Goal: Task Accomplishment & Management: Complete application form

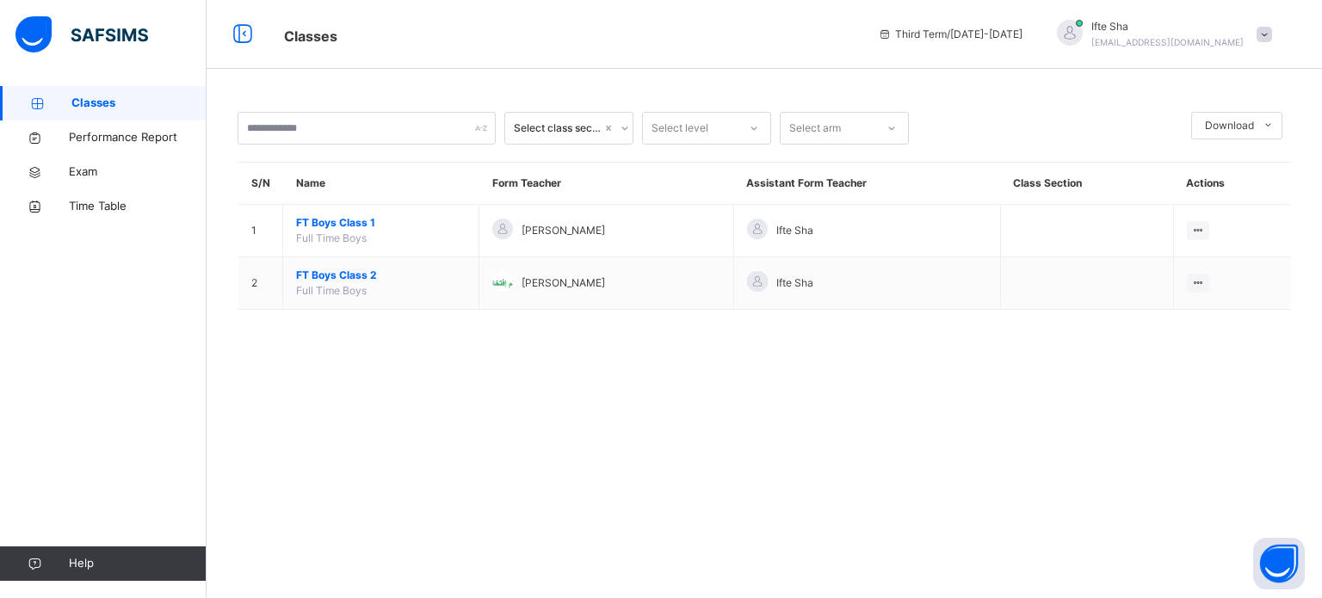
click at [1195, 29] on span "Ifte Sha" at bounding box center [1167, 26] width 152 height 15
click at [1190, 170] on span "Logout" at bounding box center [1216, 181] width 114 height 23
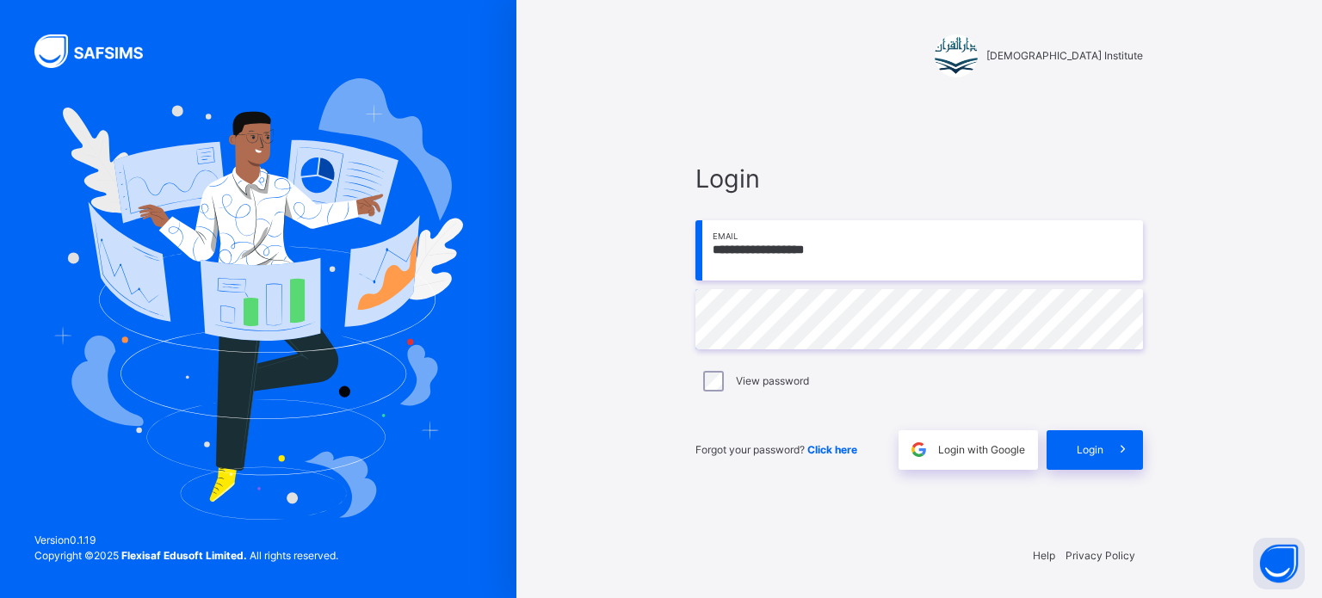
click at [873, 249] on input "**********" at bounding box center [919, 250] width 448 height 60
type input "**********"
click at [1087, 442] on span "Login" at bounding box center [1090, 449] width 27 height 15
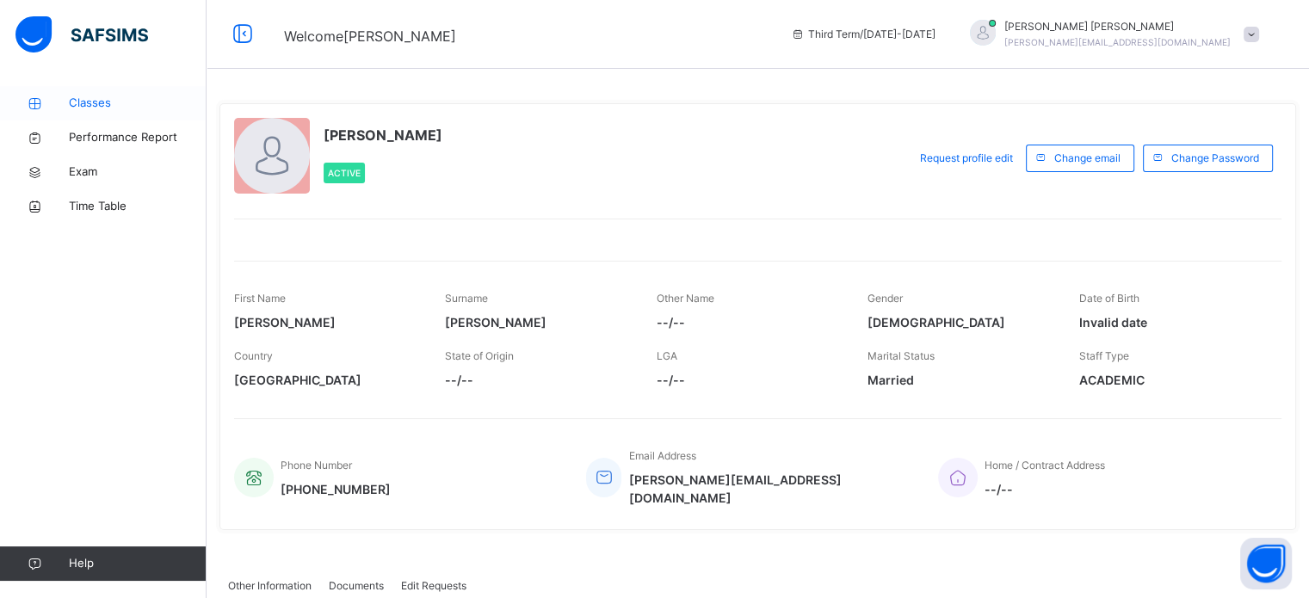
click at [53, 97] on icon at bounding box center [34, 103] width 69 height 13
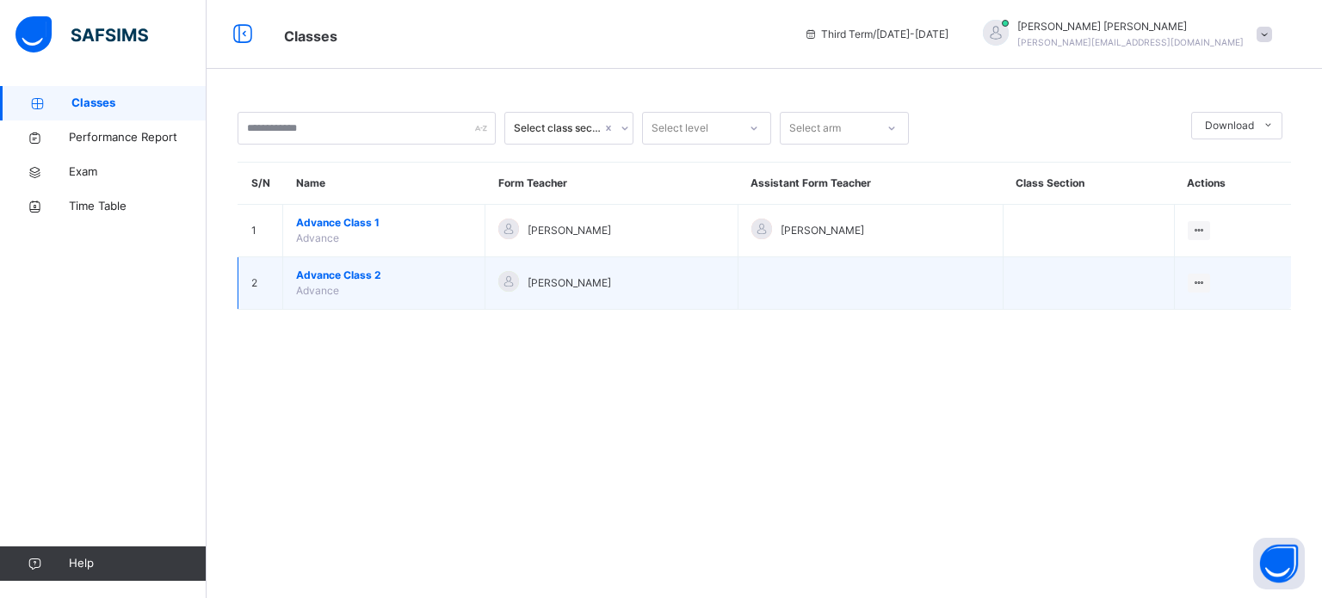
click at [334, 271] on span "Advance Class 2" at bounding box center [384, 275] width 176 height 15
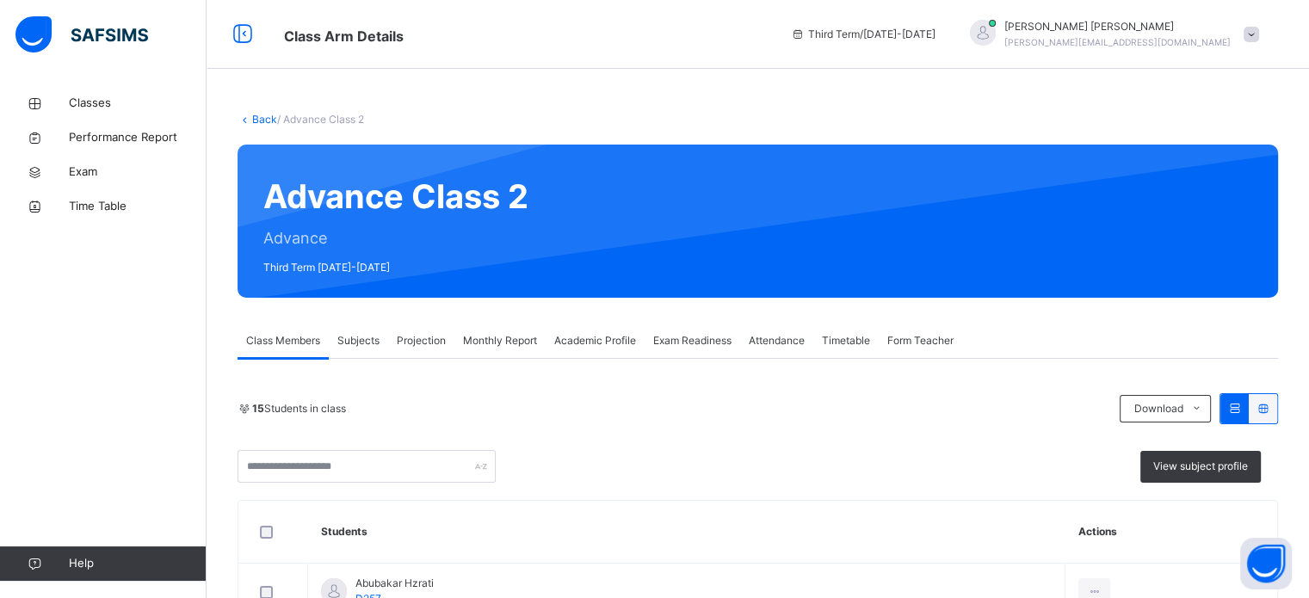
click at [408, 340] on span "Projection" at bounding box center [421, 340] width 49 height 15
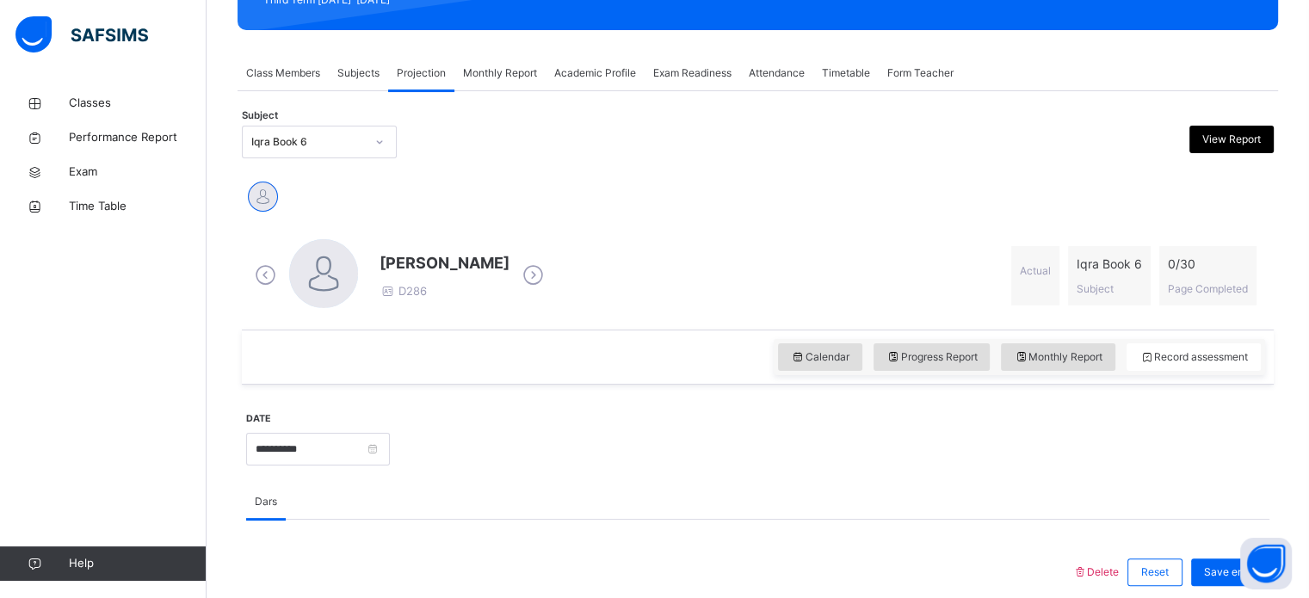
scroll to position [269, 0]
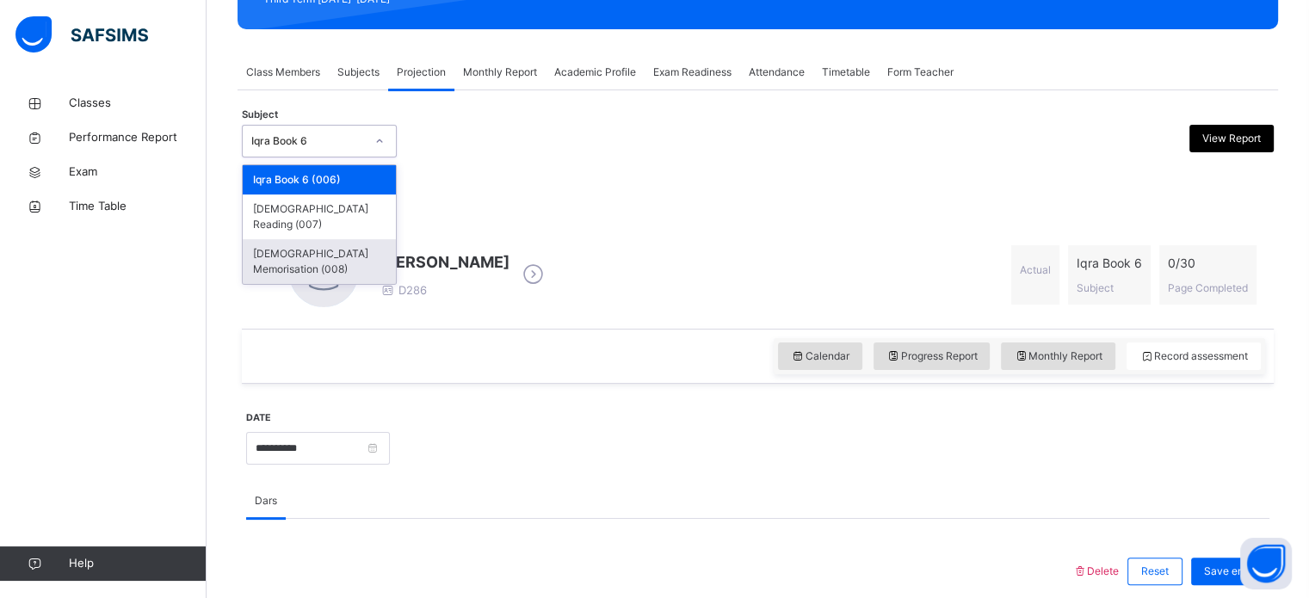
drag, startPoint x: 279, startPoint y: 131, endPoint x: 342, endPoint y: 247, distance: 132.1
click at [342, 158] on div "option [DEMOGRAPHIC_DATA] Memorisation (008) focused, 3 of 3. 3 results availab…" at bounding box center [319, 141] width 155 height 33
click at [342, 247] on div "[DEMOGRAPHIC_DATA] Memorisation (008)" at bounding box center [319, 261] width 153 height 45
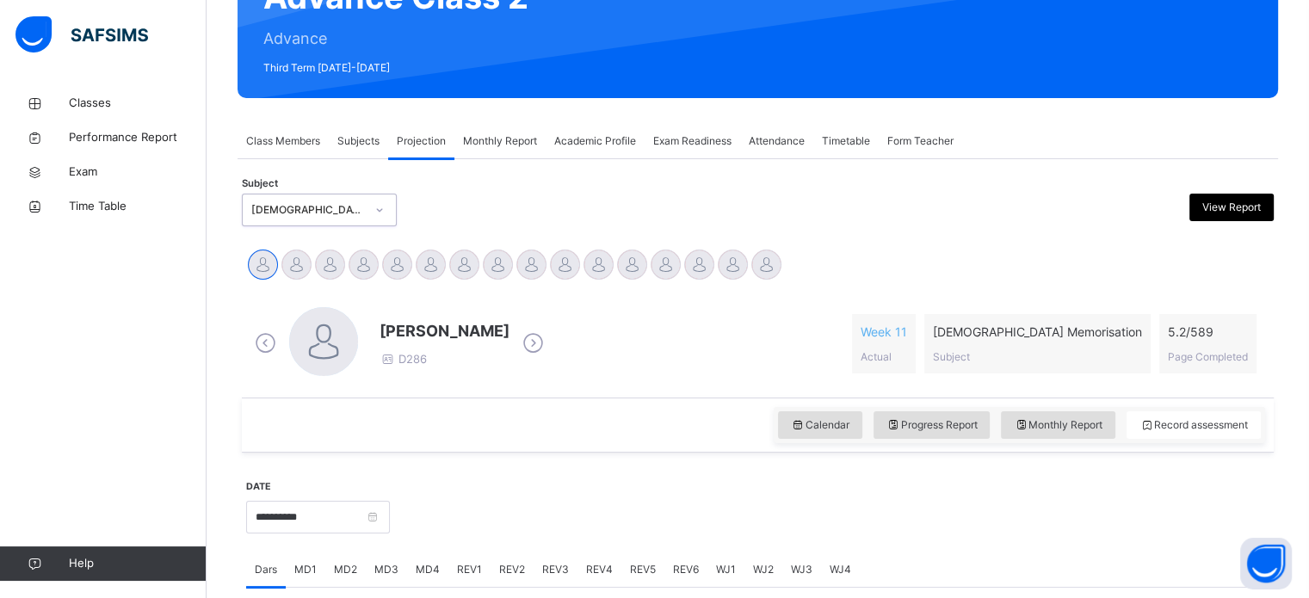
scroll to position [198, 0]
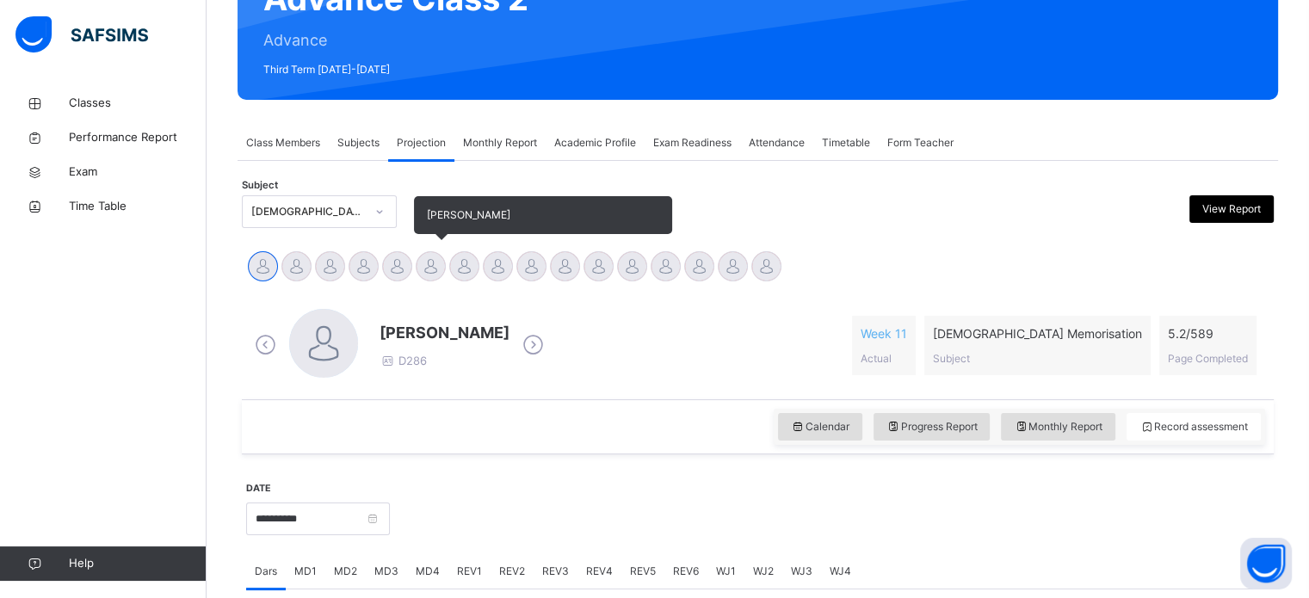
click at [437, 258] on div at bounding box center [431, 266] width 30 height 30
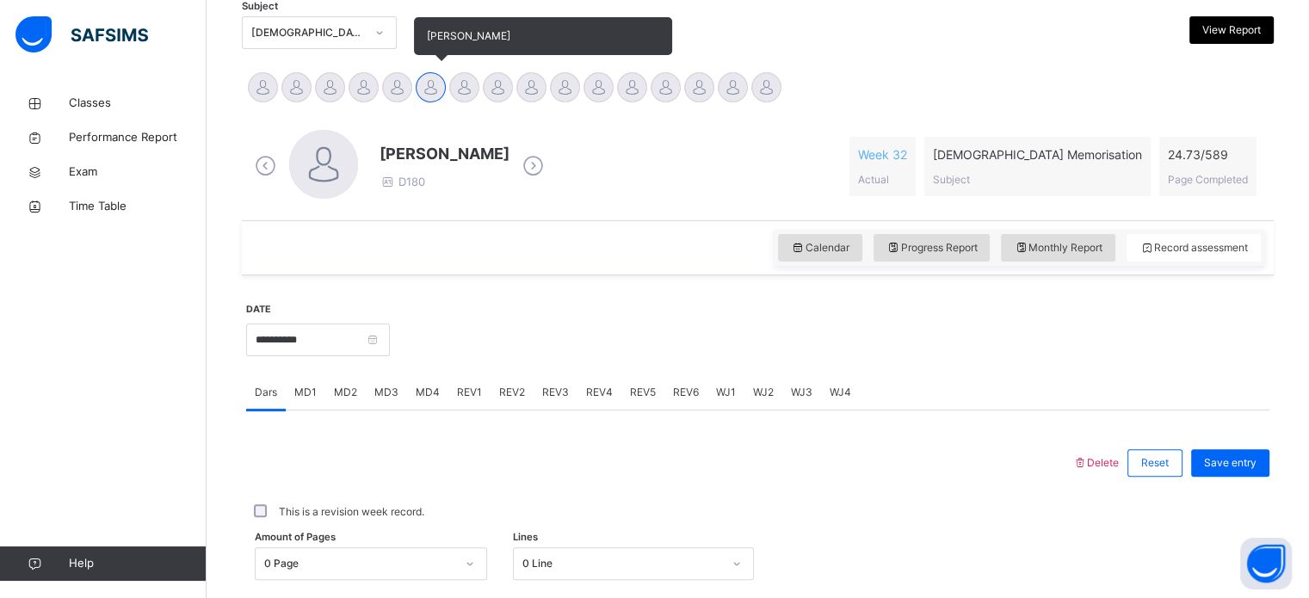
scroll to position [427, 0]
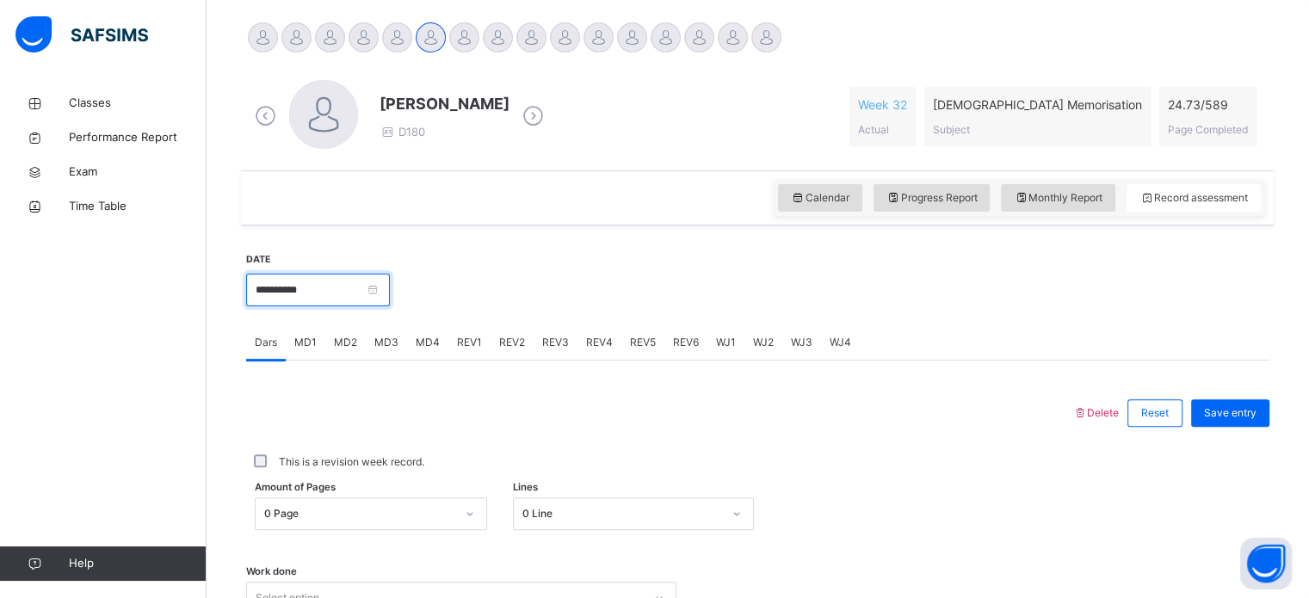
click at [368, 281] on input "**********" at bounding box center [318, 290] width 144 height 33
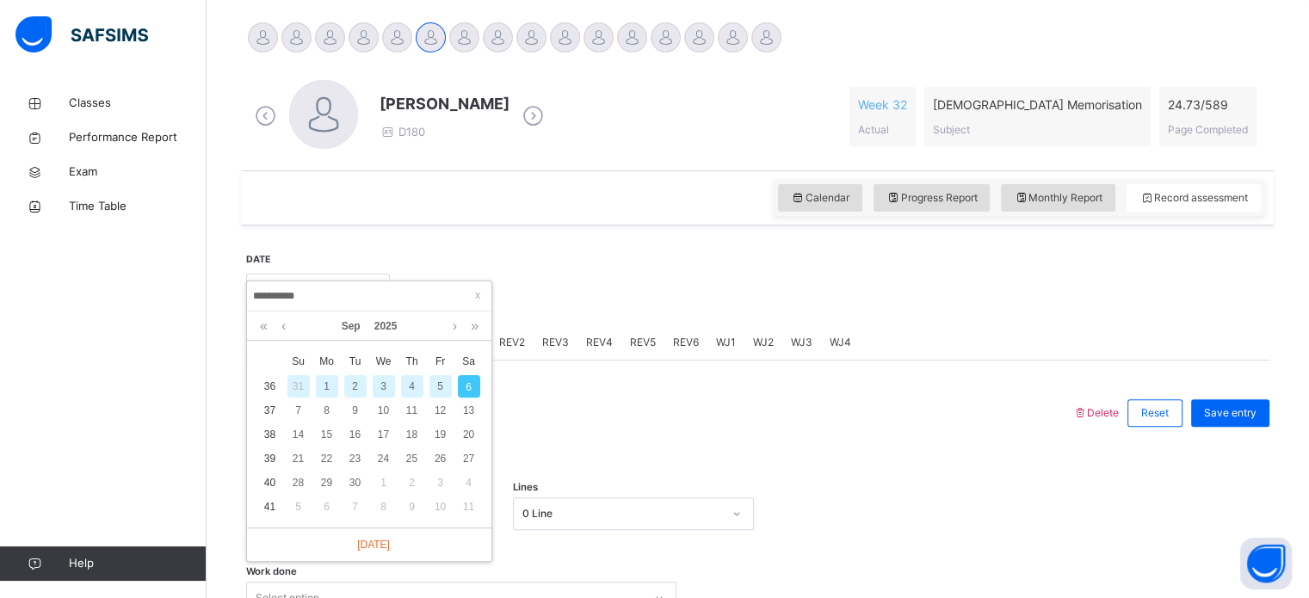
click at [352, 393] on div "2" at bounding box center [355, 386] width 22 height 22
type input "**********"
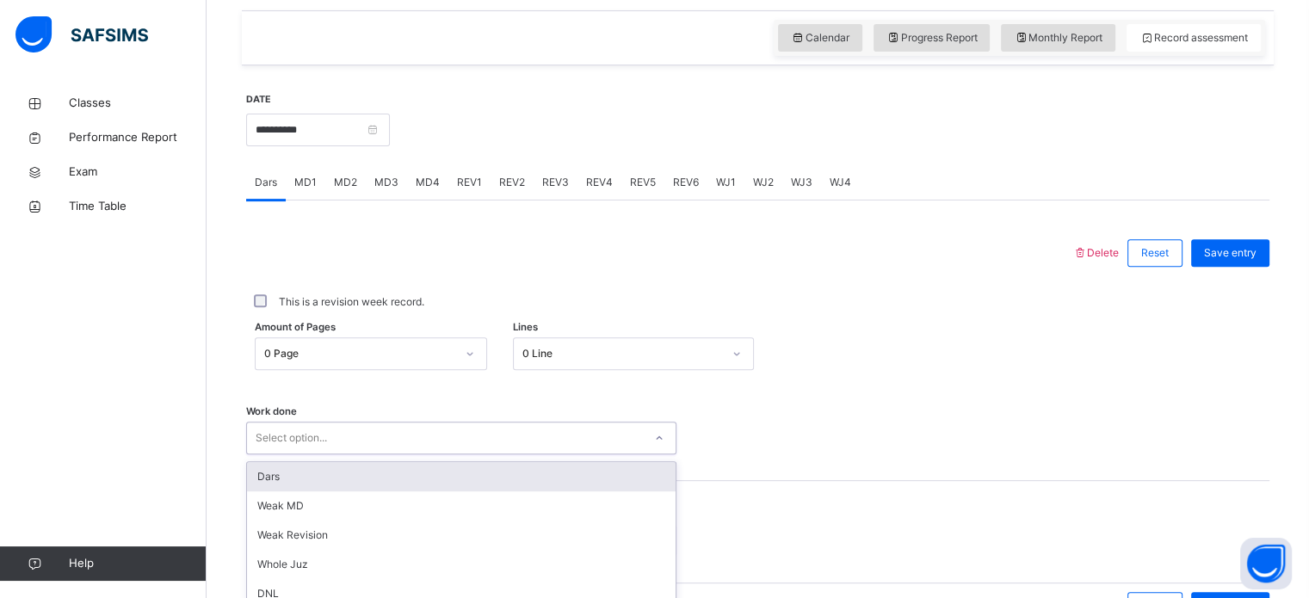
scroll to position [694, 0]
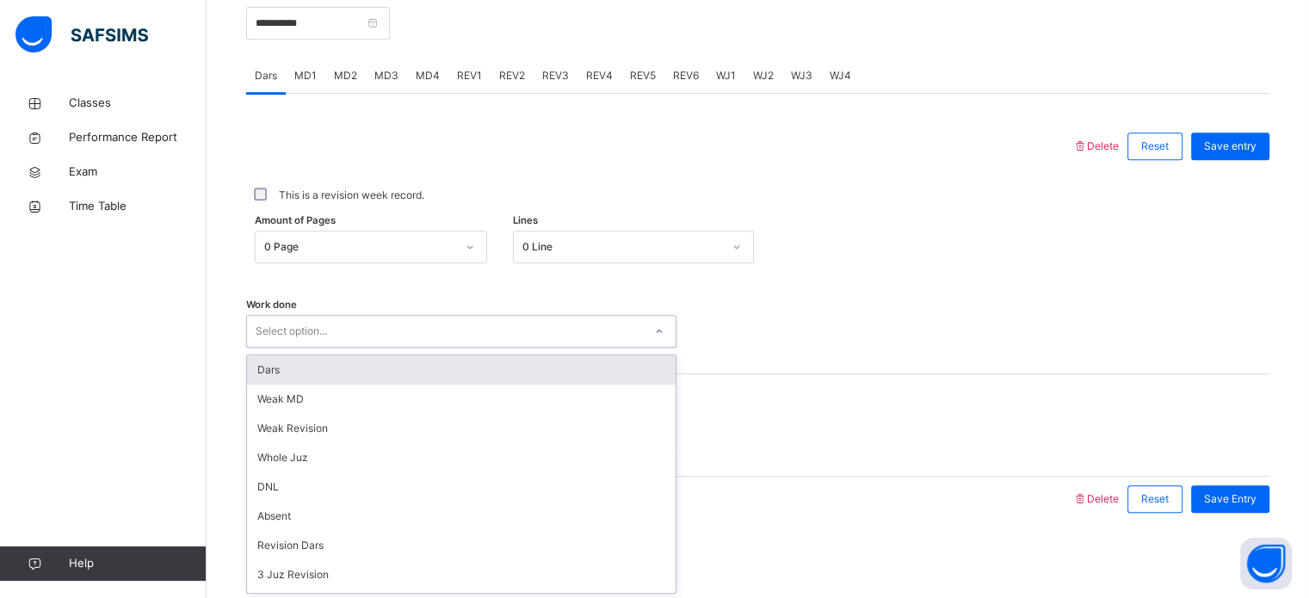
click at [345, 348] on div "option Dars focused, 1 of 14. 14 results available. Use Up and Down to choose o…" at bounding box center [461, 331] width 430 height 33
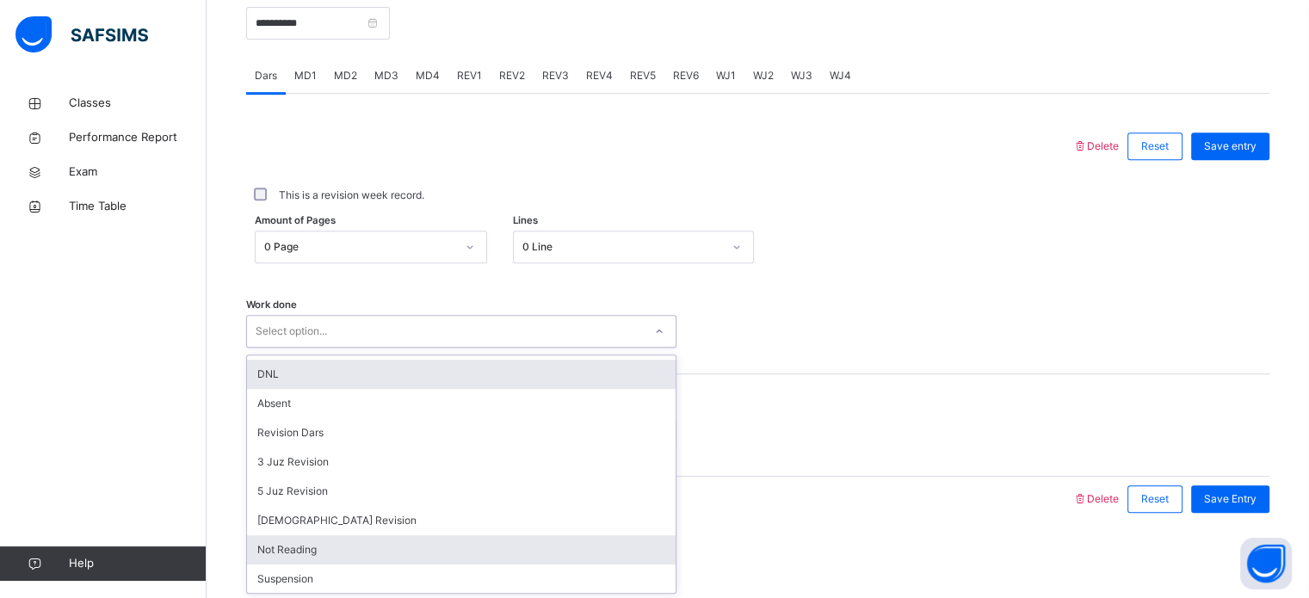
scroll to position [110, 0]
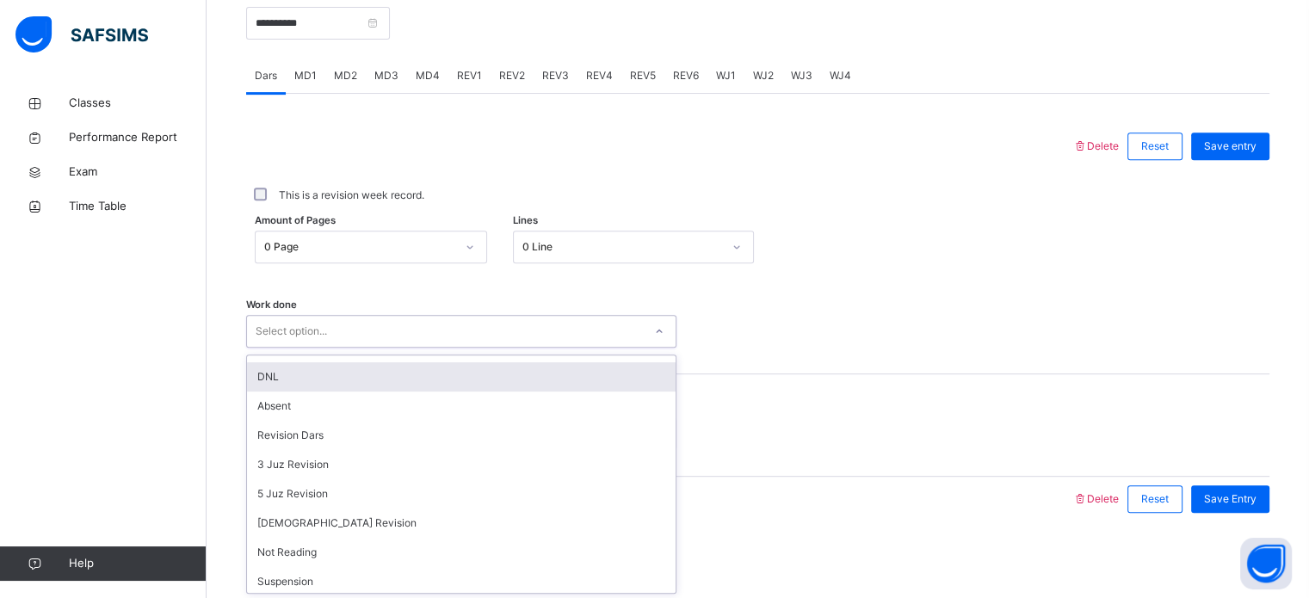
click at [314, 386] on div "DNL" at bounding box center [461, 376] width 429 height 29
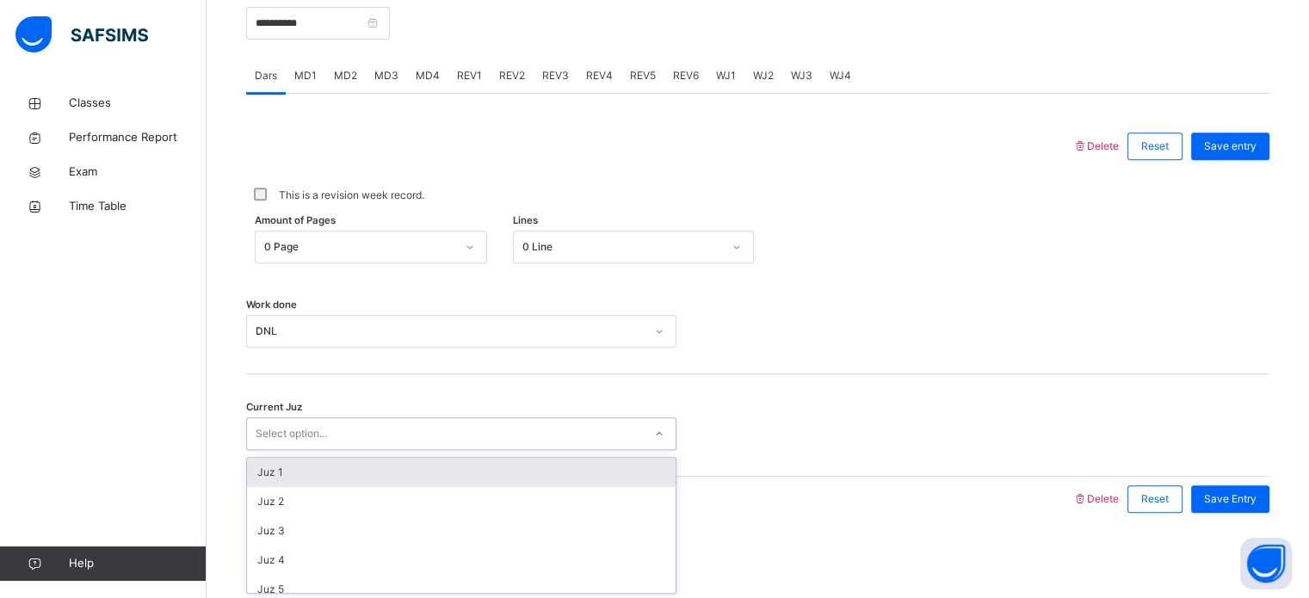
click at [513, 436] on div "Select option..." at bounding box center [445, 434] width 396 height 27
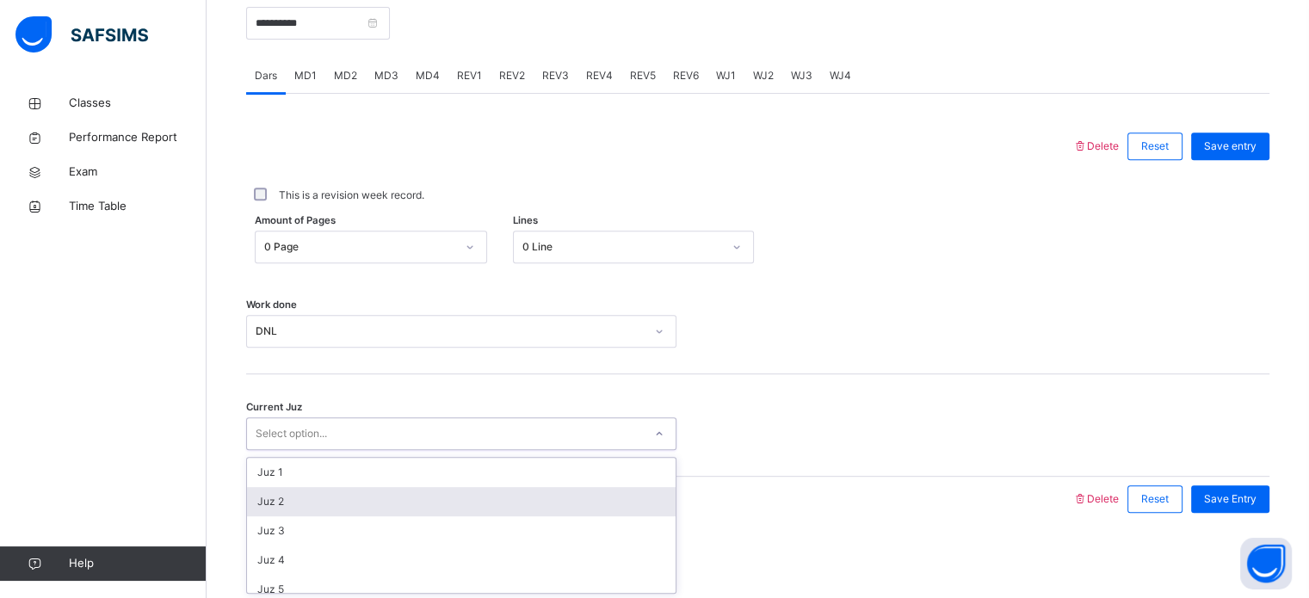
click at [496, 492] on div "Juz 2" at bounding box center [461, 501] width 429 height 29
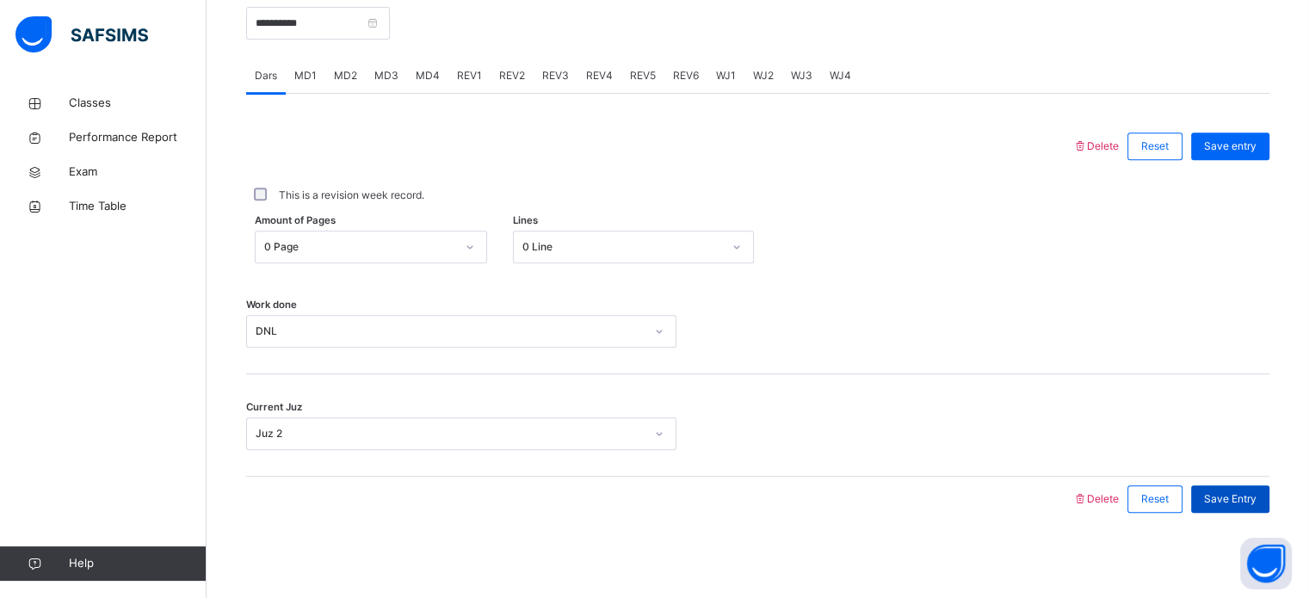
click at [1246, 498] on span "Save Entry" at bounding box center [1230, 498] width 53 height 15
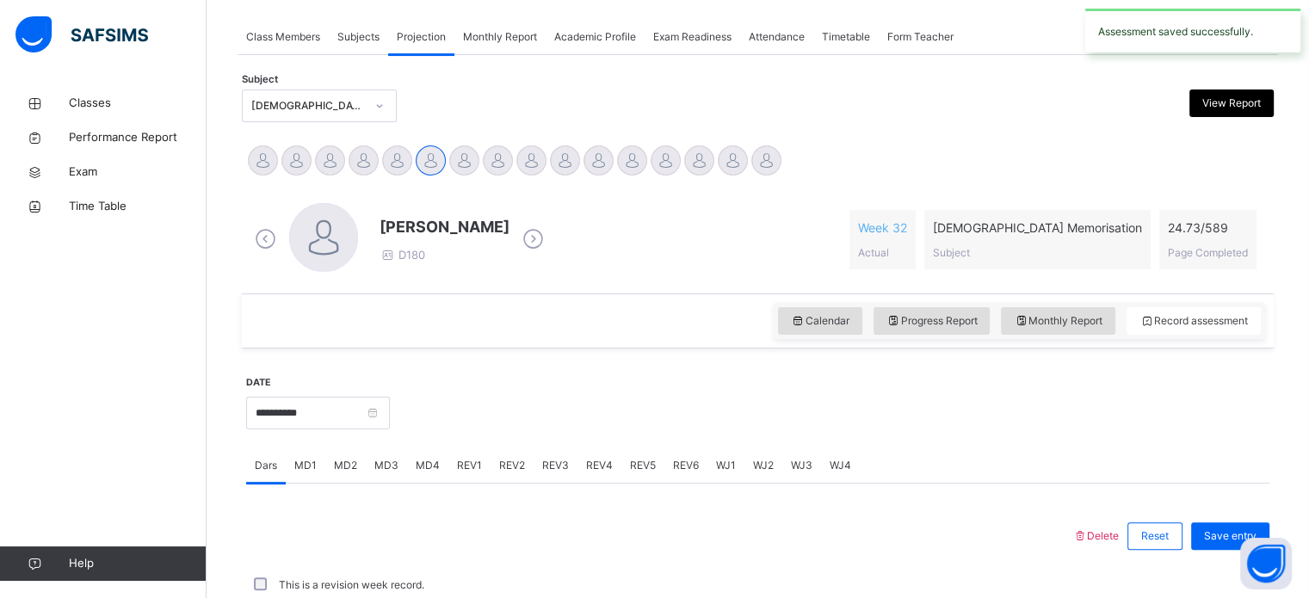
scroll to position [694, 0]
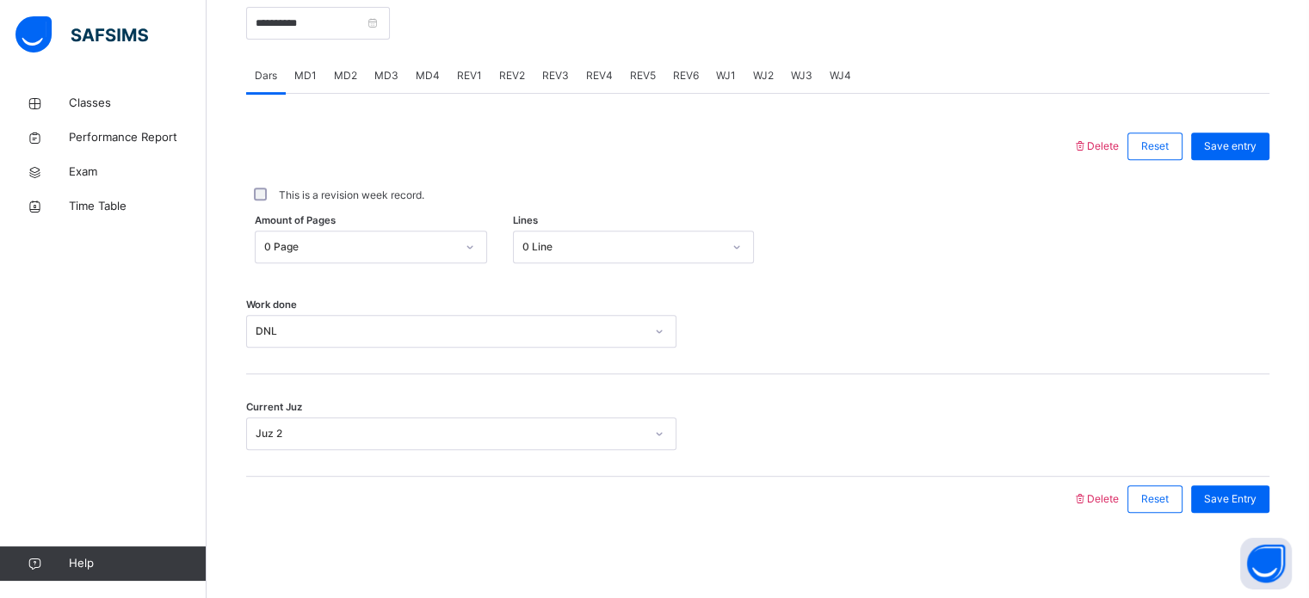
click at [305, 78] on span "MD1" at bounding box center [305, 75] width 22 height 15
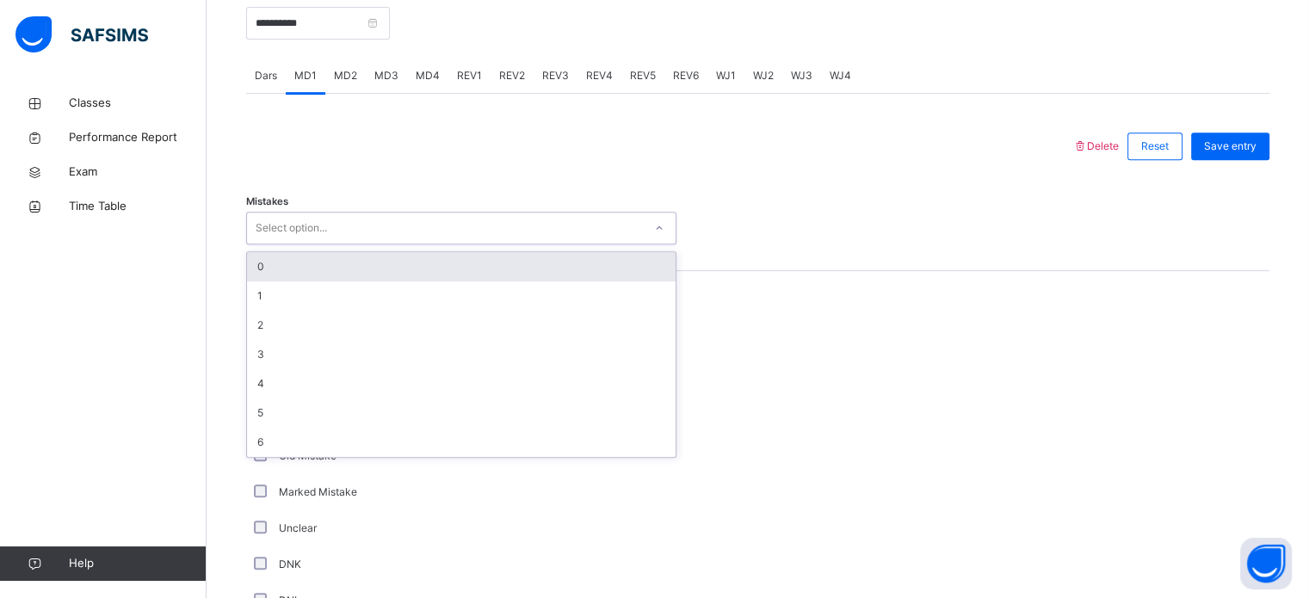
drag, startPoint x: 282, startPoint y: 221, endPoint x: 289, endPoint y: 265, distance: 44.4
click at [289, 244] on div "option 0 focused, 1 of 7. 7 results available. Use Up and Down to choose option…" at bounding box center [461, 228] width 430 height 33
drag, startPoint x: 289, startPoint y: 265, endPoint x: 270, endPoint y: 268, distance: 19.1
click at [270, 268] on div "0" at bounding box center [461, 266] width 429 height 29
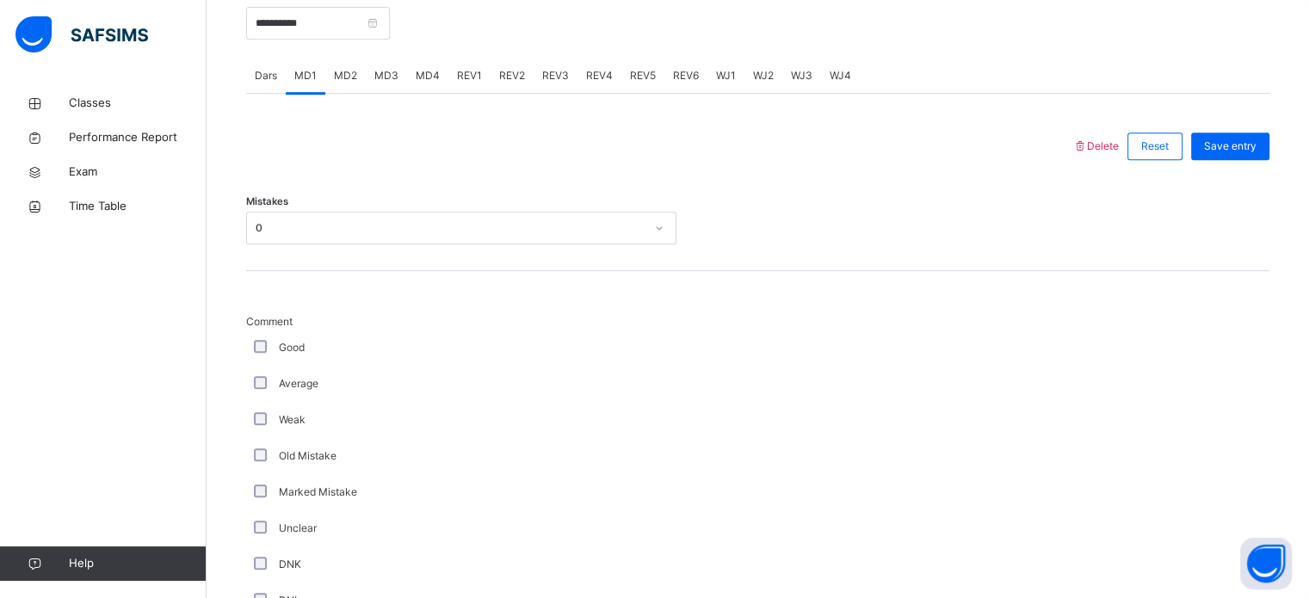
click at [270, 268] on div "Mistakes 0" at bounding box center [757, 220] width 1023 height 102
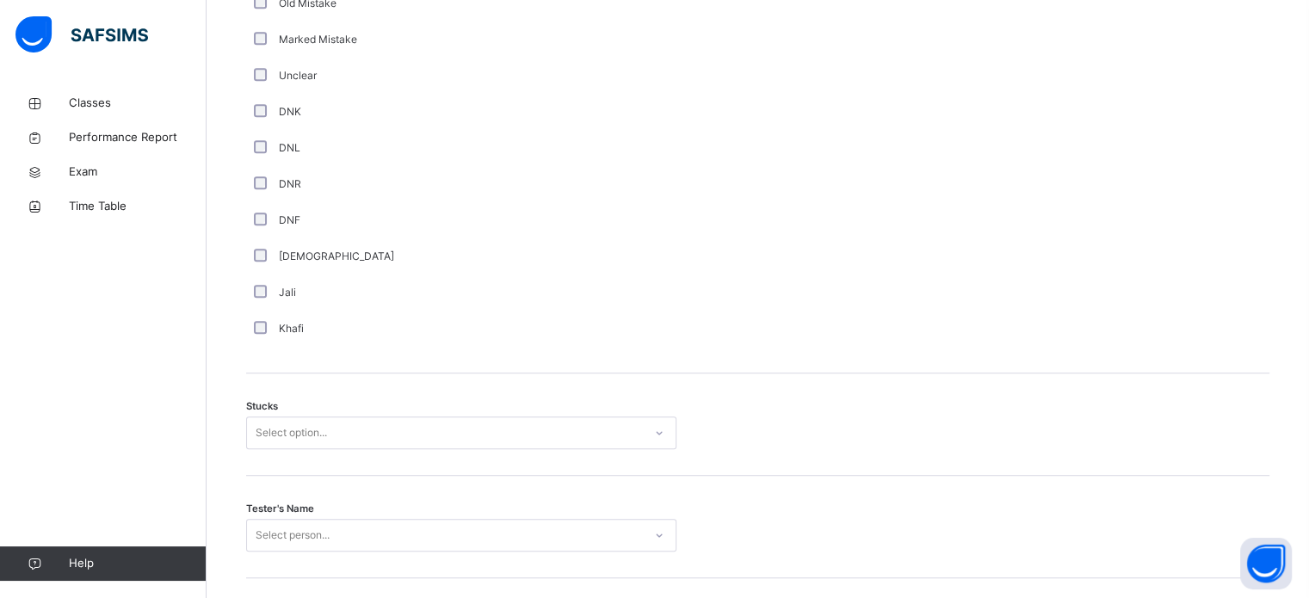
scroll to position [1350, 0]
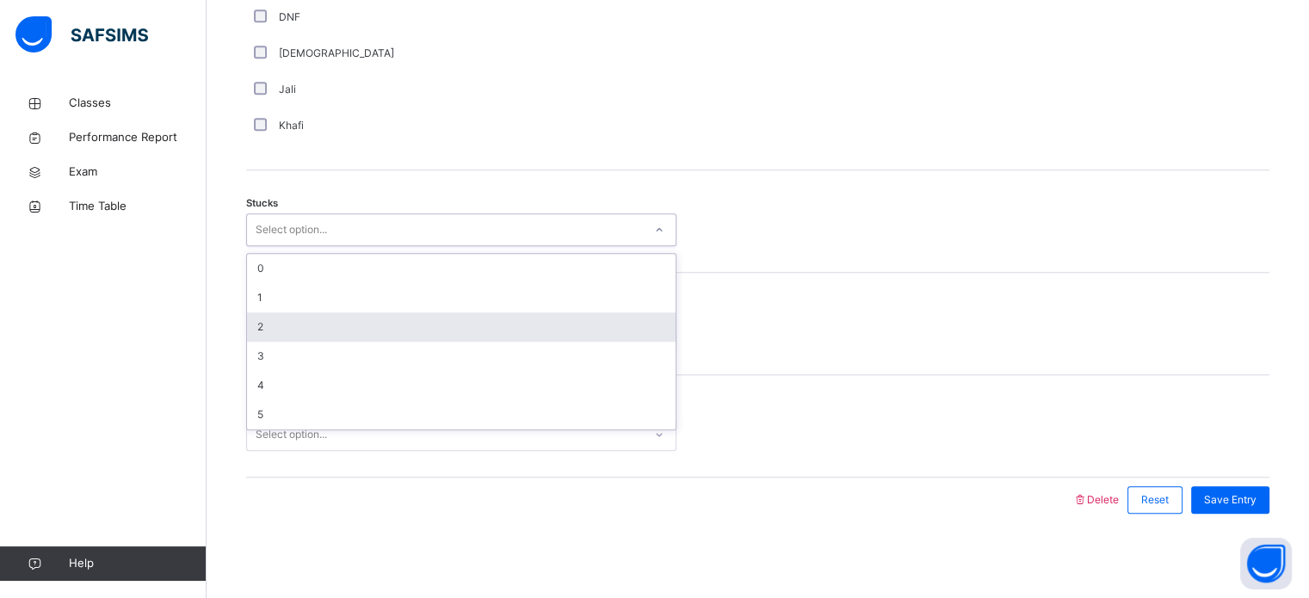
drag, startPoint x: 286, startPoint y: 240, endPoint x: 272, endPoint y: 326, distance: 87.2
click at [272, 246] on div "option 2 focused, 3 of 6. 6 results available. Use Up and Down to choose option…" at bounding box center [461, 229] width 430 height 33
click at [272, 326] on div "2" at bounding box center [461, 326] width 429 height 29
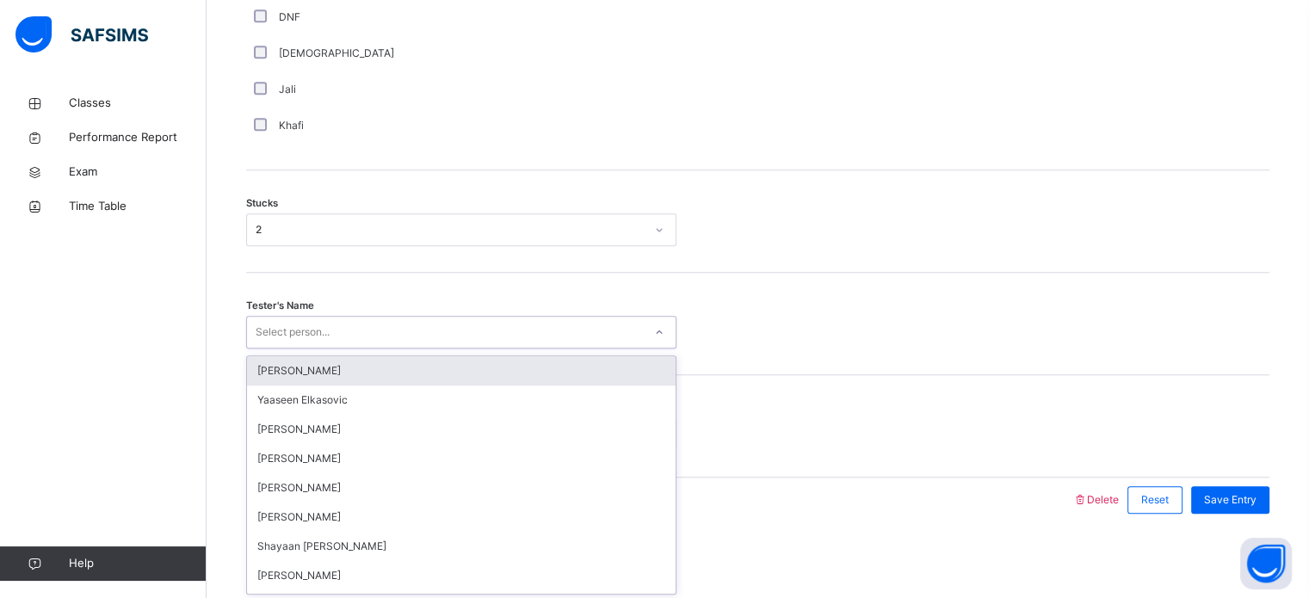
click at [275, 333] on div "Select person..." at bounding box center [293, 332] width 74 height 33
type input "***"
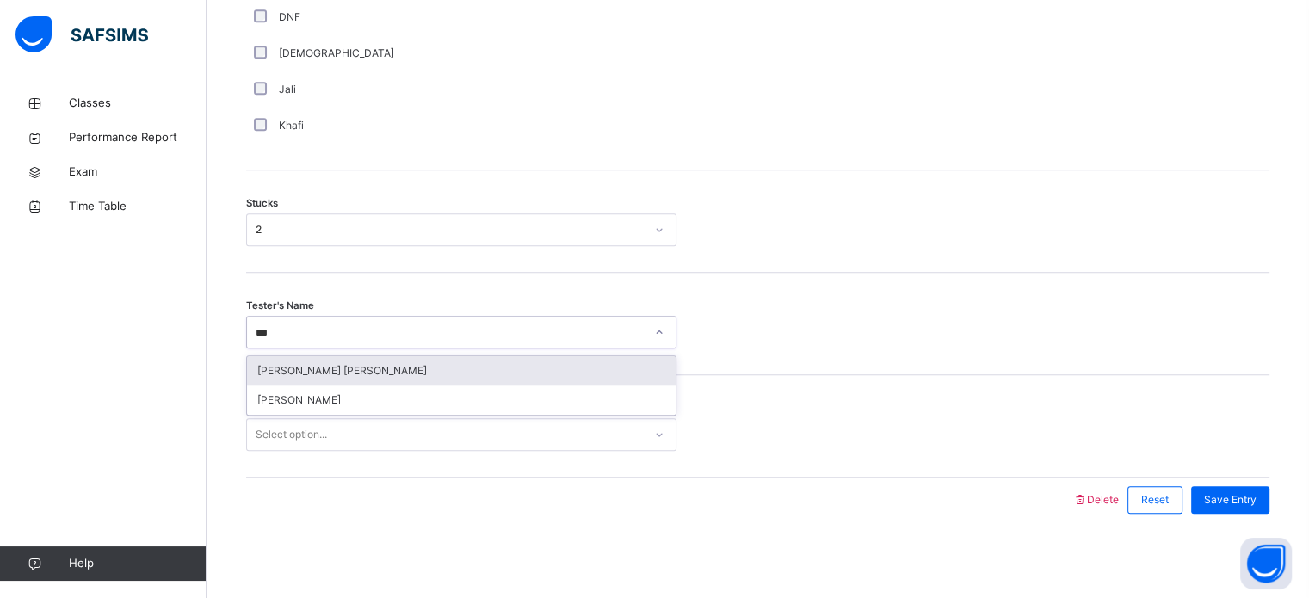
click at [300, 368] on div "[PERSON_NAME] [PERSON_NAME]" at bounding box center [461, 370] width 429 height 29
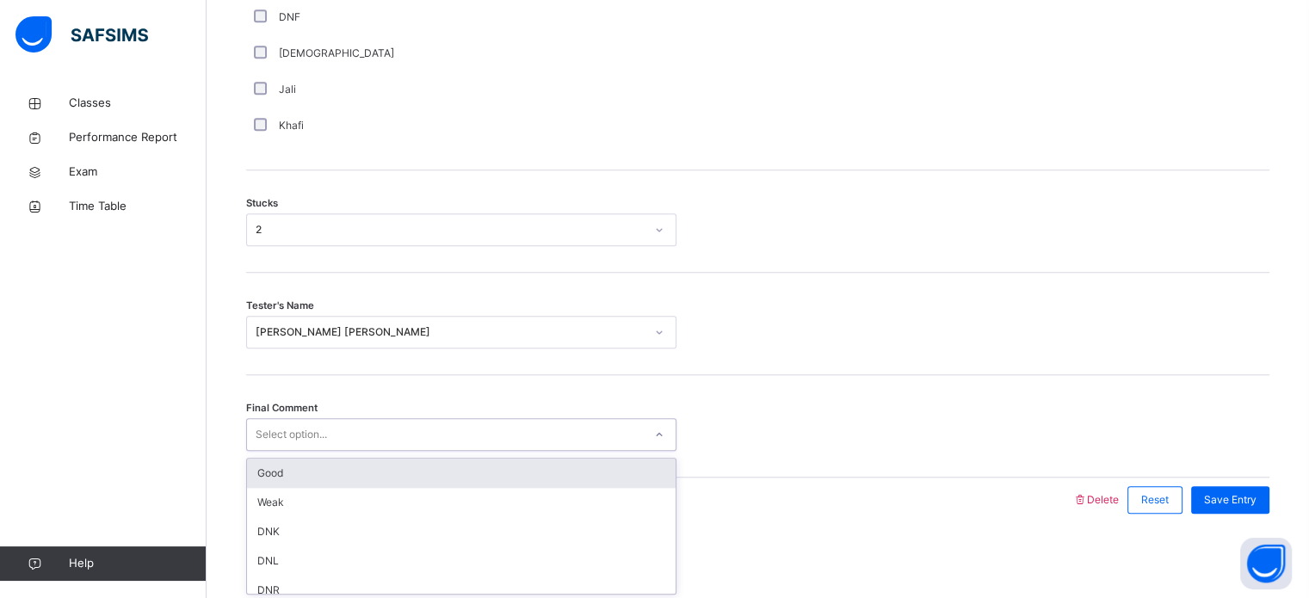
drag, startPoint x: 286, startPoint y: 436, endPoint x: 292, endPoint y: 474, distance: 39.2
click at [292, 451] on div "option Good focused, 1 of 6. 6 results available. Use Up and Down to choose opt…" at bounding box center [461, 434] width 430 height 33
click at [292, 474] on div "Good" at bounding box center [461, 473] width 429 height 29
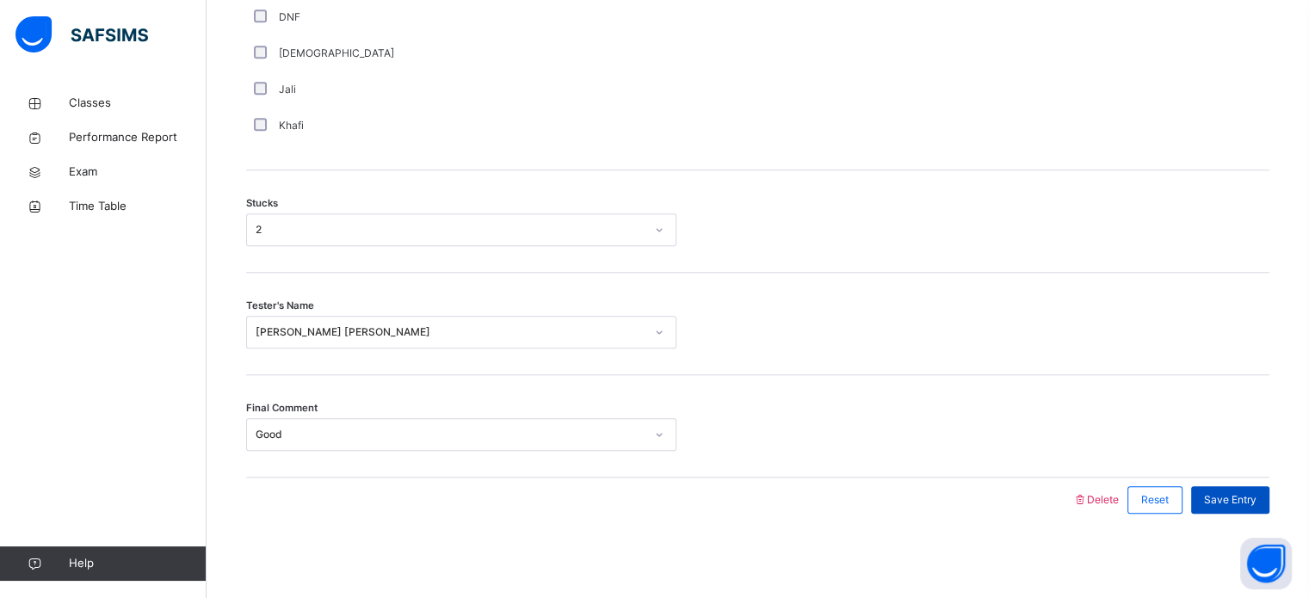
click at [1229, 492] on span "Save Entry" at bounding box center [1230, 499] width 53 height 15
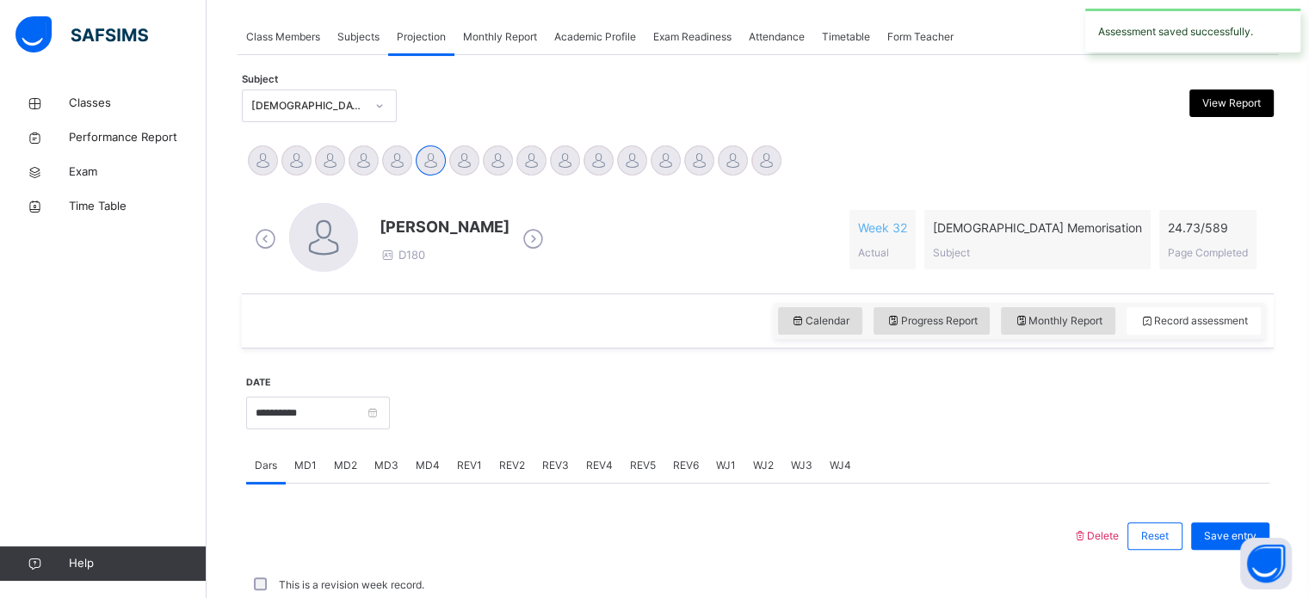
scroll to position [694, 0]
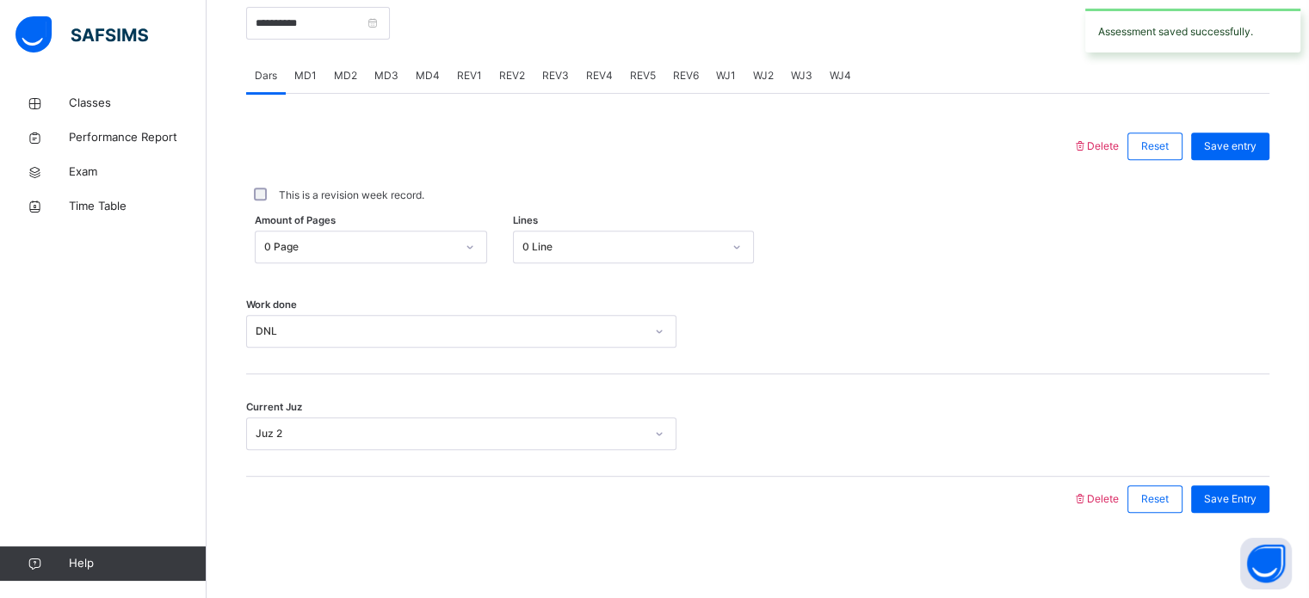
click at [417, 78] on span "MD4" at bounding box center [428, 75] width 24 height 15
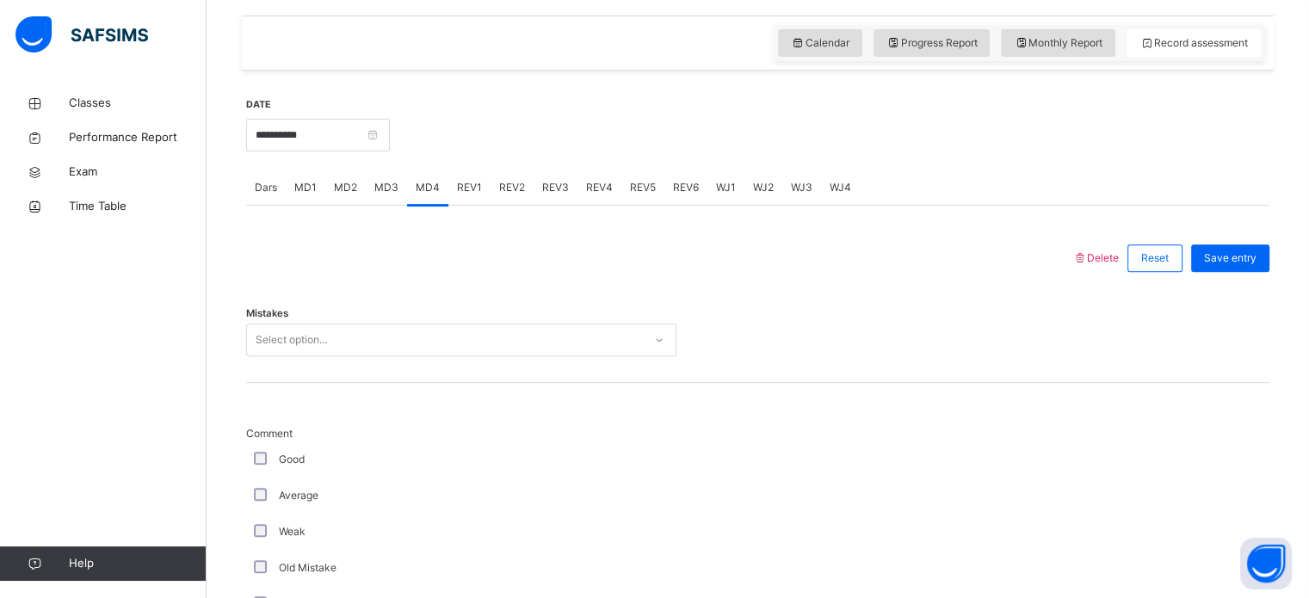
scroll to position [578, 0]
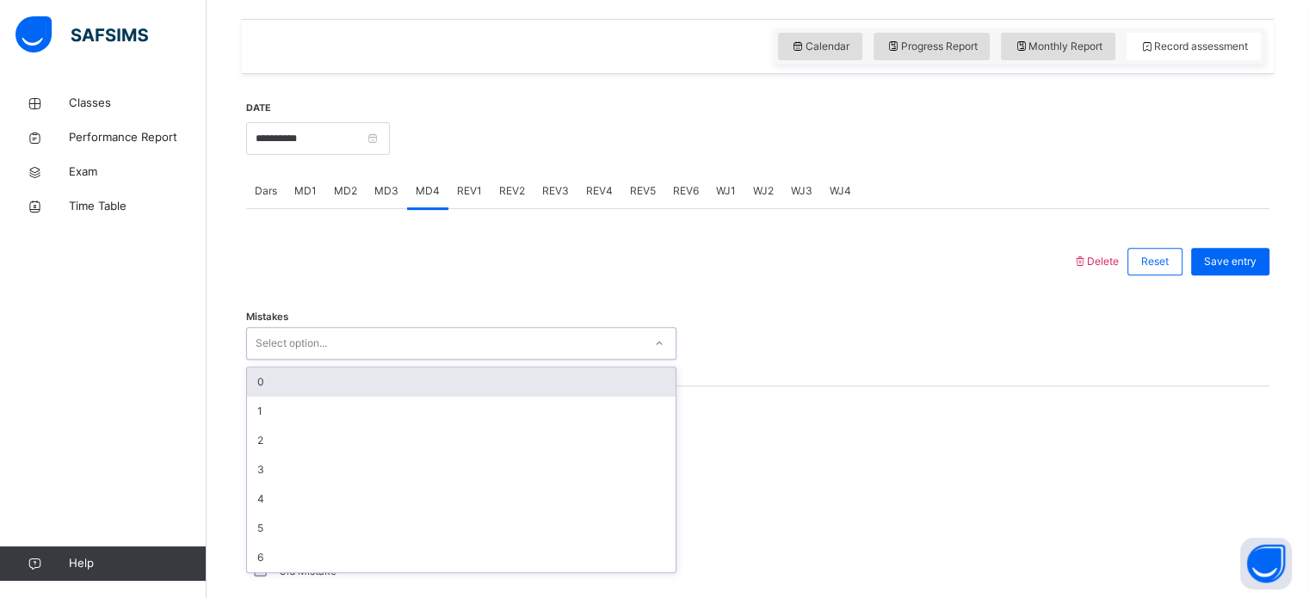
click at [364, 340] on div "Select option..." at bounding box center [445, 344] width 396 height 27
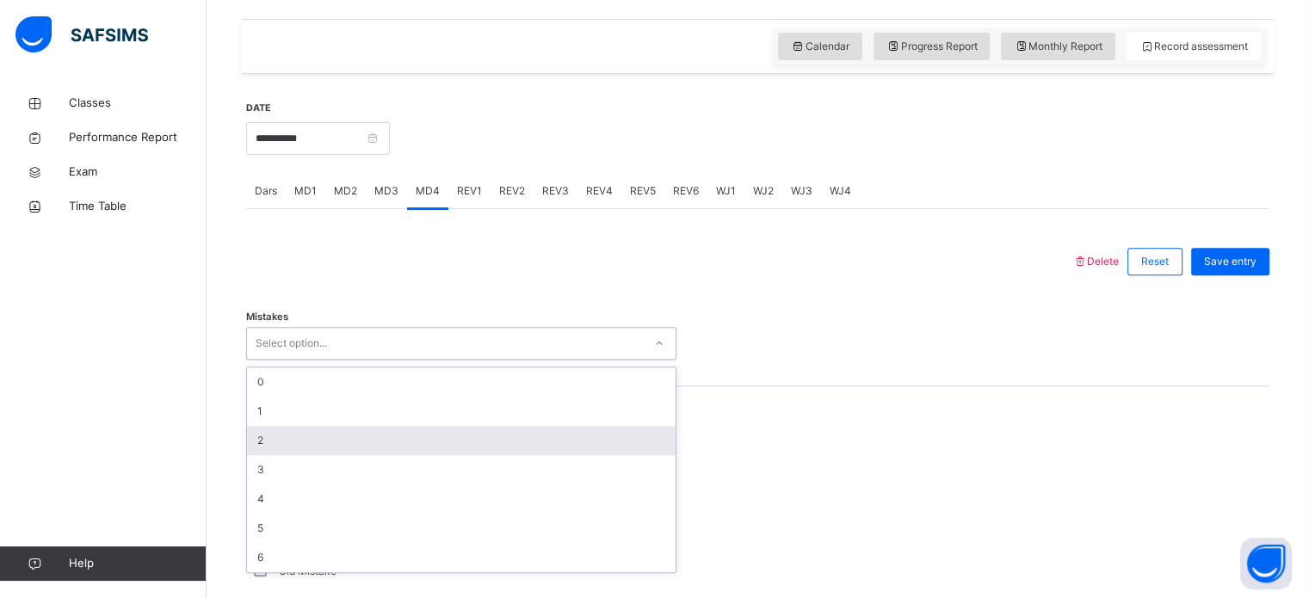
click at [317, 442] on div "2" at bounding box center [461, 440] width 429 height 29
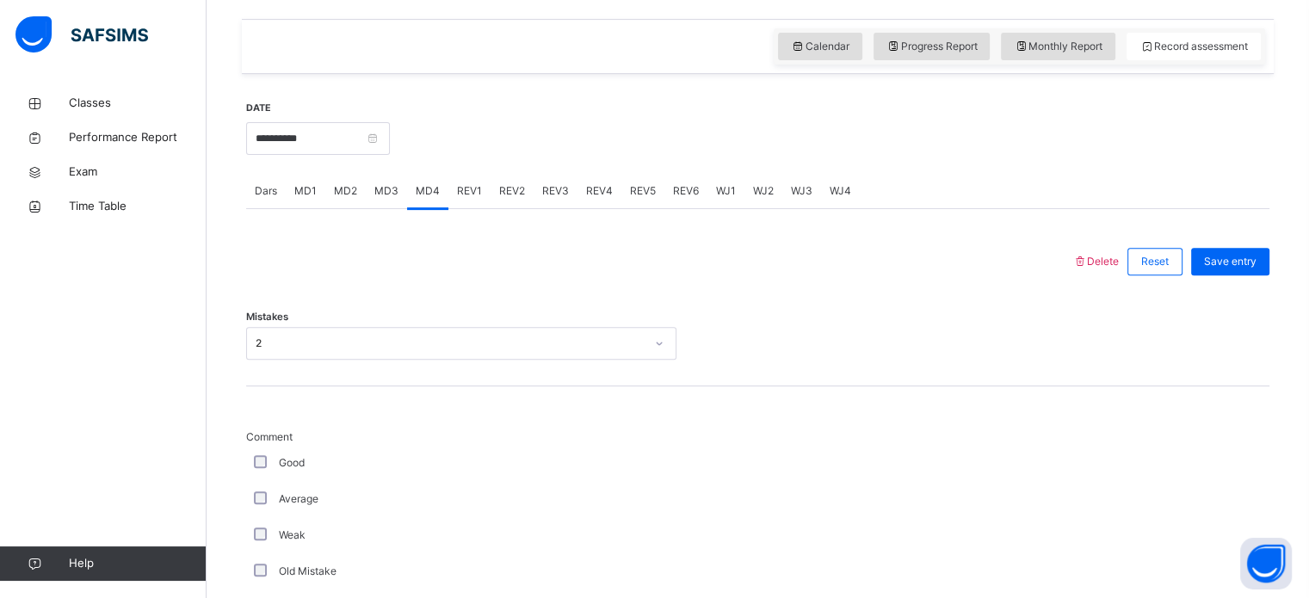
drag, startPoint x: 317, startPoint y: 442, endPoint x: 513, endPoint y: 543, distance: 220.6
click at [513, 543] on div "Weak" at bounding box center [461, 535] width 430 height 36
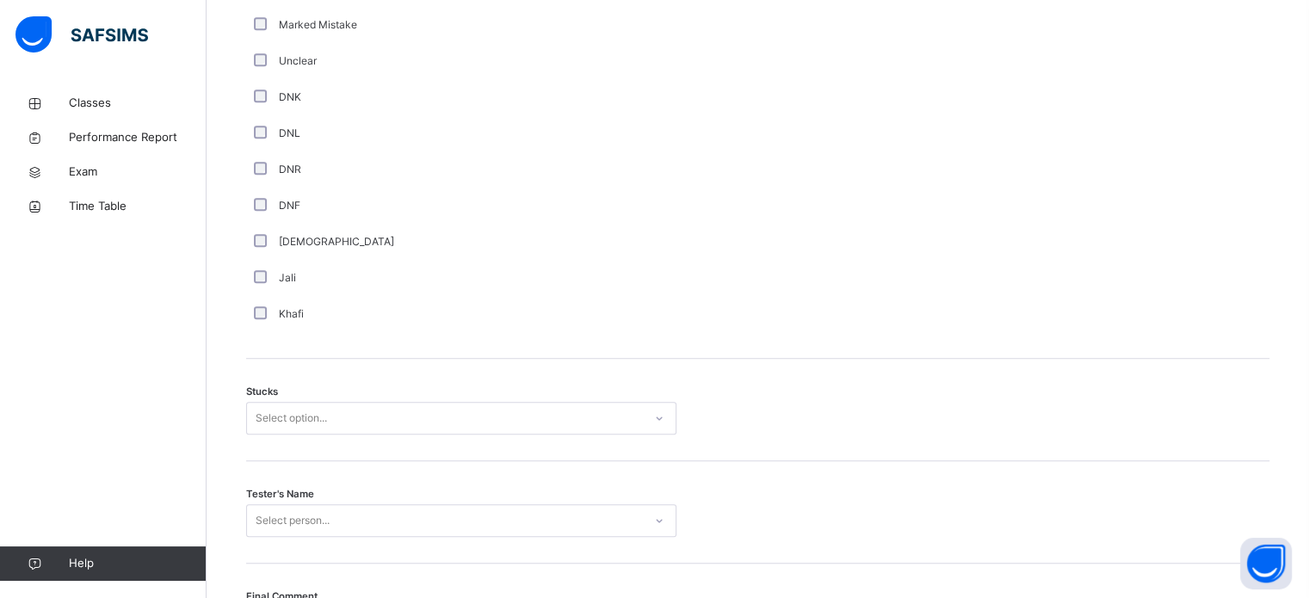
scroll to position [1164, 0]
drag, startPoint x: 300, startPoint y: 389, endPoint x: 296, endPoint y: 404, distance: 15.0
click at [296, 404] on div "Stucks Select option..." at bounding box center [757, 407] width 1023 height 102
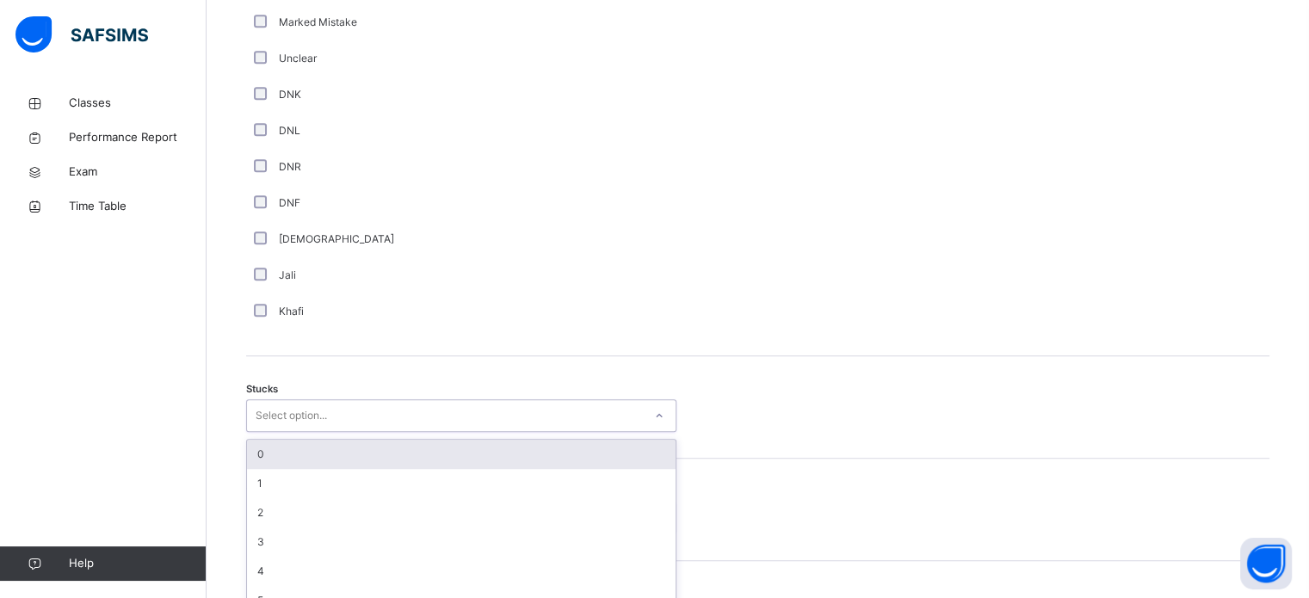
scroll to position [1188, 0]
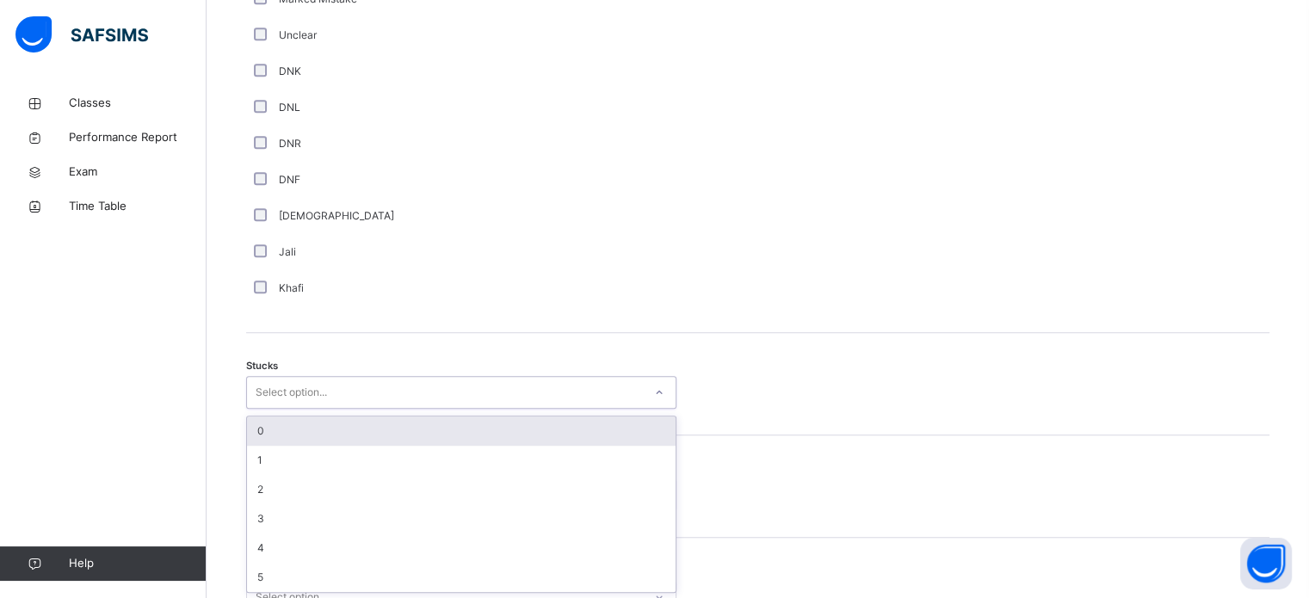
click at [296, 404] on div "Select option..." at bounding box center [461, 392] width 430 height 33
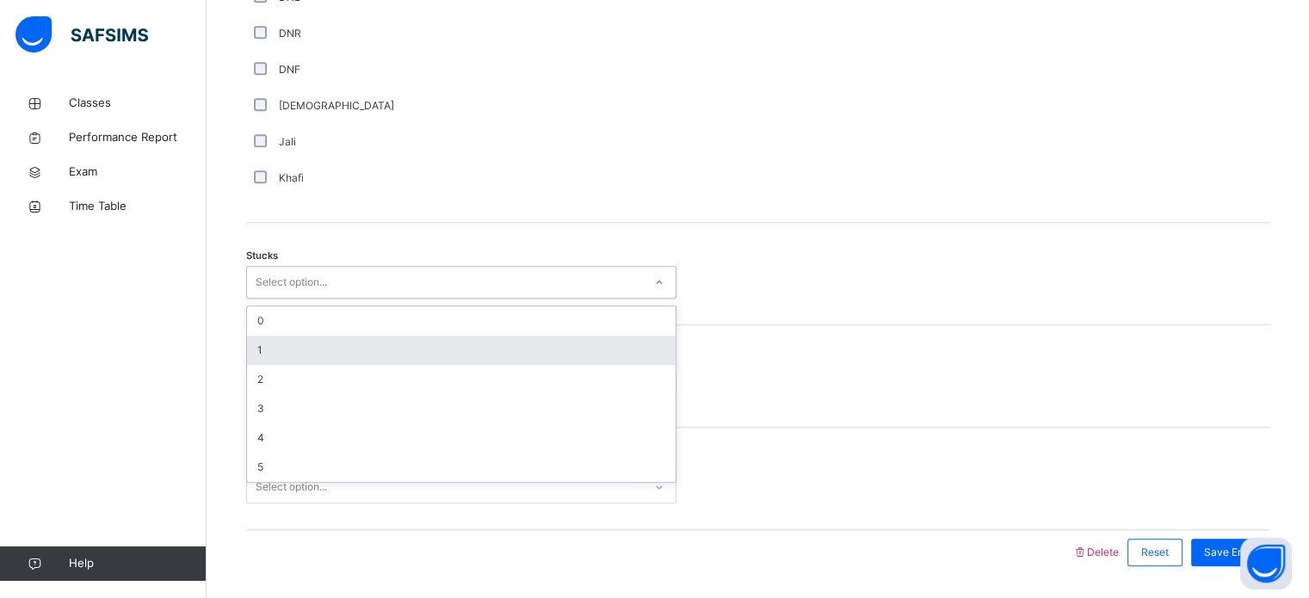
scroll to position [1350, 0]
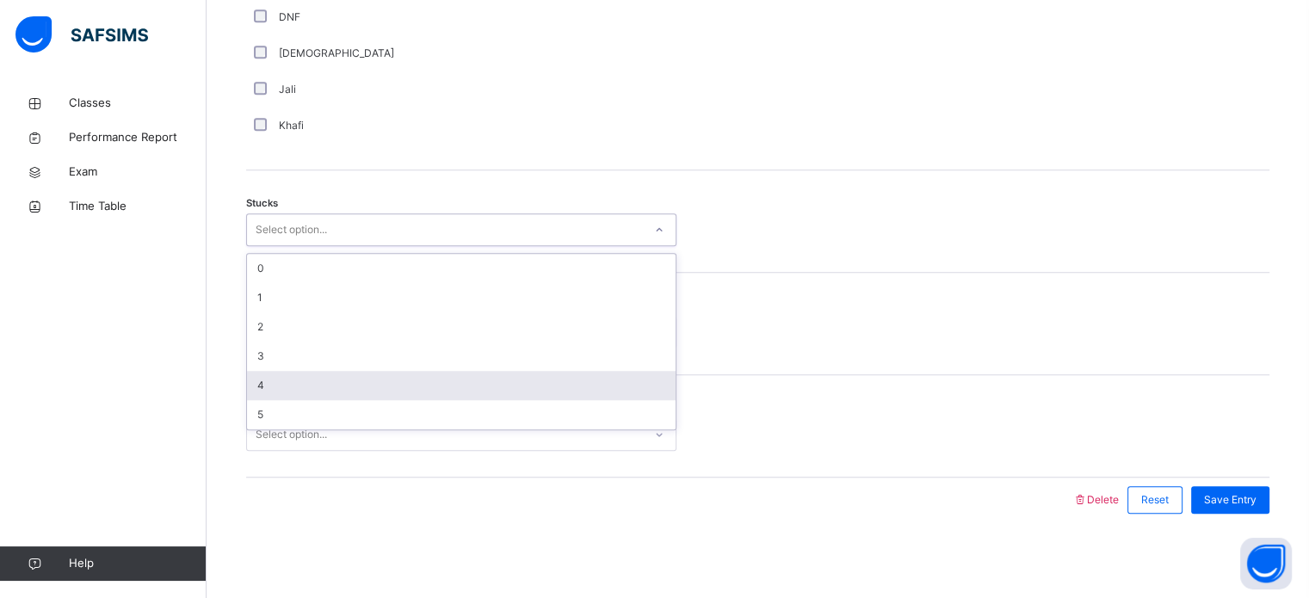
click at [390, 385] on div "4" at bounding box center [461, 385] width 429 height 29
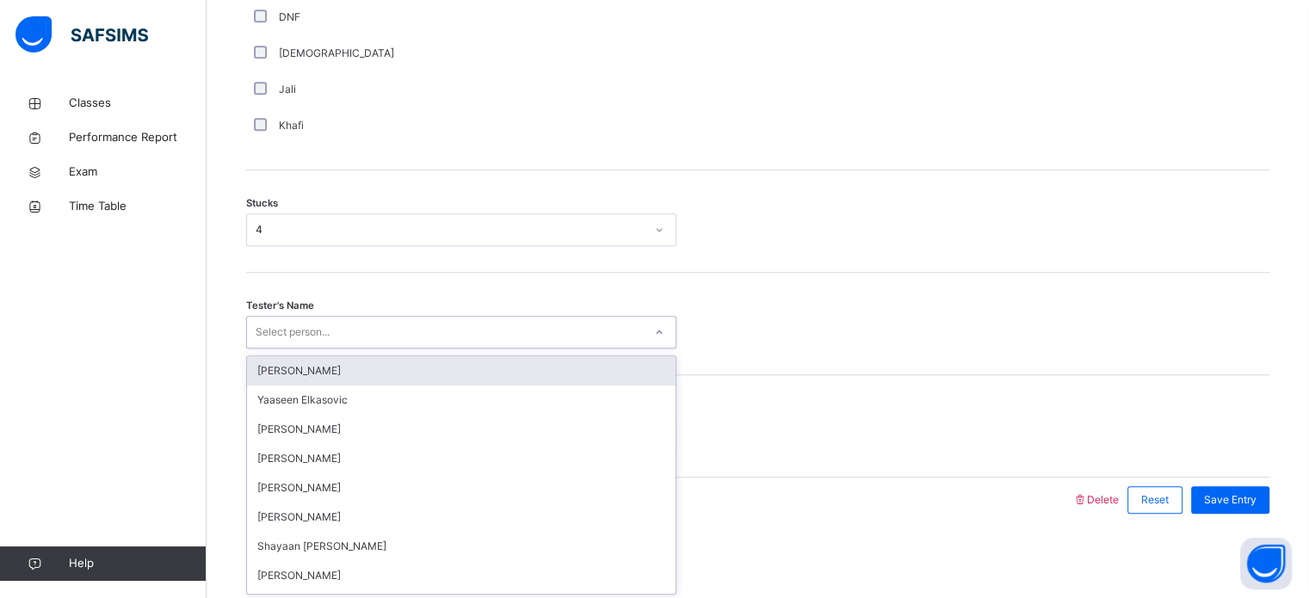
click at [368, 327] on div "Select person..." at bounding box center [445, 332] width 396 height 27
type input "****"
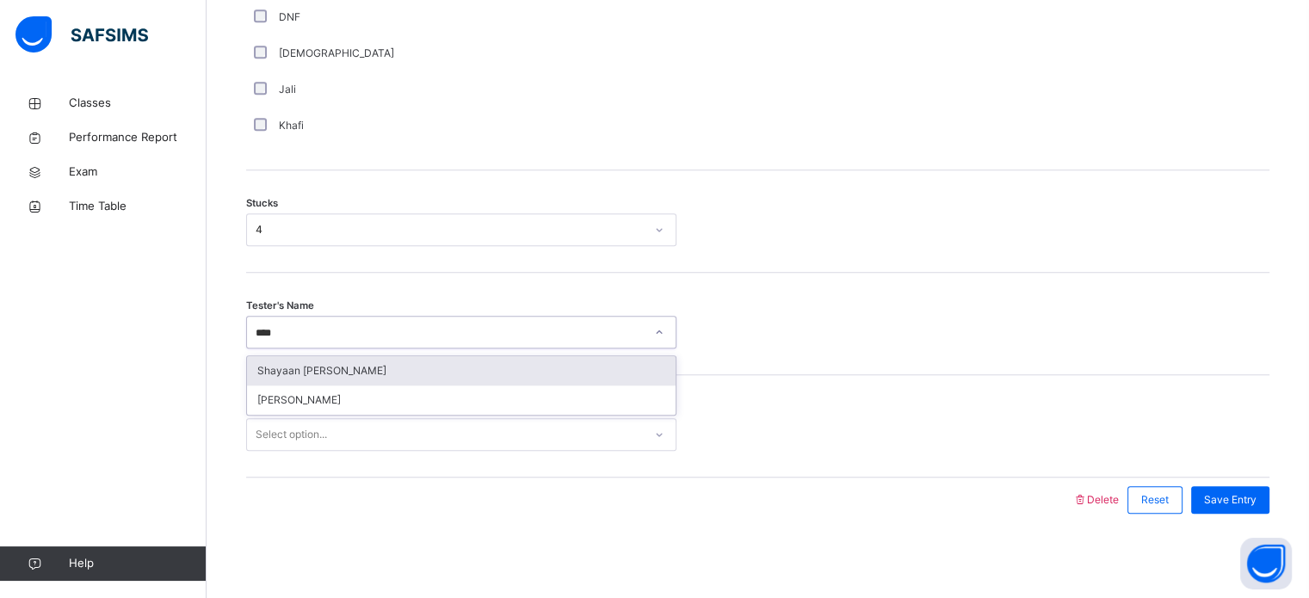
click at [360, 370] on div "Shayaan [PERSON_NAME]" at bounding box center [461, 370] width 429 height 29
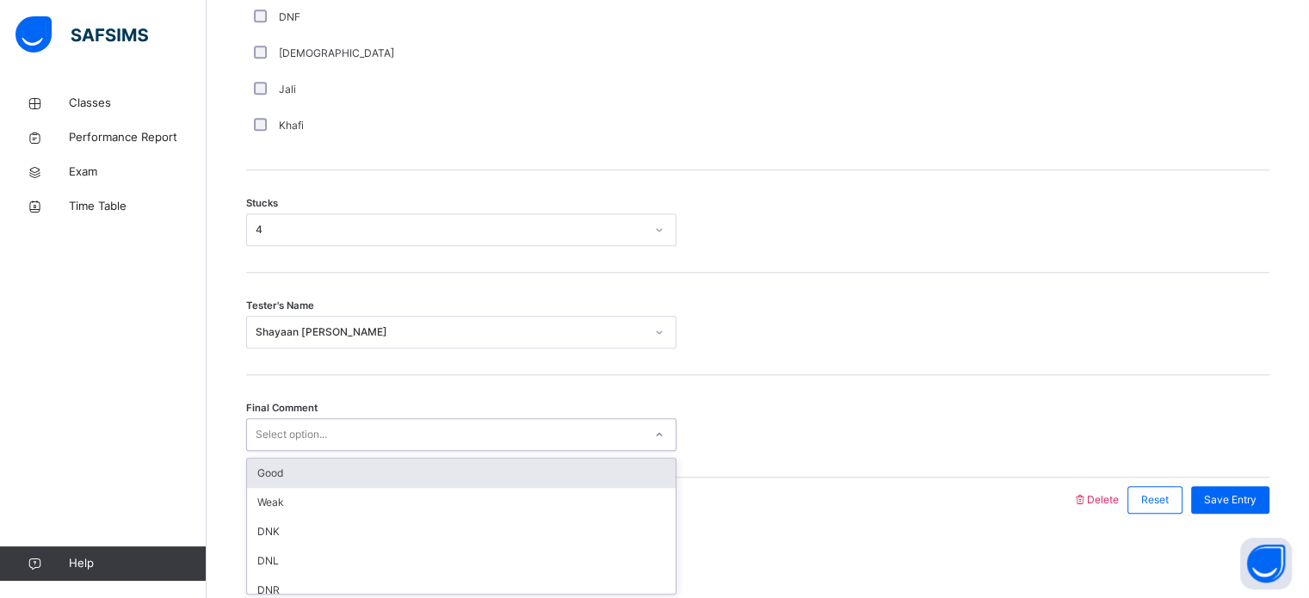
click at [335, 423] on div "Select option..." at bounding box center [445, 435] width 396 height 27
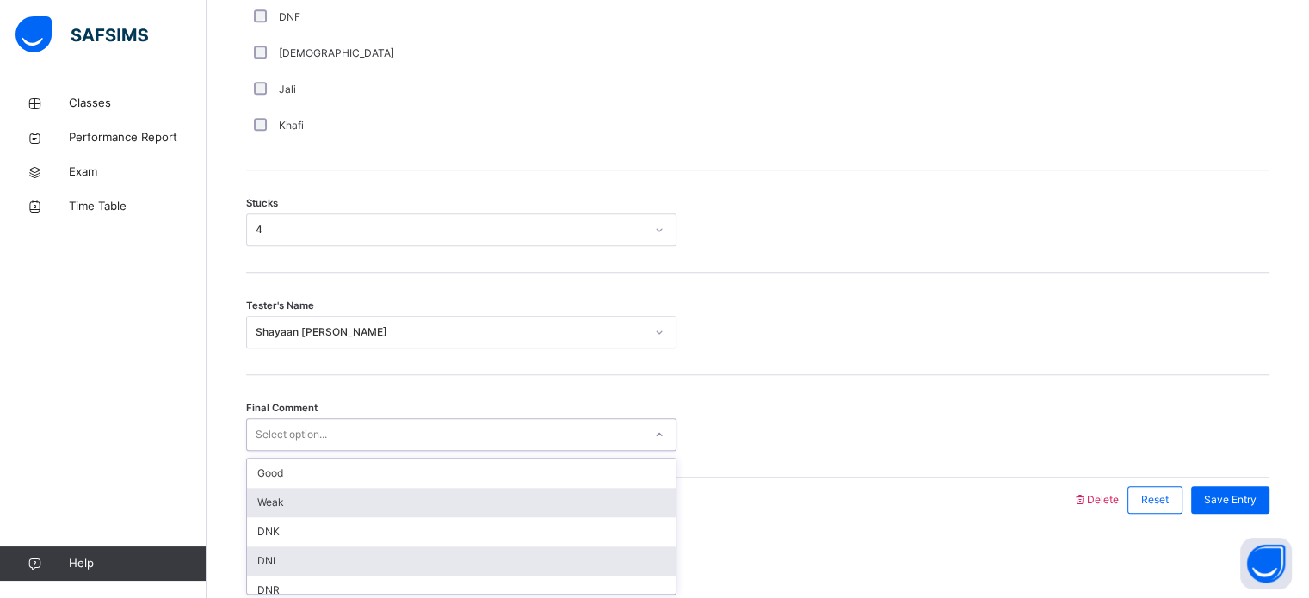
scroll to position [0, 0]
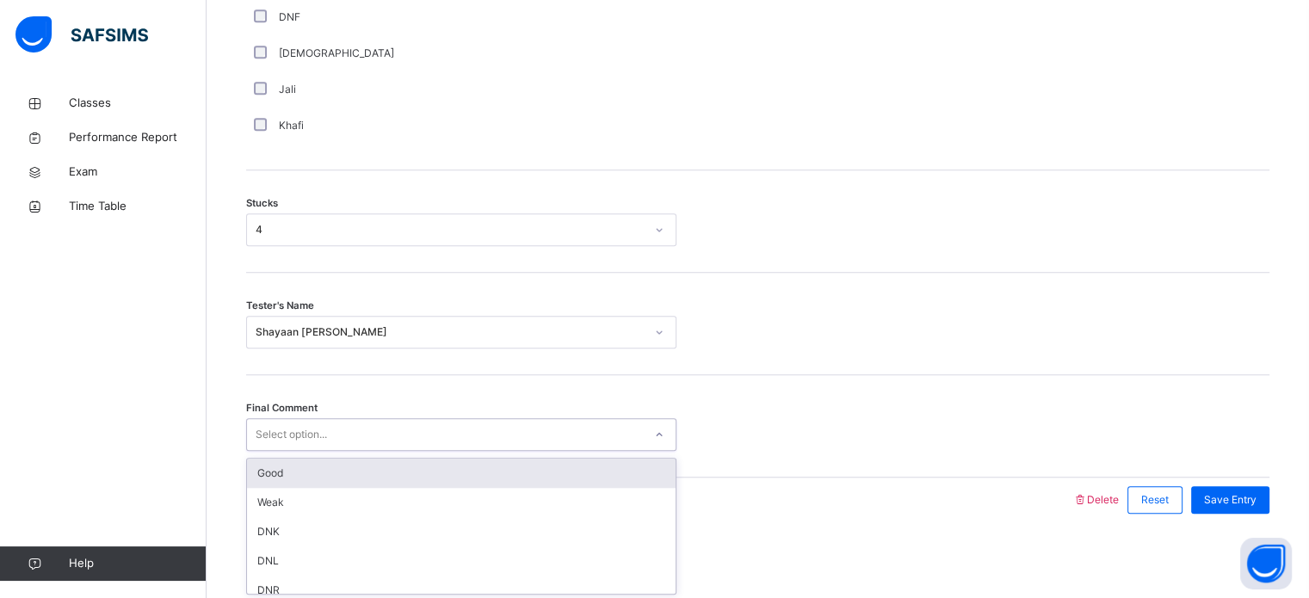
click at [320, 463] on div "Good" at bounding box center [461, 473] width 429 height 29
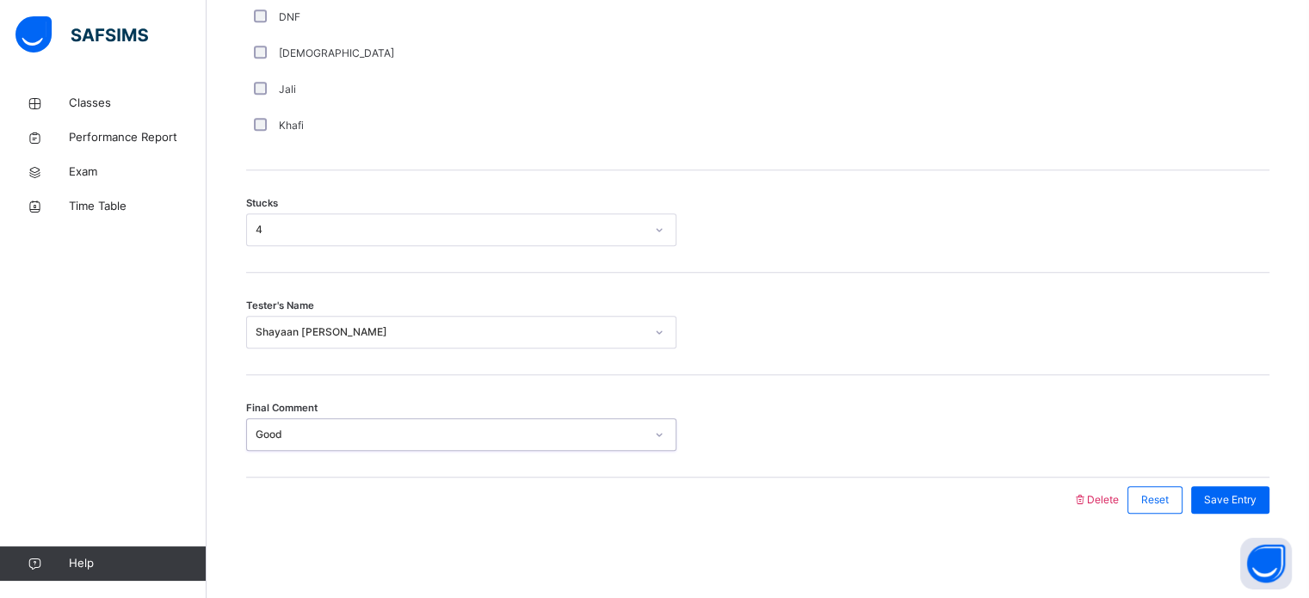
click at [1246, 484] on div "Save Entry" at bounding box center [1226, 500] width 87 height 45
click at [1252, 496] on span "Save Entry" at bounding box center [1230, 499] width 53 height 15
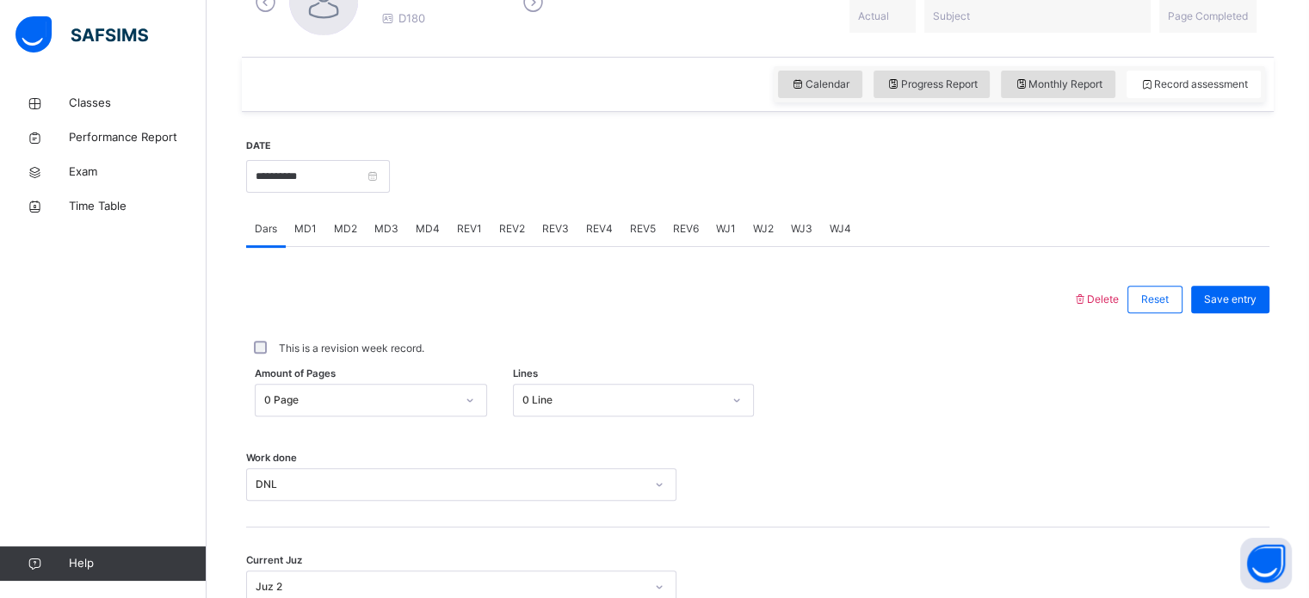
scroll to position [583, 0]
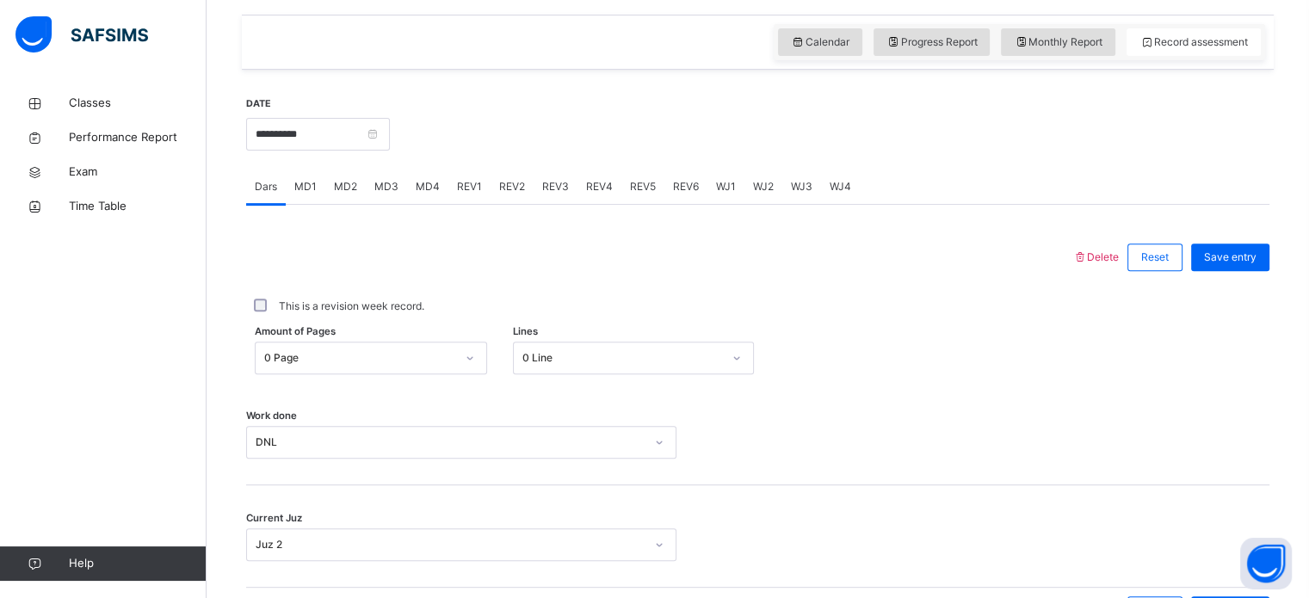
click at [437, 334] on div "Amount of Pages 0 Page Lines 0 Line" at bounding box center [757, 358] width 1023 height 50
click at [426, 193] on span "MD4" at bounding box center [428, 186] width 24 height 15
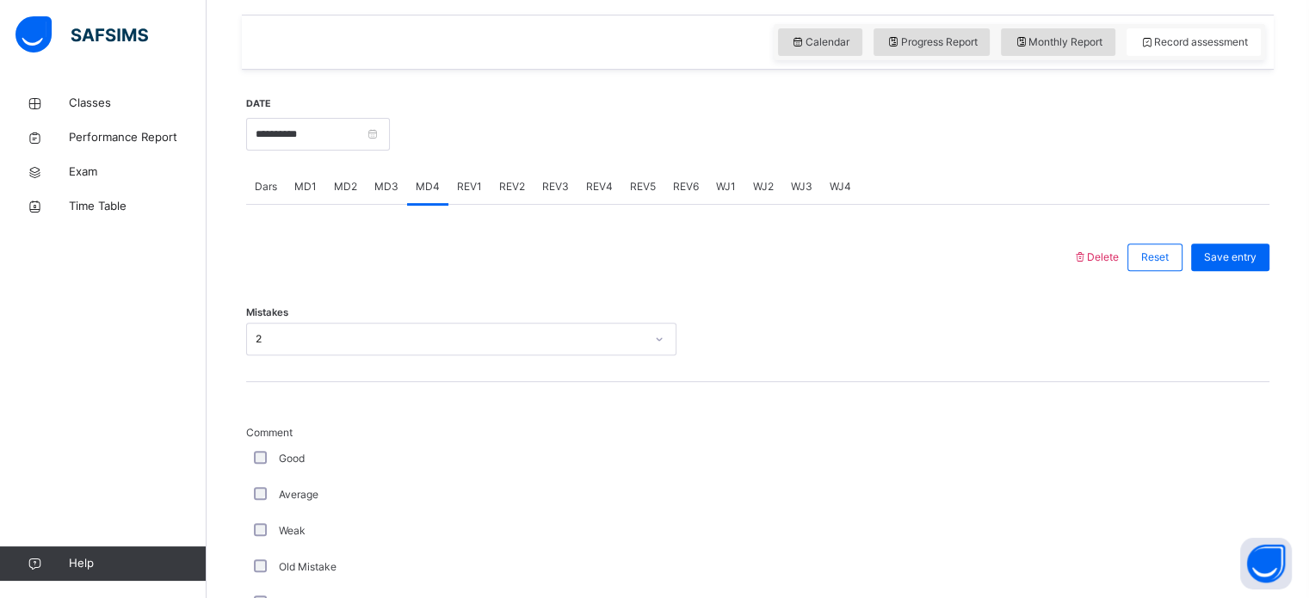
click at [310, 179] on span "MD1" at bounding box center [305, 186] width 22 height 15
click at [471, 182] on span "REV1" at bounding box center [469, 186] width 25 height 15
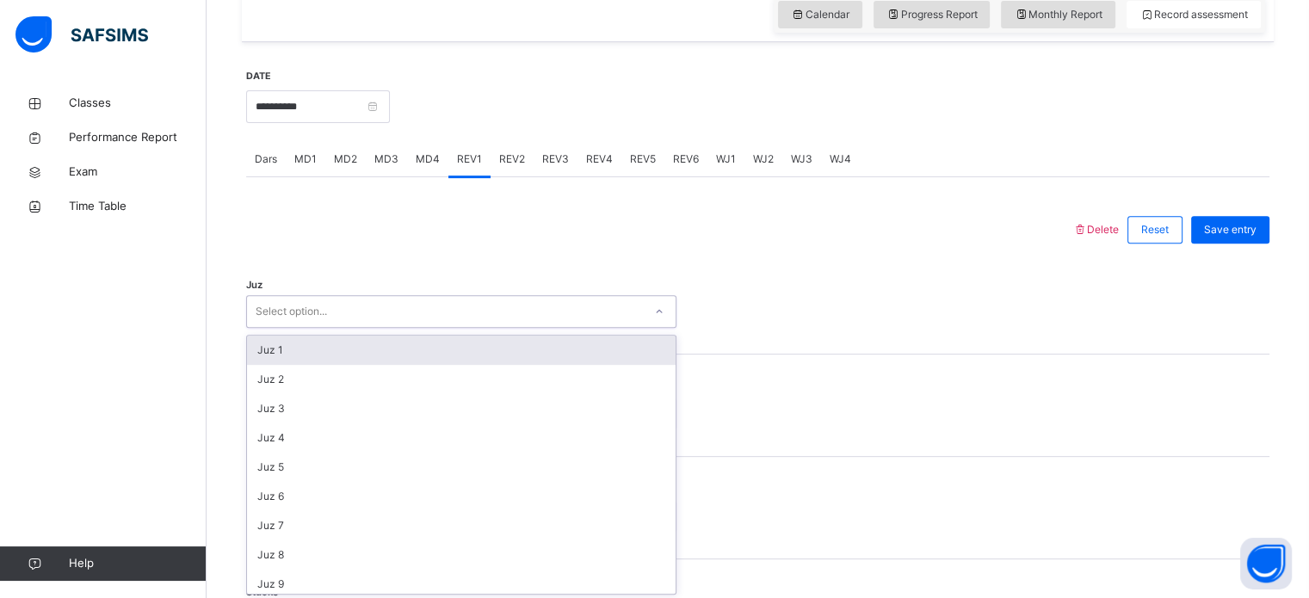
click at [341, 328] on div "option Juz 1 focused, 1 of 30. 30 results available. Use Up and Down to choose …" at bounding box center [461, 311] width 430 height 33
click at [334, 350] on div "Juz 1" at bounding box center [461, 347] width 429 height 29
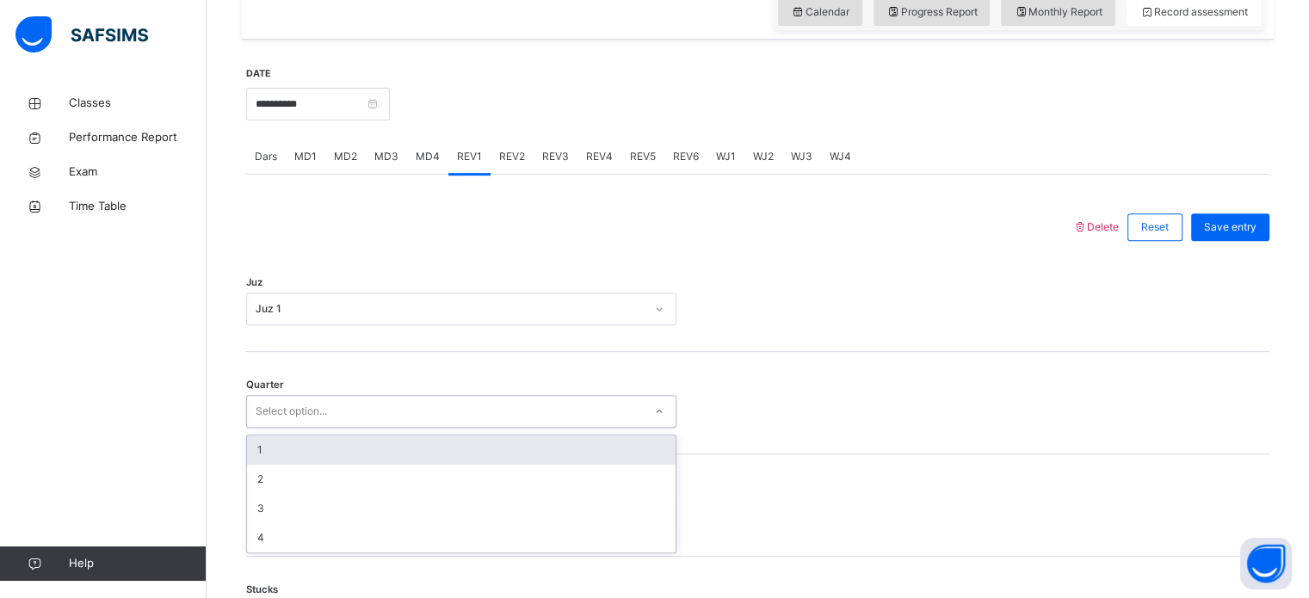
drag, startPoint x: 319, startPoint y: 405, endPoint x: 317, endPoint y: 449, distance: 44.0
click at [317, 428] on div "option 1 focused, 1 of 4. 4 results available. Use Up and Down to choose option…" at bounding box center [461, 411] width 430 height 33
click at [317, 449] on div "1" at bounding box center [461, 450] width 429 height 29
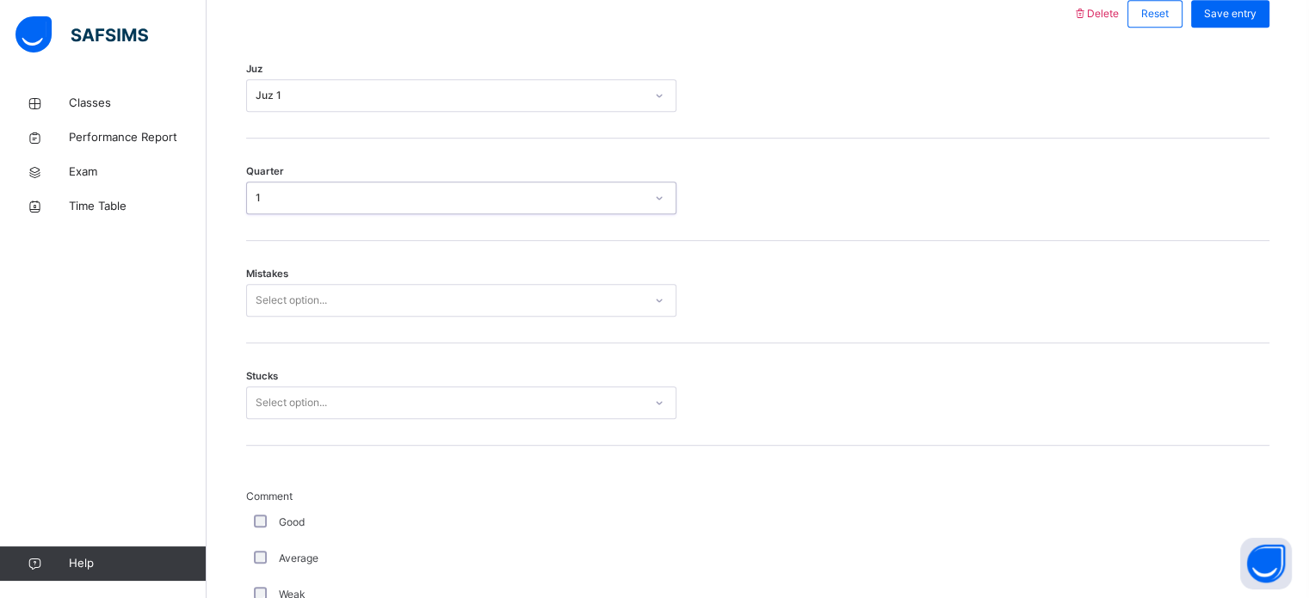
scroll to position [826, 0]
drag, startPoint x: 262, startPoint y: 264, endPoint x: 265, endPoint y: 292, distance: 27.8
click at [265, 292] on div "Mistakes Select option..." at bounding box center [757, 292] width 1023 height 102
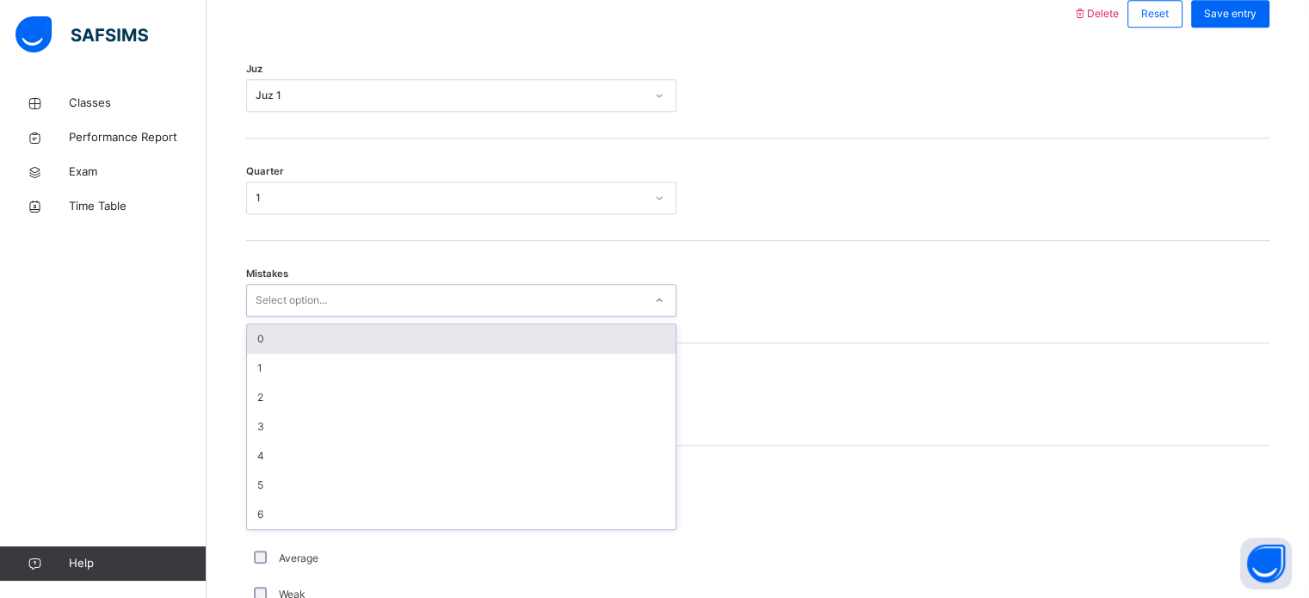
click at [265, 292] on div "Select option..." at bounding box center [291, 300] width 71 height 33
click at [272, 336] on div "0" at bounding box center [461, 339] width 429 height 29
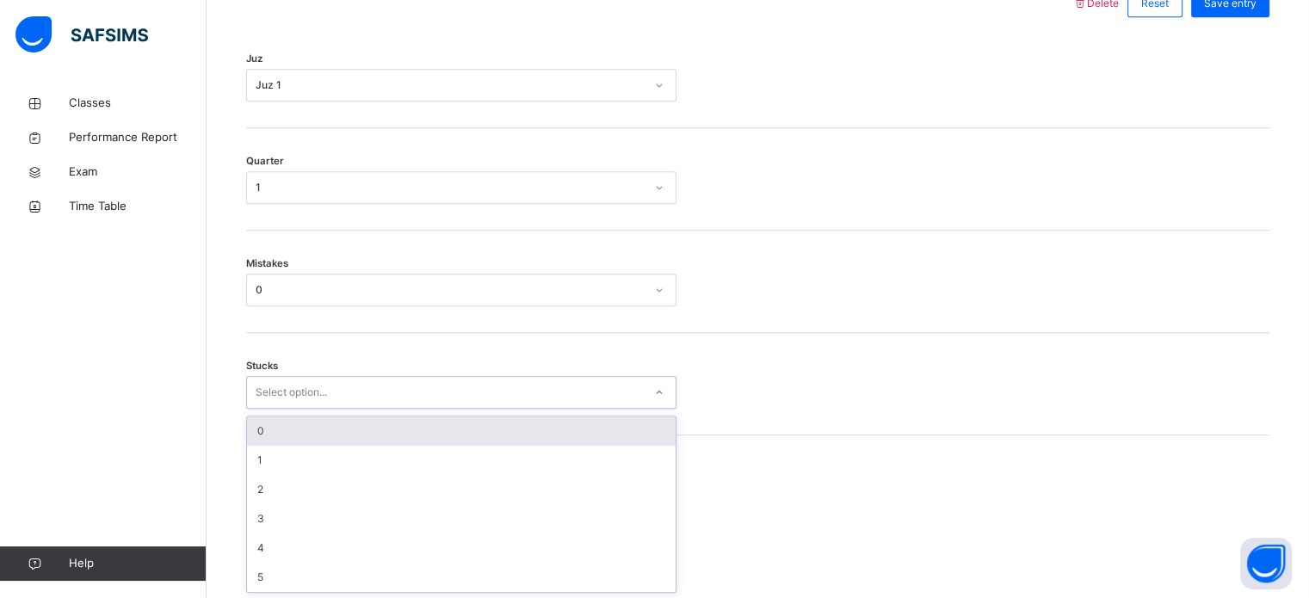
click at [286, 393] on div "Select option..." at bounding box center [291, 392] width 71 height 33
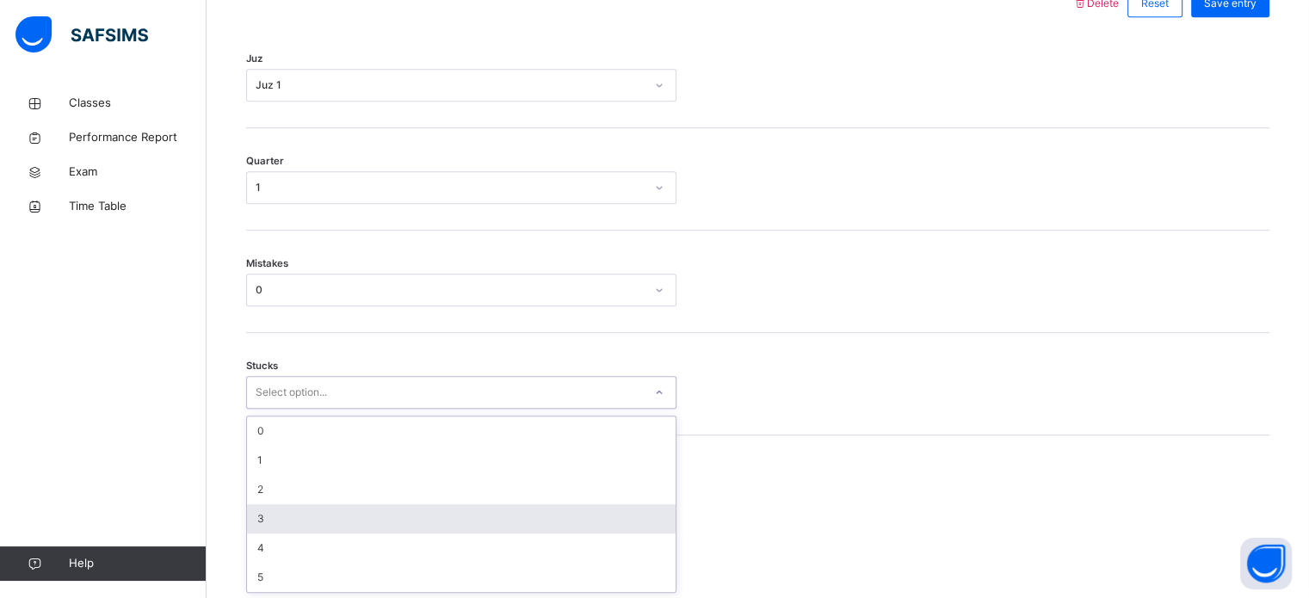
click at [262, 515] on div "3" at bounding box center [461, 518] width 429 height 29
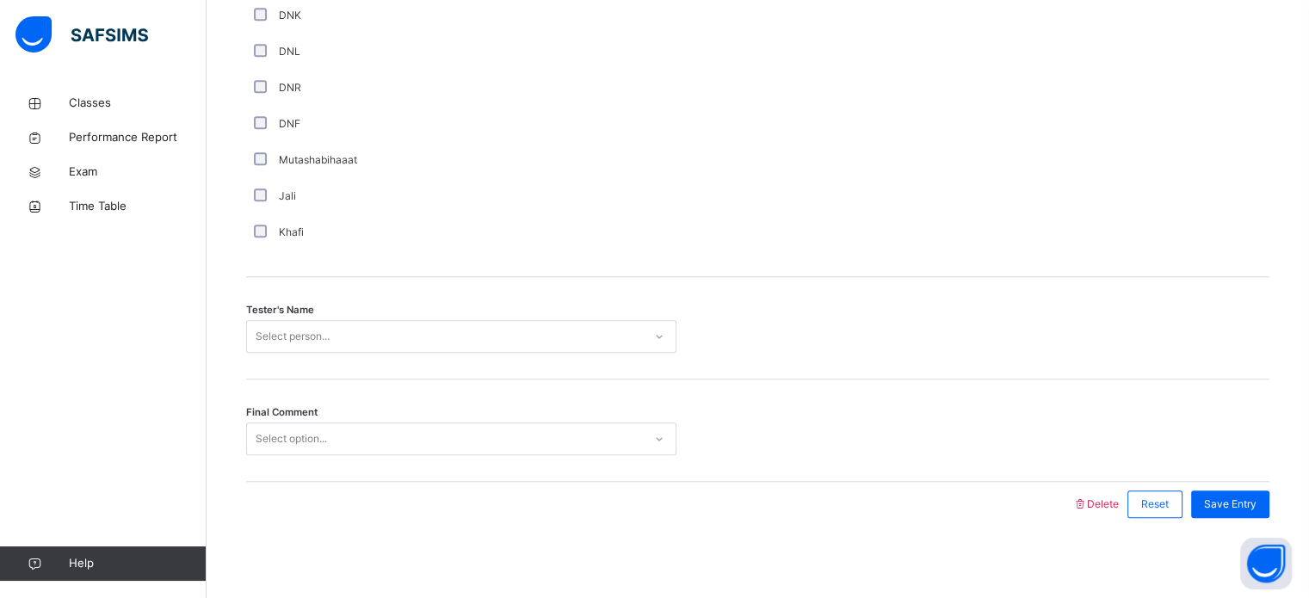
scroll to position [1555, 0]
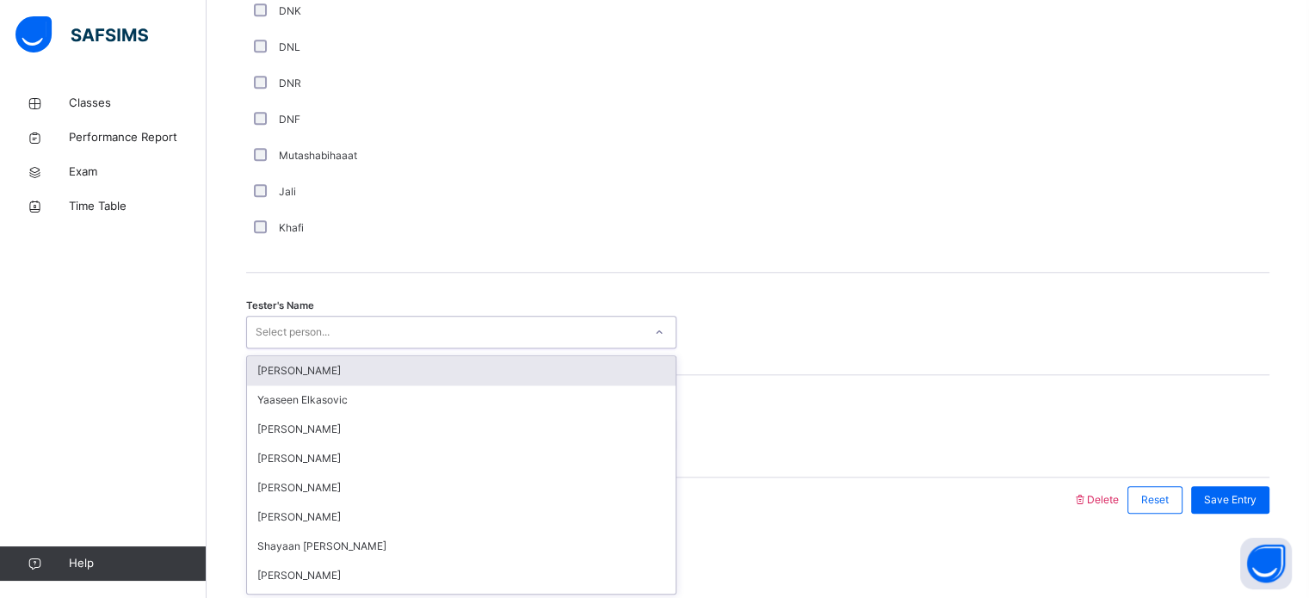
click at [290, 333] on div "Select person..." at bounding box center [293, 332] width 74 height 33
type input "***"
click at [284, 364] on div "Shayaan [PERSON_NAME]" at bounding box center [461, 370] width 429 height 29
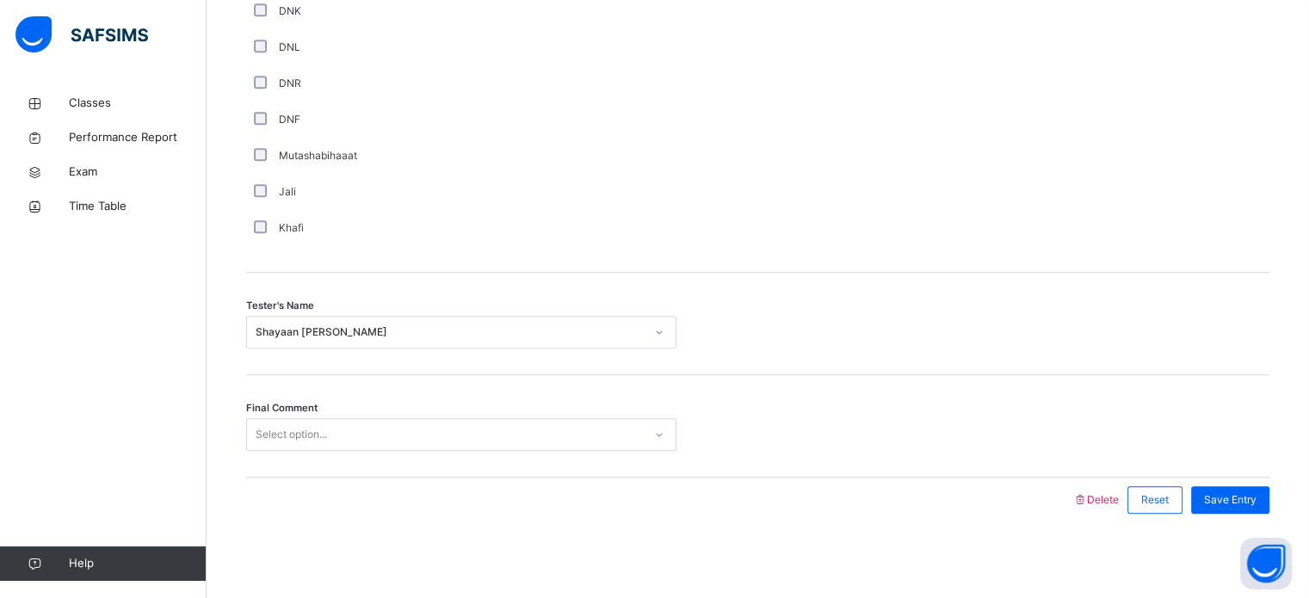
drag, startPoint x: 580, startPoint y: 453, endPoint x: 559, endPoint y: 426, distance: 33.7
click at [559, 426] on div "Final Comment Select option..." at bounding box center [757, 426] width 1023 height 102
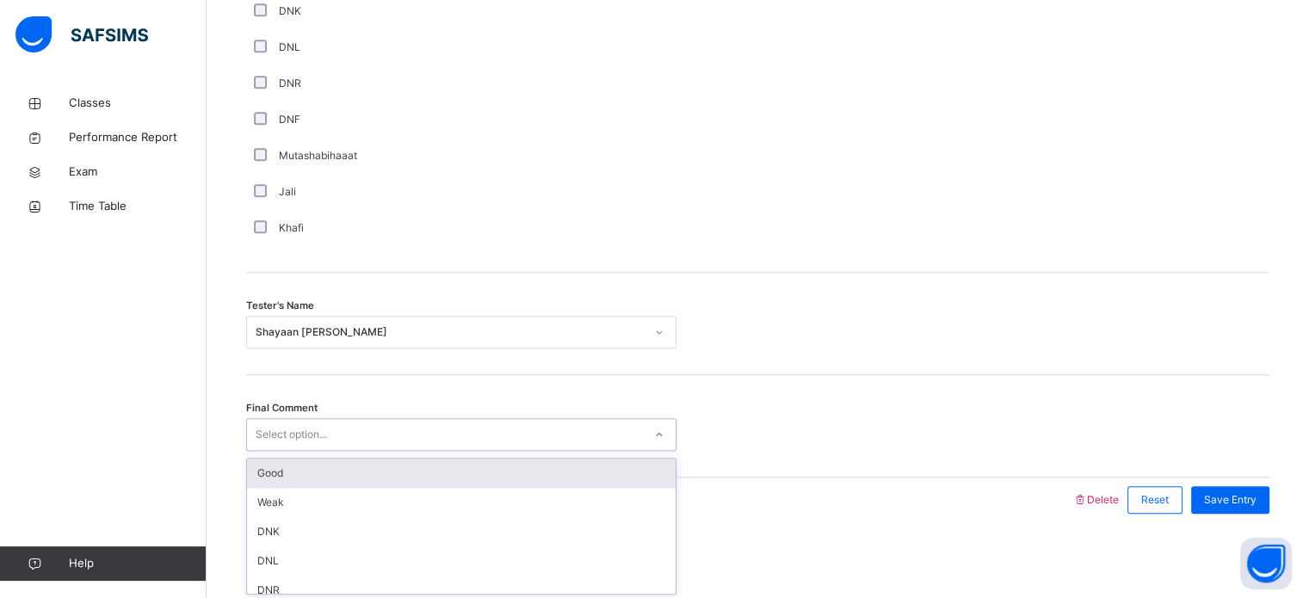
click at [559, 426] on div "Select option..." at bounding box center [445, 435] width 396 height 27
click at [534, 461] on div "Good" at bounding box center [461, 473] width 429 height 29
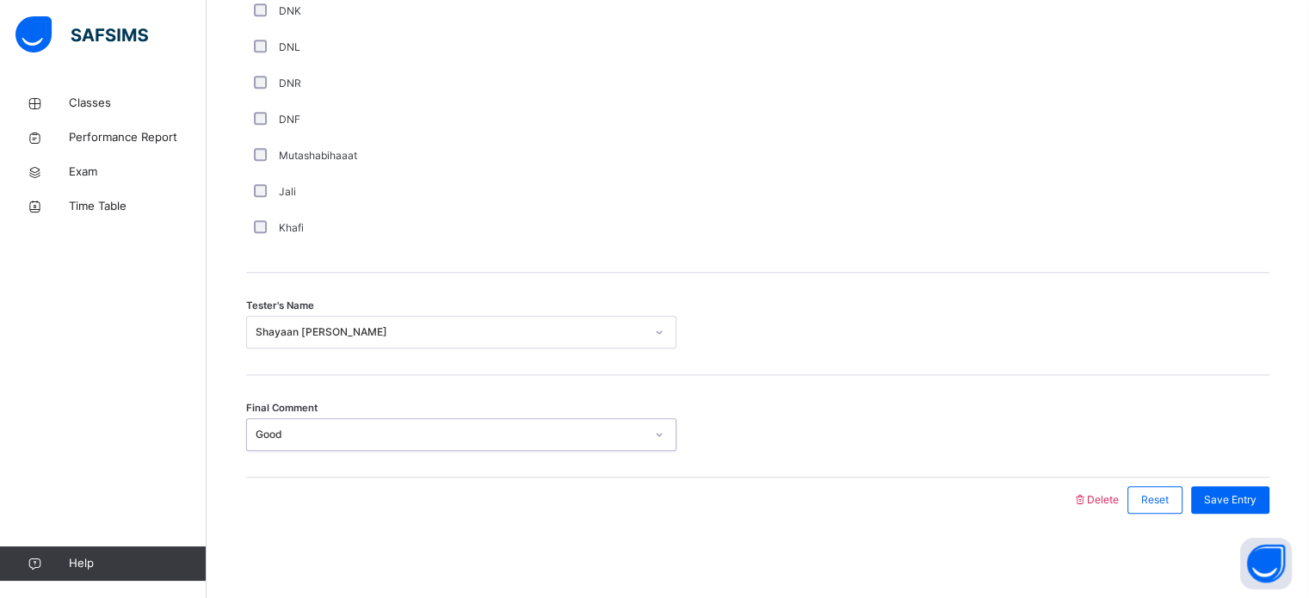
click at [1243, 465] on div "Final Comment option Good, selected. 0 results available. Select is focused ,ty…" at bounding box center [757, 426] width 1023 height 102
click at [1250, 488] on div "Save Entry" at bounding box center [1230, 500] width 78 height 28
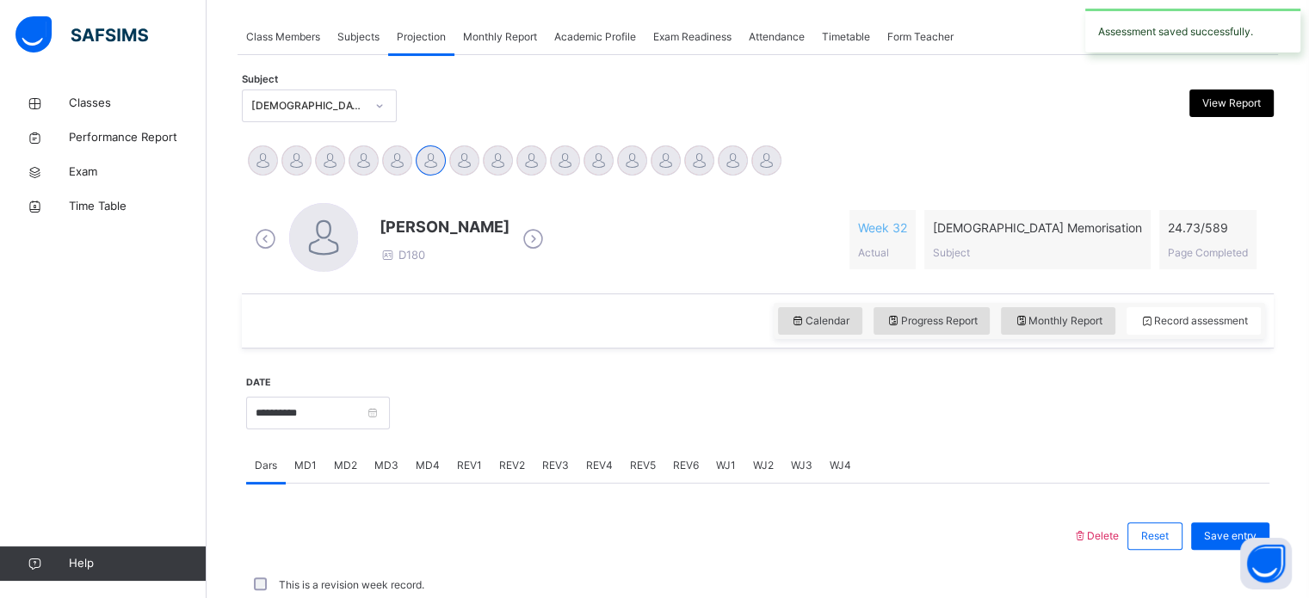
scroll to position [694, 0]
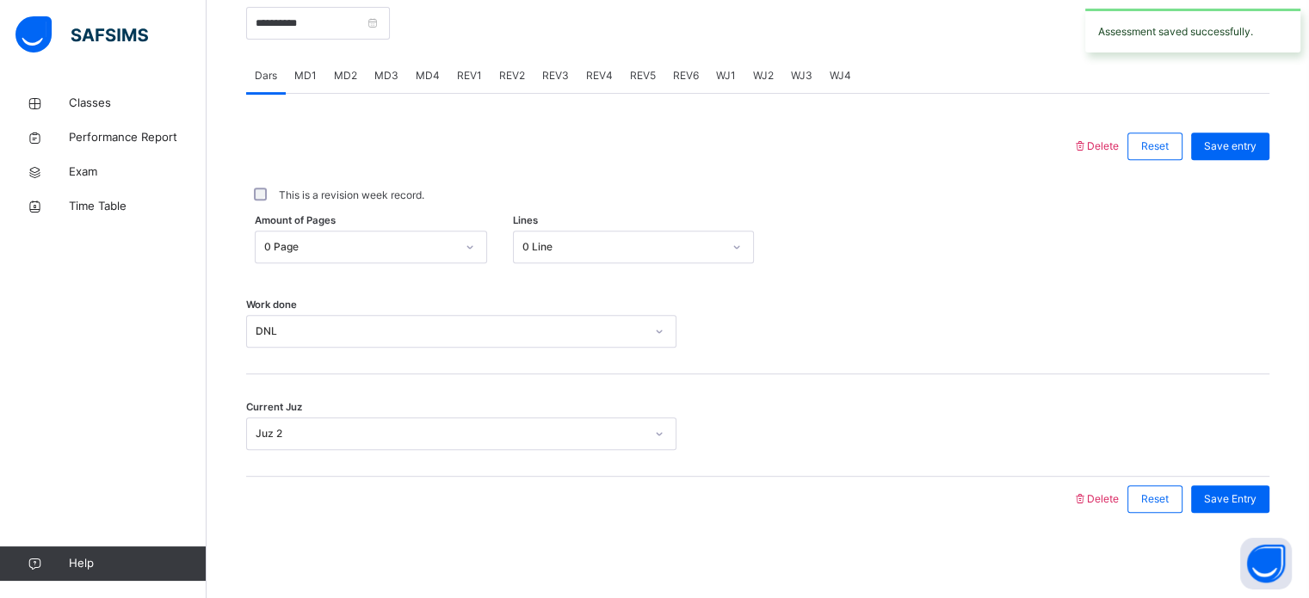
click at [510, 79] on span "REV2" at bounding box center [512, 75] width 26 height 15
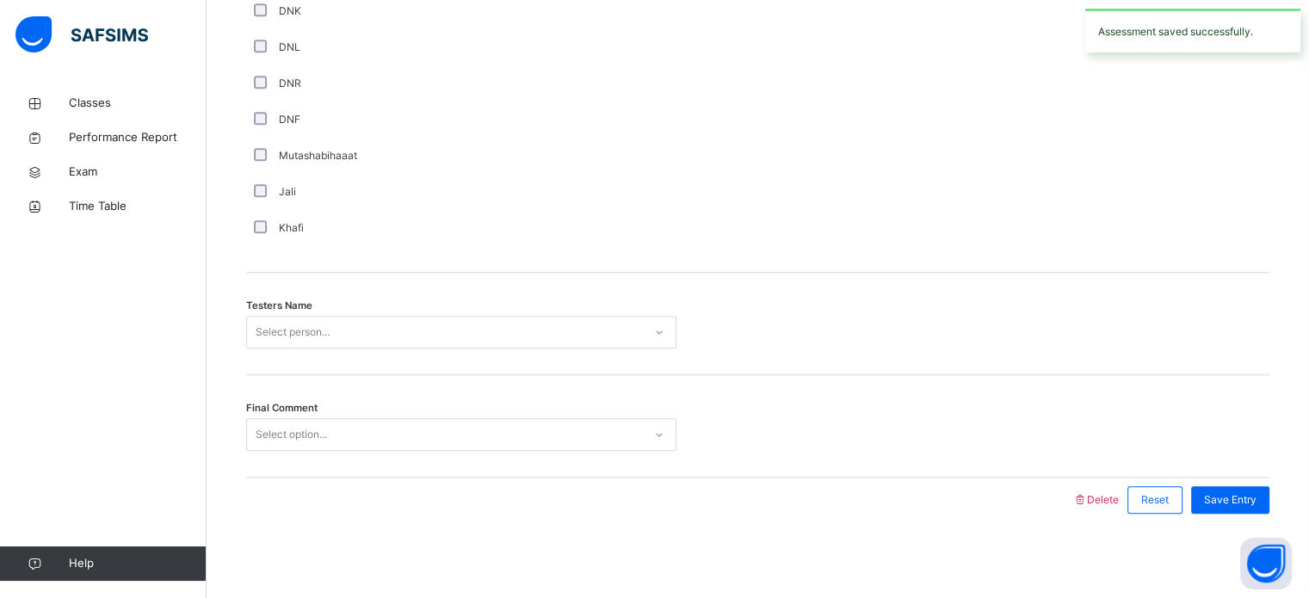
click at [405, 432] on div "Select option..." at bounding box center [445, 435] width 396 height 27
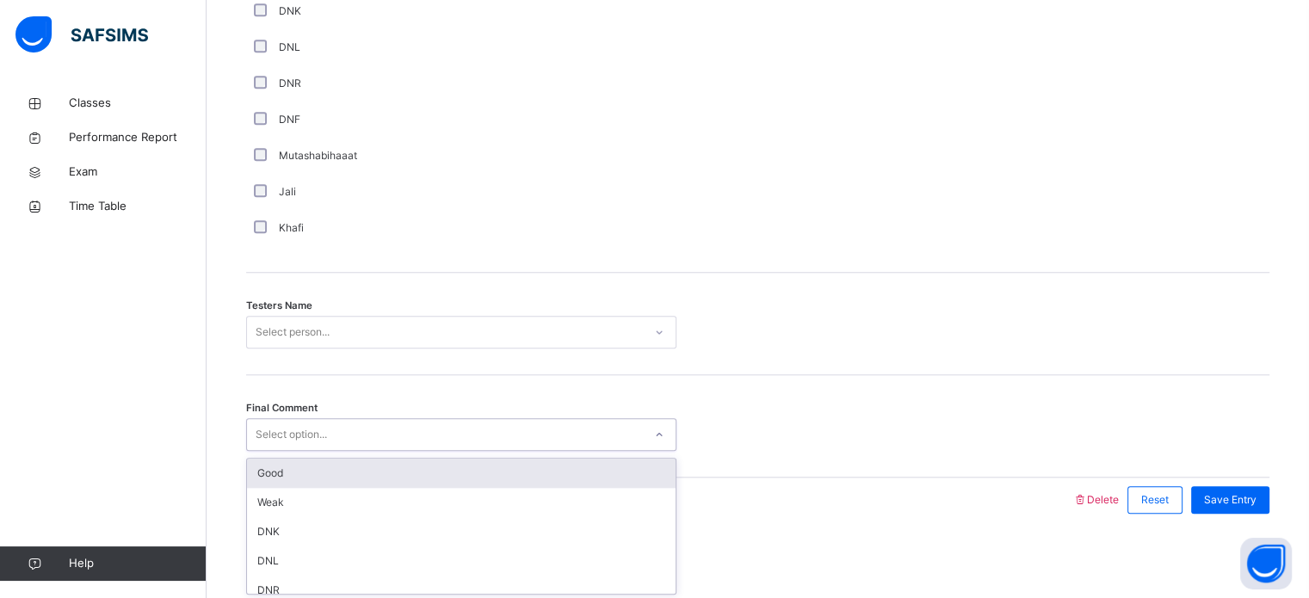
click at [399, 468] on div "Good" at bounding box center [461, 473] width 429 height 29
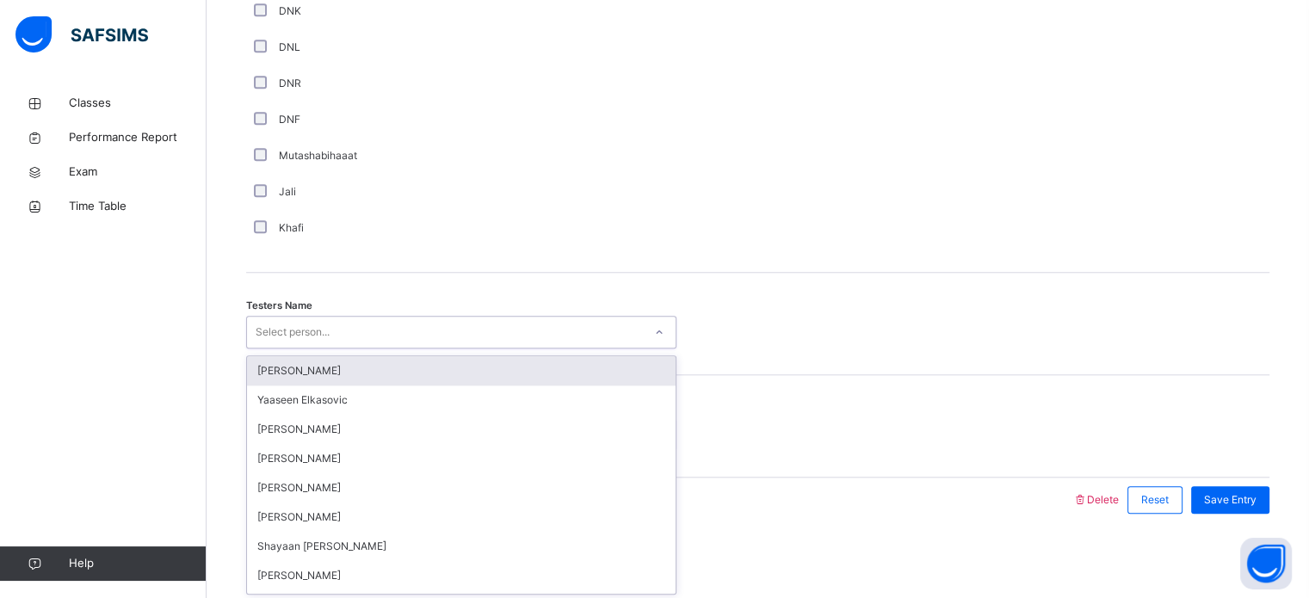
click at [313, 337] on div "Select person..." at bounding box center [293, 332] width 74 height 33
type input "**"
click at [308, 367] on div "Shayaan [PERSON_NAME]" at bounding box center [461, 370] width 429 height 29
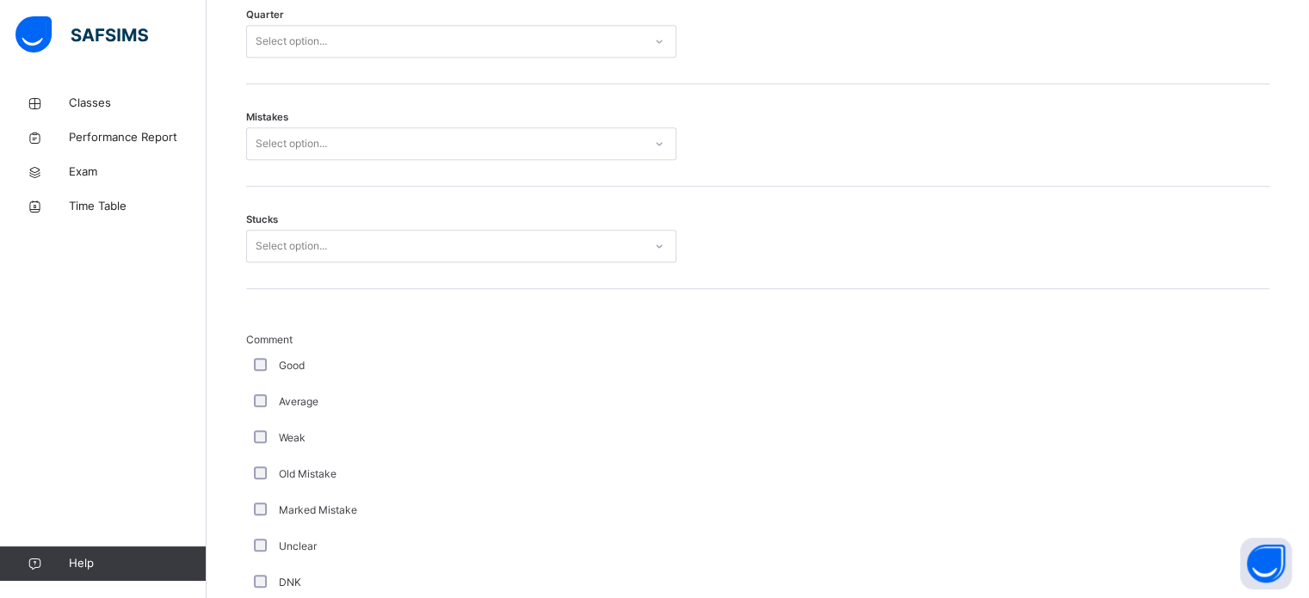
scroll to position [978, 0]
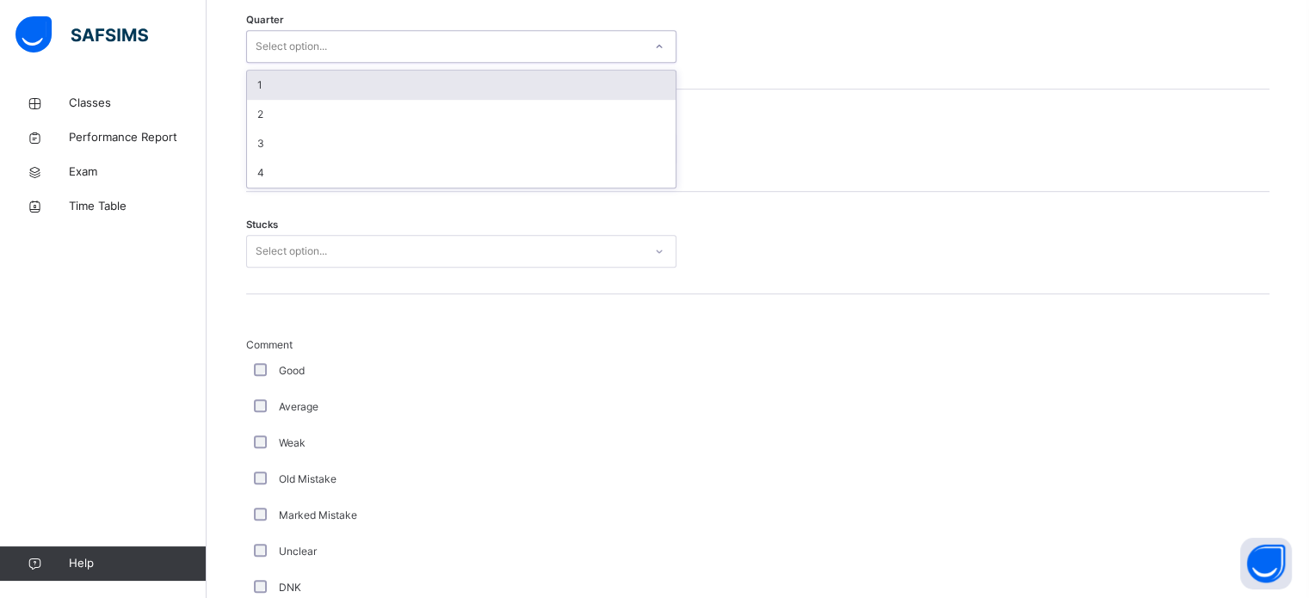
click at [277, 34] on div "Select option..." at bounding box center [291, 46] width 71 height 33
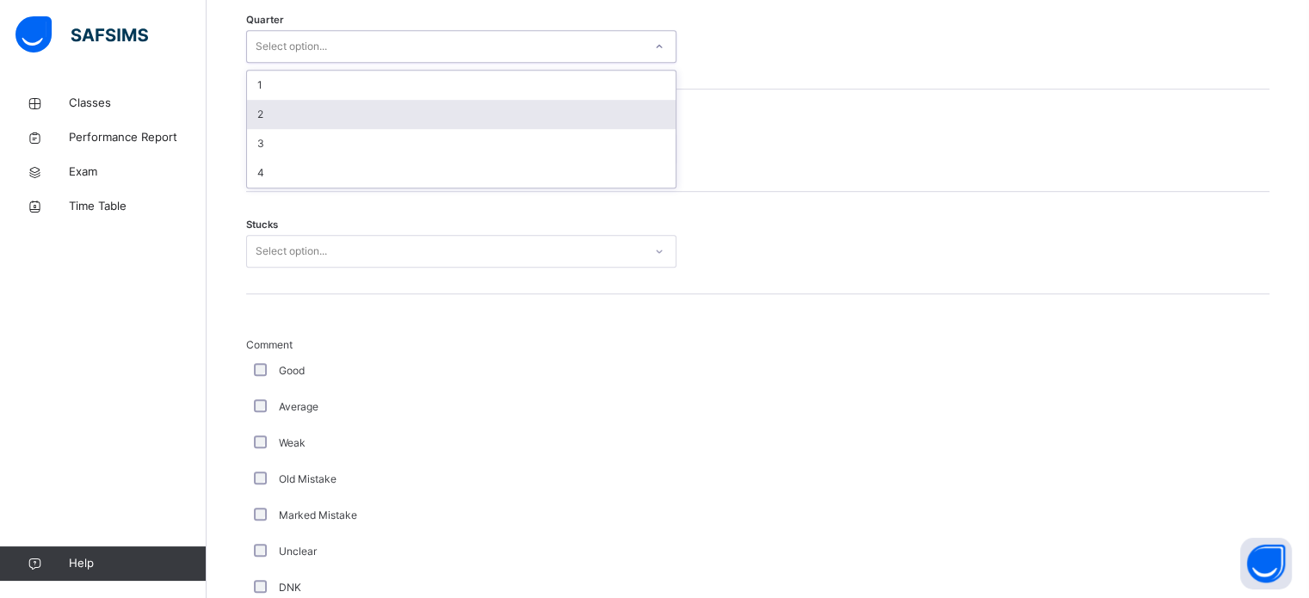
drag, startPoint x: 257, startPoint y: 109, endPoint x: 269, endPoint y: 110, distance: 12.1
click at [269, 110] on div "2" at bounding box center [461, 114] width 429 height 29
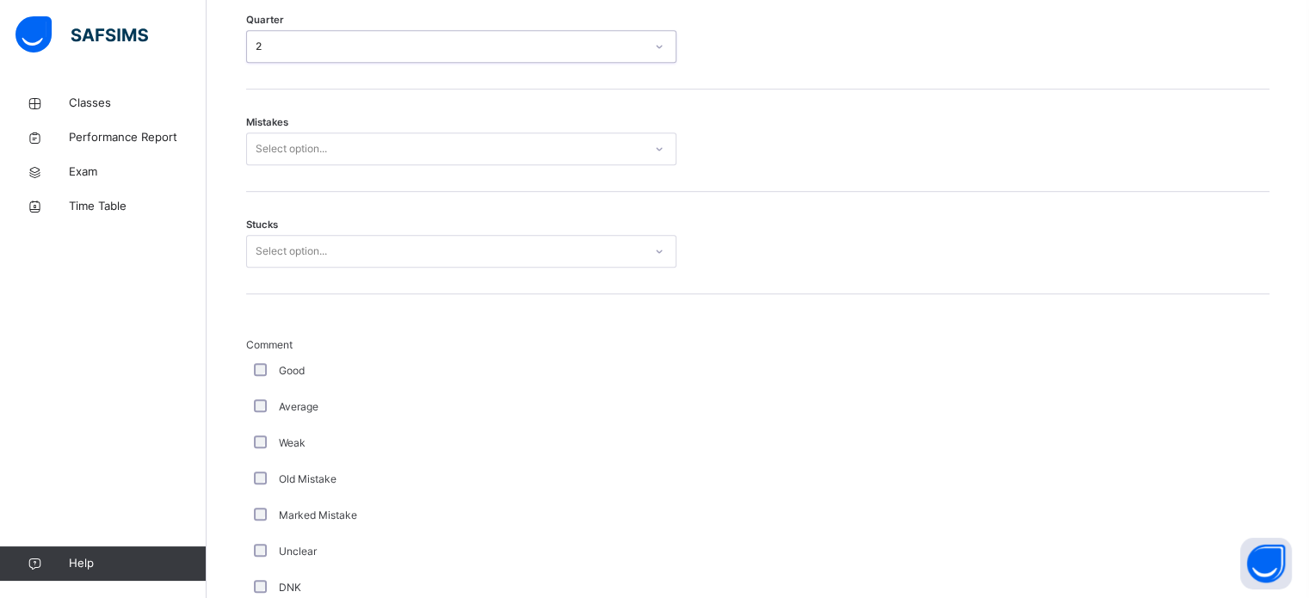
click at [269, 110] on div "Mistakes Select option..." at bounding box center [757, 141] width 1023 height 102
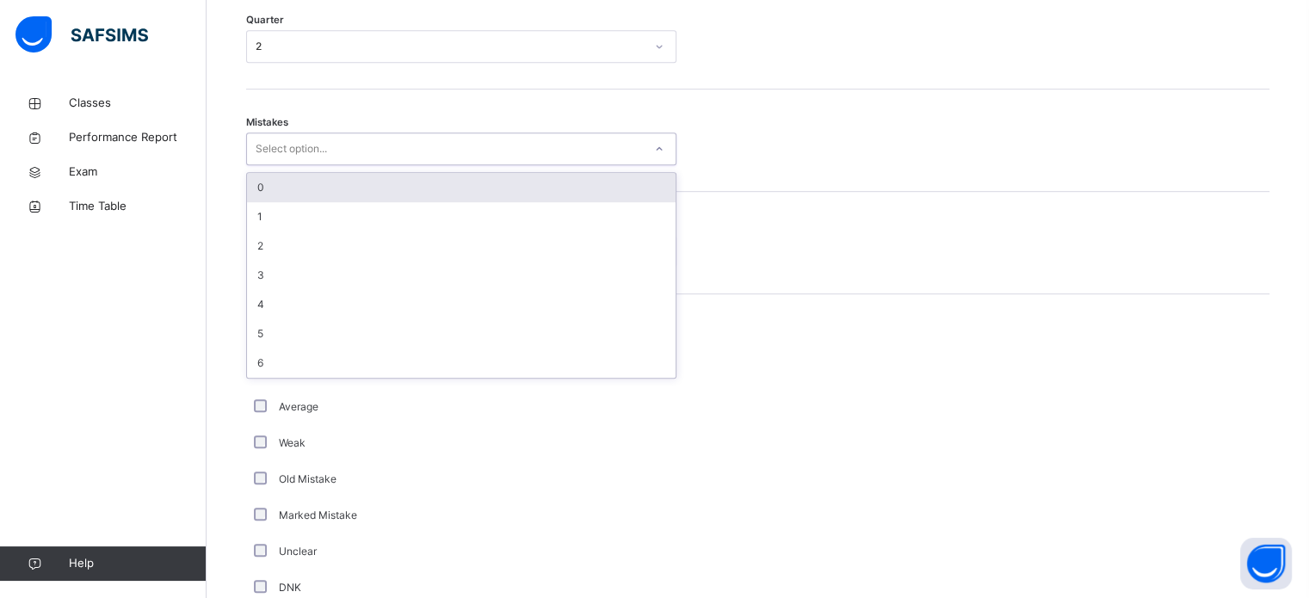
click at [272, 145] on div "Select option..." at bounding box center [291, 149] width 71 height 33
click at [258, 191] on div "0" at bounding box center [461, 187] width 429 height 29
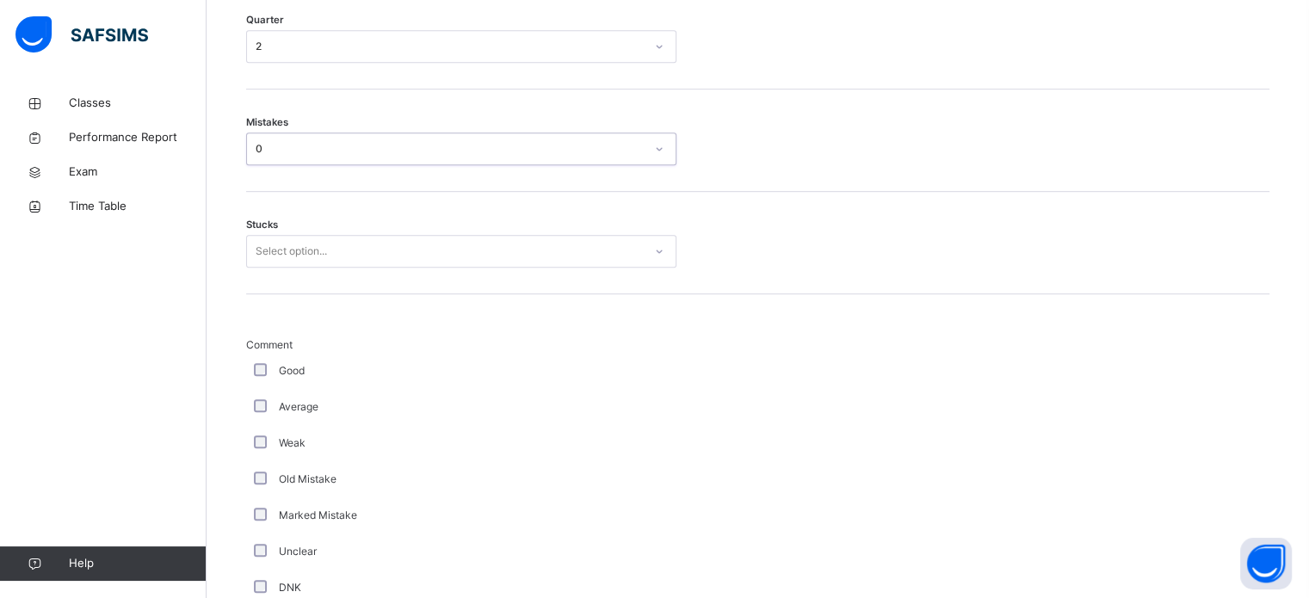
click at [259, 238] on div "Select option..." at bounding box center [291, 251] width 71 height 33
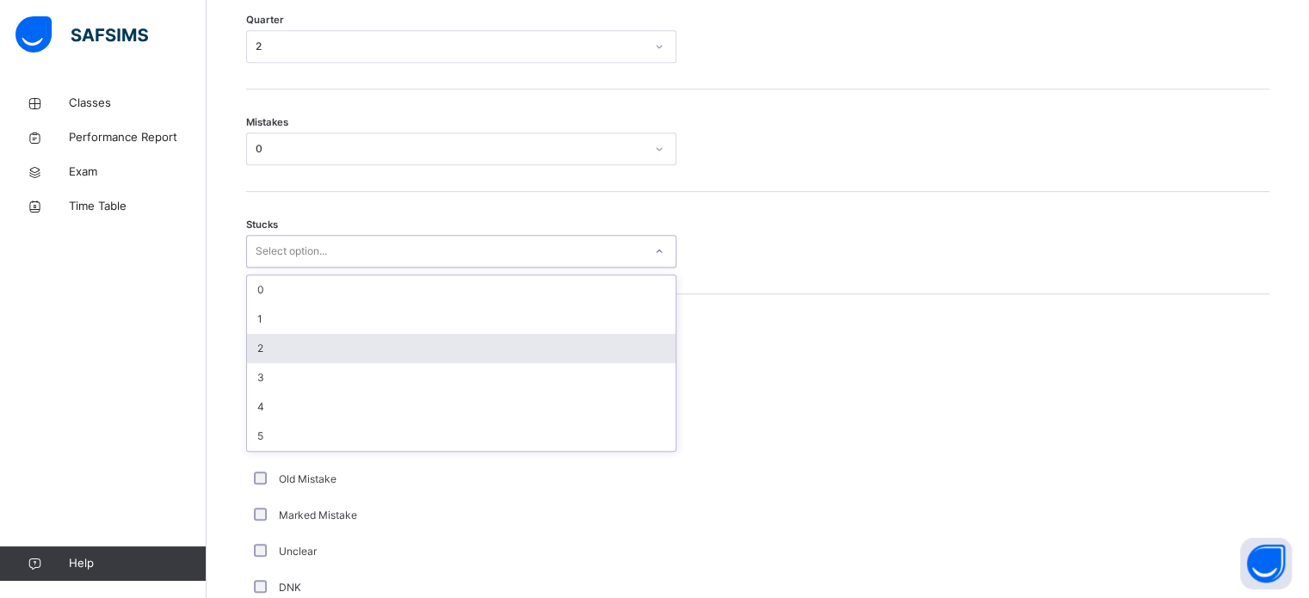
click at [265, 339] on div "2" at bounding box center [461, 348] width 429 height 29
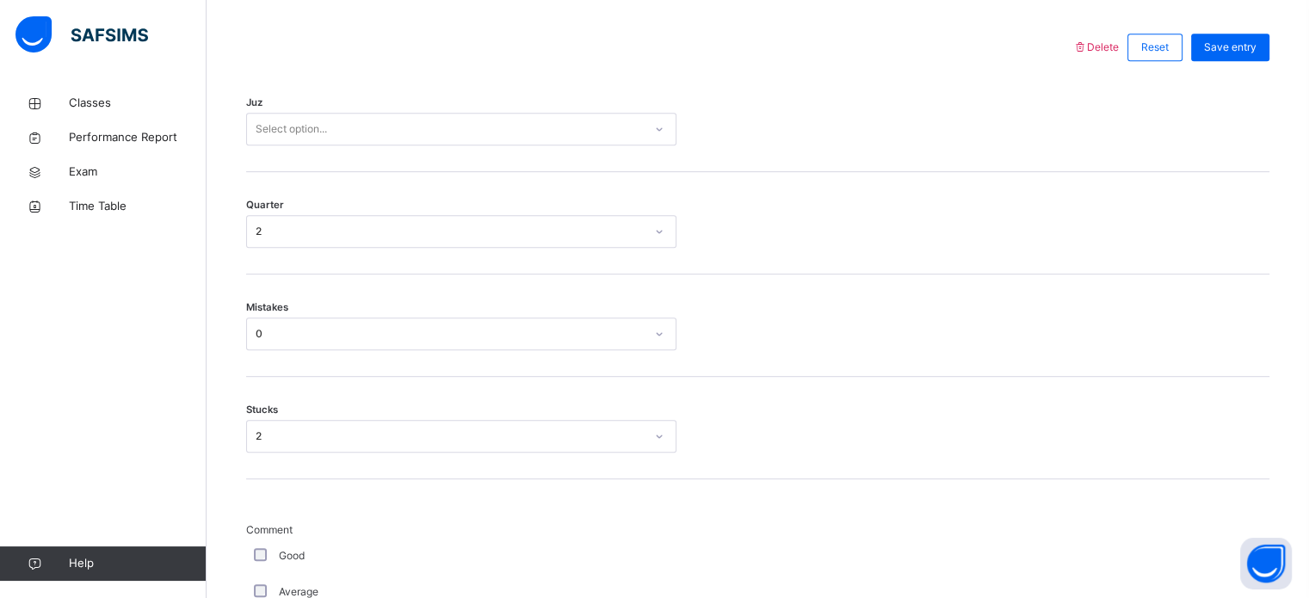
scroll to position [782, 0]
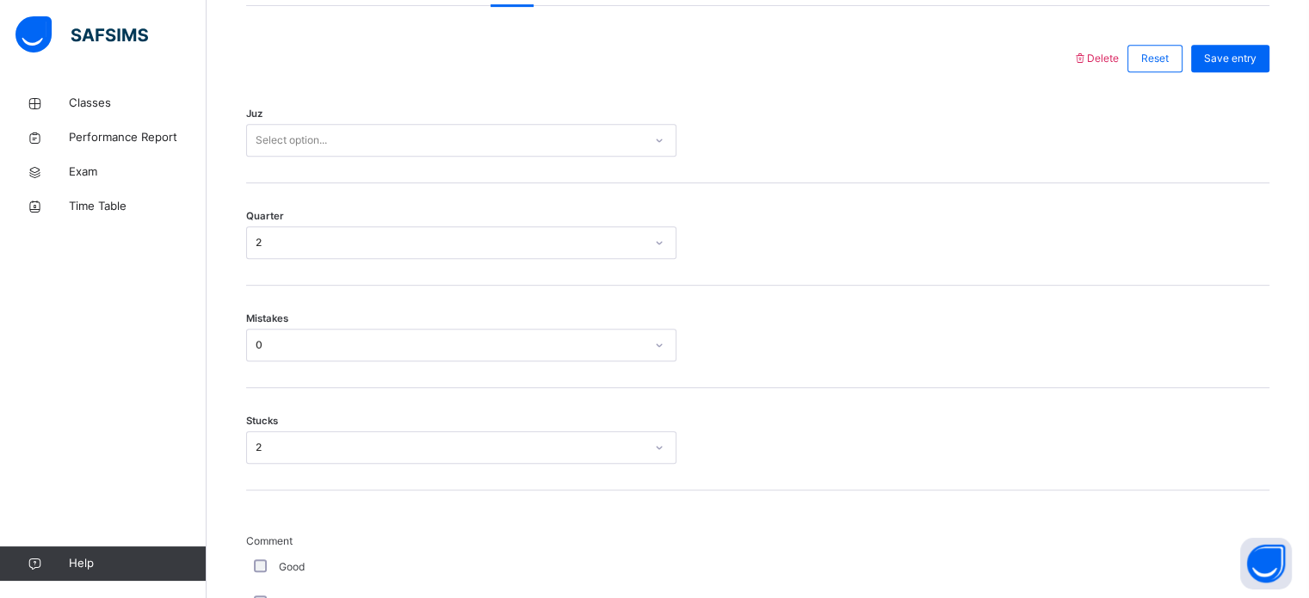
click at [270, 142] on div "Select option..." at bounding box center [291, 140] width 71 height 33
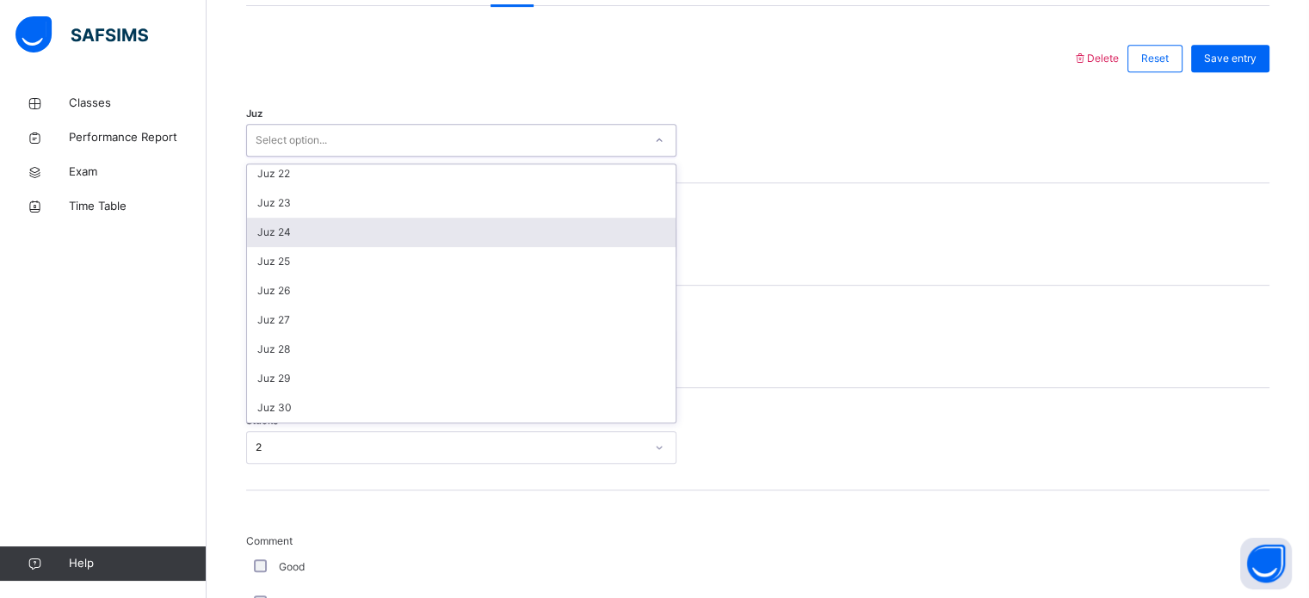
scroll to position [0, 0]
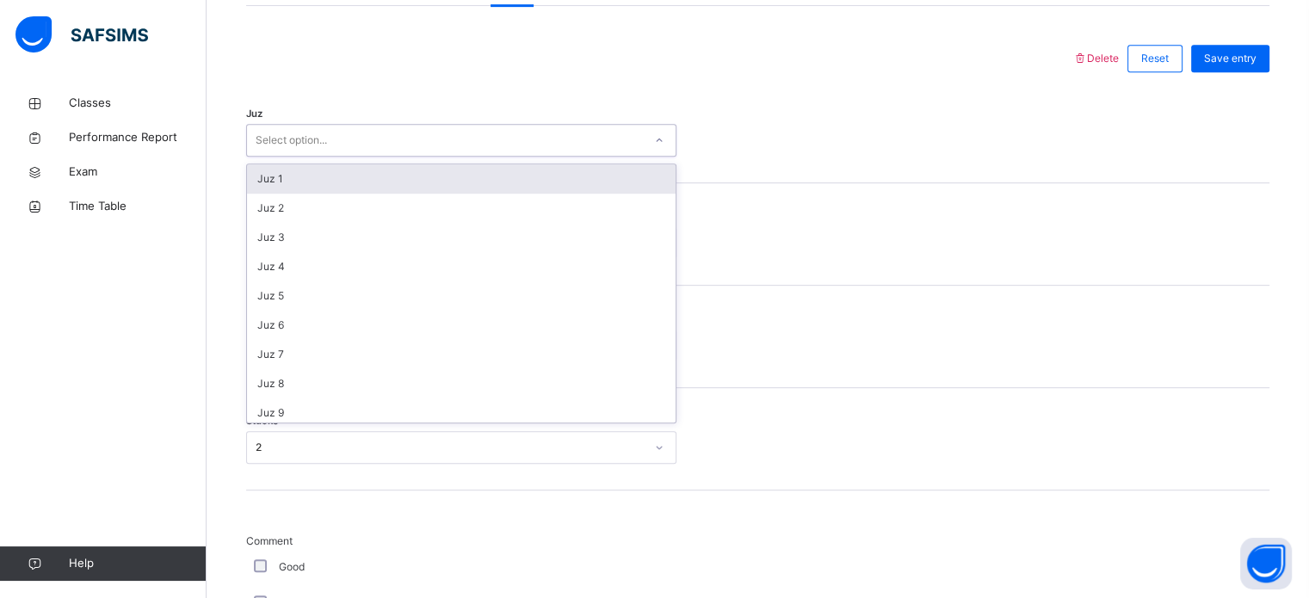
click at [303, 182] on div "Juz 1" at bounding box center [461, 178] width 429 height 29
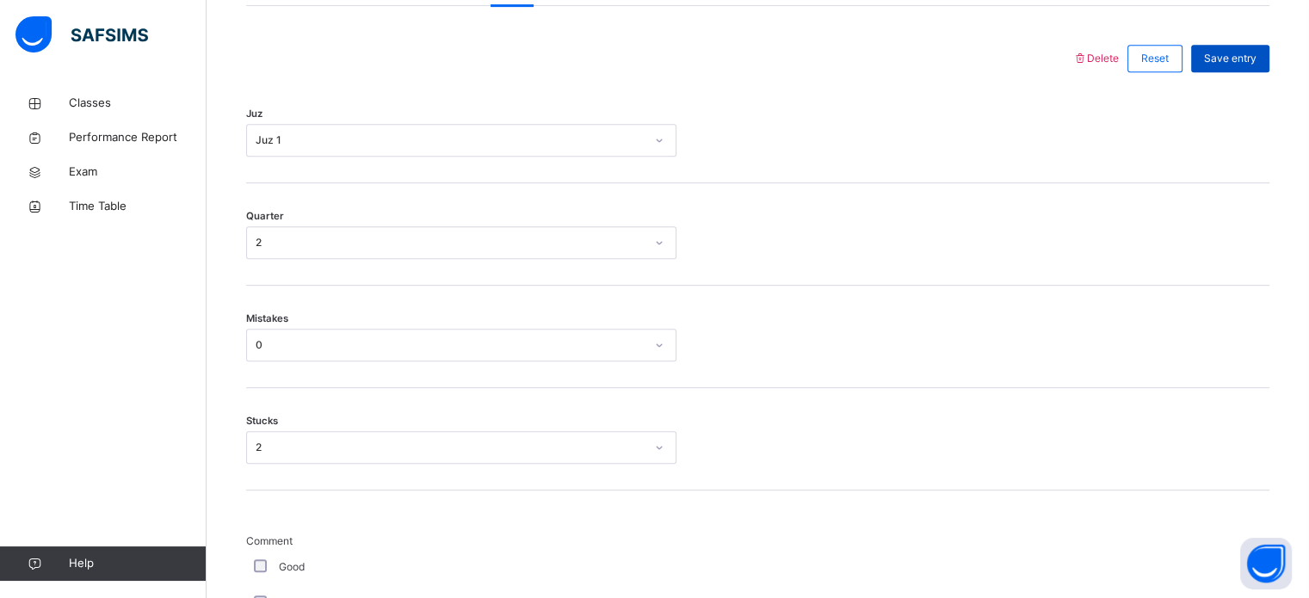
click at [1246, 61] on span "Save entry" at bounding box center [1230, 58] width 53 height 15
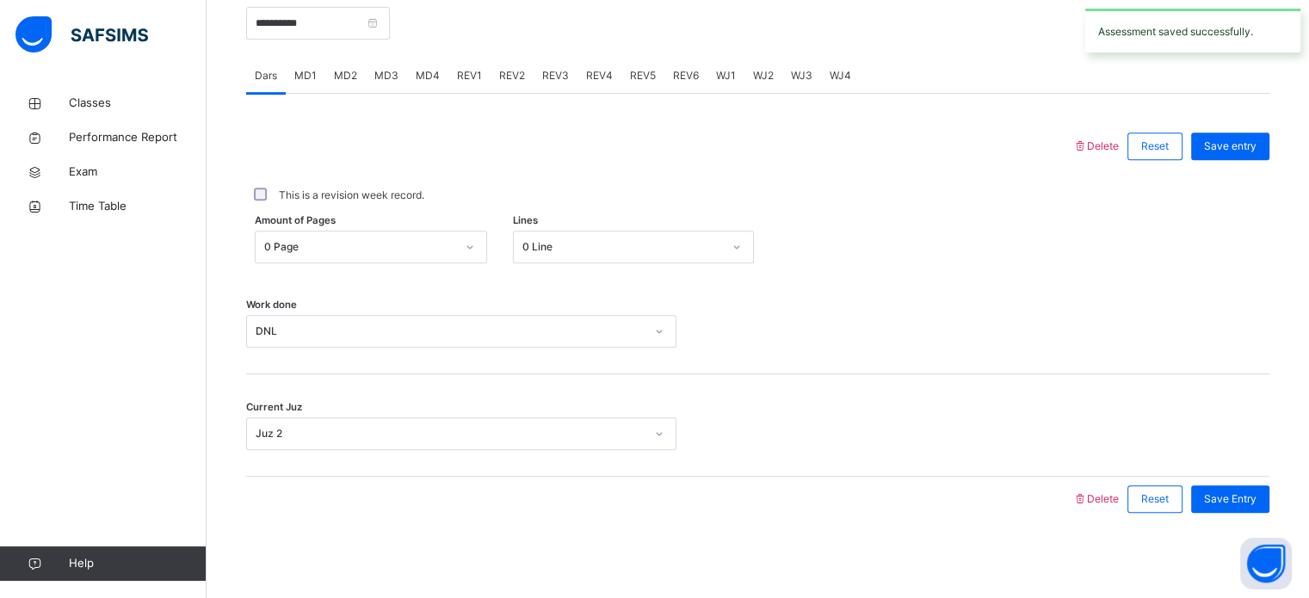
scroll to position [492, 0]
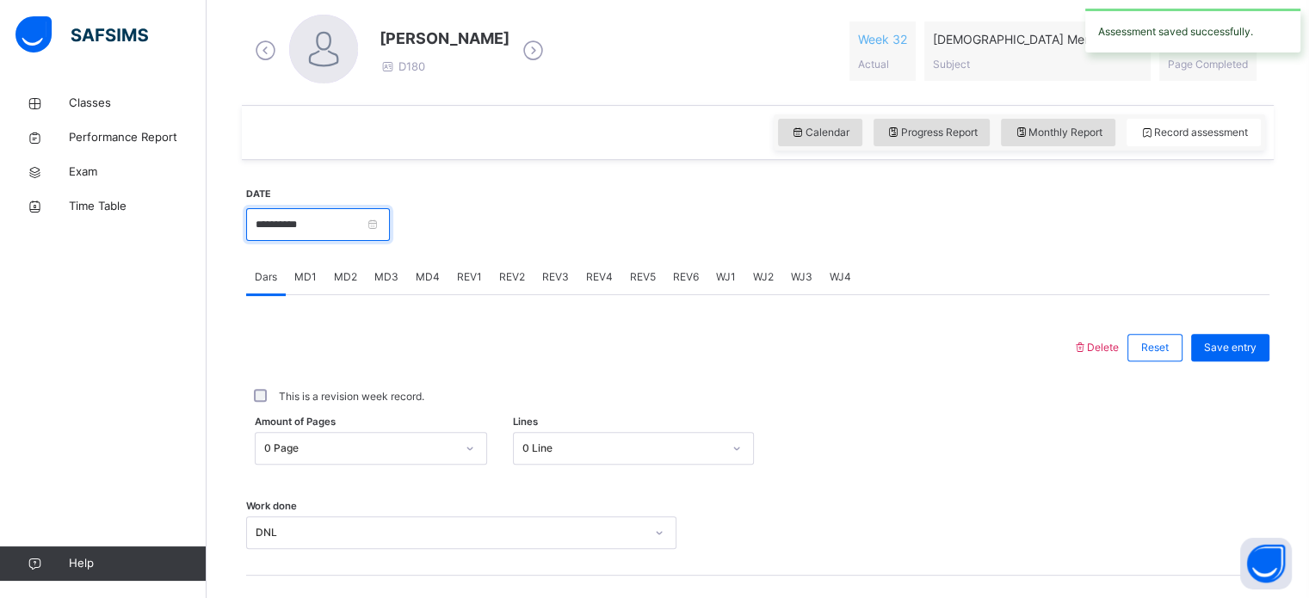
click at [327, 225] on input "**********" at bounding box center [318, 224] width 144 height 33
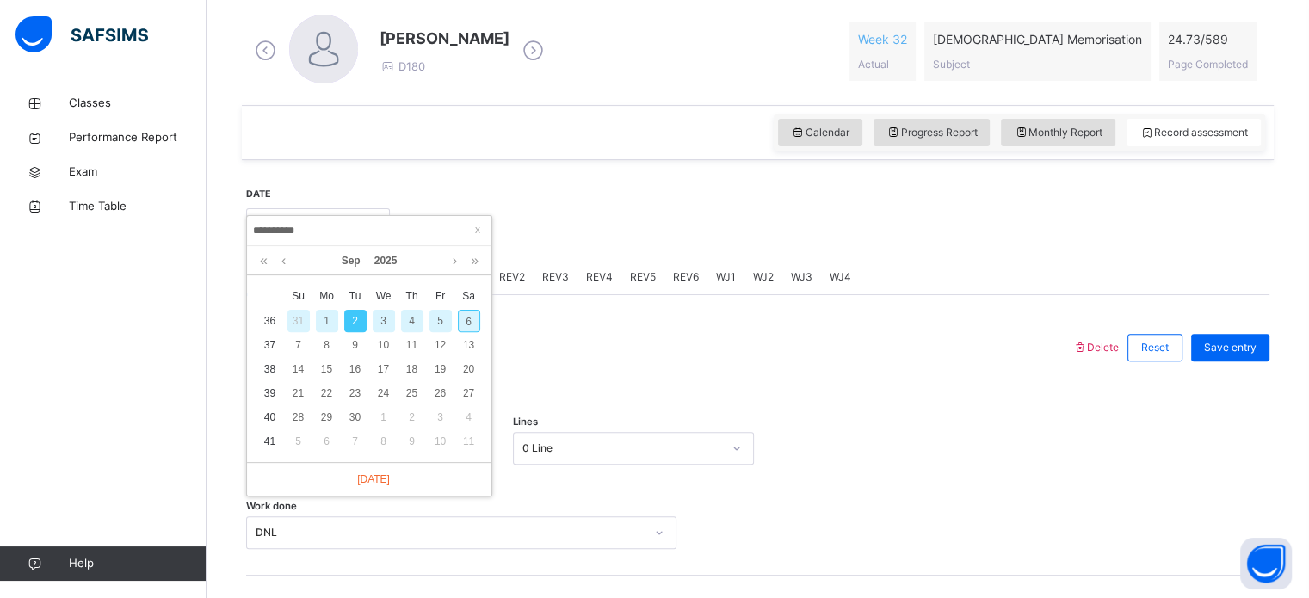
click at [413, 324] on div "4" at bounding box center [412, 321] width 22 height 22
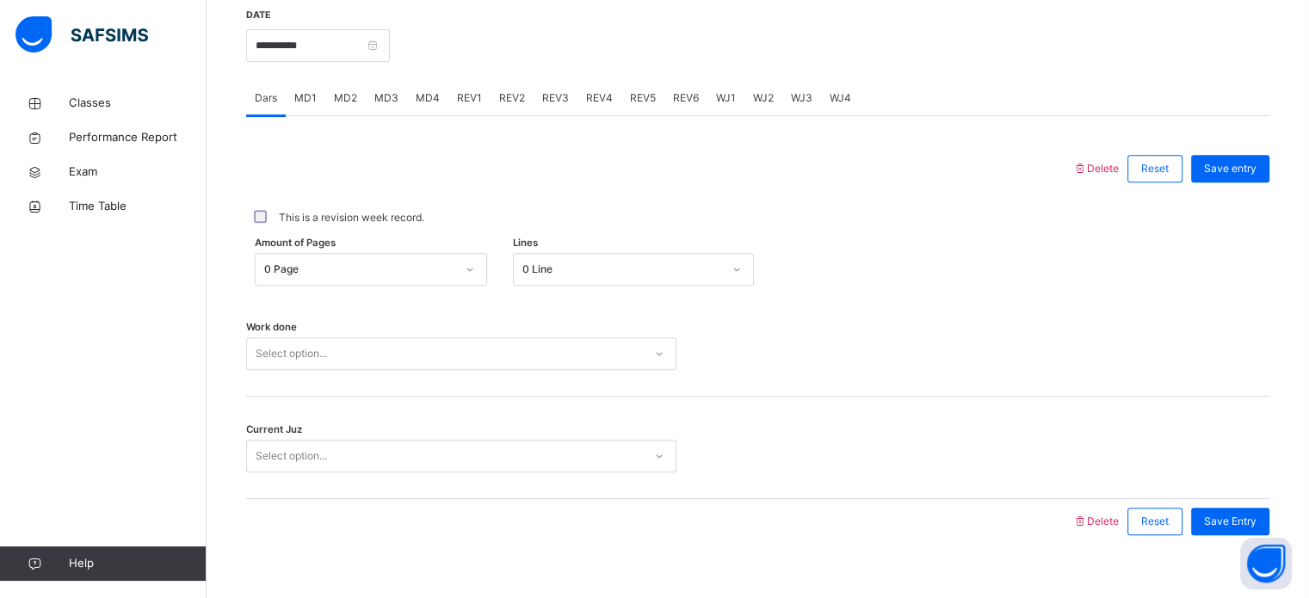
scroll to position [694, 0]
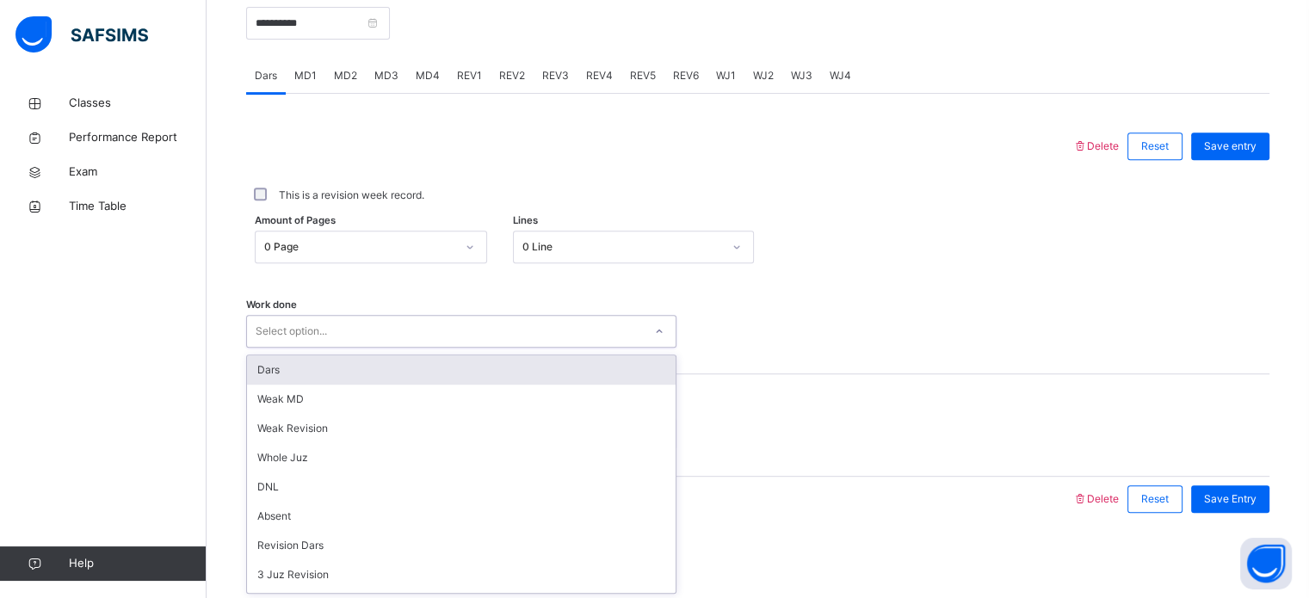
click at [413, 324] on div "Select option..." at bounding box center [445, 331] width 396 height 27
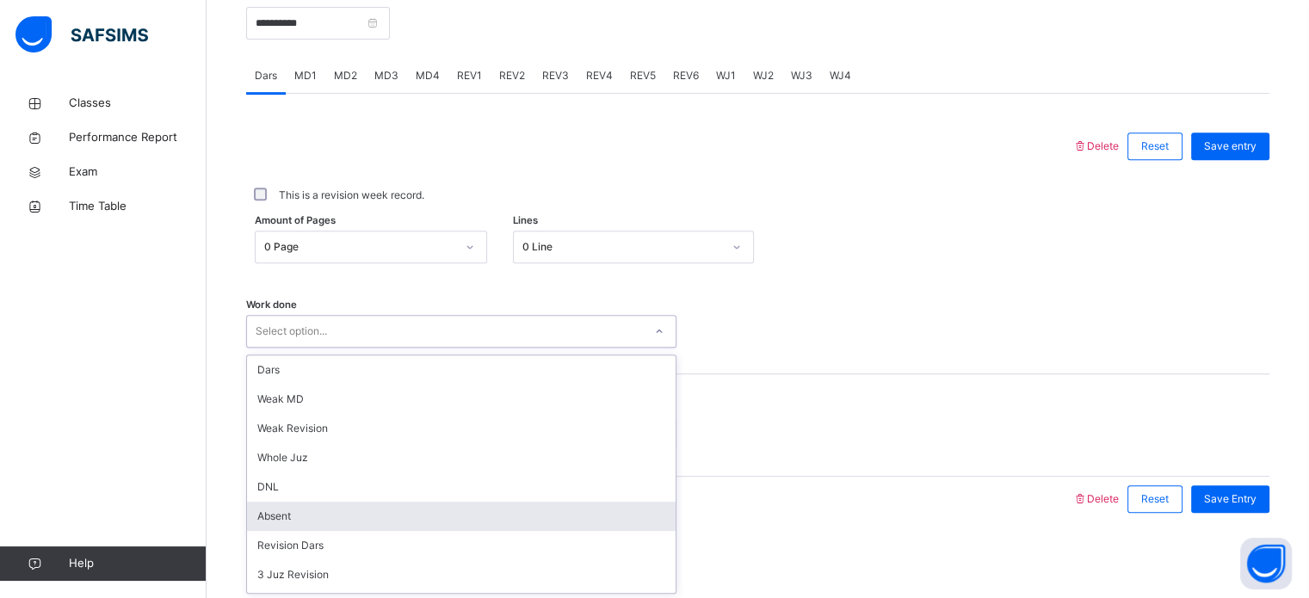
click at [365, 509] on div "Absent" at bounding box center [461, 516] width 429 height 29
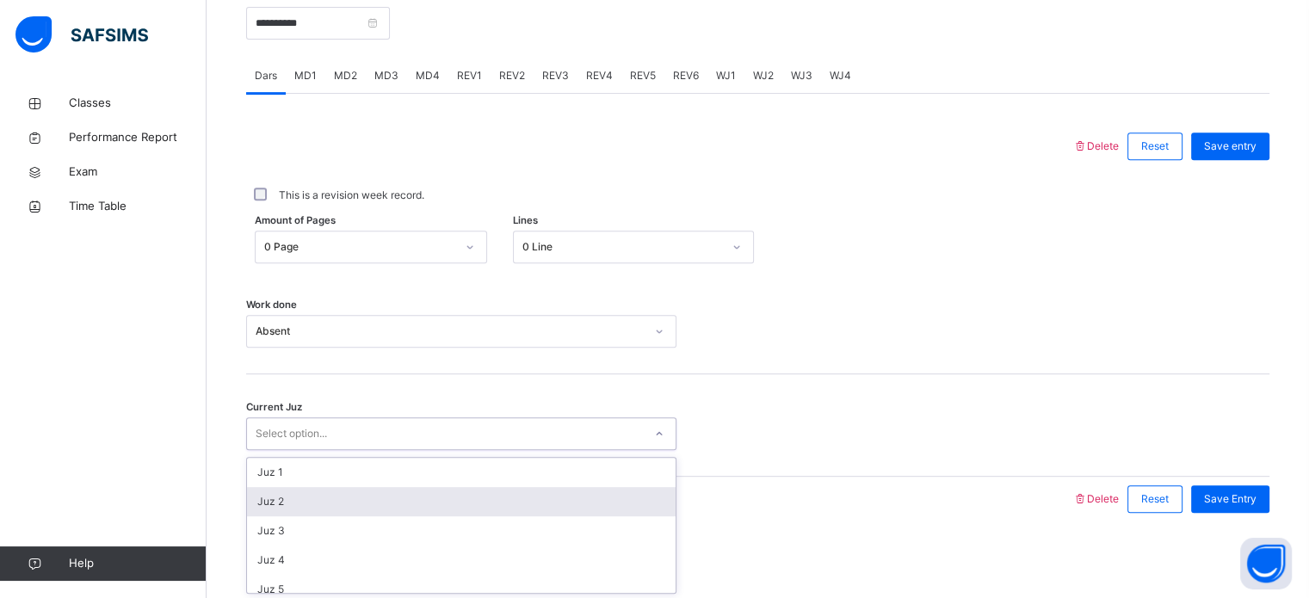
drag, startPoint x: 301, startPoint y: 446, endPoint x: 300, endPoint y: 509, distance: 62.9
click at [300, 450] on div "option Juz 2 focused, 2 of 30. 30 results available. Use Up and Down to choose …" at bounding box center [461, 433] width 430 height 33
click at [300, 509] on div "Juz 2" at bounding box center [461, 501] width 429 height 29
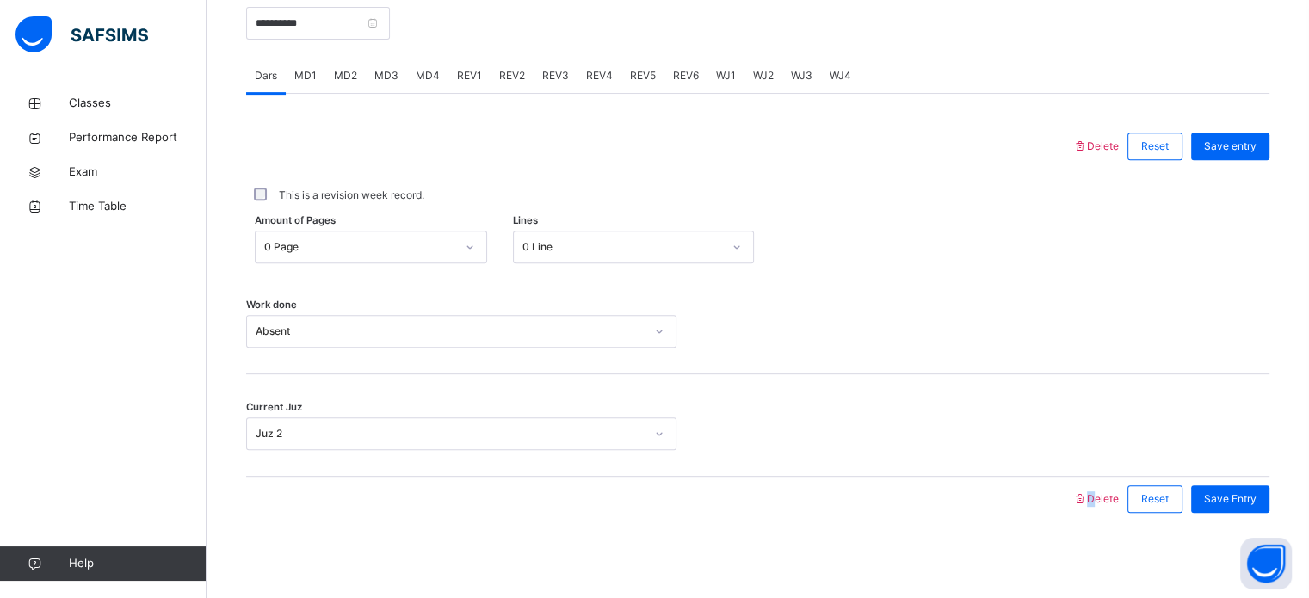
click at [300, 509] on div at bounding box center [659, 499] width 809 height 45
click at [1257, 495] on span "Save Entry" at bounding box center [1230, 498] width 53 height 15
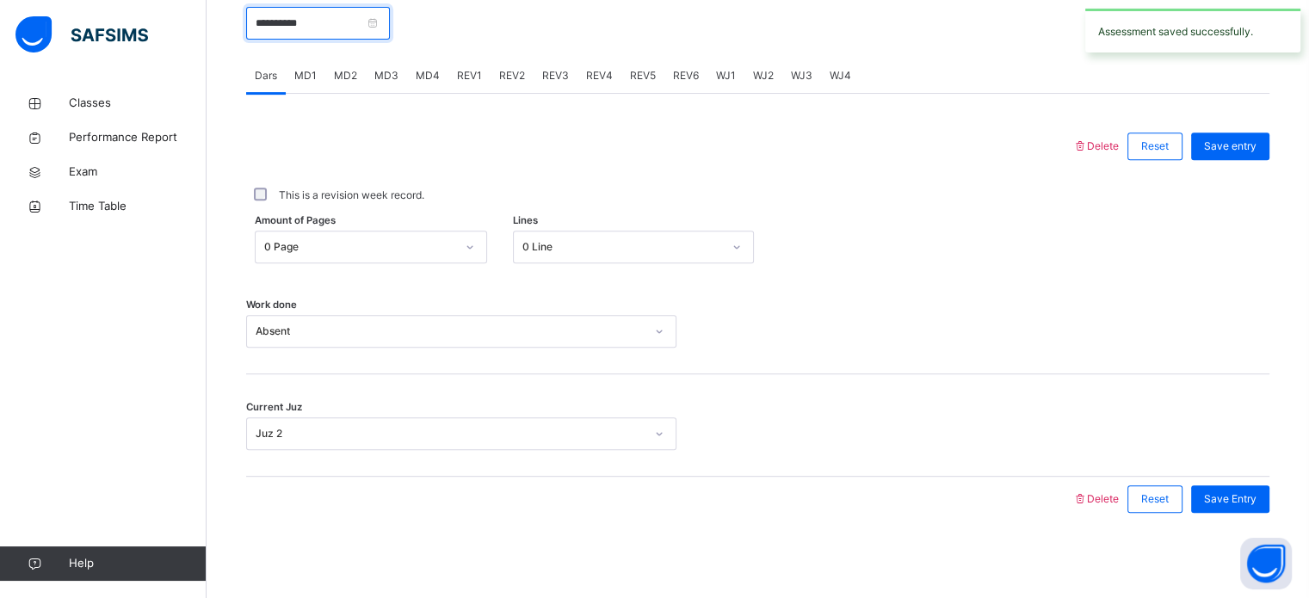
click at [302, 19] on input "**********" at bounding box center [318, 23] width 144 height 33
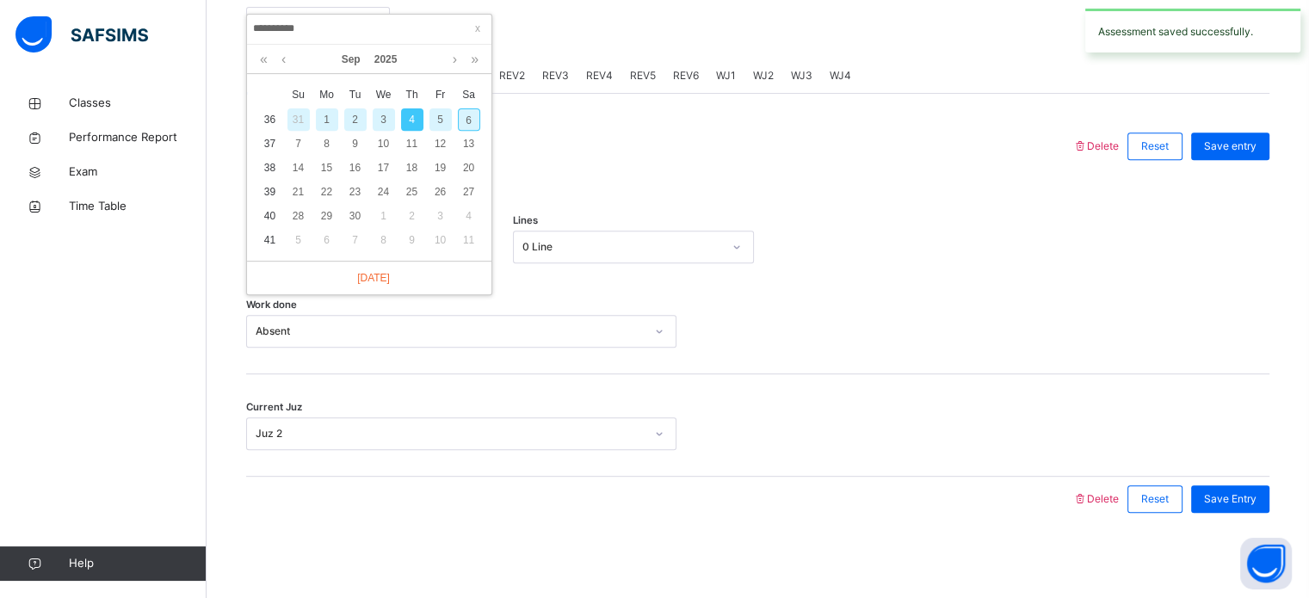
click at [473, 116] on div "6" at bounding box center [469, 119] width 22 height 22
type input "**********"
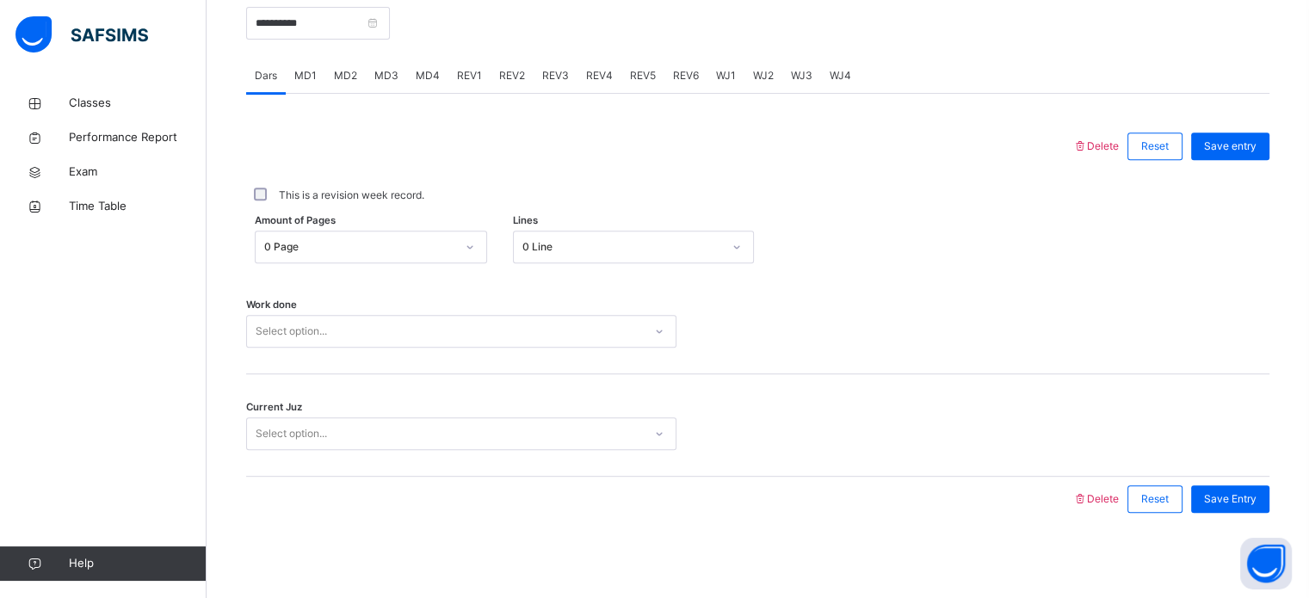
scroll to position [665, 0]
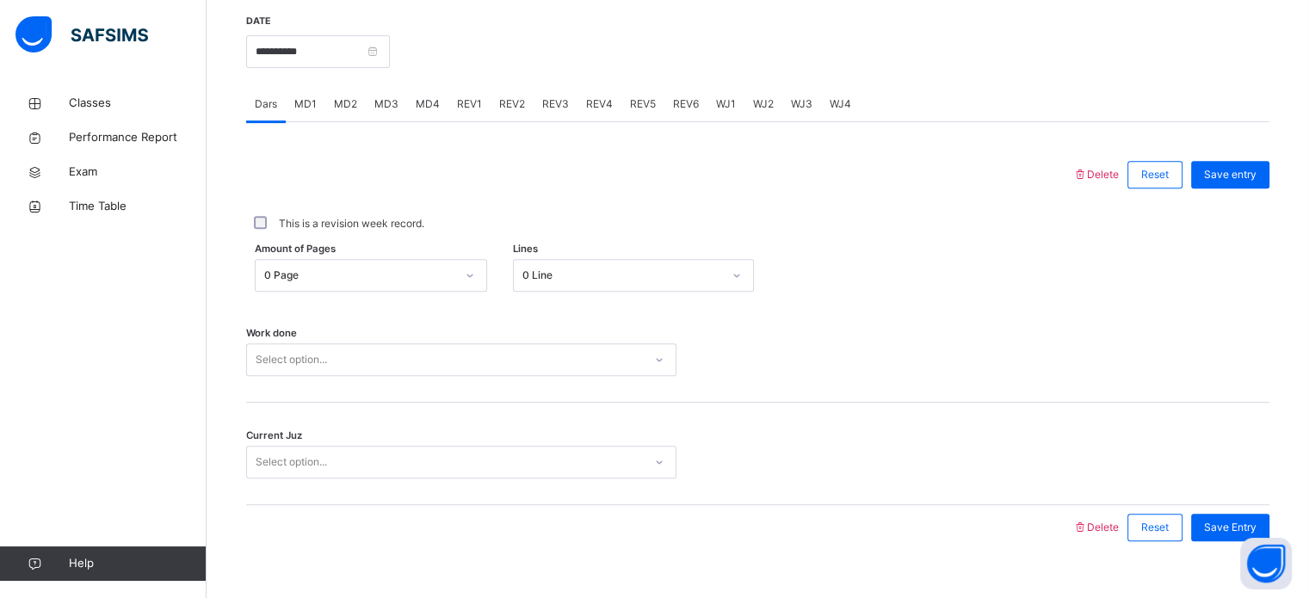
click at [341, 106] on span "MD2" at bounding box center [345, 103] width 23 height 15
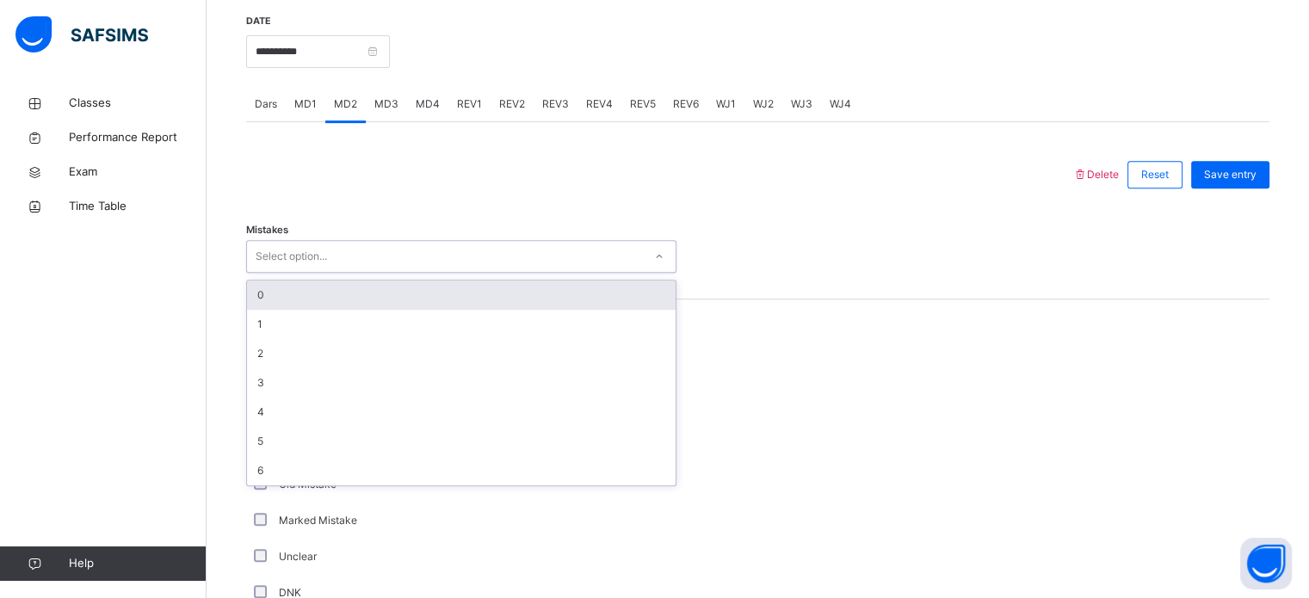
click at [349, 257] on div "Select option..." at bounding box center [445, 257] width 396 height 27
click at [334, 305] on div "0" at bounding box center [461, 295] width 429 height 29
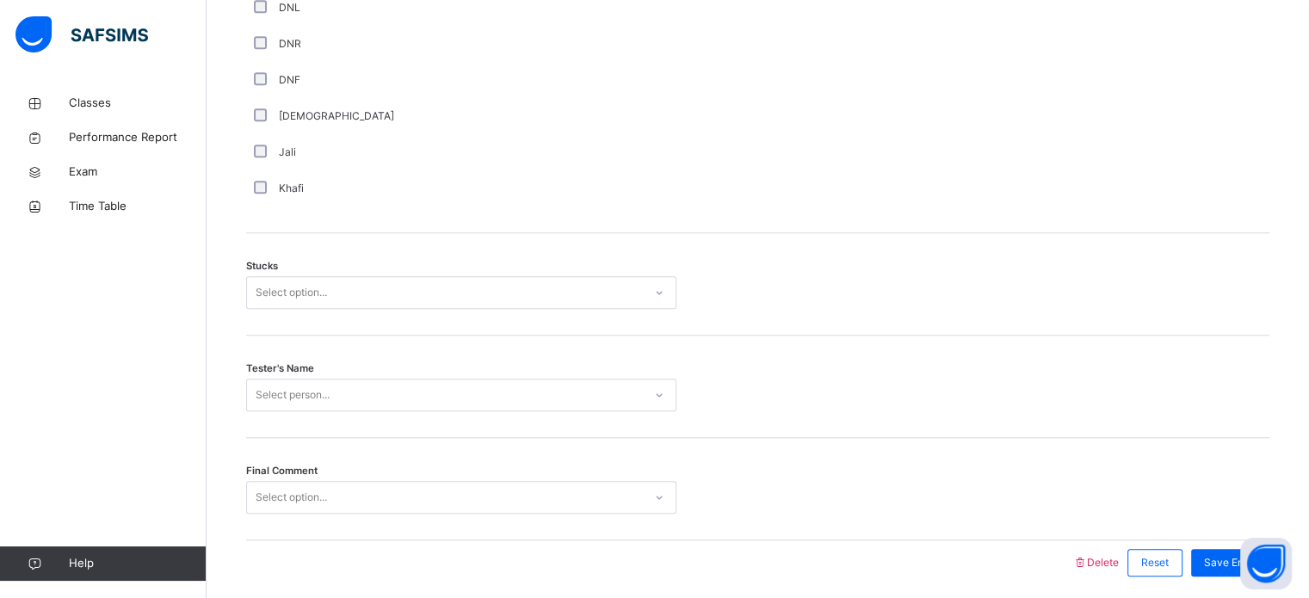
scroll to position [1350, 0]
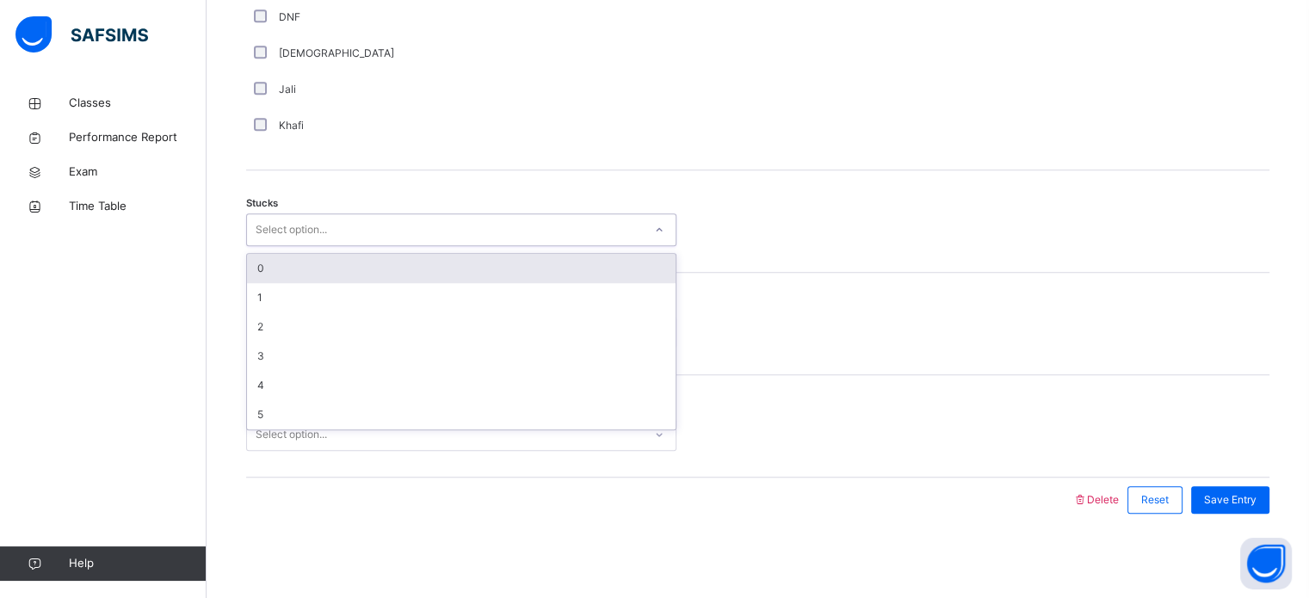
click at [265, 227] on div "Select option..." at bounding box center [291, 229] width 71 height 33
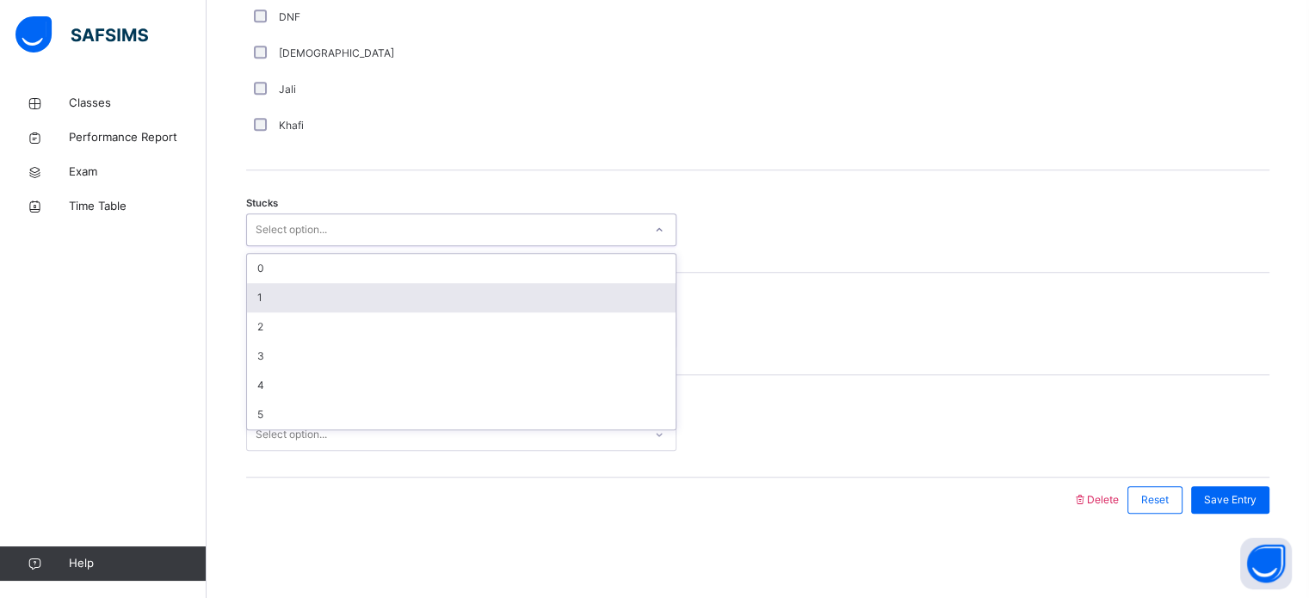
click at [258, 298] on div "1" at bounding box center [461, 297] width 429 height 29
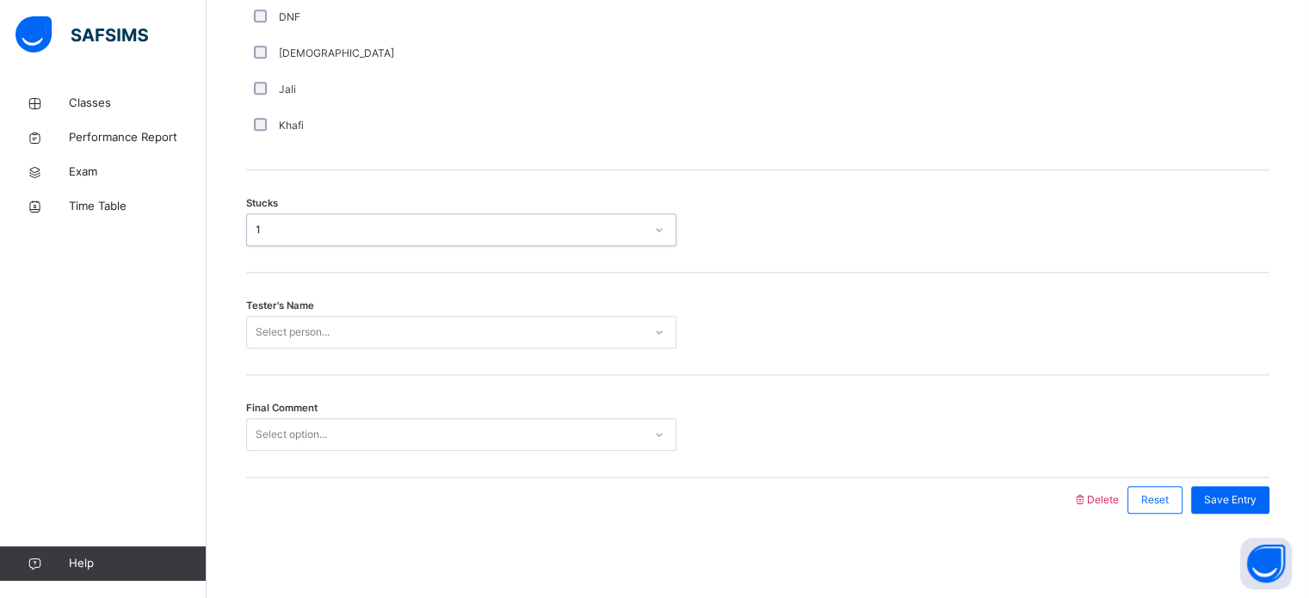
click at [270, 330] on div "Select person..." at bounding box center [293, 332] width 74 height 33
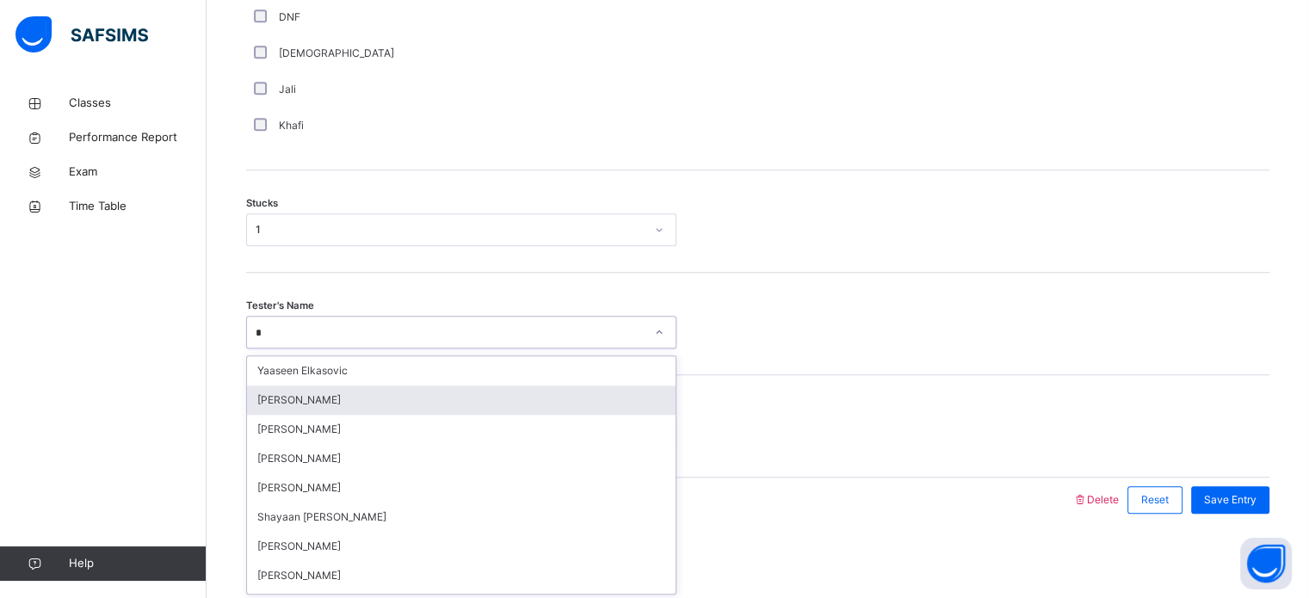
type input "**"
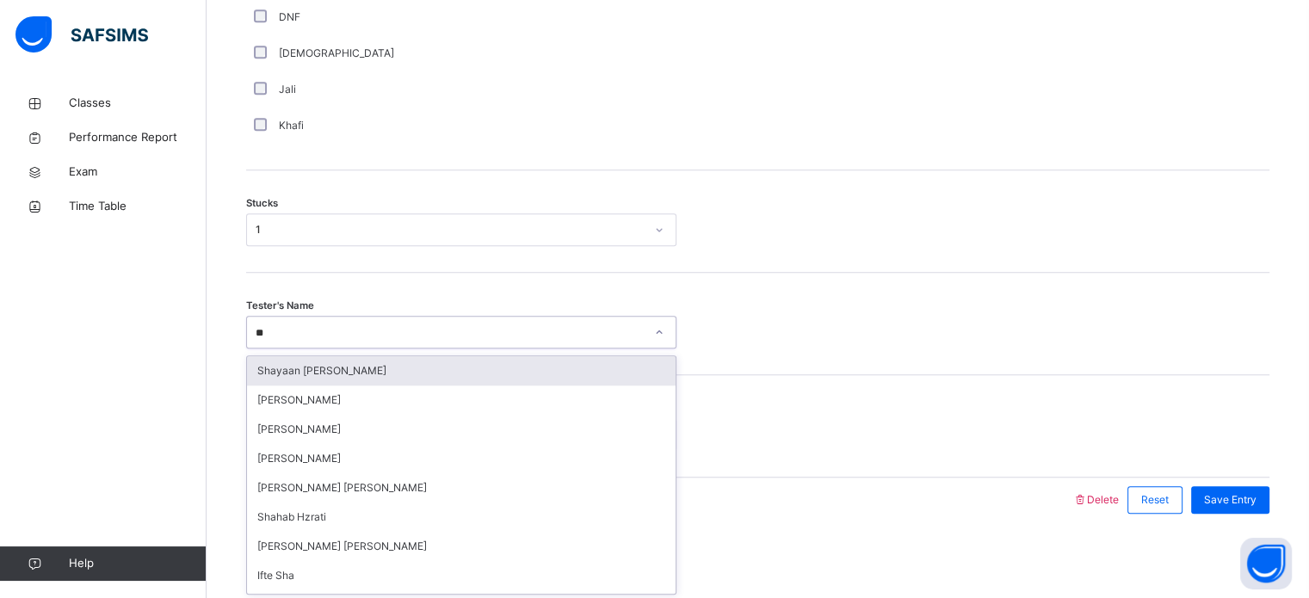
click at [274, 371] on div "Shayaan [PERSON_NAME]" at bounding box center [461, 370] width 429 height 29
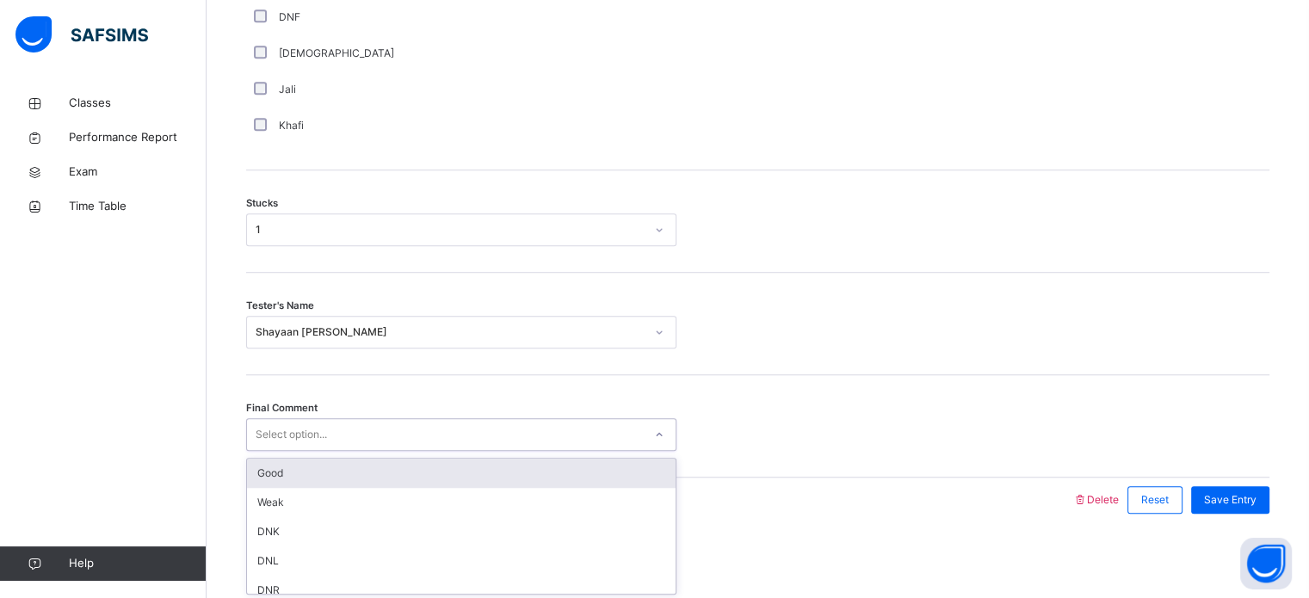
drag, startPoint x: 272, startPoint y: 431, endPoint x: 280, endPoint y: 475, distance: 44.6
click at [280, 451] on div "option Good focused, 1 of 6. 6 results available. Use Up and Down to choose opt…" at bounding box center [461, 434] width 430 height 33
click at [280, 475] on div "Good" at bounding box center [461, 473] width 429 height 29
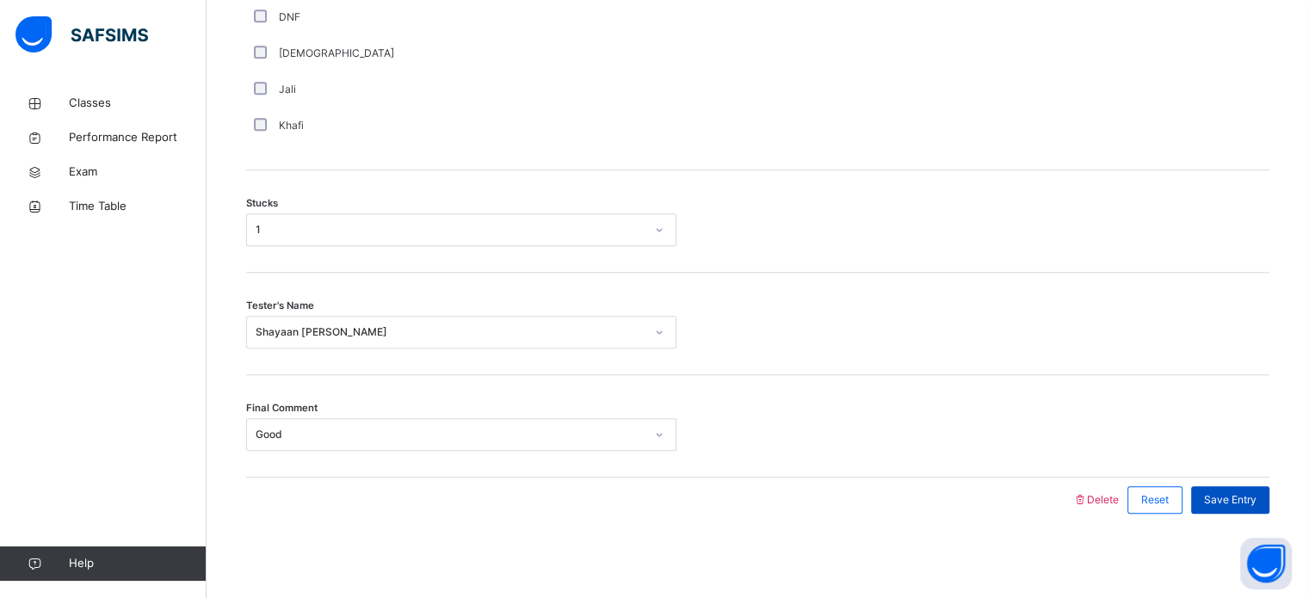
click at [1231, 504] on span "Save Entry" at bounding box center [1230, 499] width 53 height 15
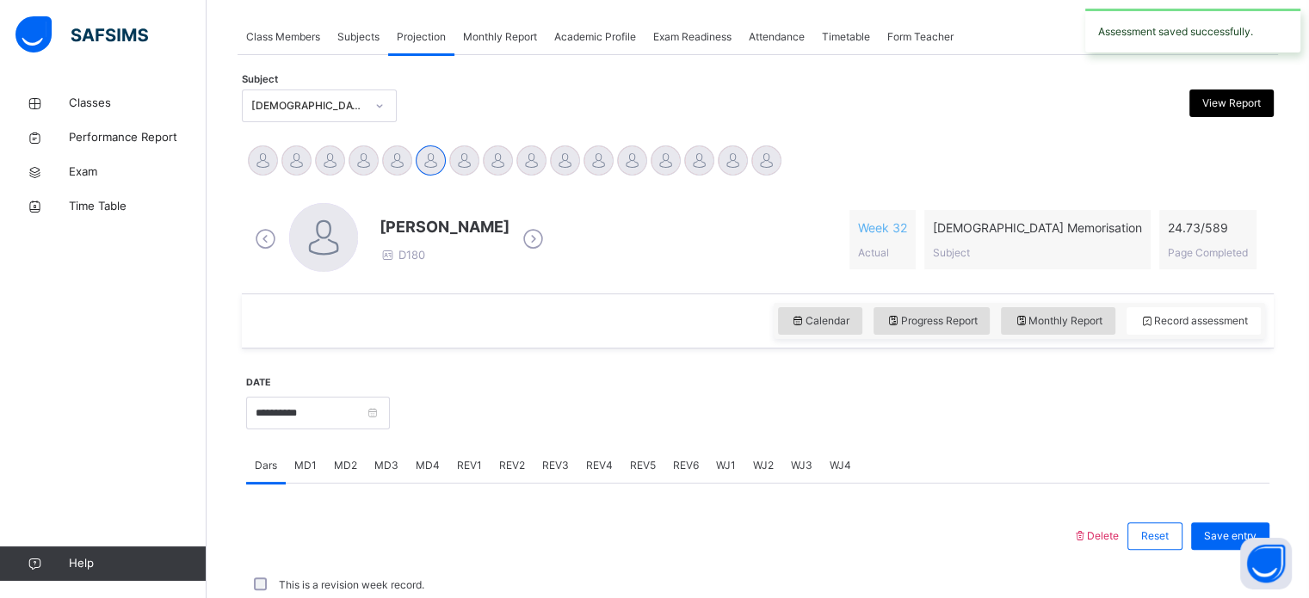
scroll to position [694, 0]
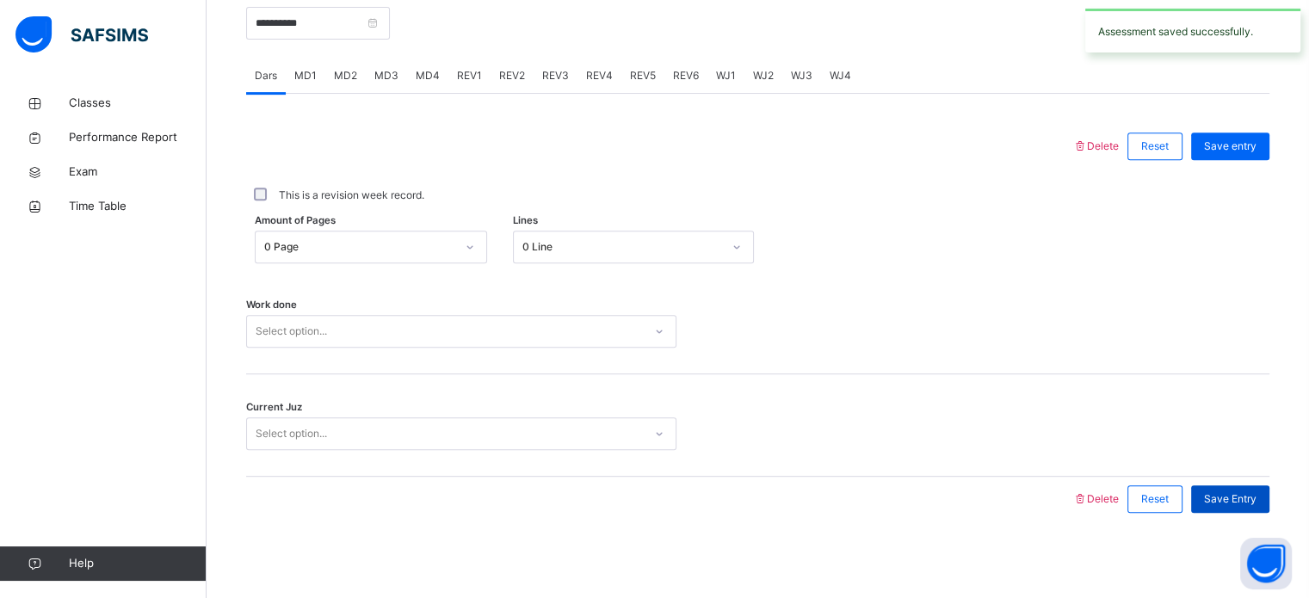
click at [1230, 498] on span "Save Entry" at bounding box center [1230, 498] width 53 height 15
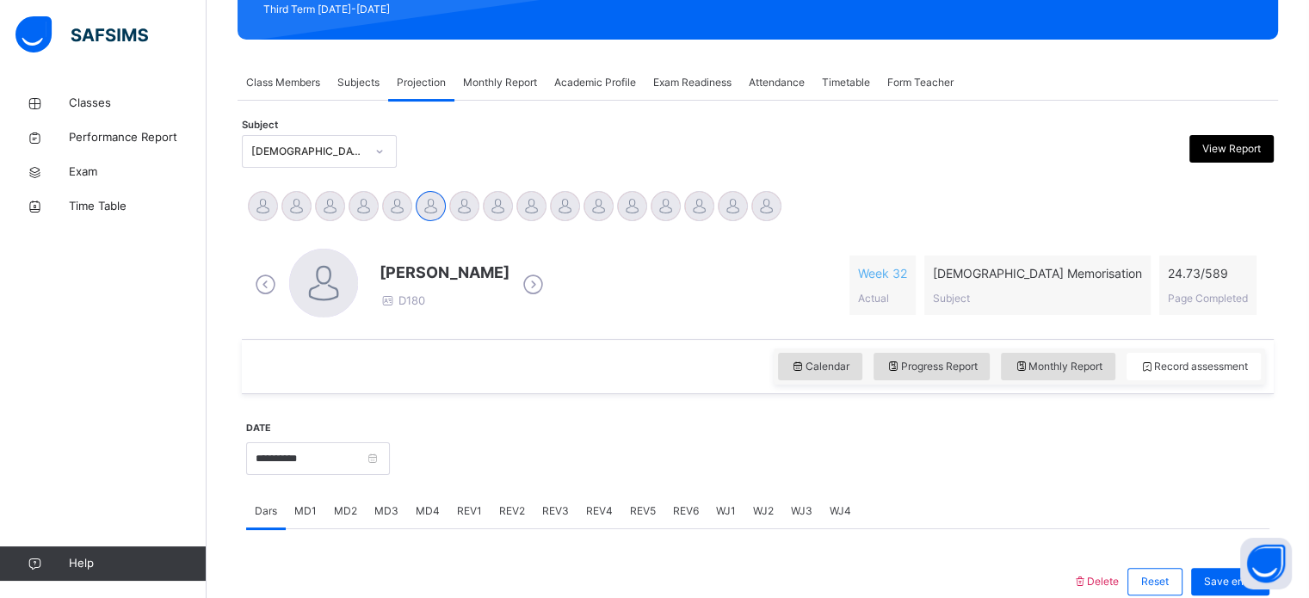
scroll to position [128, 0]
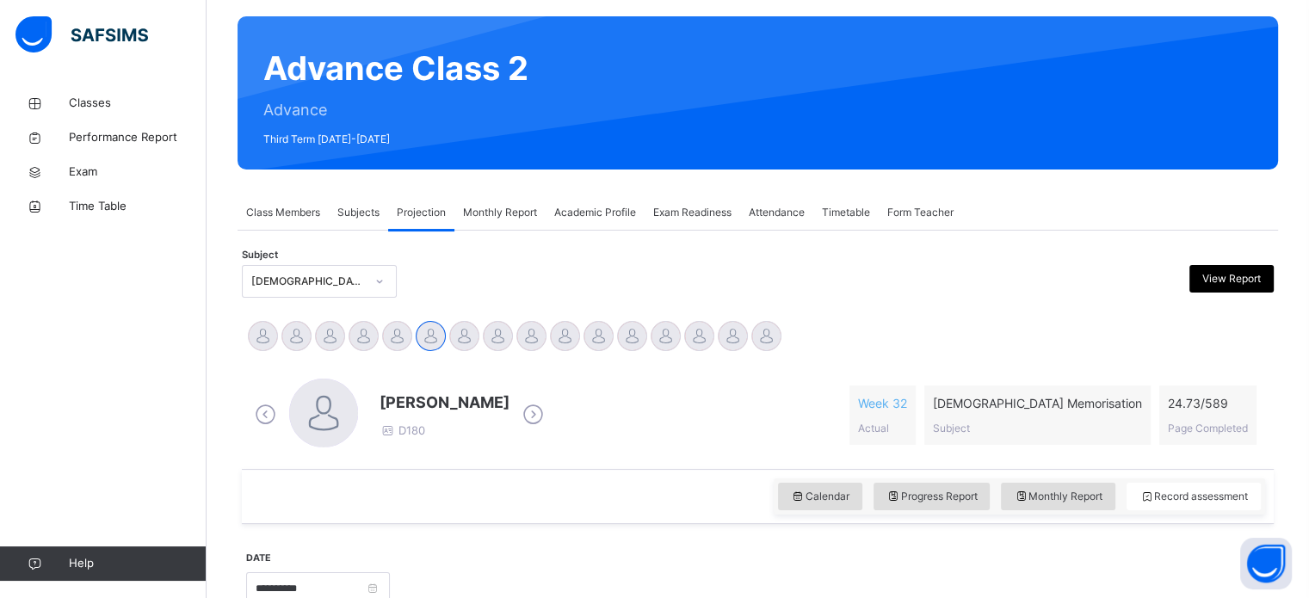
click at [512, 221] on div "Monthly Report" at bounding box center [499, 212] width 91 height 34
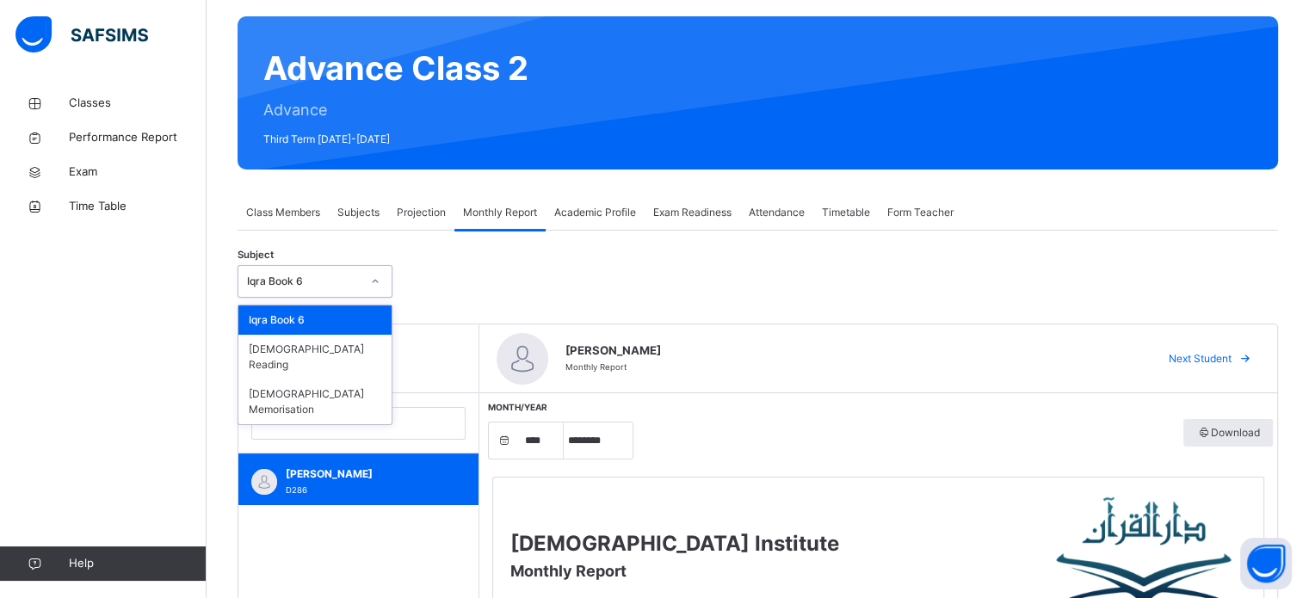
click at [358, 281] on div "Iqra Book 6" at bounding box center [304, 281] width 114 height 15
click at [349, 380] on div "[DEMOGRAPHIC_DATA] Memorisation" at bounding box center [314, 402] width 153 height 45
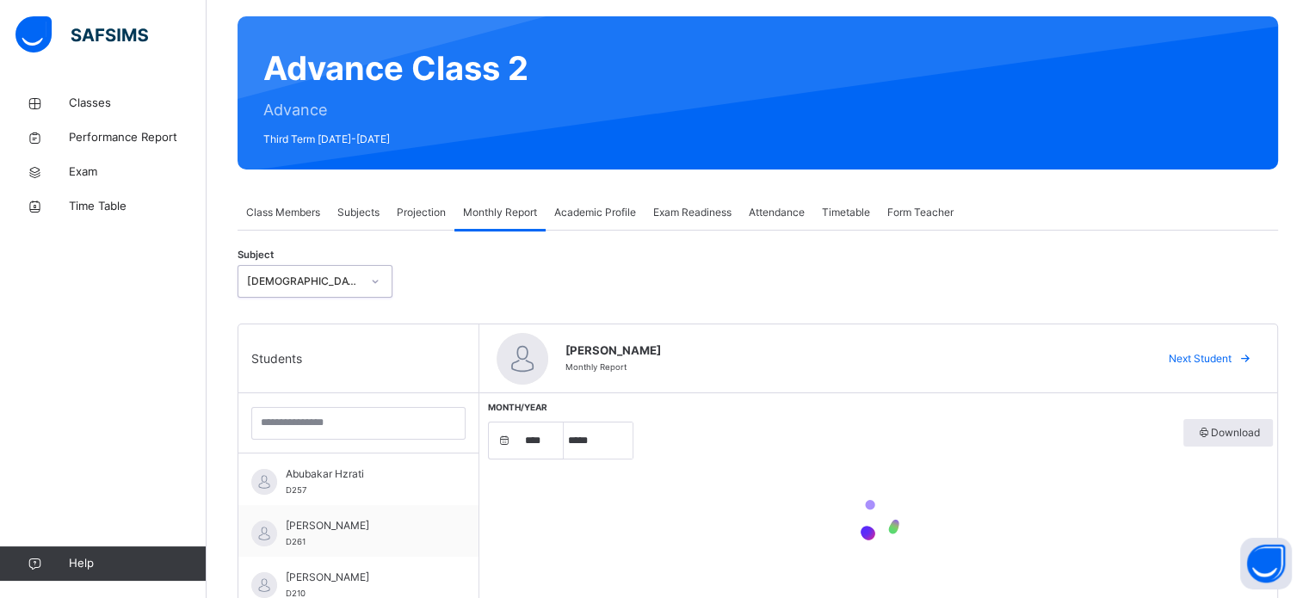
select select "****"
select select "*"
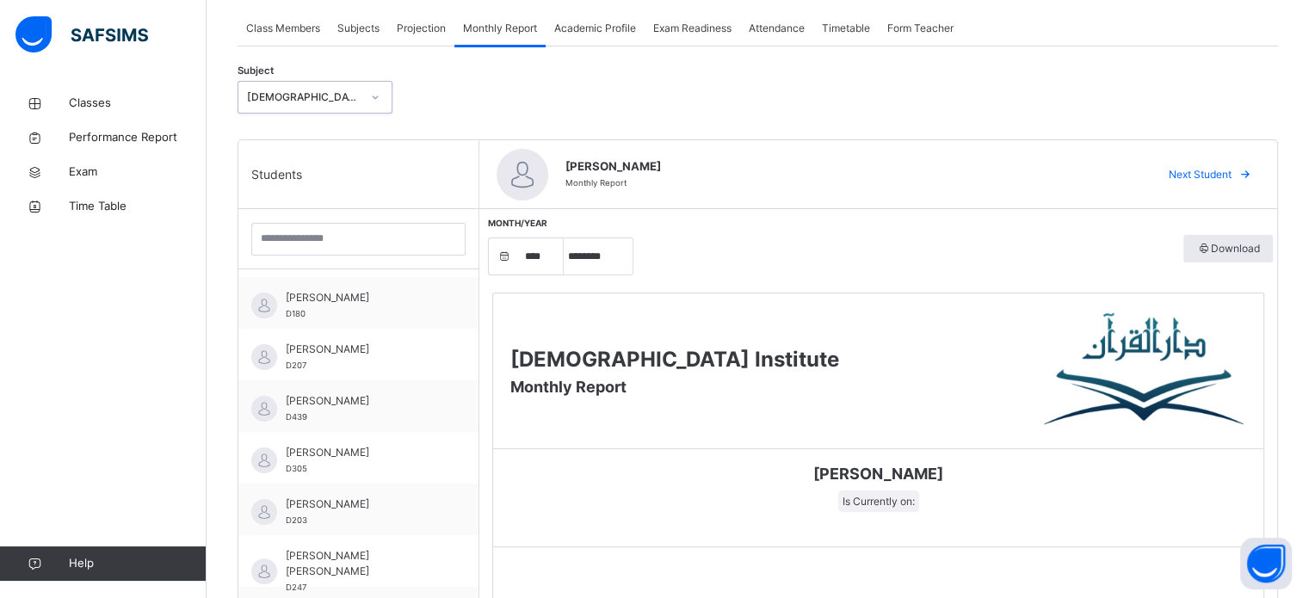
scroll to position [150, 0]
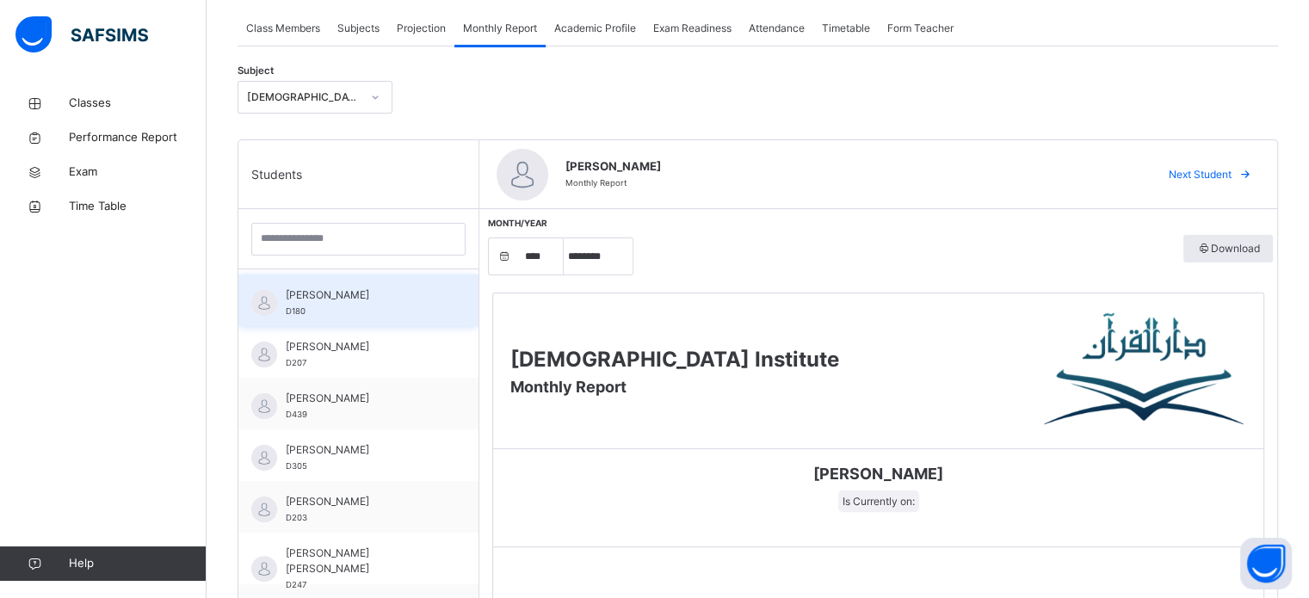
click at [344, 305] on div "[PERSON_NAME] D180" at bounding box center [363, 302] width 154 height 31
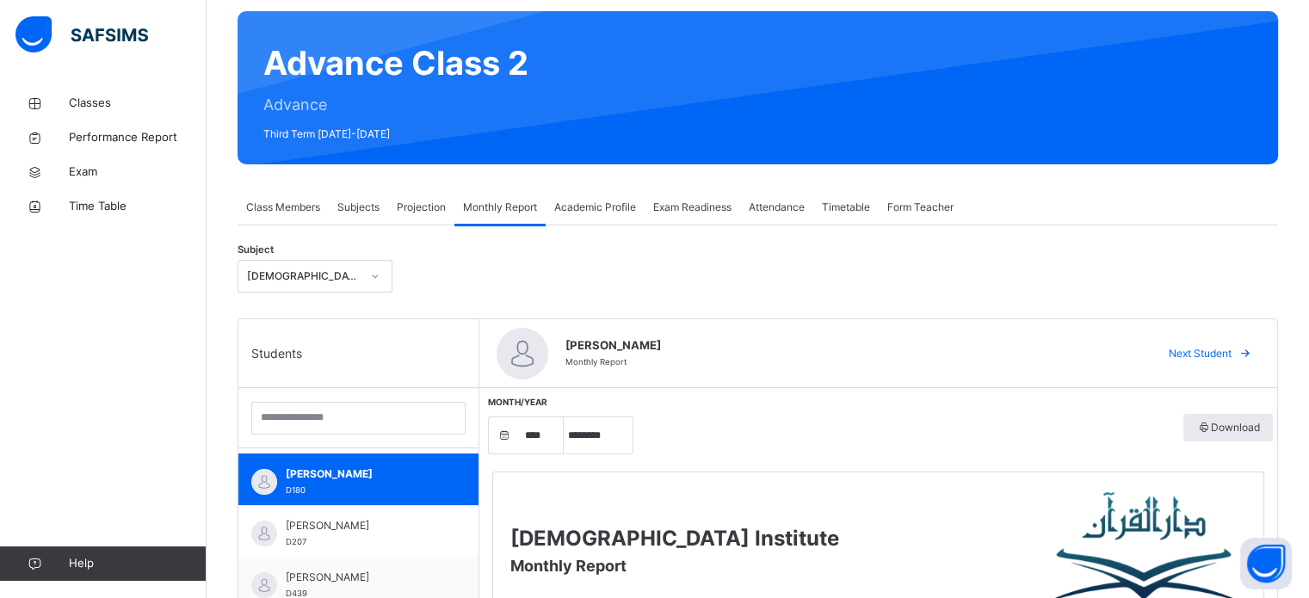
scroll to position [98, 0]
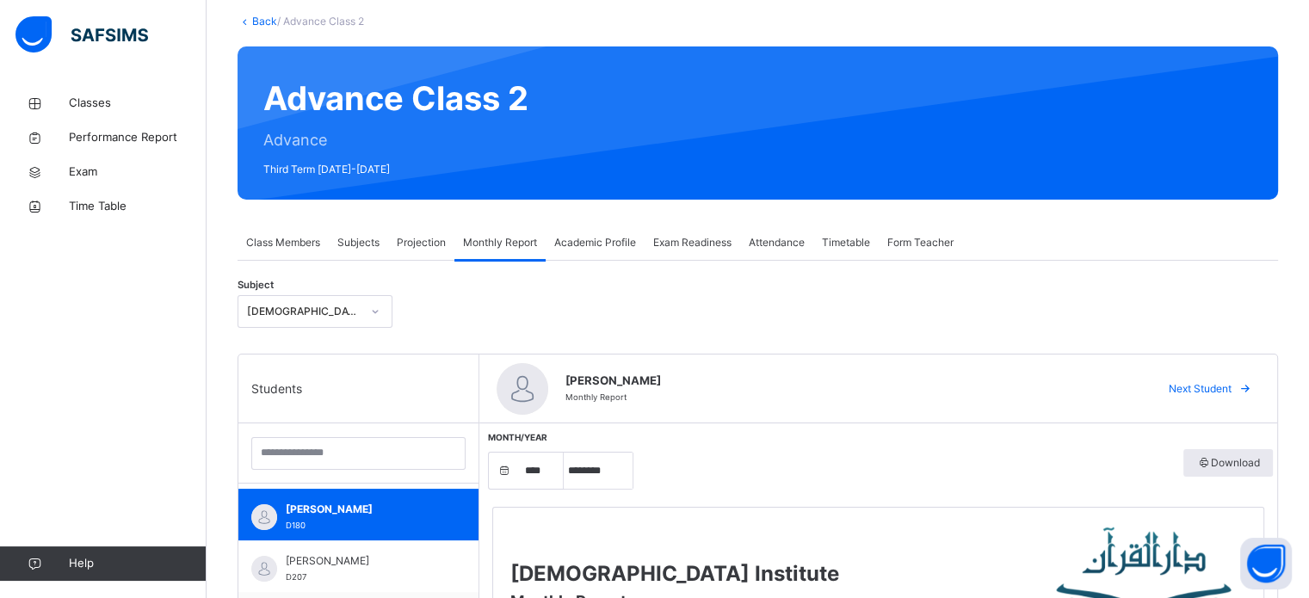
click at [417, 237] on span "Projection" at bounding box center [421, 242] width 49 height 15
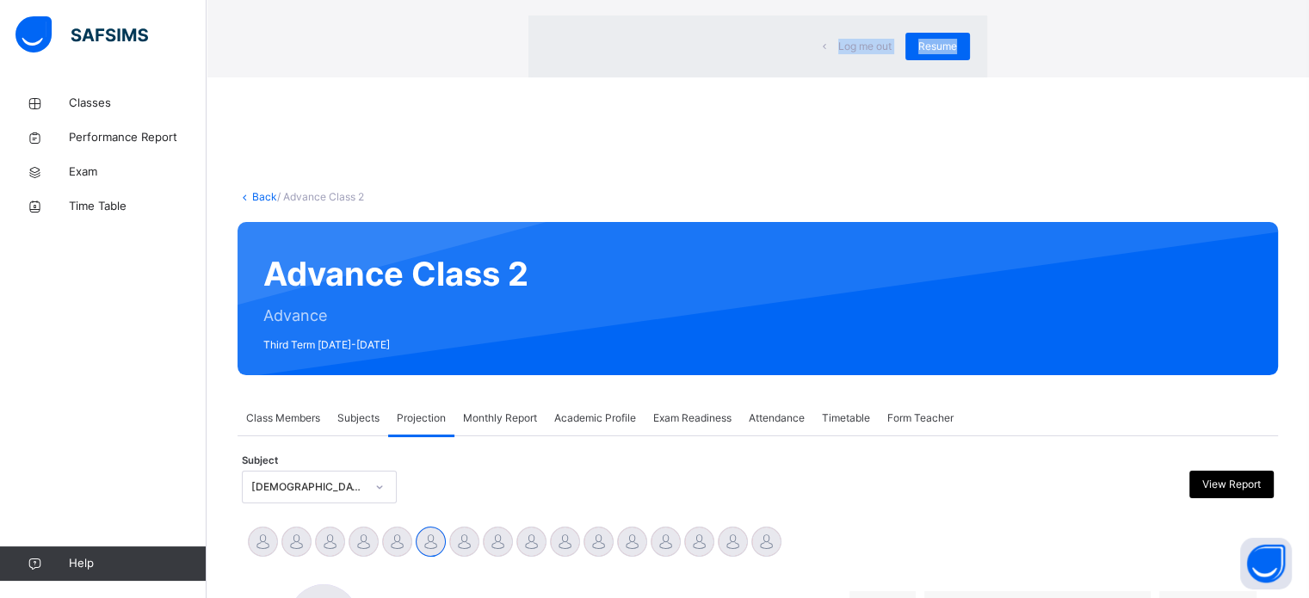
drag, startPoint x: 842, startPoint y: 313, endPoint x: 838, endPoint y: 409, distance: 95.6
click at [918, 54] on span "Resume" at bounding box center [937, 46] width 39 height 15
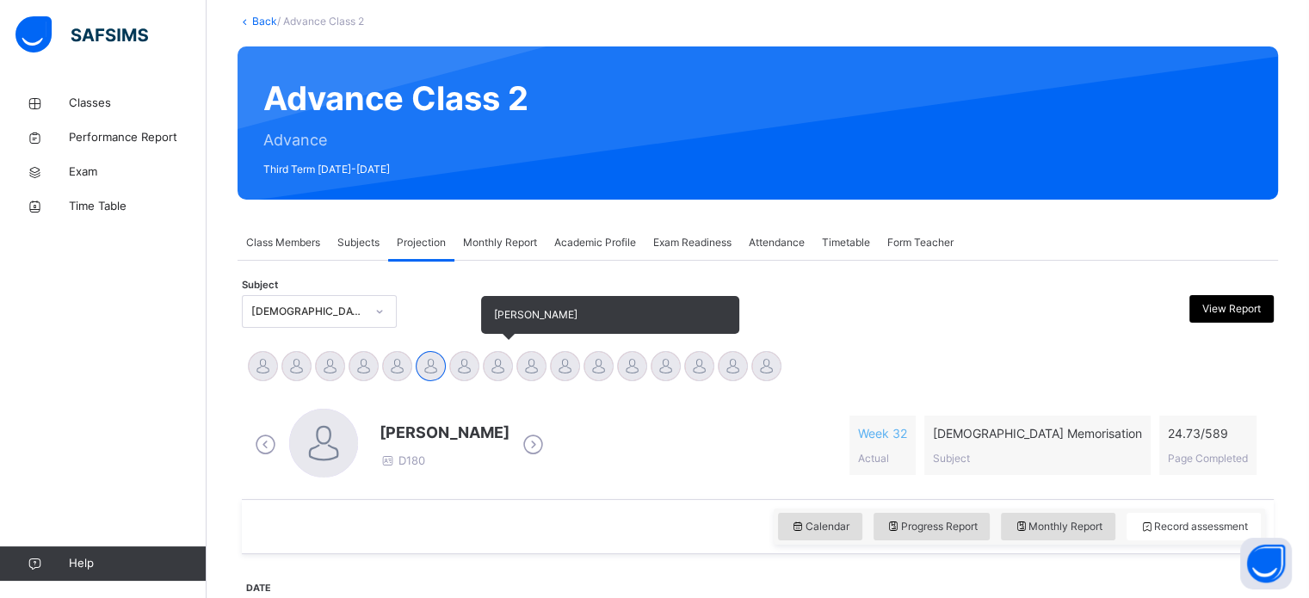
click at [488, 359] on div at bounding box center [498, 366] width 30 height 30
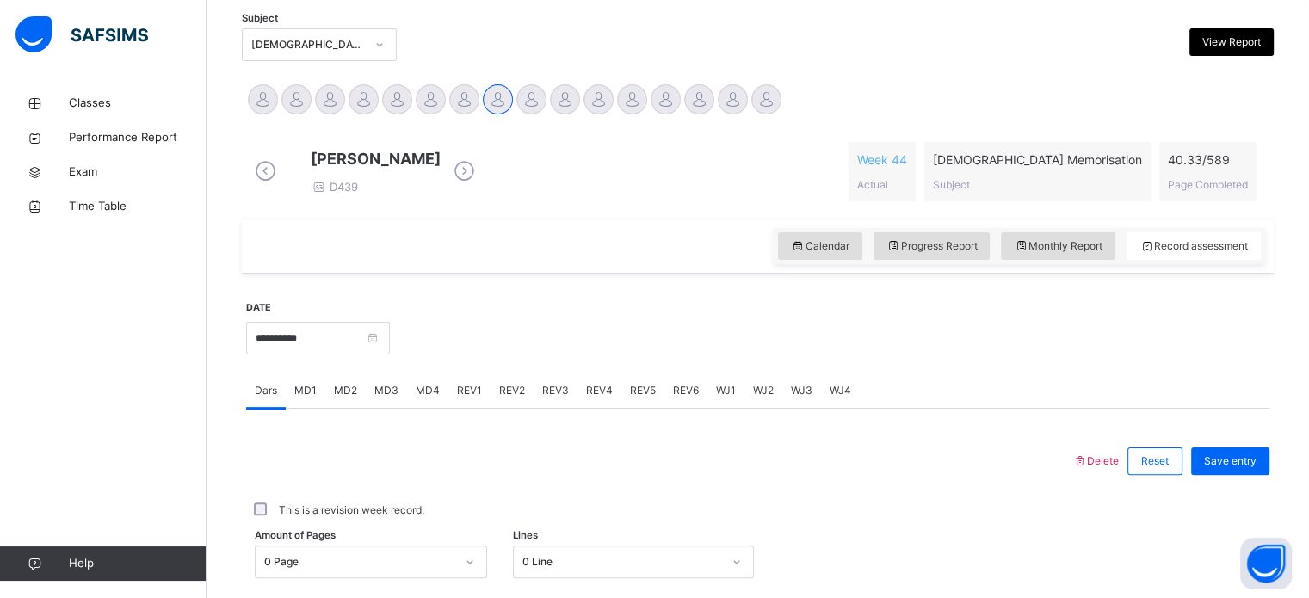
scroll to position [396, 0]
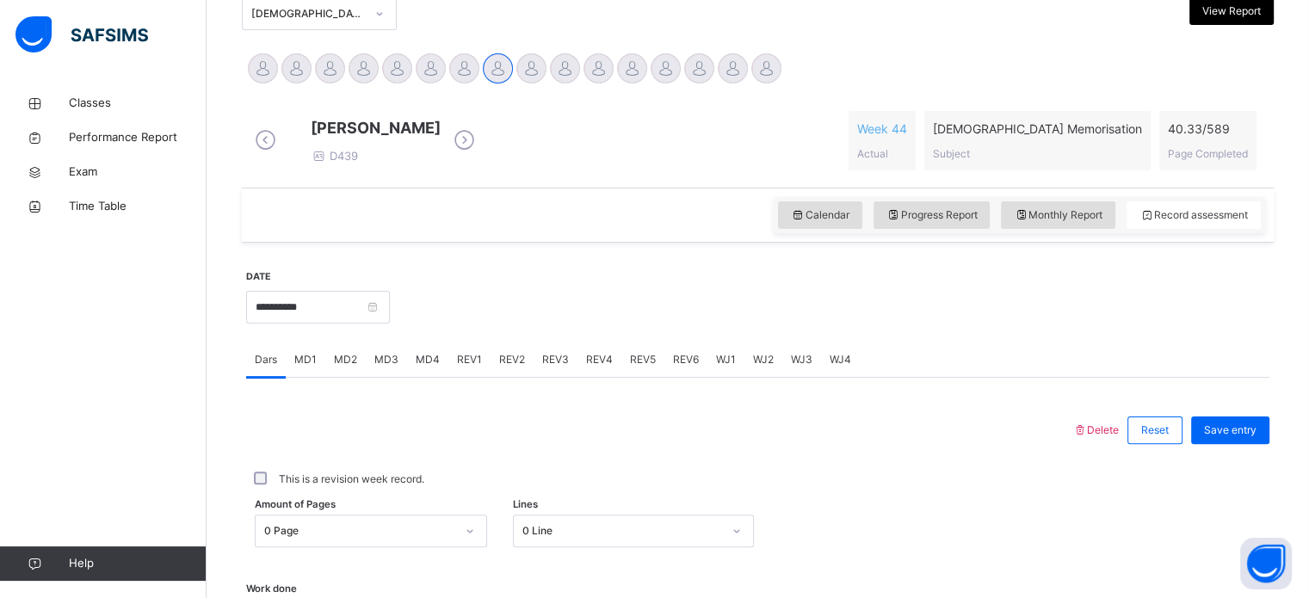
drag, startPoint x: 344, startPoint y: 309, endPoint x: 348, endPoint y: 436, distance: 126.6
click at [348, 436] on div at bounding box center [659, 430] width 809 height 45
drag, startPoint x: 348, startPoint y: 436, endPoint x: 313, endPoint y: 326, distance: 114.6
drag, startPoint x: 313, startPoint y: 326, endPoint x: 258, endPoint y: 319, distance: 55.5
drag, startPoint x: 259, startPoint y: 319, endPoint x: 410, endPoint y: 338, distance: 151.8
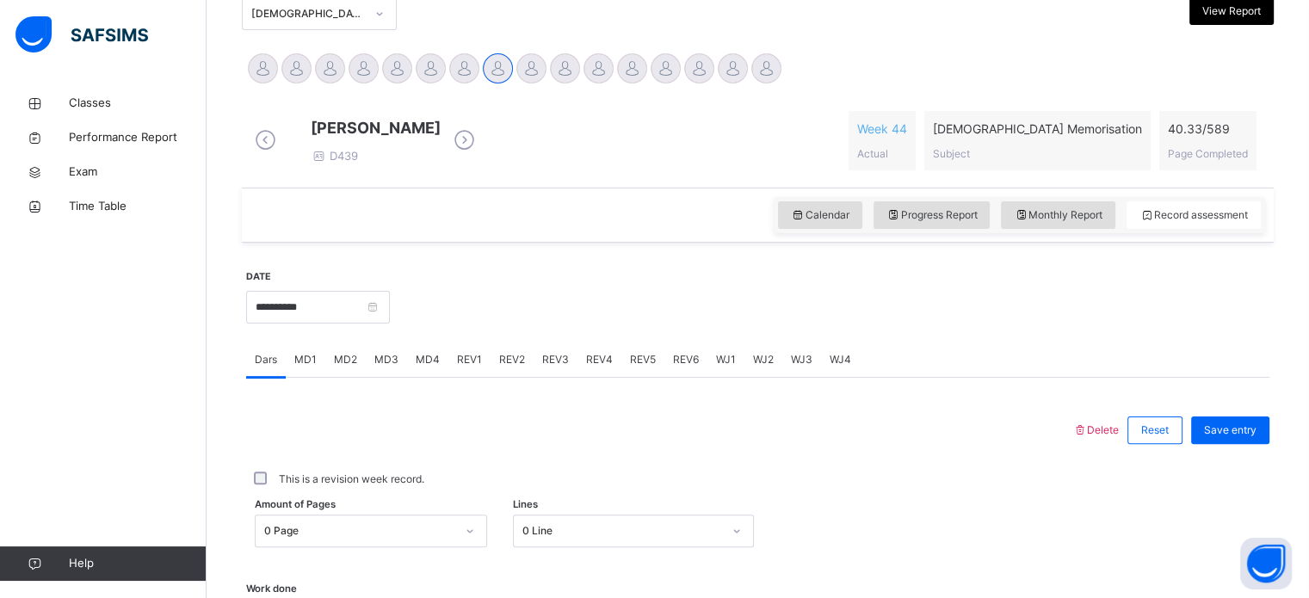
click at [390, 339] on div "**********" at bounding box center [318, 306] width 144 height 74
click at [427, 326] on div "**********" at bounding box center [757, 306] width 1023 height 74
click at [279, 324] on input "**********" at bounding box center [318, 307] width 144 height 33
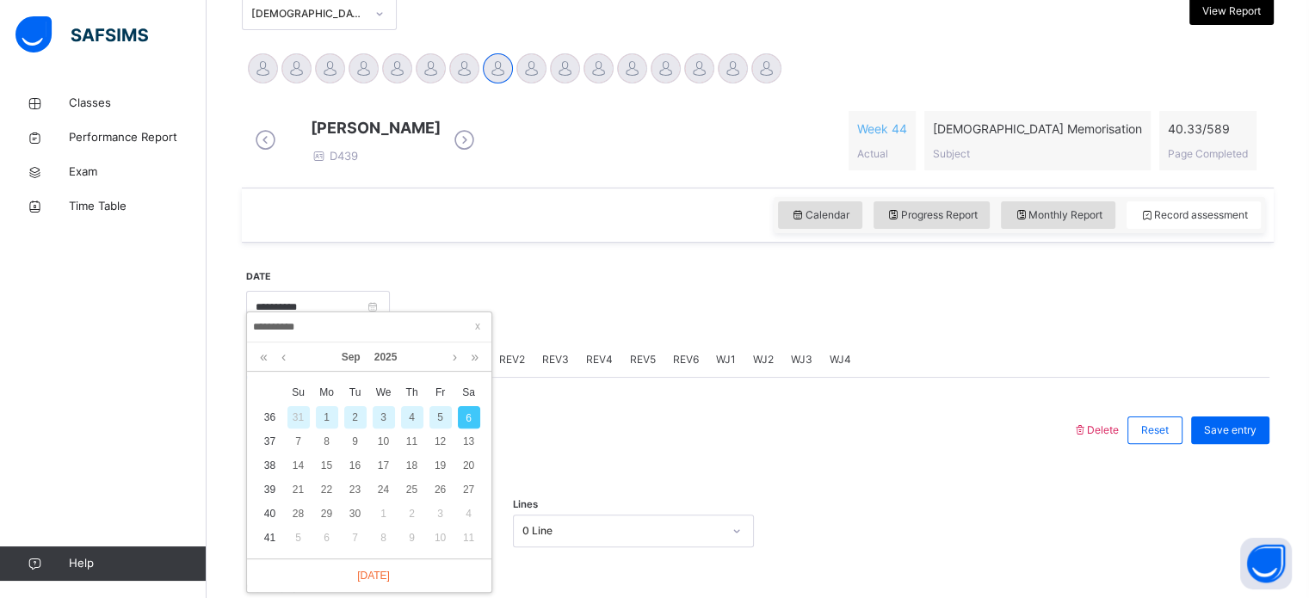
click at [414, 416] on div "4" at bounding box center [412, 417] width 22 height 22
type input "**********"
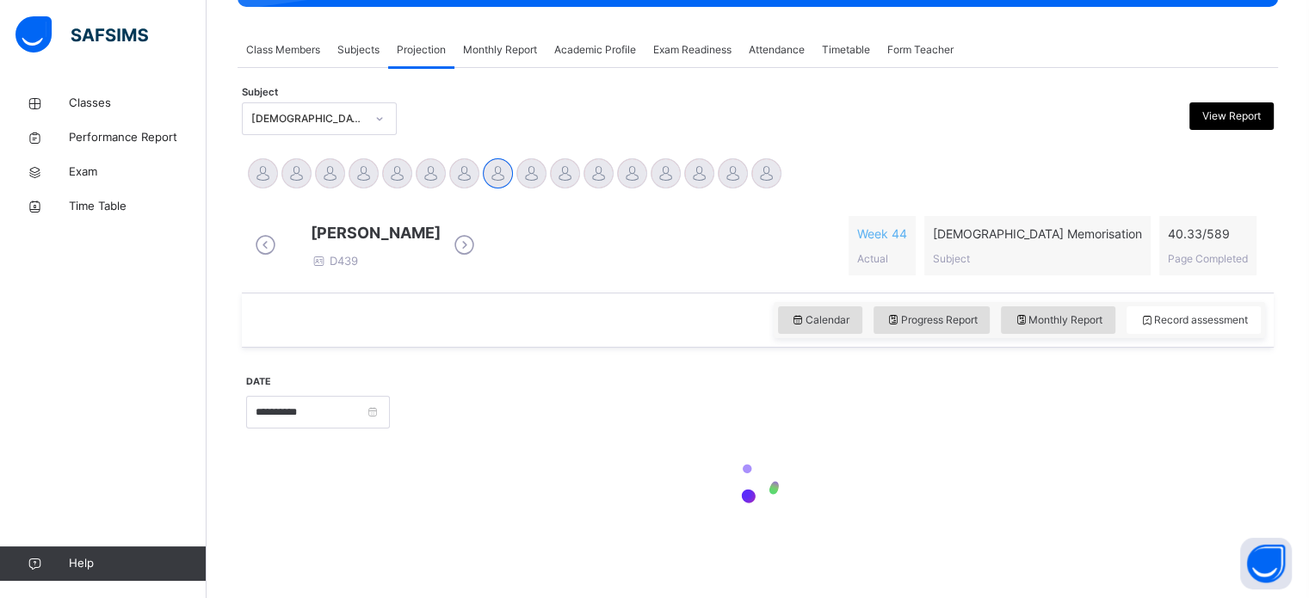
scroll to position [304, 0]
click at [390, 416] on input "**********" at bounding box center [318, 412] width 144 height 33
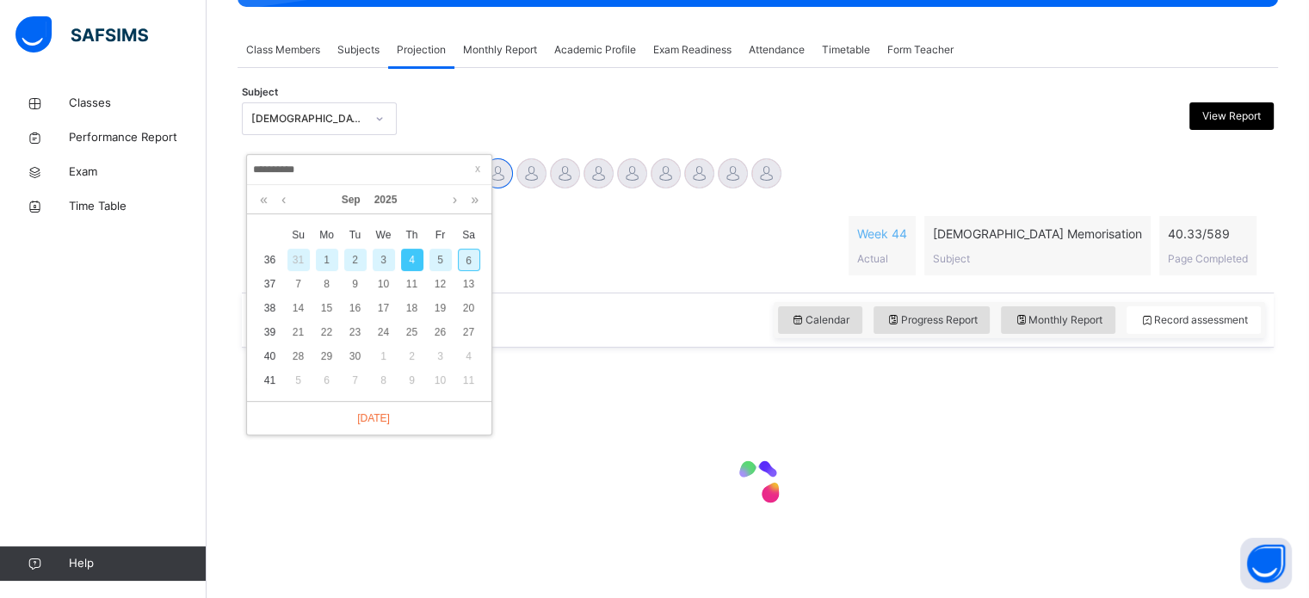
click at [414, 416] on div "**********" at bounding box center [369, 295] width 244 height 280
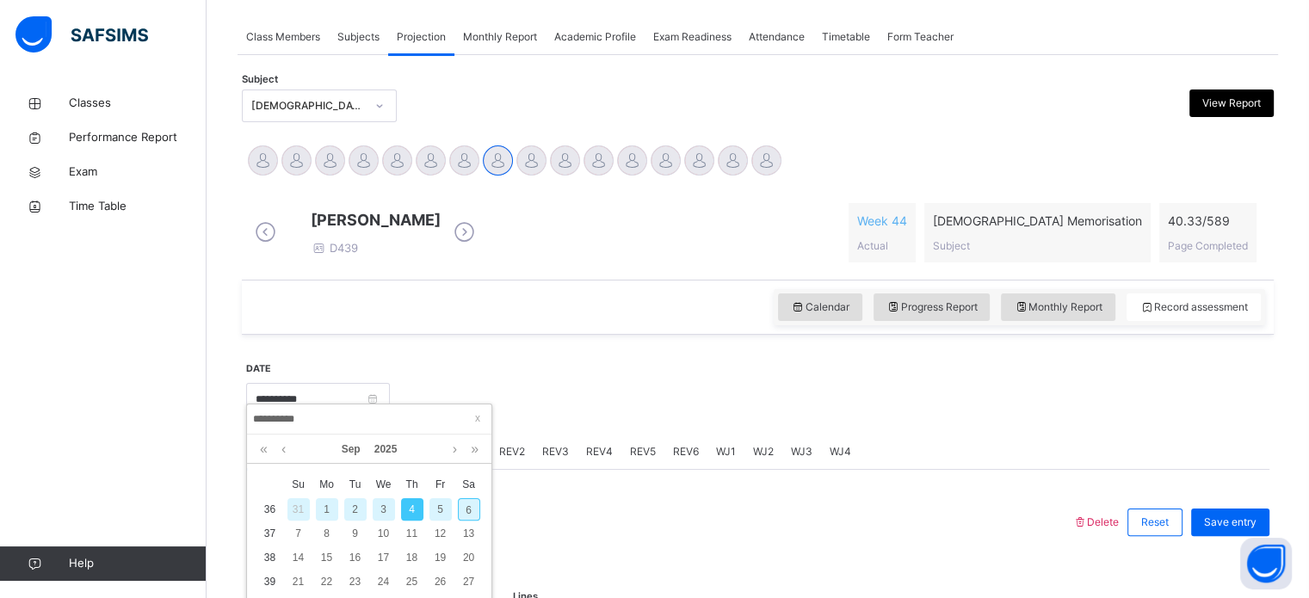
click at [642, 408] on div at bounding box center [830, 398] width 862 height 74
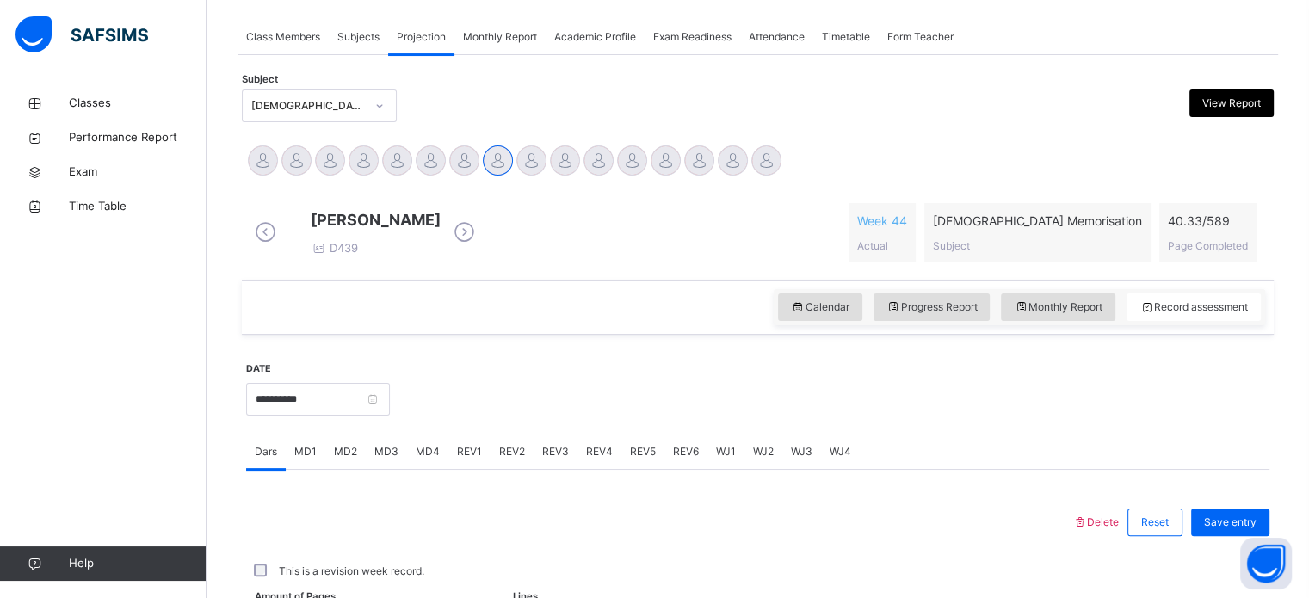
scroll to position [694, 0]
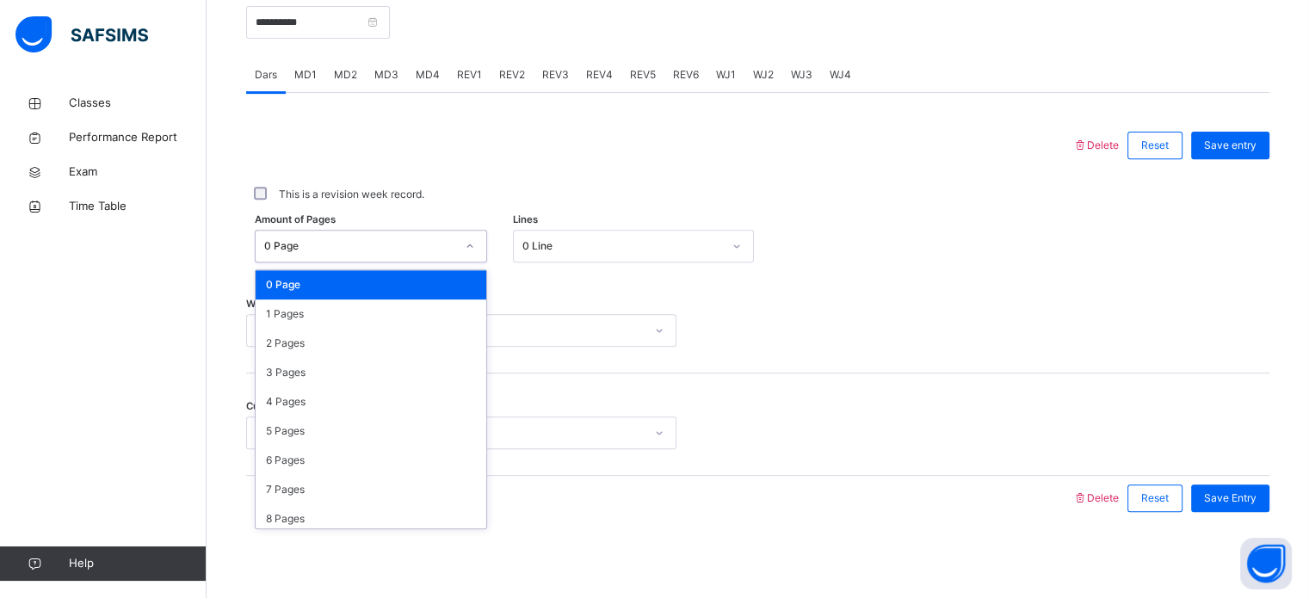
click at [471, 241] on icon at bounding box center [470, 246] width 10 height 17
click at [423, 314] on div "1 Pages" at bounding box center [371, 314] width 231 height 29
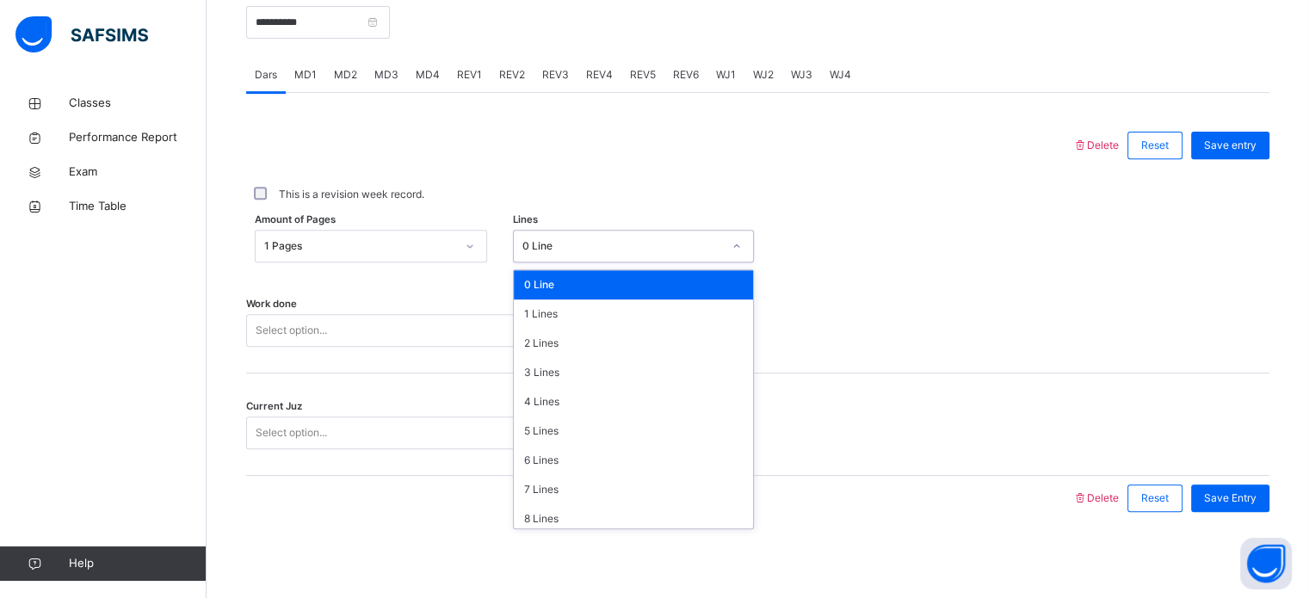
click at [541, 247] on div "0 Line" at bounding box center [622, 245] width 200 height 15
click at [571, 387] on div "4 Lines" at bounding box center [633, 401] width 239 height 29
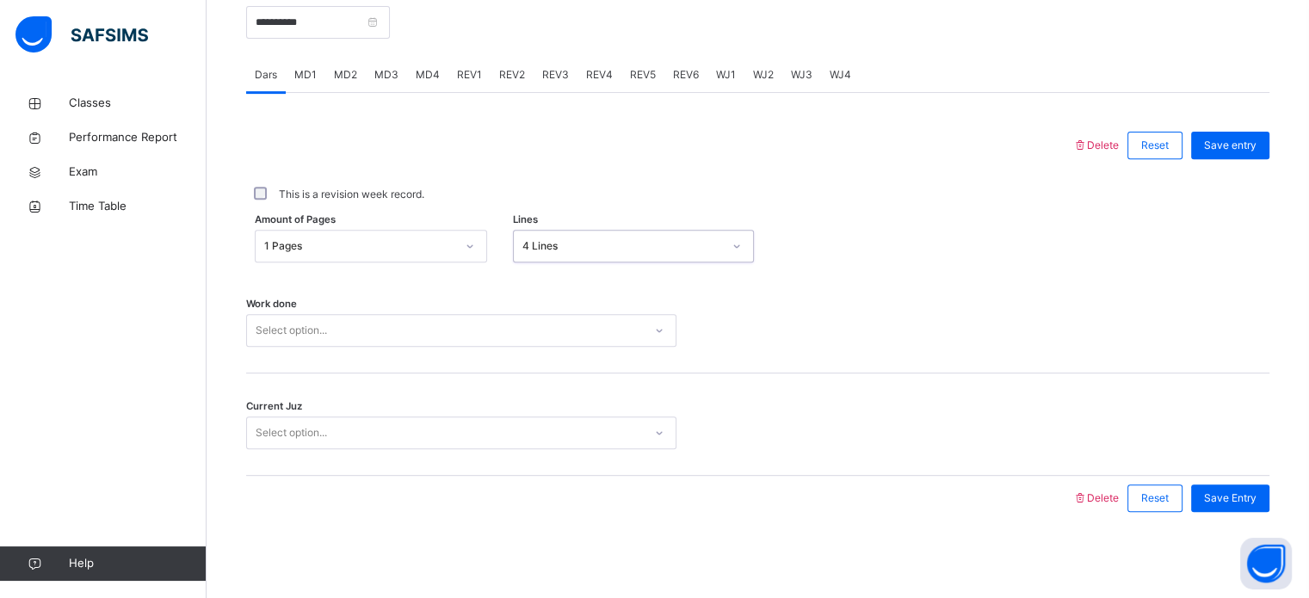
click at [513, 326] on div "Select option..." at bounding box center [445, 331] width 396 height 27
click at [510, 343] on div "Select option..." at bounding box center [445, 331] width 396 height 27
click at [482, 331] on div "Select option..." at bounding box center [445, 331] width 396 height 27
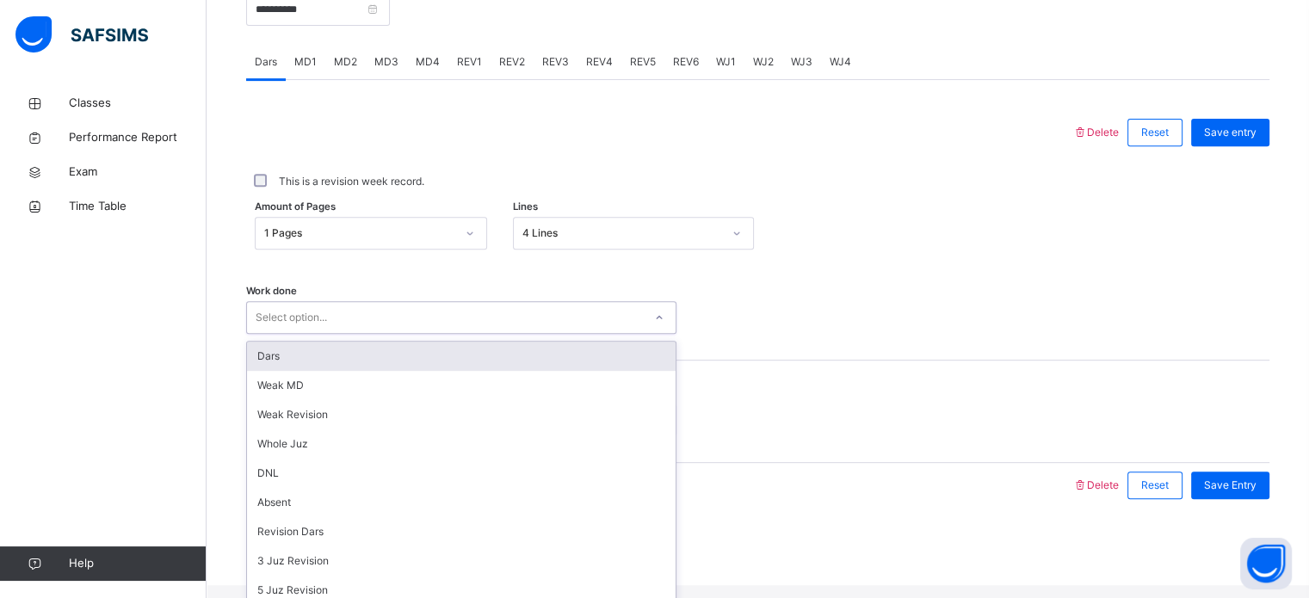
click at [486, 367] on div "Dars" at bounding box center [461, 356] width 429 height 29
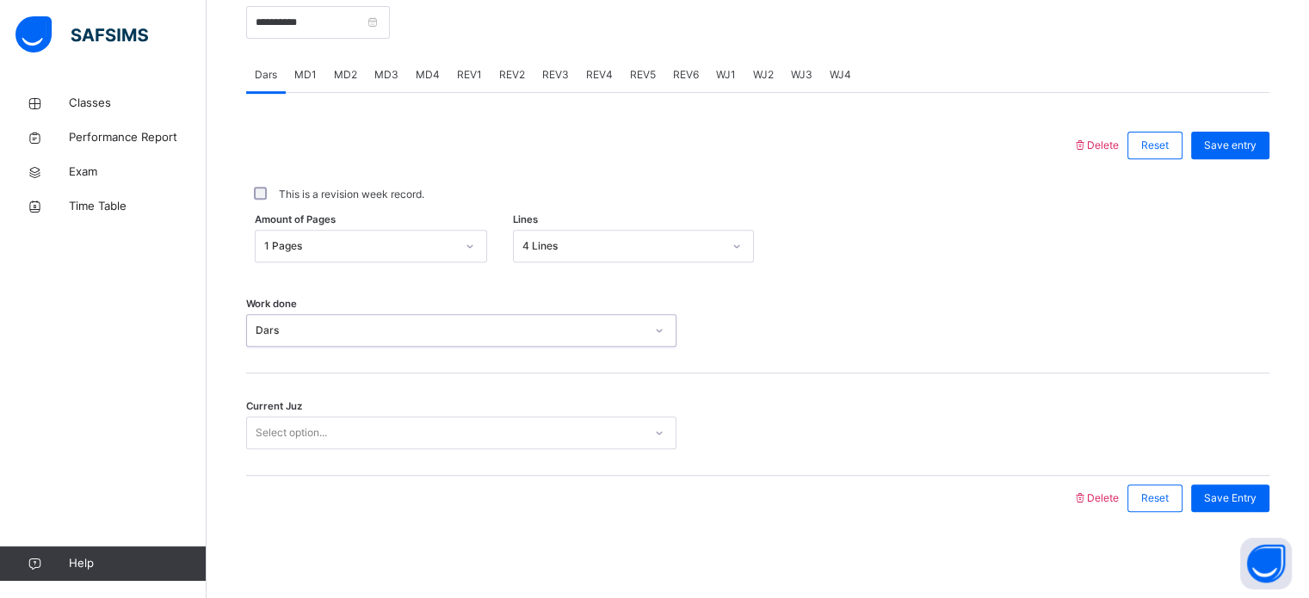
click at [491, 436] on div "Select option..." at bounding box center [445, 433] width 396 height 27
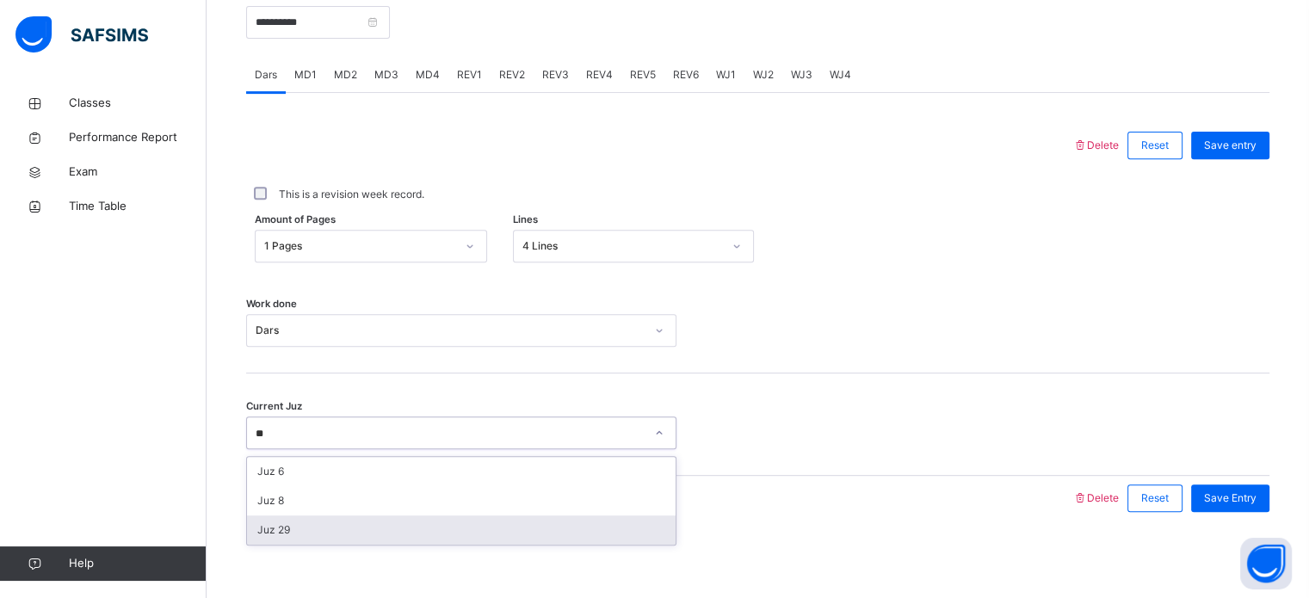
type input "**"
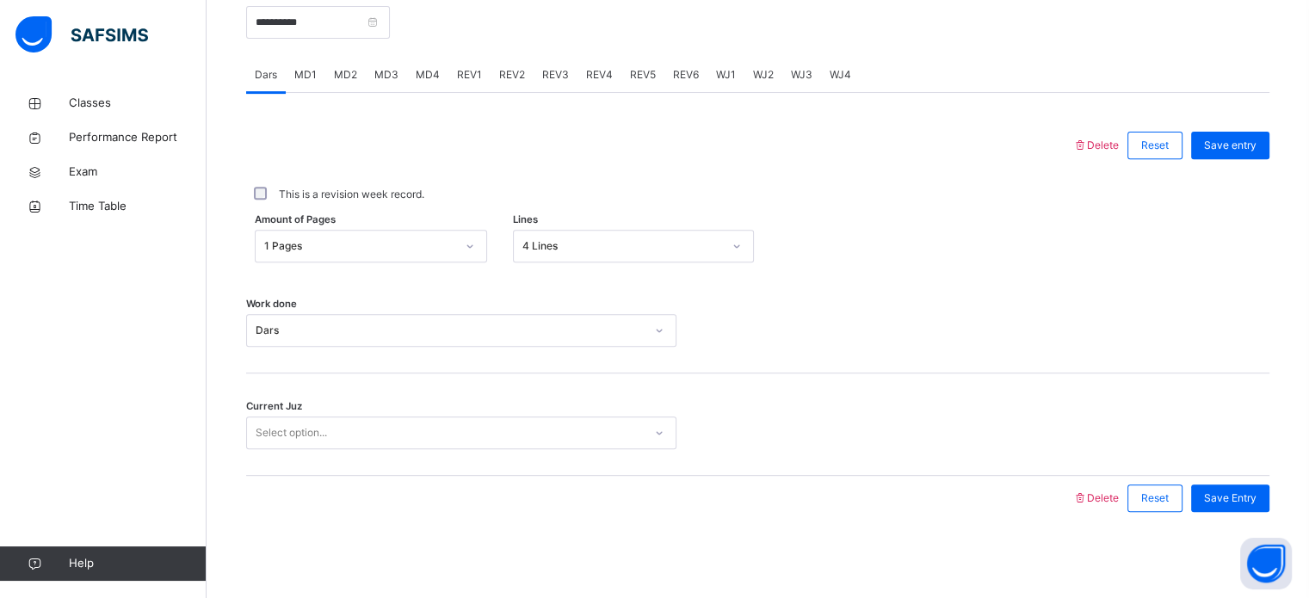
click at [471, 547] on div "**********" at bounding box center [758, 154] width 1032 height 793
click at [642, 429] on div "Select option..." at bounding box center [445, 433] width 396 height 27
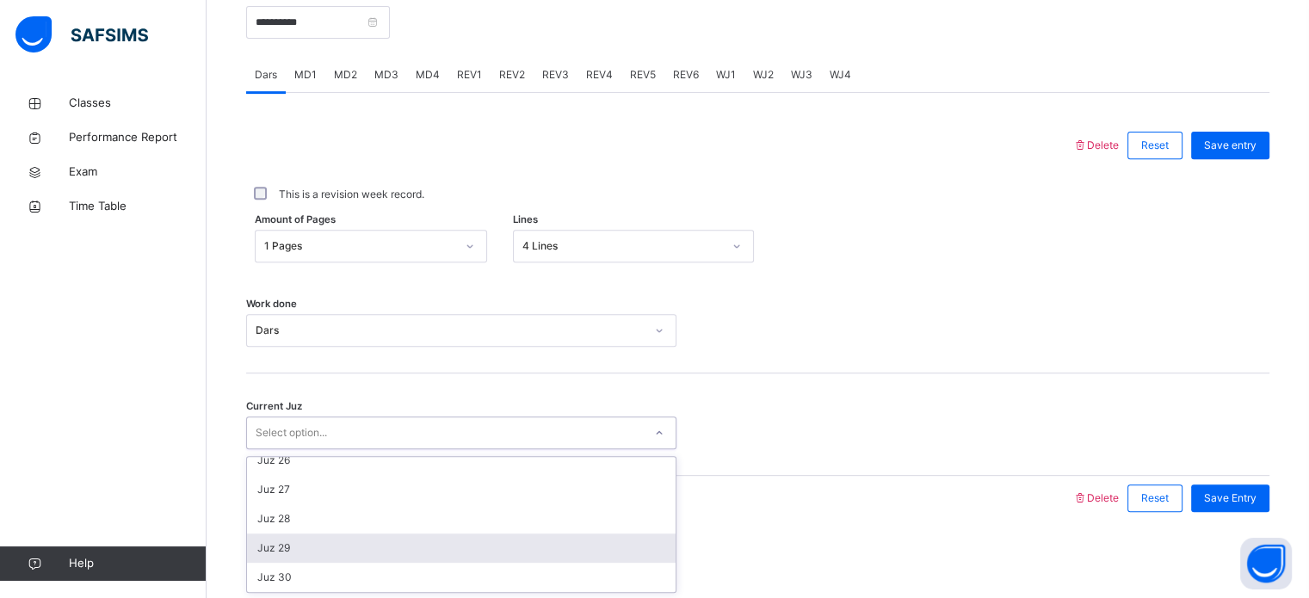
click at [633, 541] on div "Juz 29" at bounding box center [461, 548] width 429 height 29
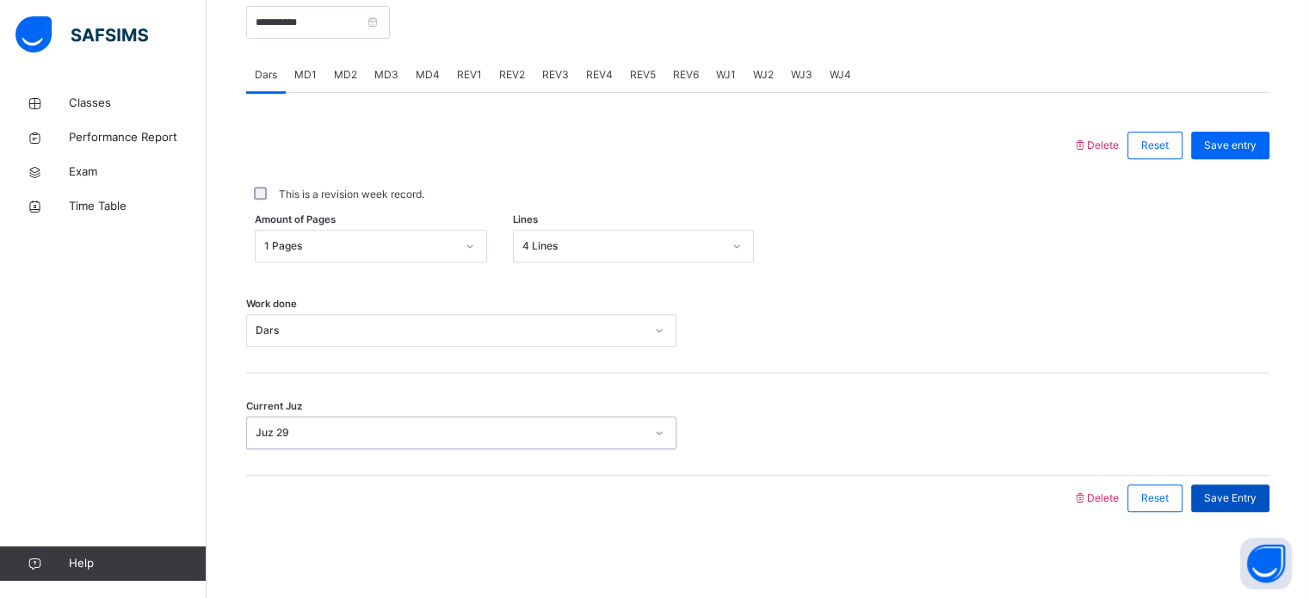
click at [1253, 498] on span "Save Entry" at bounding box center [1230, 498] width 53 height 15
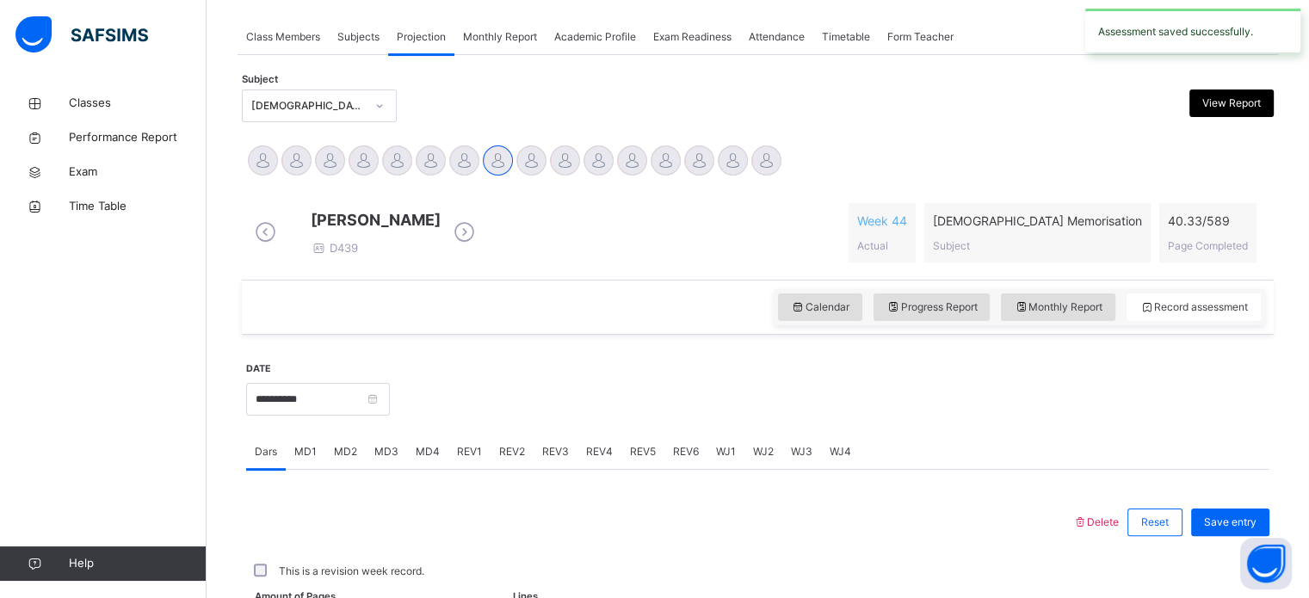
scroll to position [694, 0]
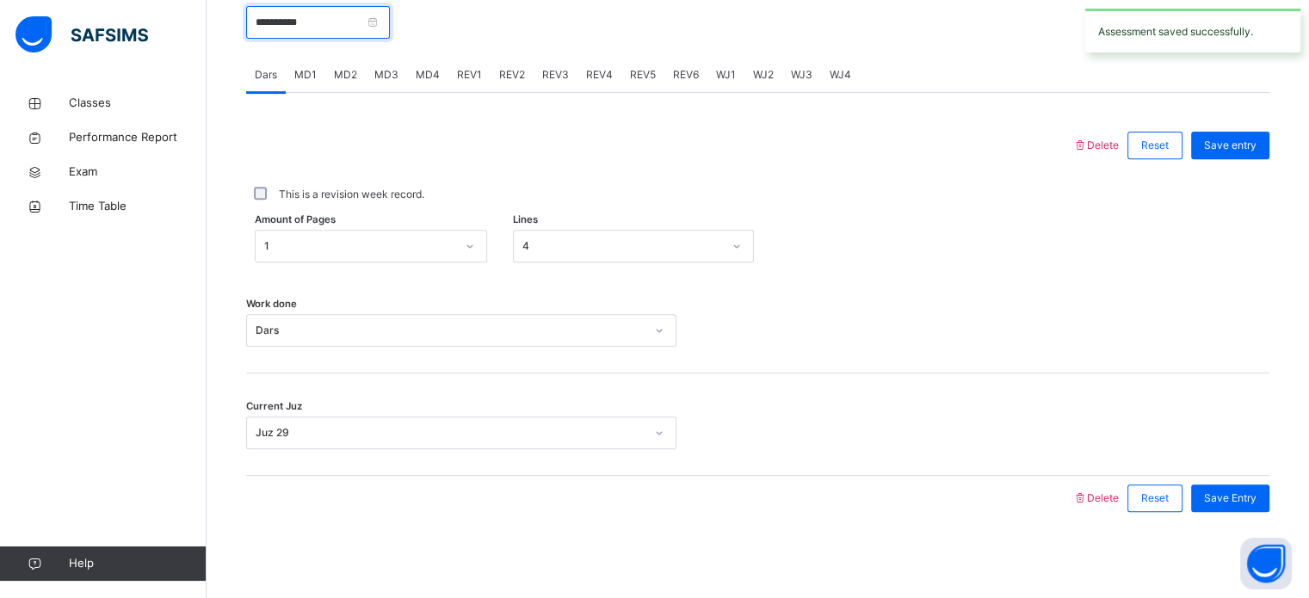
click at [358, 17] on input "**********" at bounding box center [318, 22] width 144 height 33
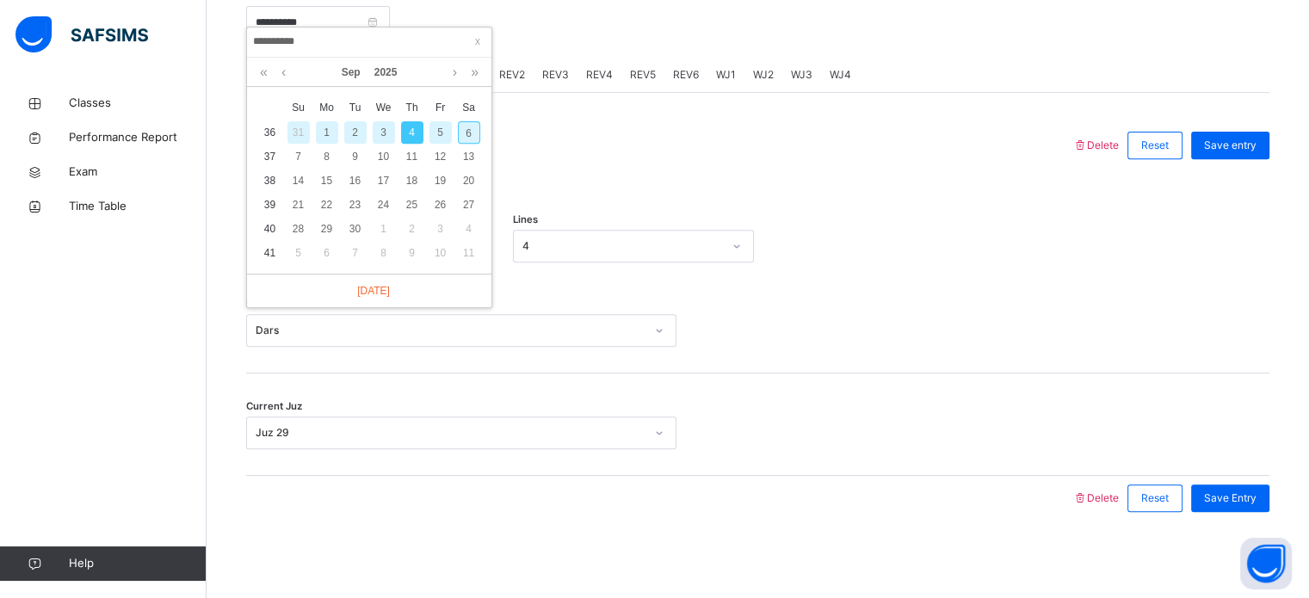
click at [468, 125] on div "6" at bounding box center [469, 132] width 22 height 22
type input "**********"
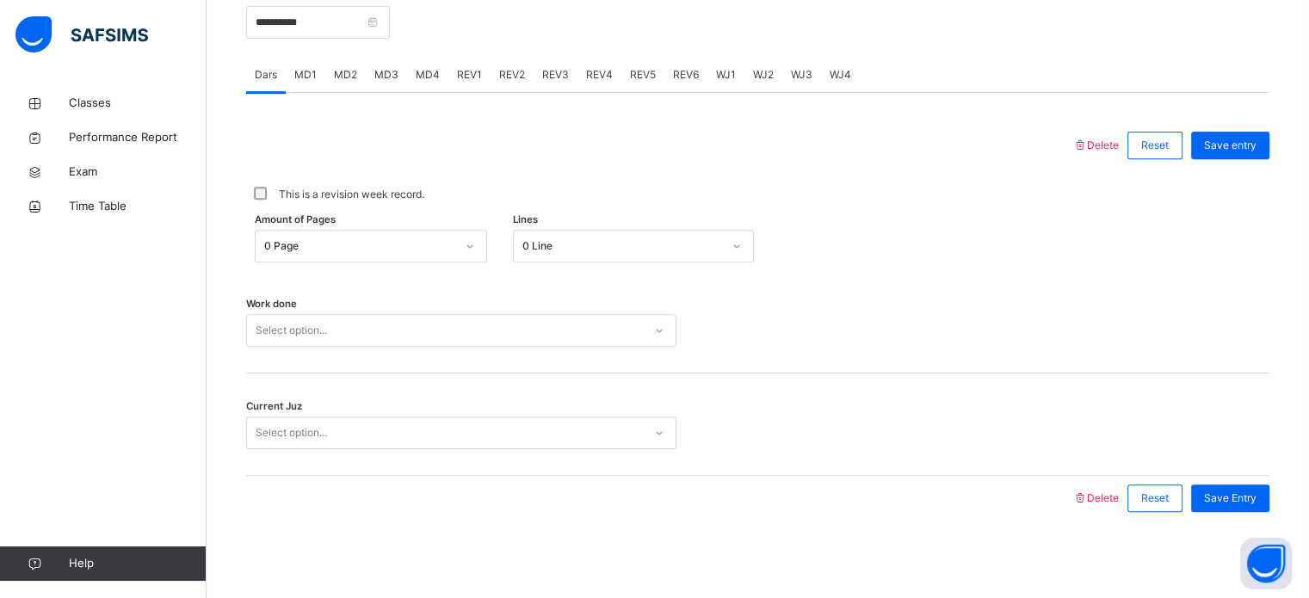
click at [343, 75] on span "MD2" at bounding box center [345, 74] width 23 height 15
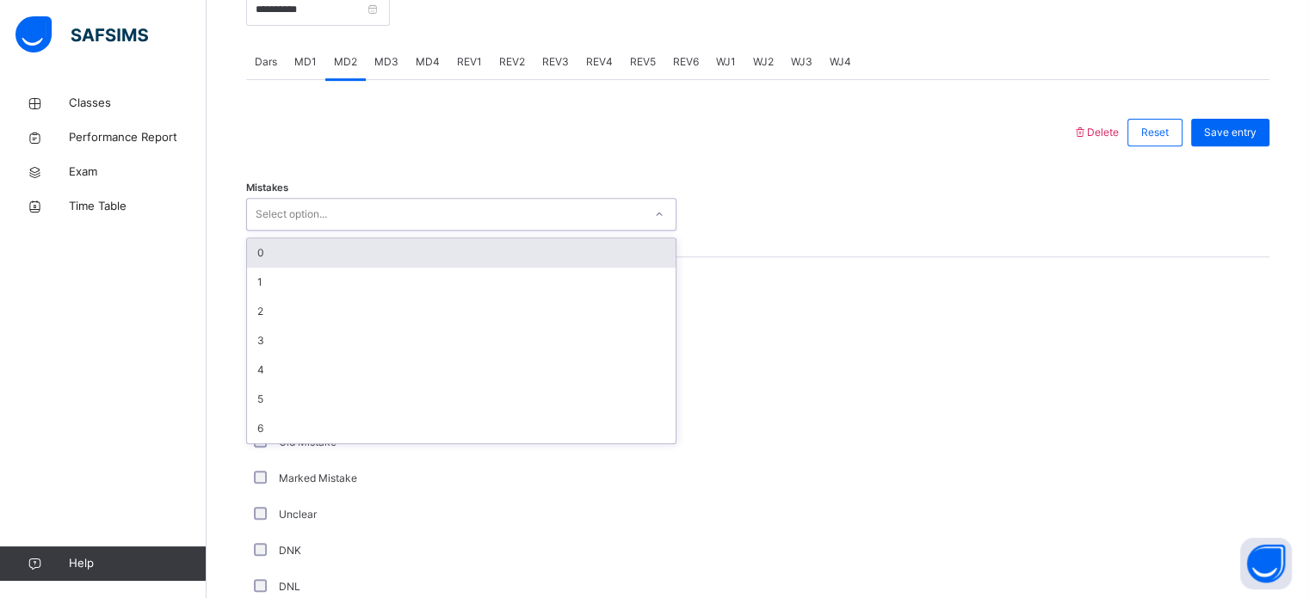
click at [343, 228] on div "Select option..." at bounding box center [445, 214] width 396 height 27
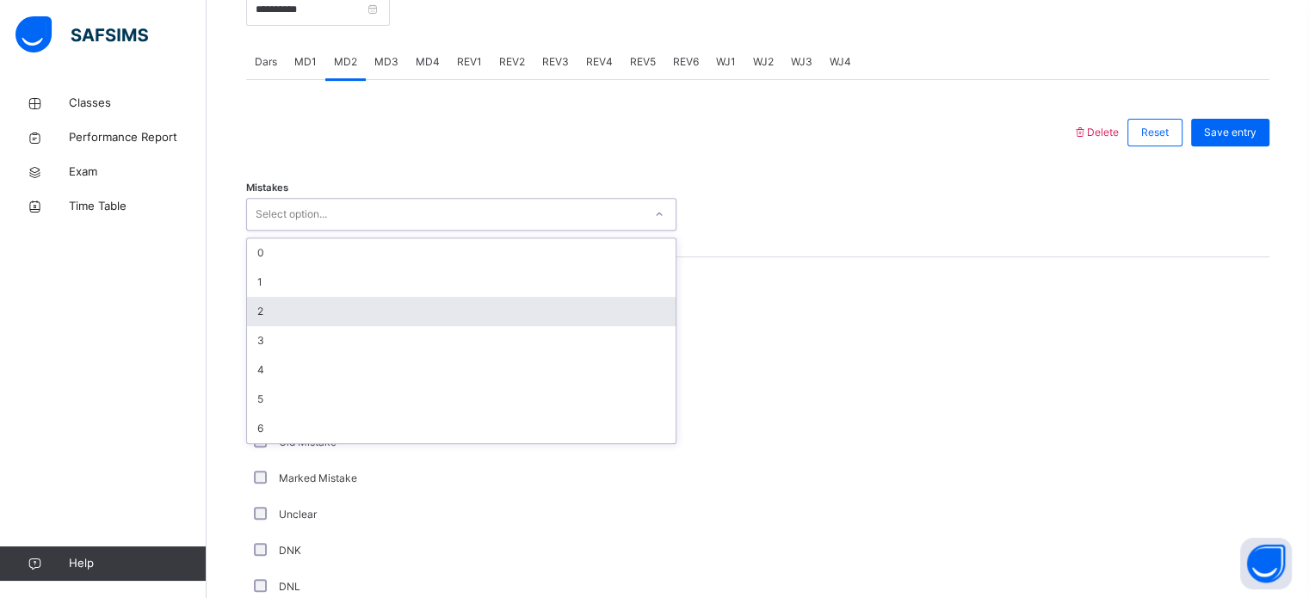
click at [371, 323] on div "2" at bounding box center [461, 311] width 429 height 29
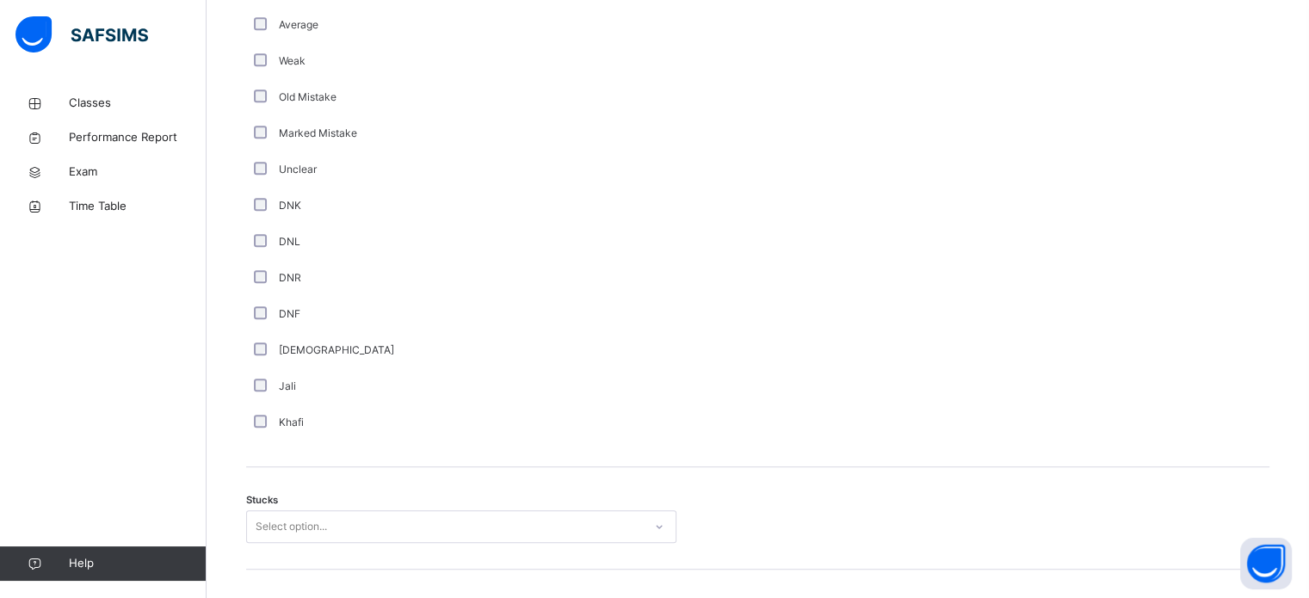
scroll to position [1350, 0]
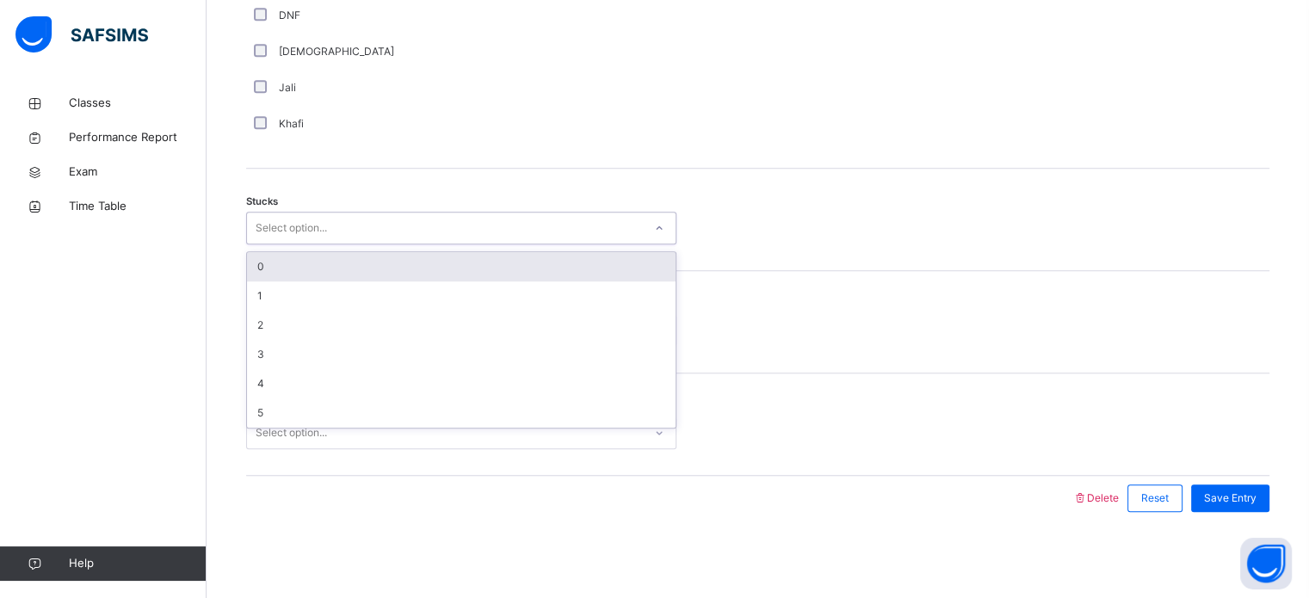
click at [282, 220] on div "Select option..." at bounding box center [291, 228] width 71 height 33
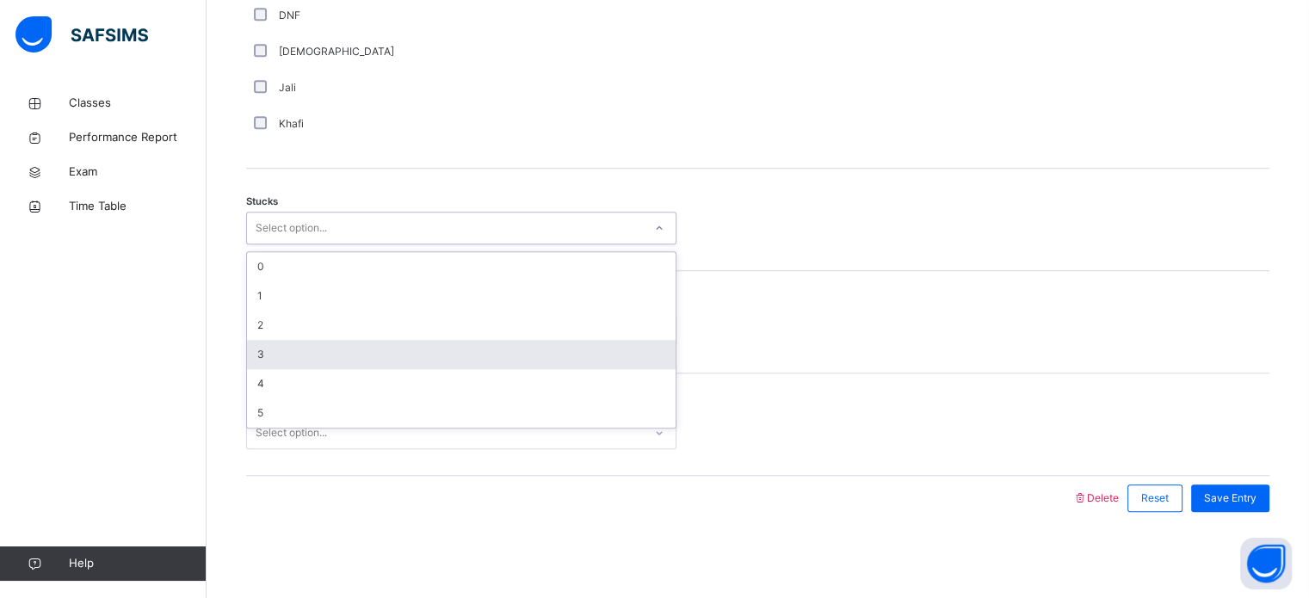
click at [287, 358] on div "3" at bounding box center [461, 354] width 429 height 29
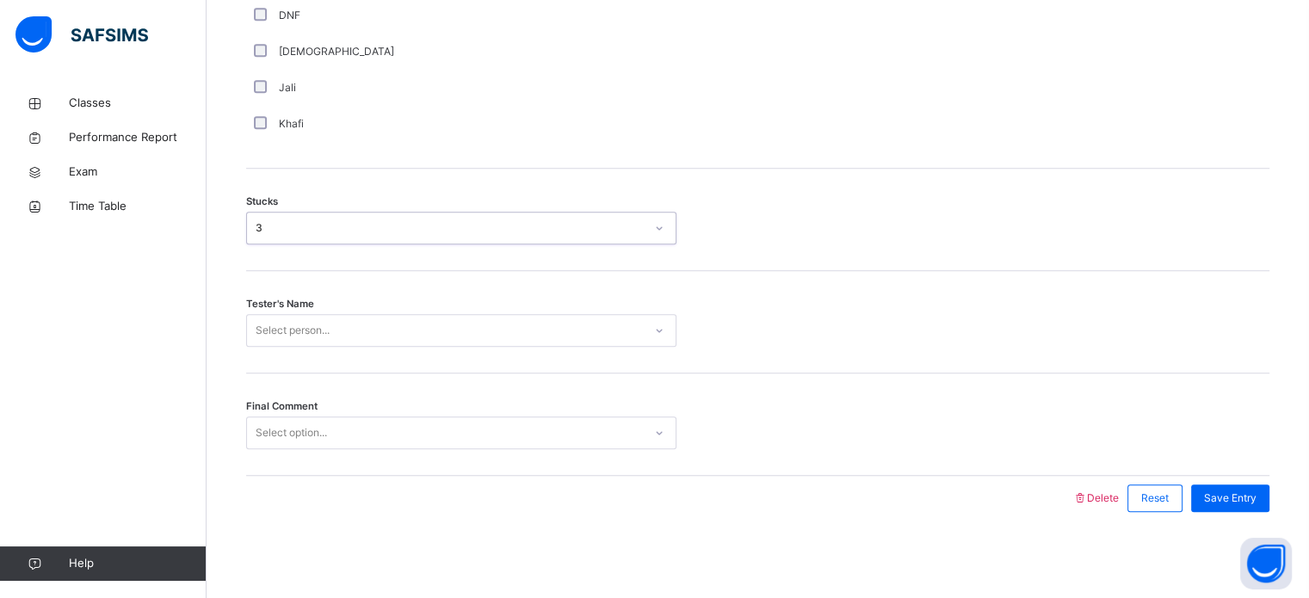
click at [287, 340] on div "Select person..." at bounding box center [293, 330] width 74 height 33
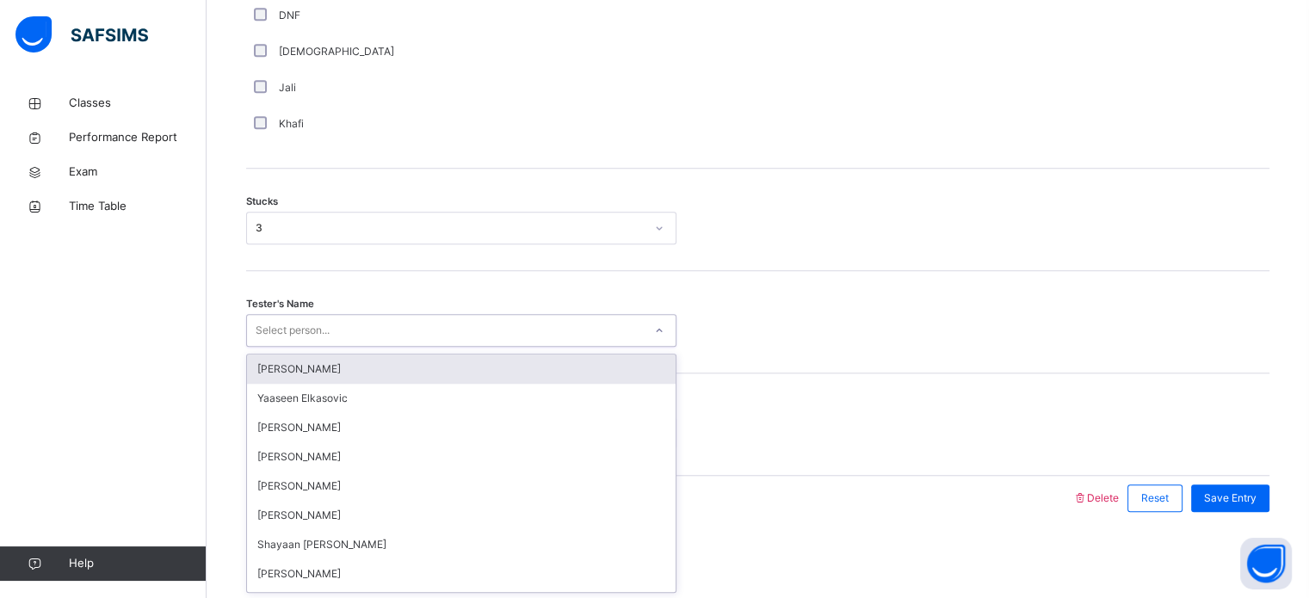
type input "*"
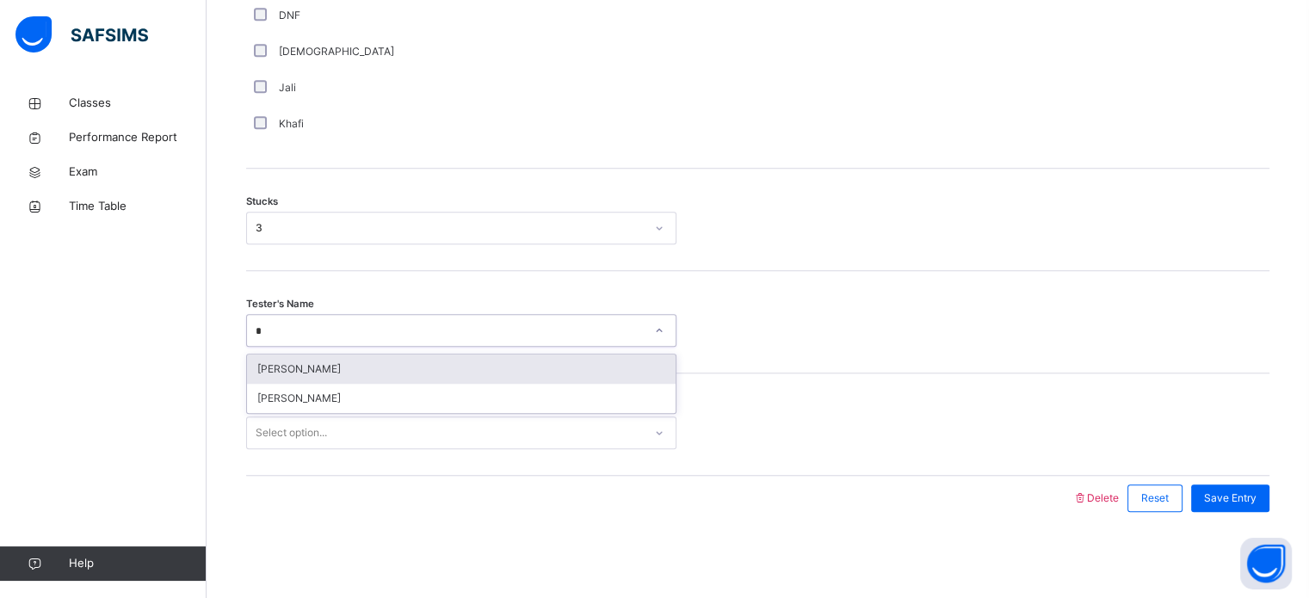
type input "**"
click at [300, 363] on div "[PERSON_NAME]" at bounding box center [461, 369] width 429 height 29
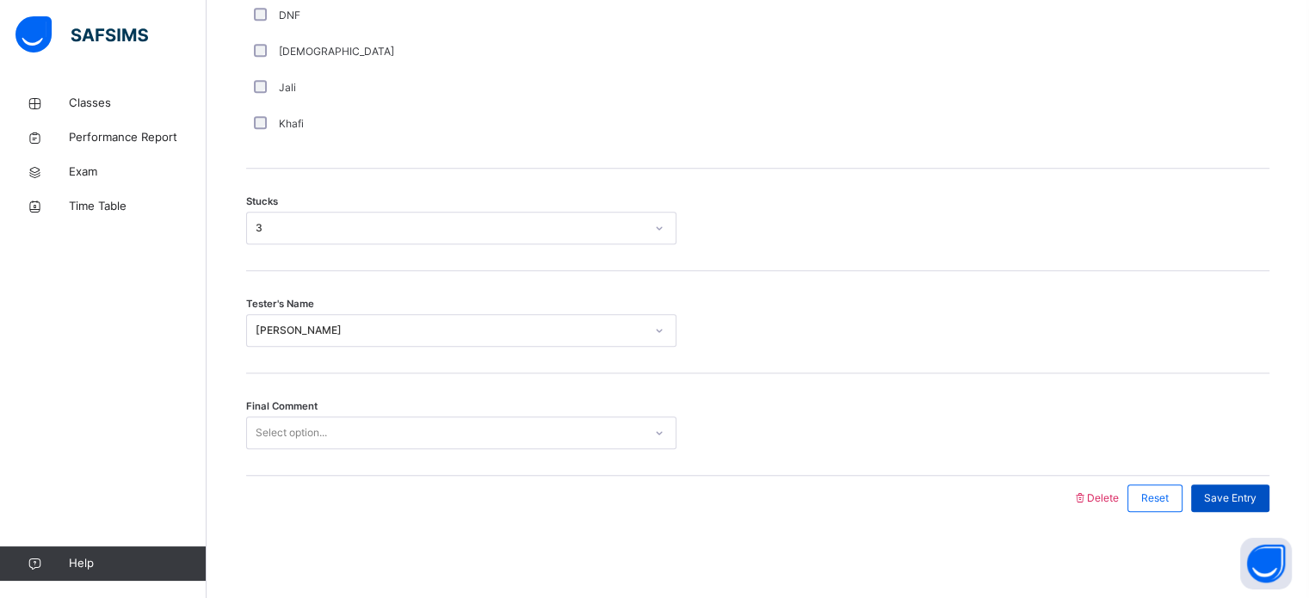
click at [1229, 509] on div "Save Entry" at bounding box center [1230, 499] width 78 height 28
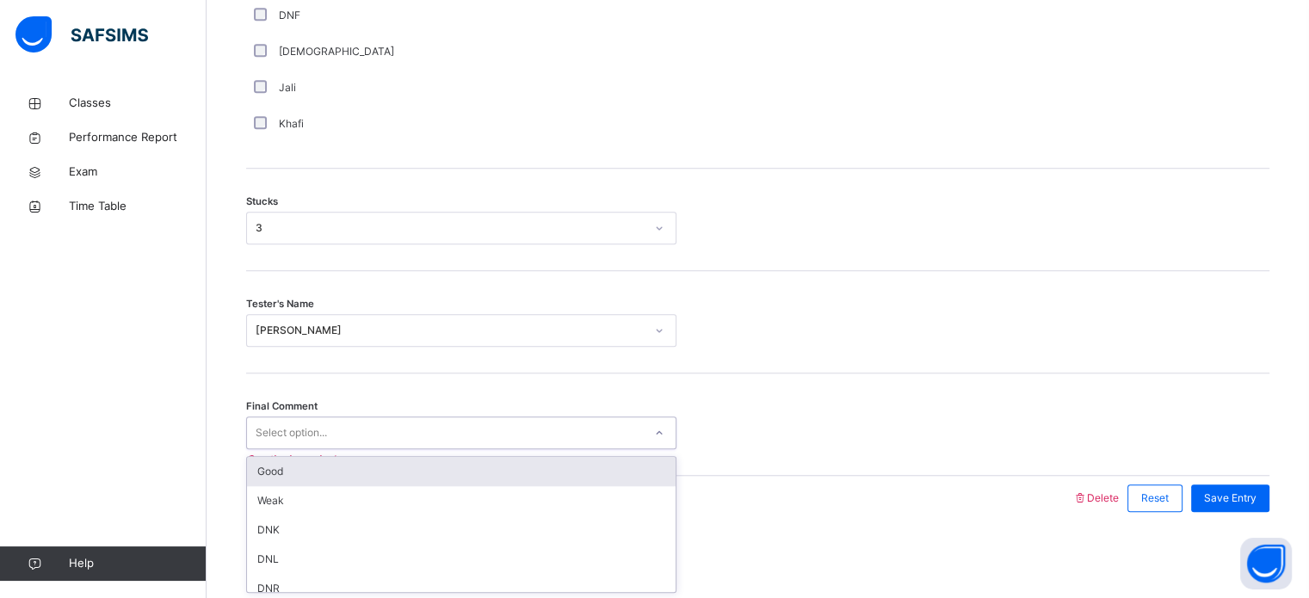
click at [645, 436] on div at bounding box center [659, 433] width 29 height 28
click at [630, 458] on div "Good" at bounding box center [461, 471] width 429 height 29
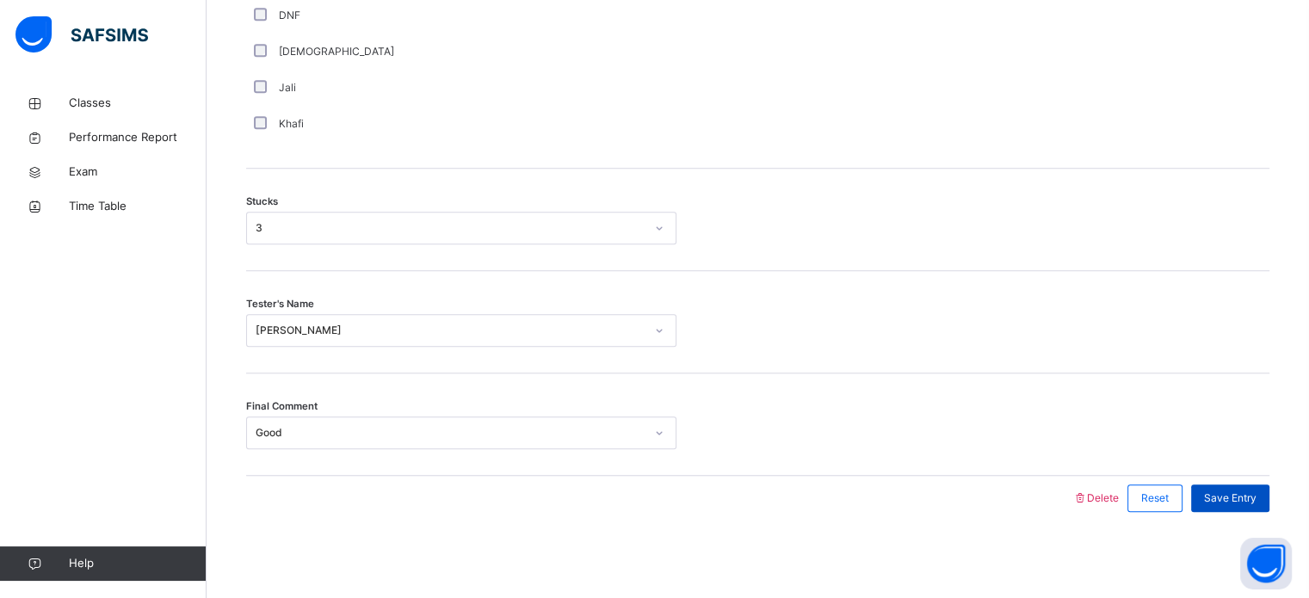
click at [1261, 505] on div "Save Entry" at bounding box center [1230, 499] width 78 height 28
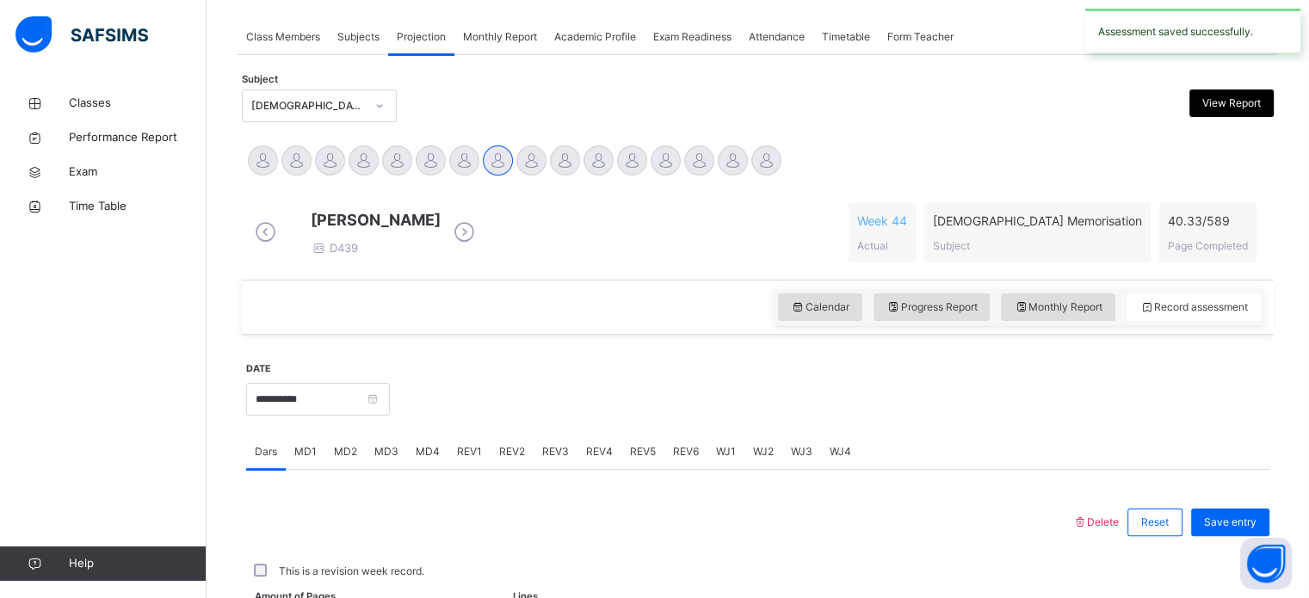
scroll to position [694, 0]
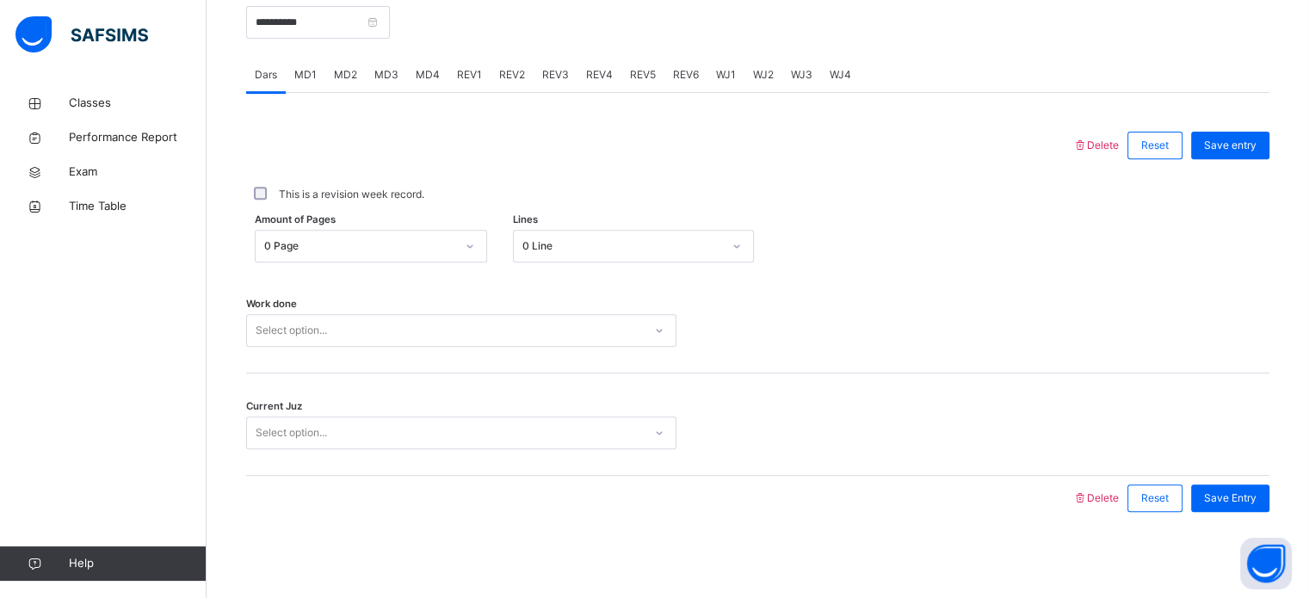
click at [411, 68] on div "MD4" at bounding box center [427, 75] width 41 height 34
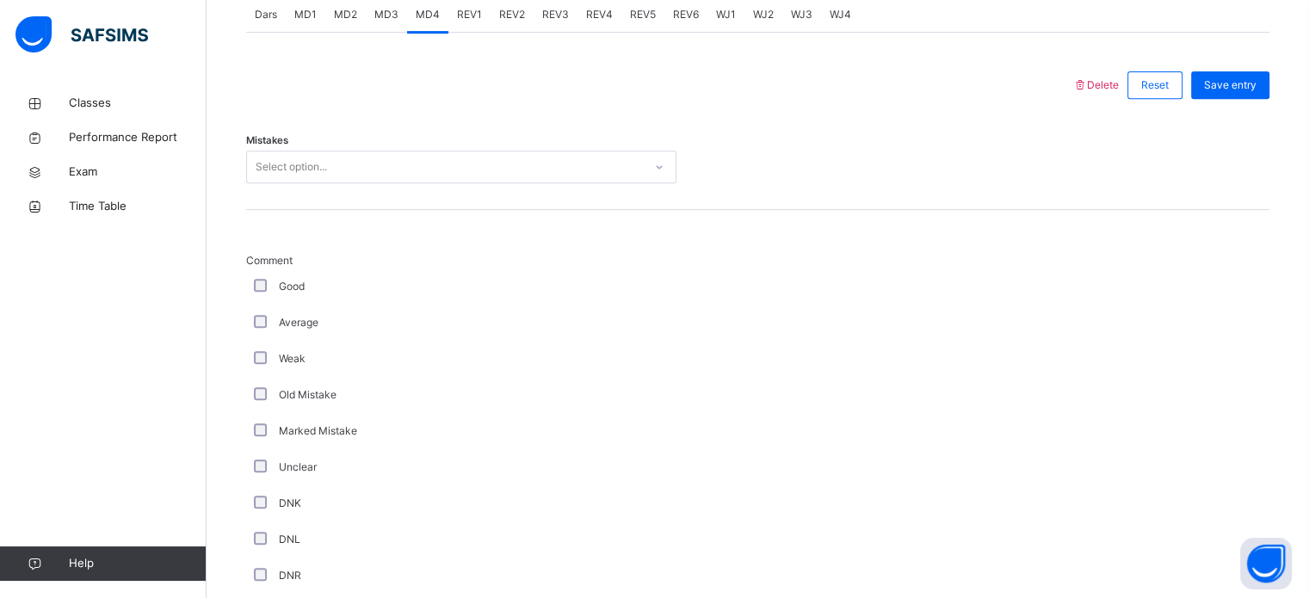
scroll to position [662, 0]
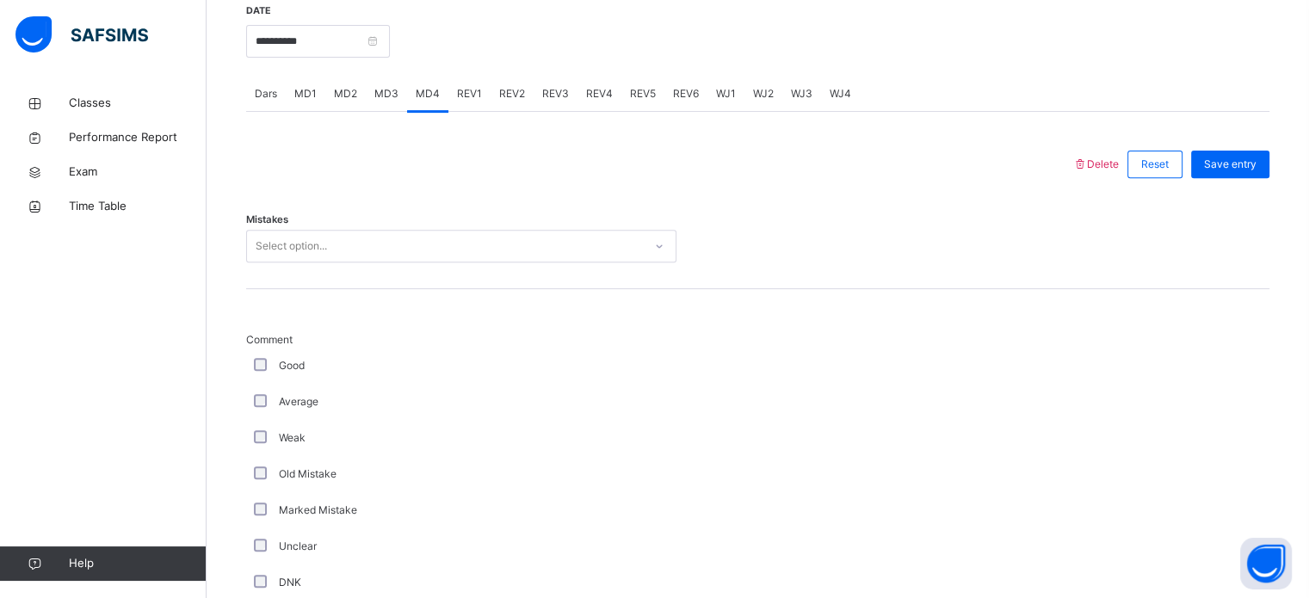
click at [526, 253] on div "Select option..." at bounding box center [445, 246] width 396 height 27
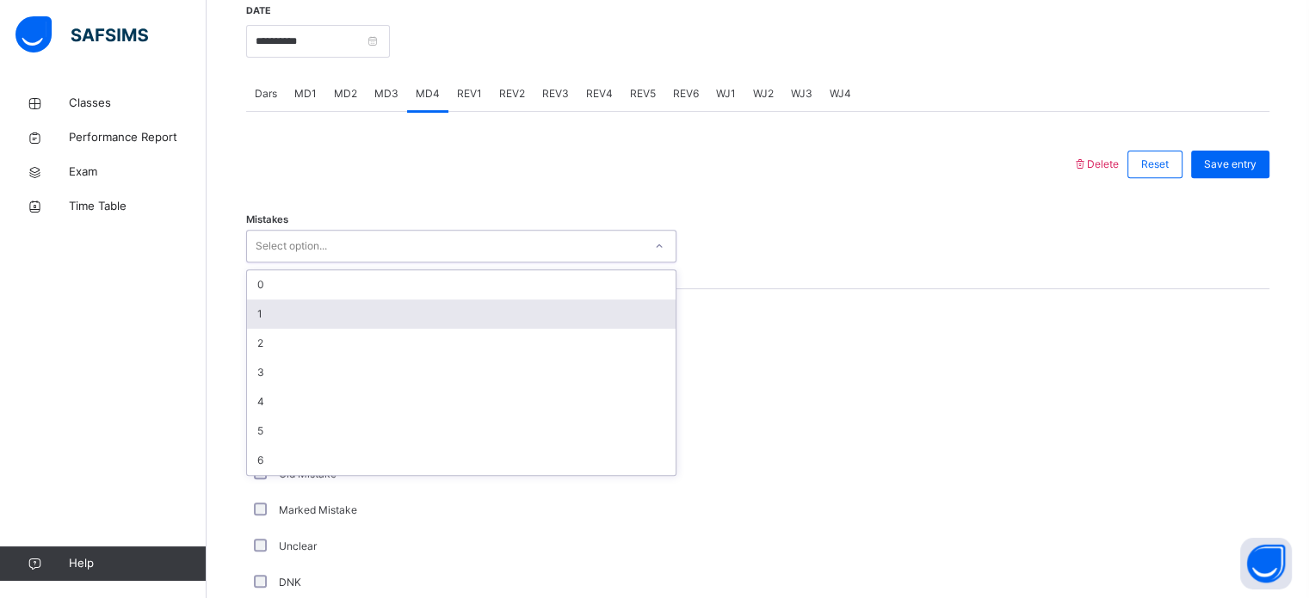
click at [528, 319] on div "1" at bounding box center [461, 314] width 429 height 29
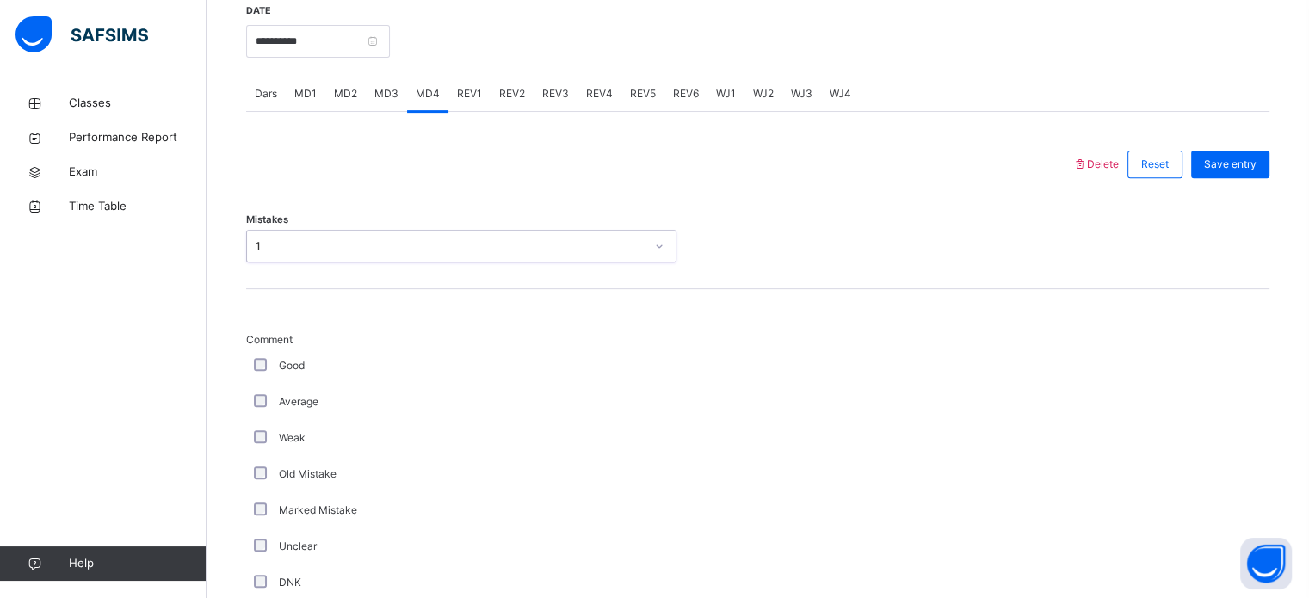
click at [251, 409] on div "Average" at bounding box center [461, 401] width 422 height 15
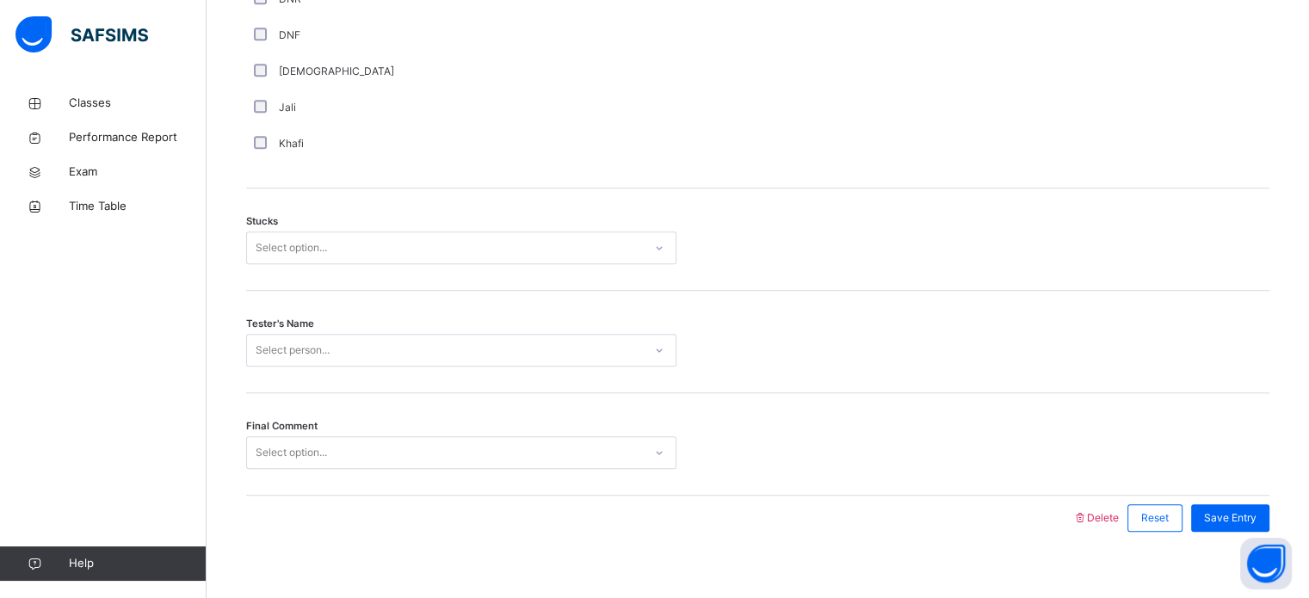
scroll to position [1316, 0]
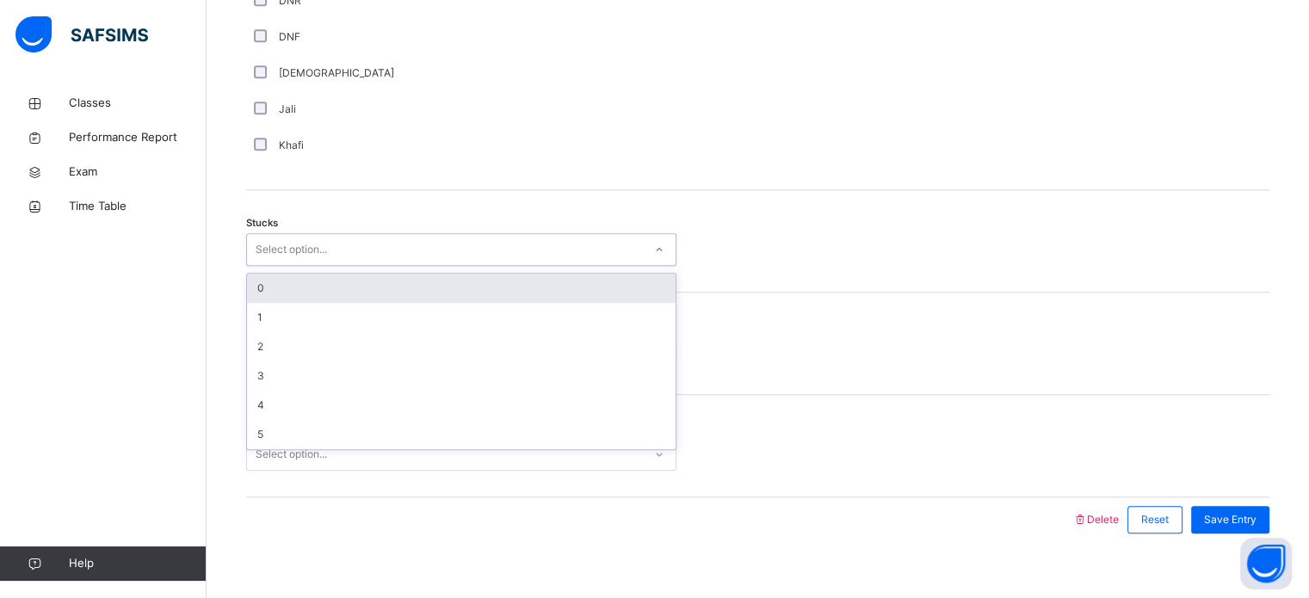
click at [318, 261] on div "Select option..." at bounding box center [291, 249] width 71 height 33
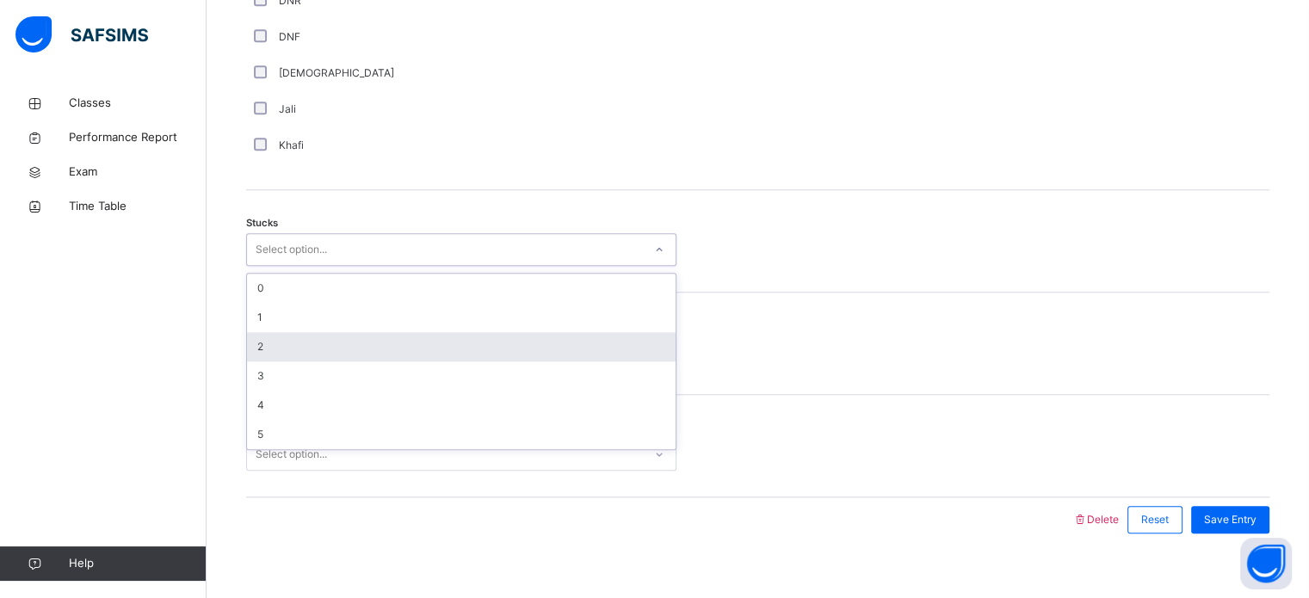
click at [289, 361] on div "2" at bounding box center [461, 346] width 429 height 29
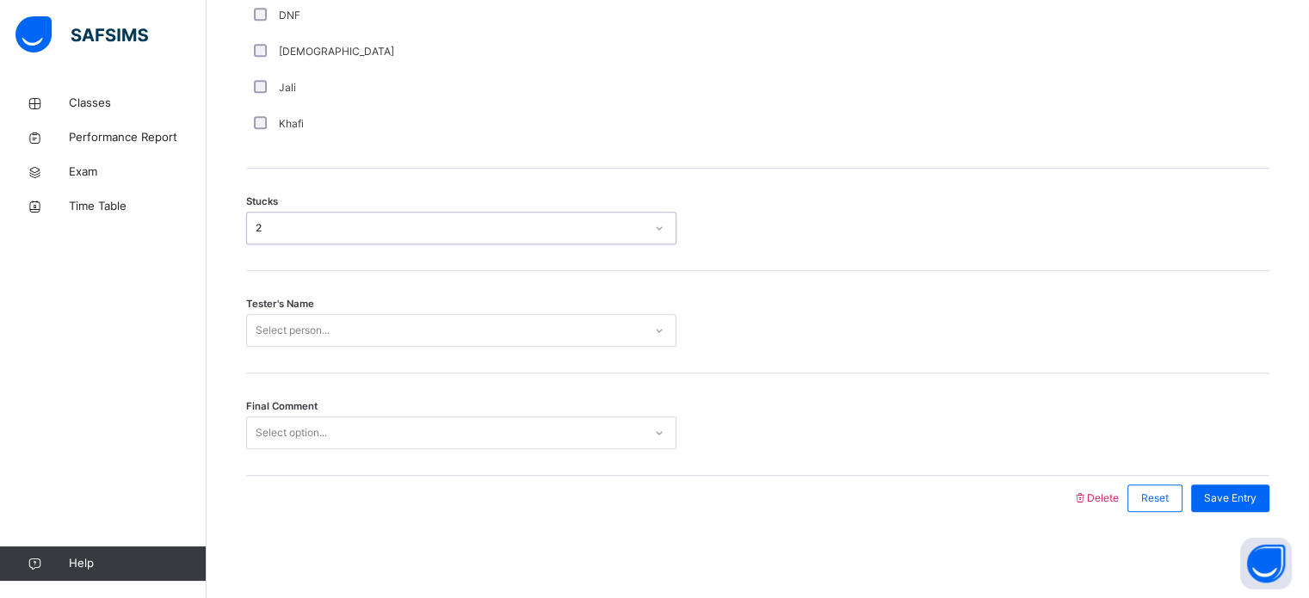
click at [283, 347] on div "Select person..." at bounding box center [461, 330] width 430 height 33
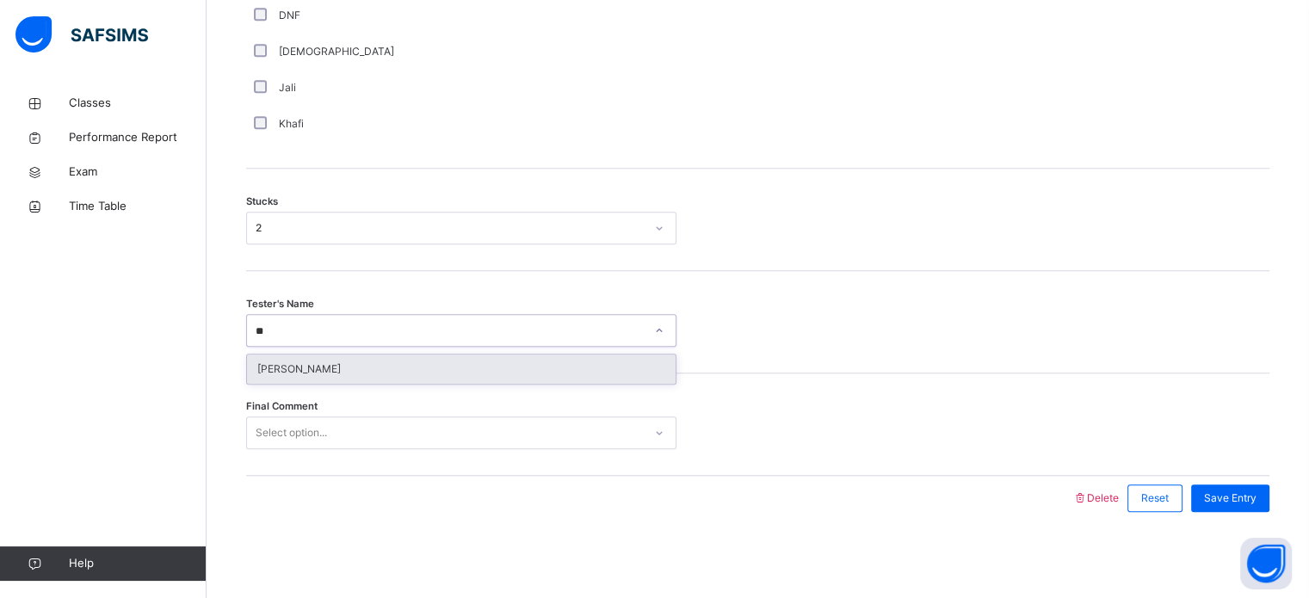
type input "**"
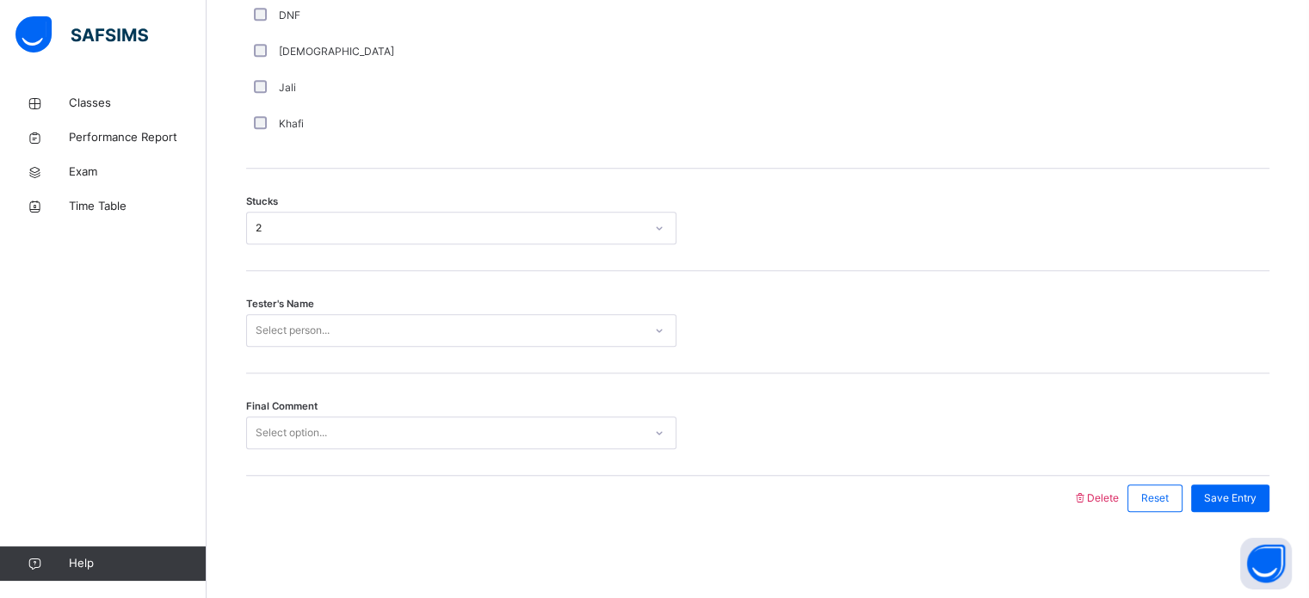
click at [320, 349] on div "Tester's Name Select person..." at bounding box center [757, 322] width 1023 height 102
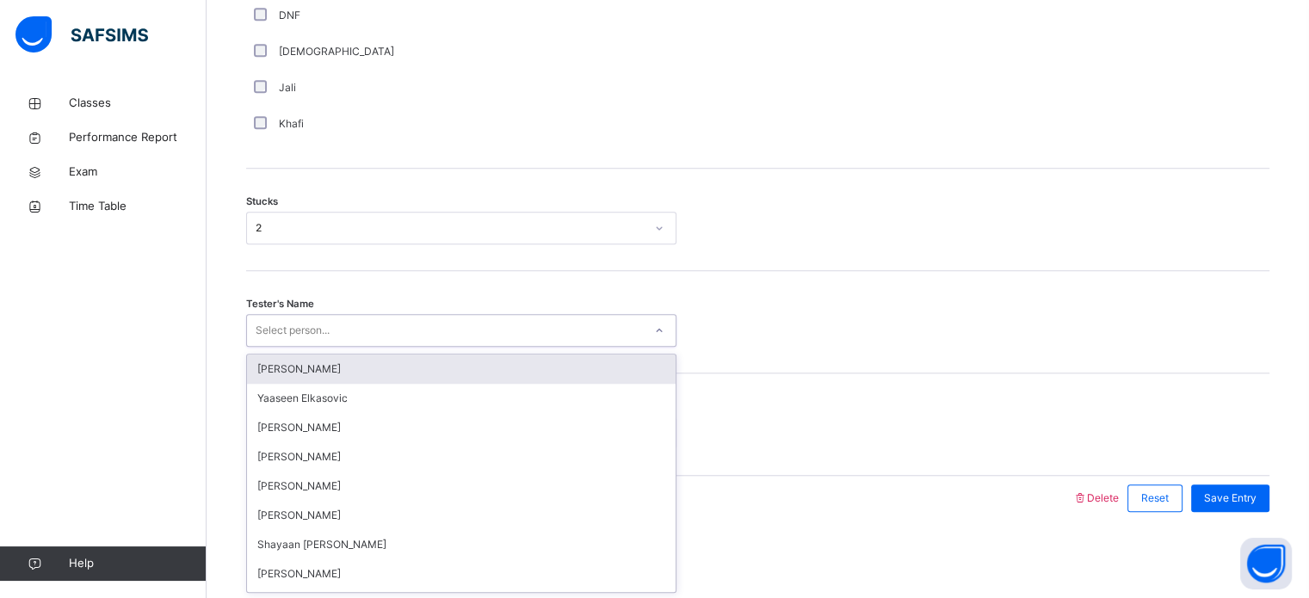
click at [317, 340] on div "Select person..." at bounding box center [293, 330] width 74 height 33
type input "**"
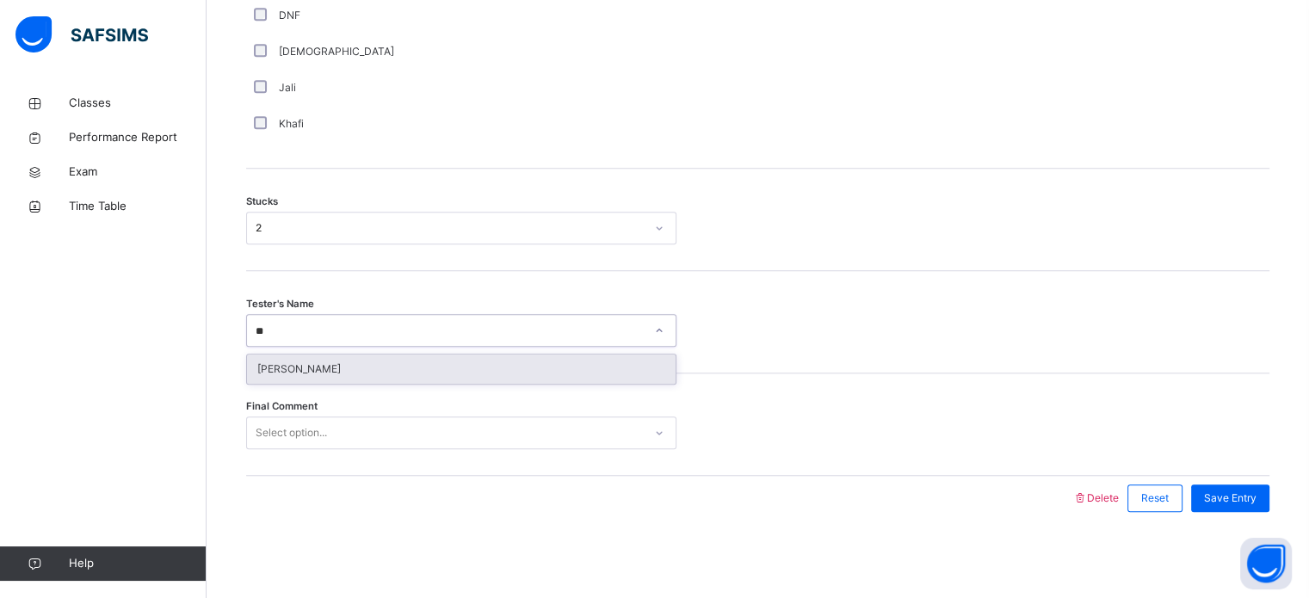
click at [325, 379] on div "[PERSON_NAME]" at bounding box center [461, 369] width 429 height 29
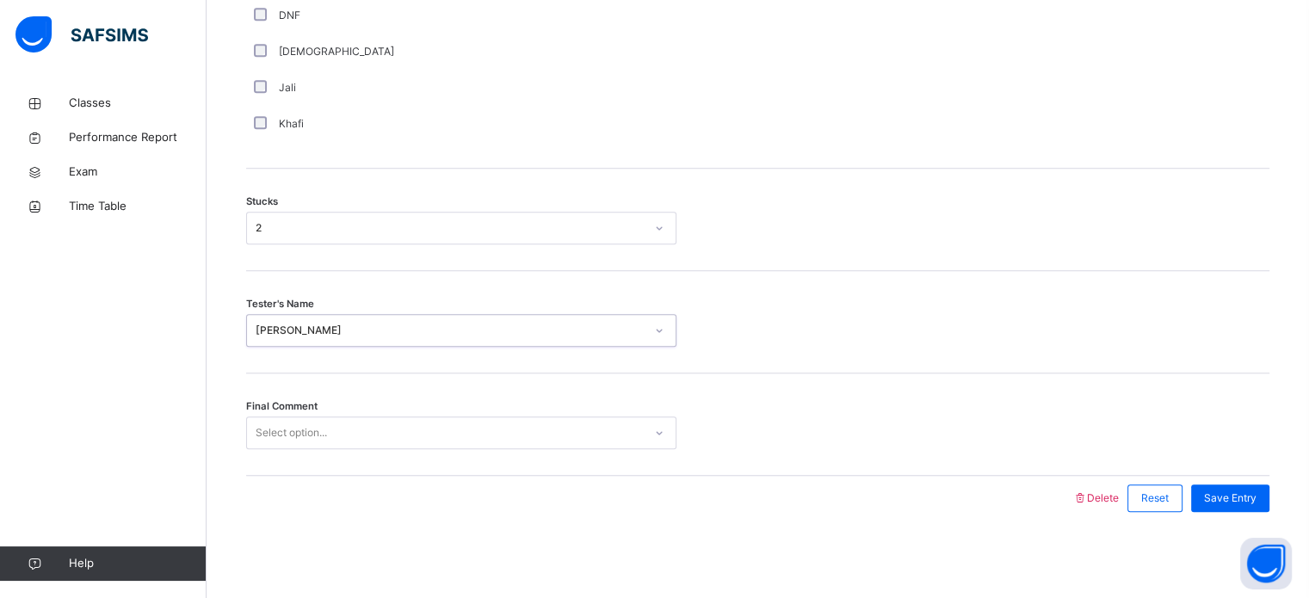
click at [303, 432] on div "Select option..." at bounding box center [291, 433] width 71 height 33
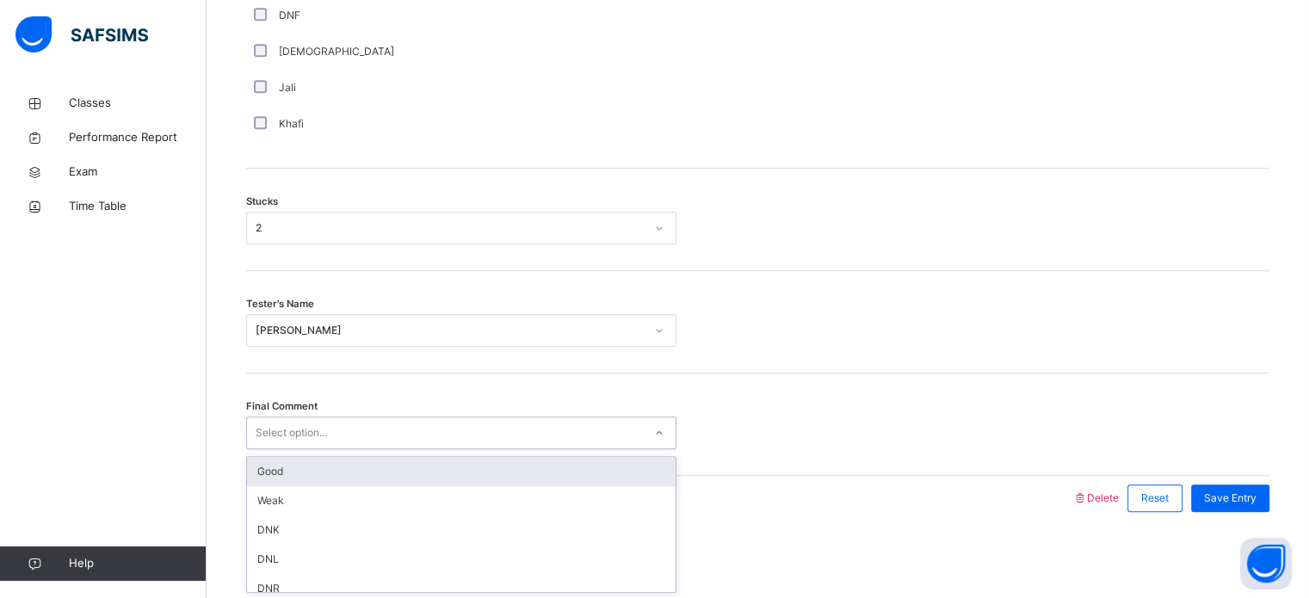
click at [310, 475] on div "Good" at bounding box center [461, 471] width 429 height 29
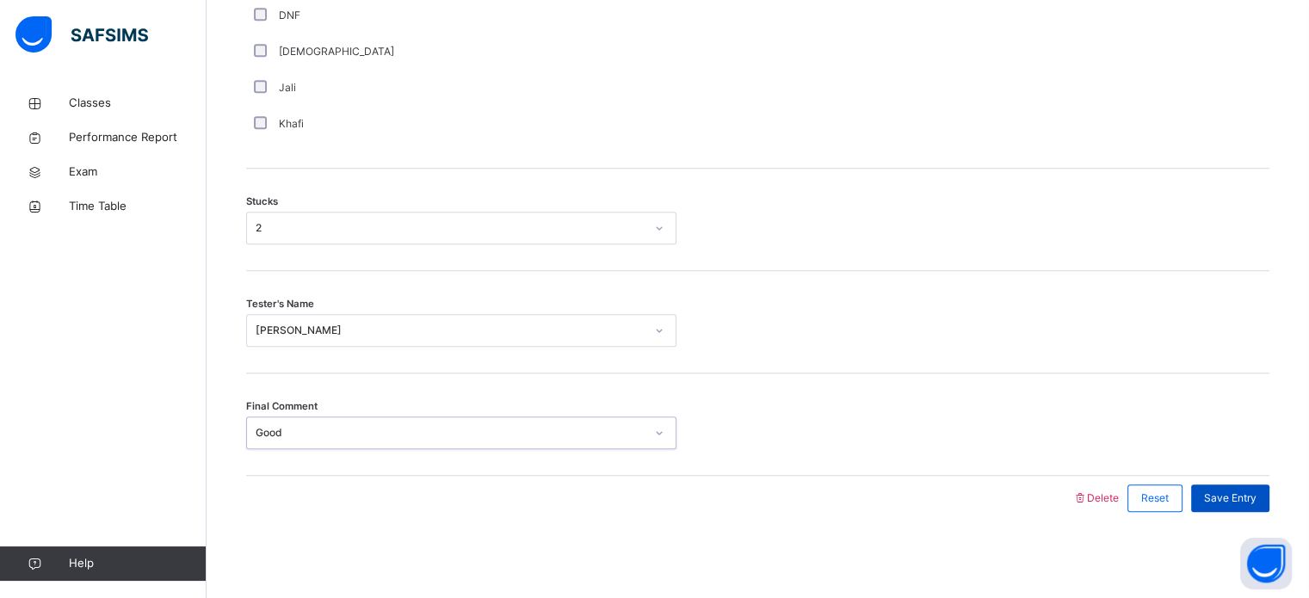
click at [1257, 492] on span "Save Entry" at bounding box center [1230, 498] width 53 height 15
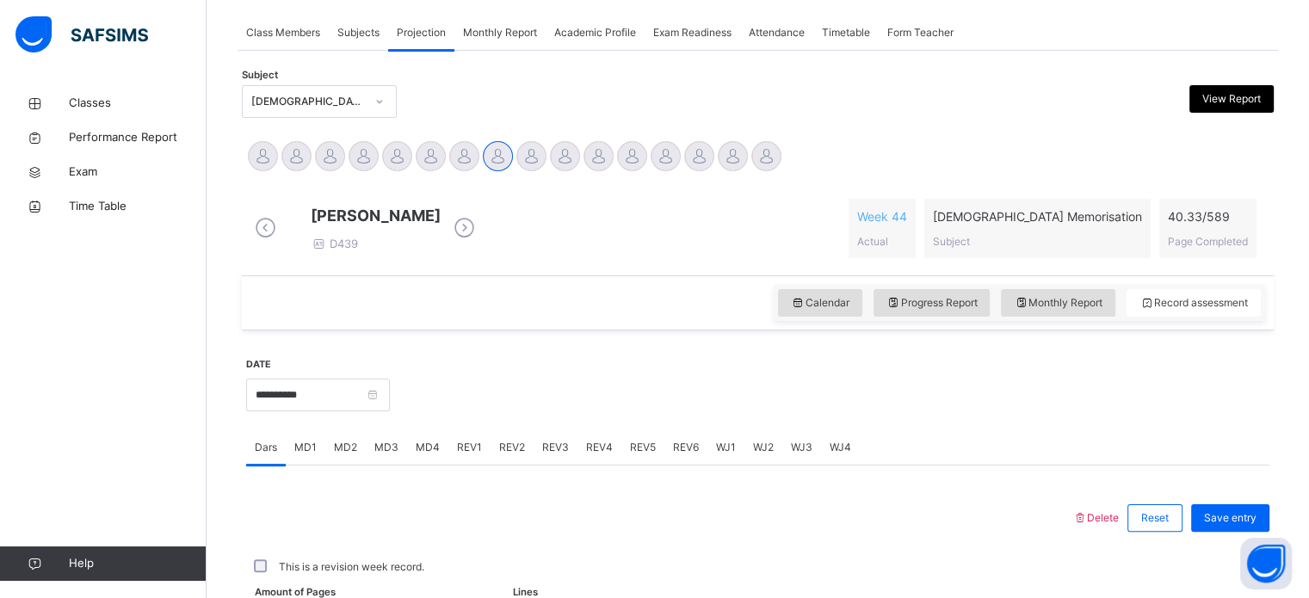
scroll to position [299, 0]
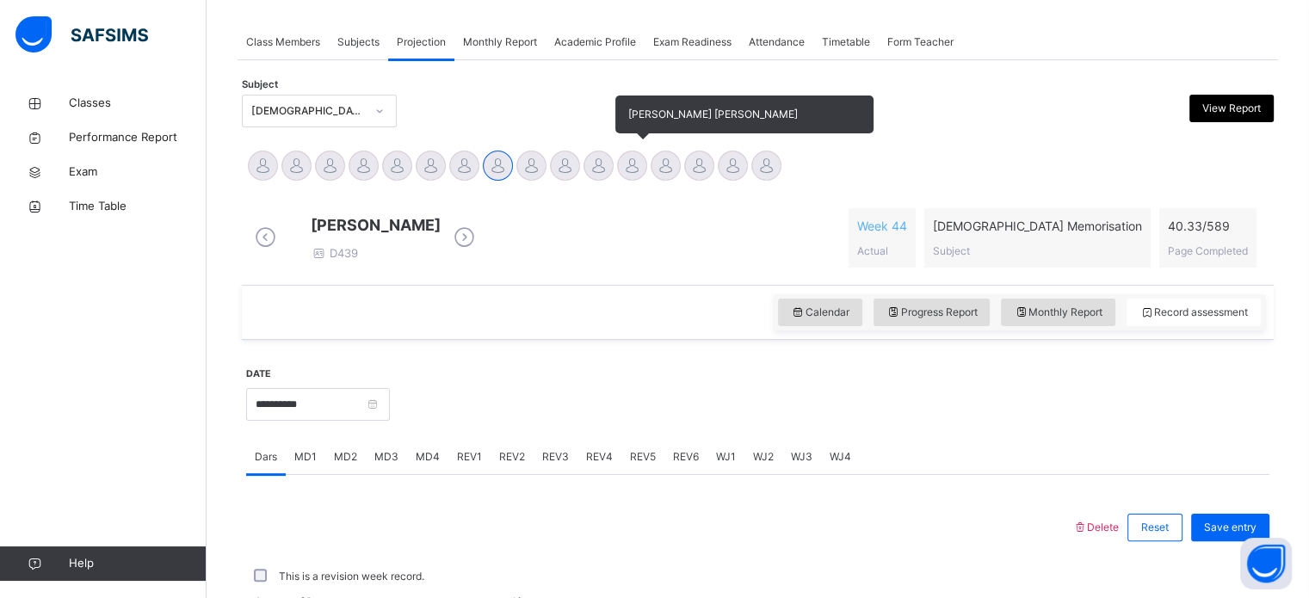
click at [640, 165] on div at bounding box center [632, 166] width 30 height 30
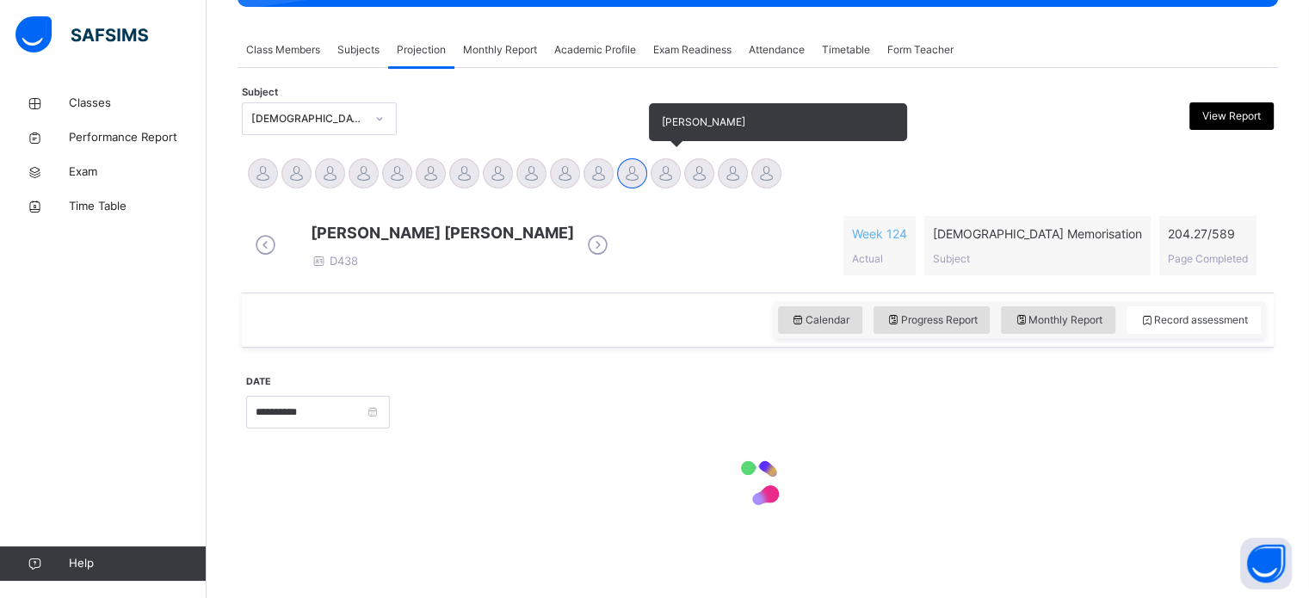
click at [652, 166] on div at bounding box center [666, 173] width 30 height 30
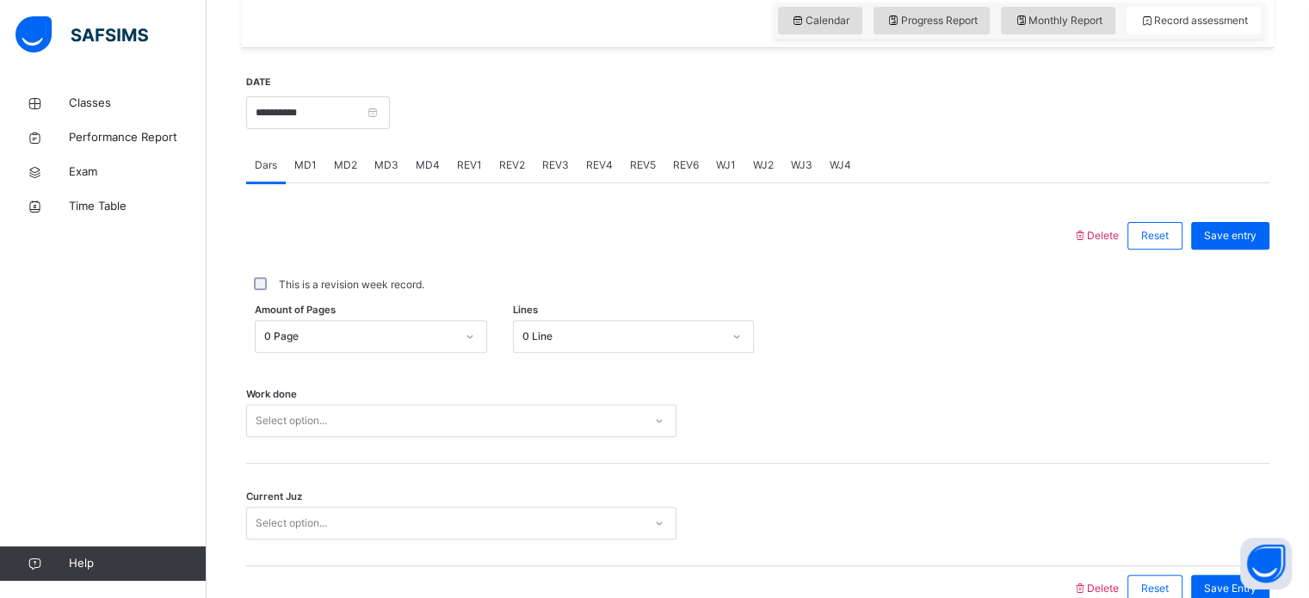
scroll to position [591, 0]
click at [390, 127] on input "**********" at bounding box center [318, 112] width 144 height 33
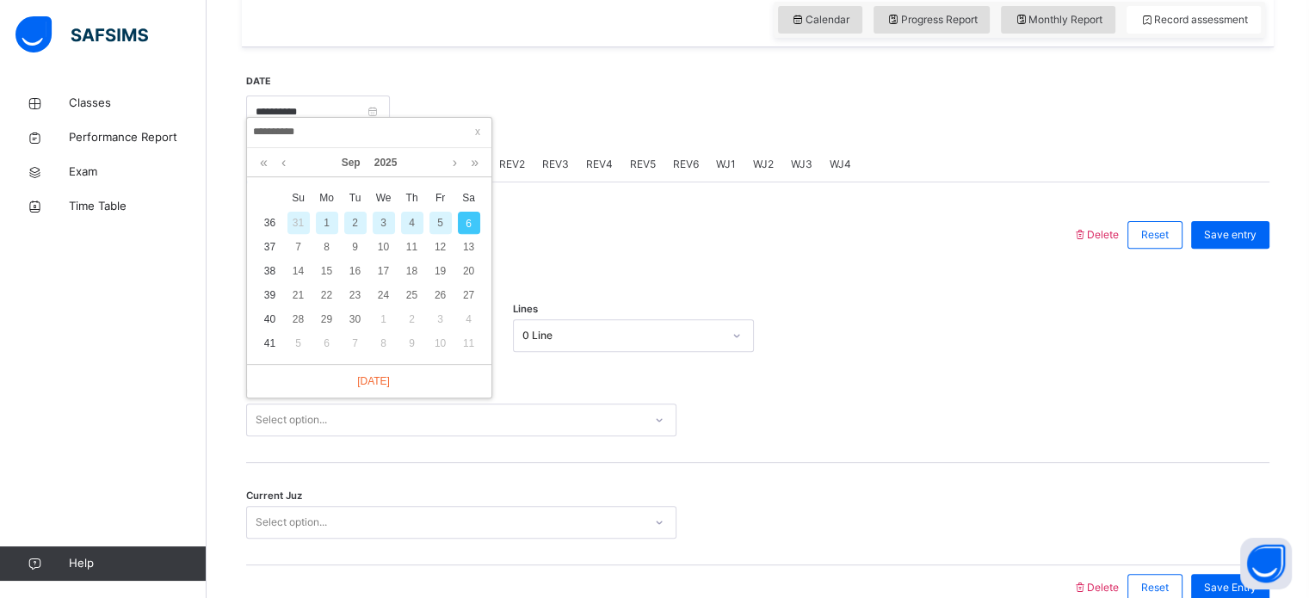
click at [411, 219] on div "4" at bounding box center [412, 223] width 22 height 22
type input "**********"
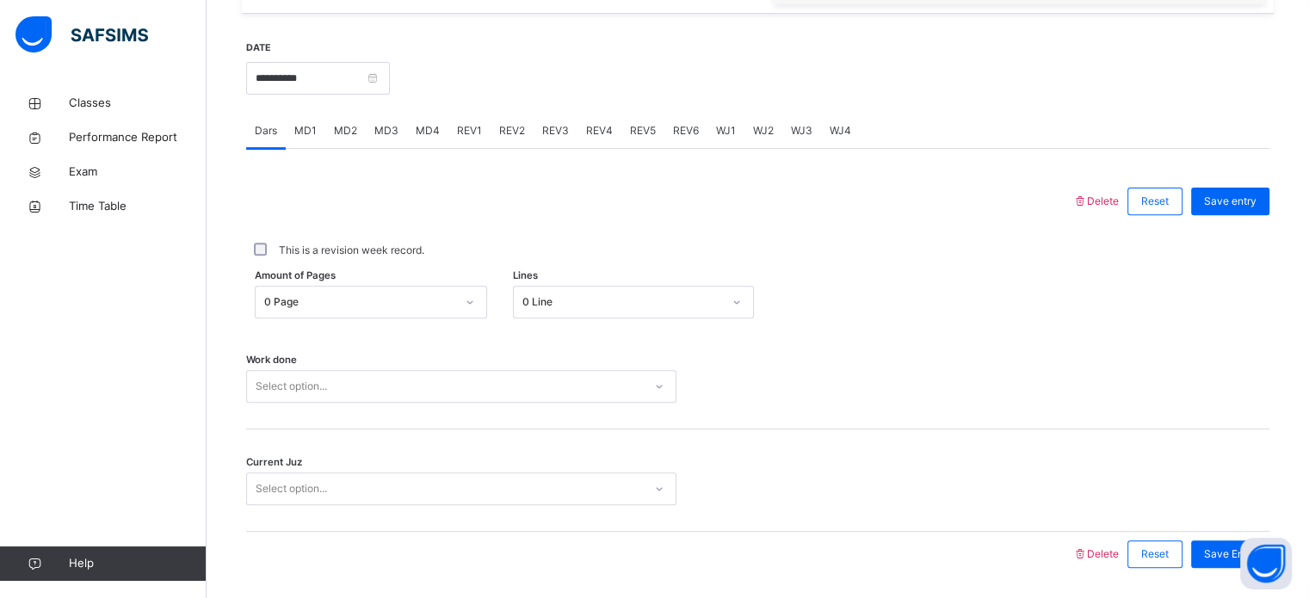
scroll to position [629, 0]
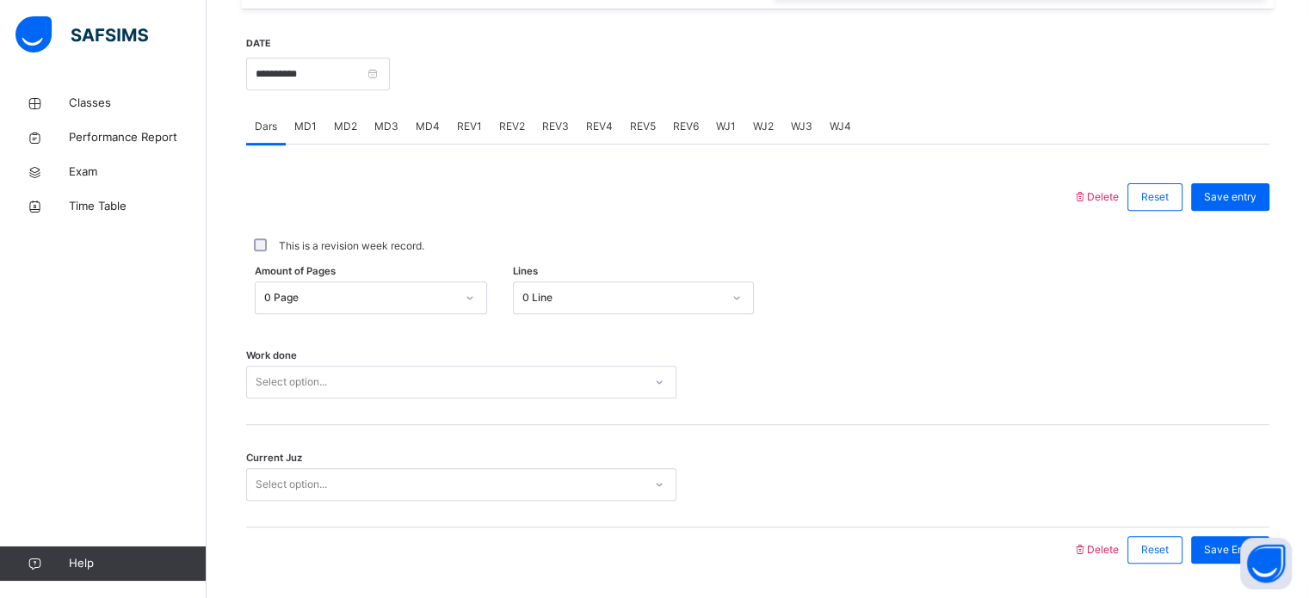
click at [541, 306] on div "0 Line" at bounding box center [622, 297] width 200 height 15
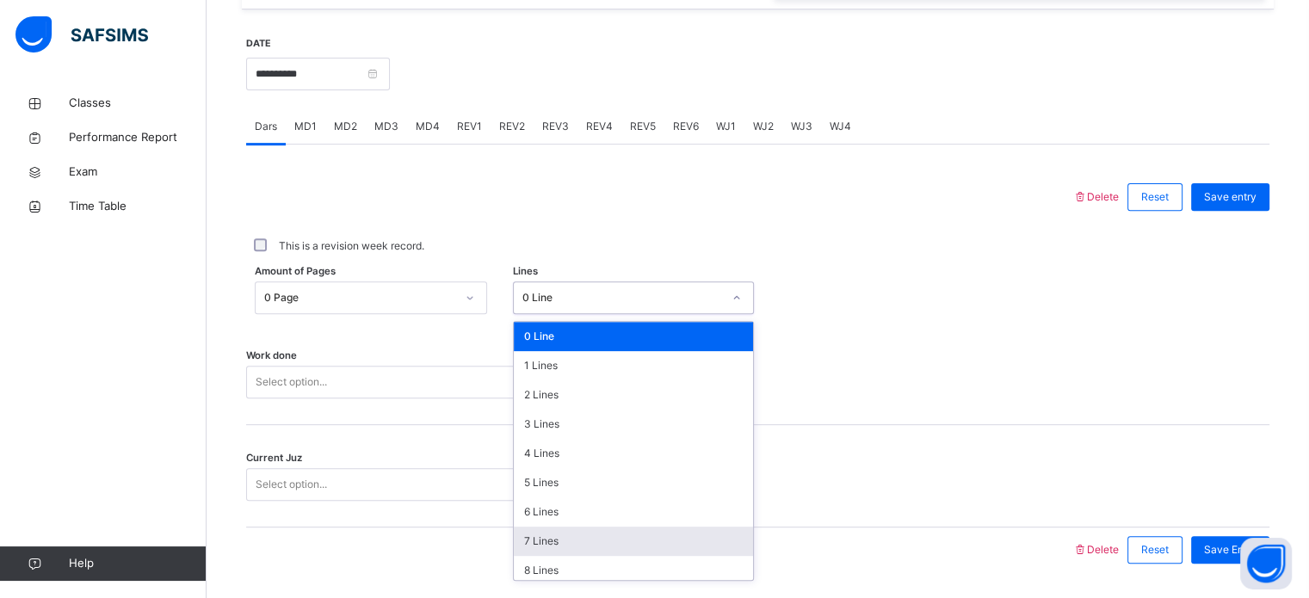
scroll to position [86, 0]
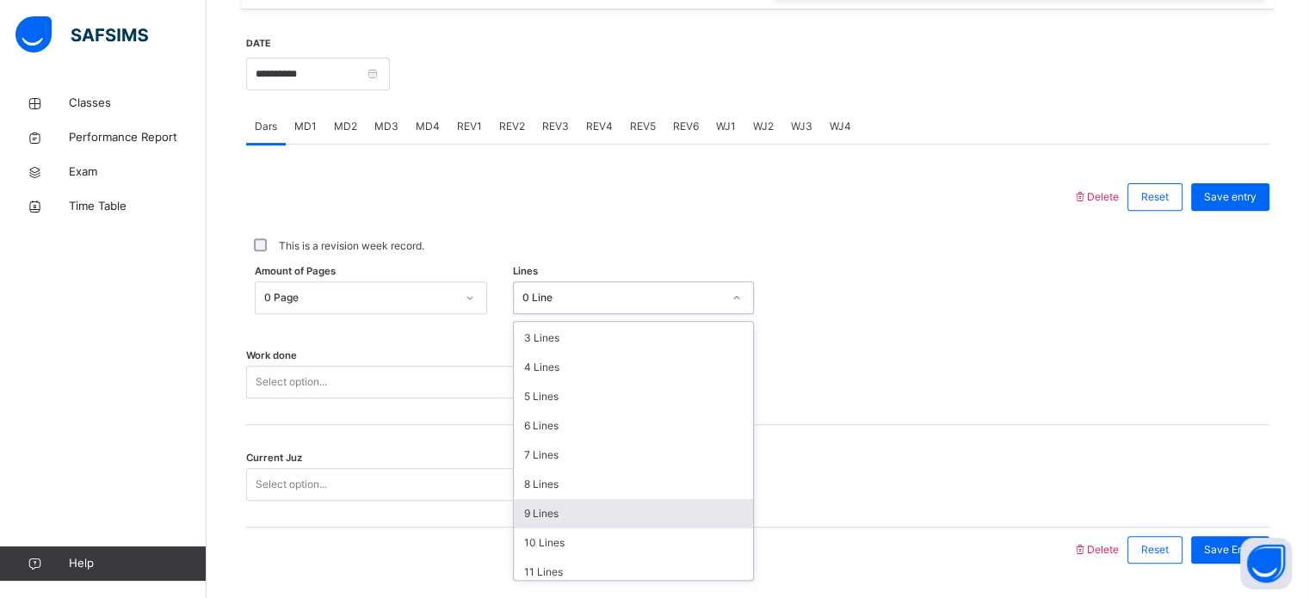
click at [572, 529] on div "9 Lines" at bounding box center [633, 513] width 239 height 29
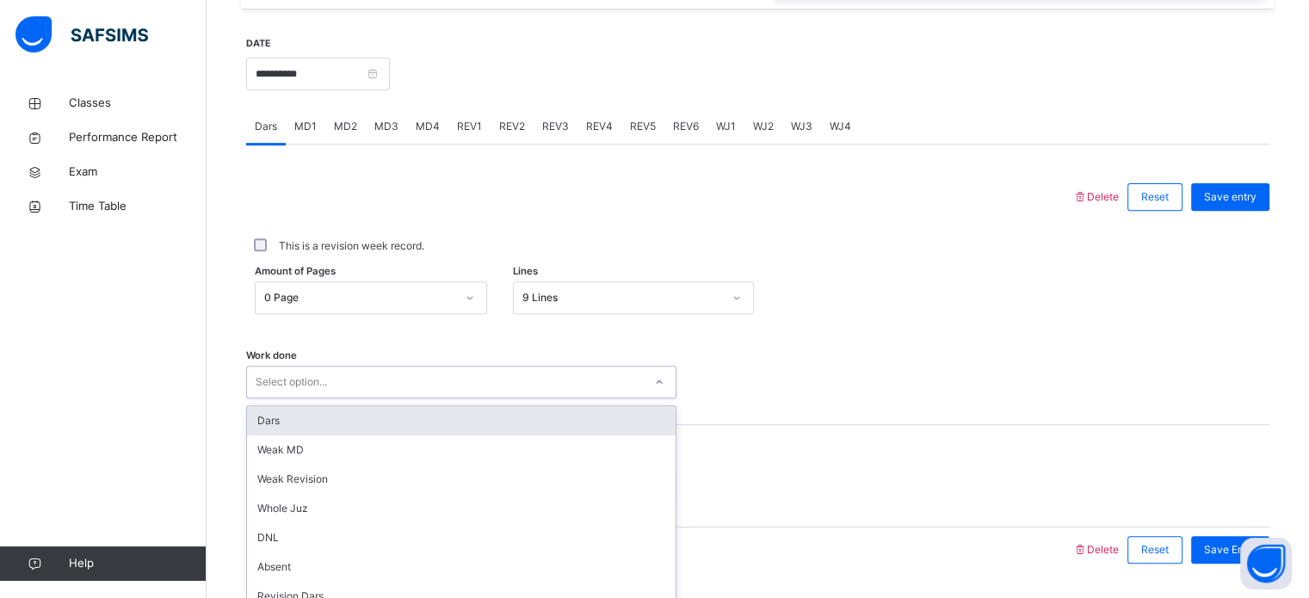
scroll to position [694, 0]
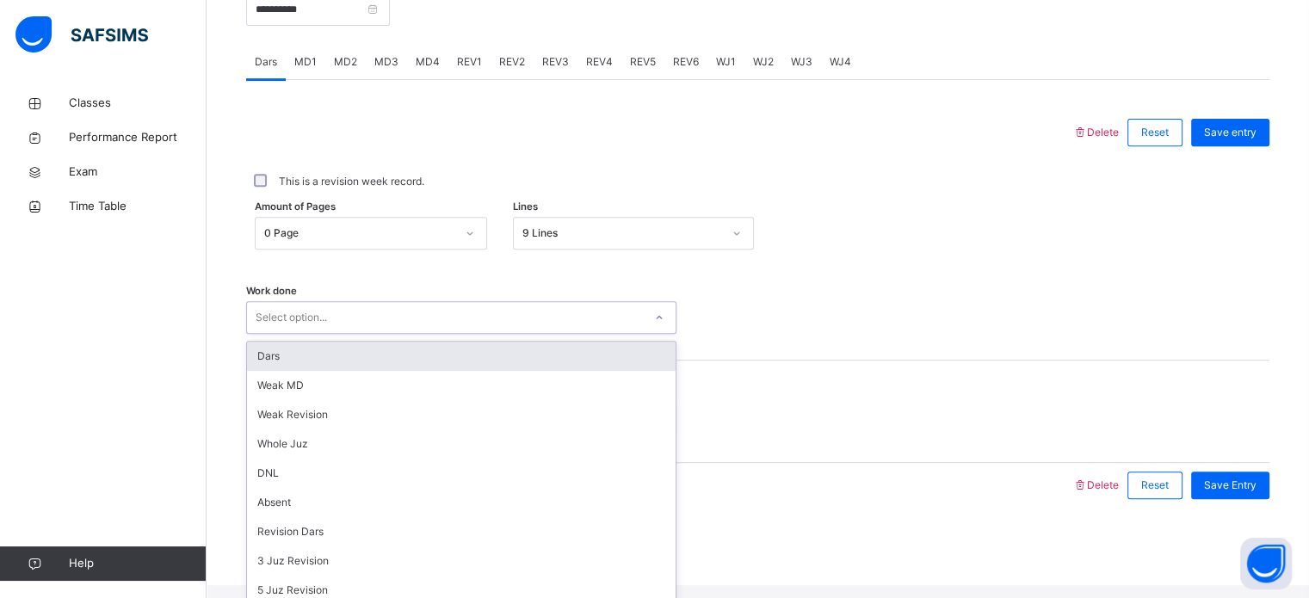
click at [489, 334] on div "option Dars focused, 1 of 14. 14 results available. Use Up and Down to choose o…" at bounding box center [461, 317] width 430 height 33
click at [468, 368] on div "Dars" at bounding box center [461, 356] width 429 height 29
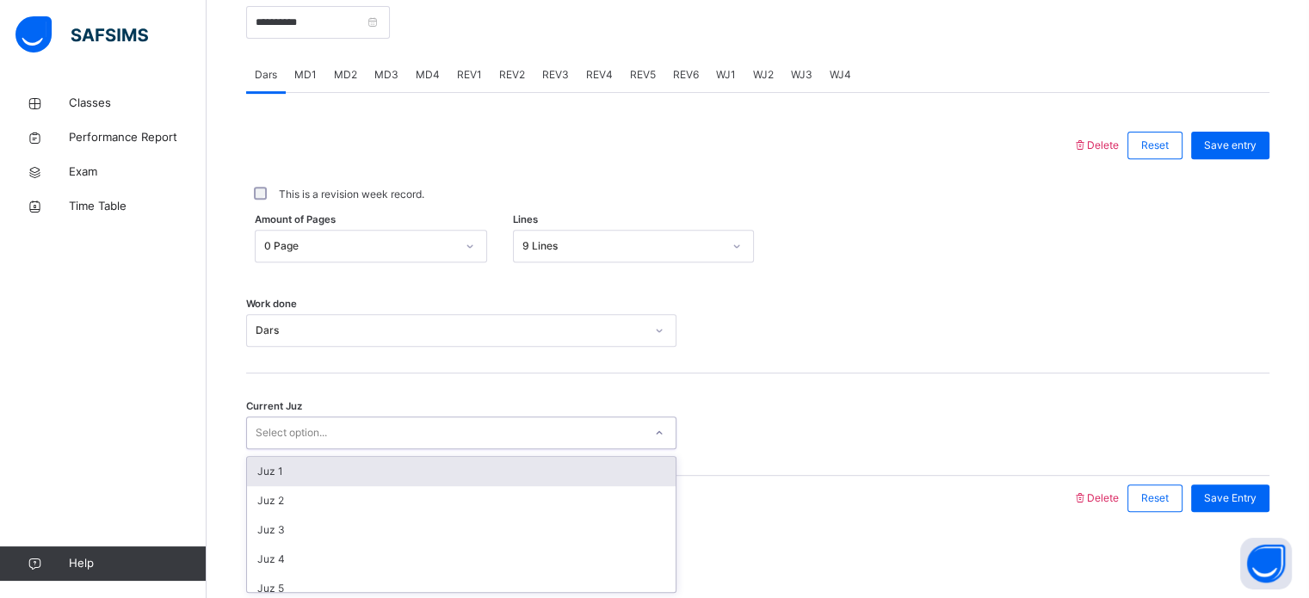
click at [458, 433] on div "Select option..." at bounding box center [445, 433] width 396 height 27
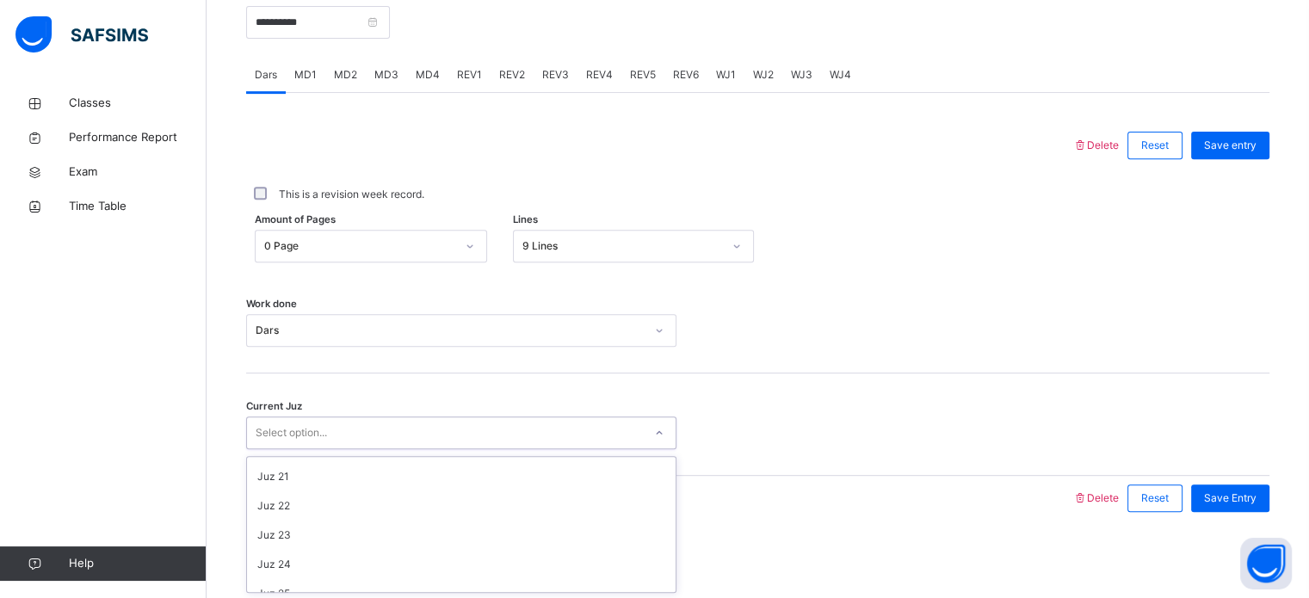
scroll to position [743, 0]
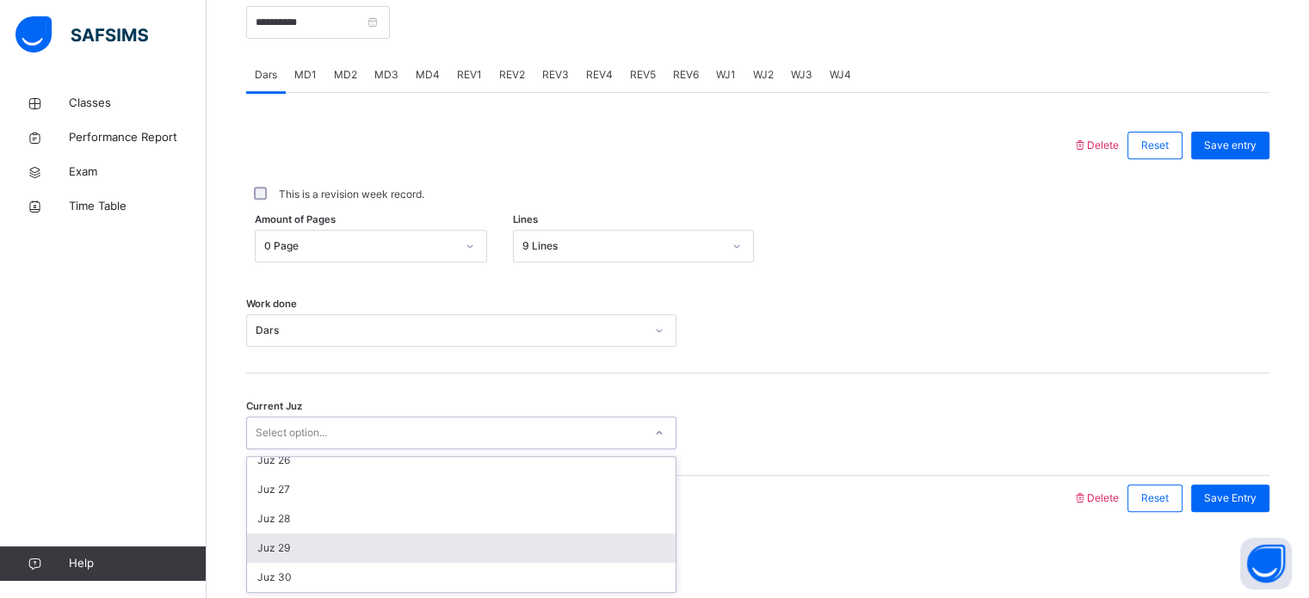
click at [436, 549] on div "Juz 29" at bounding box center [461, 548] width 429 height 29
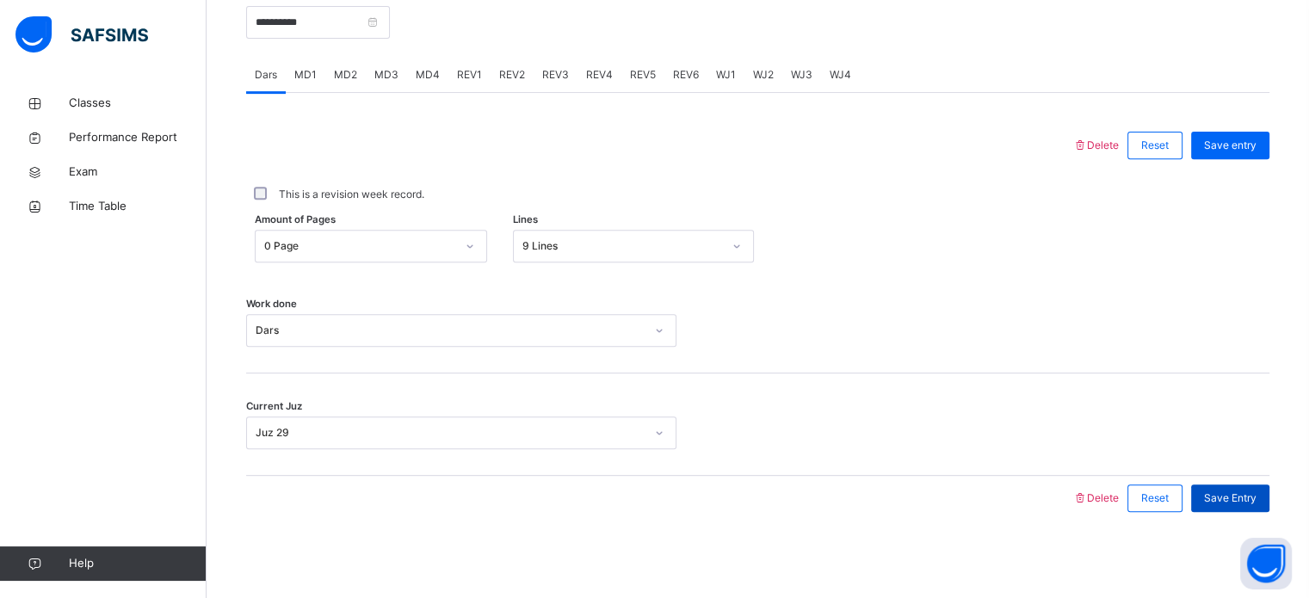
click at [1233, 495] on span "Save Entry" at bounding box center [1230, 498] width 53 height 15
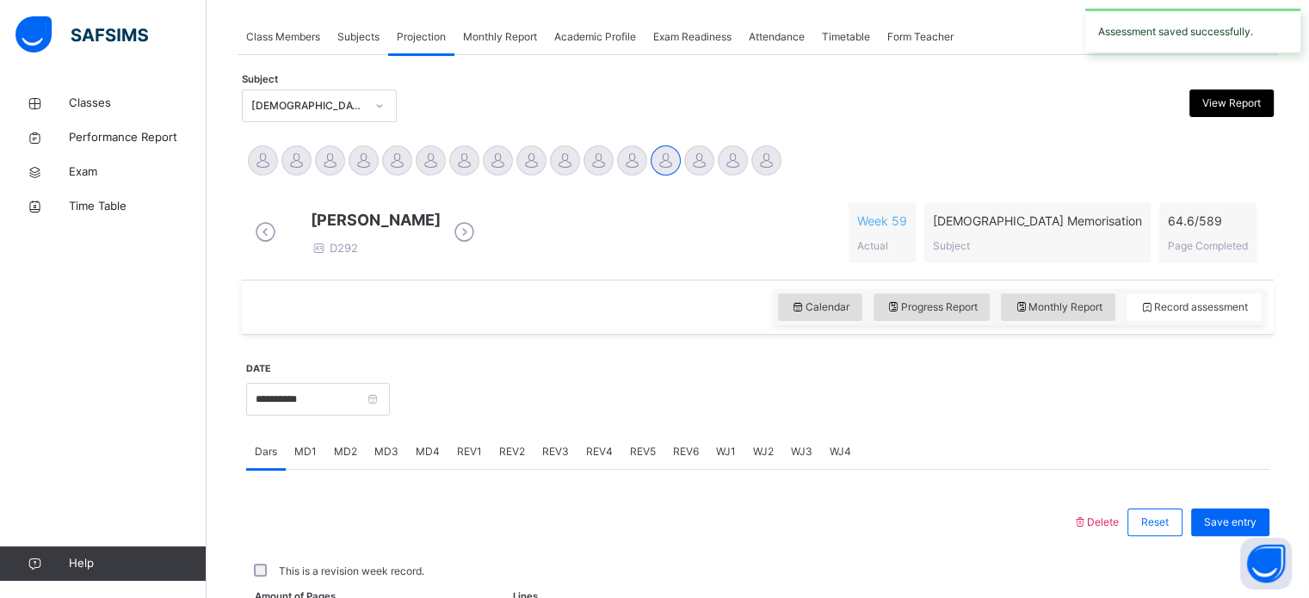
scroll to position [694, 0]
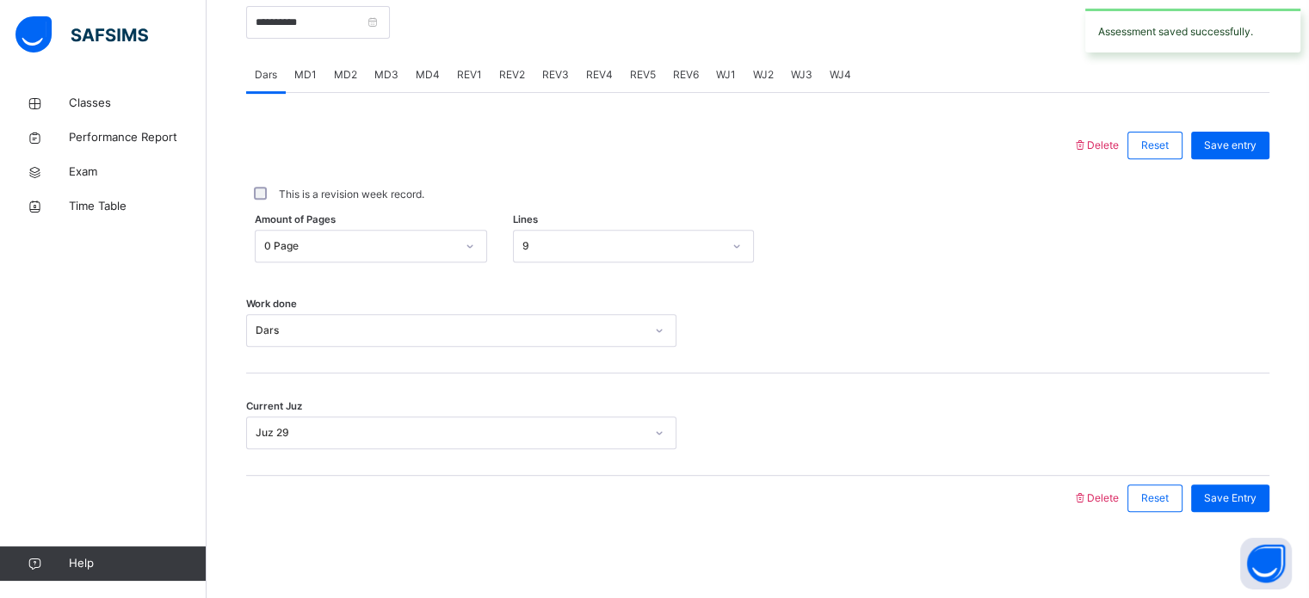
click at [389, 76] on span "MD3" at bounding box center [386, 74] width 24 height 15
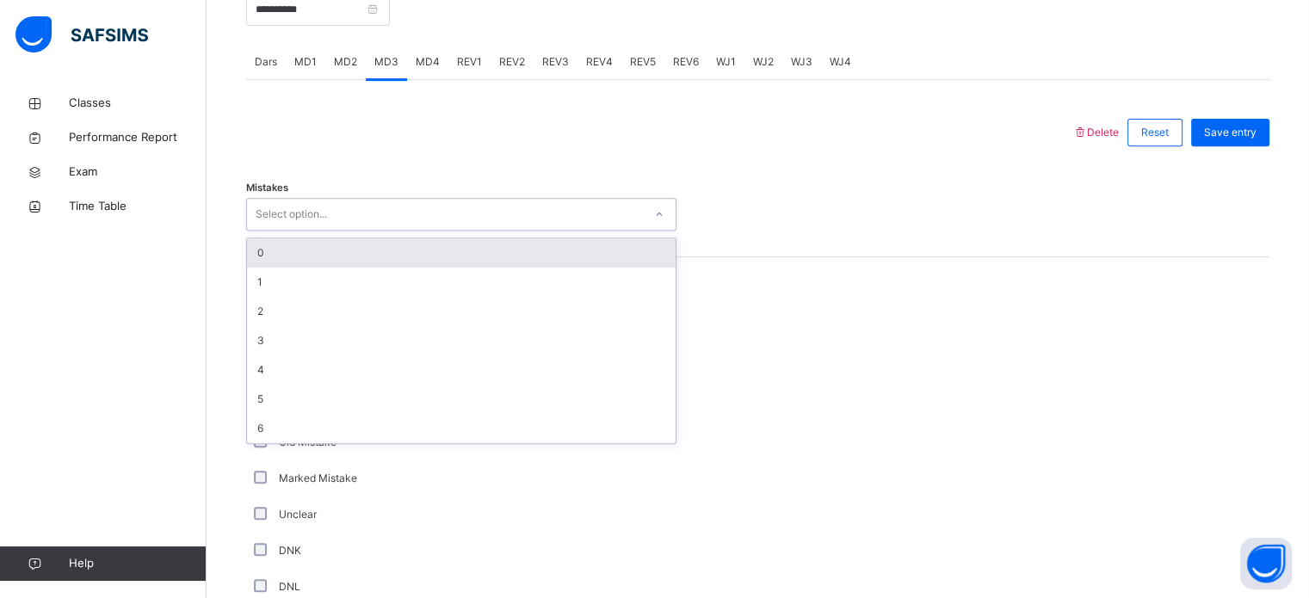
click at [380, 219] on div "Select option..." at bounding box center [445, 214] width 396 height 27
click at [388, 264] on div "0" at bounding box center [461, 252] width 429 height 29
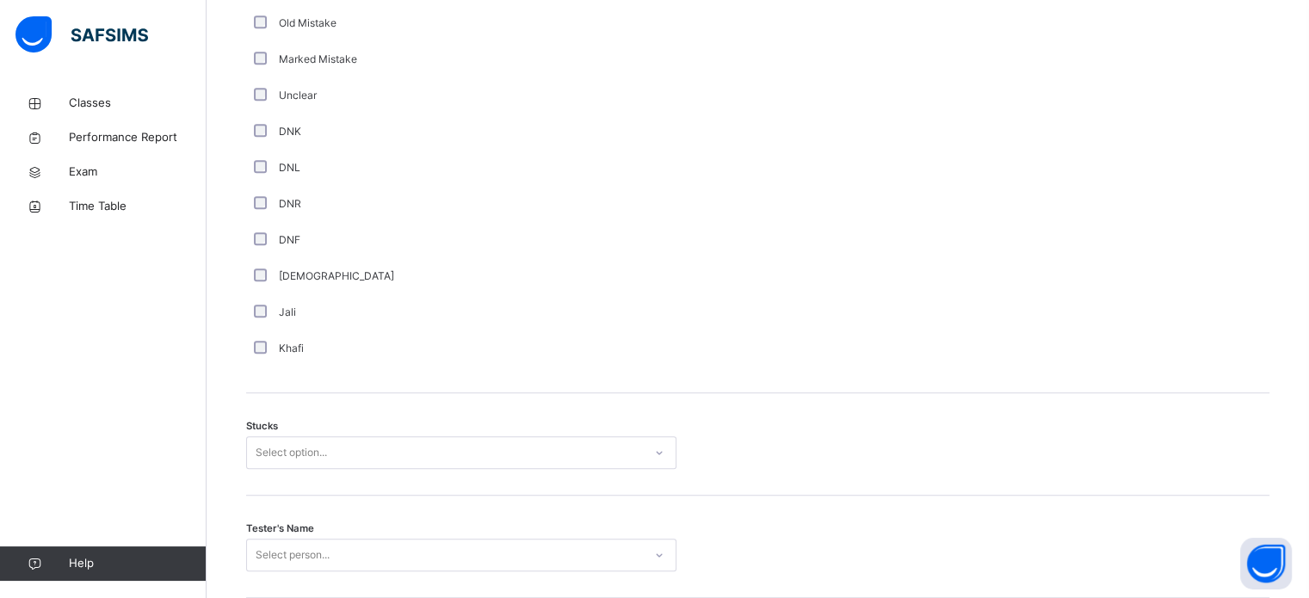
scroll to position [1350, 0]
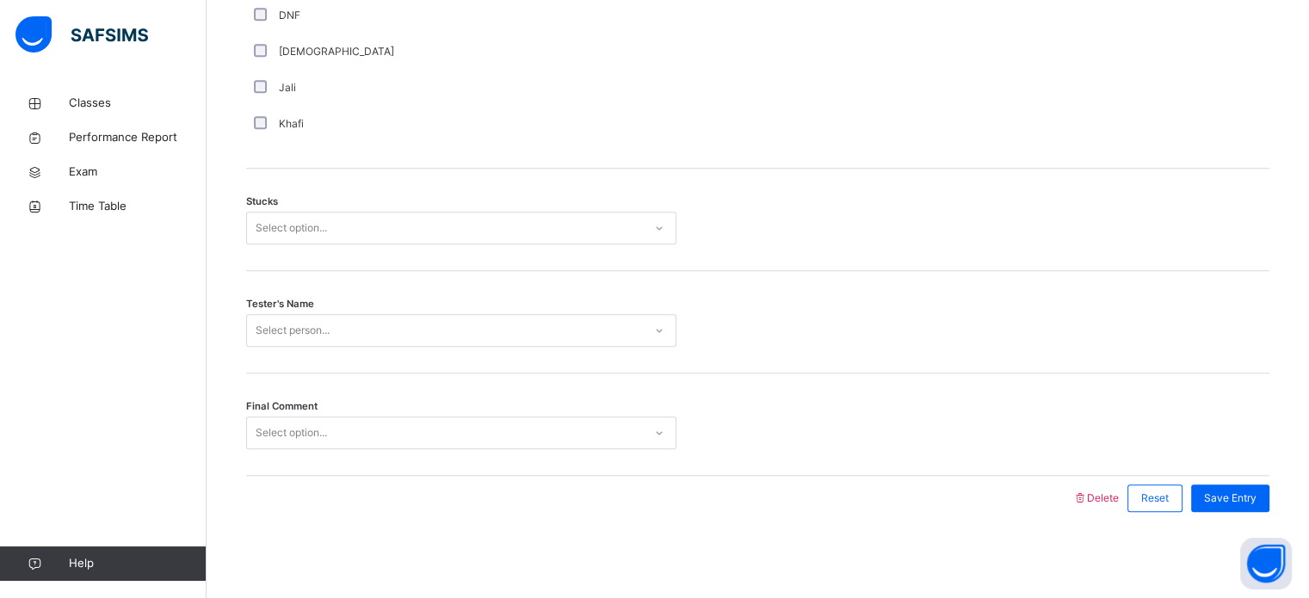
click at [296, 225] on div "Select option..." at bounding box center [291, 228] width 71 height 33
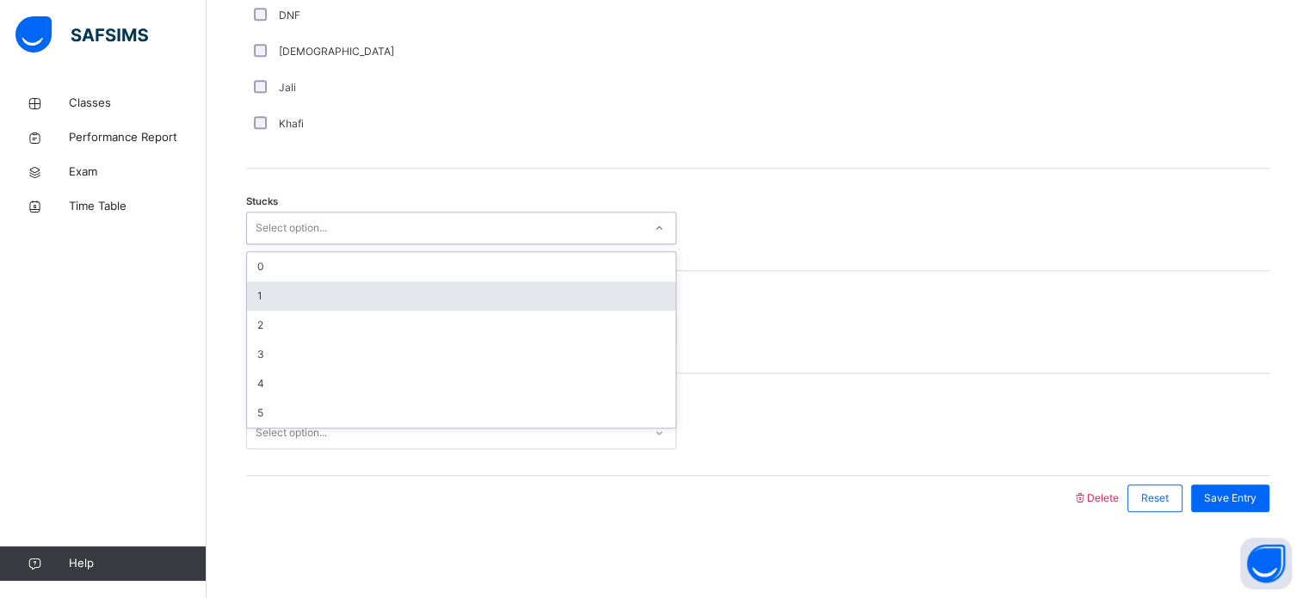
click at [300, 296] on div "1" at bounding box center [461, 295] width 429 height 29
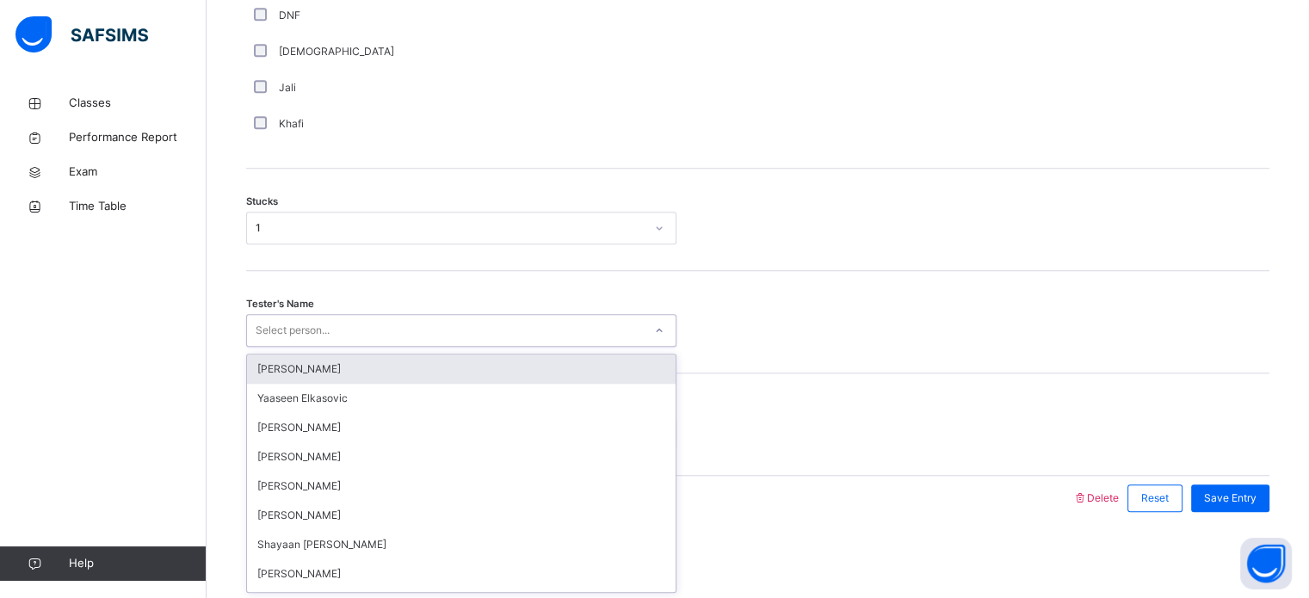
click at [310, 327] on div "Select person..." at bounding box center [293, 330] width 74 height 33
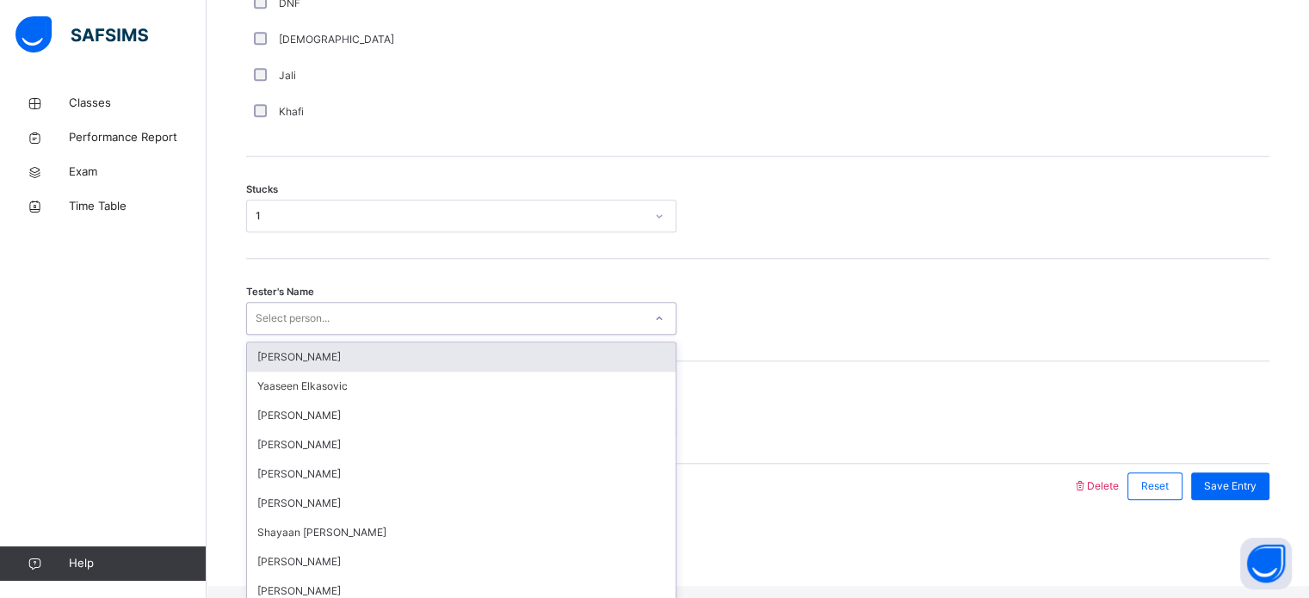
click at [310, 327] on div "Select person..." at bounding box center [293, 318] width 74 height 33
click at [310, 219] on div "1" at bounding box center [445, 216] width 396 height 27
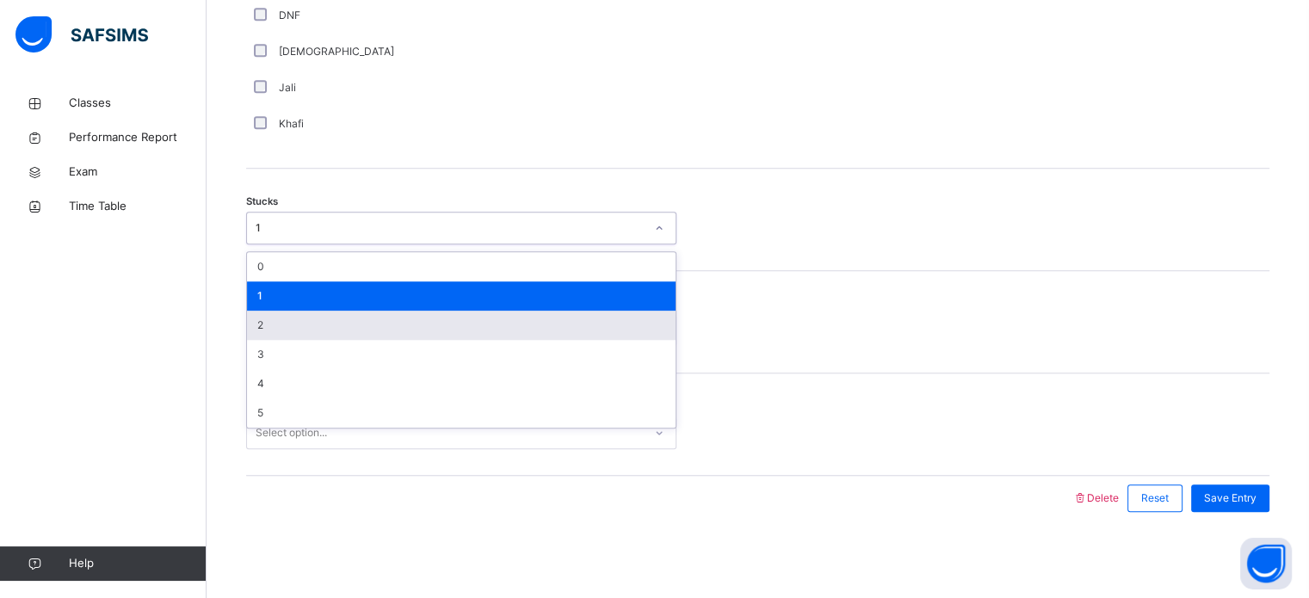
click at [290, 321] on div "2" at bounding box center [461, 325] width 429 height 29
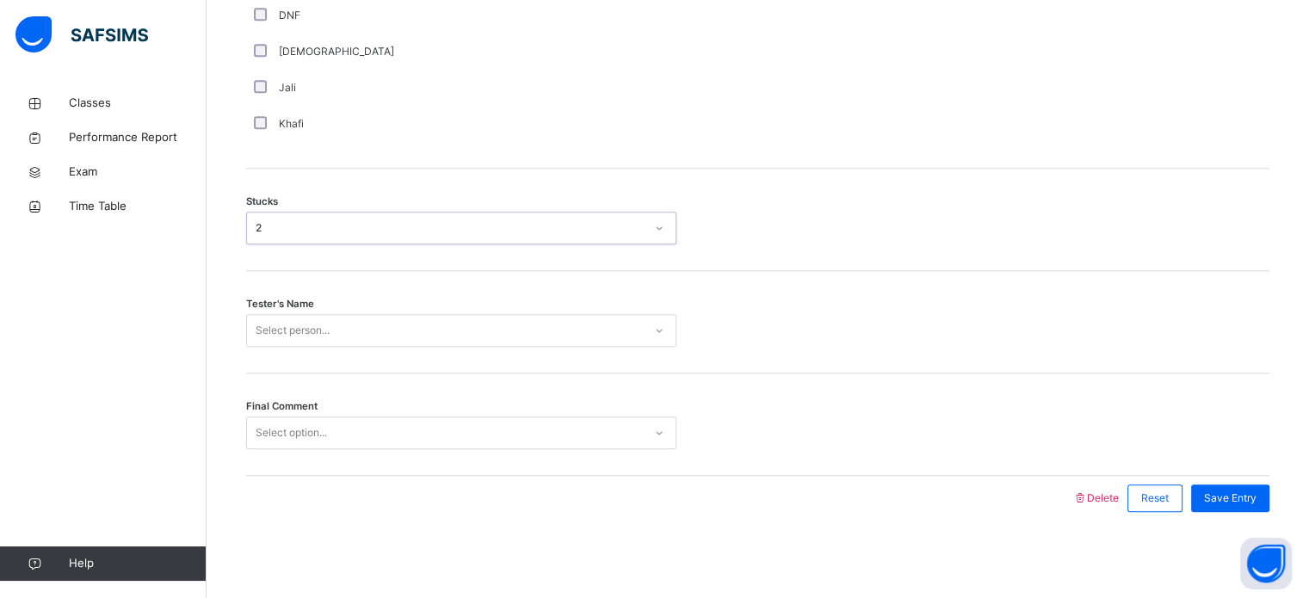
click at [301, 326] on div "Select person..." at bounding box center [293, 330] width 74 height 33
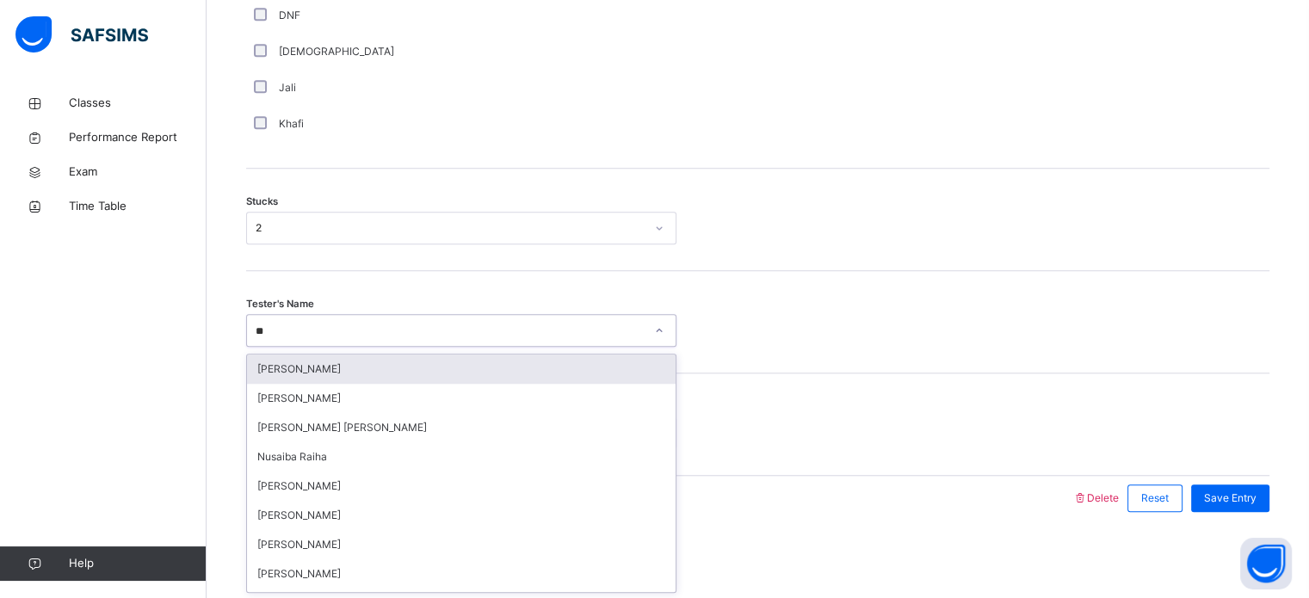
type input "***"
click at [375, 372] on div "[PERSON_NAME]" at bounding box center [461, 369] width 429 height 29
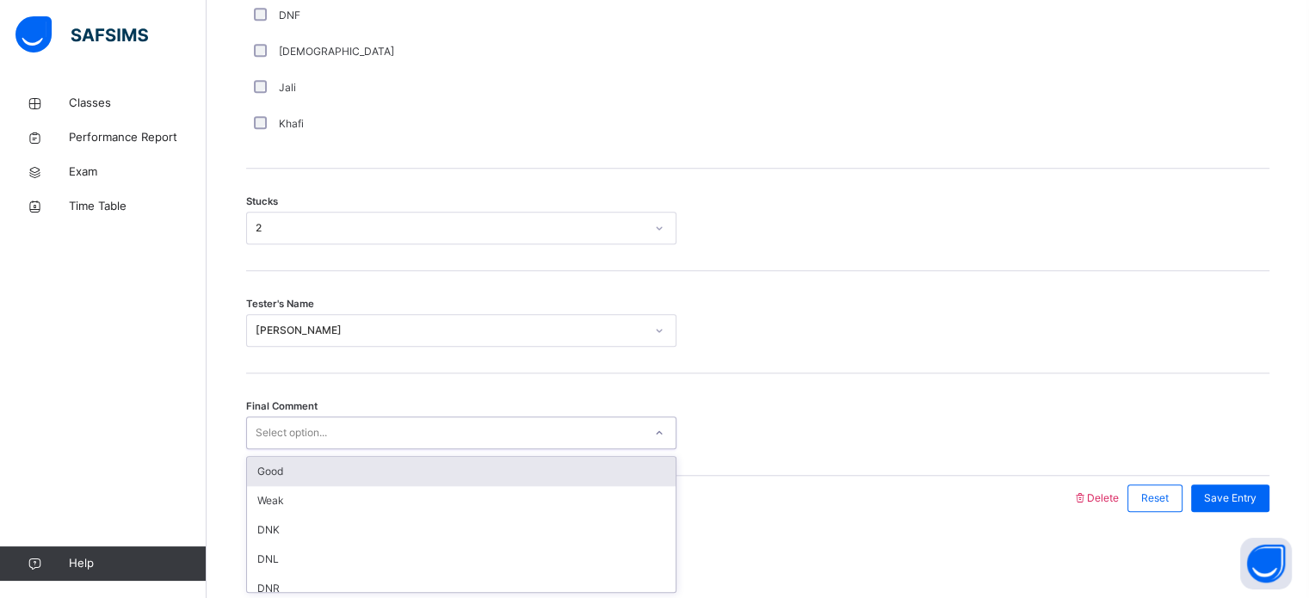
click at [399, 439] on div "Select option..." at bounding box center [445, 433] width 396 height 27
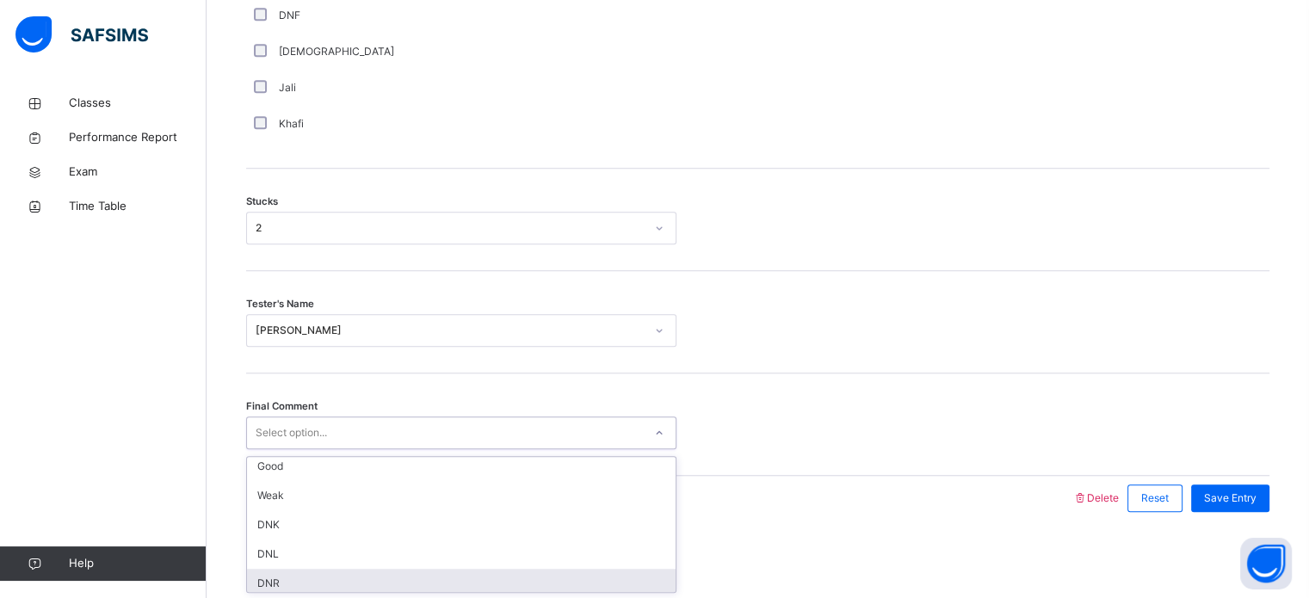
scroll to position [6, 0]
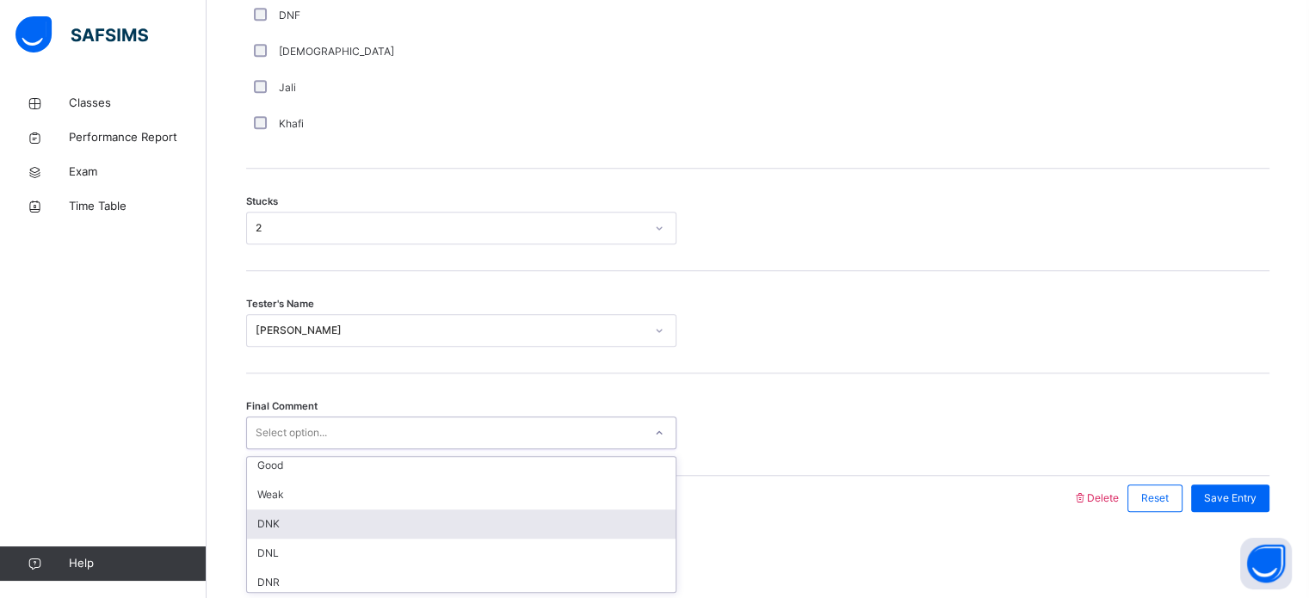
click at [878, 447] on div "Final Comment option DNK focused, 3 of 6. 6 results available. Use Up and Down …" at bounding box center [757, 433] width 1023 height 33
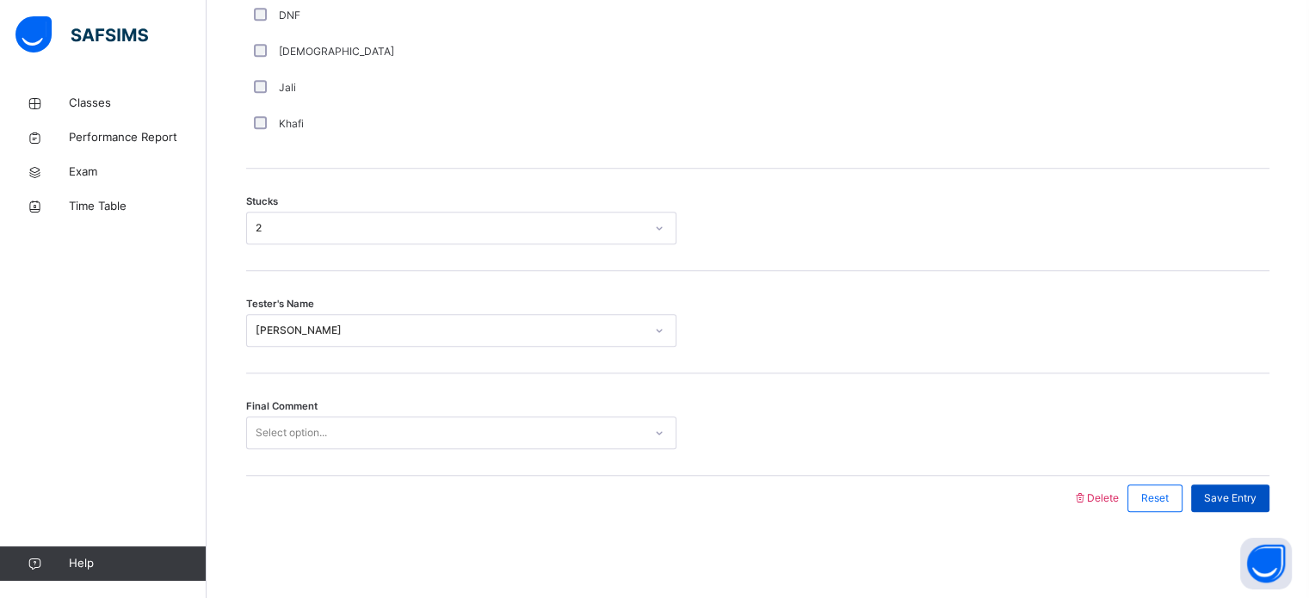
click at [1215, 507] on div "Save Entry" at bounding box center [1230, 499] width 78 height 28
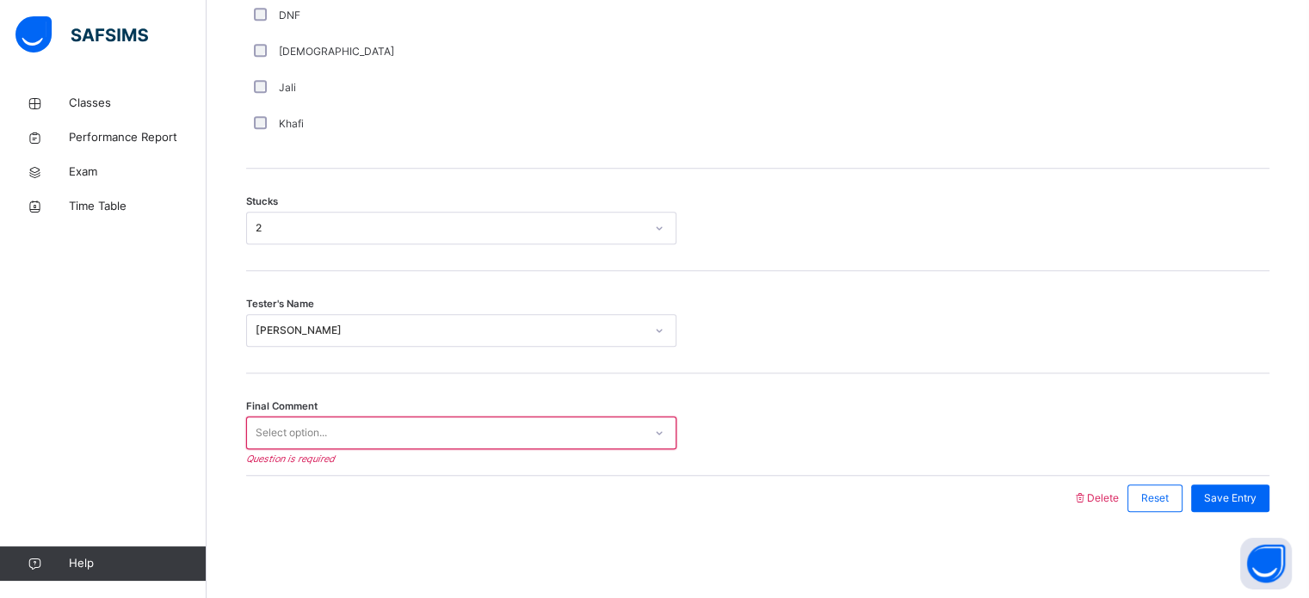
click at [525, 423] on div "Select option..." at bounding box center [445, 433] width 396 height 27
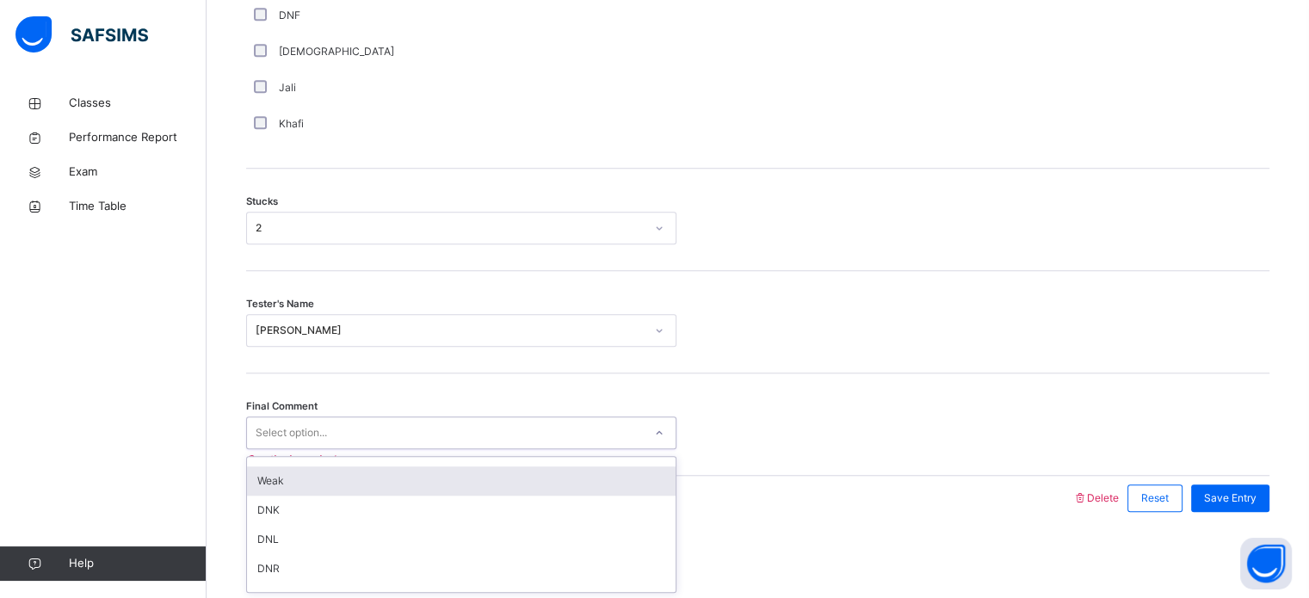
scroll to position [0, 0]
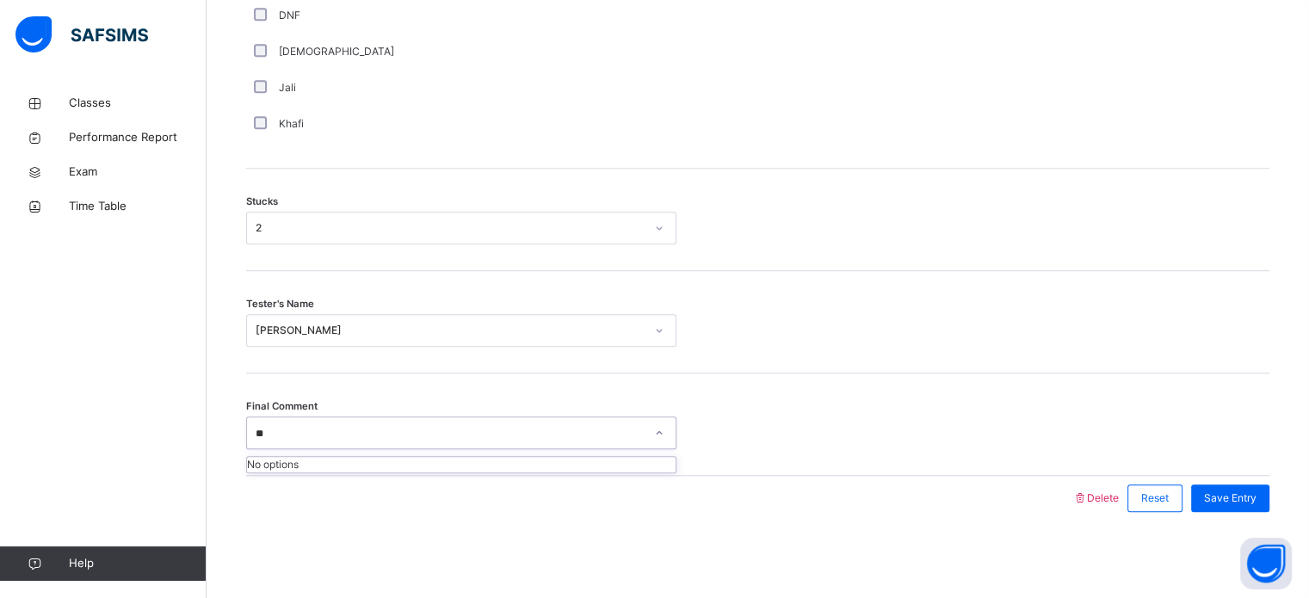
type input "*"
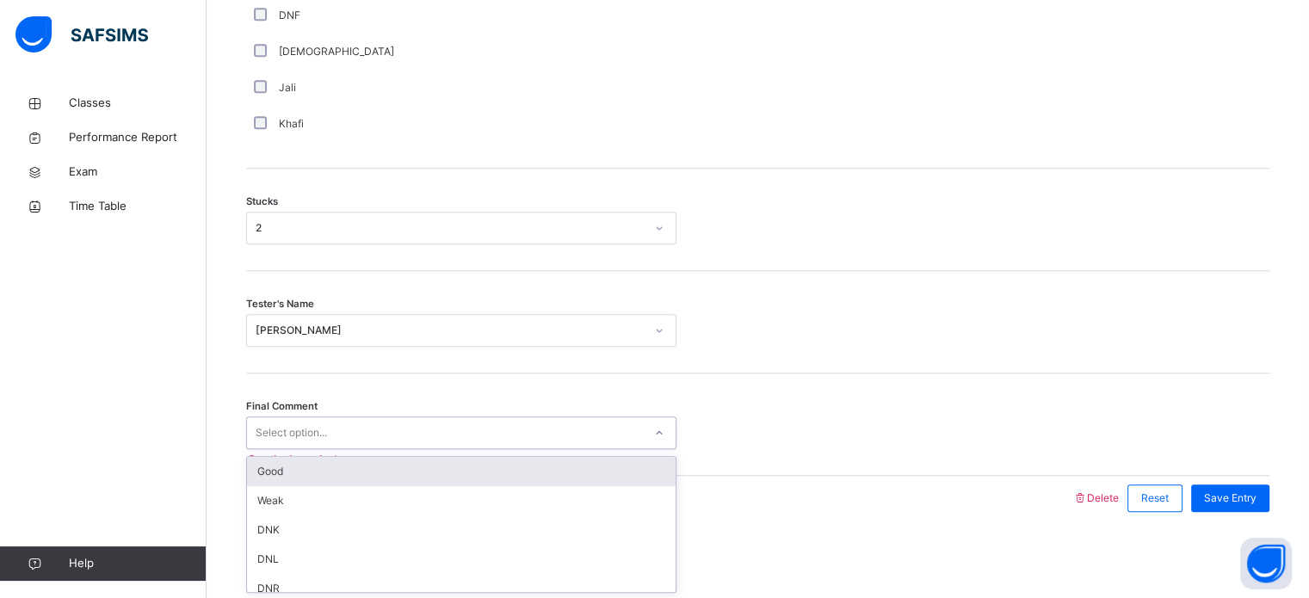
click at [389, 473] on div "Good" at bounding box center [461, 471] width 429 height 29
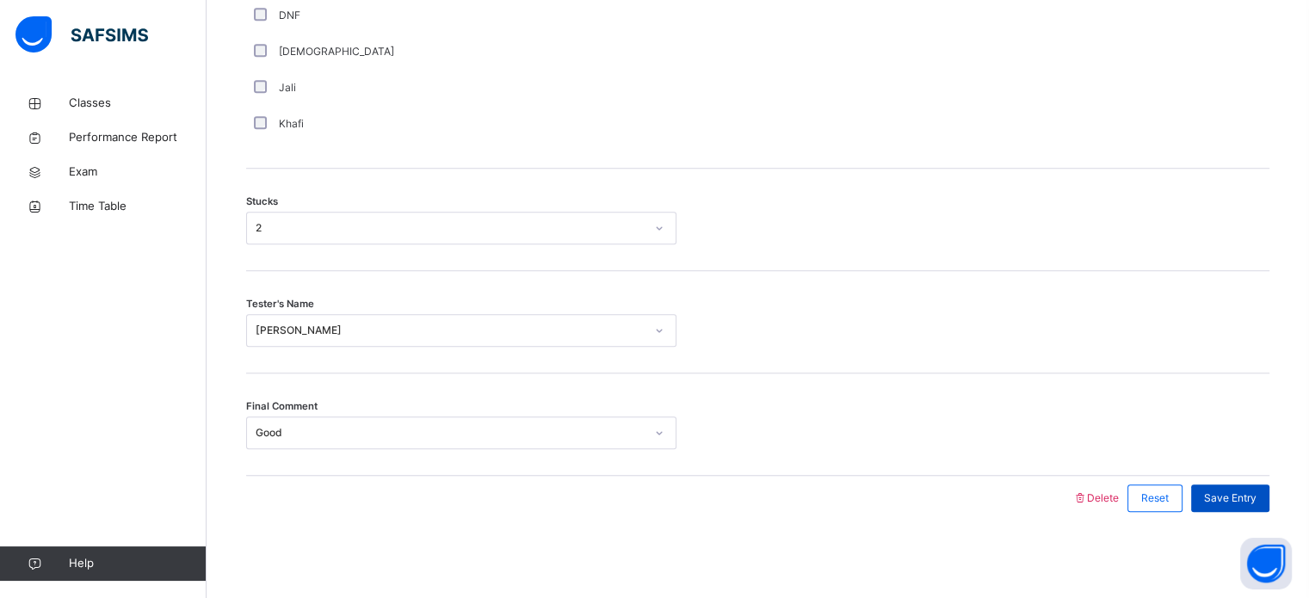
click at [1223, 491] on span "Save Entry" at bounding box center [1230, 498] width 53 height 15
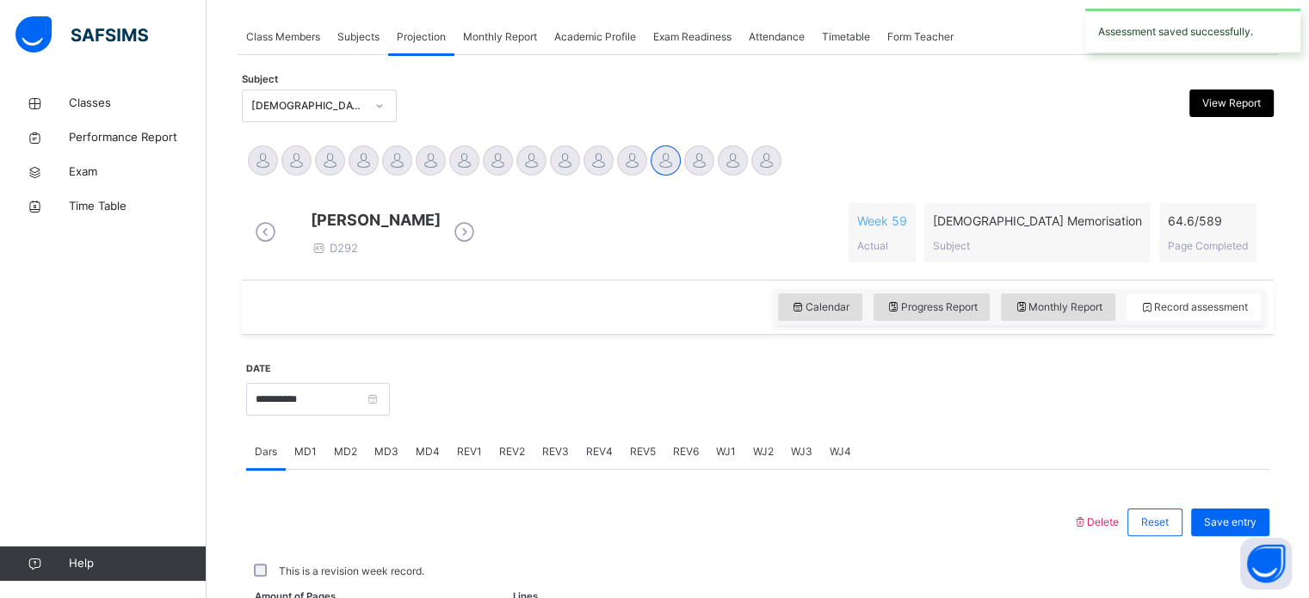
scroll to position [694, 0]
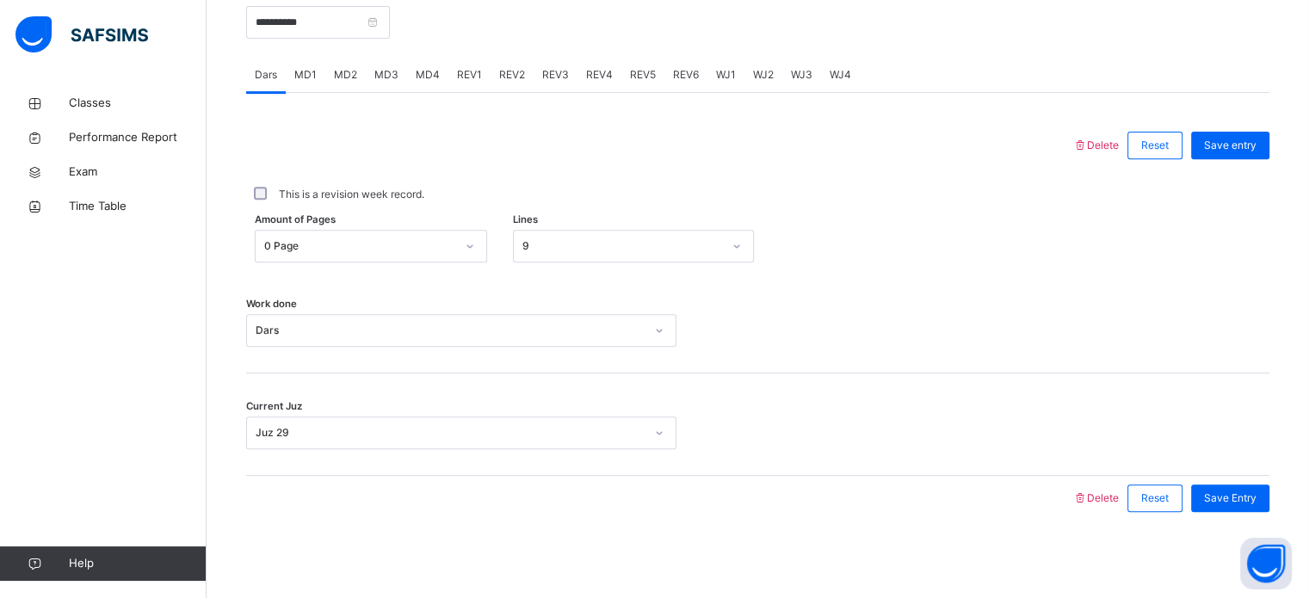
click at [426, 79] on span "MD4" at bounding box center [428, 74] width 24 height 15
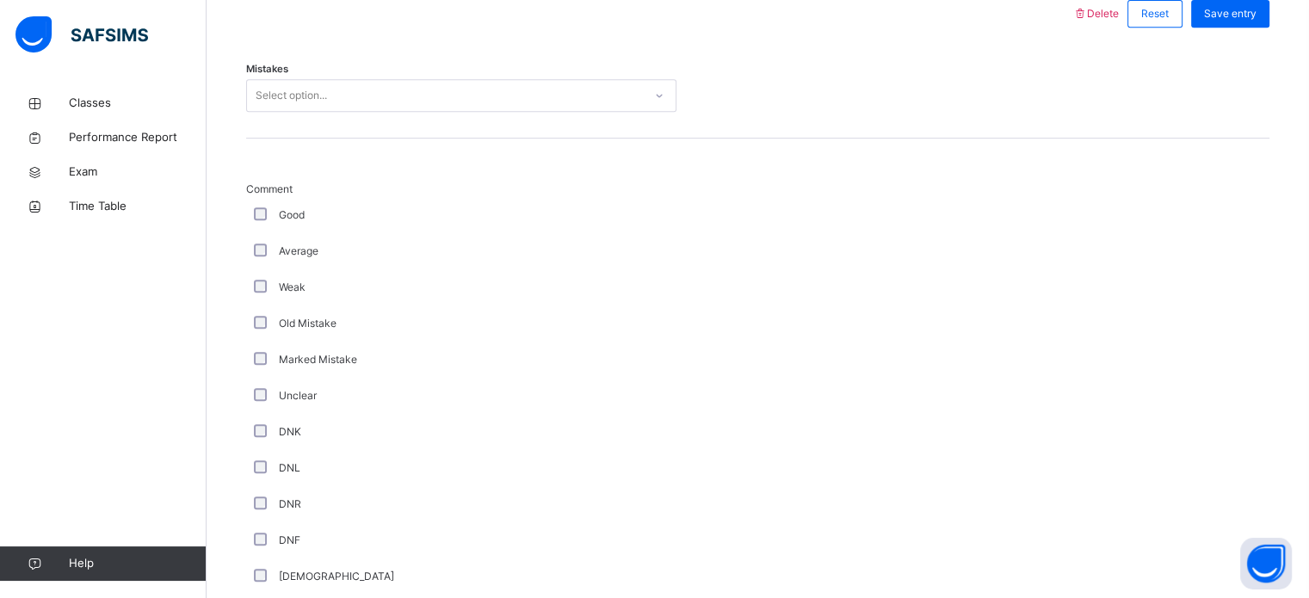
scroll to position [806, 0]
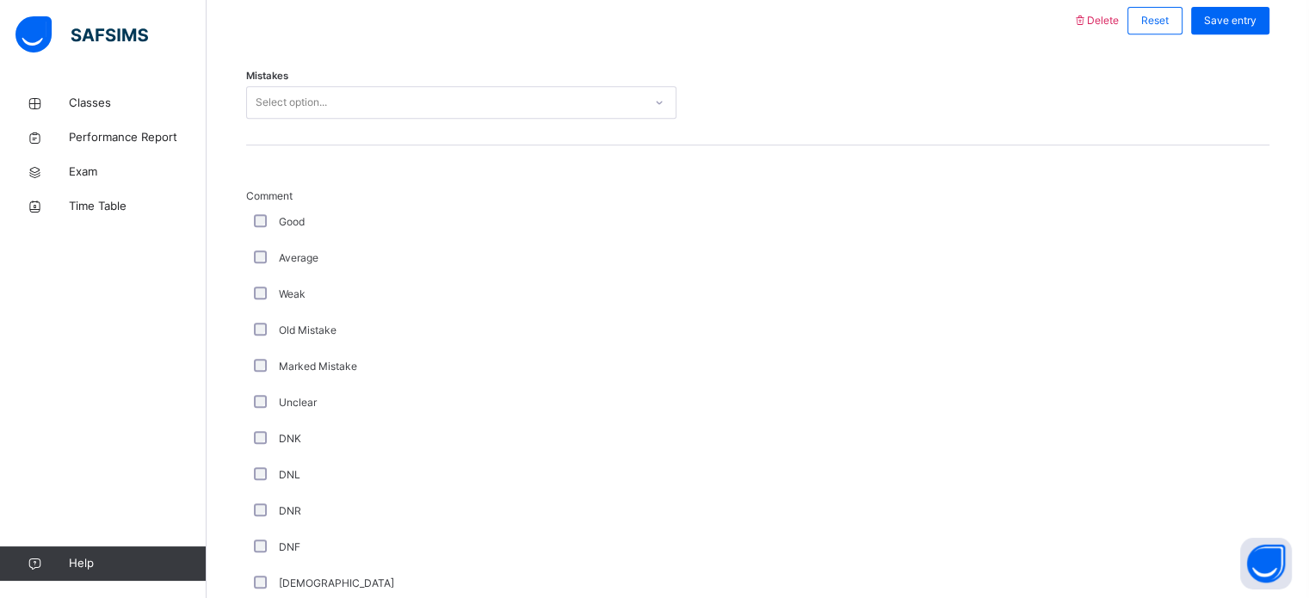
click at [410, 112] on div "Select option..." at bounding box center [445, 103] width 396 height 27
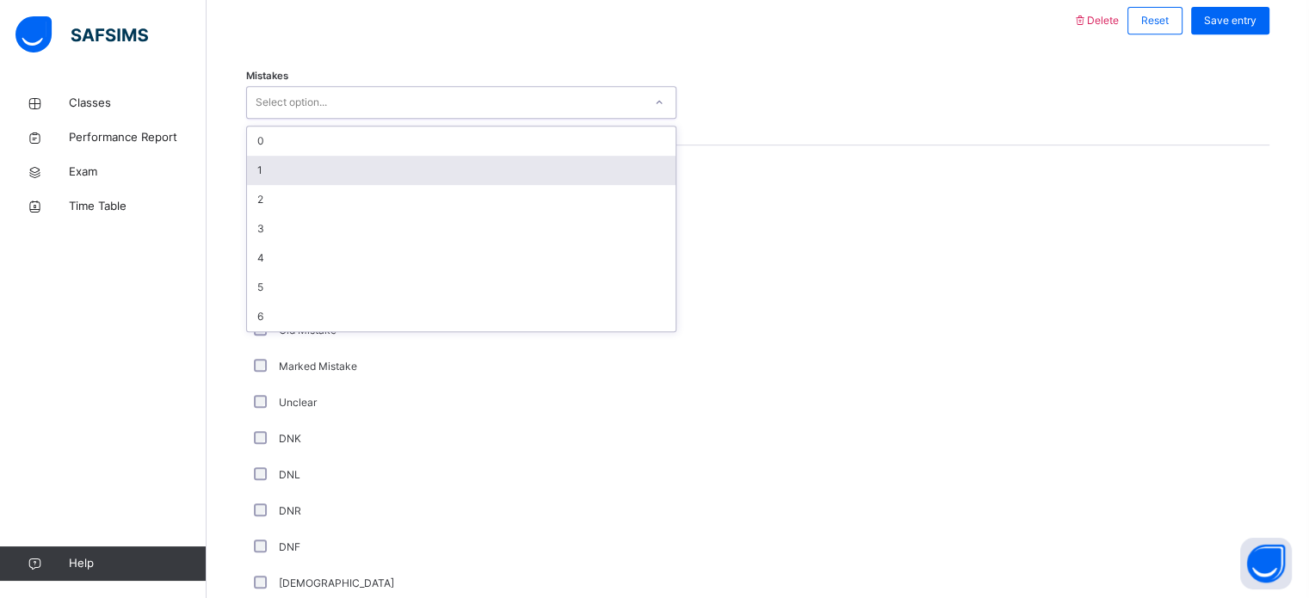
click at [408, 185] on div "1" at bounding box center [461, 170] width 429 height 29
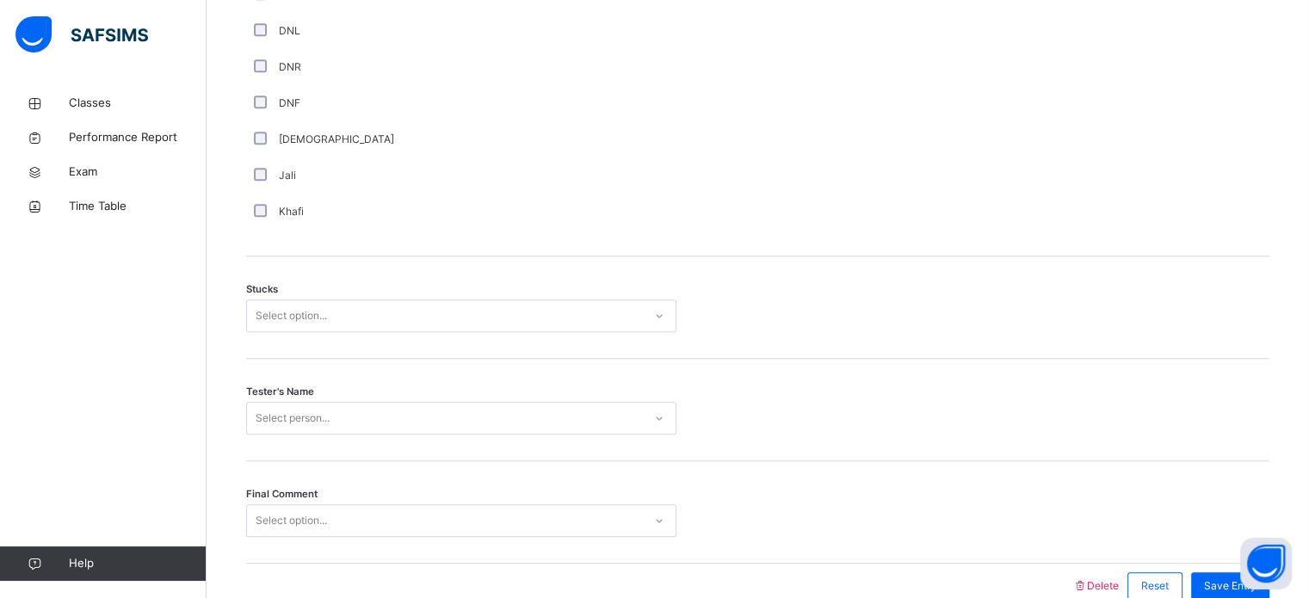
scroll to position [1257, 0]
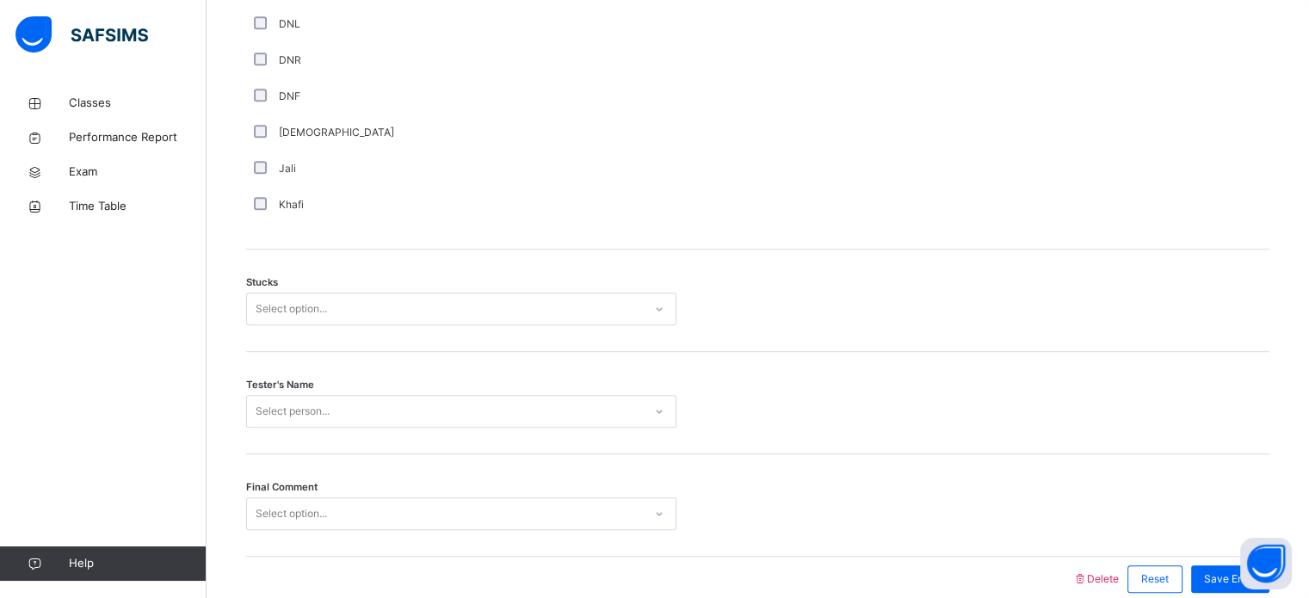
click at [363, 323] on div "Select option..." at bounding box center [445, 309] width 396 height 27
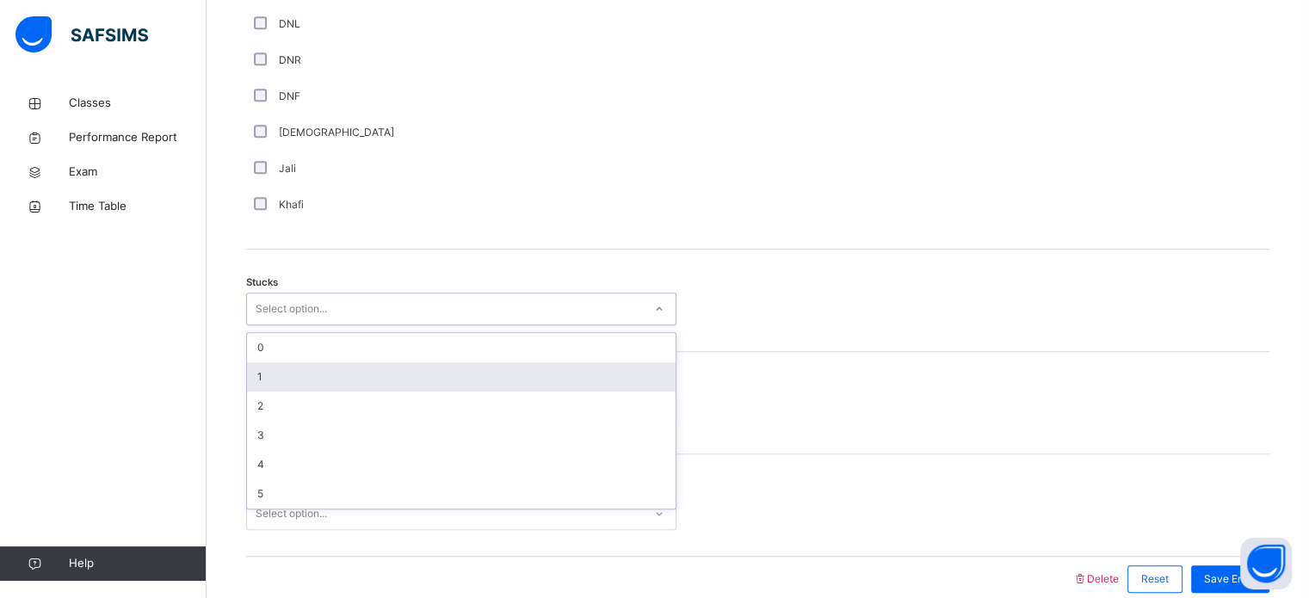
click at [379, 384] on div "1" at bounding box center [461, 376] width 429 height 29
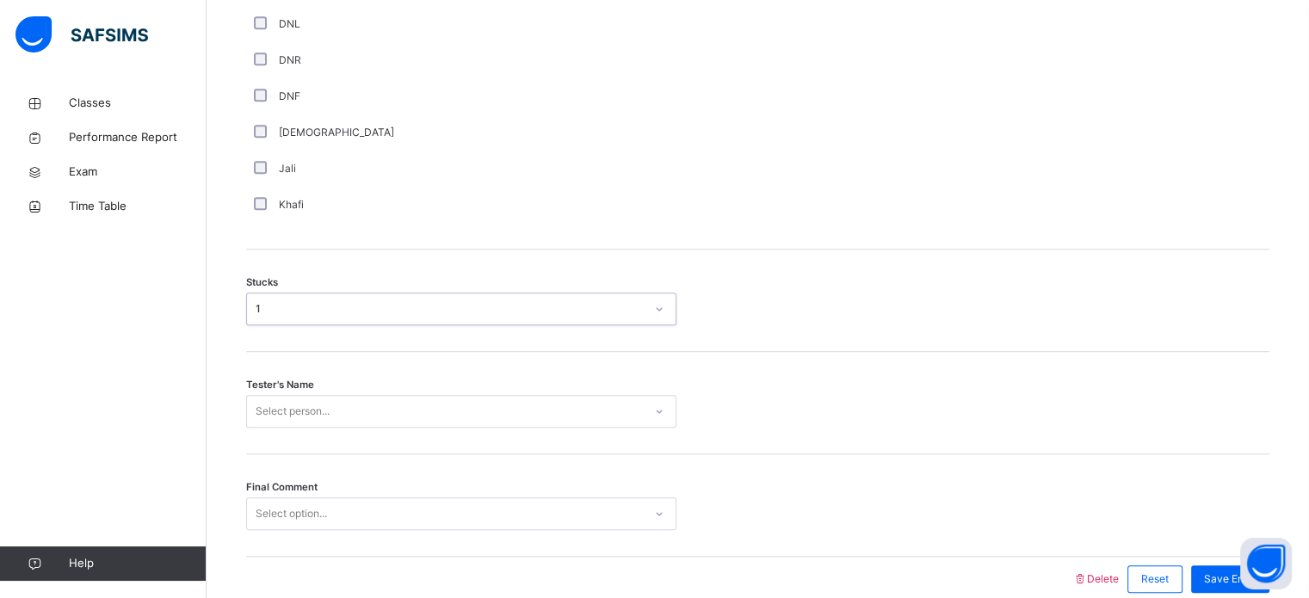
click at [390, 411] on div "Select person..." at bounding box center [461, 411] width 430 height 33
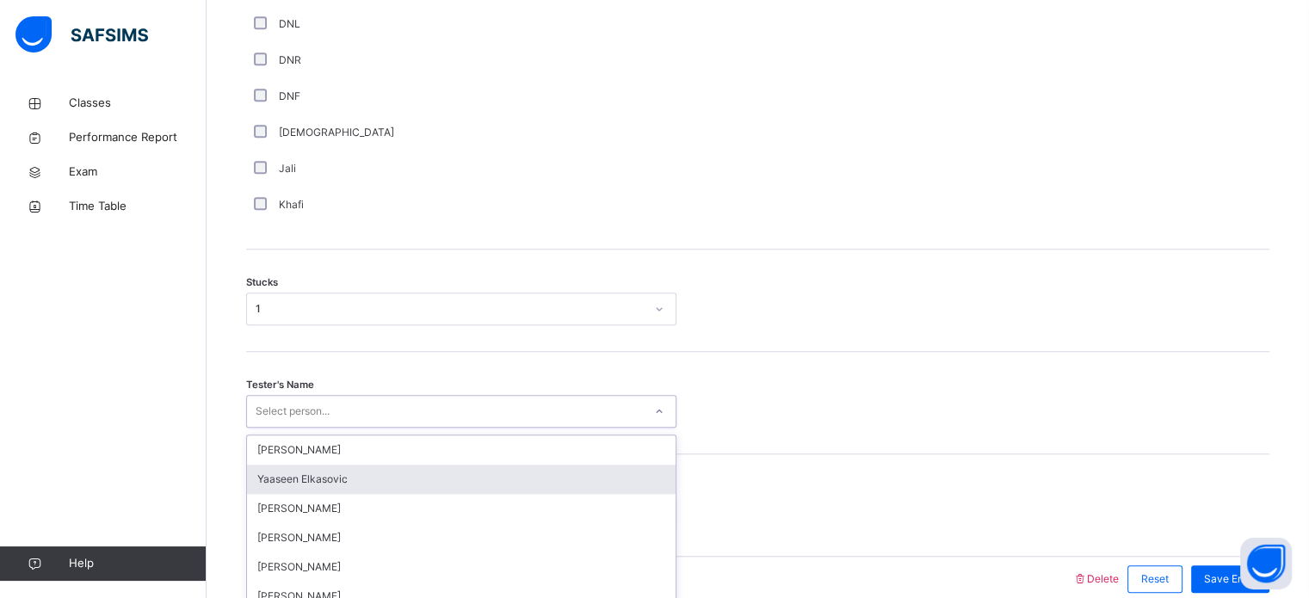
scroll to position [1350, 0]
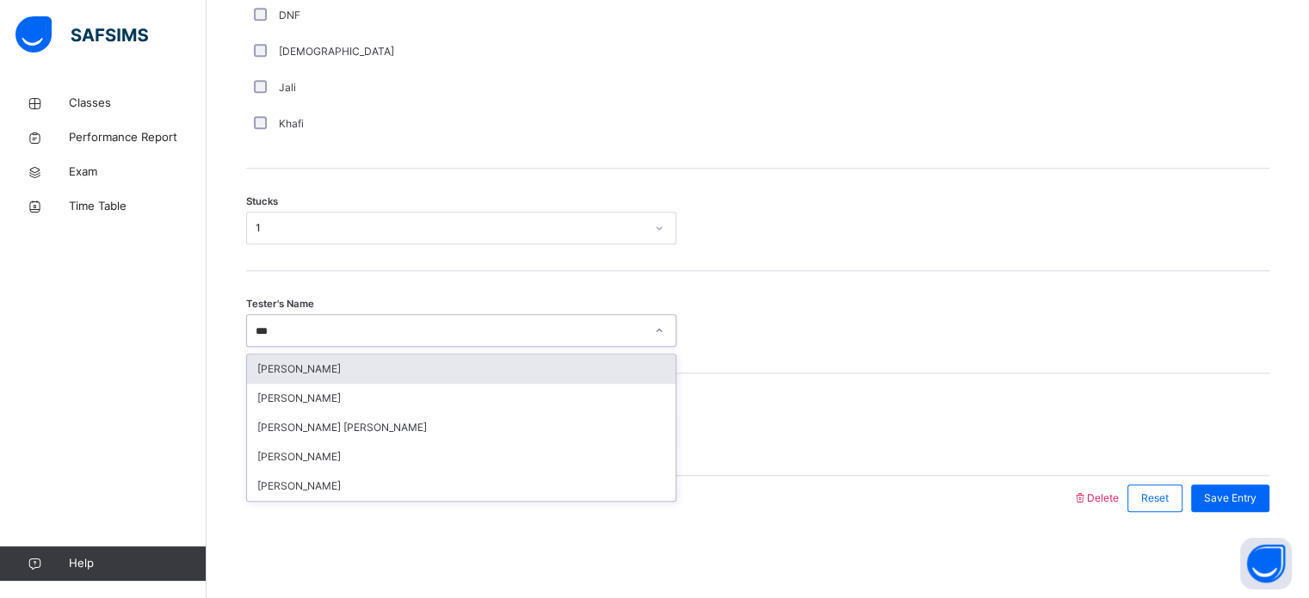
type input "****"
click at [386, 368] on div "[PERSON_NAME]" at bounding box center [461, 369] width 429 height 29
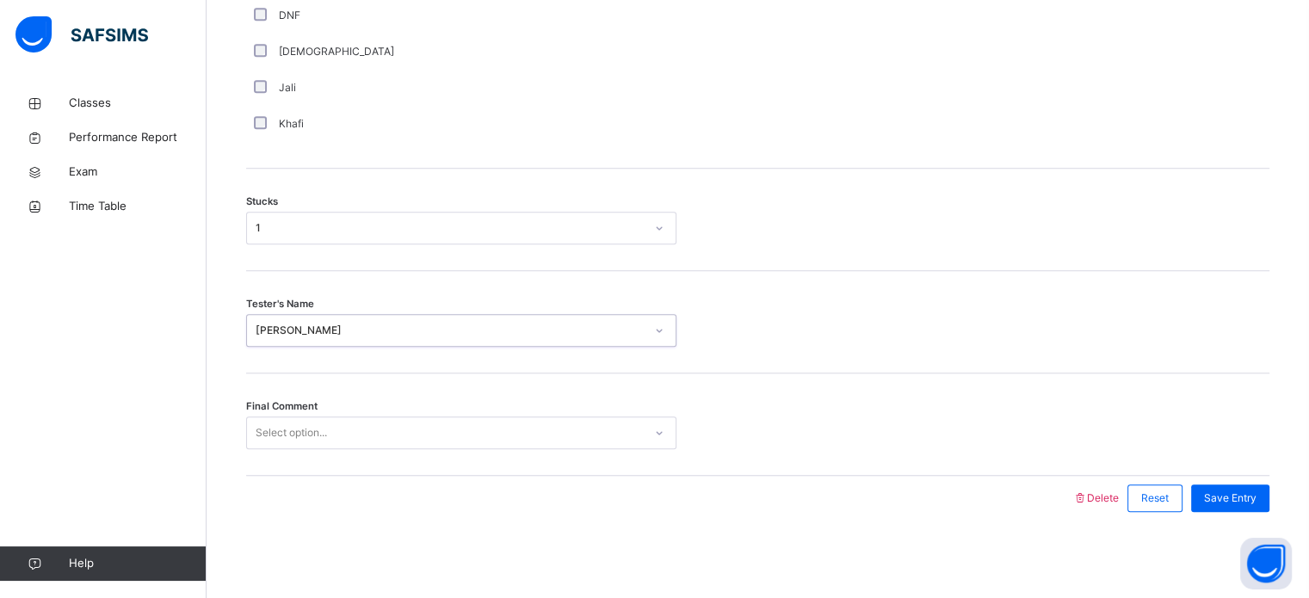
click at [411, 430] on div "Select option..." at bounding box center [445, 433] width 396 height 27
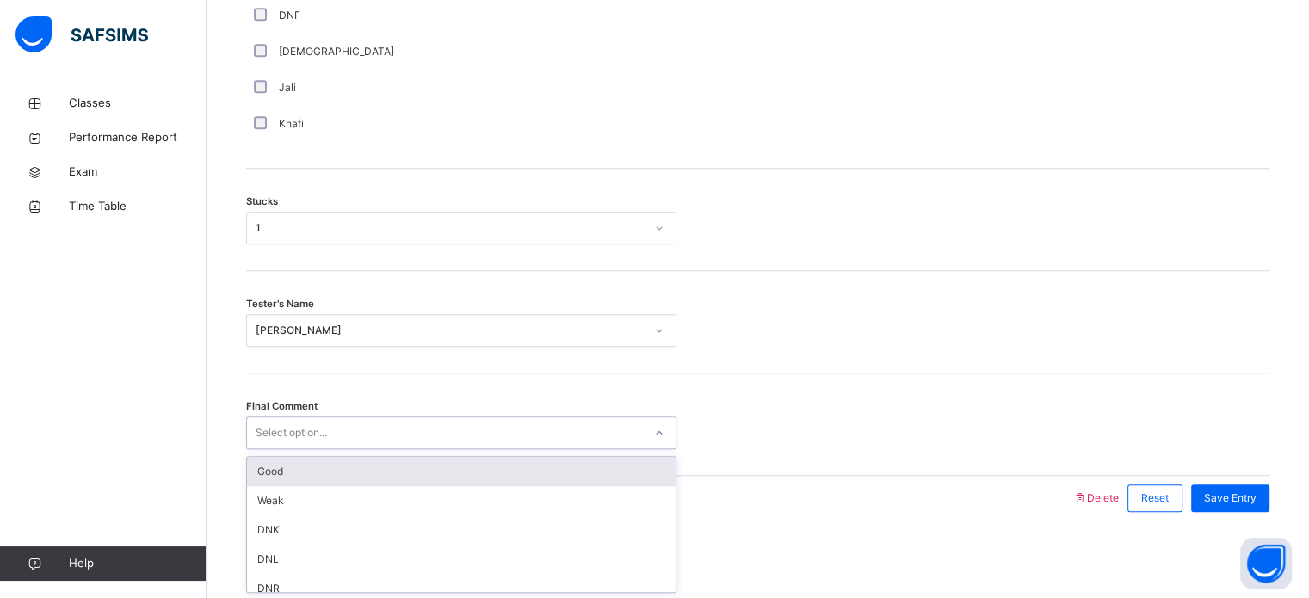
click at [436, 464] on div "Good" at bounding box center [461, 471] width 429 height 29
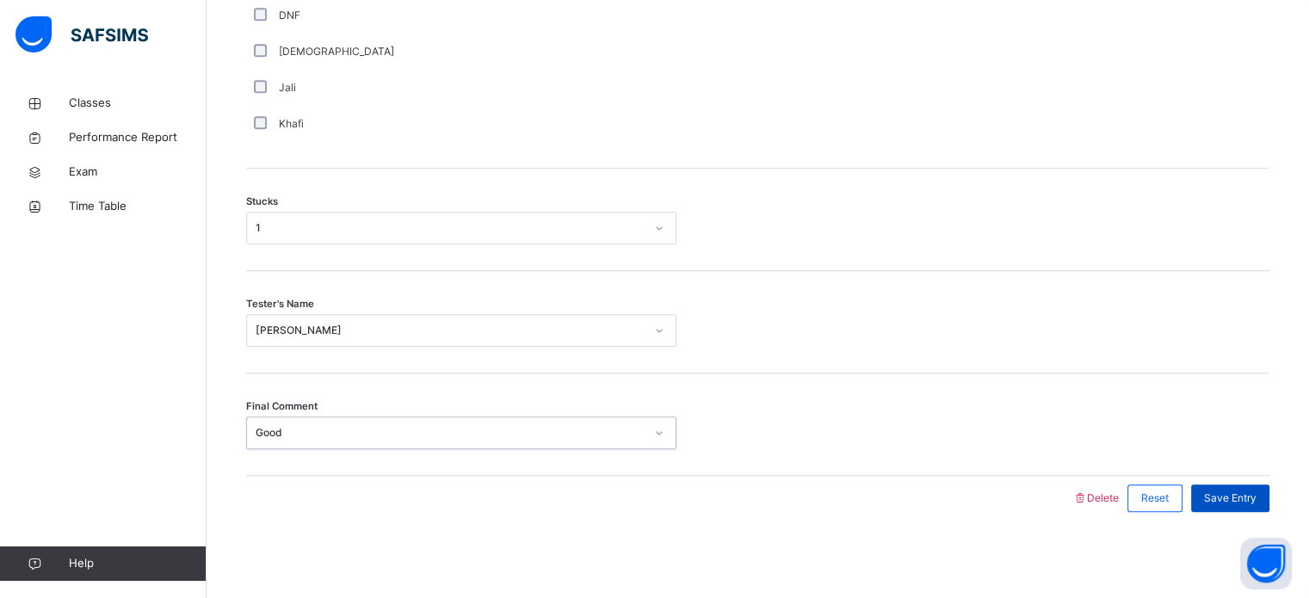
click at [1236, 485] on div "Save Entry" at bounding box center [1230, 499] width 78 height 28
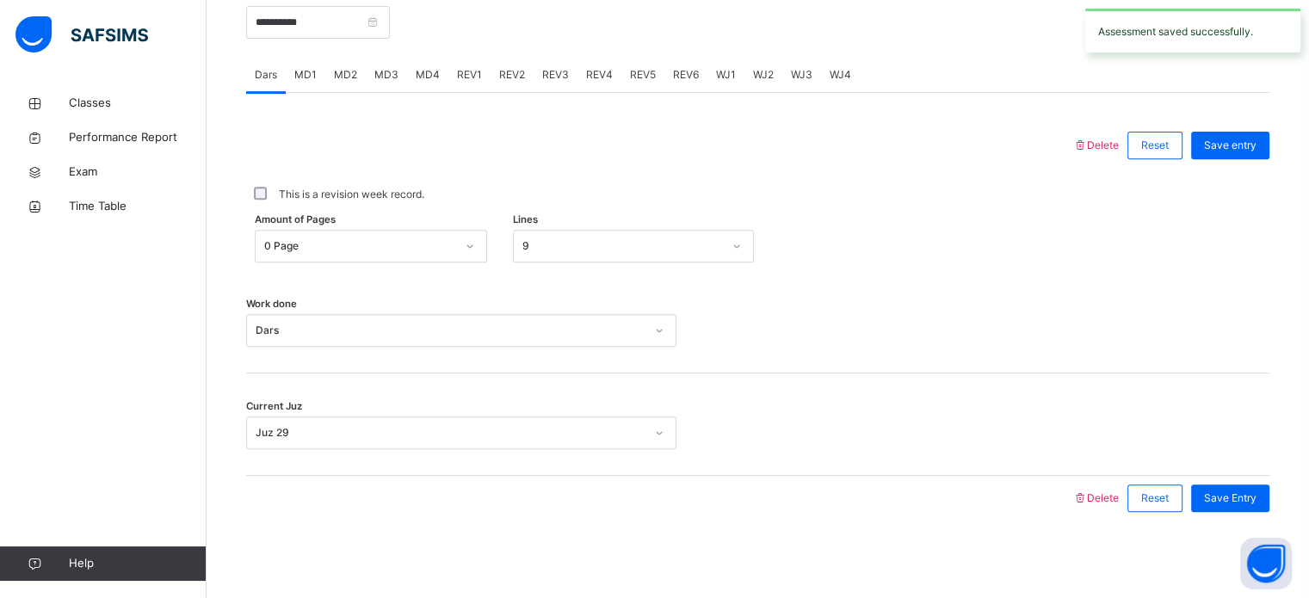
scroll to position [664, 0]
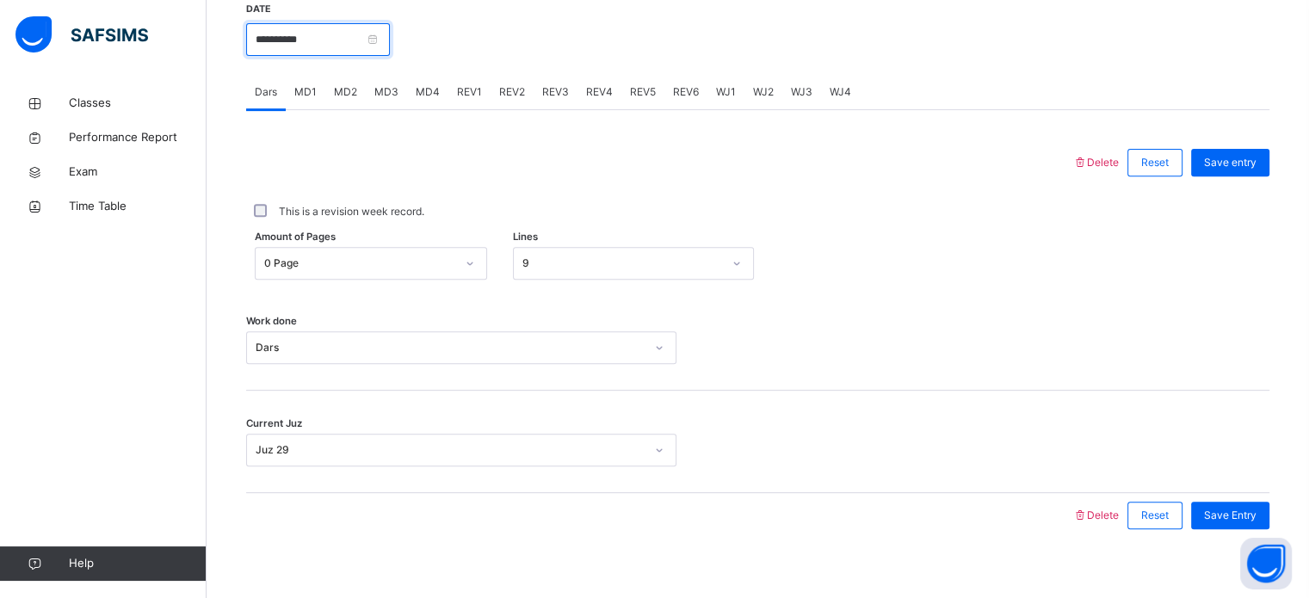
click at [354, 54] on input "**********" at bounding box center [318, 39] width 144 height 33
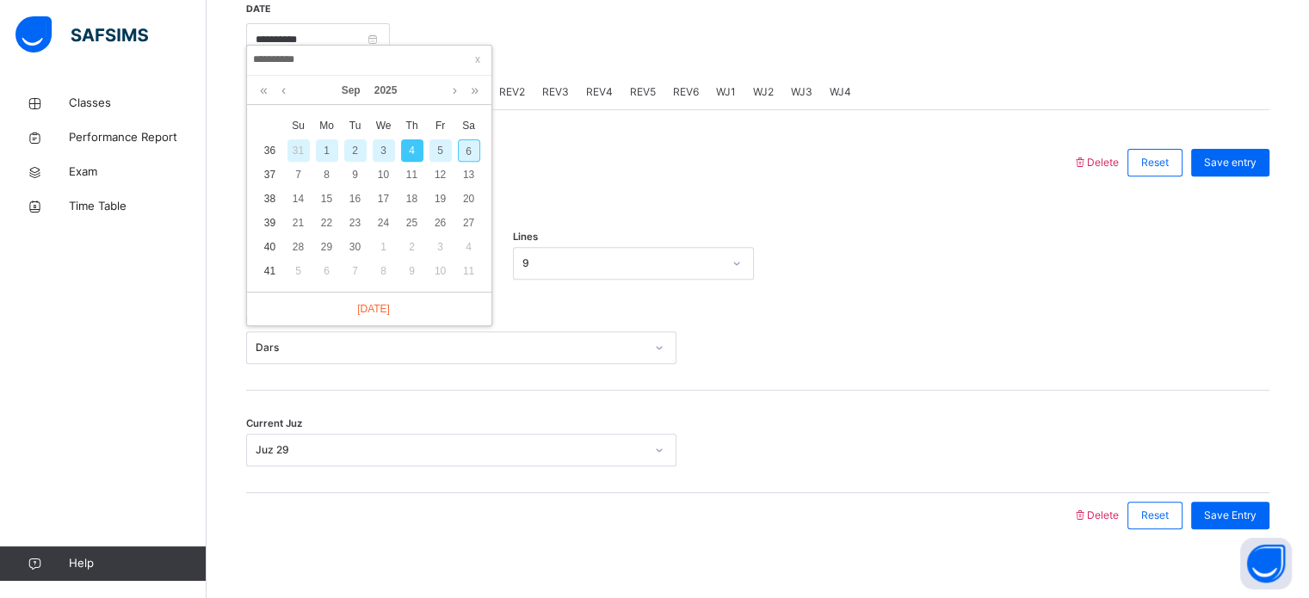
click at [467, 145] on div "6" at bounding box center [469, 150] width 22 height 22
type input "**********"
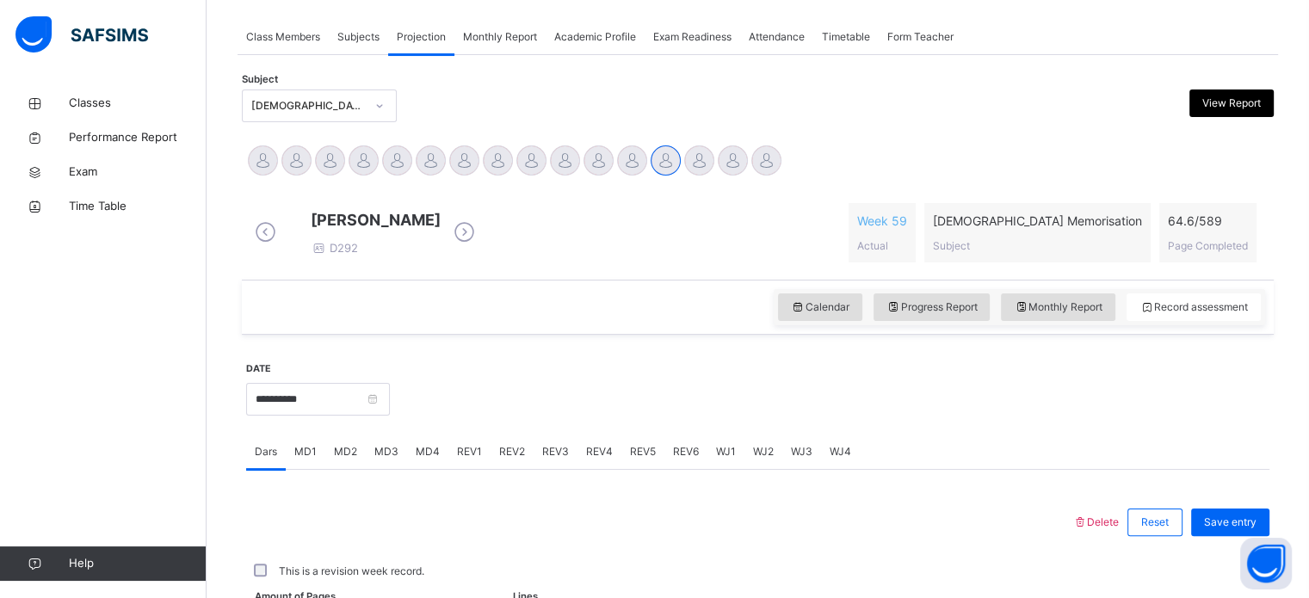
scroll to position [694, 0]
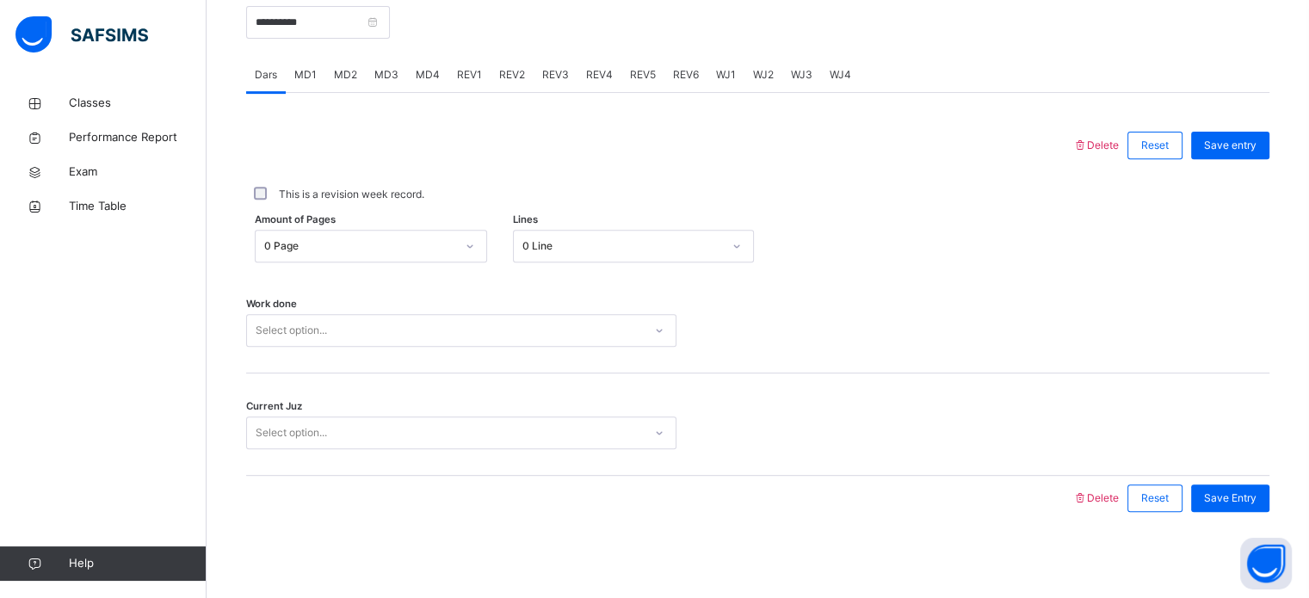
click at [361, 75] on div "MD2" at bounding box center [345, 75] width 40 height 34
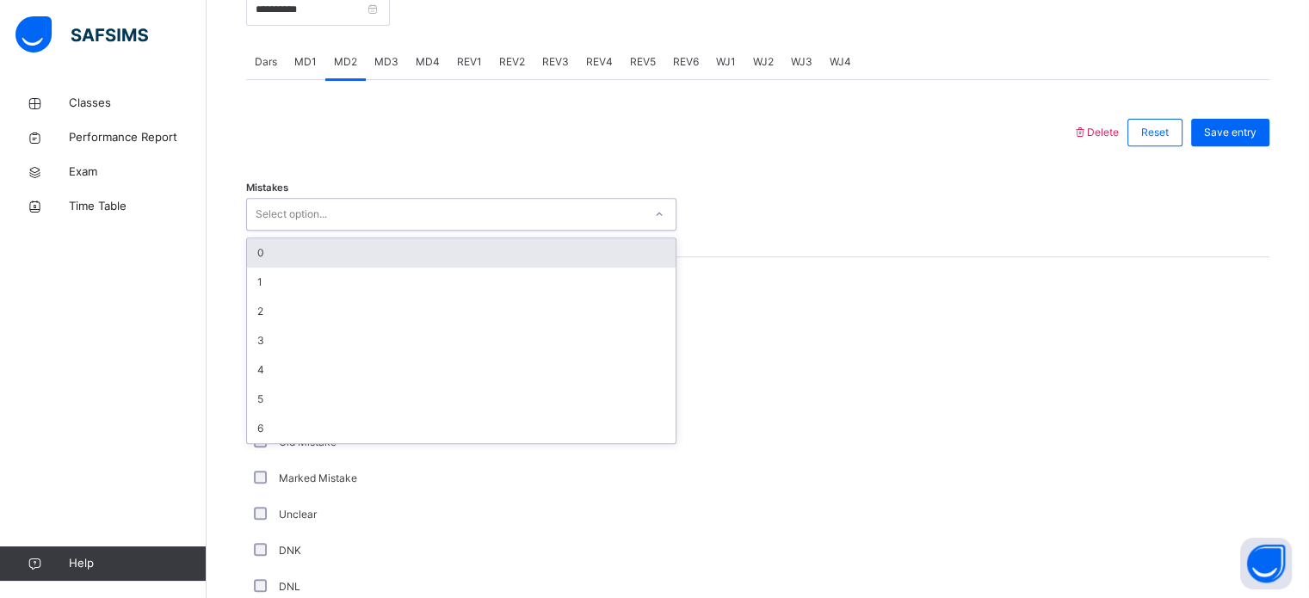
click at [448, 223] on div "Select option..." at bounding box center [445, 214] width 396 height 27
click at [453, 263] on div "0" at bounding box center [461, 252] width 429 height 29
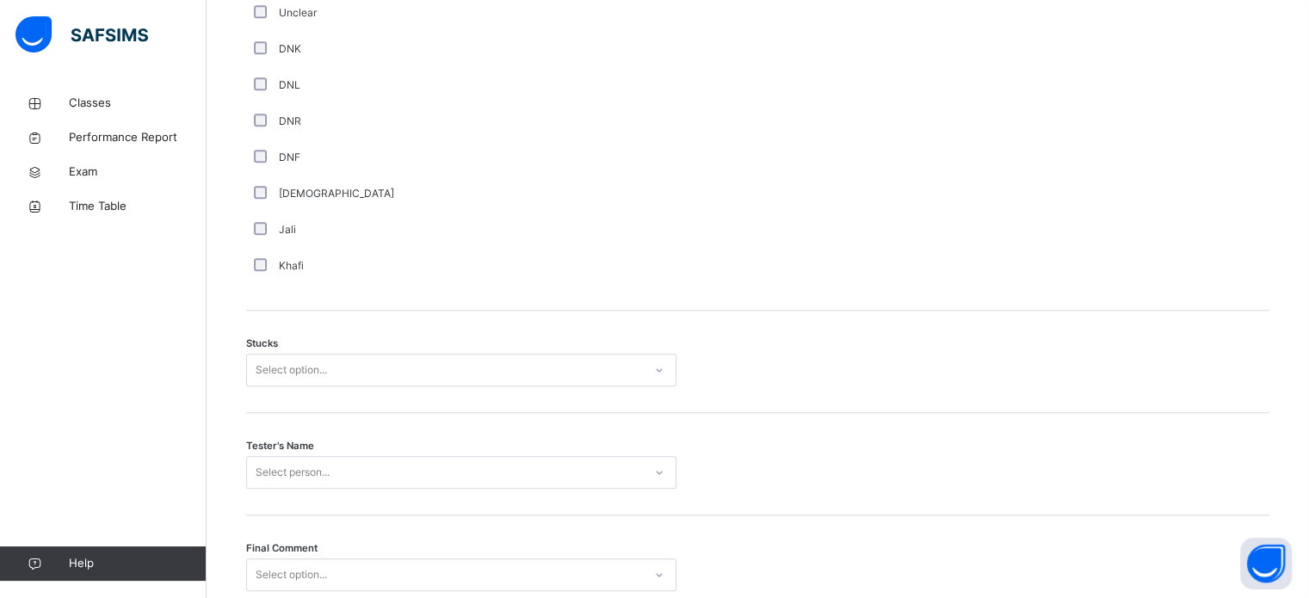
scroll to position [1237, 0]
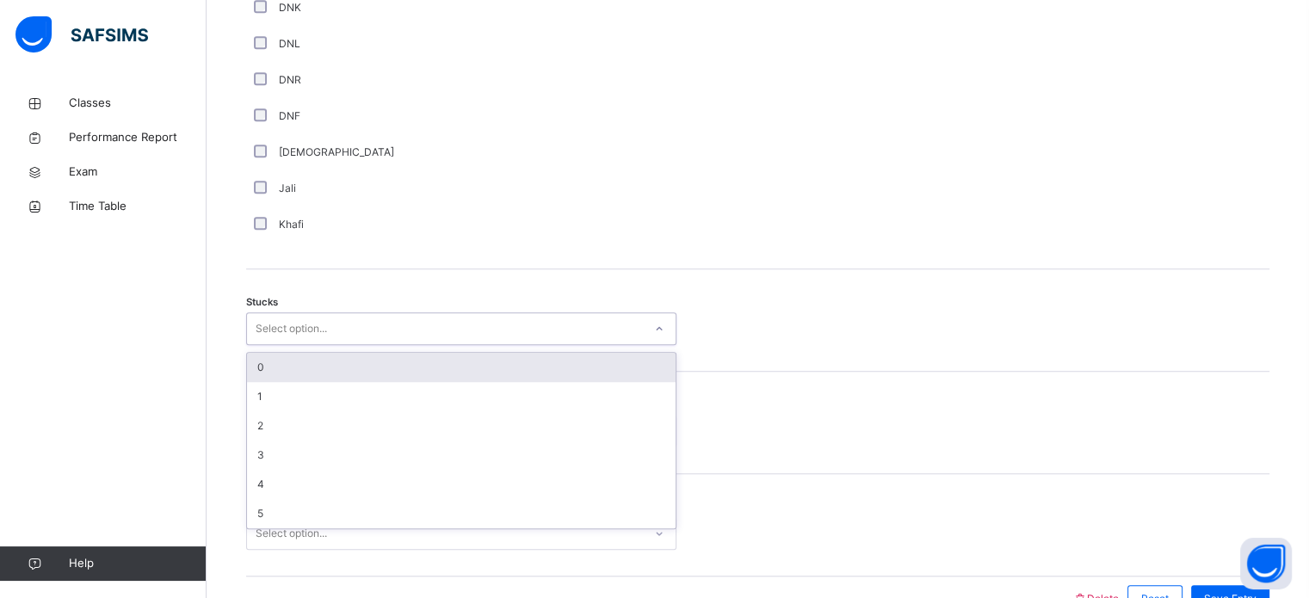
click at [439, 330] on div "Select option..." at bounding box center [445, 329] width 396 height 27
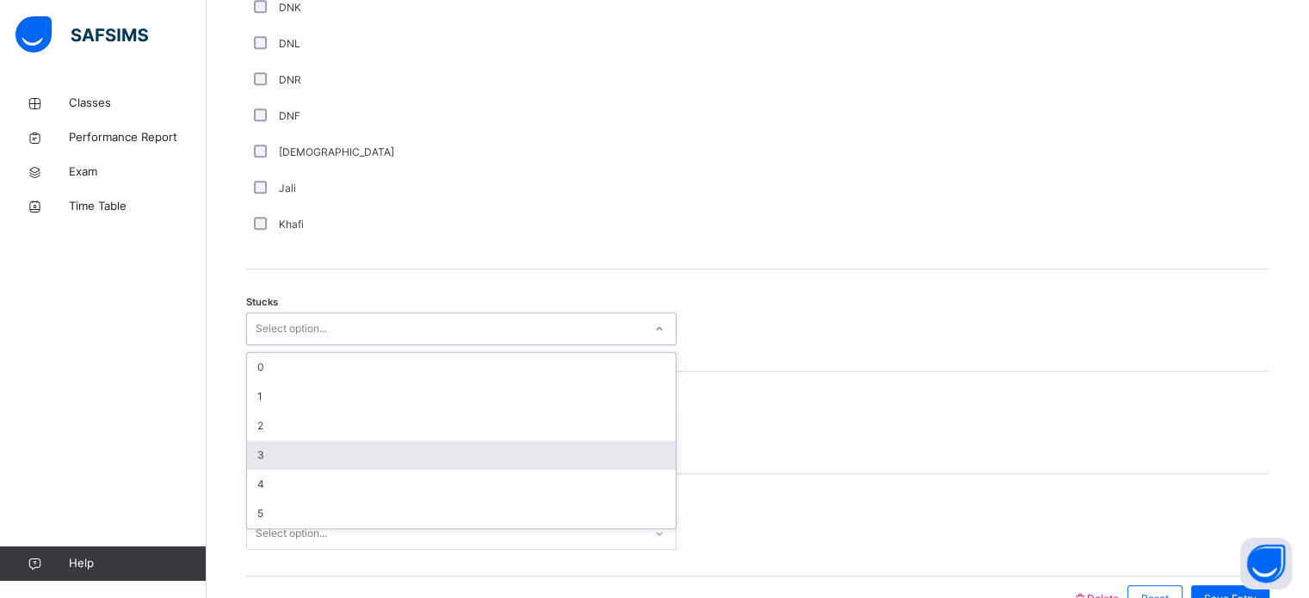
click at [430, 469] on div "3" at bounding box center [461, 455] width 429 height 29
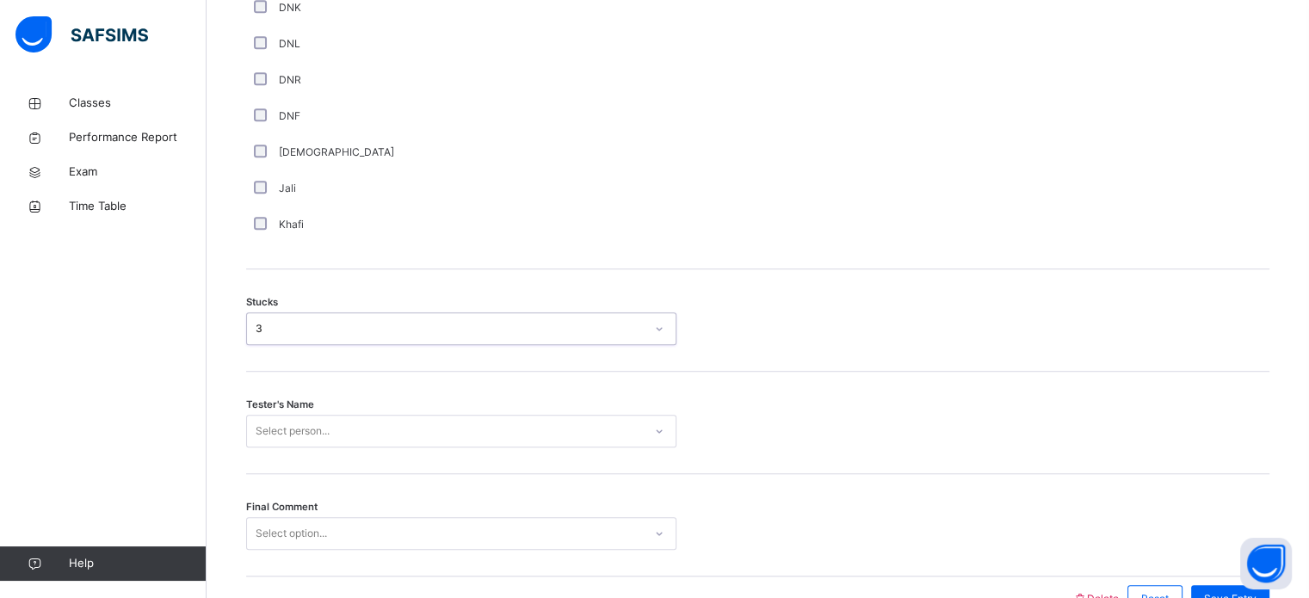
click at [387, 361] on div "Stucks option 3, selected. 0 results available. Select is focused ,type to refi…" at bounding box center [757, 320] width 1023 height 102
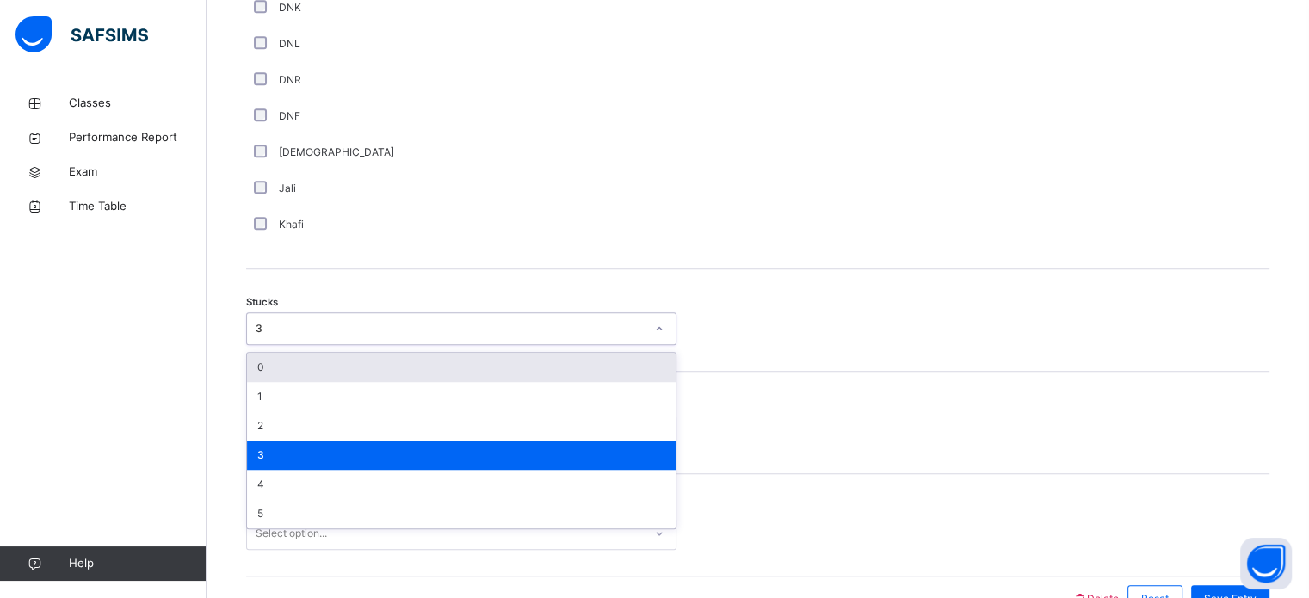
click at [387, 337] on div "3" at bounding box center [450, 328] width 389 height 15
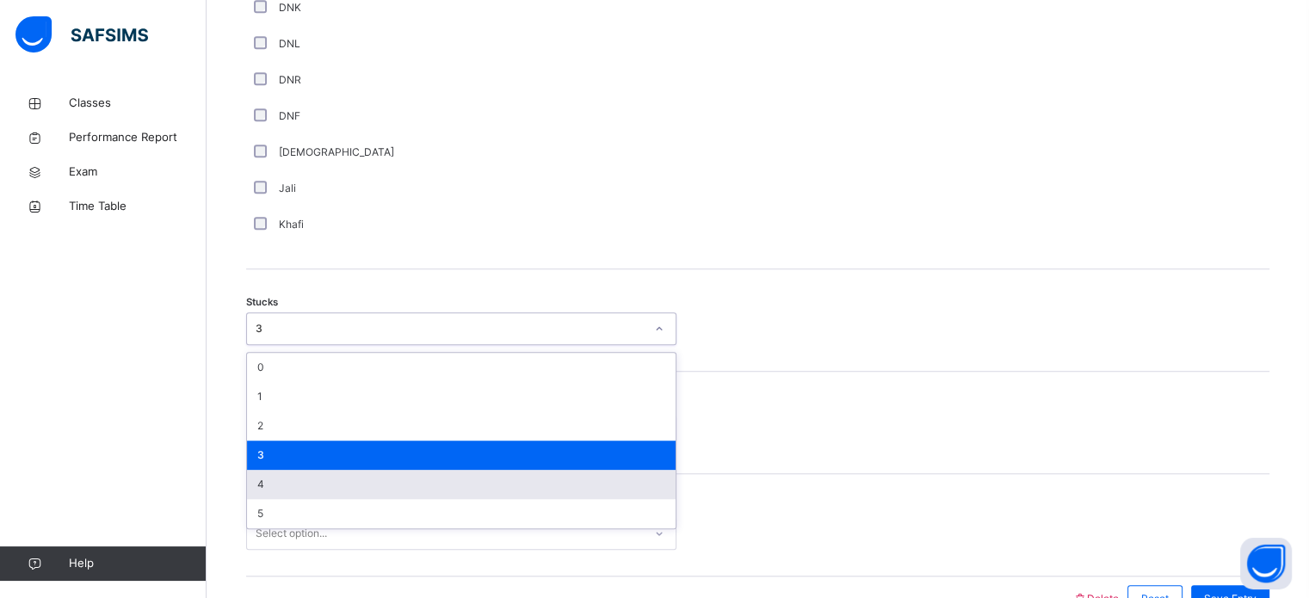
click at [371, 491] on div "4" at bounding box center [461, 484] width 429 height 29
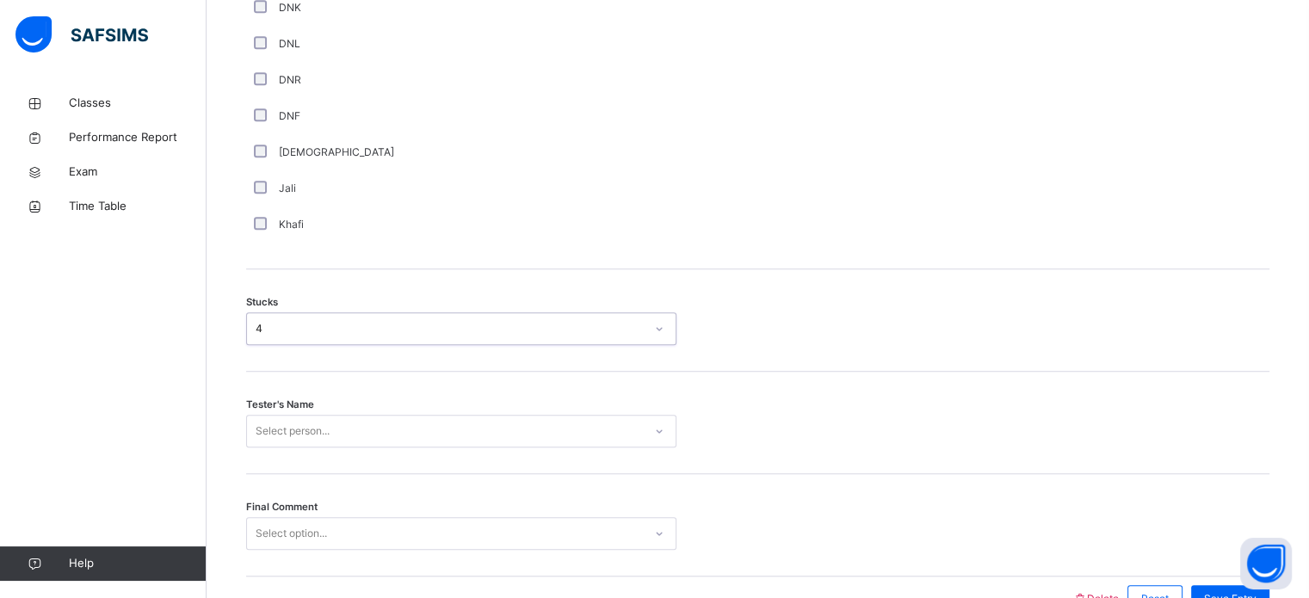
scroll to position [1350, 0]
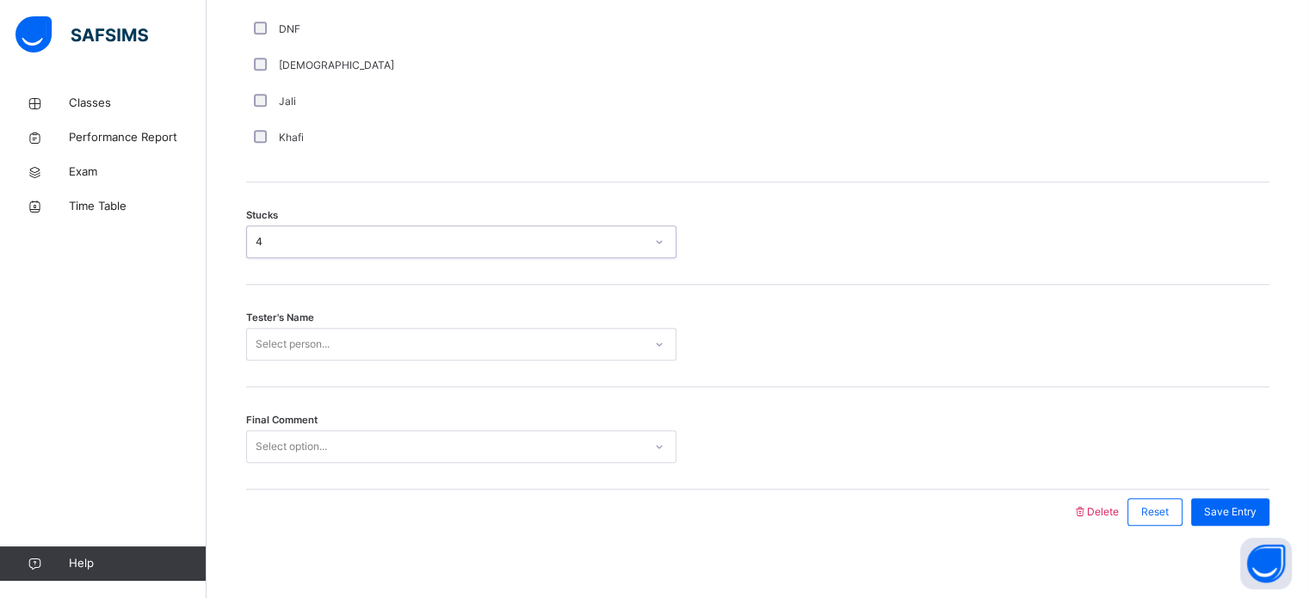
click at [382, 361] on div "Select person..." at bounding box center [461, 344] width 430 height 33
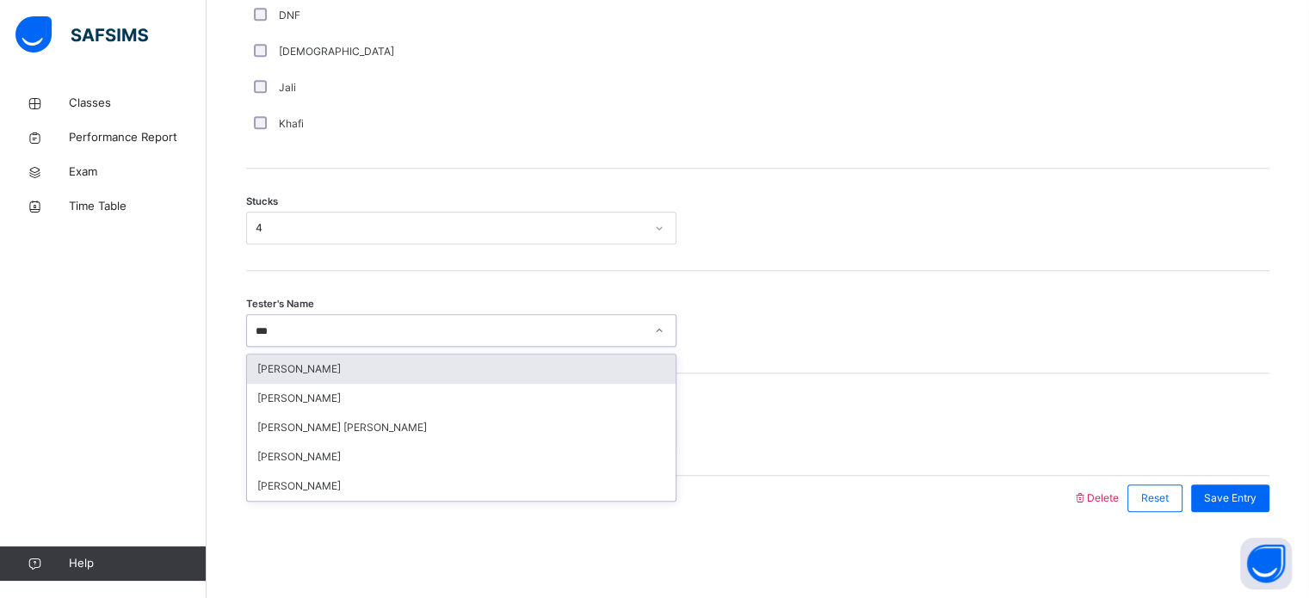
type input "****"
click at [393, 362] on div "[PERSON_NAME]" at bounding box center [461, 369] width 429 height 29
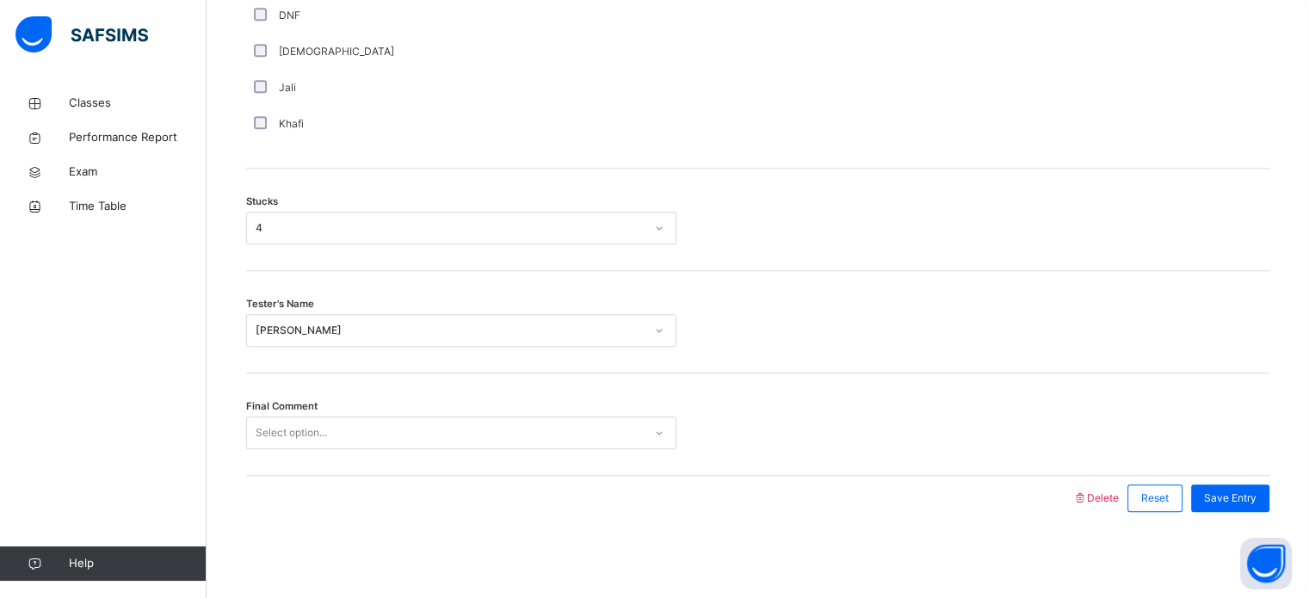
click at [411, 410] on div "Final Comment Select option..." at bounding box center [757, 425] width 1023 height 102
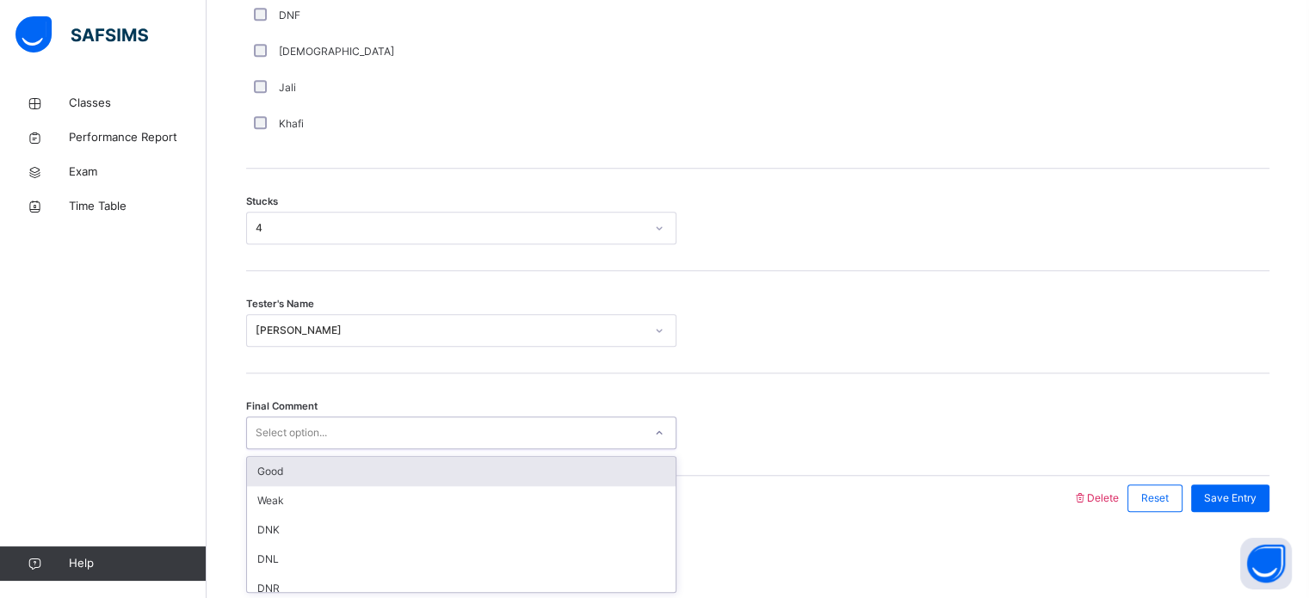
click at [417, 430] on div "Select option..." at bounding box center [445, 433] width 396 height 27
click at [437, 479] on div "Good" at bounding box center [461, 471] width 429 height 29
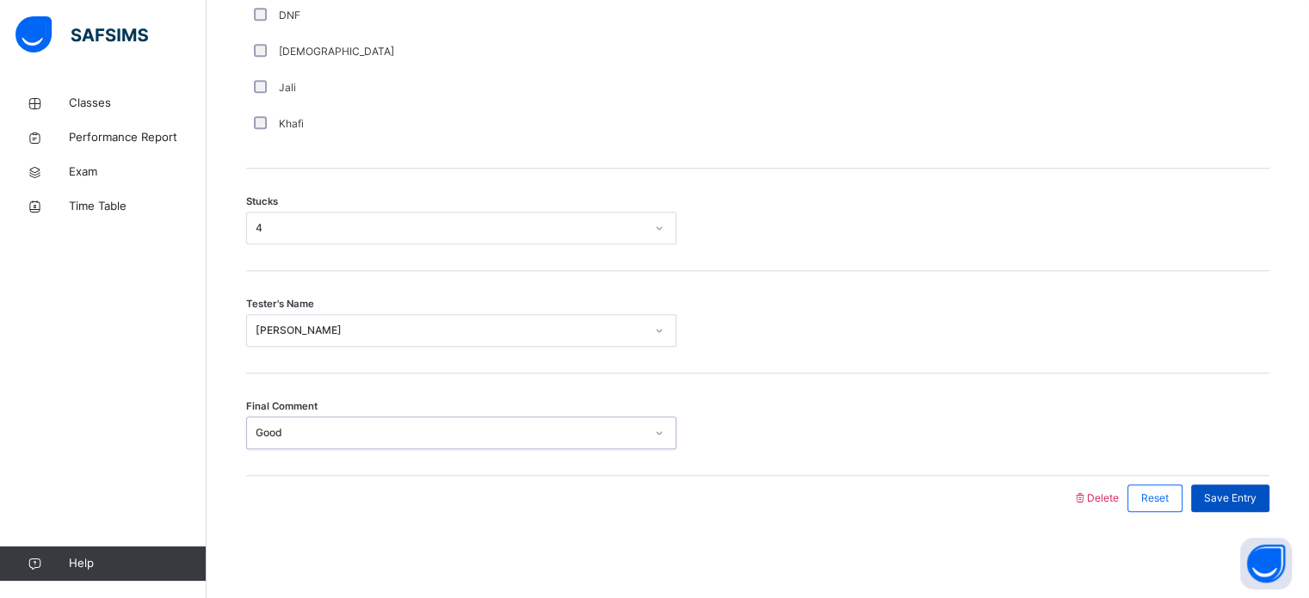
click at [1251, 493] on span "Save Entry" at bounding box center [1230, 498] width 53 height 15
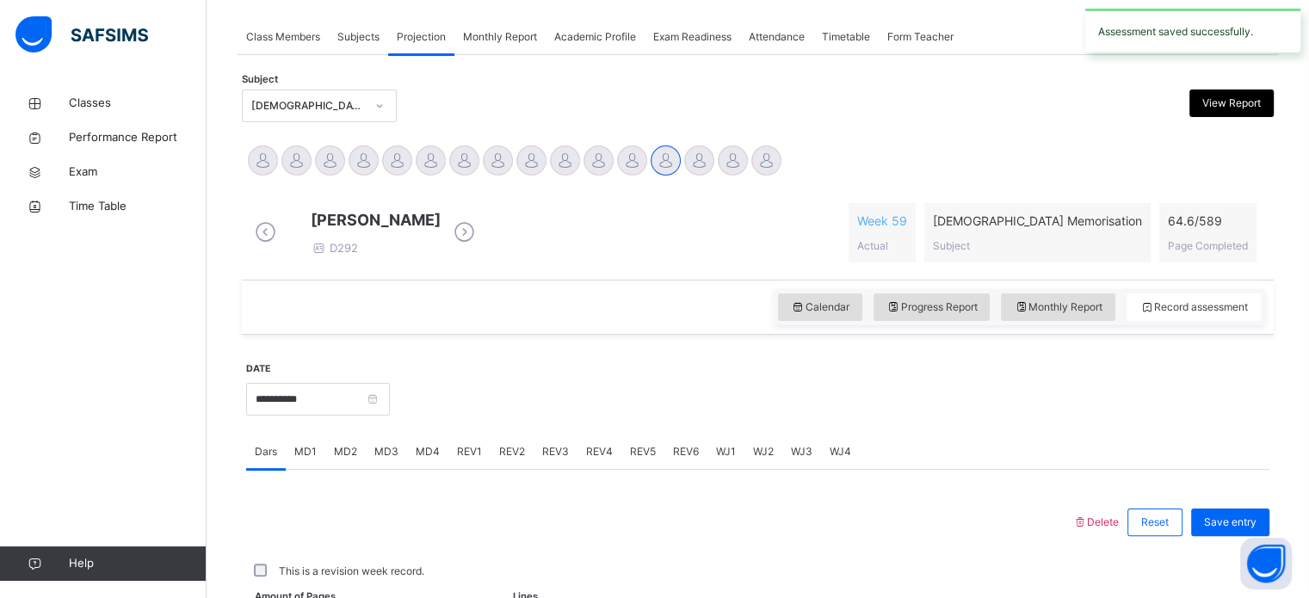
scroll to position [694, 0]
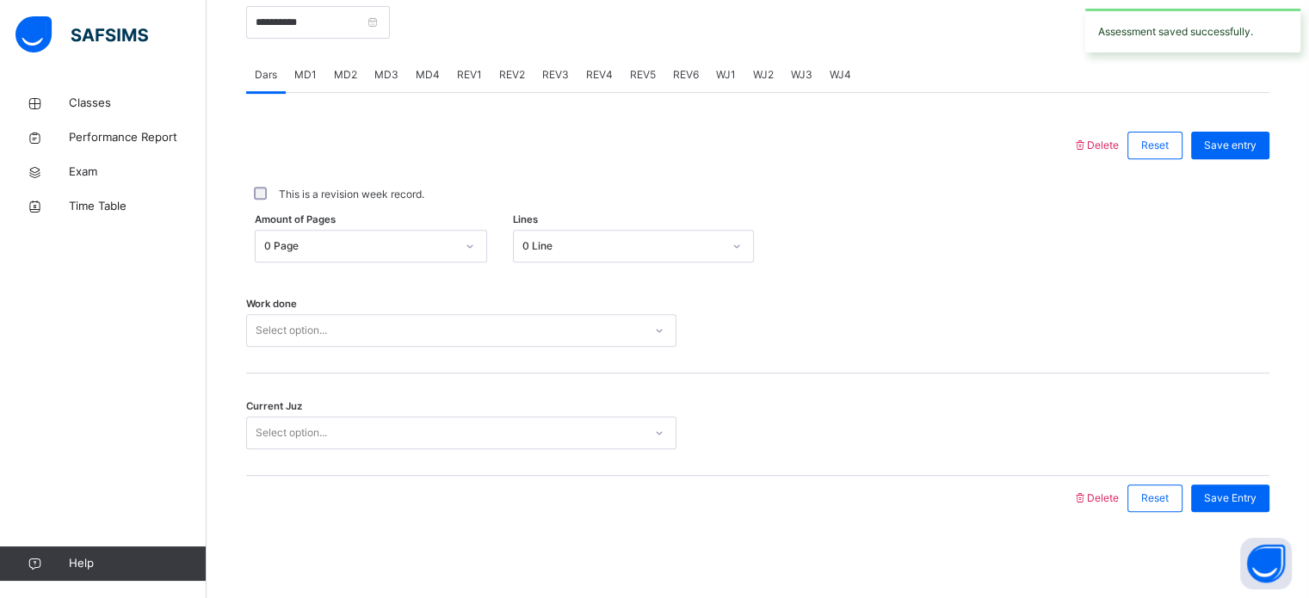
click at [434, 74] on span "MD4" at bounding box center [428, 74] width 24 height 15
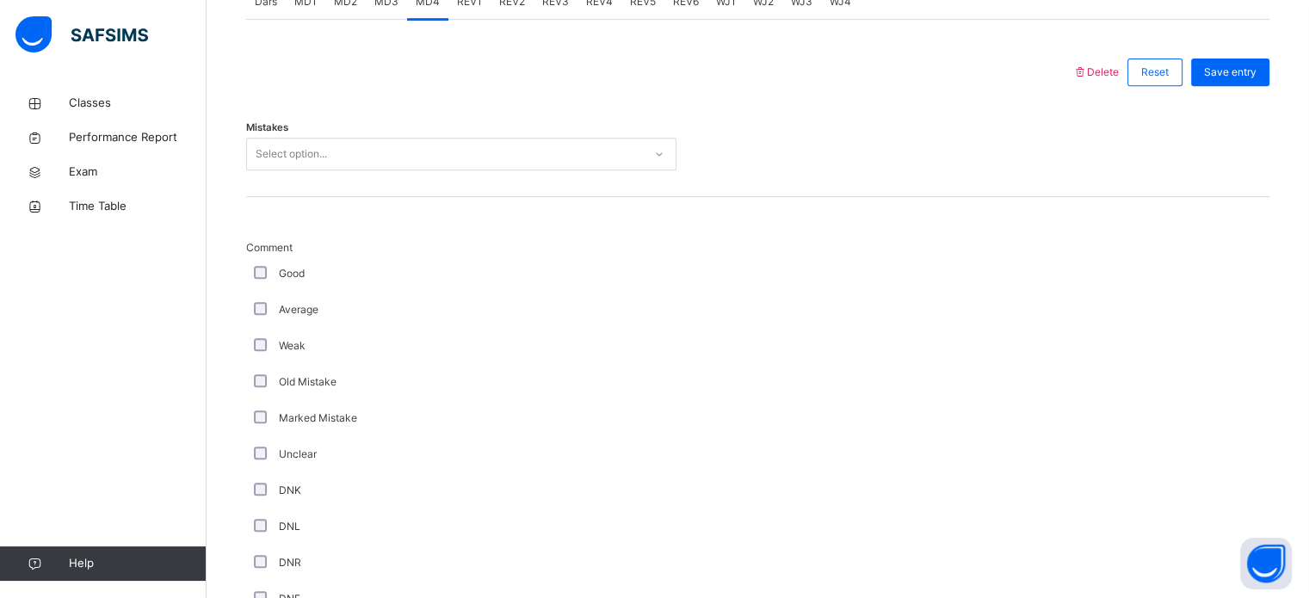
scroll to position [754, 0]
click at [446, 167] on div "Select option..." at bounding box center [445, 154] width 396 height 27
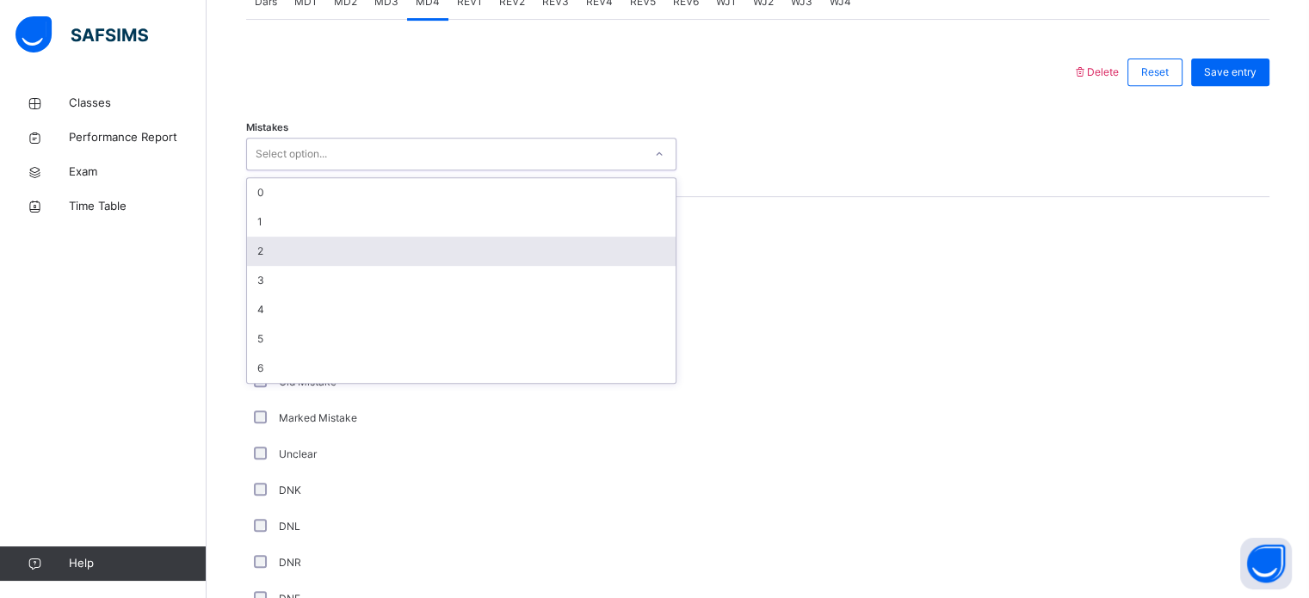
click at [449, 265] on div "2" at bounding box center [461, 251] width 429 height 29
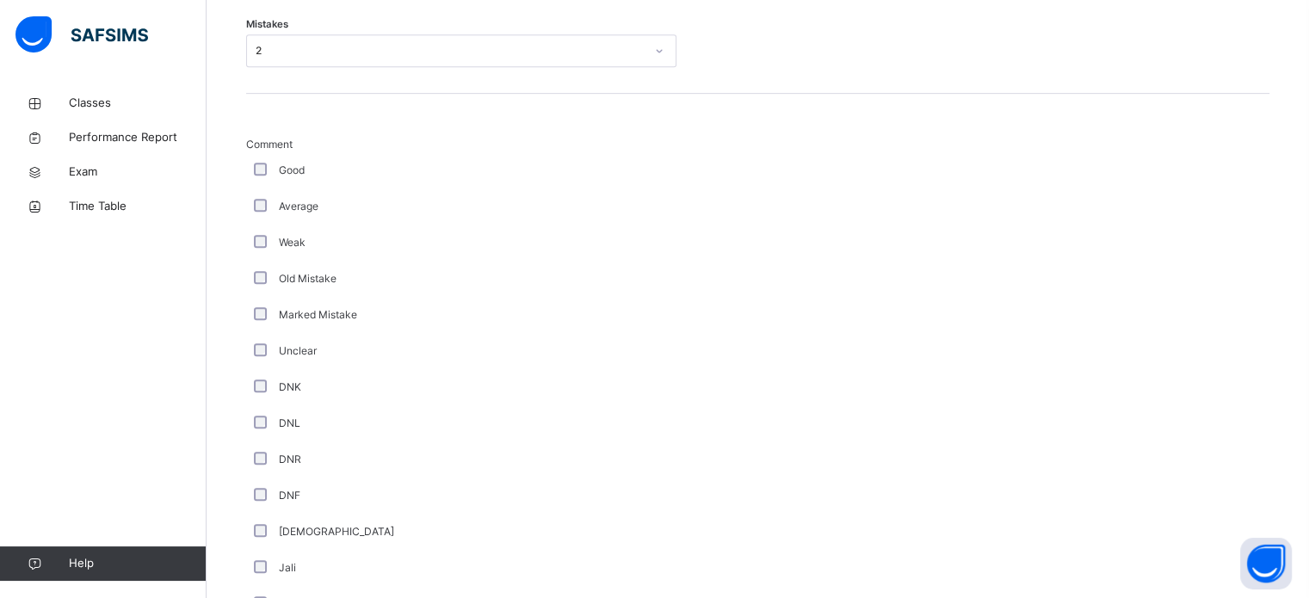
click at [449, 261] on div "Weak" at bounding box center [461, 243] width 430 height 36
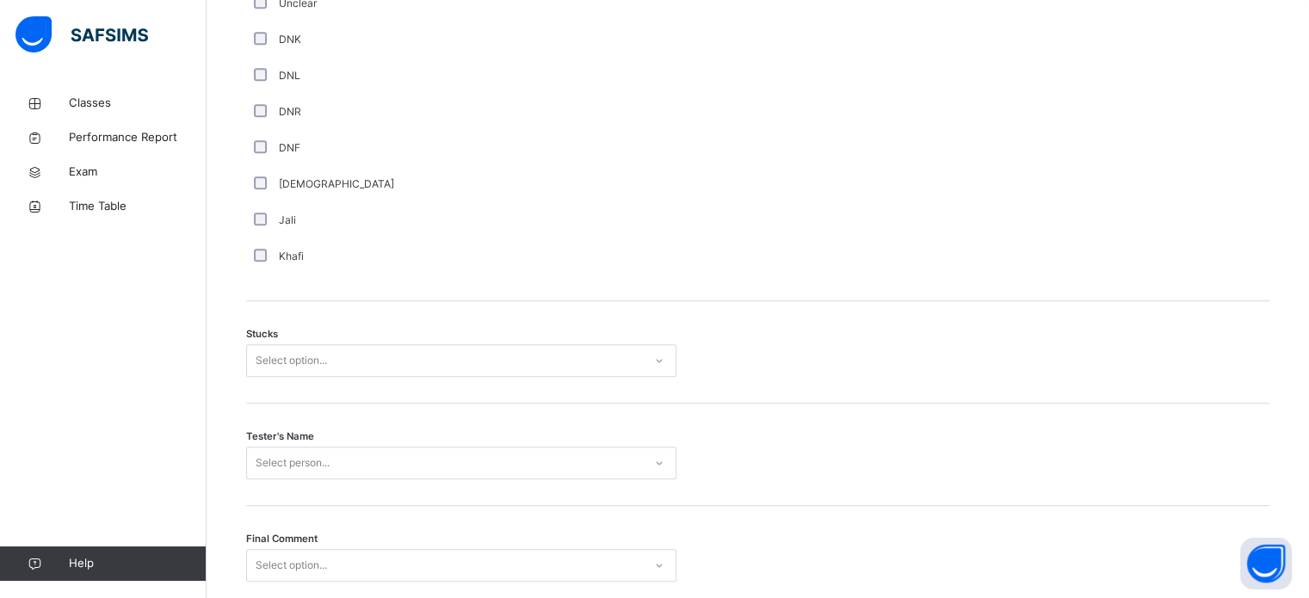
scroll to position [1216, 0]
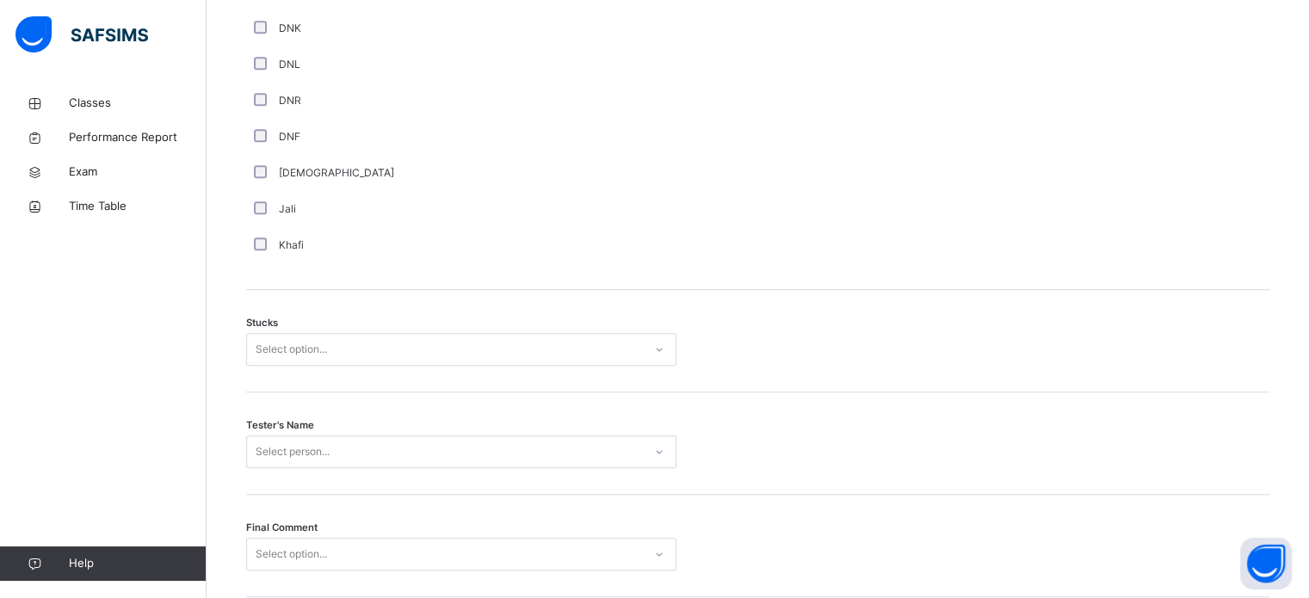
click at [416, 351] on div "Select option..." at bounding box center [445, 350] width 396 height 27
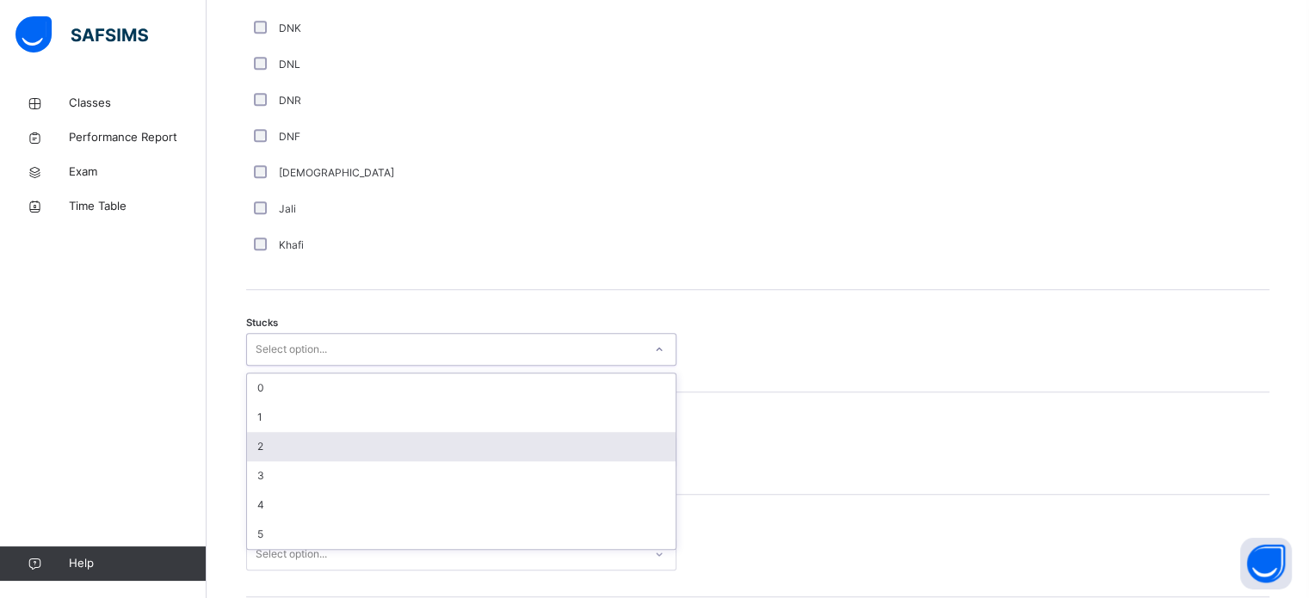
click at [412, 455] on div "2" at bounding box center [461, 446] width 429 height 29
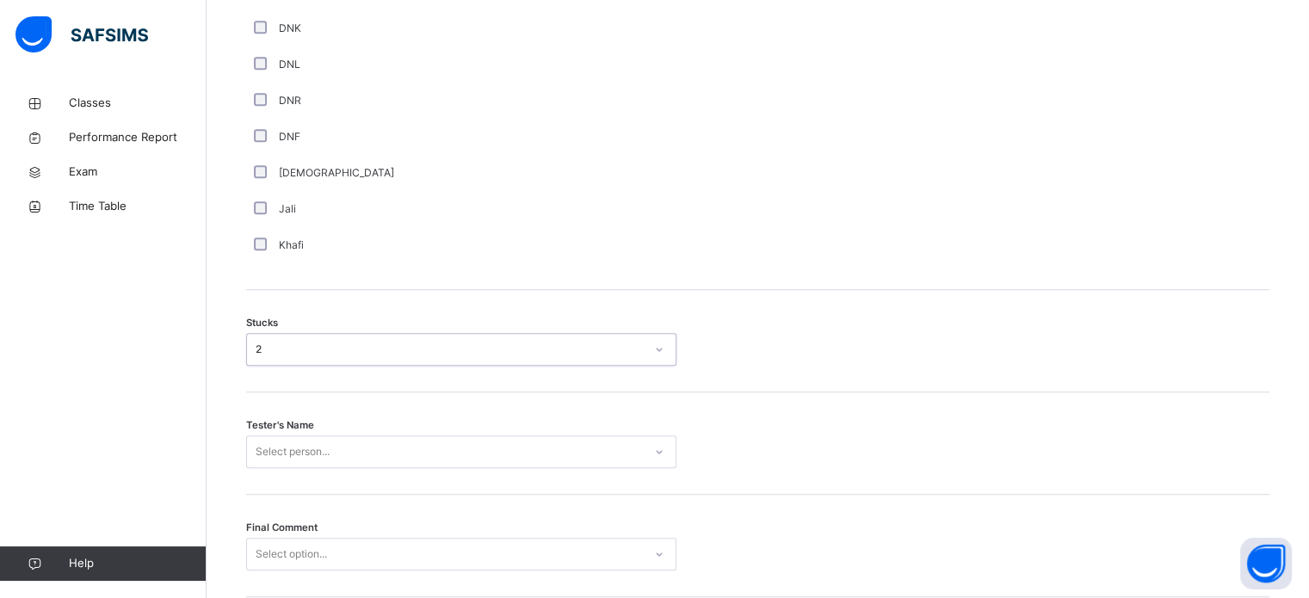
click at [403, 461] on div "Select person..." at bounding box center [461, 452] width 430 height 33
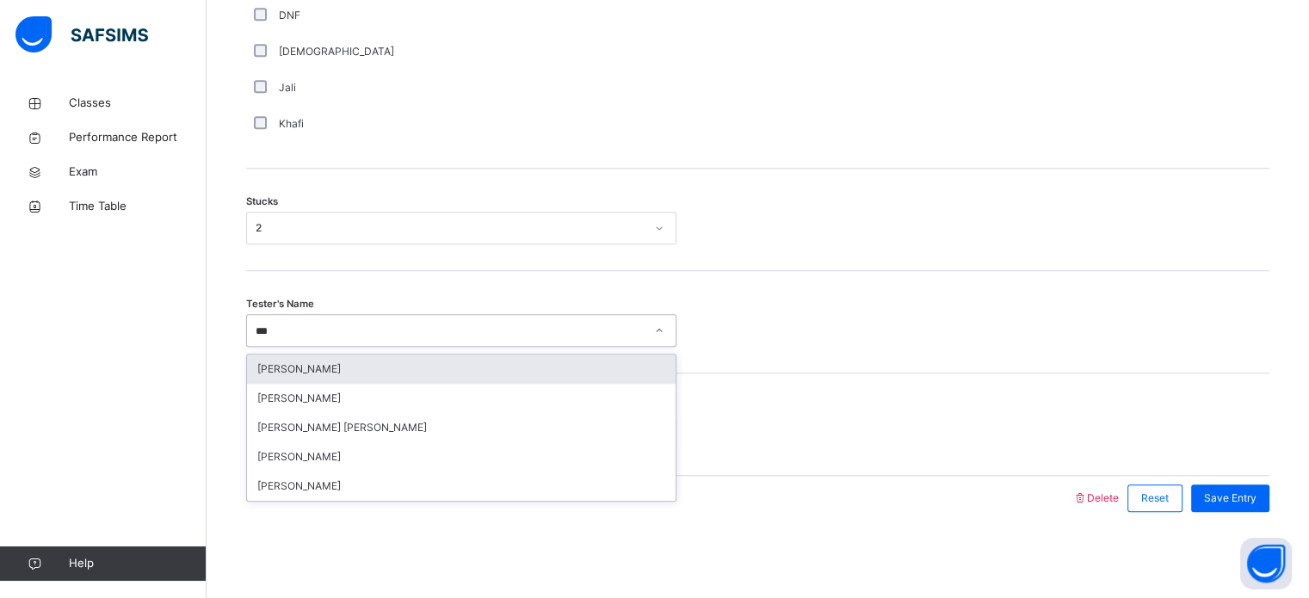
type input "****"
click at [436, 357] on div "[PERSON_NAME]" at bounding box center [461, 369] width 429 height 29
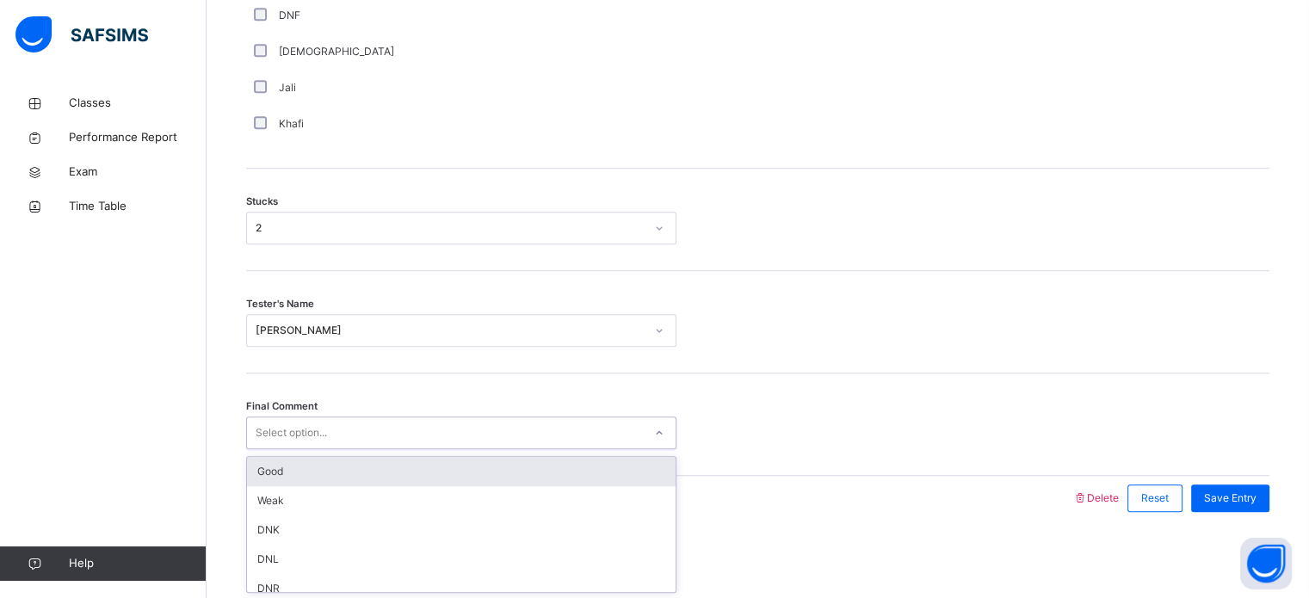
click at [453, 430] on div "Select option..." at bounding box center [445, 433] width 396 height 27
click at [507, 473] on div "Good" at bounding box center [461, 471] width 429 height 29
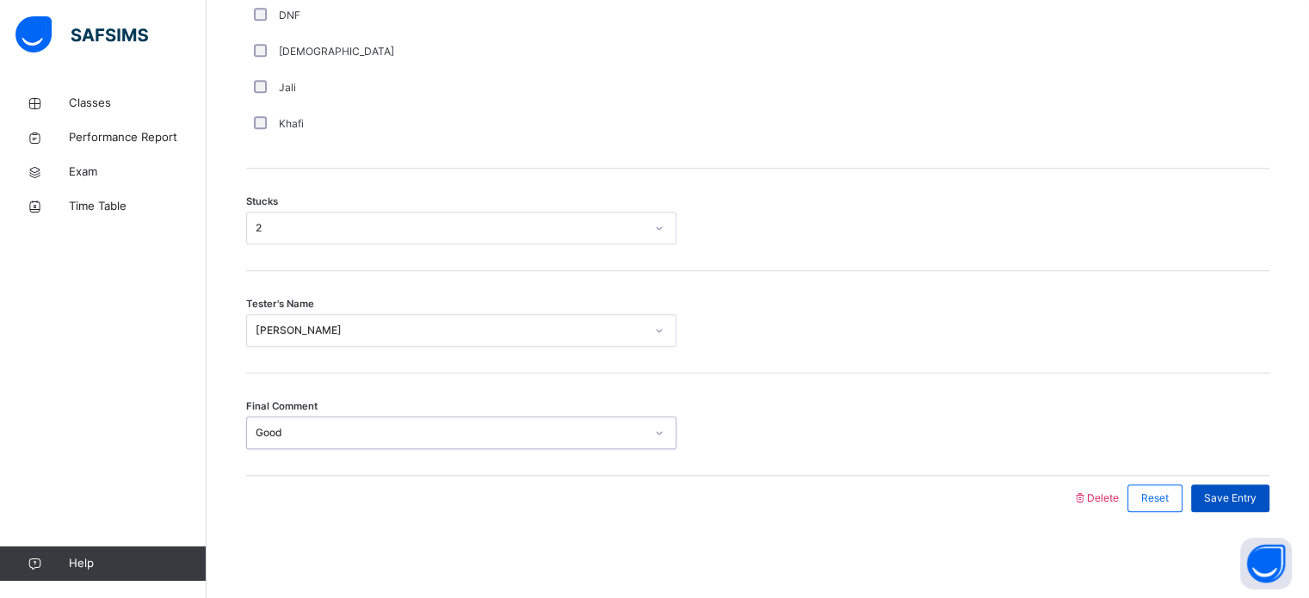
click at [1248, 503] on span "Save Entry" at bounding box center [1230, 498] width 53 height 15
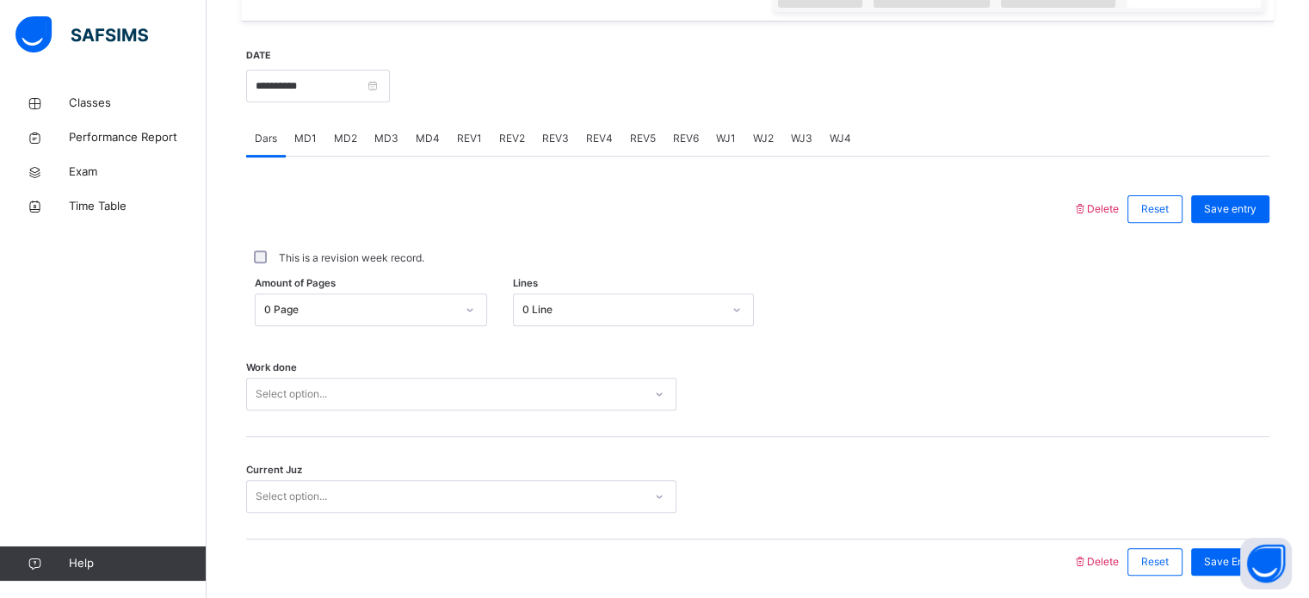
scroll to position [611, 0]
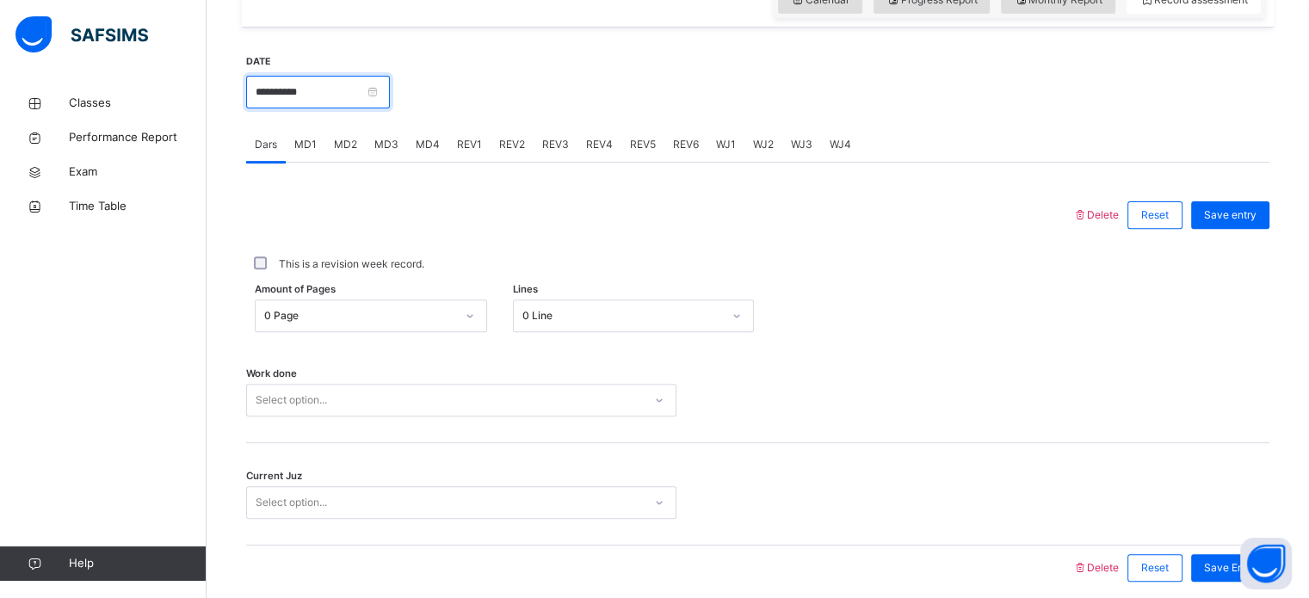
click at [390, 102] on input "**********" at bounding box center [318, 92] width 144 height 33
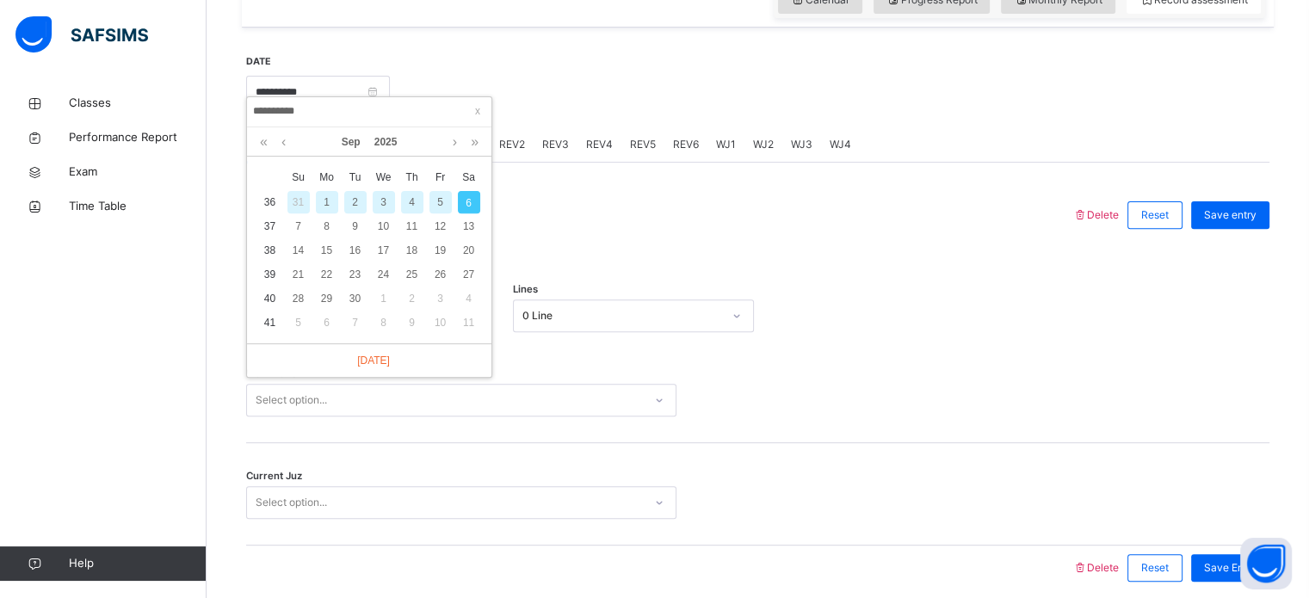
click at [355, 199] on div "2" at bounding box center [355, 202] width 22 height 22
type input "**********"
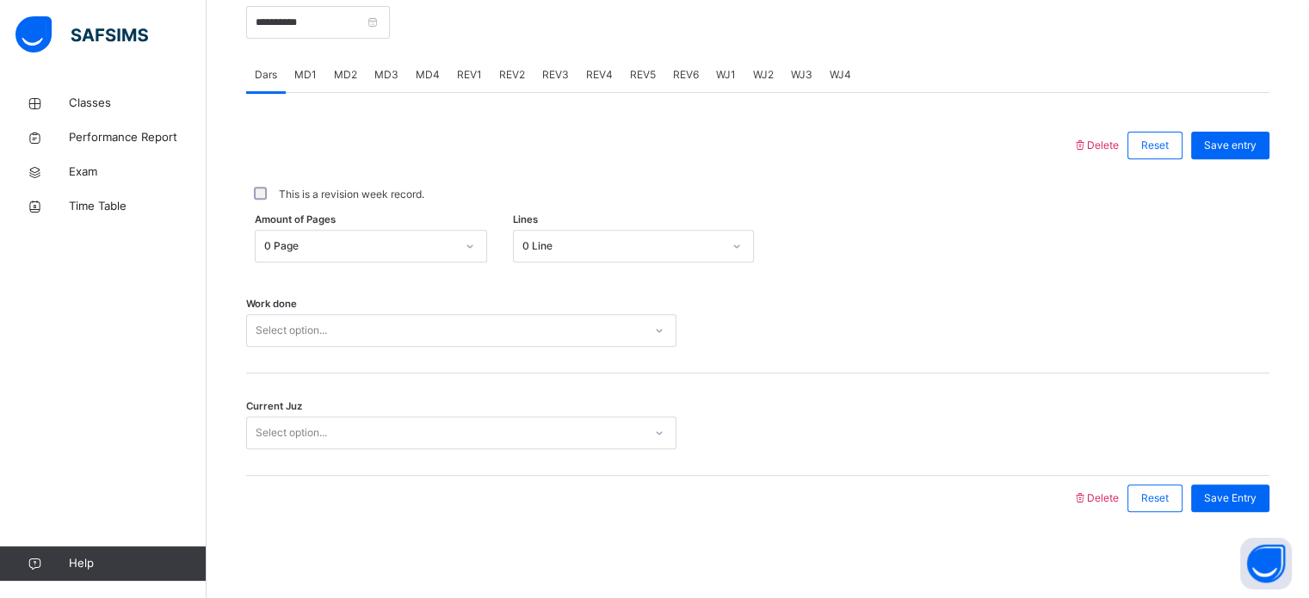
click at [486, 347] on div "Select option..." at bounding box center [461, 330] width 430 height 33
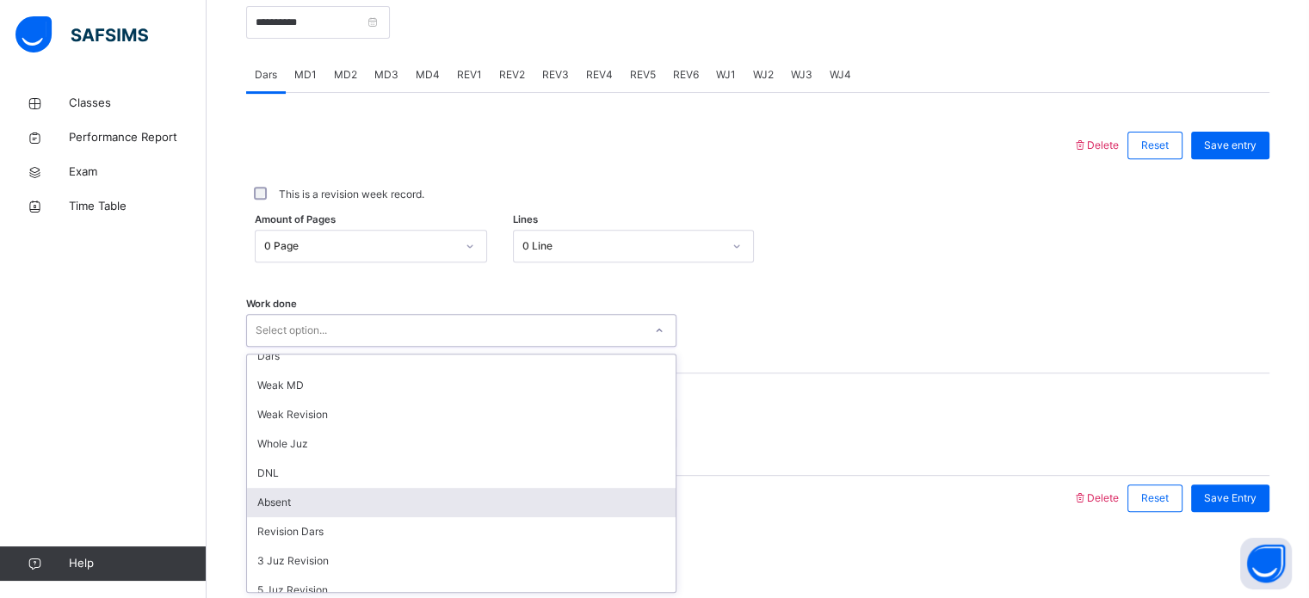
scroll to position [0, 0]
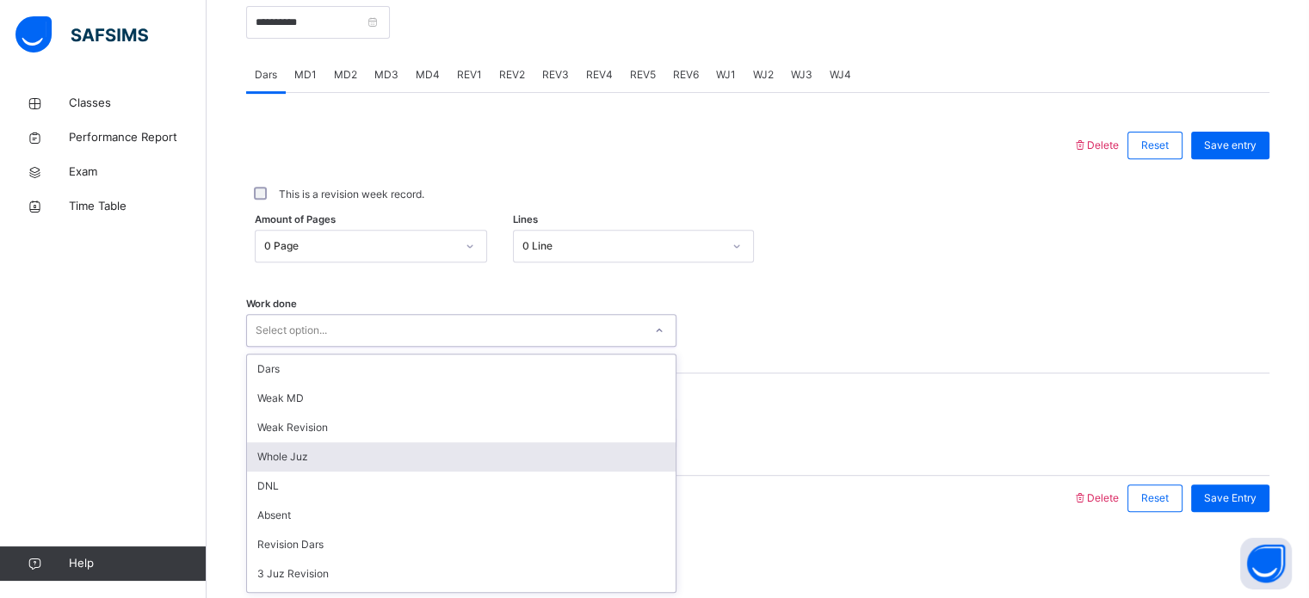
click at [432, 454] on div "Whole Juz" at bounding box center [461, 456] width 429 height 29
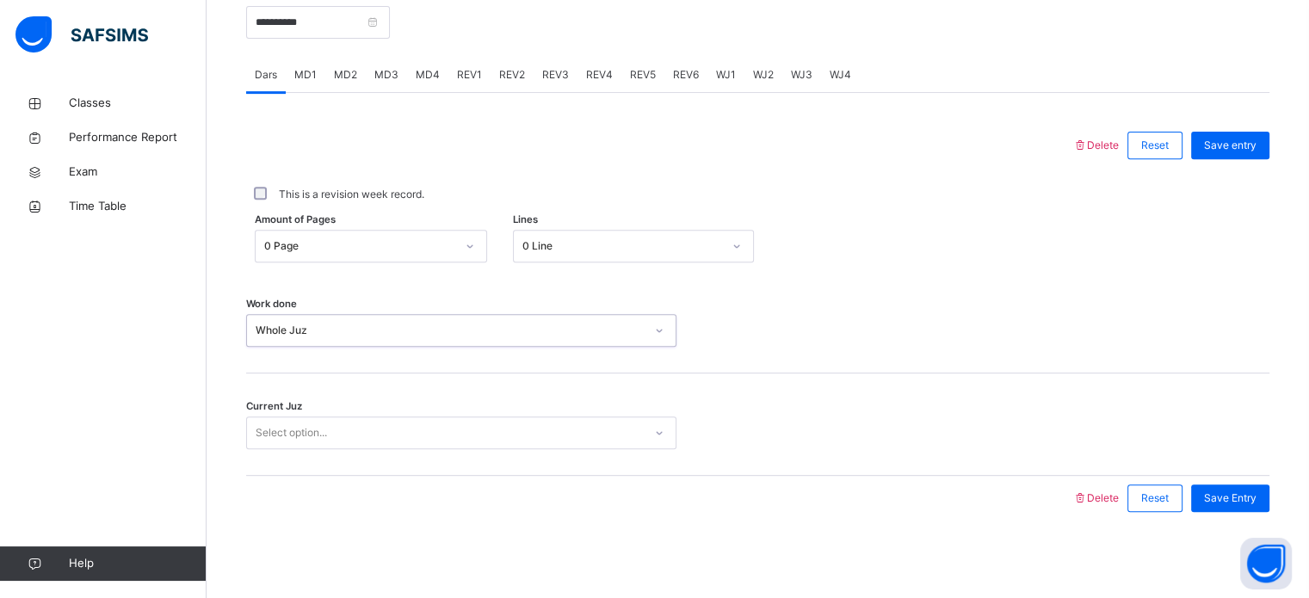
click at [484, 435] on div "Select option..." at bounding box center [445, 433] width 396 height 27
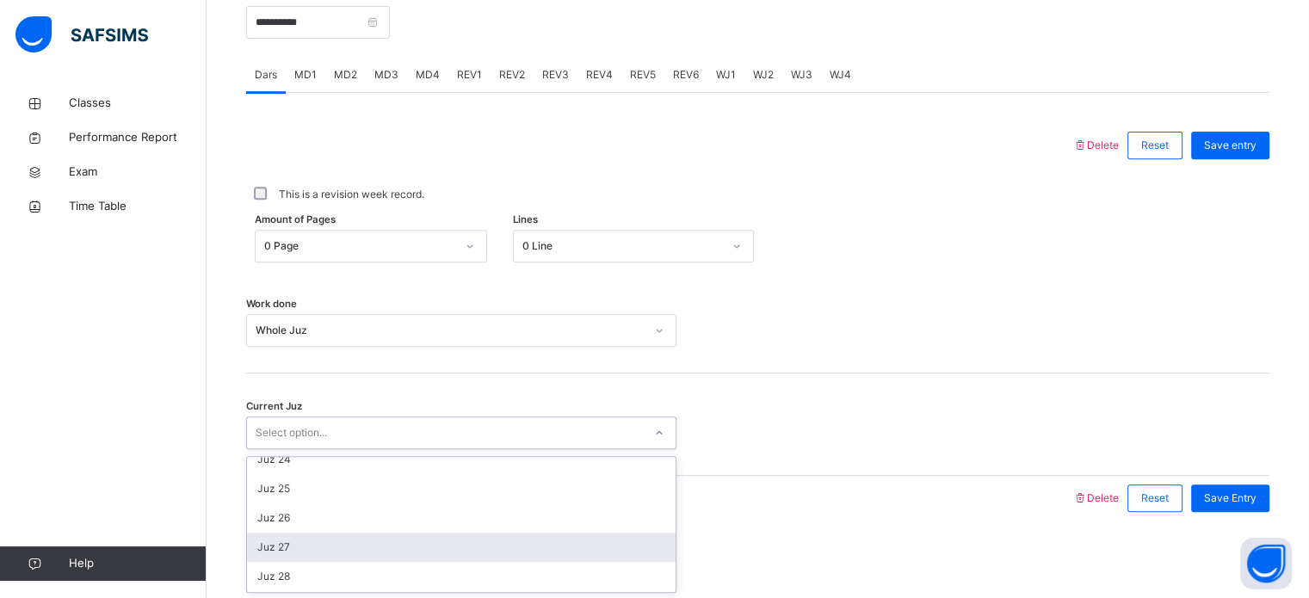
scroll to position [743, 0]
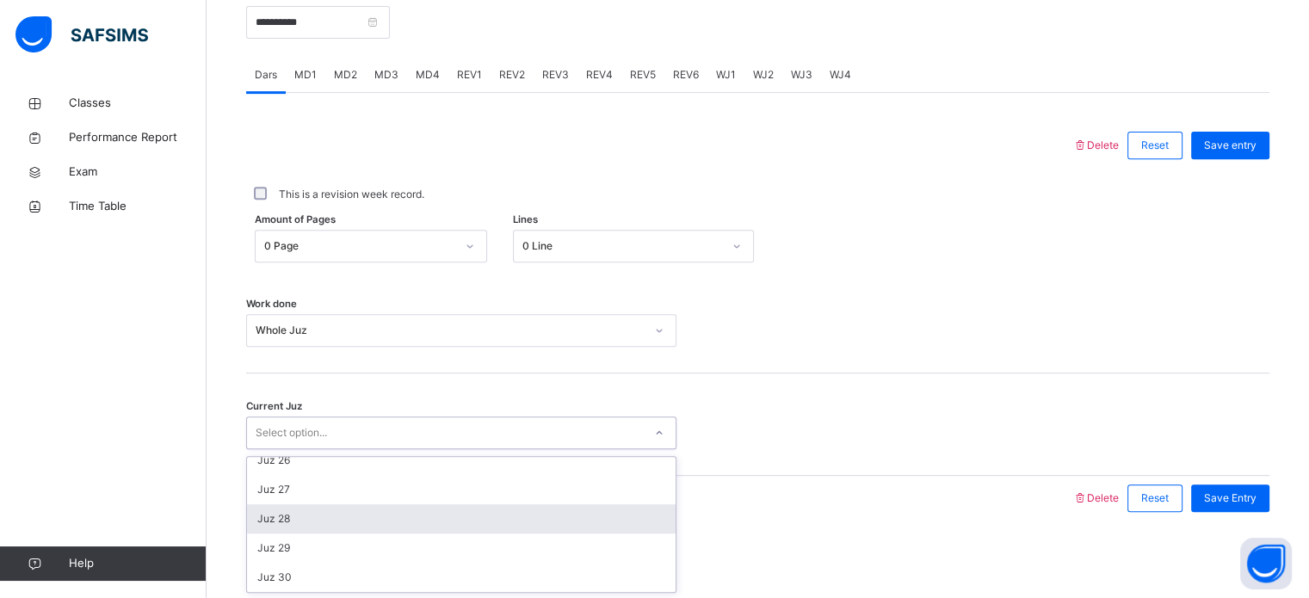
click at [489, 512] on div "Juz 28" at bounding box center [461, 518] width 429 height 29
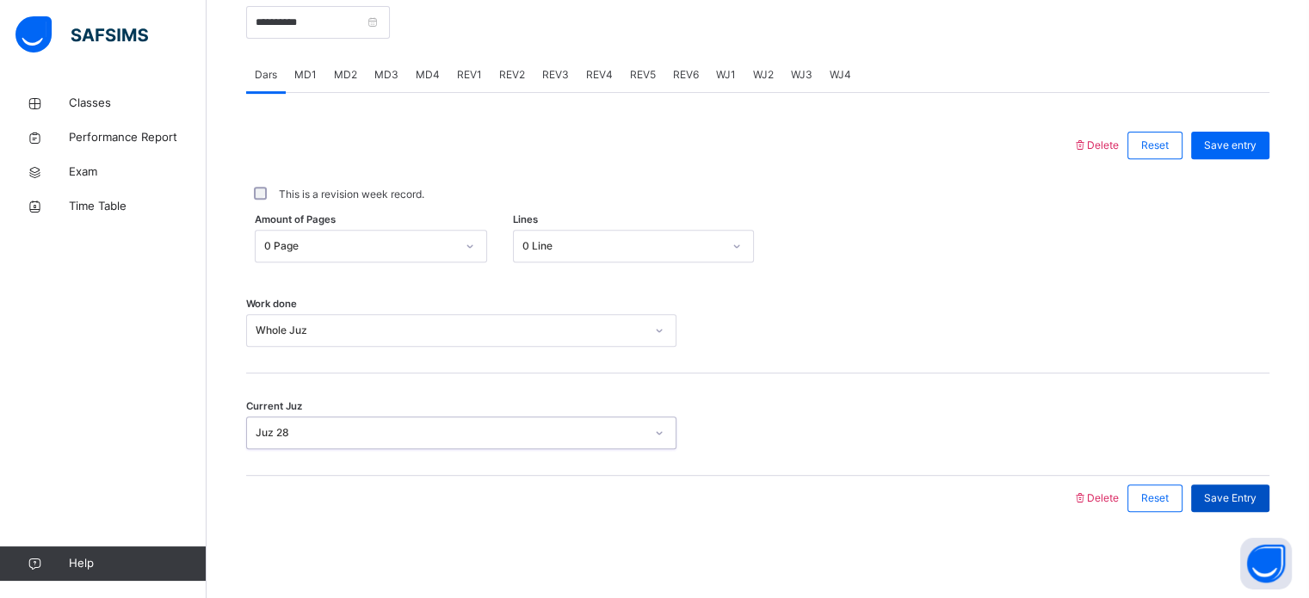
click at [1232, 502] on span "Save Entry" at bounding box center [1230, 498] width 53 height 15
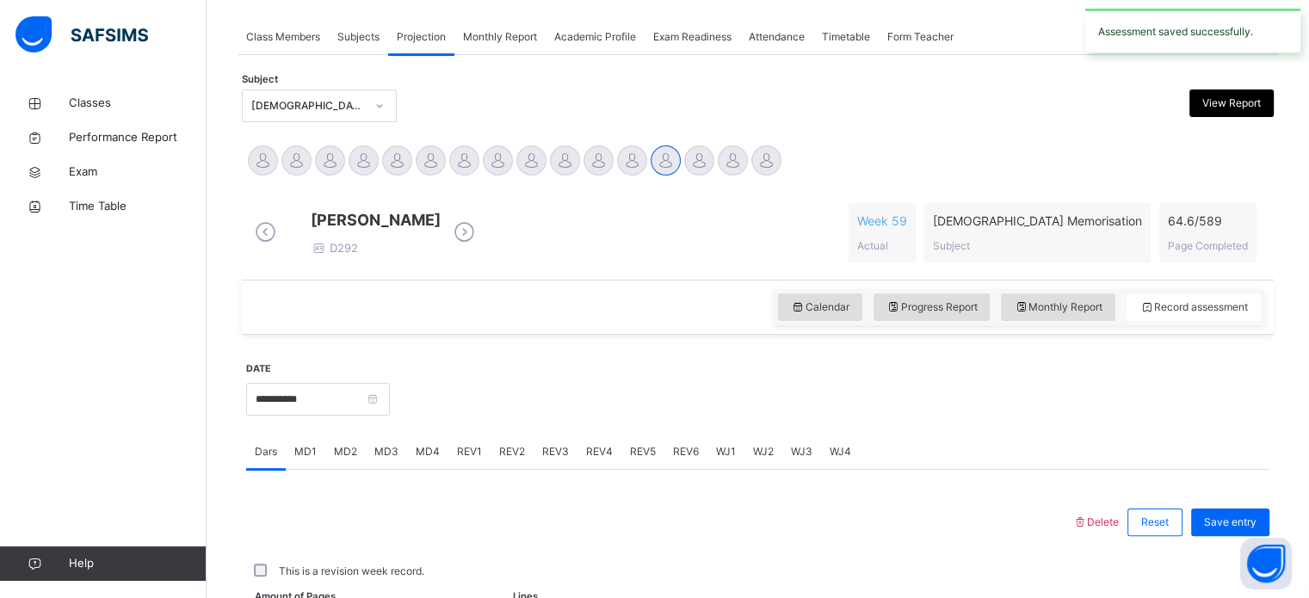
scroll to position [694, 0]
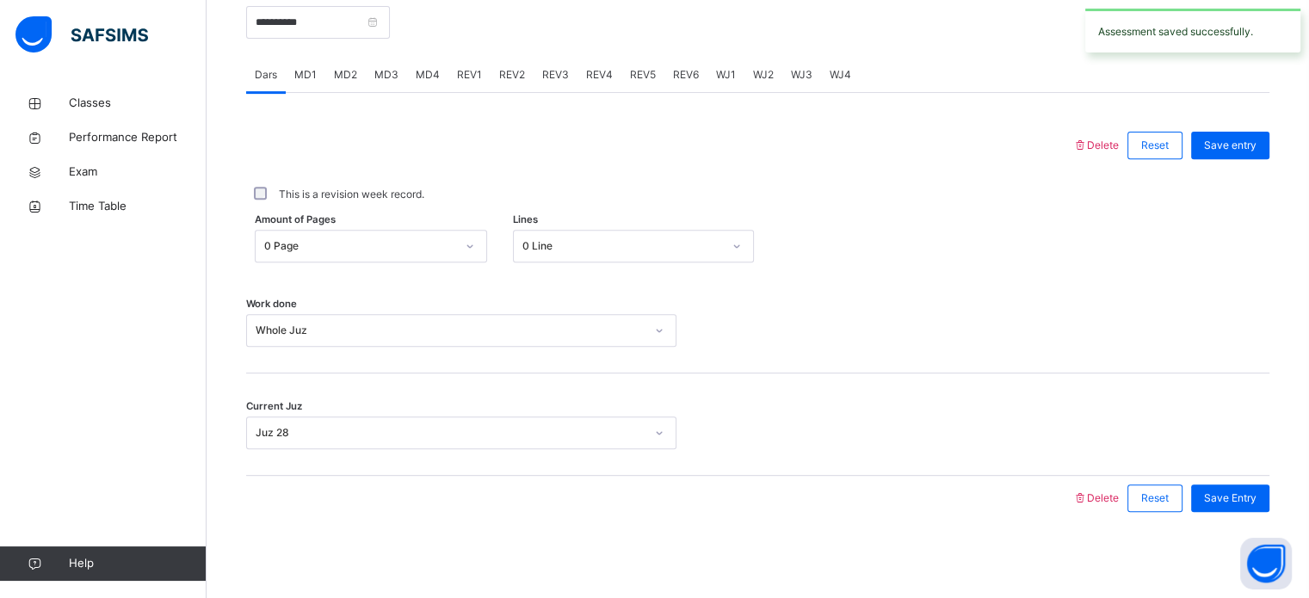
click at [381, 74] on span "MD3" at bounding box center [386, 74] width 24 height 15
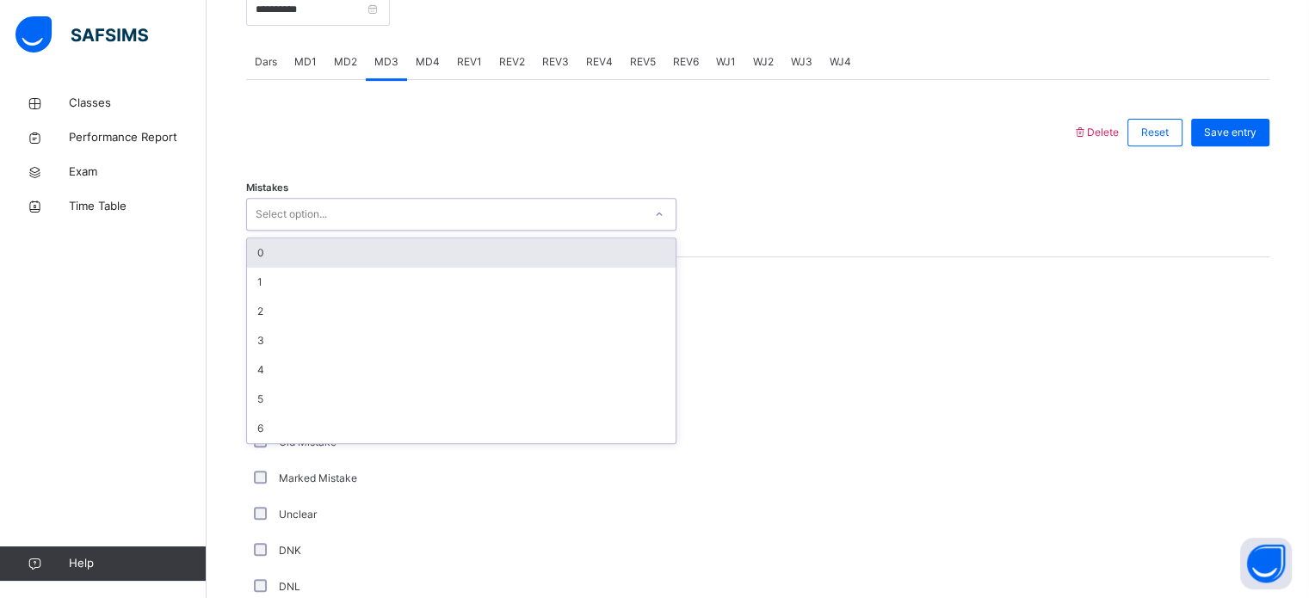
click at [422, 228] on div "Select option..." at bounding box center [445, 214] width 396 height 27
click at [406, 268] on div "0" at bounding box center [461, 252] width 429 height 29
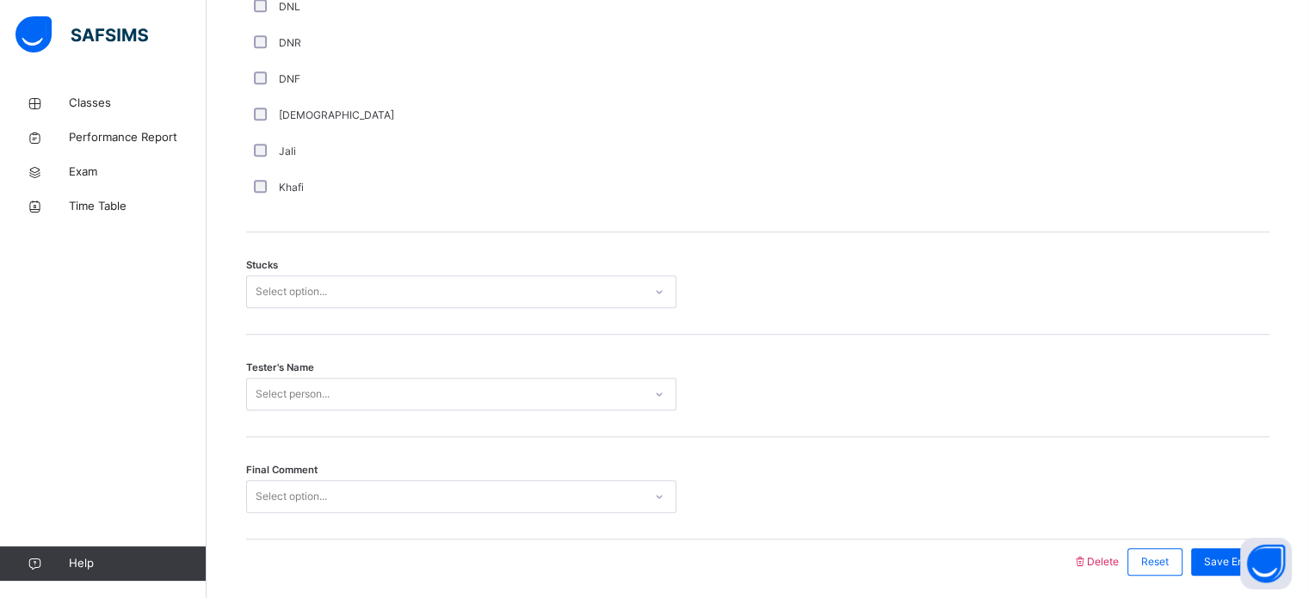
scroll to position [1350, 0]
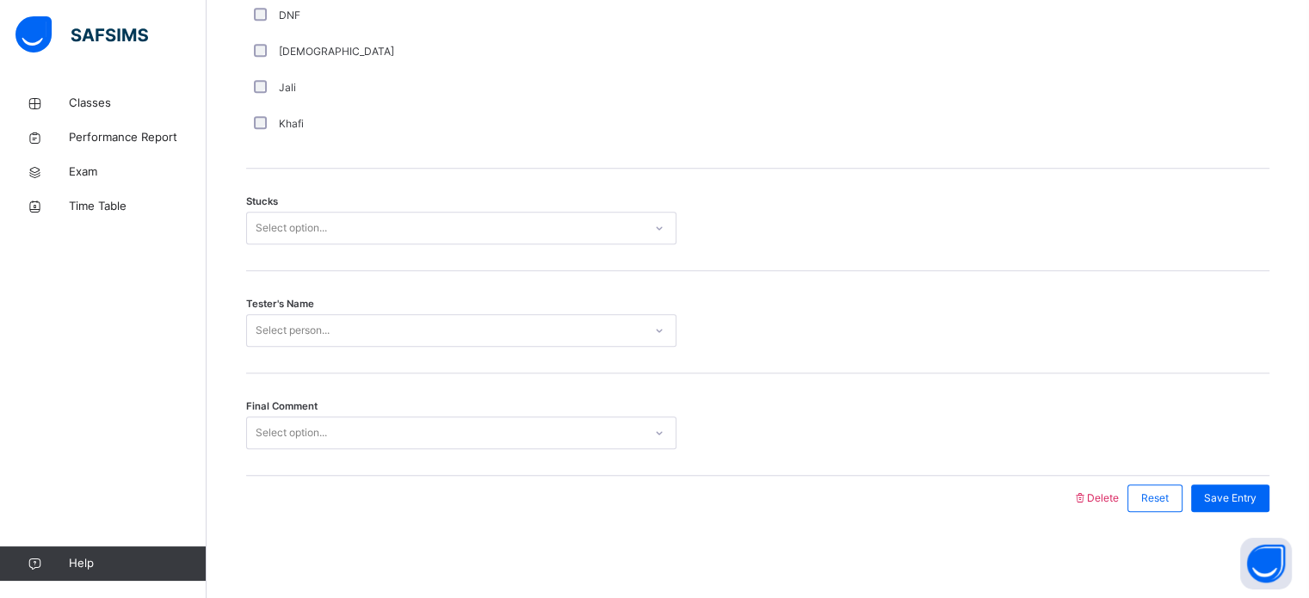
click at [422, 232] on div "Select option..." at bounding box center [445, 228] width 396 height 27
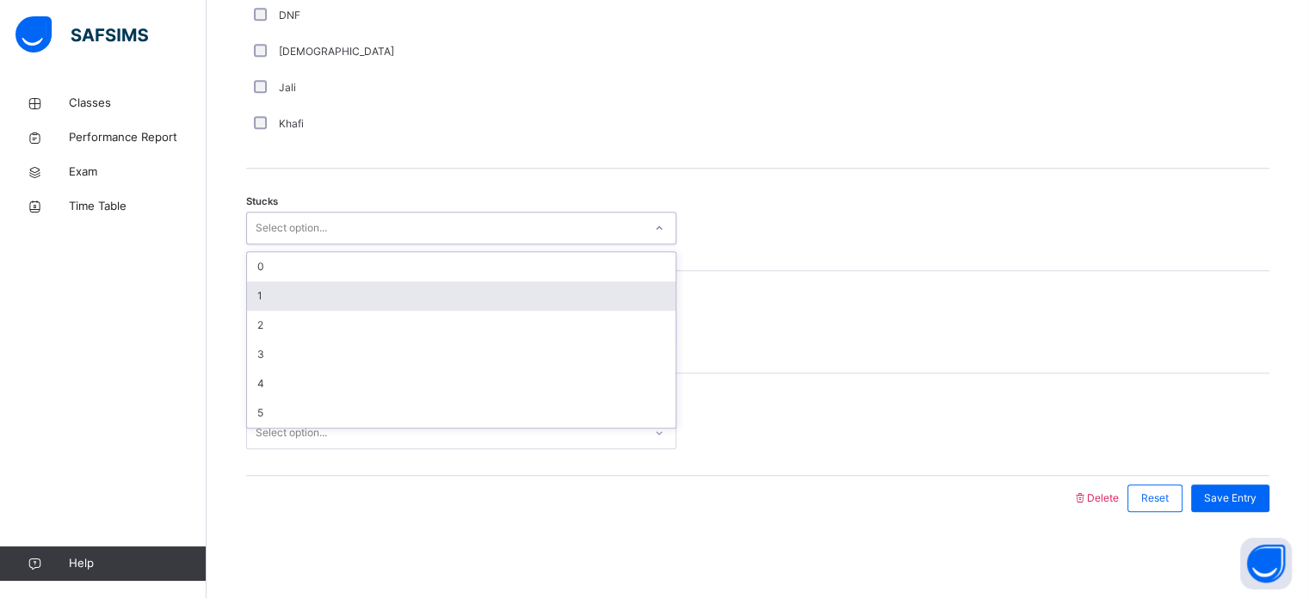
click at [424, 294] on div "1" at bounding box center [461, 295] width 429 height 29
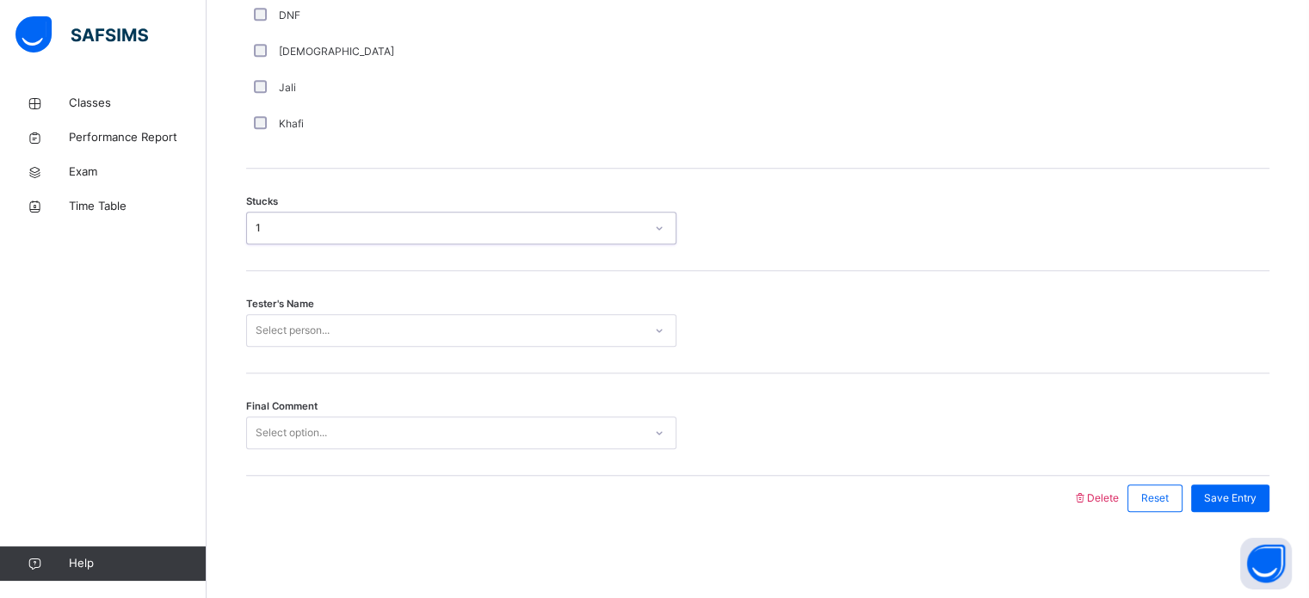
click at [424, 337] on div "Select person..." at bounding box center [445, 331] width 396 height 27
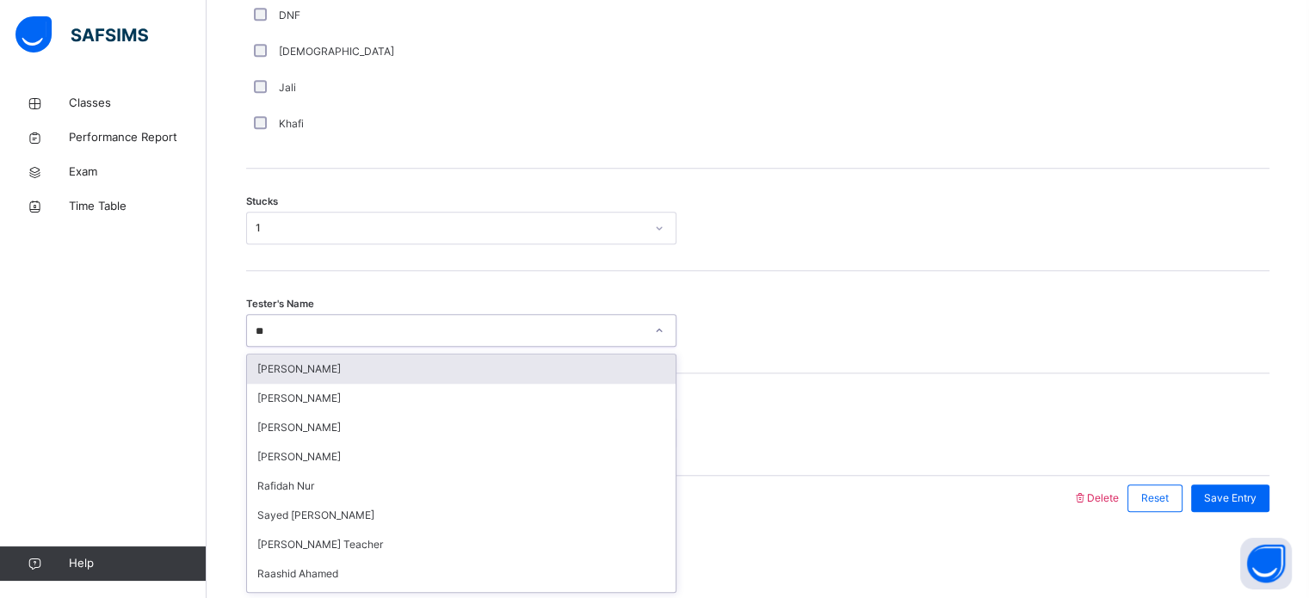
type input "*"
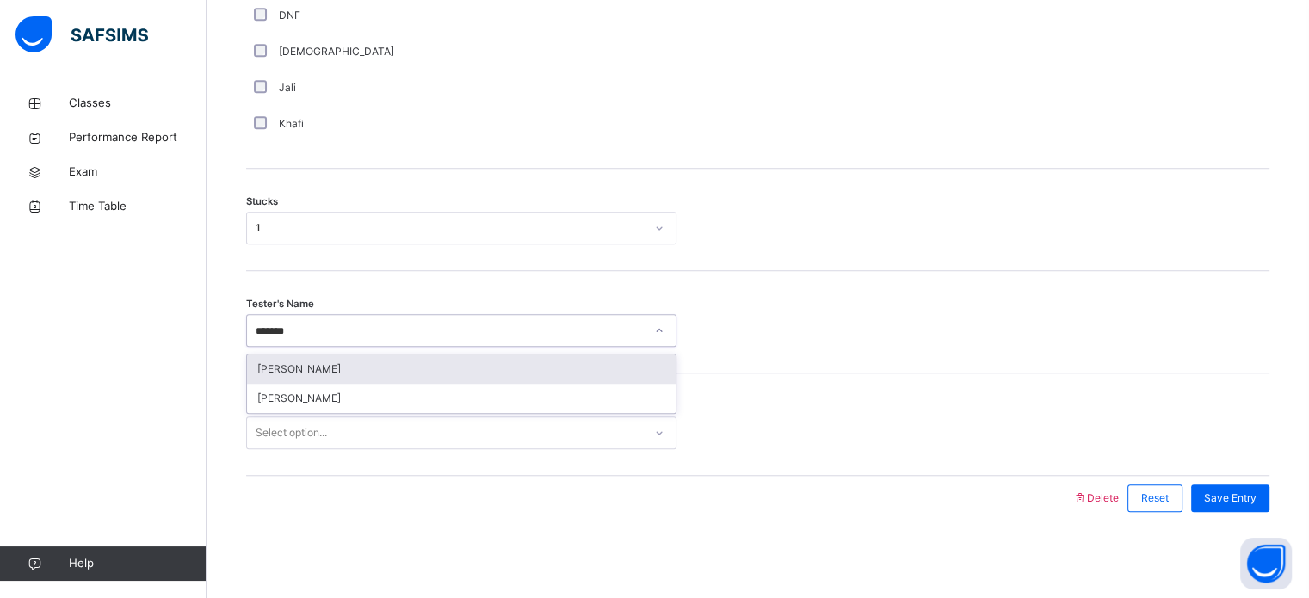
type input "*******"
click at [436, 368] on div "[PERSON_NAME]" at bounding box center [461, 369] width 429 height 29
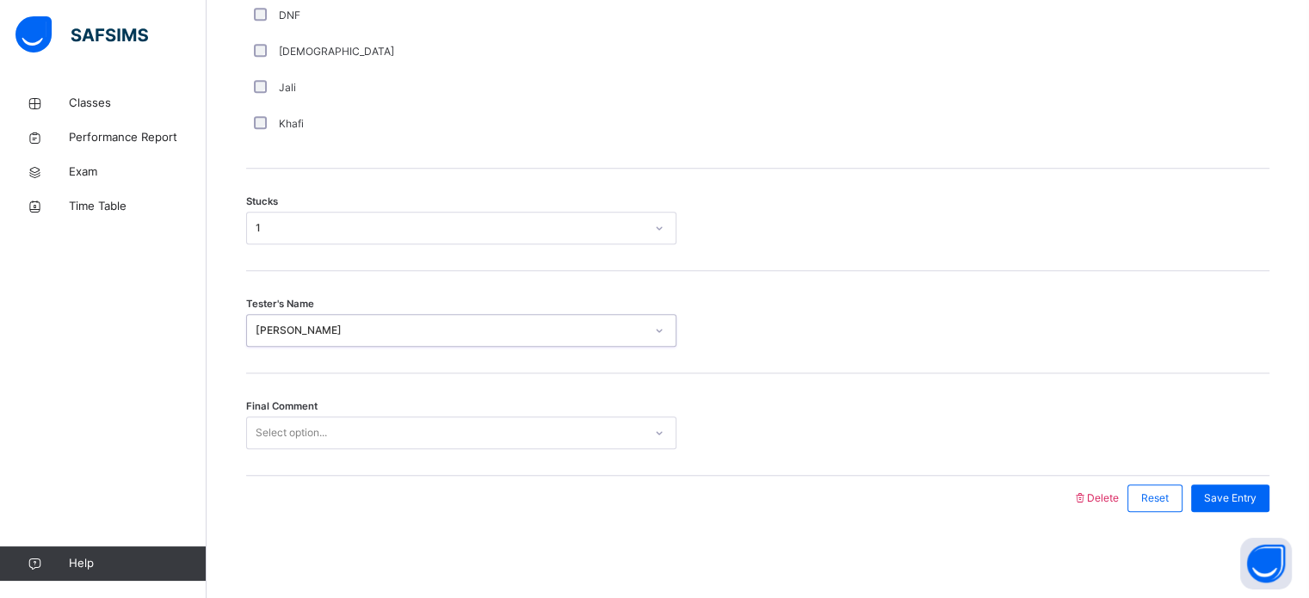
click at [517, 441] on div "Select option..." at bounding box center [445, 433] width 396 height 27
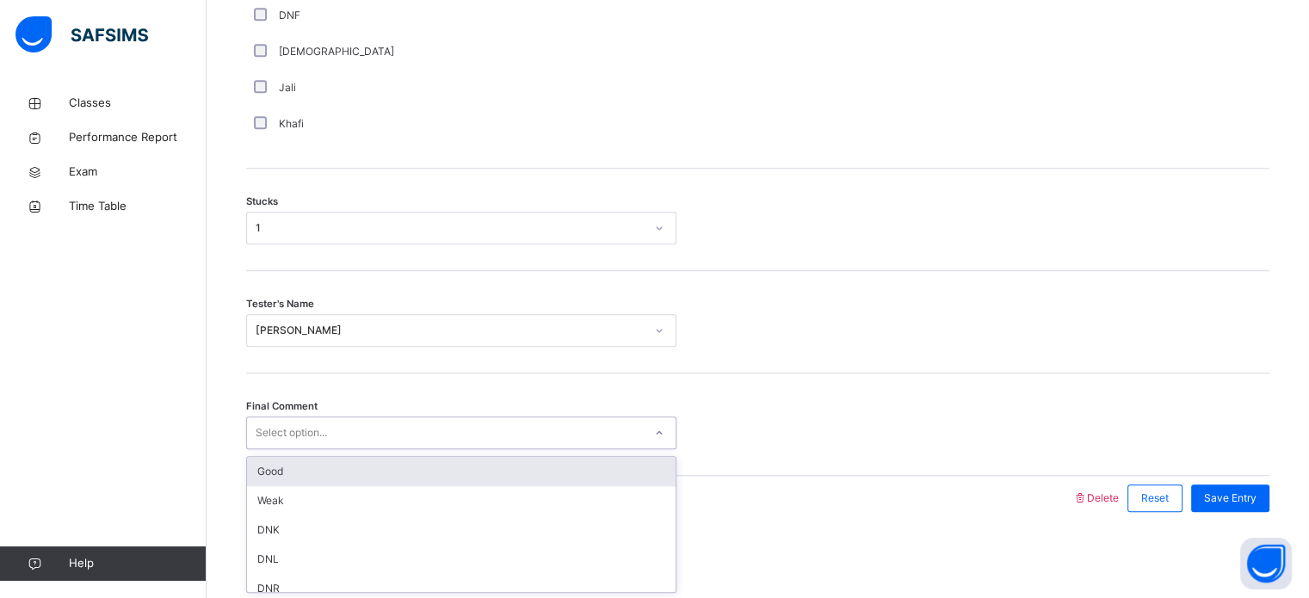
click at [538, 476] on div "Good" at bounding box center [461, 471] width 429 height 29
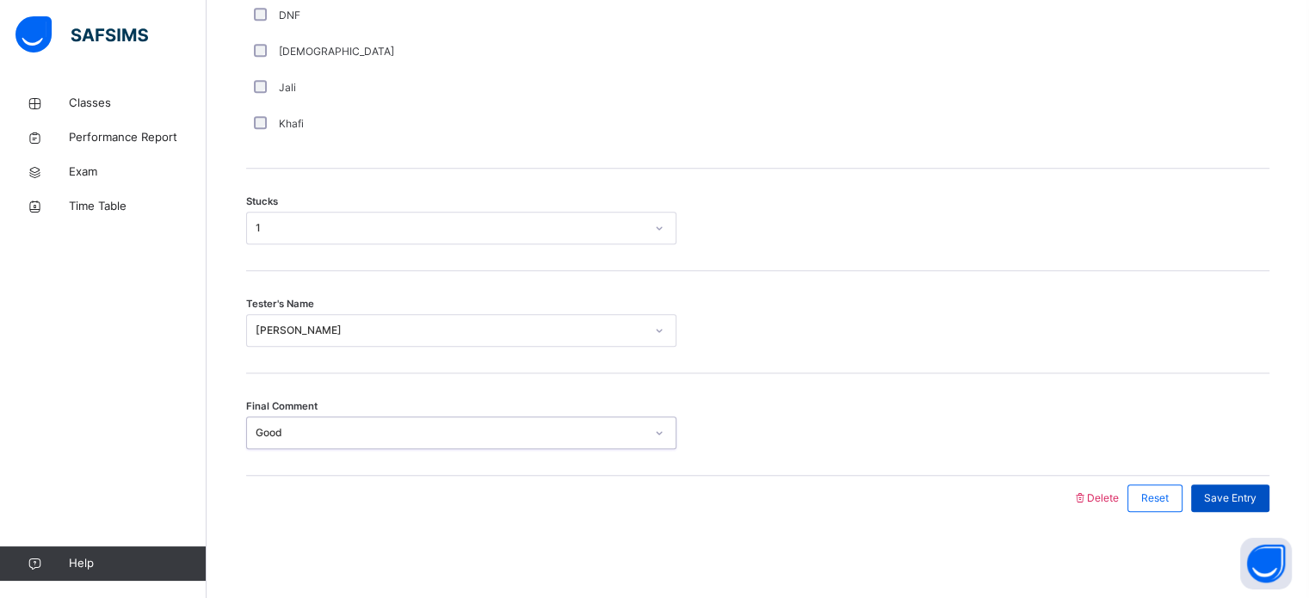
click at [1257, 501] on span "Save Entry" at bounding box center [1230, 498] width 53 height 15
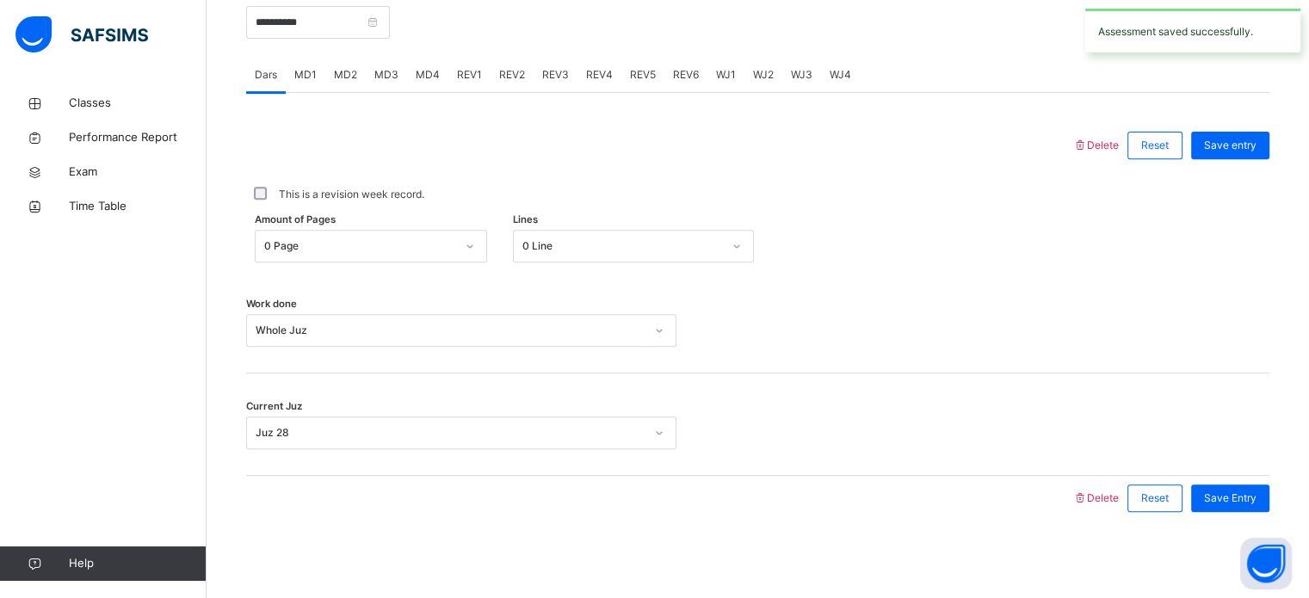
scroll to position [694, 0]
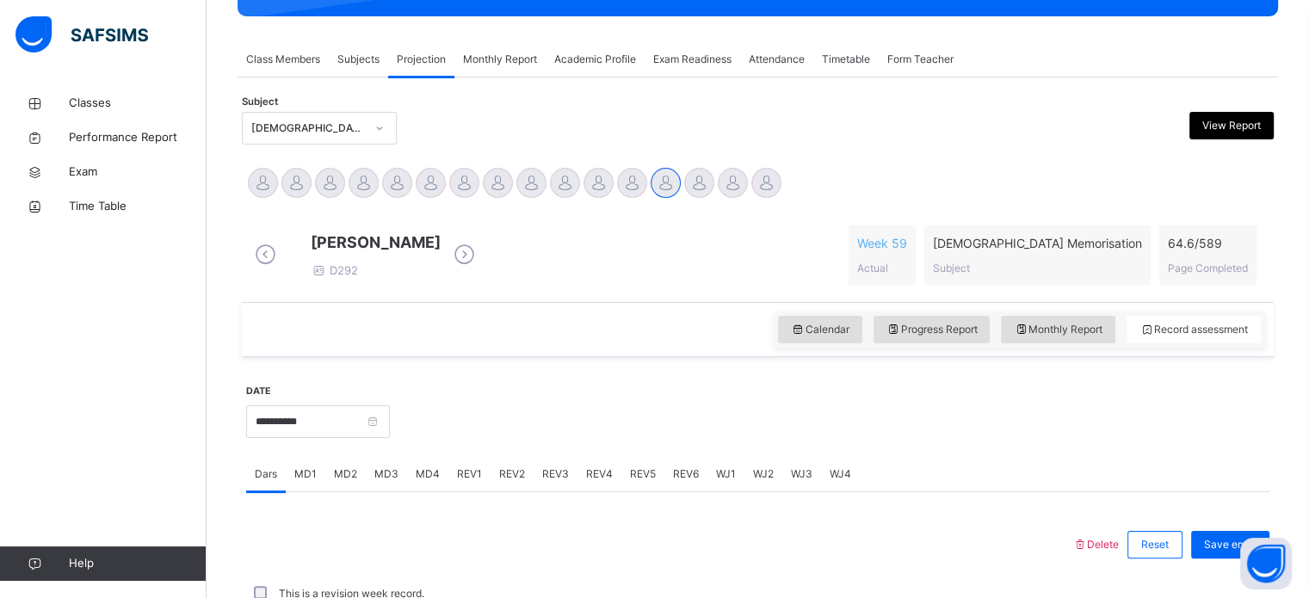
scroll to position [280, 0]
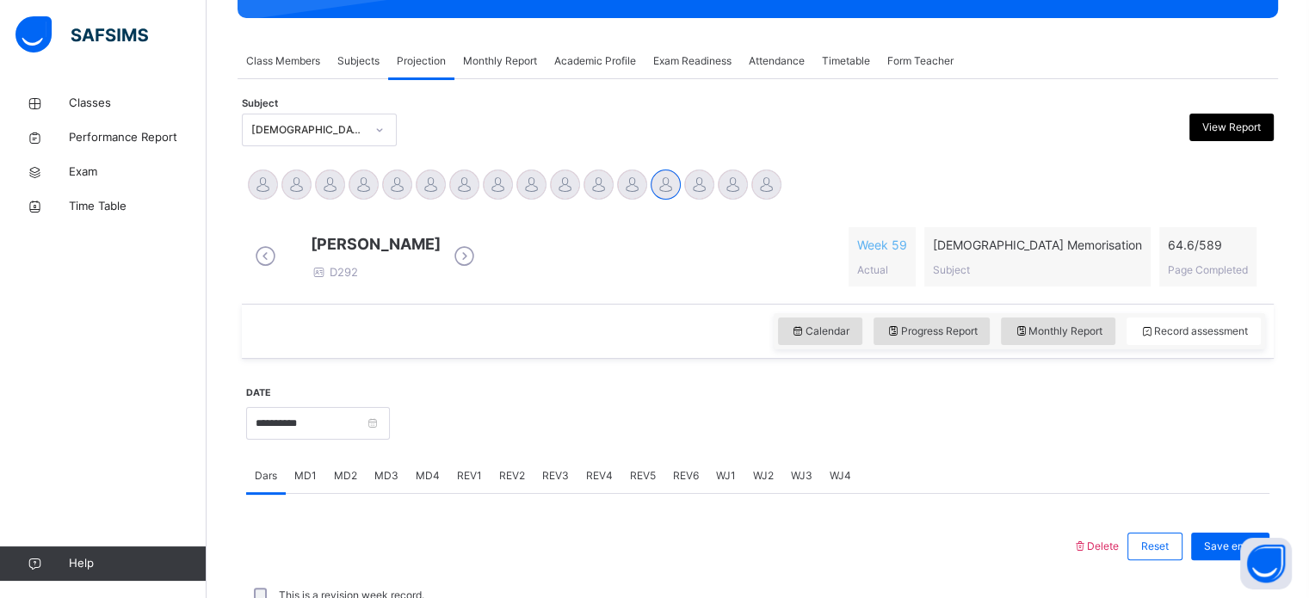
click at [505, 65] on span "Monthly Report" at bounding box center [500, 60] width 74 height 15
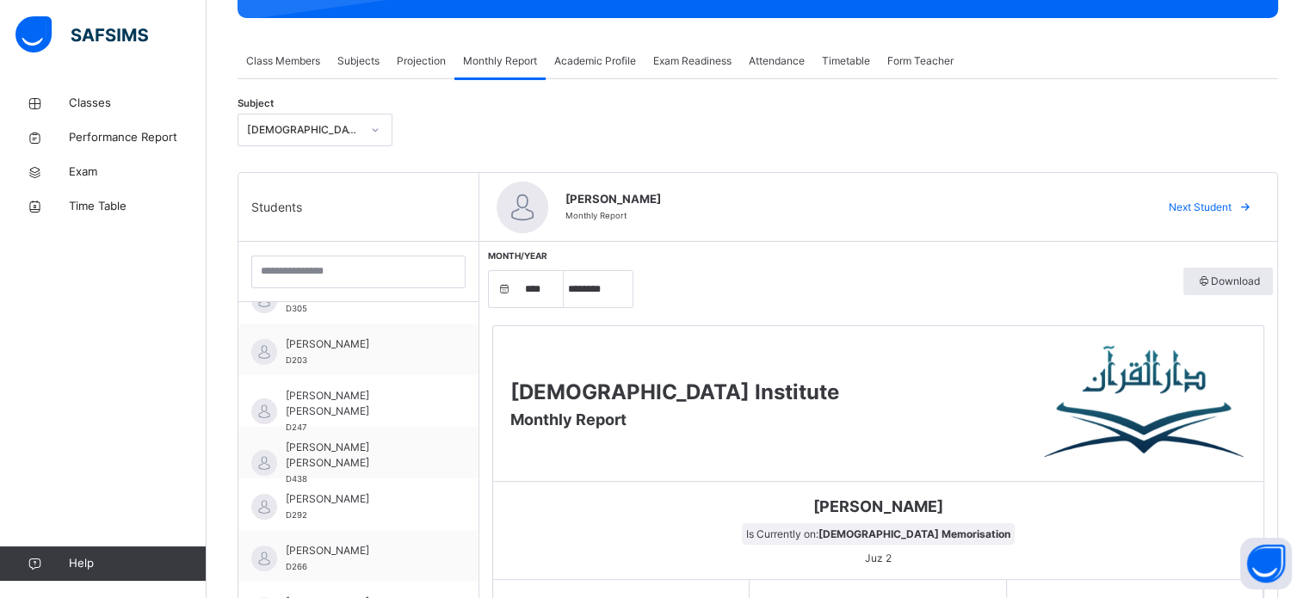
scroll to position [341, 0]
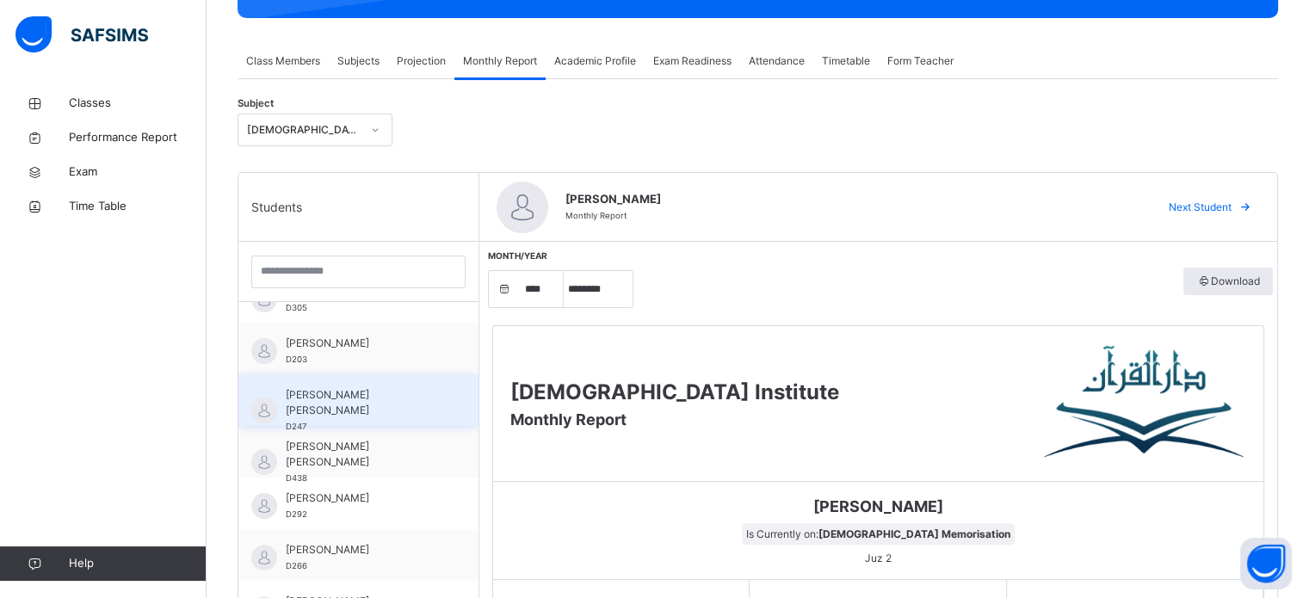
click at [345, 400] on span "[PERSON_NAME] [PERSON_NAME]" at bounding box center [363, 402] width 154 height 31
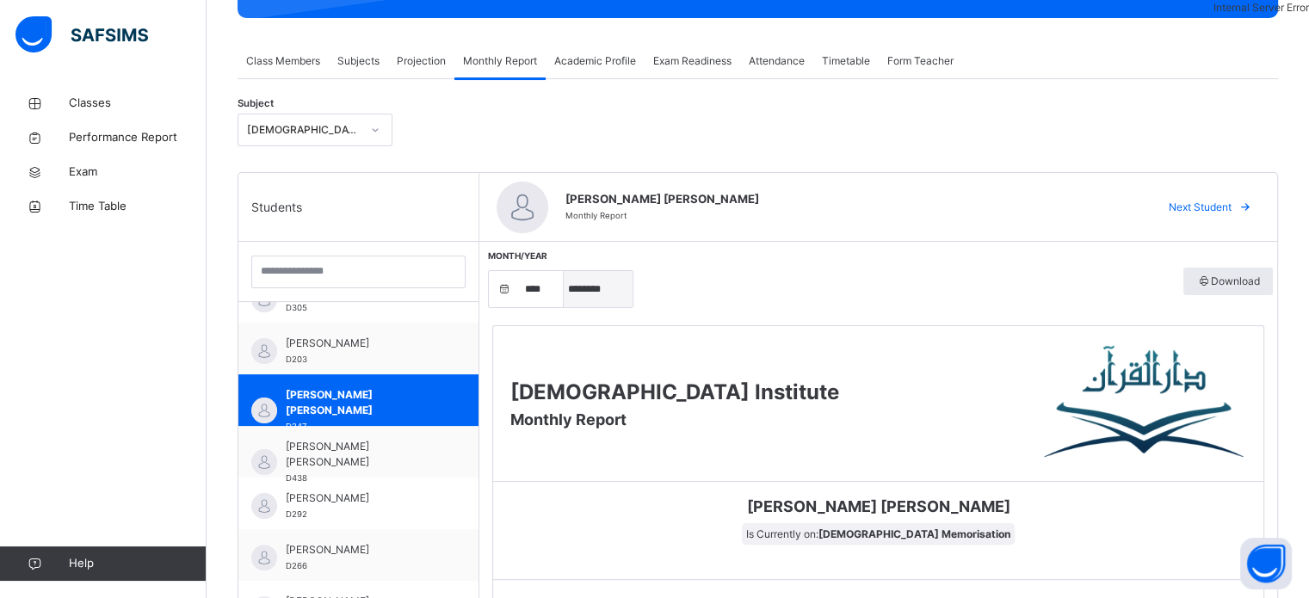
click at [602, 295] on select "***** ******** ***** ***** *** **** **** ****** ********* ******* ******** ****…" at bounding box center [598, 289] width 69 height 36
click at [564, 271] on select "***** ******** ***** ***** *** **** **** ****** ********* ******* ******** ****…" at bounding box center [598, 289] width 69 height 36
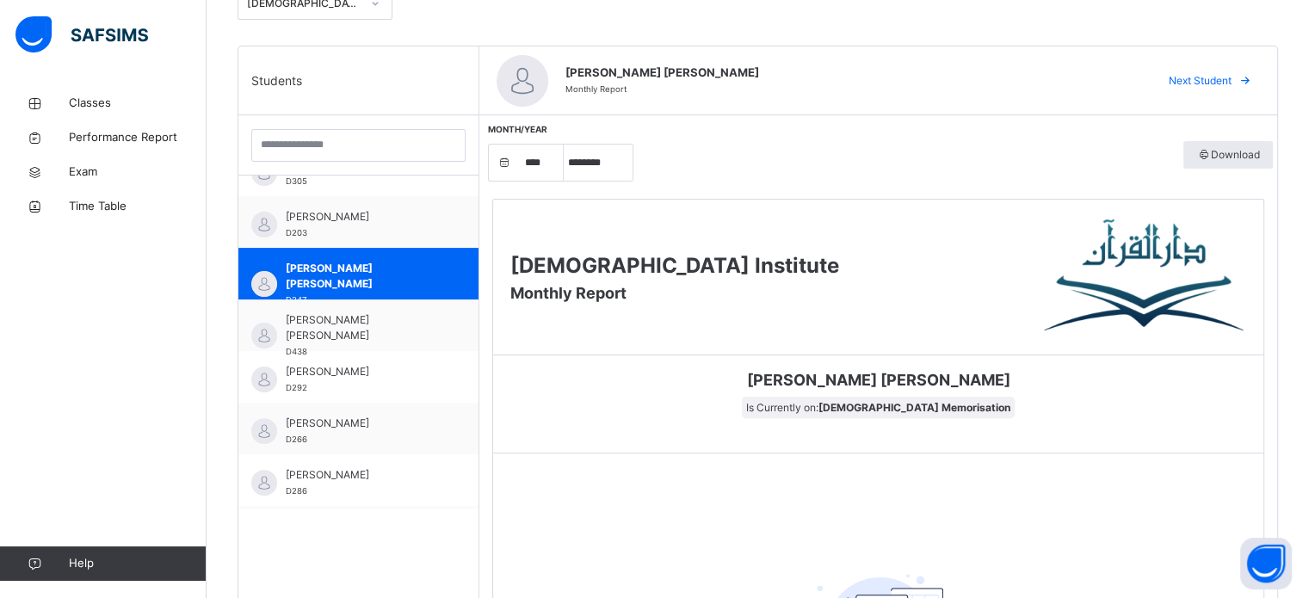
scroll to position [406, 0]
click at [365, 281] on div "[PERSON_NAME] [PERSON_NAME] D247" at bounding box center [363, 284] width 154 height 46
click at [585, 158] on select "***** ******** ***** ***** *** **** **** ****** ********* ******* ******** ****…" at bounding box center [598, 163] width 69 height 36
click at [564, 145] on select "***** ******** ***** ***** *** **** **** ****** ********* ******* ******** ****…" at bounding box center [598, 163] width 69 height 36
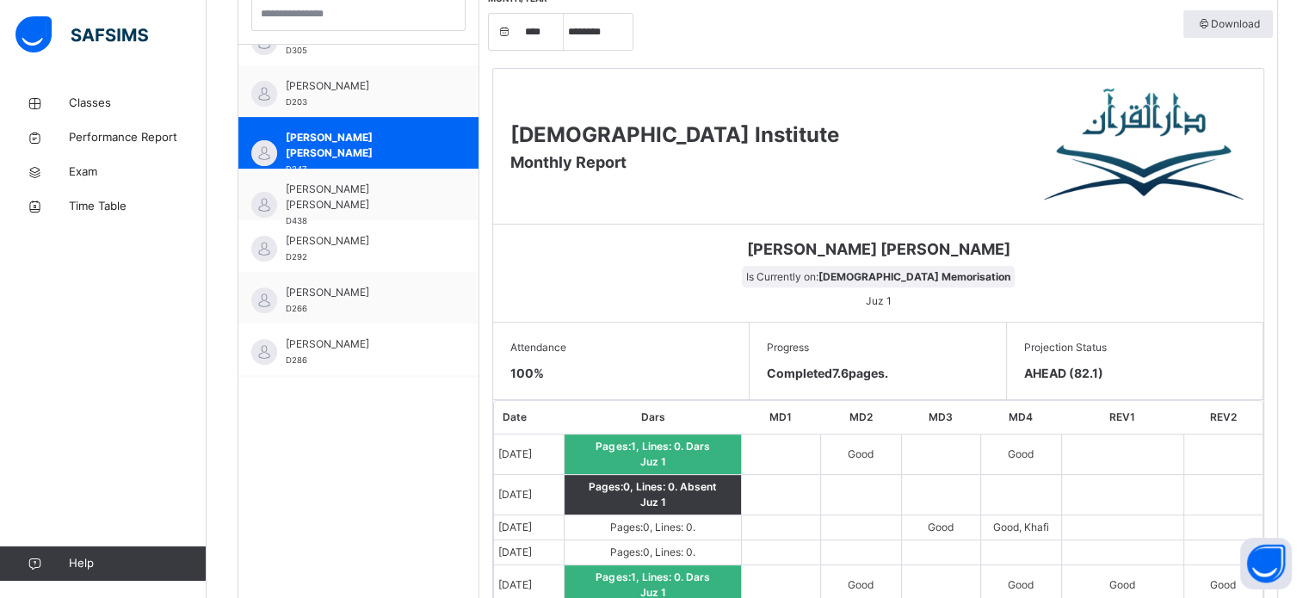
scroll to position [369, 0]
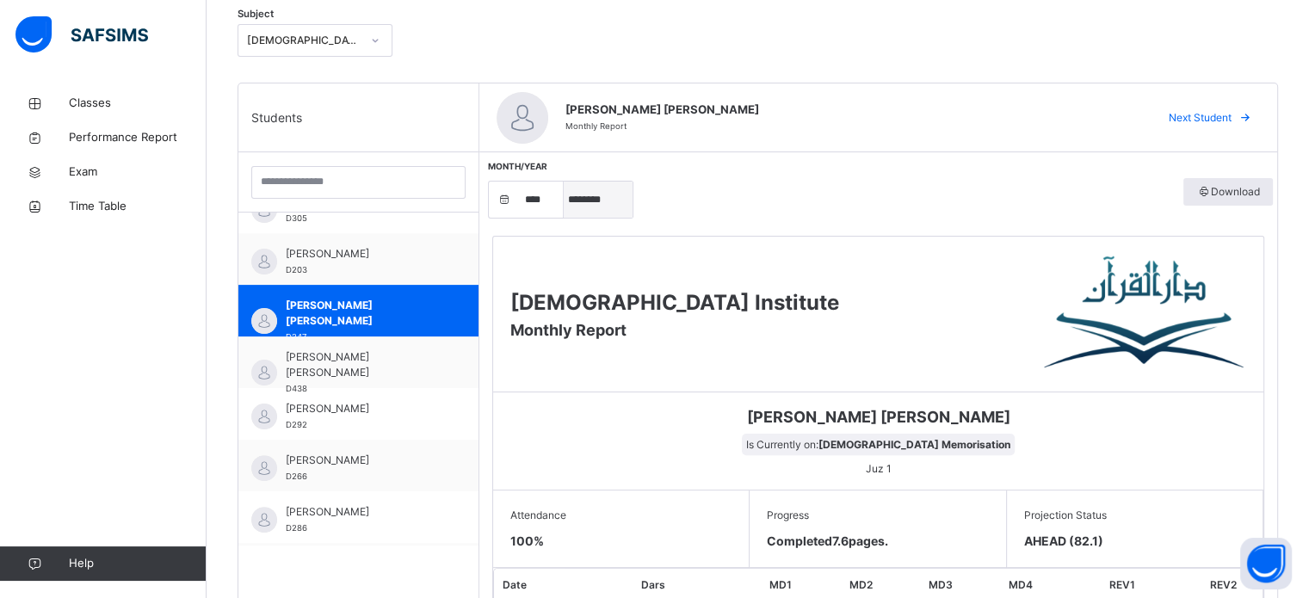
click at [590, 200] on select "***** ******** ***** ***** *** **** **** ****** ********* ******* ******** ****…" at bounding box center [598, 200] width 69 height 36
select select "*"
click at [564, 182] on select "***** ******** ***** ***** *** **** **** ****** ********* ******* ******** ****…" at bounding box center [598, 200] width 69 height 36
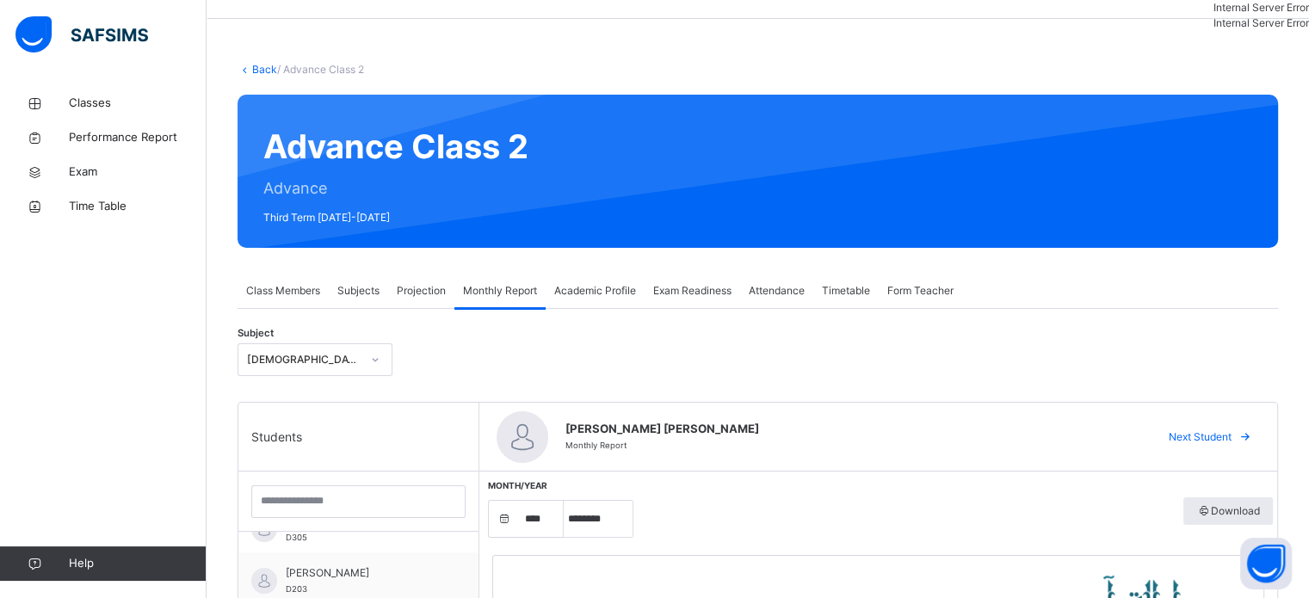
scroll to position [0, 0]
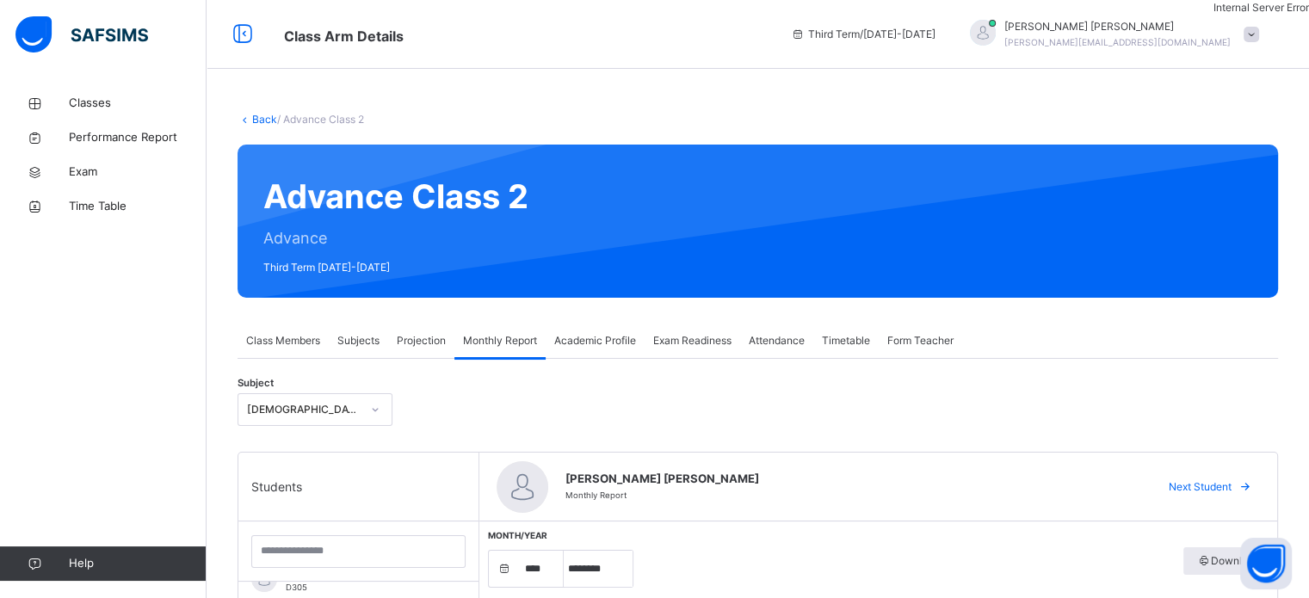
click at [414, 349] on div "Projection" at bounding box center [421, 341] width 66 height 34
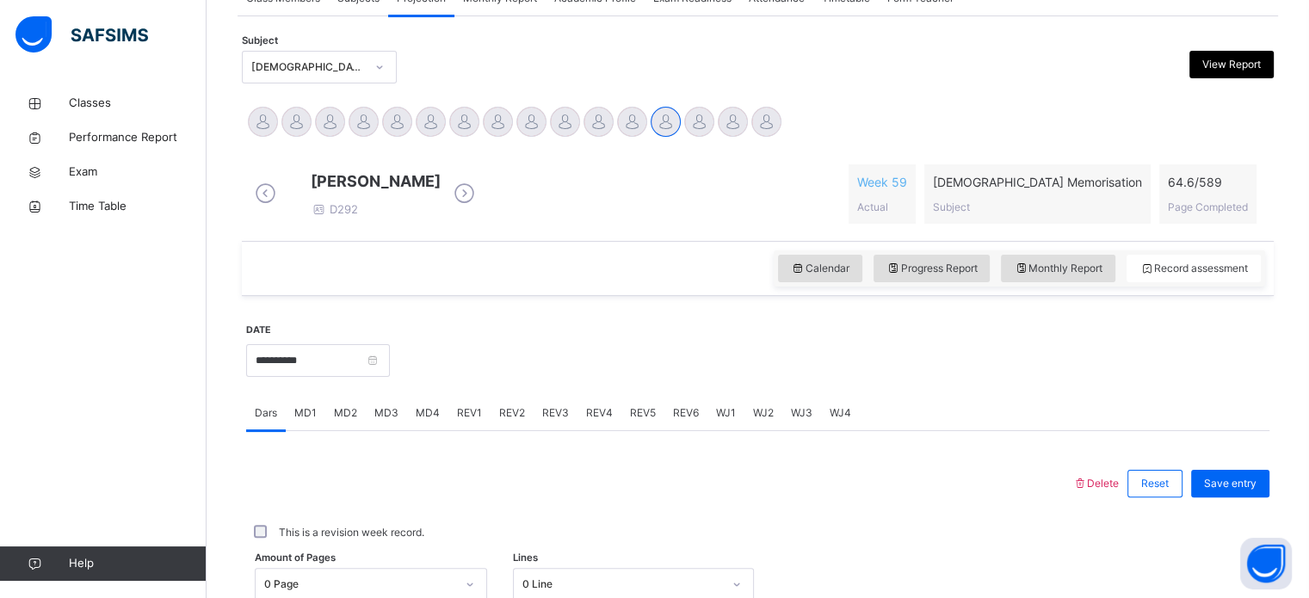
scroll to position [341, 0]
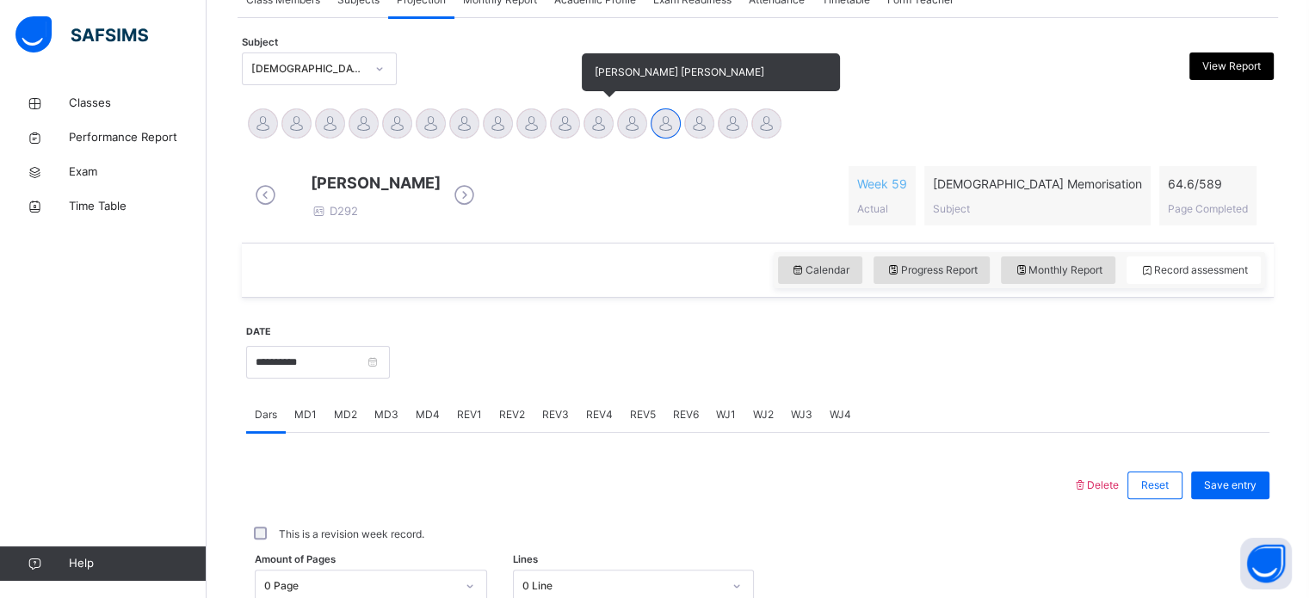
click at [596, 113] on div at bounding box center [599, 123] width 30 height 30
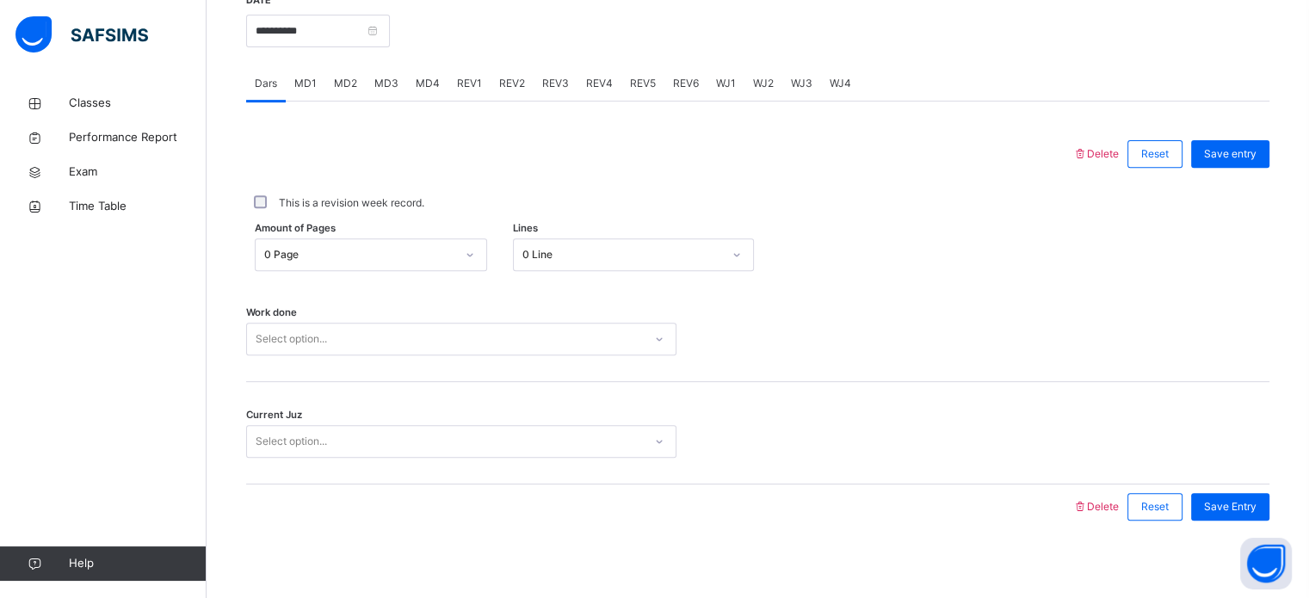
scroll to position [679, 0]
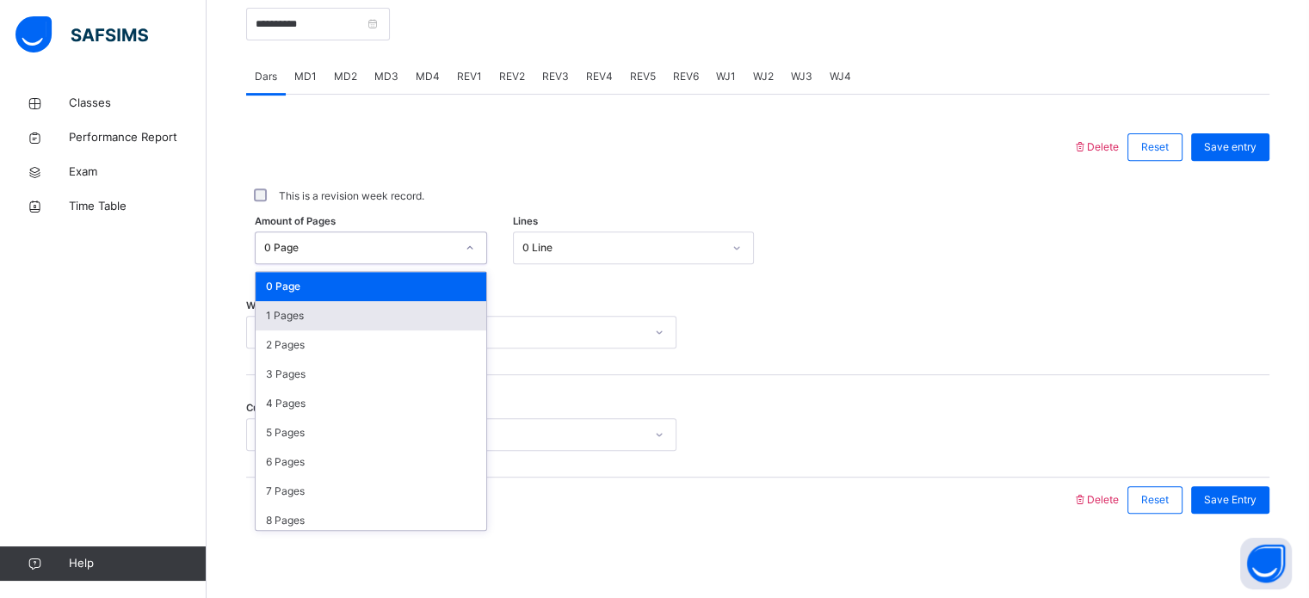
click at [275, 331] on div "1 Pages" at bounding box center [371, 315] width 231 height 29
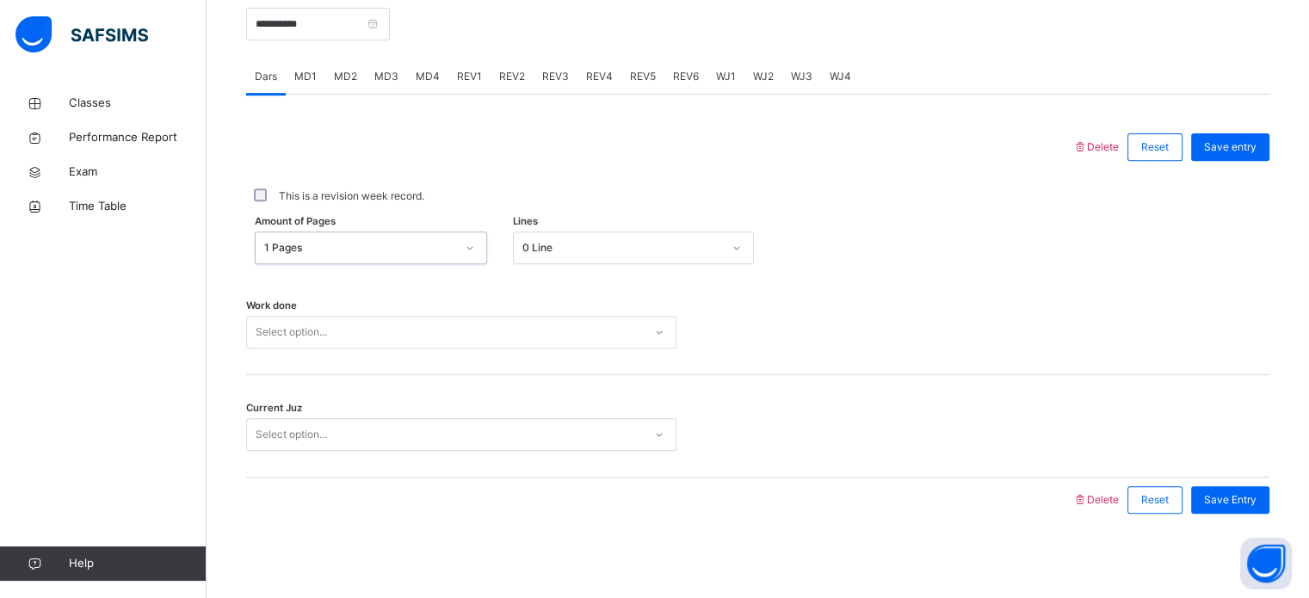
scroll to position [694, 0]
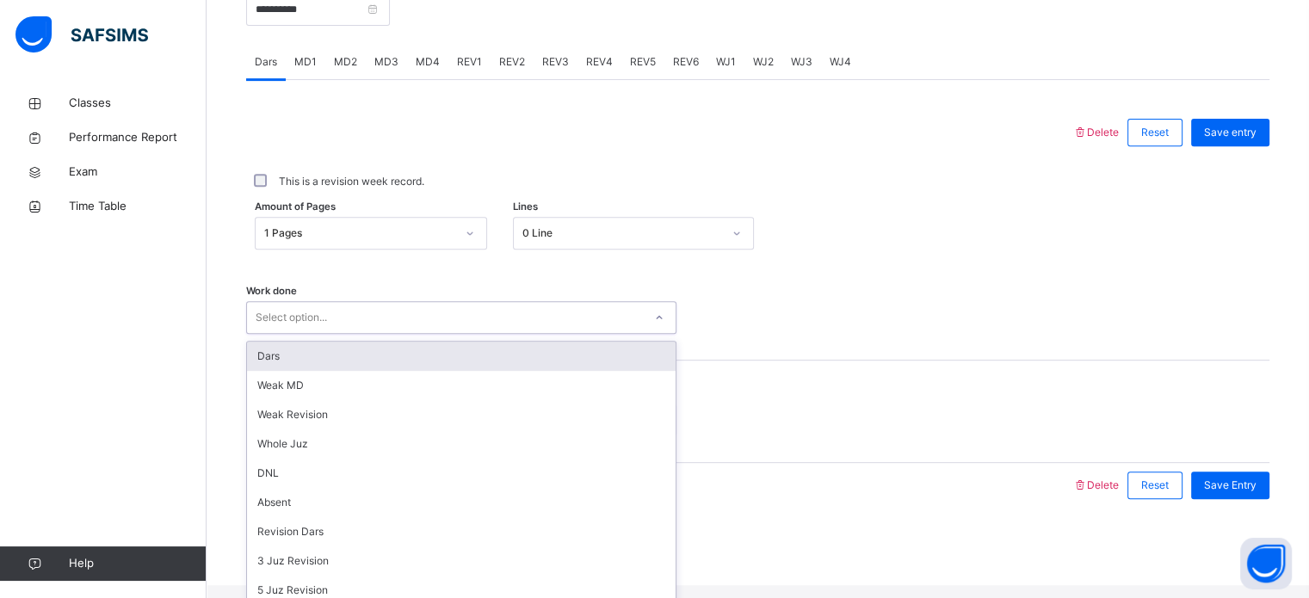
click at [262, 371] on div "Dars" at bounding box center [461, 356] width 429 height 29
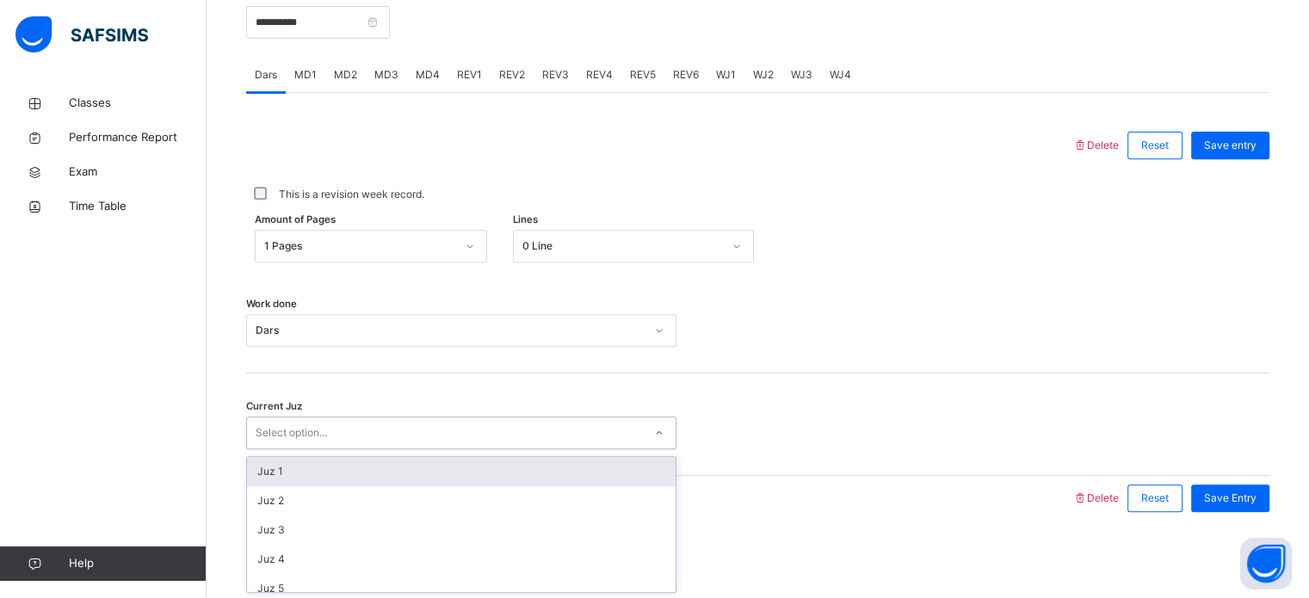
click at [258, 479] on div "Juz 1" at bounding box center [461, 471] width 429 height 29
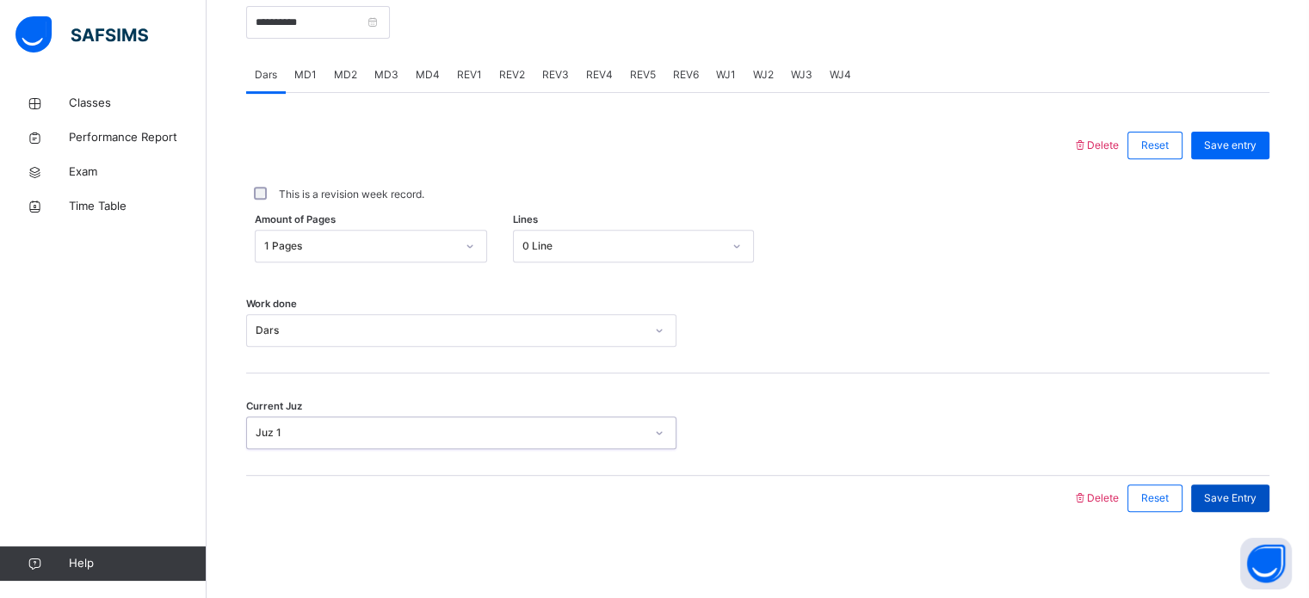
click at [1245, 503] on span "Save Entry" at bounding box center [1230, 498] width 53 height 15
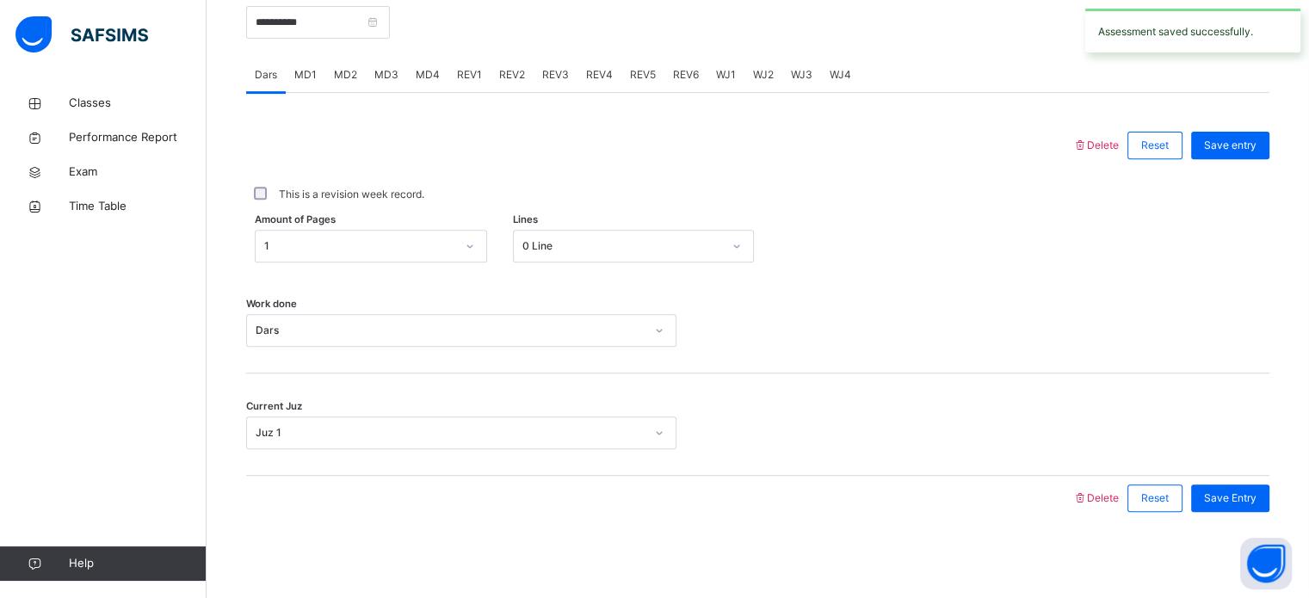
click at [310, 83] on div "MD1" at bounding box center [306, 75] width 40 height 34
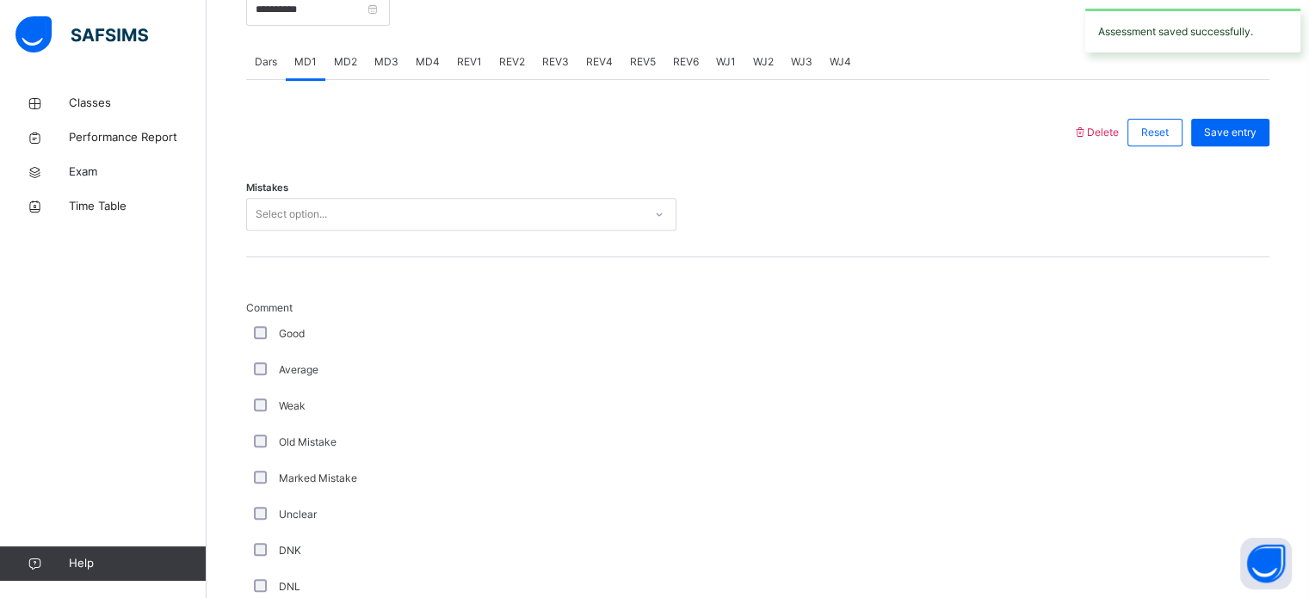
click at [344, 70] on span "MD2" at bounding box center [345, 61] width 23 height 15
click at [389, 70] on span "MD3" at bounding box center [386, 61] width 24 height 15
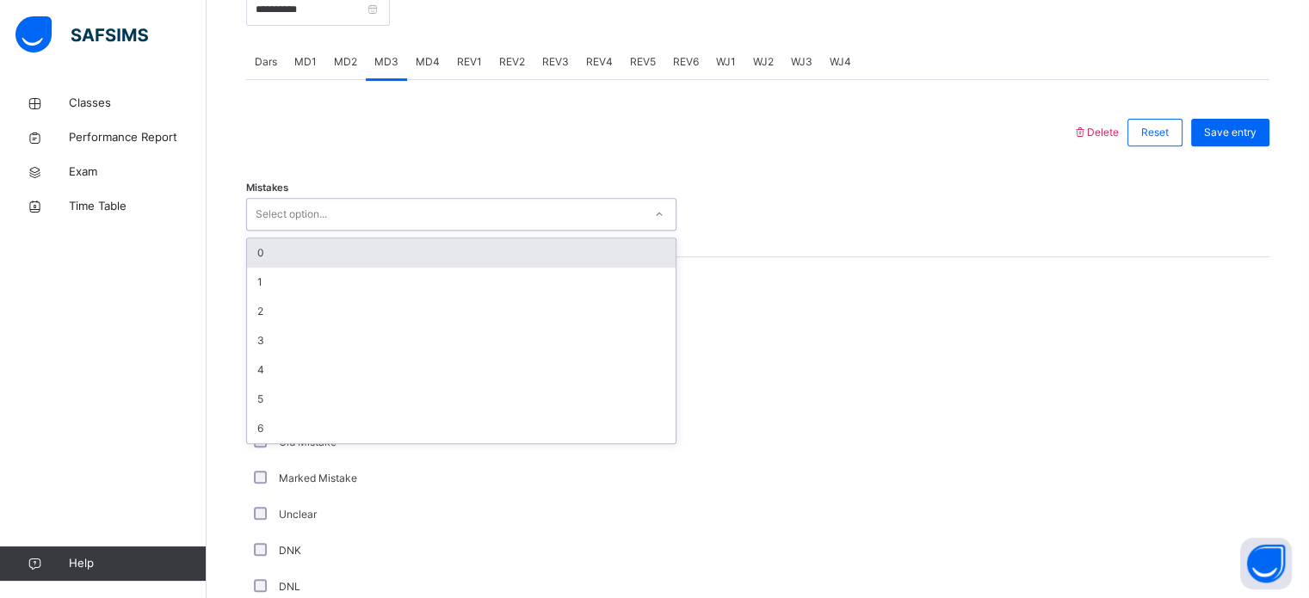
click at [275, 268] on div "0" at bounding box center [461, 252] width 429 height 29
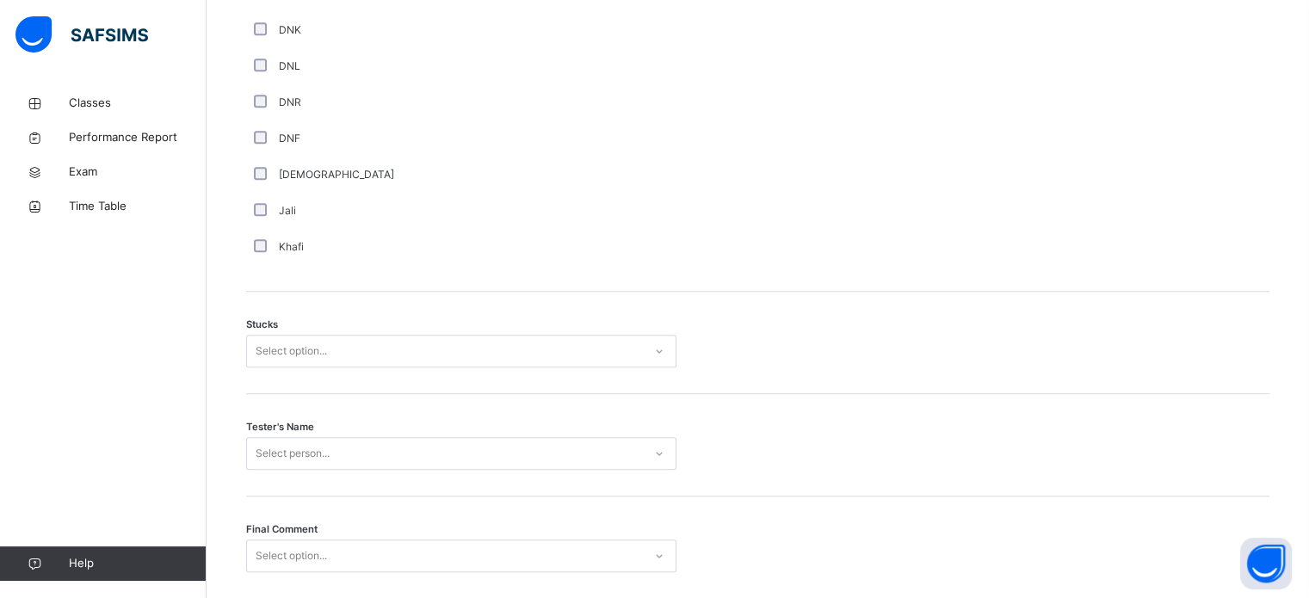
scroll to position [1229, 0]
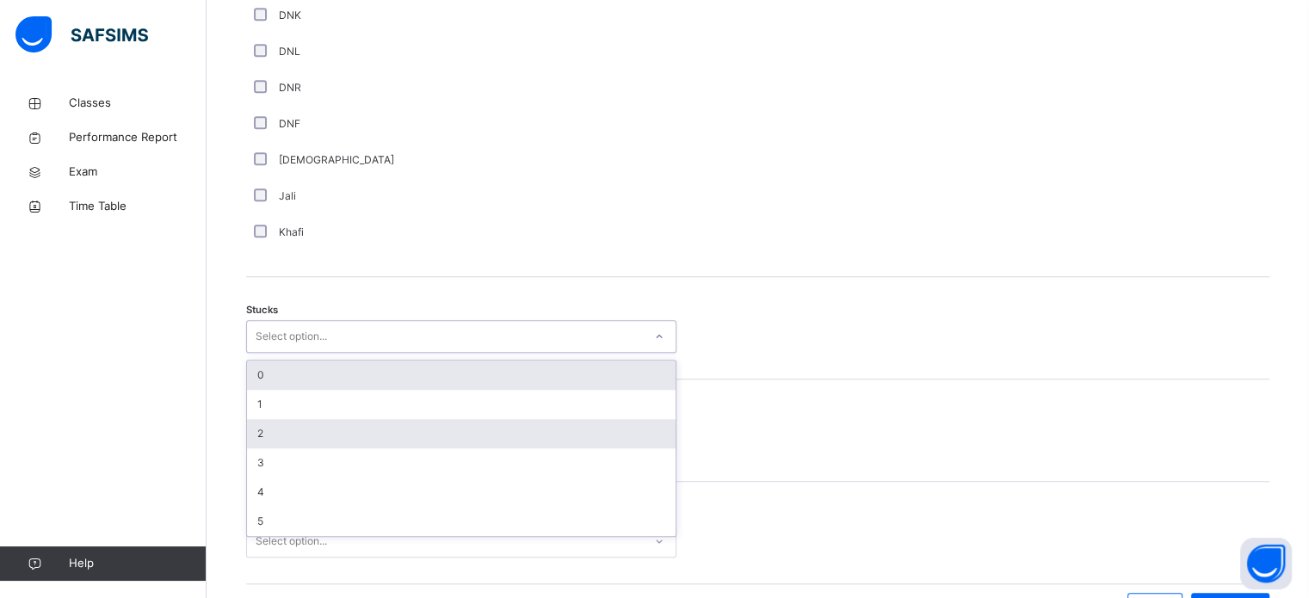
click at [260, 448] on div "2" at bounding box center [461, 433] width 429 height 29
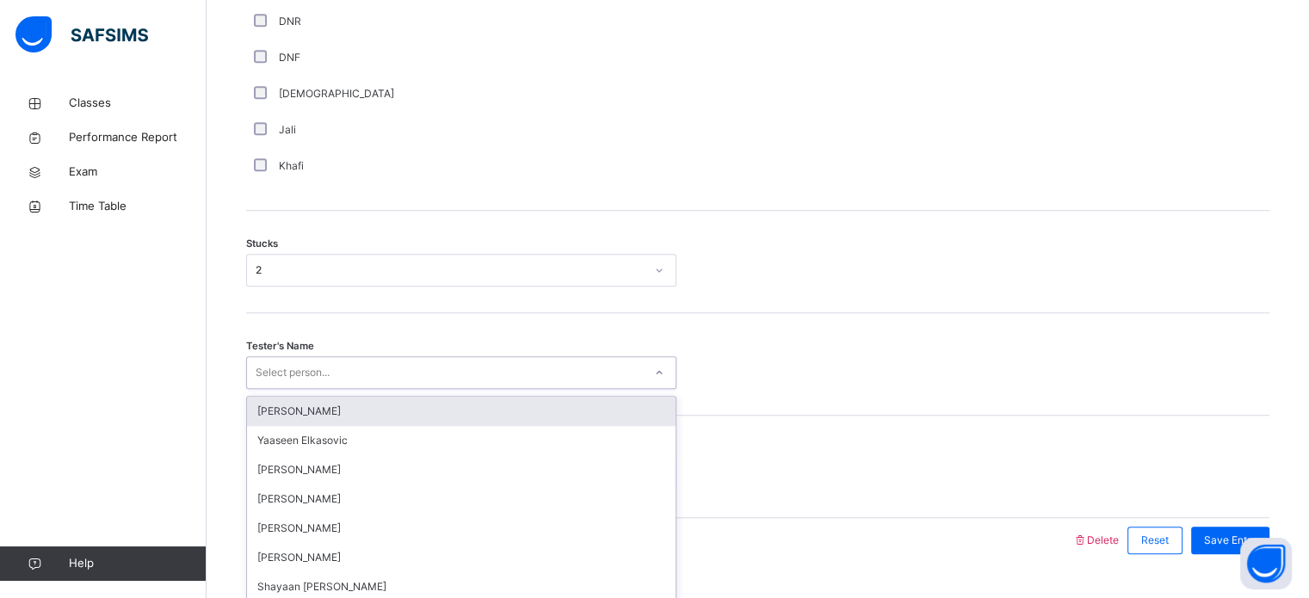
scroll to position [1350, 0]
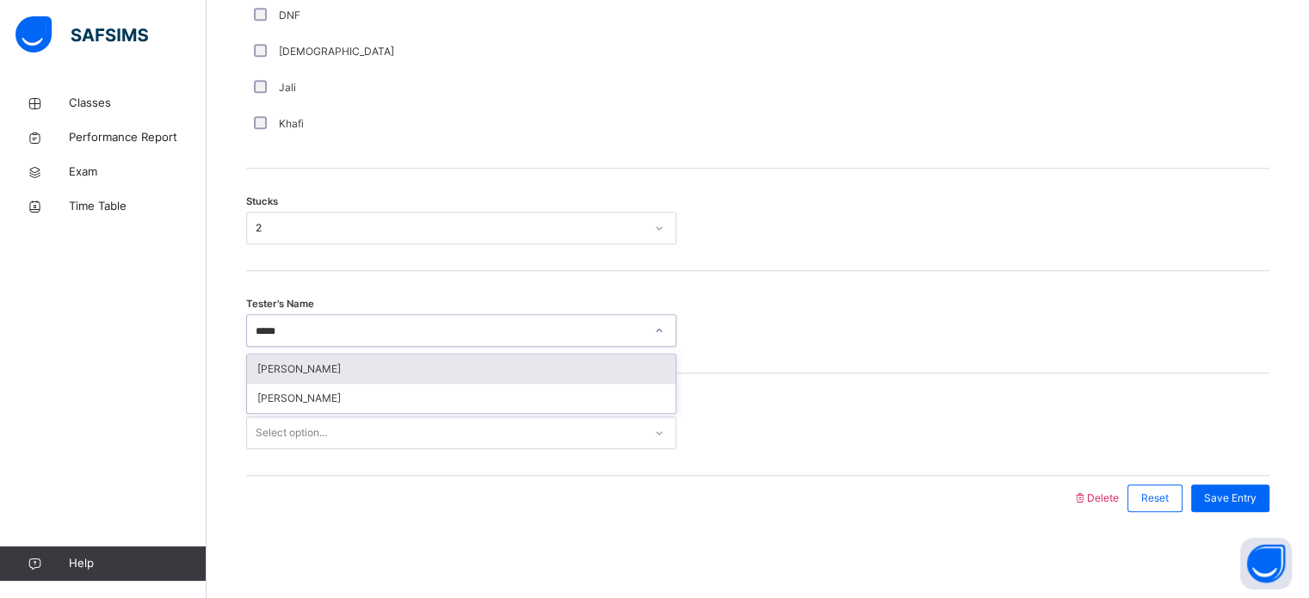
type input "*****"
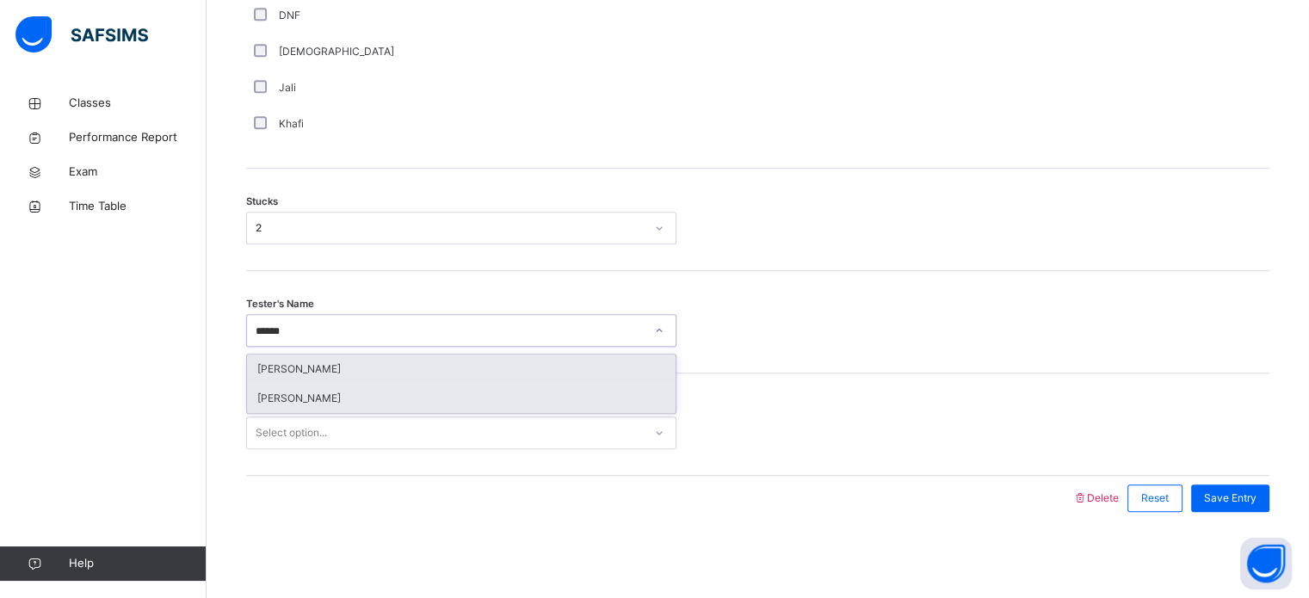
click at [269, 411] on div "[PERSON_NAME]" at bounding box center [461, 398] width 429 height 29
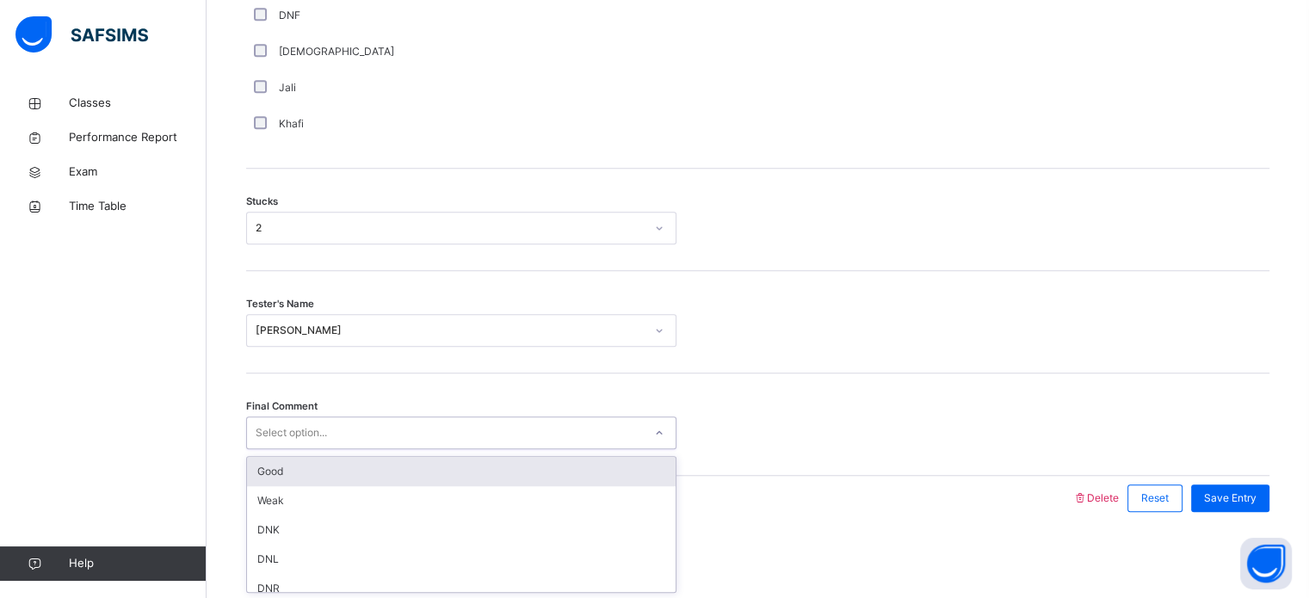
click at [257, 478] on div "Good" at bounding box center [461, 471] width 429 height 29
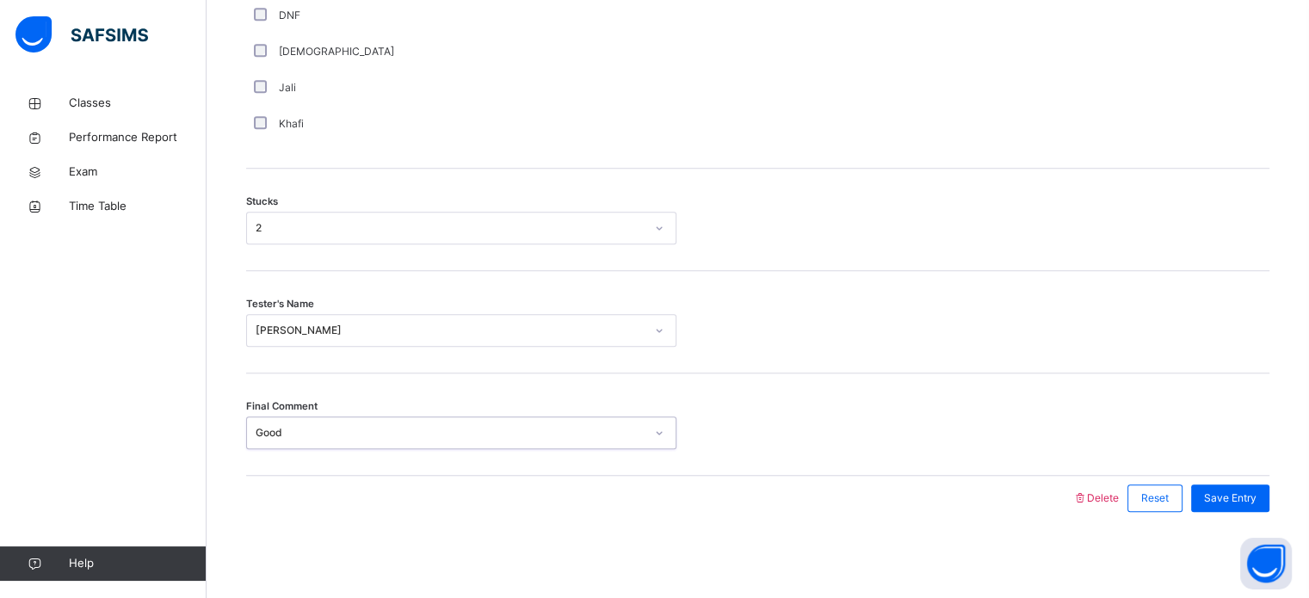
click at [1226, 510] on div "Save Entry" at bounding box center [1230, 499] width 78 height 28
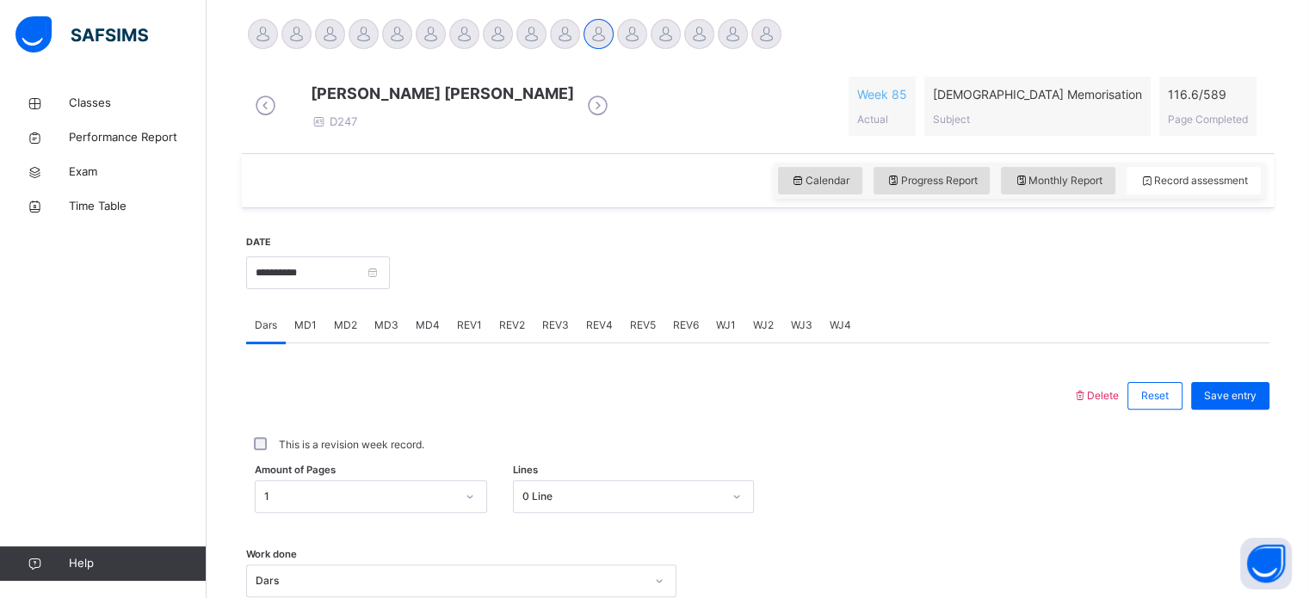
scroll to position [431, 0]
click at [432, 342] on div "MD4" at bounding box center [427, 324] width 41 height 34
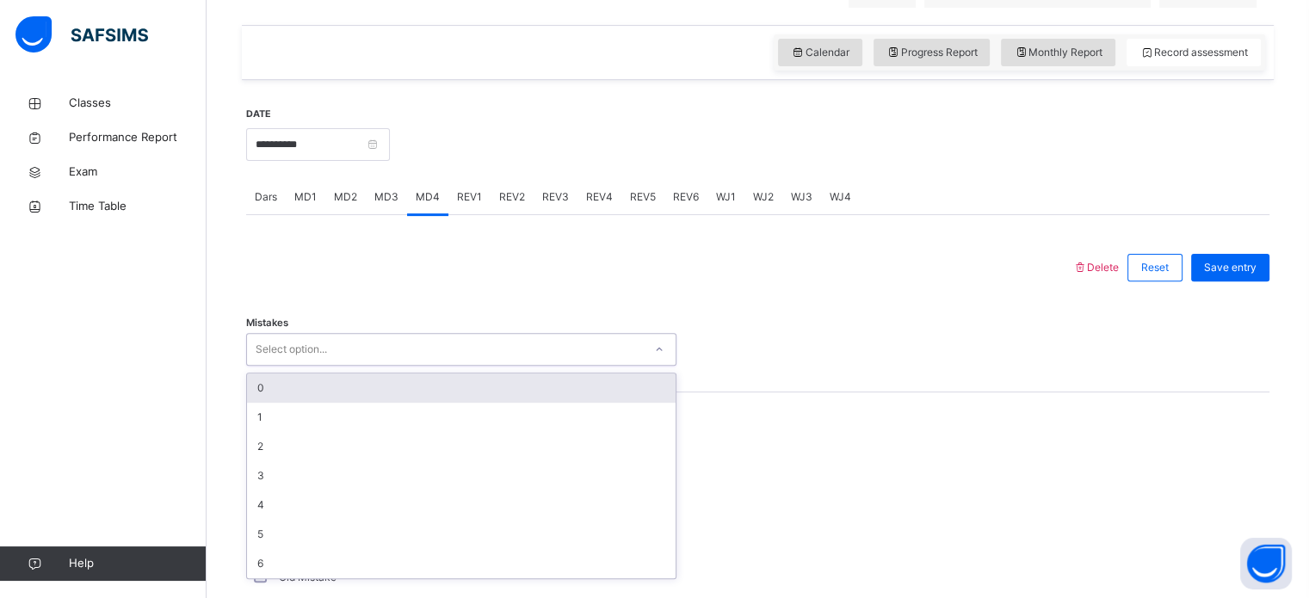
scroll to position [559, 0]
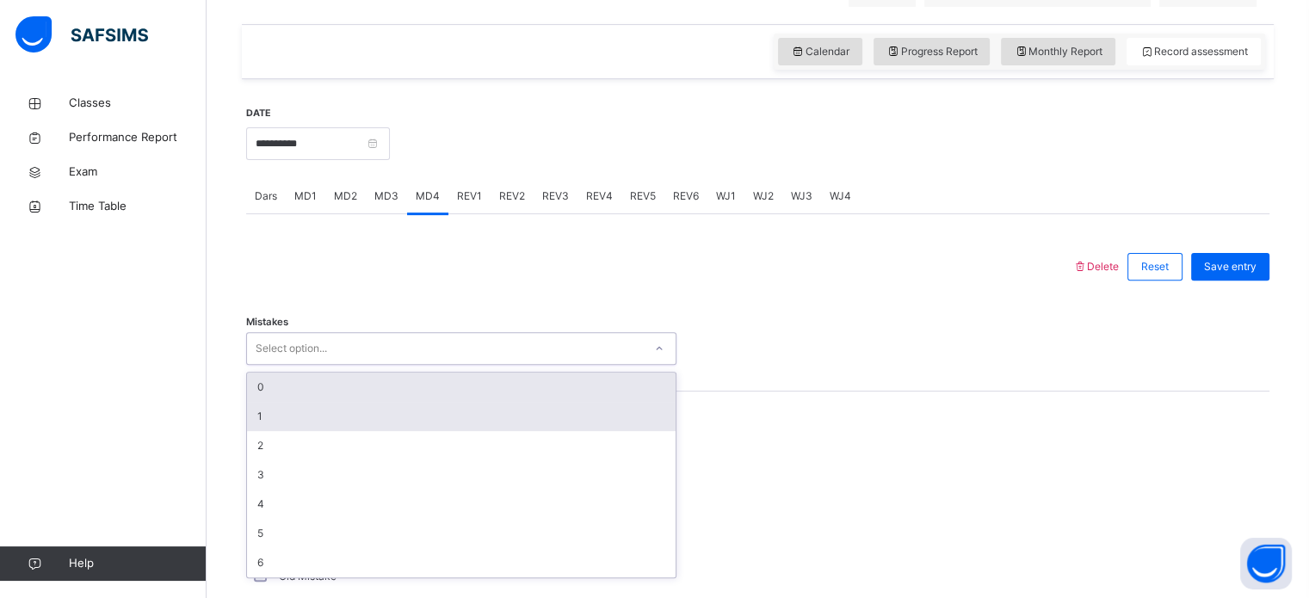
click at [259, 429] on div "1" at bounding box center [461, 416] width 429 height 29
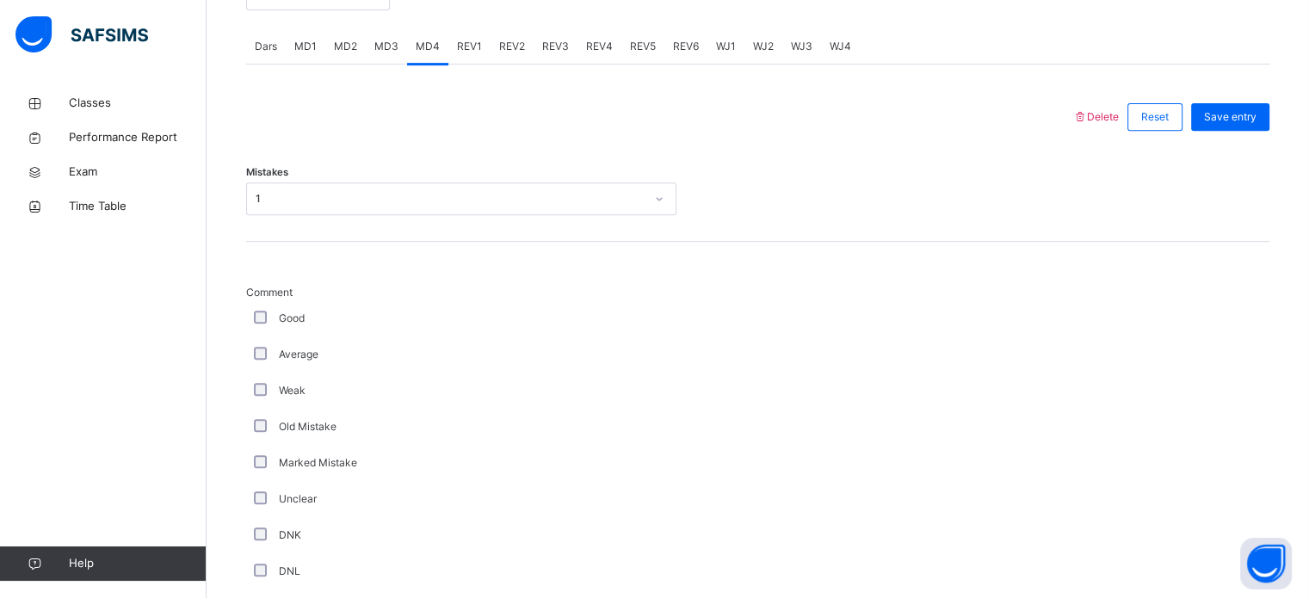
scroll to position [726, 0]
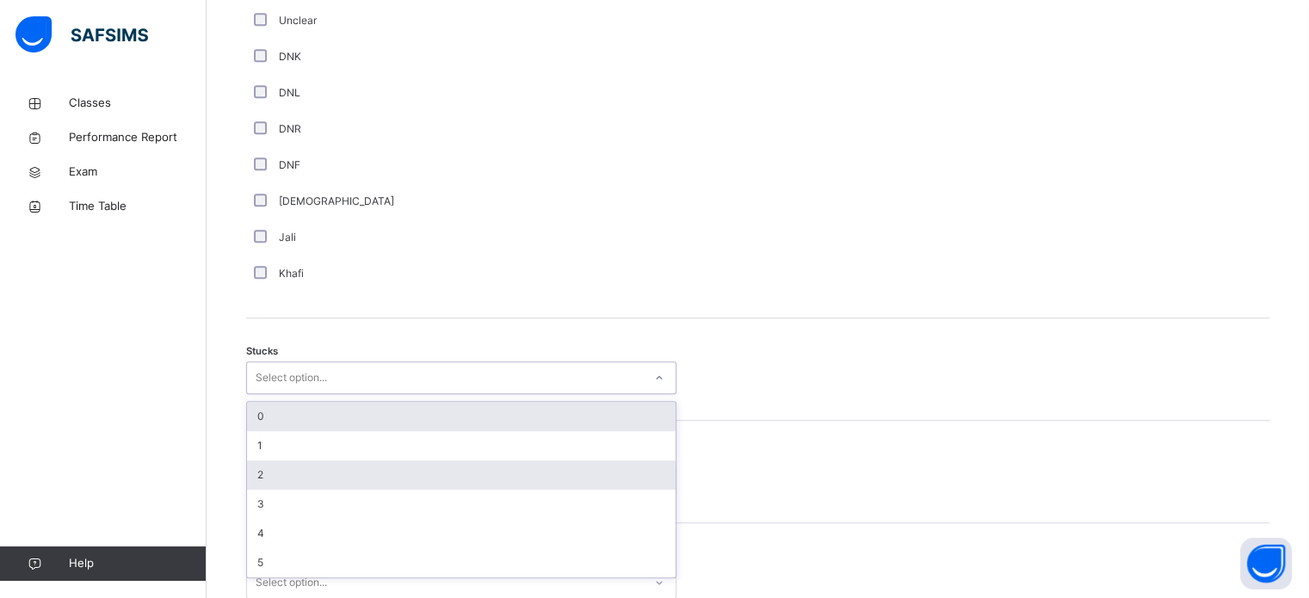
click at [256, 490] on div "2" at bounding box center [461, 475] width 429 height 29
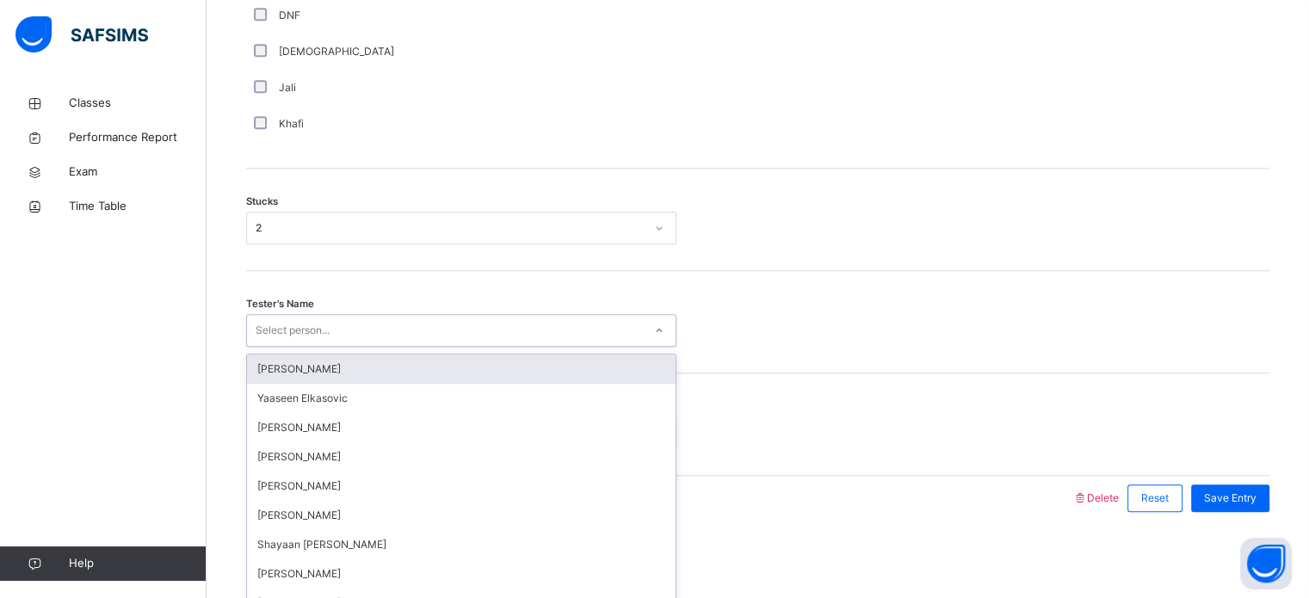
scroll to position [1350, 0]
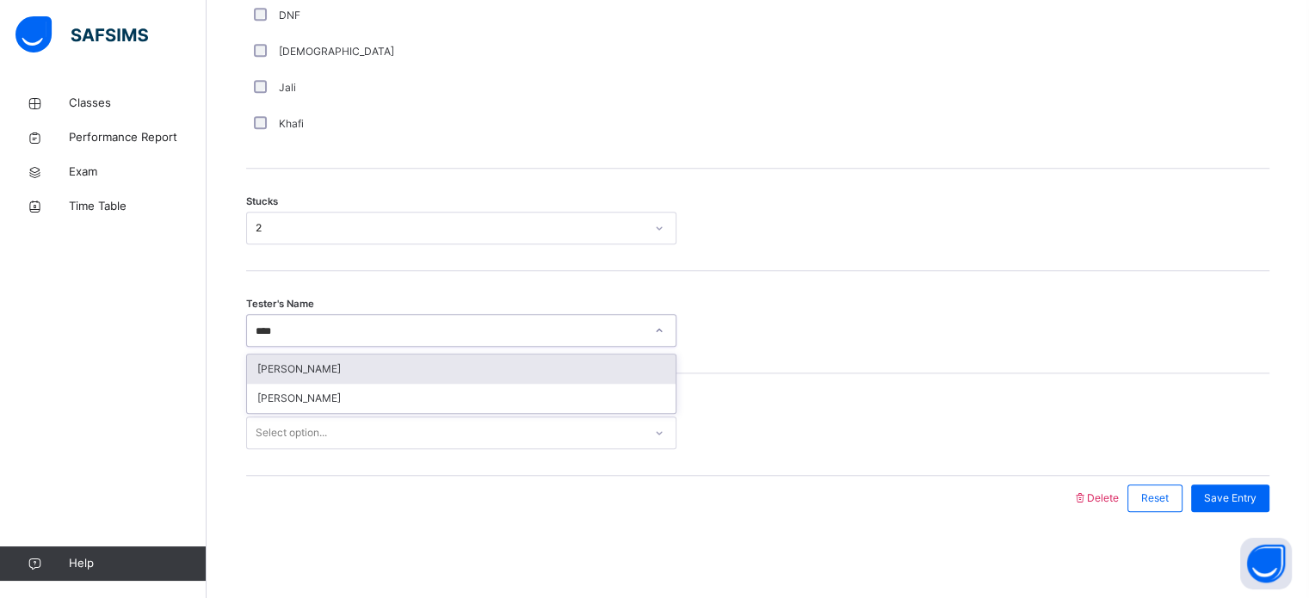
type input "*****"
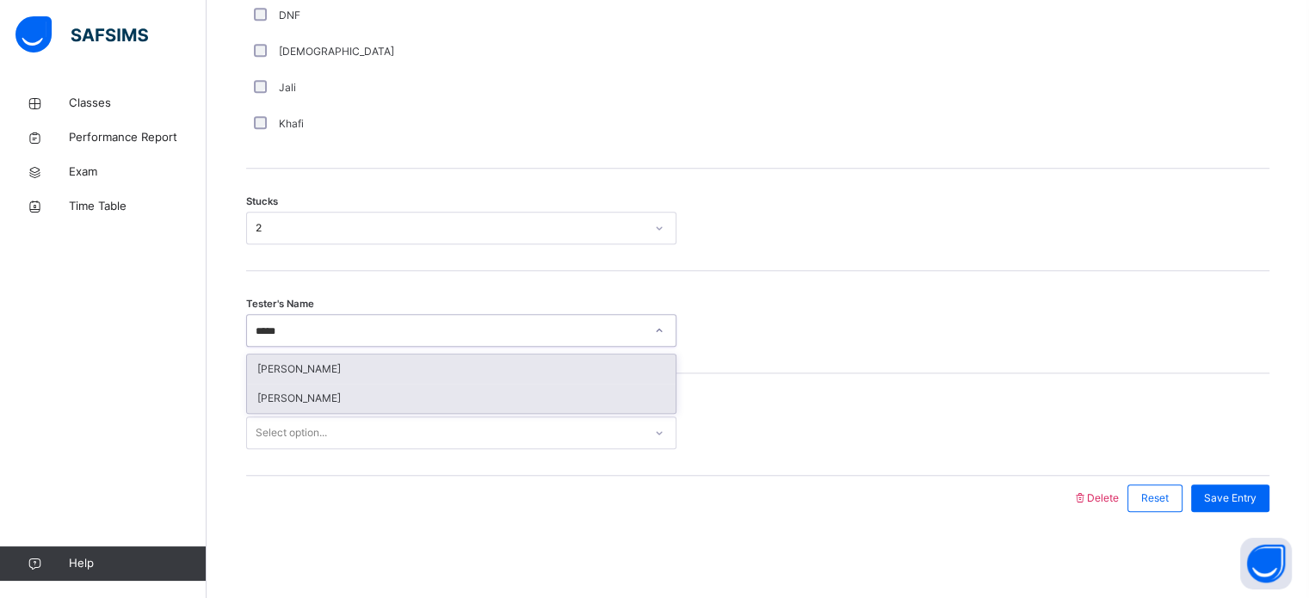
click at [275, 407] on div "[PERSON_NAME]" at bounding box center [461, 398] width 429 height 29
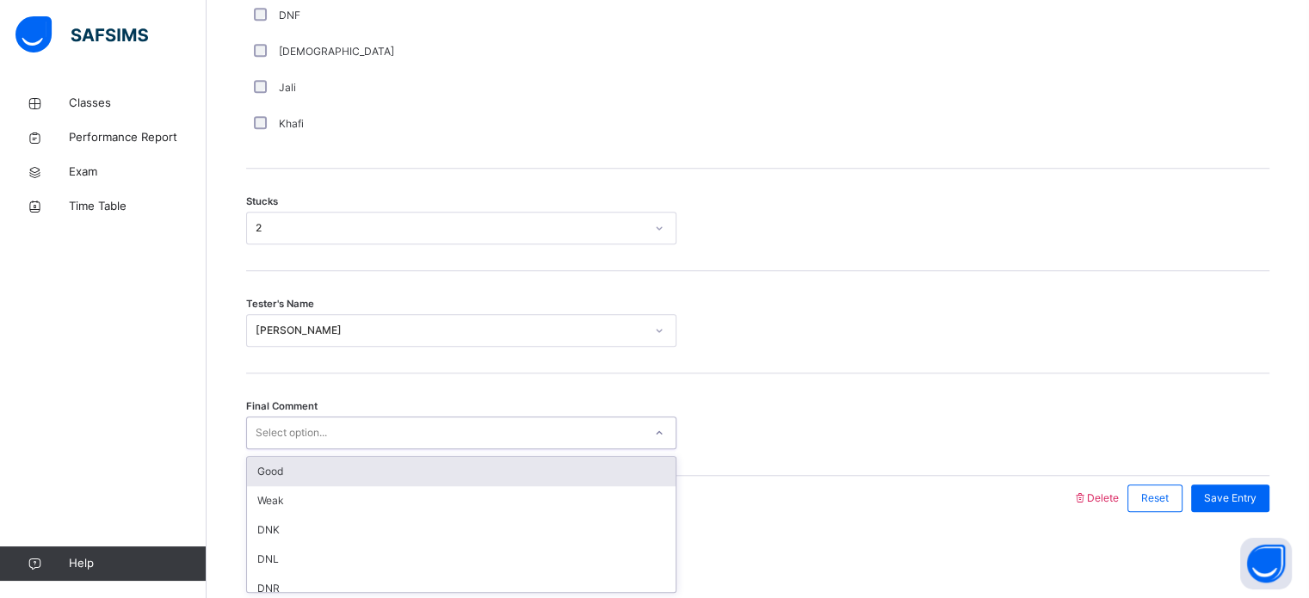
click at [259, 478] on div "Good" at bounding box center [461, 471] width 429 height 29
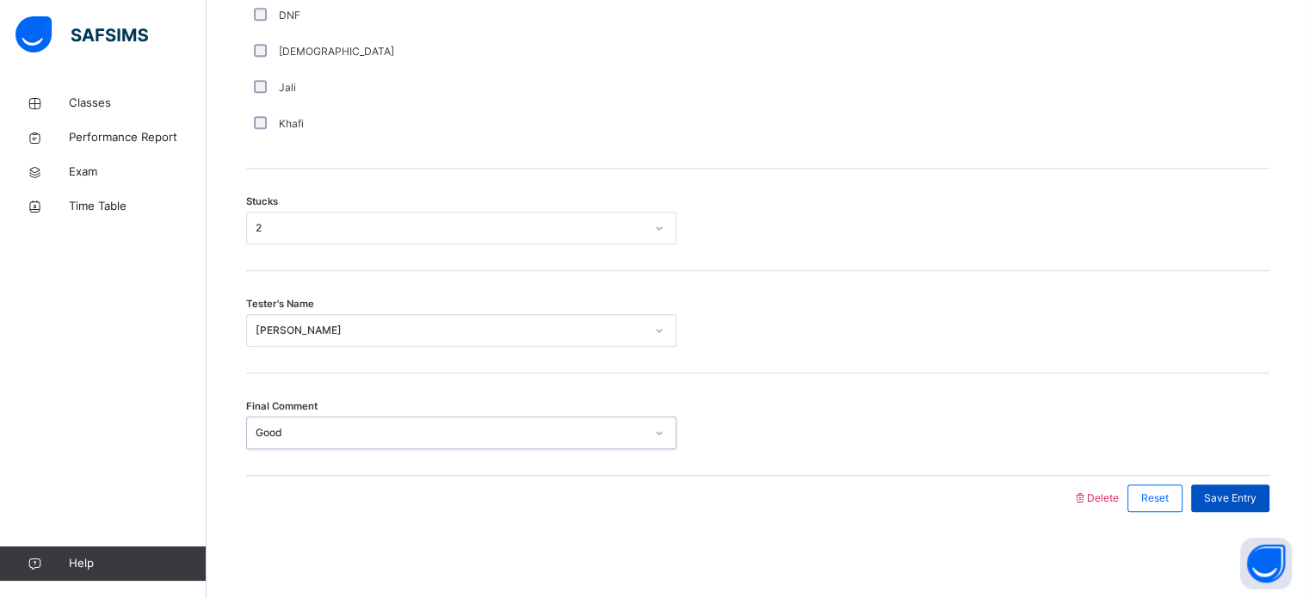
click at [1257, 501] on span "Save Entry" at bounding box center [1230, 498] width 53 height 15
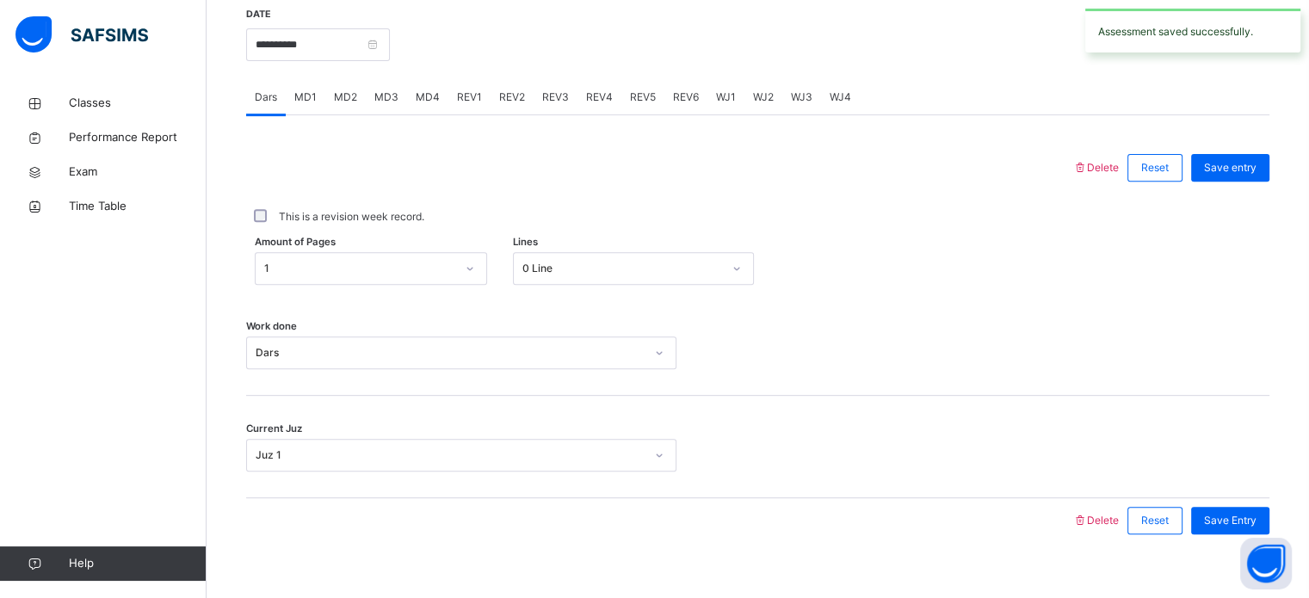
scroll to position [657, 0]
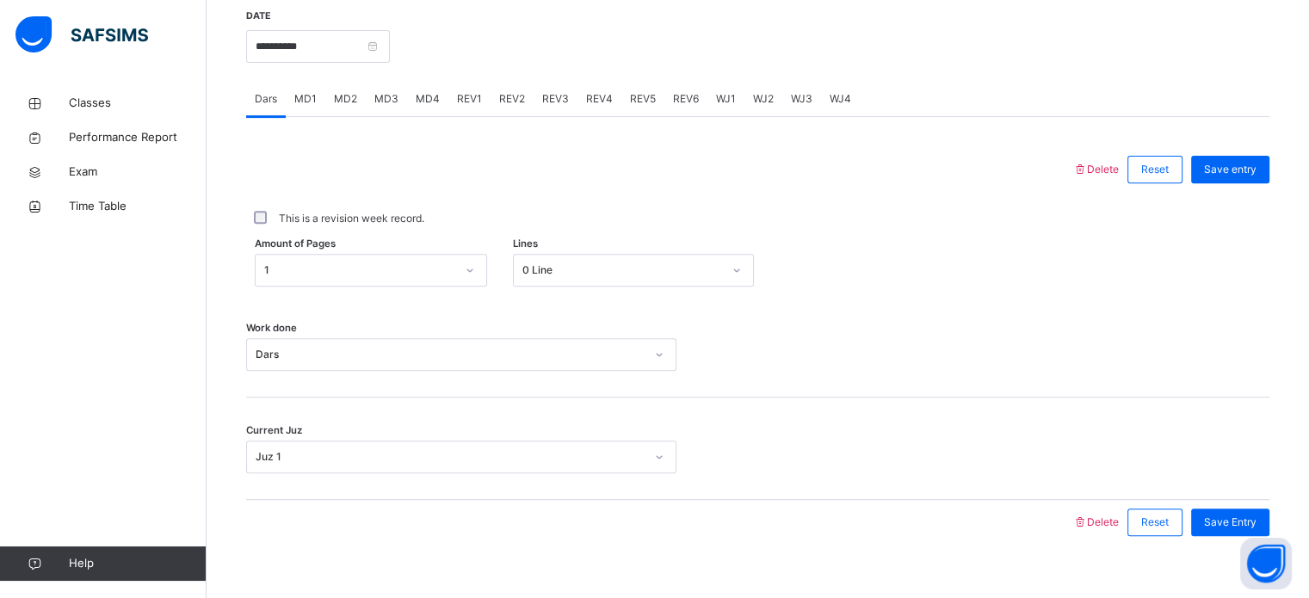
click at [471, 107] on span "REV1" at bounding box center [469, 98] width 25 height 15
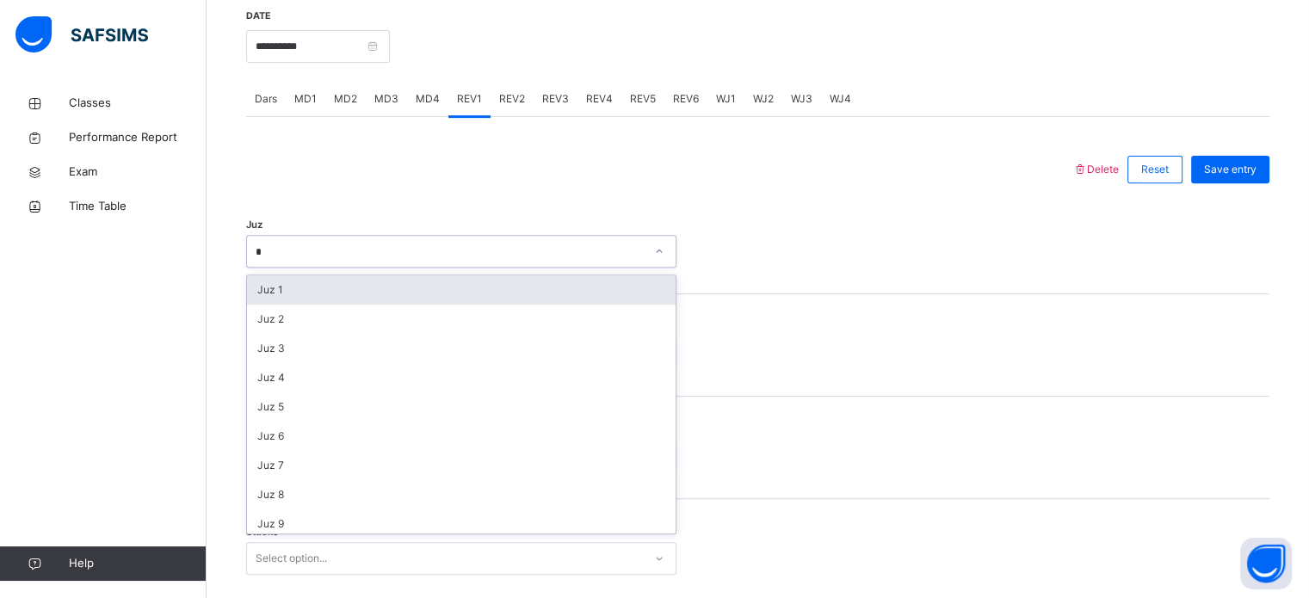
type input "**"
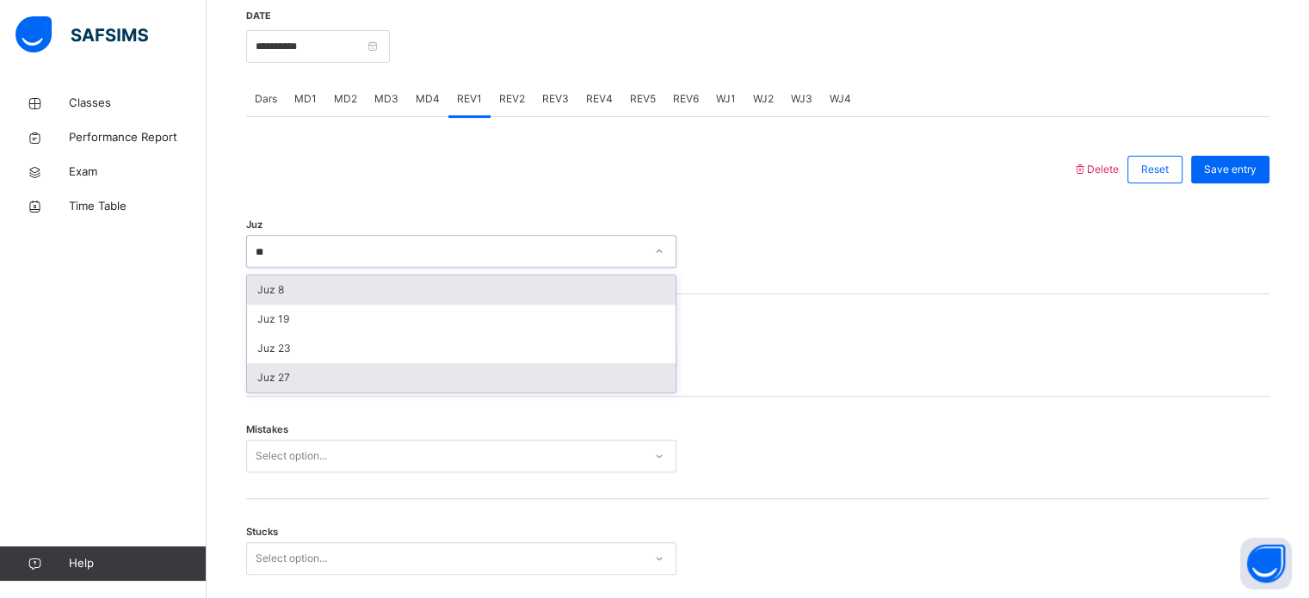
click at [260, 393] on div "Juz 27" at bounding box center [461, 377] width 429 height 29
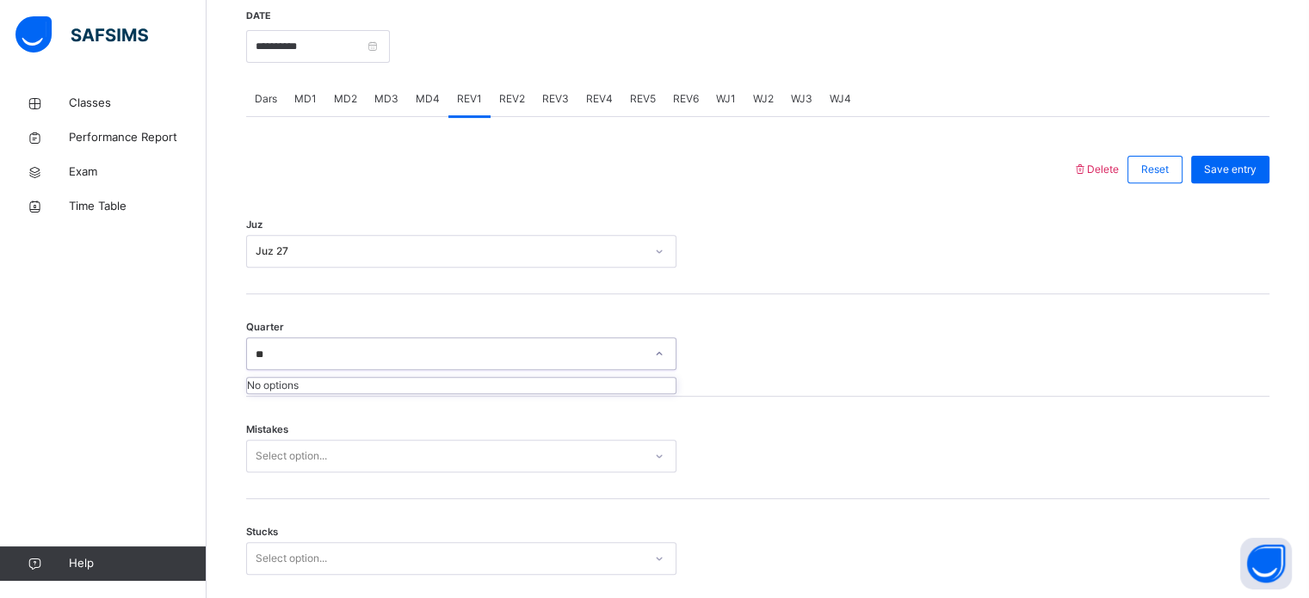
type input "*"
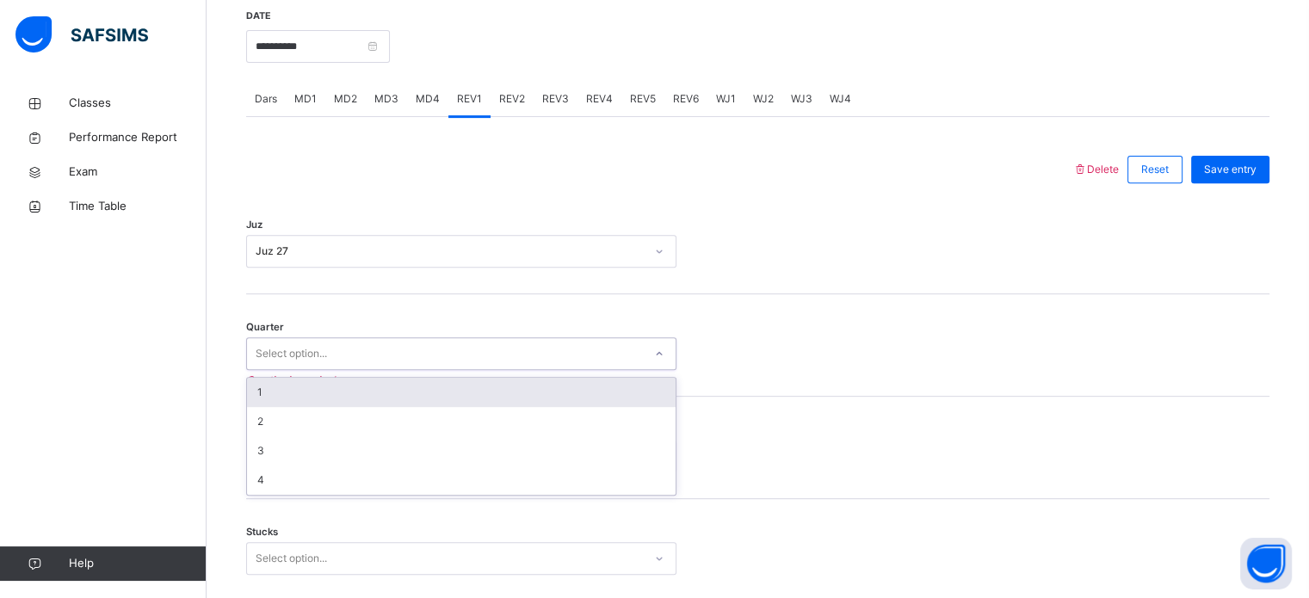
click at [260, 407] on div "1" at bounding box center [461, 392] width 429 height 29
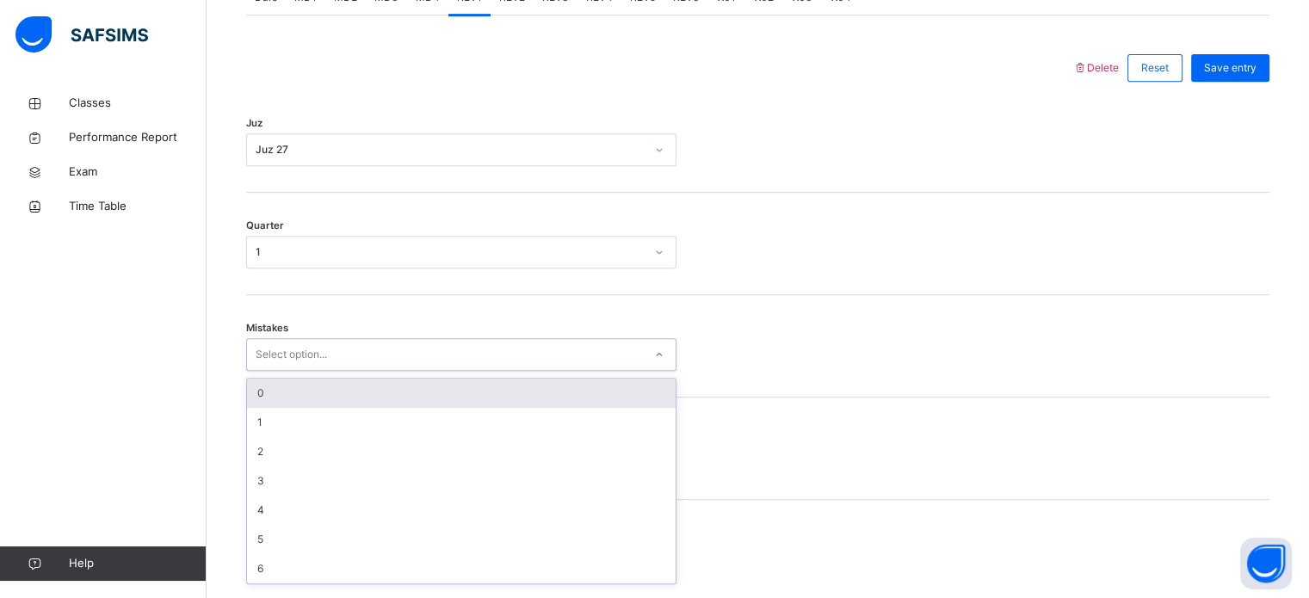
scroll to position [764, 0]
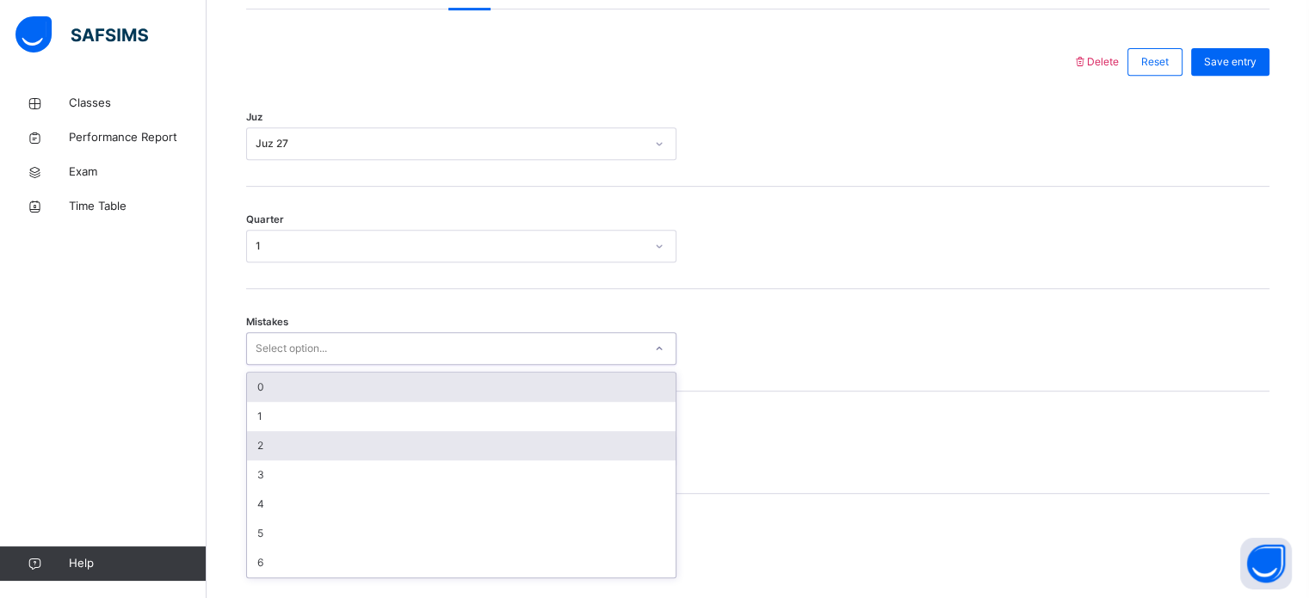
click at [253, 444] on div "2" at bounding box center [461, 445] width 429 height 29
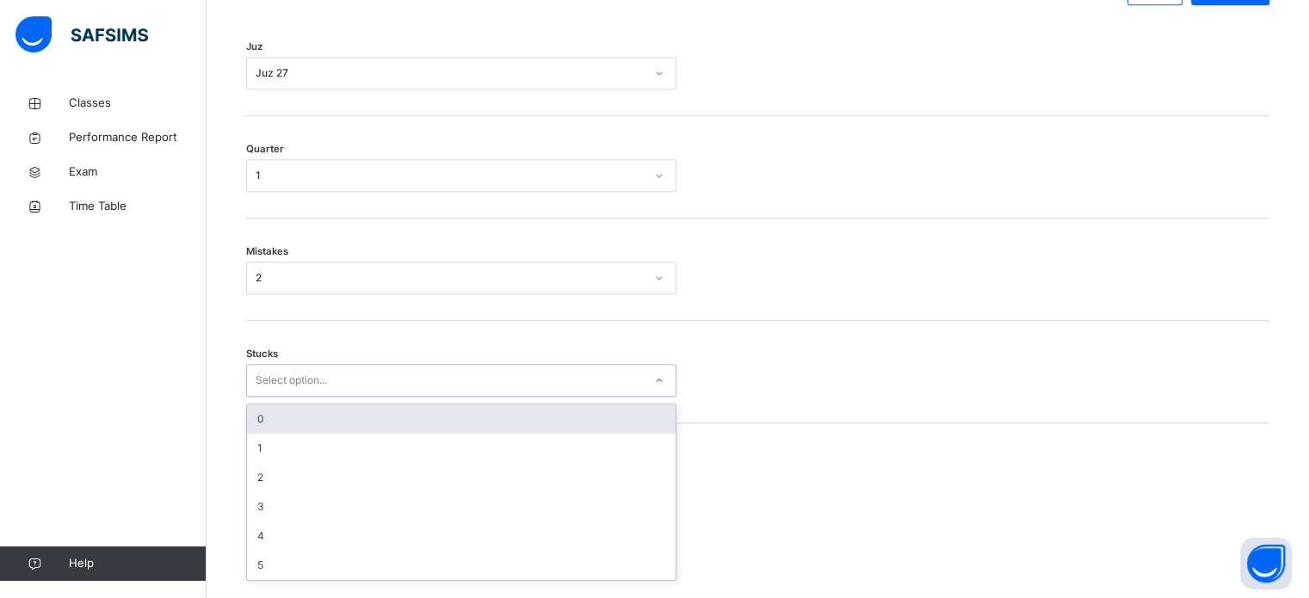
scroll to position [837, 0]
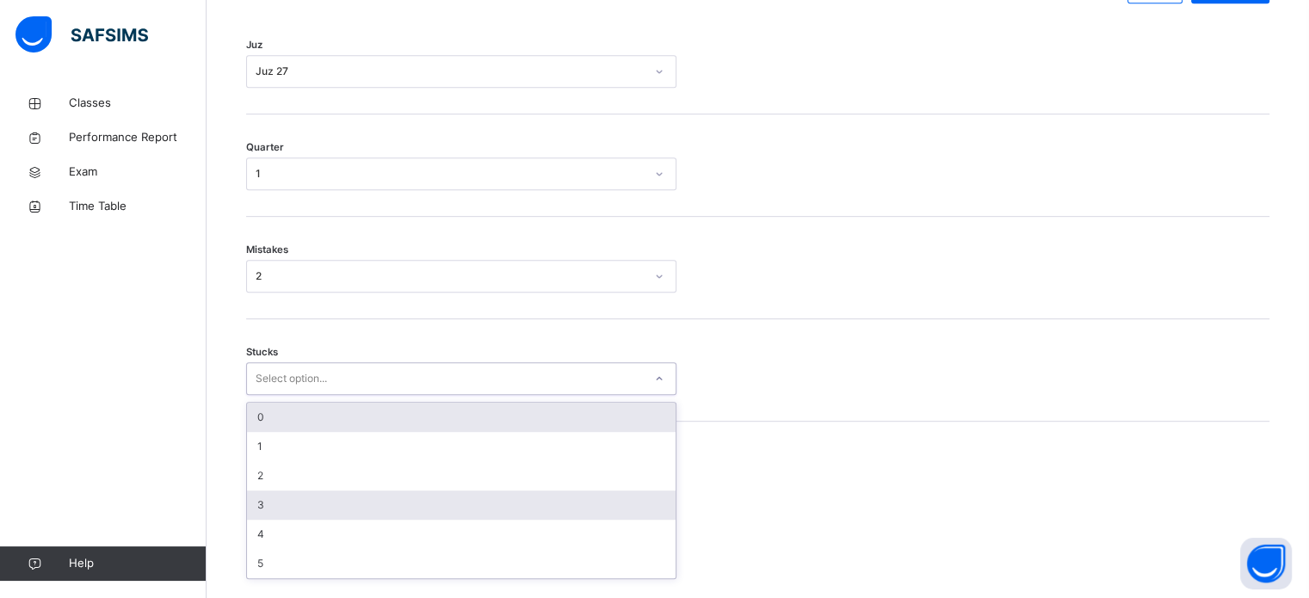
click at [262, 520] on div "3" at bounding box center [461, 505] width 429 height 29
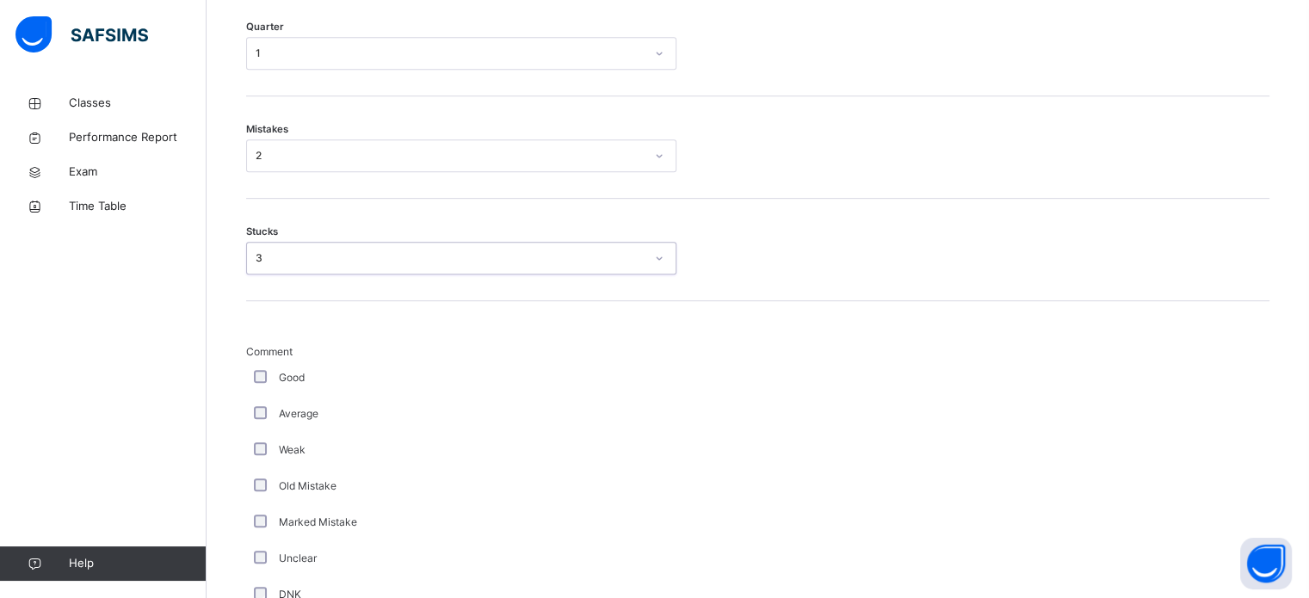
scroll to position [958, 0]
click at [262, 431] on div "Average" at bounding box center [461, 413] width 430 height 36
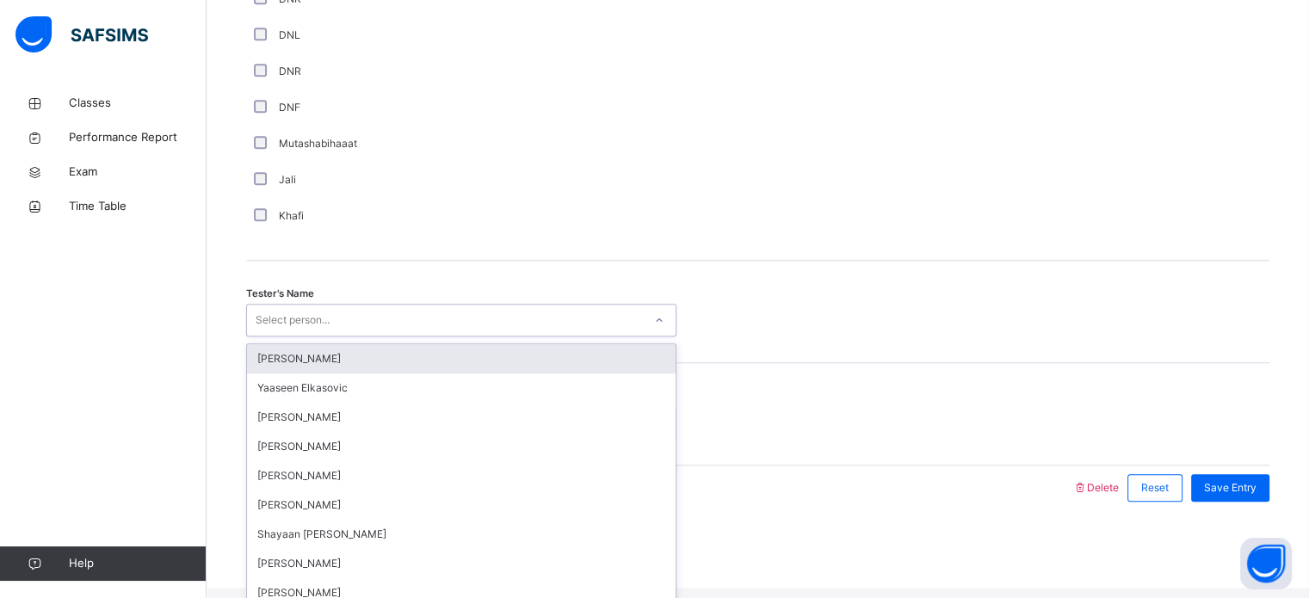
scroll to position [1555, 0]
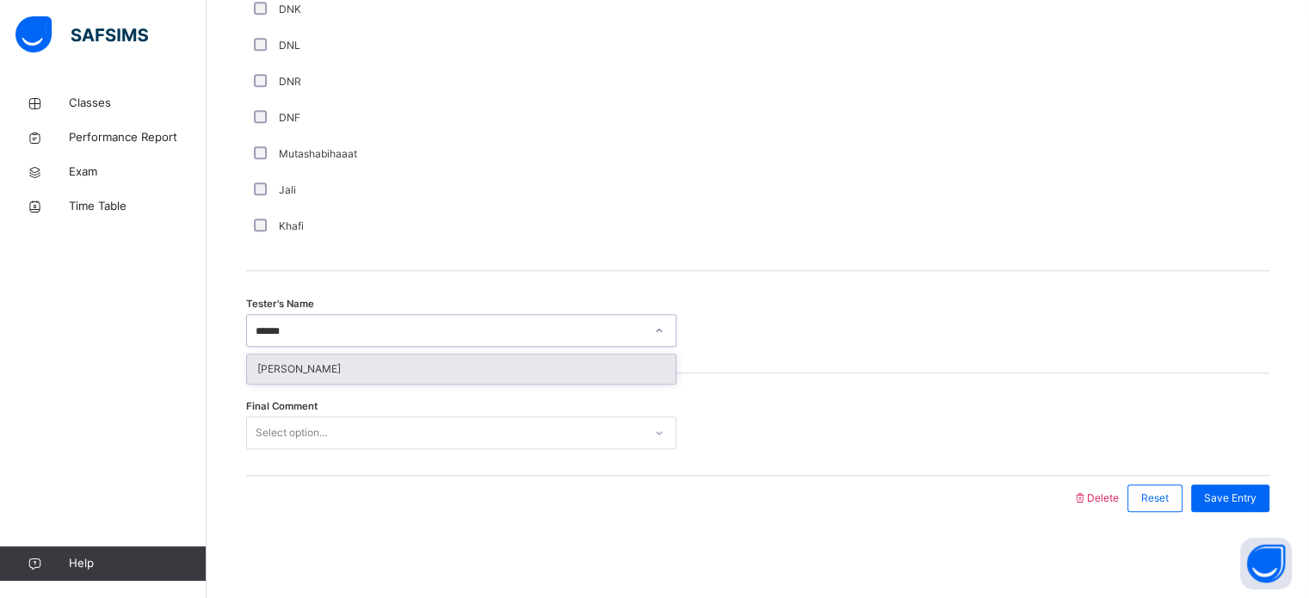
type input "*******"
click at [285, 363] on div "[PERSON_NAME]" at bounding box center [461, 369] width 429 height 29
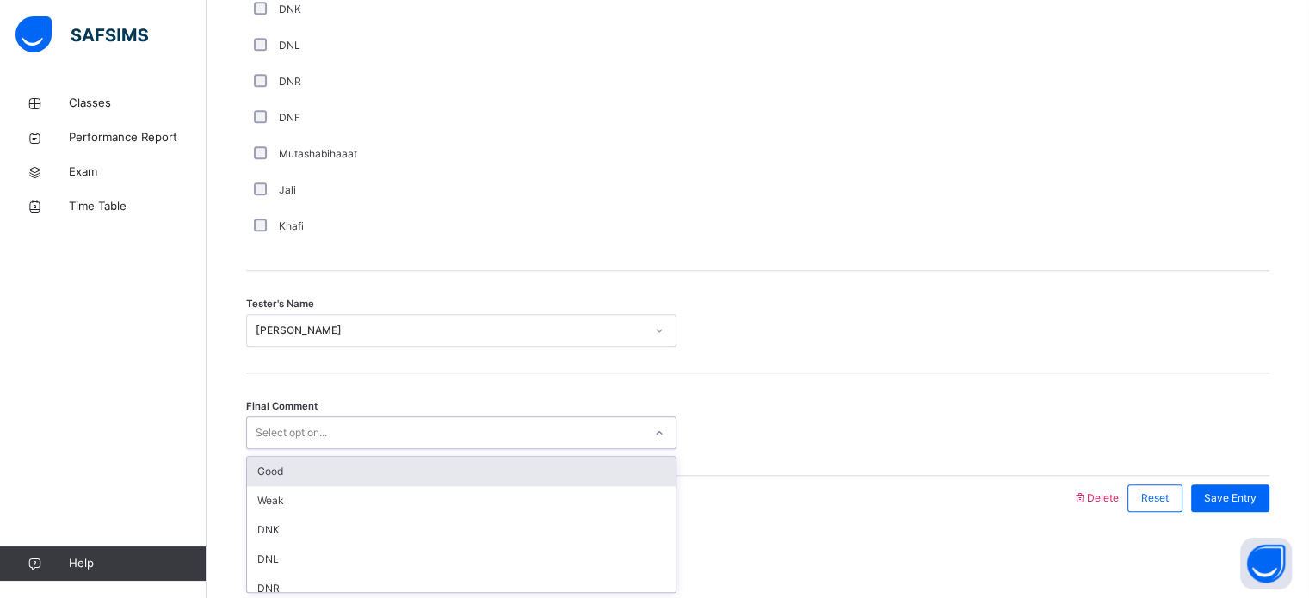
click at [283, 459] on div "Good" at bounding box center [461, 471] width 429 height 29
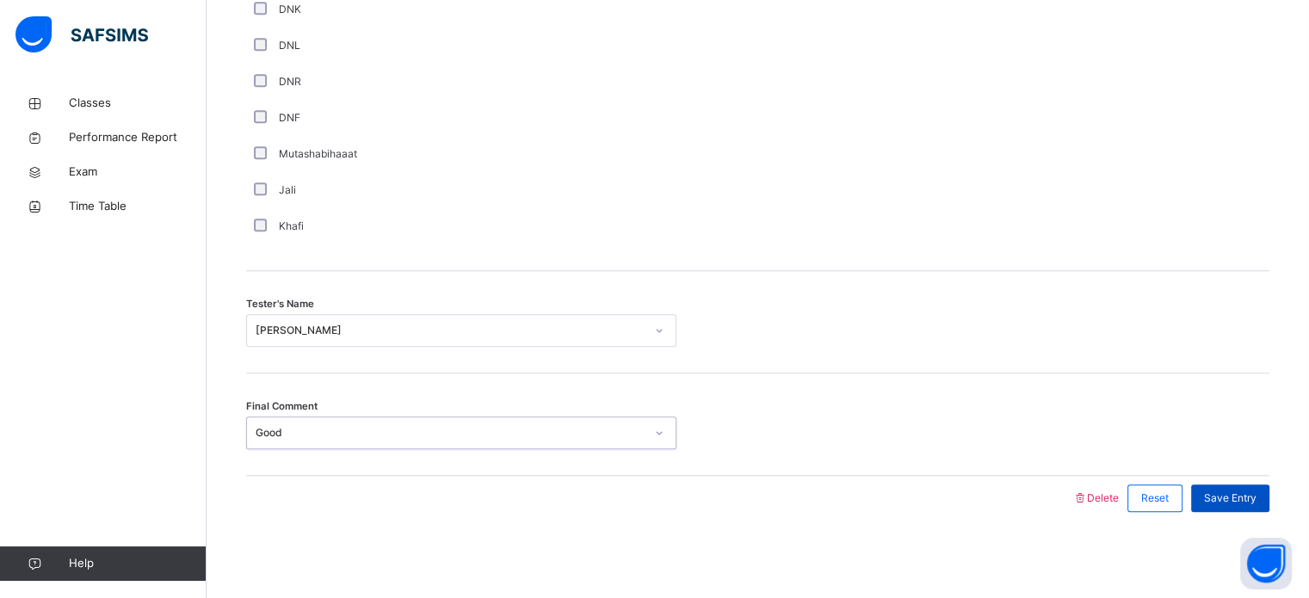
click at [1253, 501] on span "Save Entry" at bounding box center [1230, 498] width 53 height 15
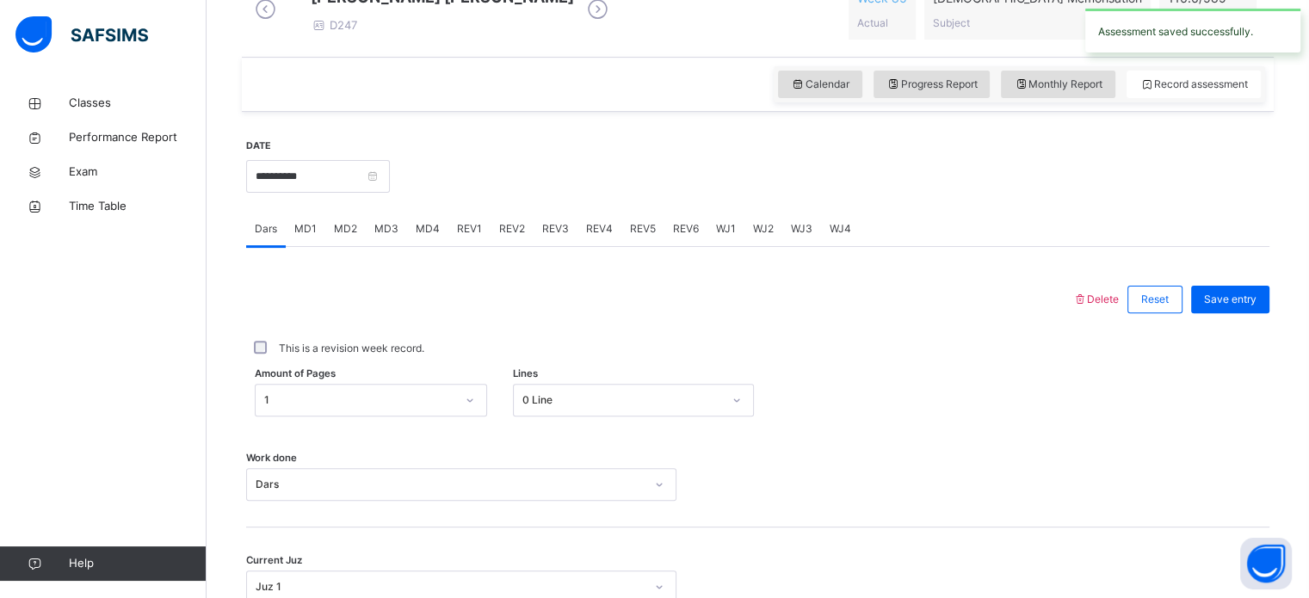
scroll to position [498, 0]
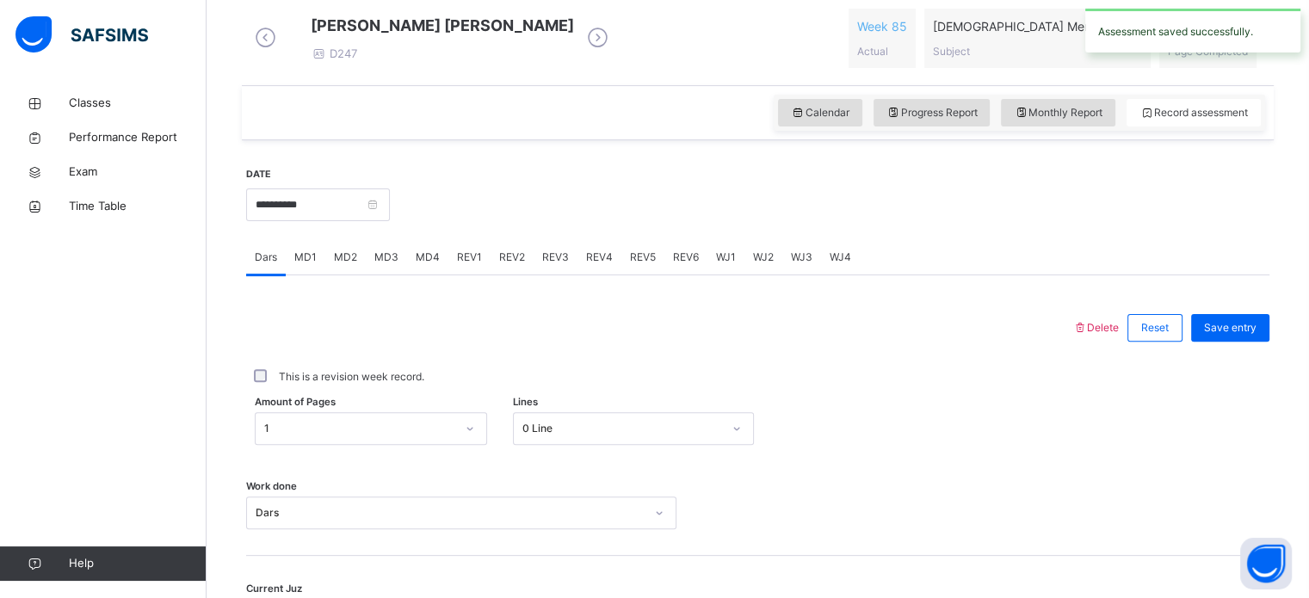
click at [343, 197] on div "**********" at bounding box center [318, 203] width 144 height 74
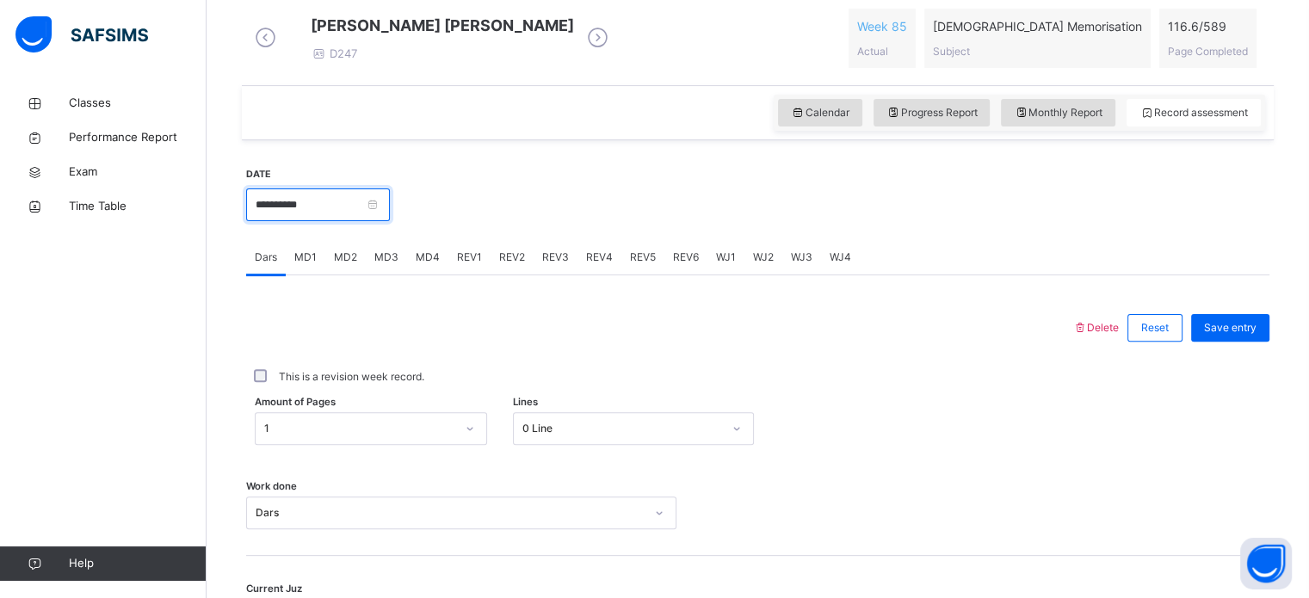
click at [338, 220] on input "**********" at bounding box center [318, 205] width 144 height 33
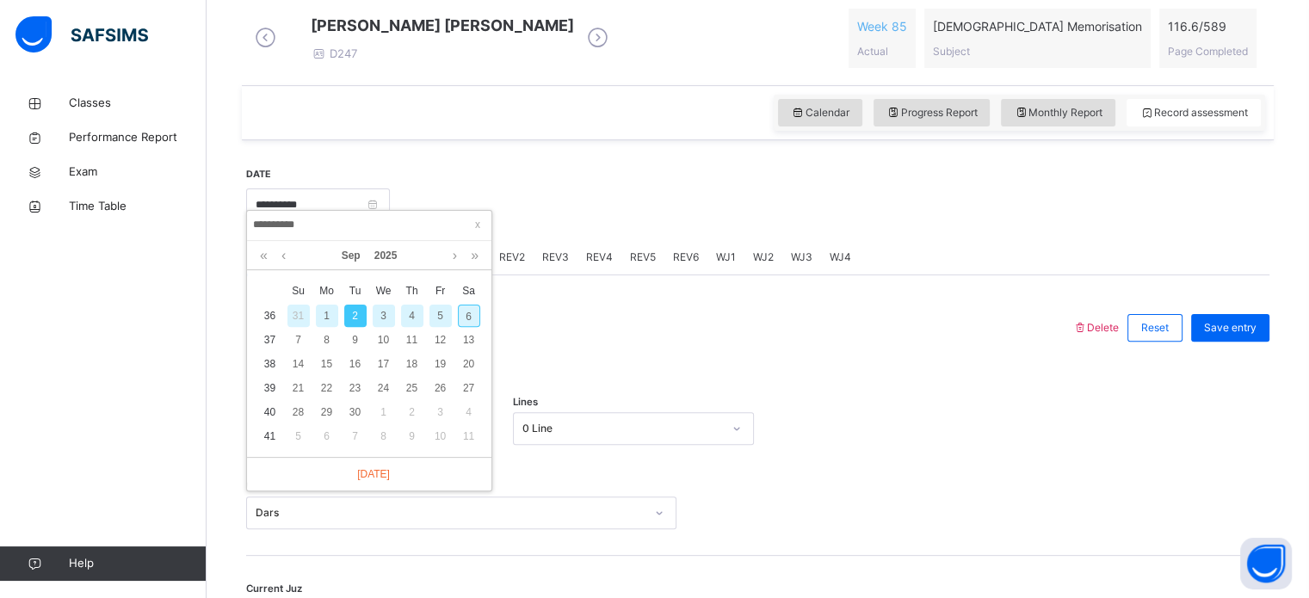
click at [414, 313] on div "4" at bounding box center [412, 316] width 22 height 22
type input "**********"
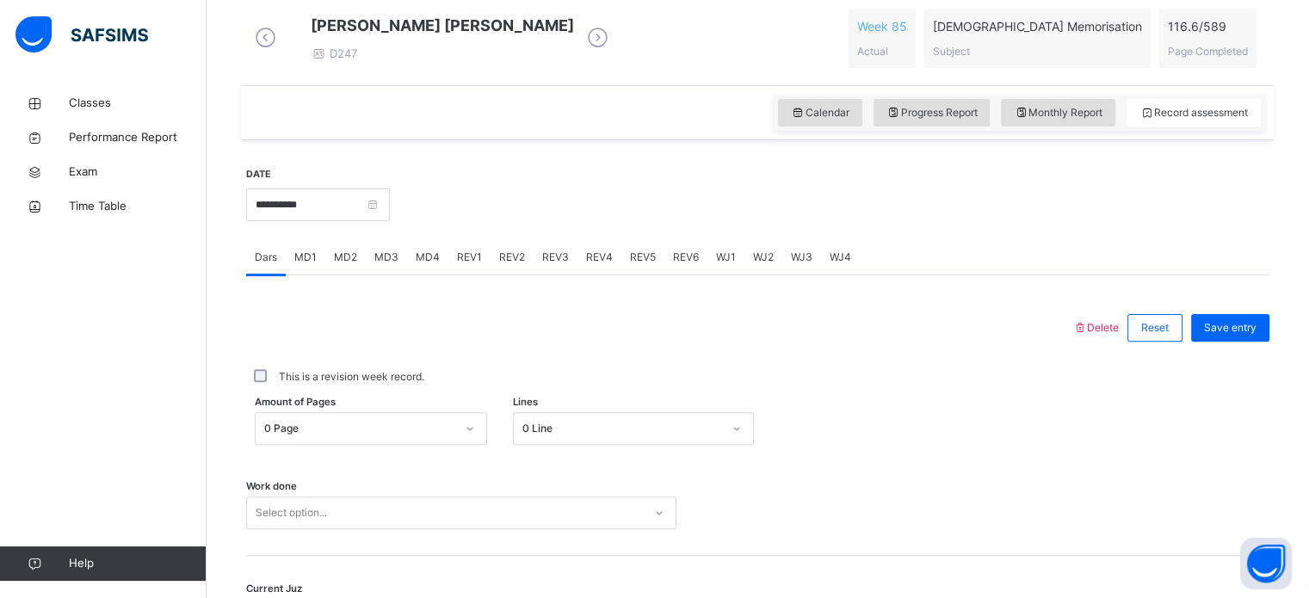
scroll to position [694, 0]
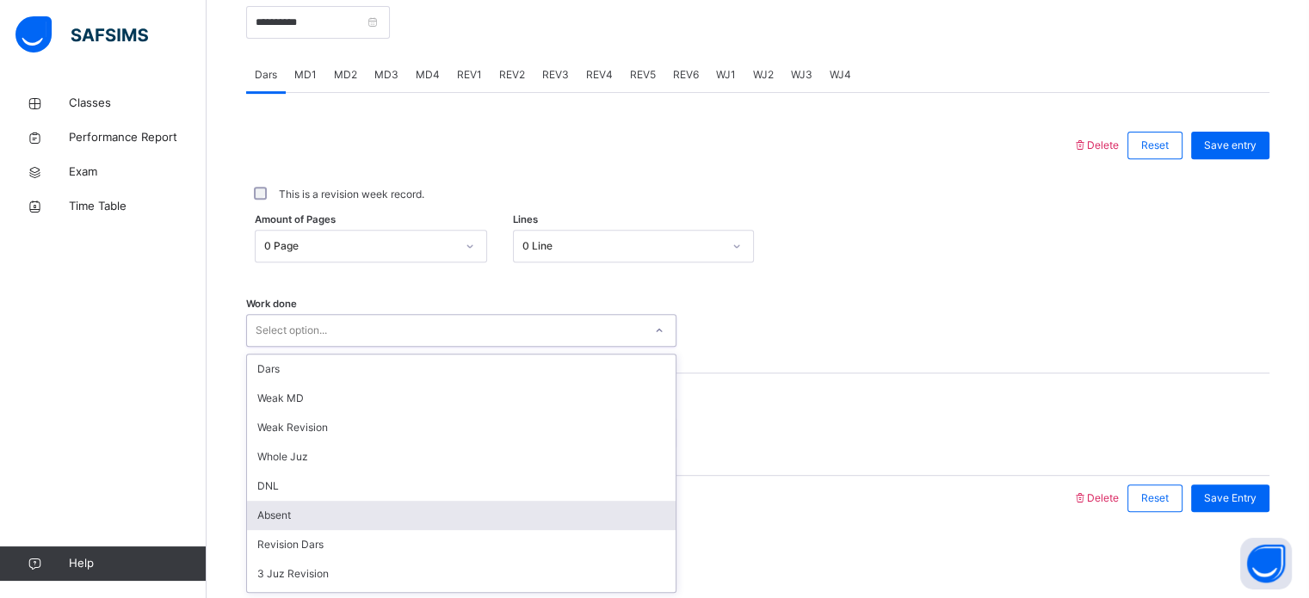
click at [337, 347] on div "option Absent focused, 6 of 14. 14 results available. Use Up and Down to choose…" at bounding box center [461, 330] width 430 height 33
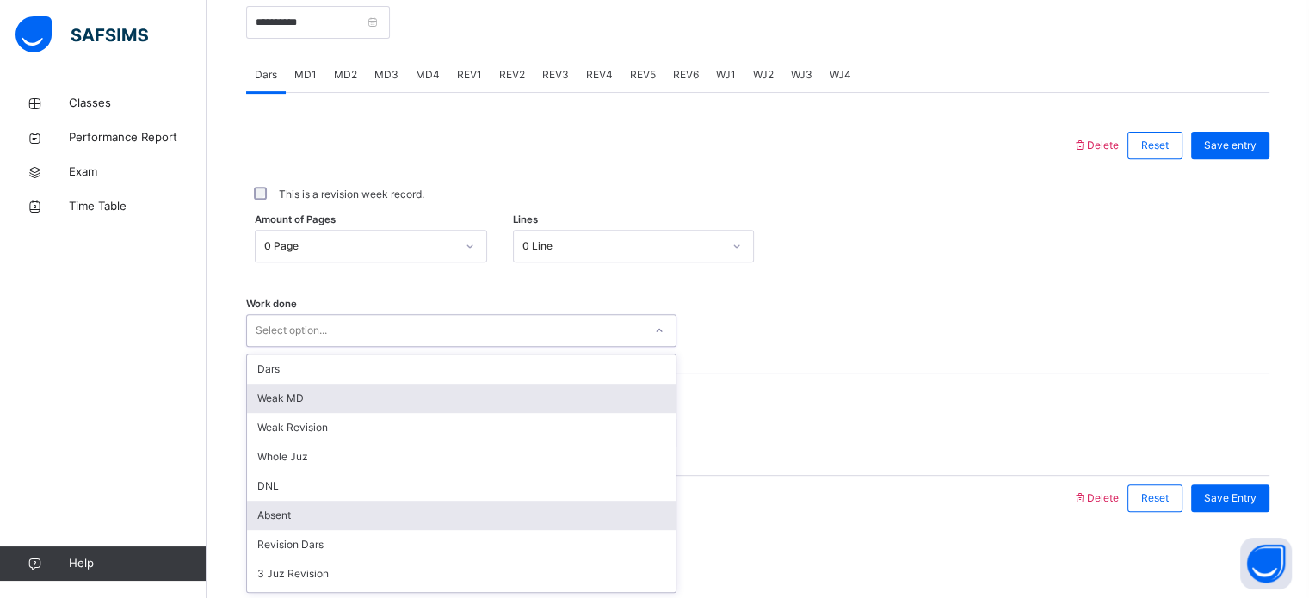
click at [264, 403] on div "Weak MD" at bounding box center [461, 398] width 429 height 29
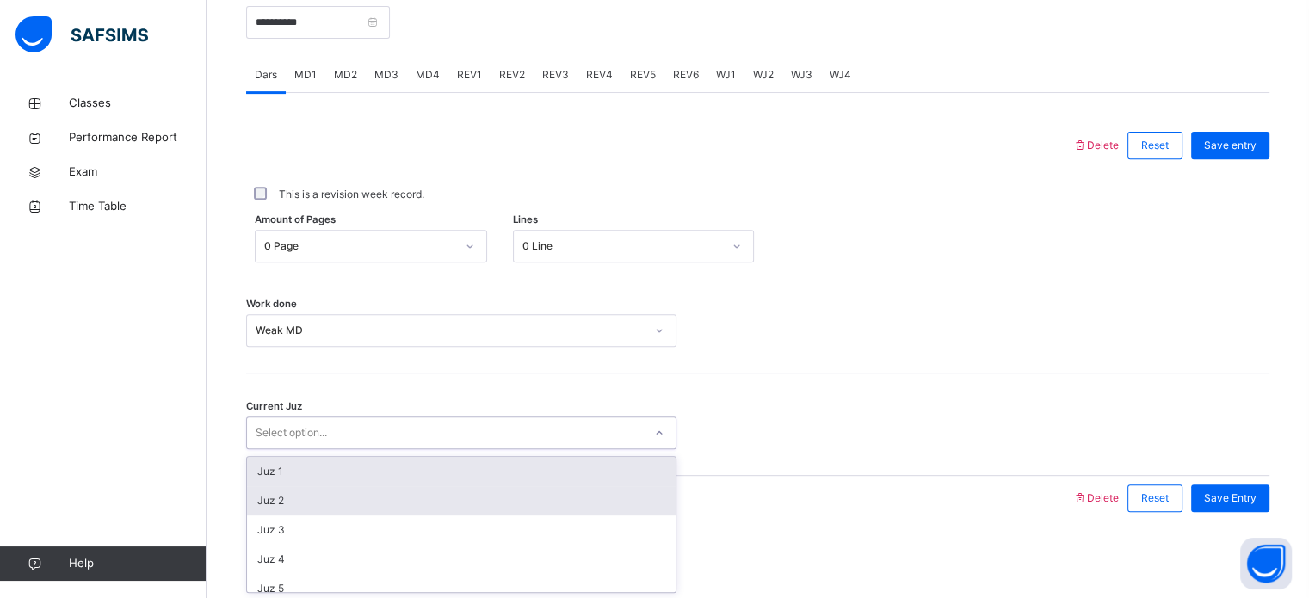
click at [257, 491] on div "Juz 2" at bounding box center [461, 500] width 429 height 29
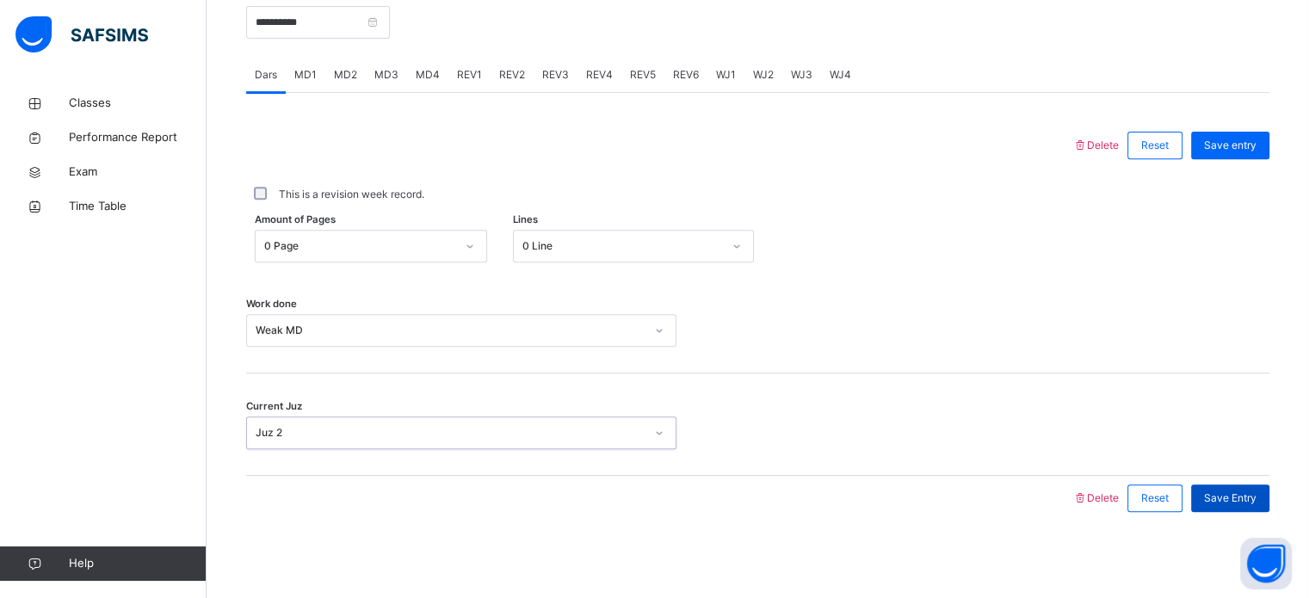
click at [1246, 503] on span "Save Entry" at bounding box center [1230, 498] width 53 height 15
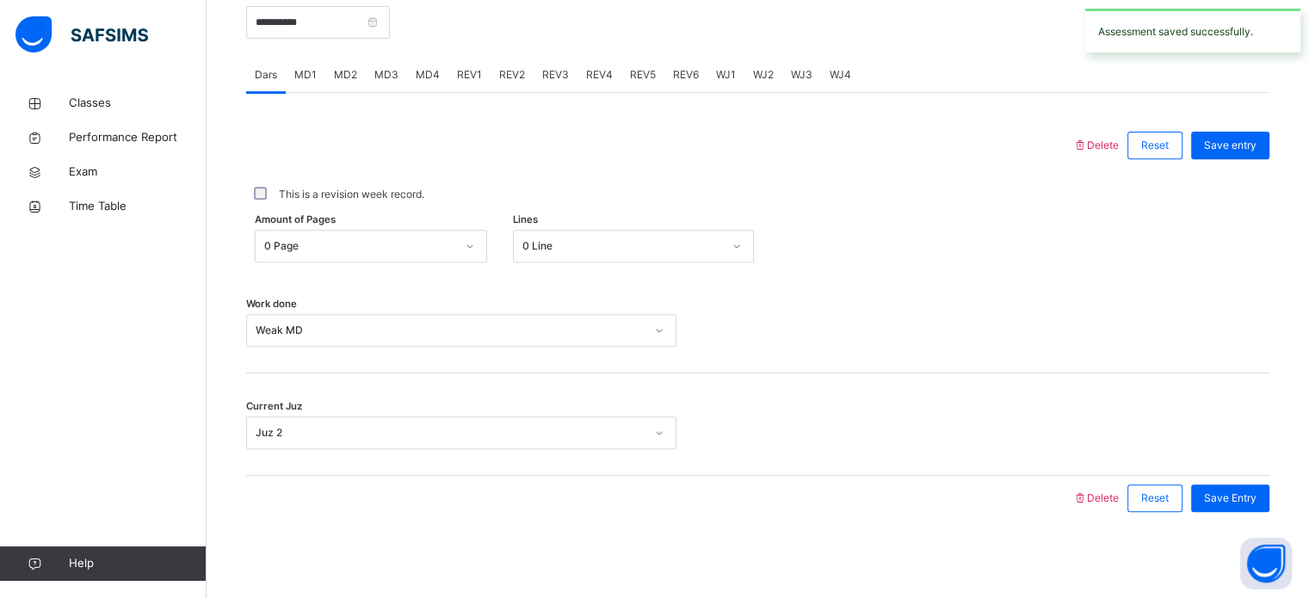
click at [355, 79] on span "MD2" at bounding box center [345, 74] width 23 height 15
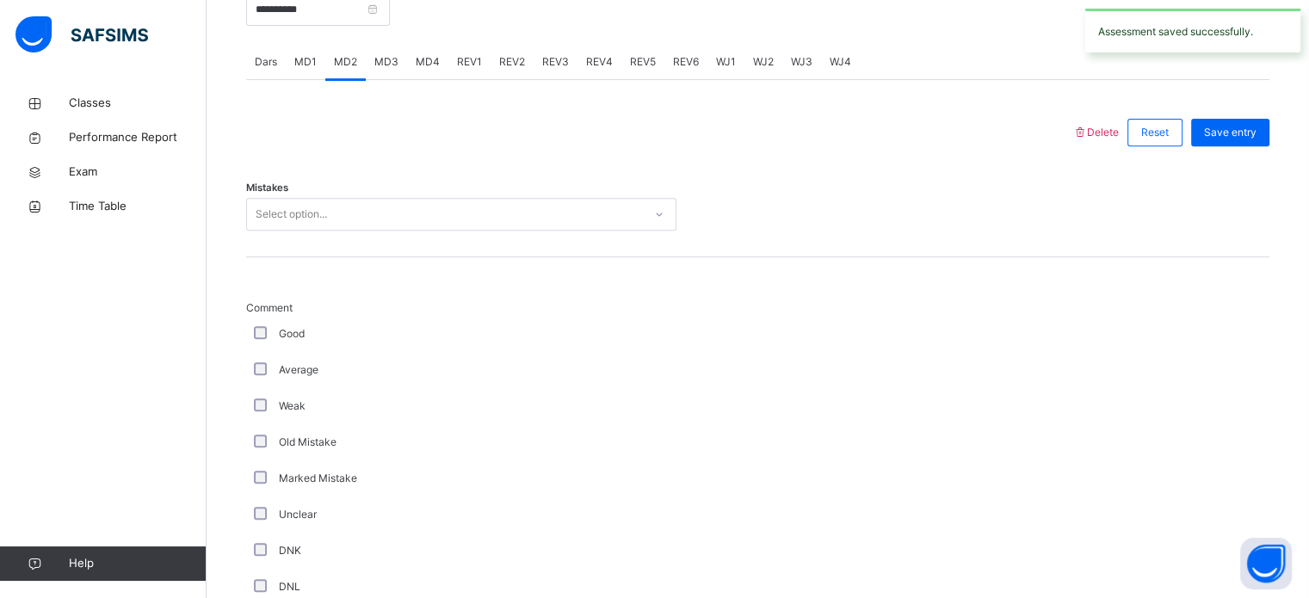
click at [316, 79] on div "MD1" at bounding box center [306, 62] width 40 height 34
click at [337, 79] on div "MD2" at bounding box center [345, 62] width 40 height 34
click at [303, 70] on span "MD1" at bounding box center [305, 61] width 22 height 15
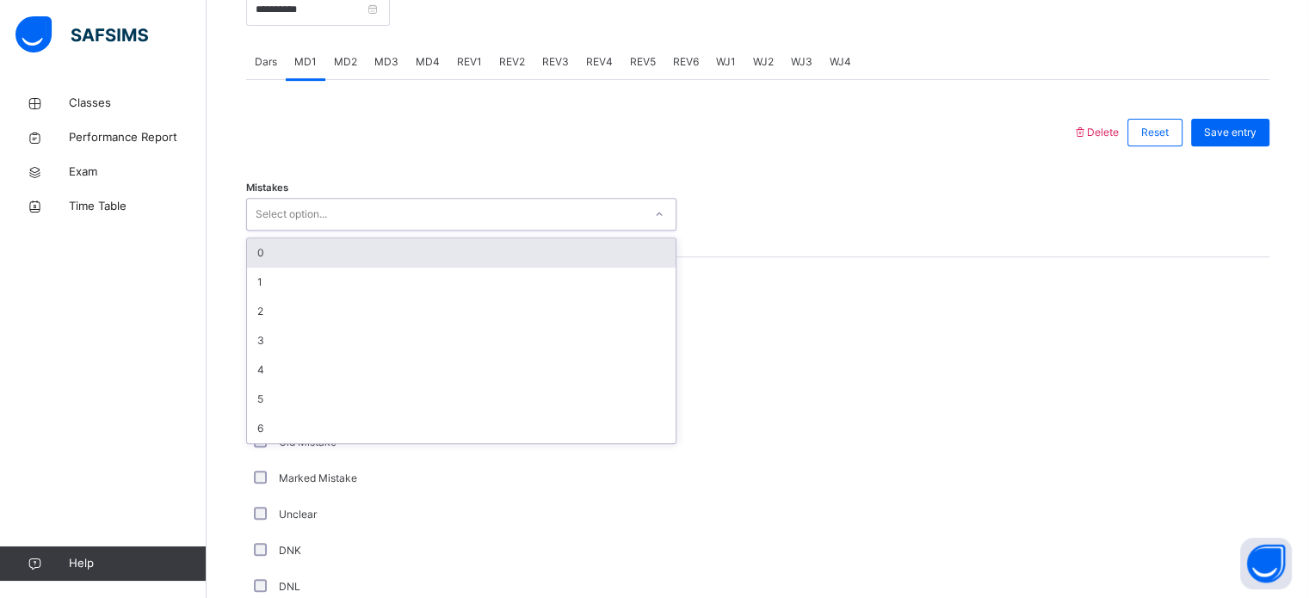
scroll to position [678, 0]
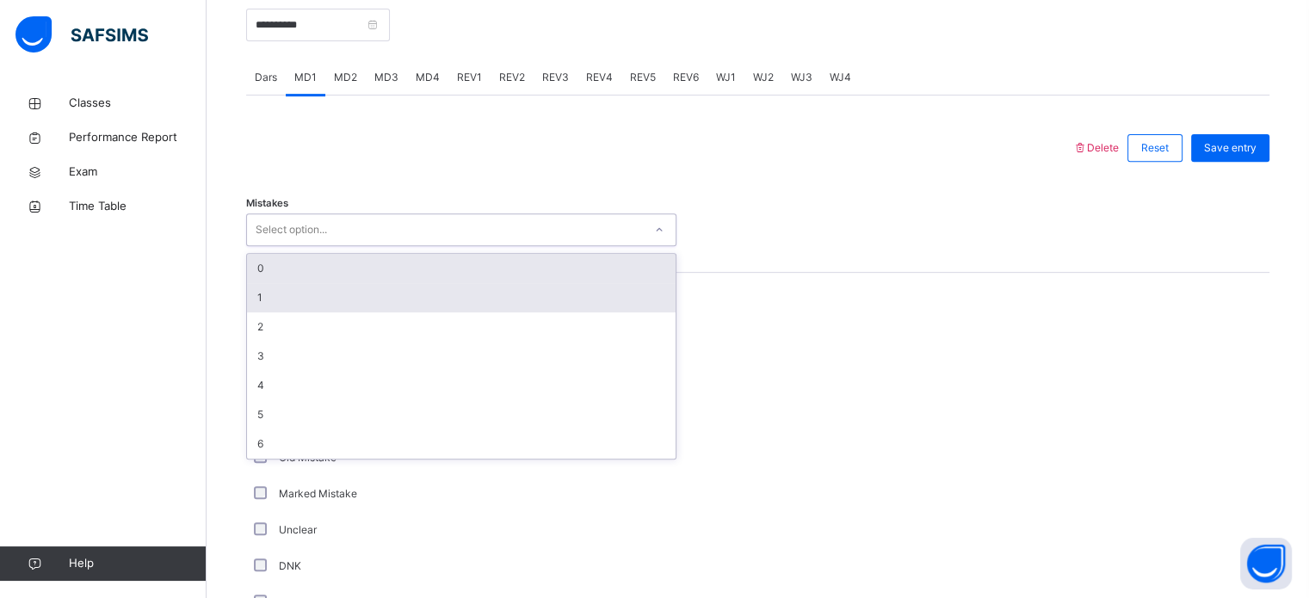
click at [266, 312] on div "1" at bounding box center [461, 297] width 429 height 29
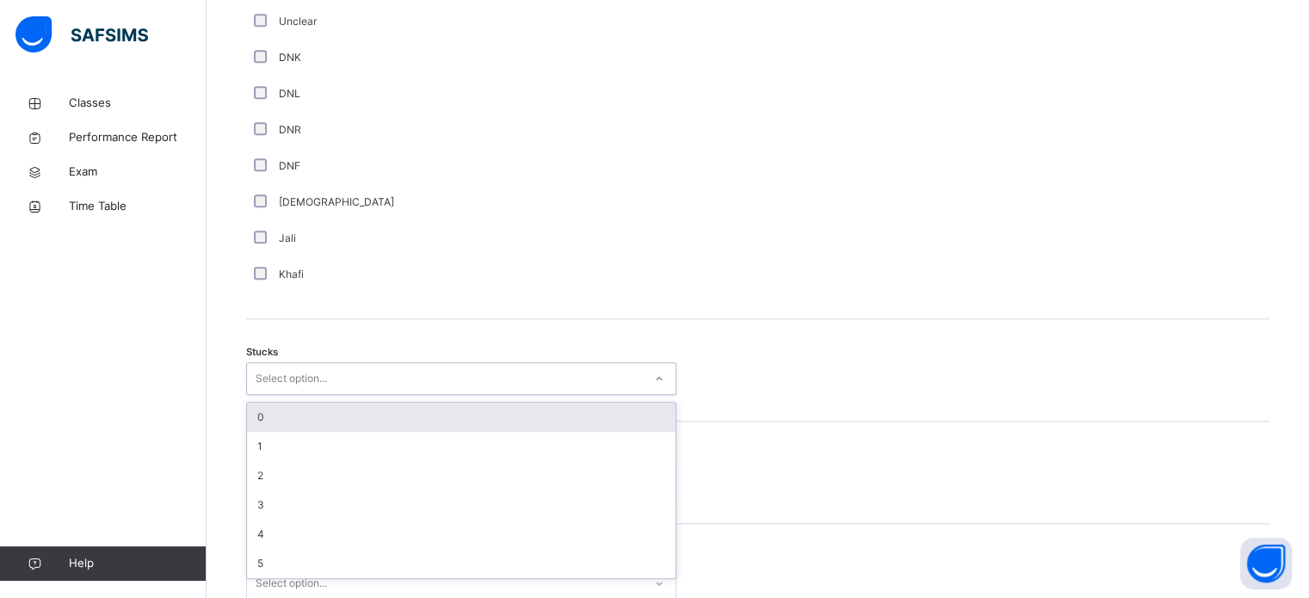
scroll to position [1188, 0]
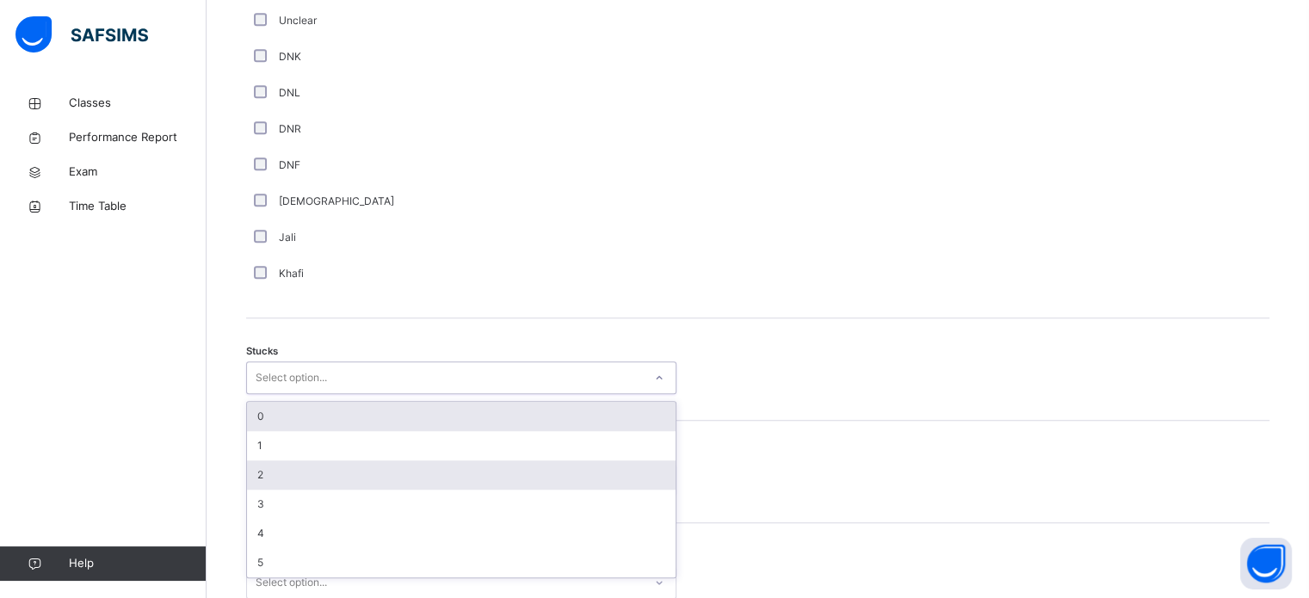
click at [256, 490] on div "2" at bounding box center [461, 475] width 429 height 29
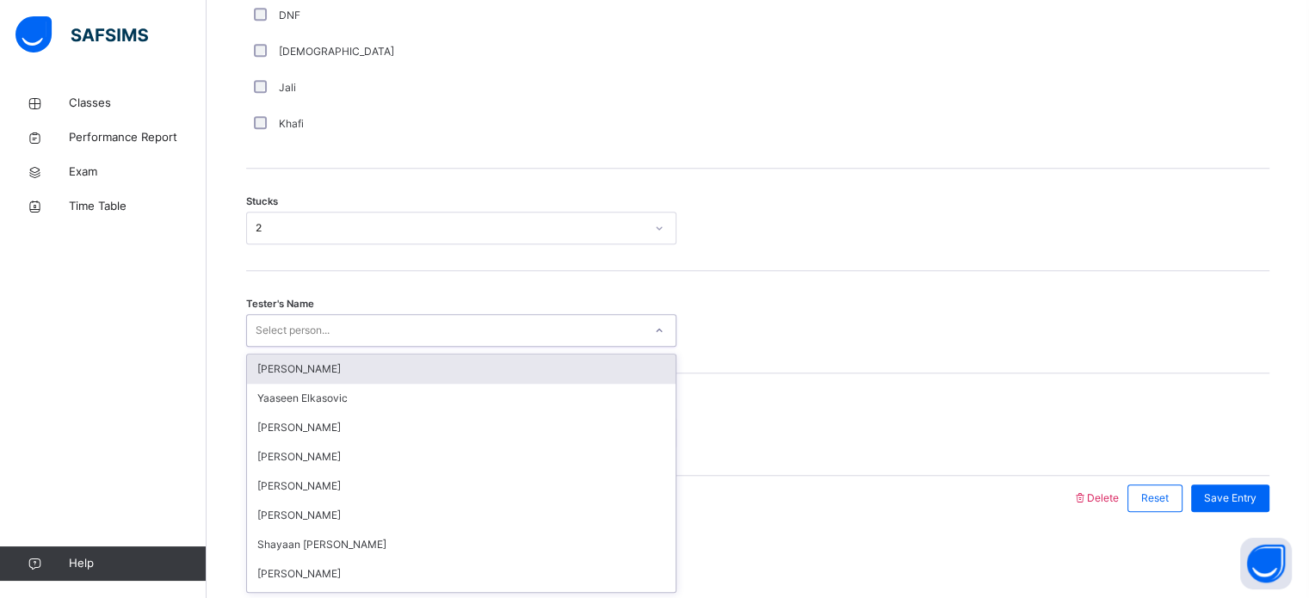
scroll to position [1350, 0]
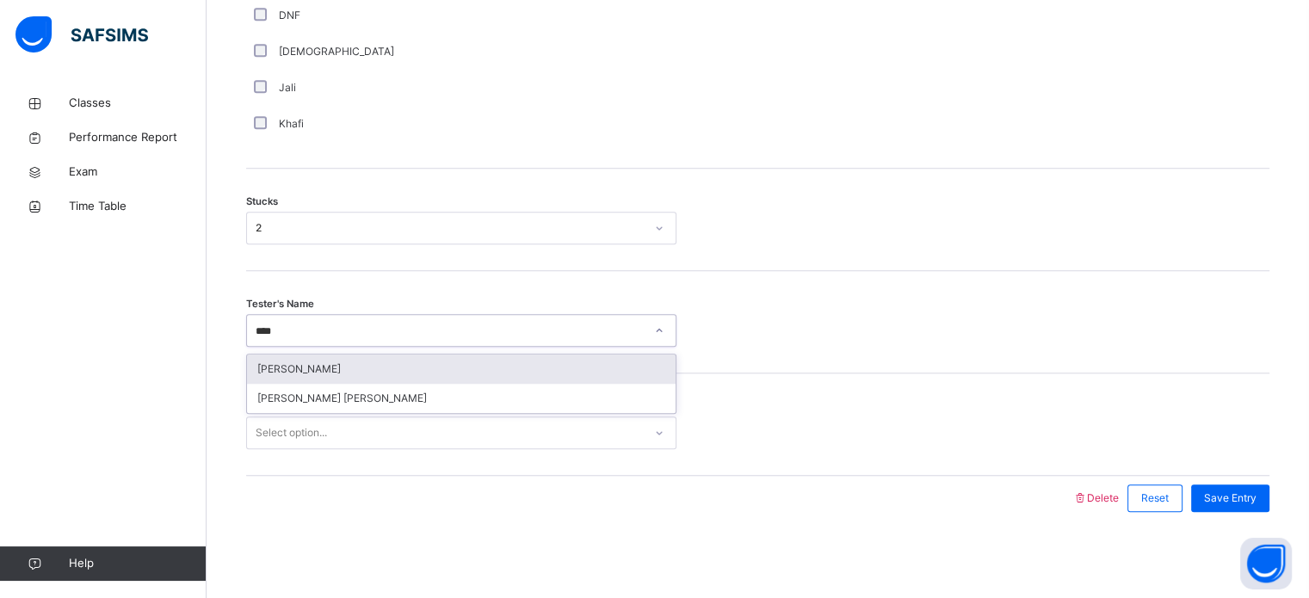
type input "*****"
click at [310, 380] on div "[PERSON_NAME]" at bounding box center [461, 369] width 429 height 29
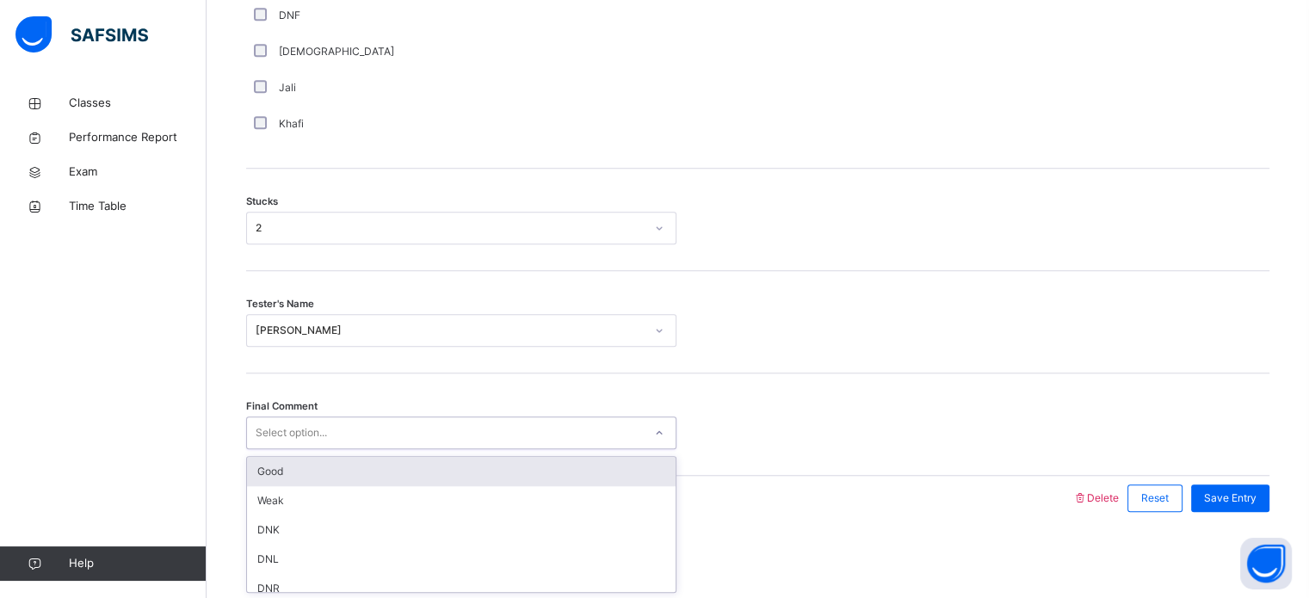
click at [302, 440] on div "Select option..." at bounding box center [291, 433] width 71 height 33
type input "**"
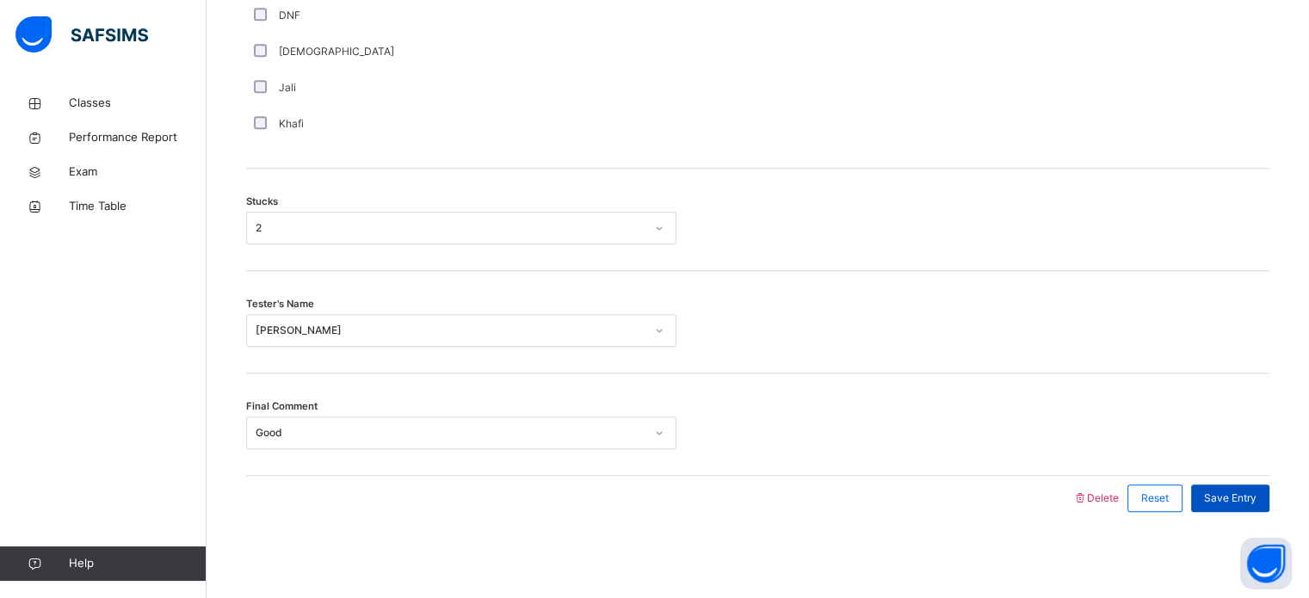
click at [1227, 491] on span "Save Entry" at bounding box center [1230, 498] width 53 height 15
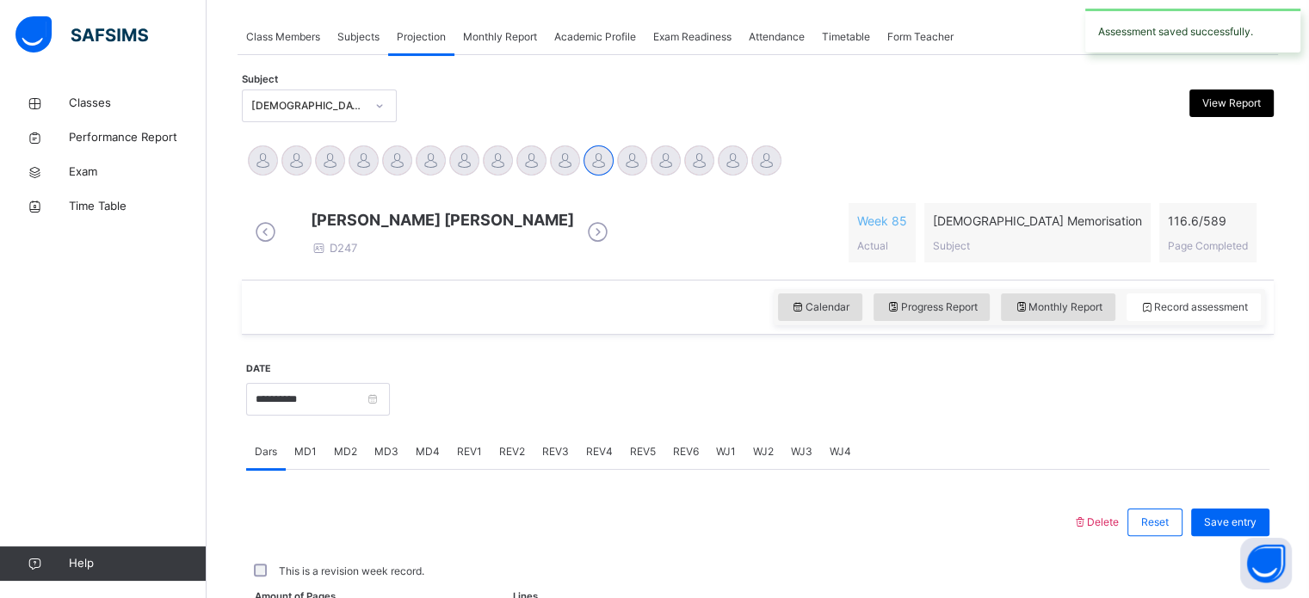
scroll to position [694, 0]
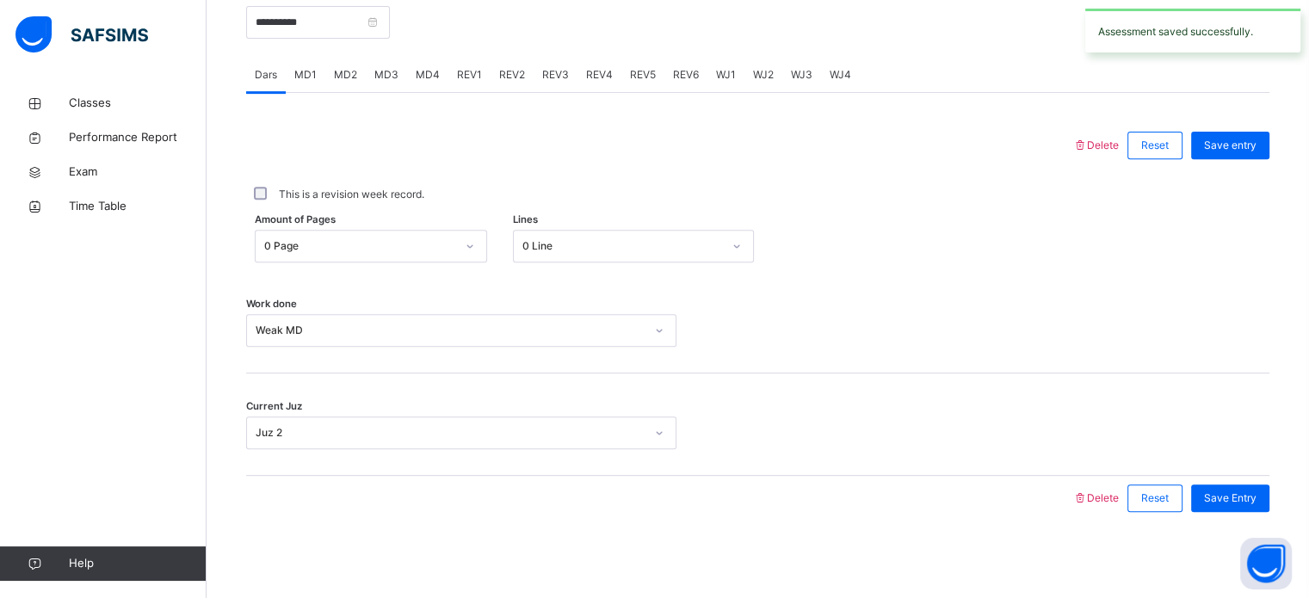
click at [453, 85] on div "REV1" at bounding box center [469, 75] width 42 height 34
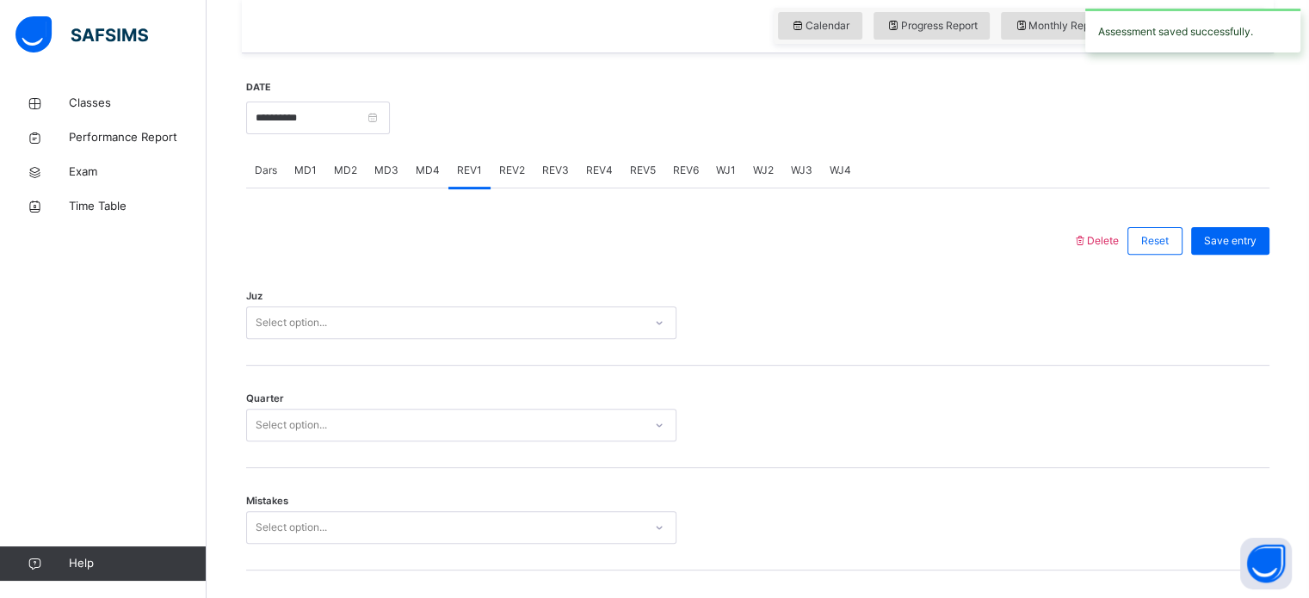
scroll to position [584, 0]
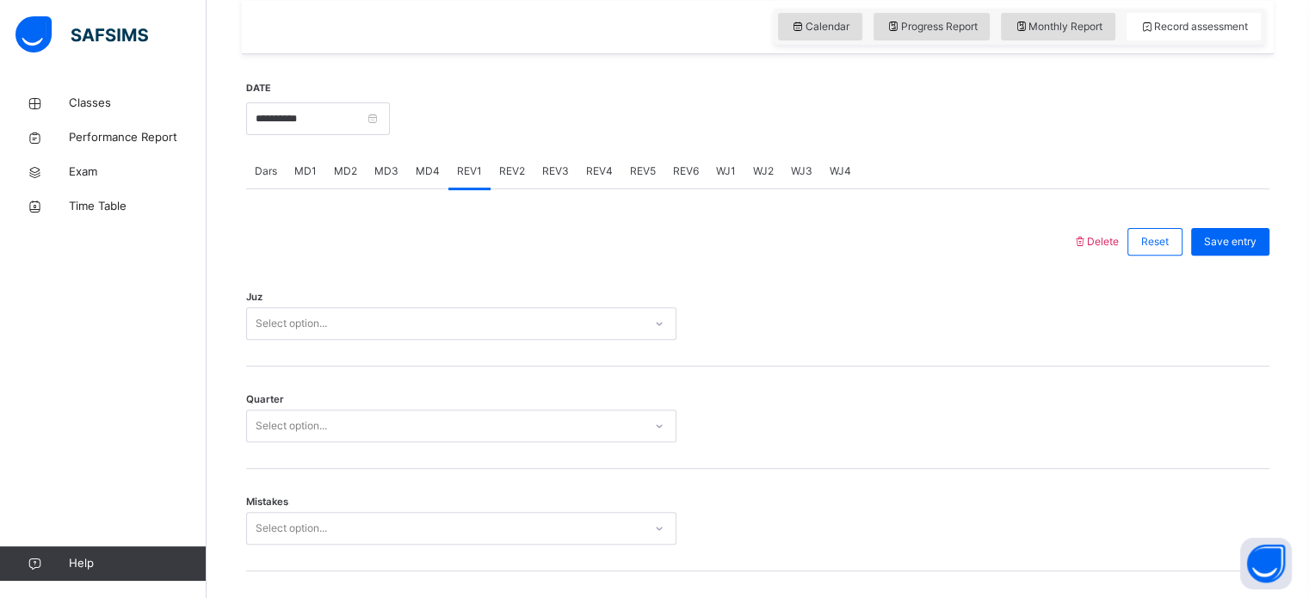
click at [433, 179] on span "MD4" at bounding box center [428, 171] width 24 height 15
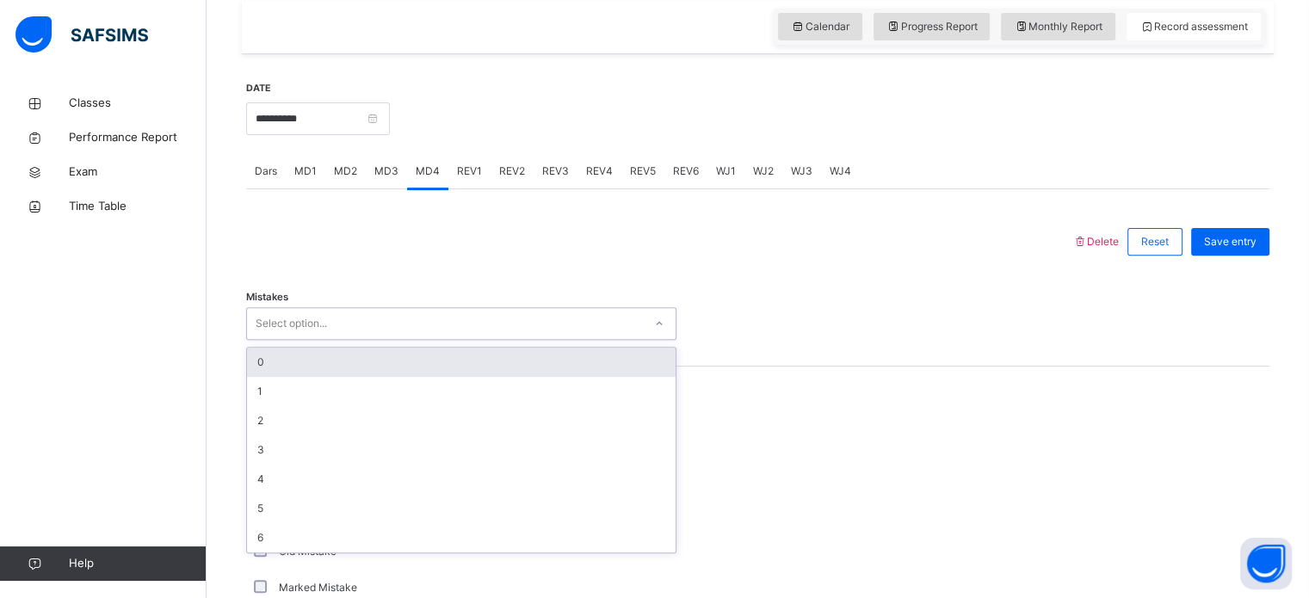
click at [337, 337] on div "Select option..." at bounding box center [445, 324] width 396 height 27
type input "*"
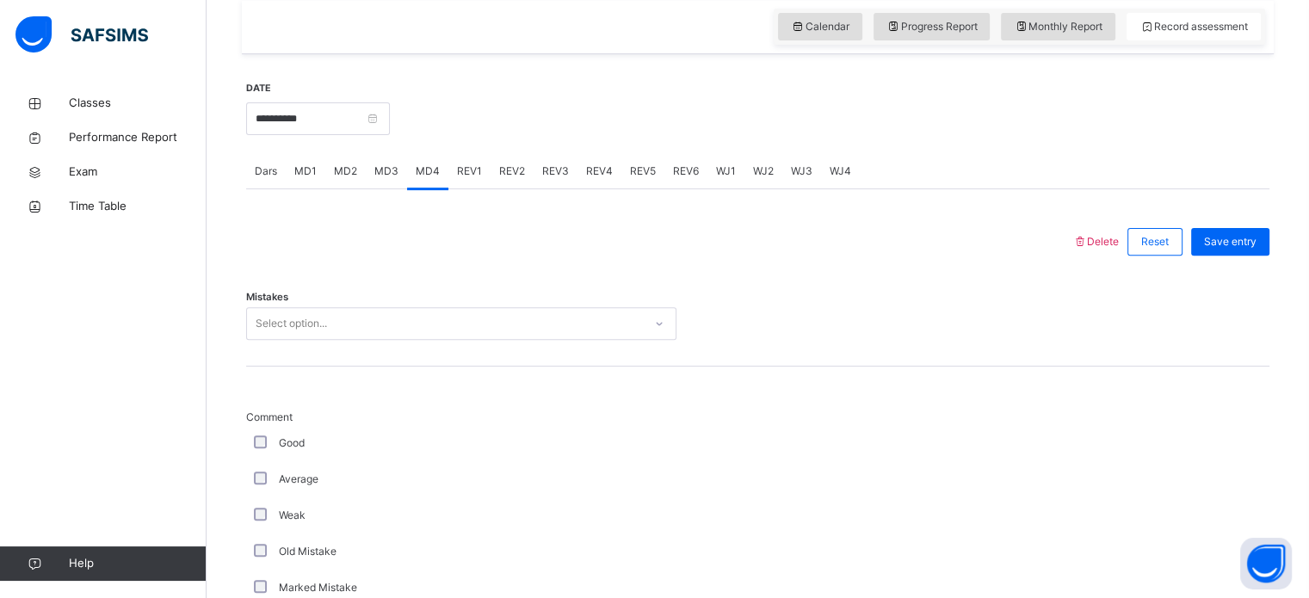
click at [792, 247] on div at bounding box center [659, 241] width 809 height 45
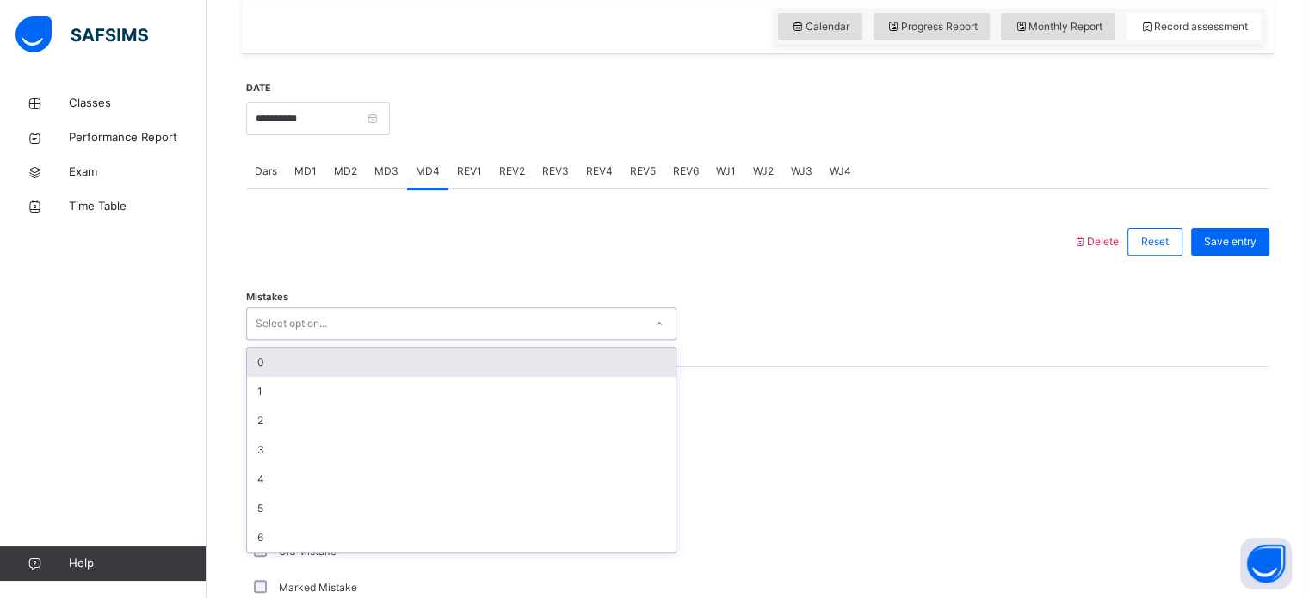
click at [569, 340] on div "Select option..." at bounding box center [461, 323] width 430 height 33
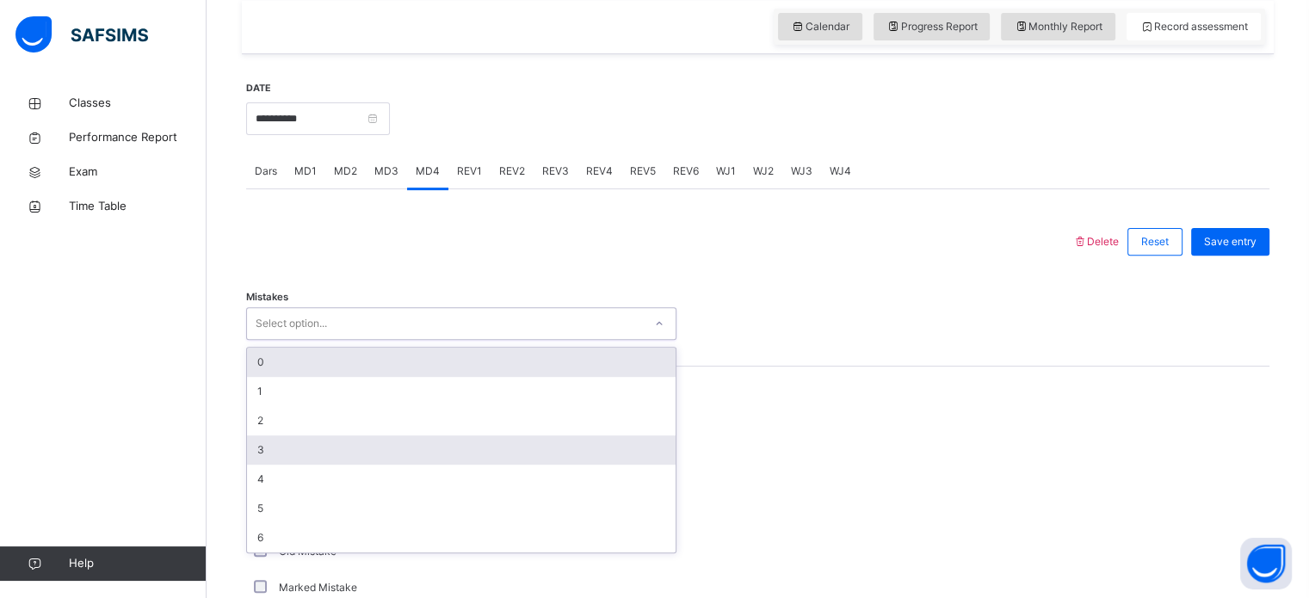
click at [265, 465] on div "3" at bounding box center [461, 450] width 429 height 29
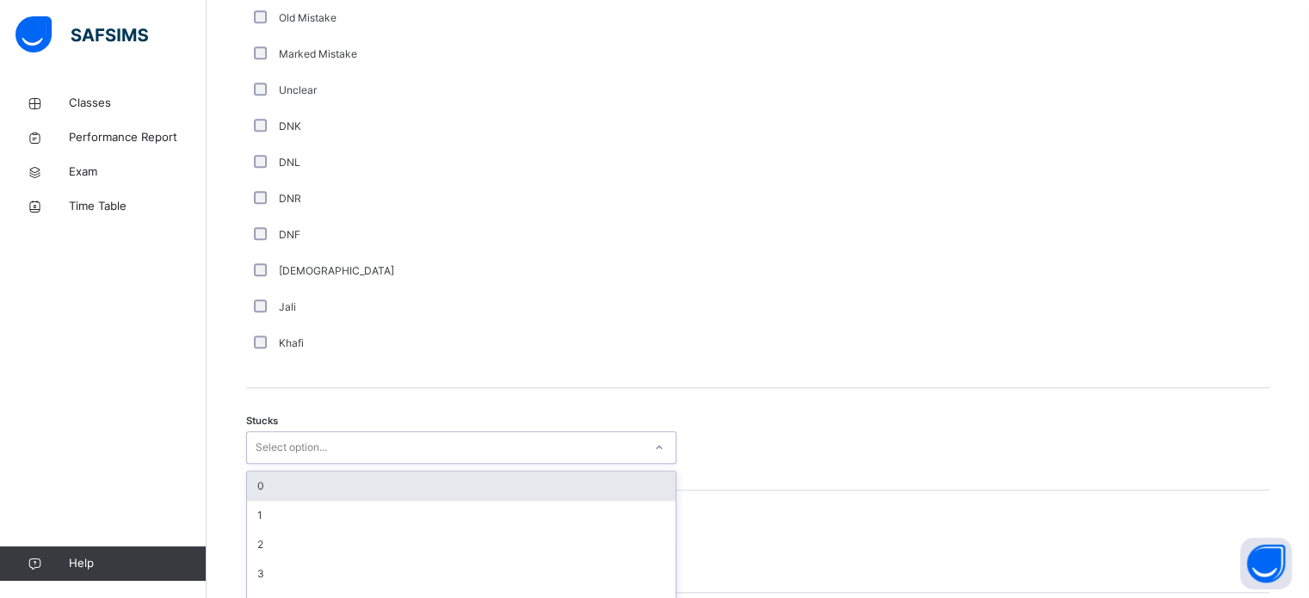
scroll to position [1188, 0]
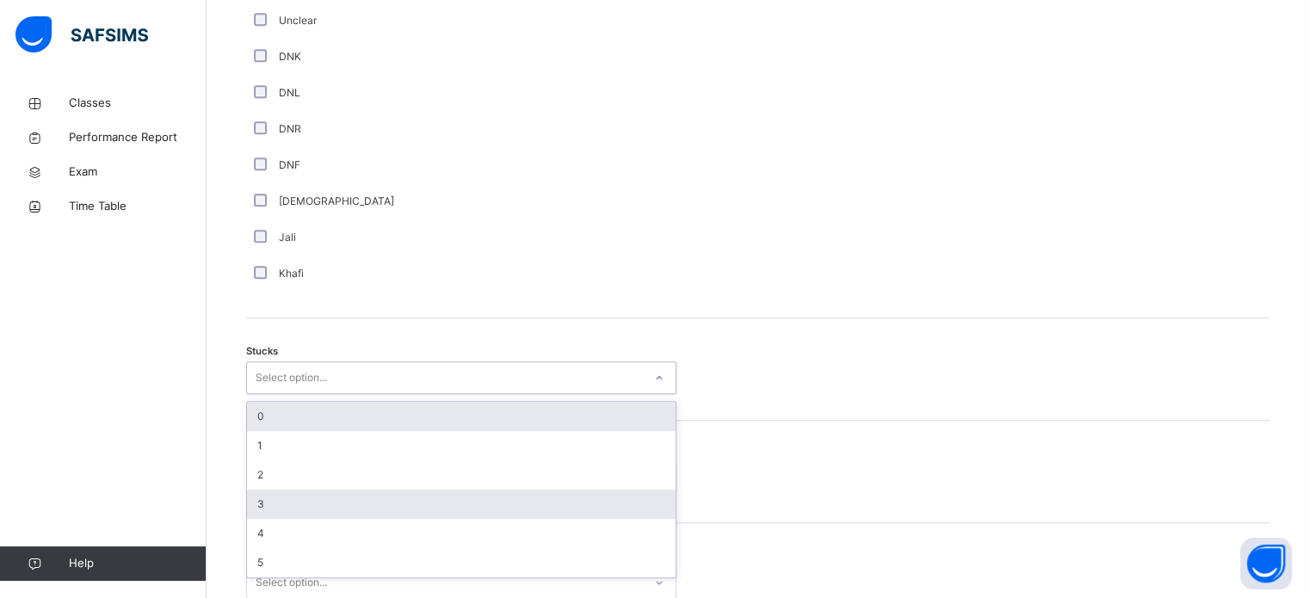
click at [257, 519] on div "3" at bounding box center [461, 504] width 429 height 29
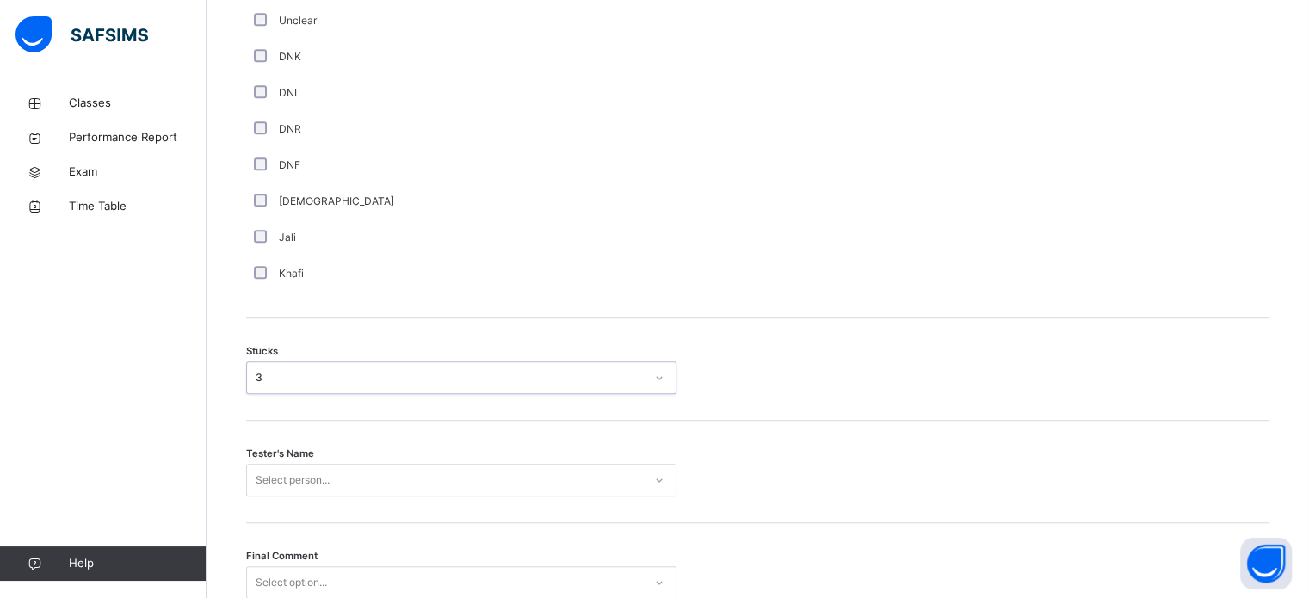
scroll to position [1350, 0]
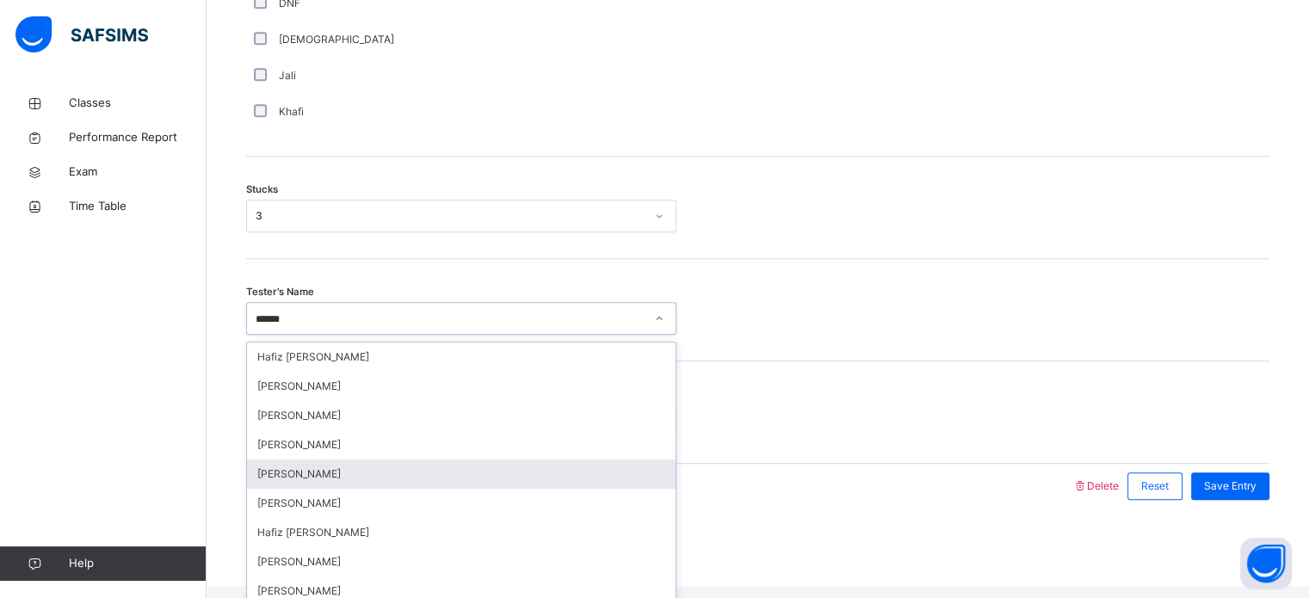
type input "*******"
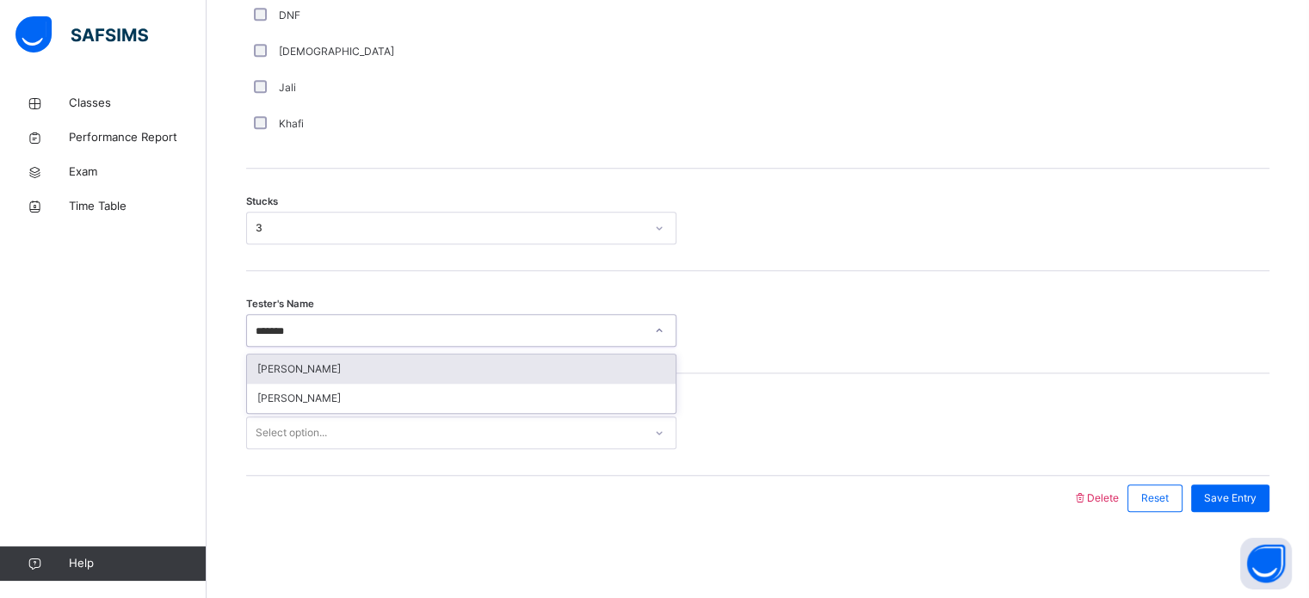
click at [584, 374] on div "[PERSON_NAME]" at bounding box center [461, 369] width 429 height 29
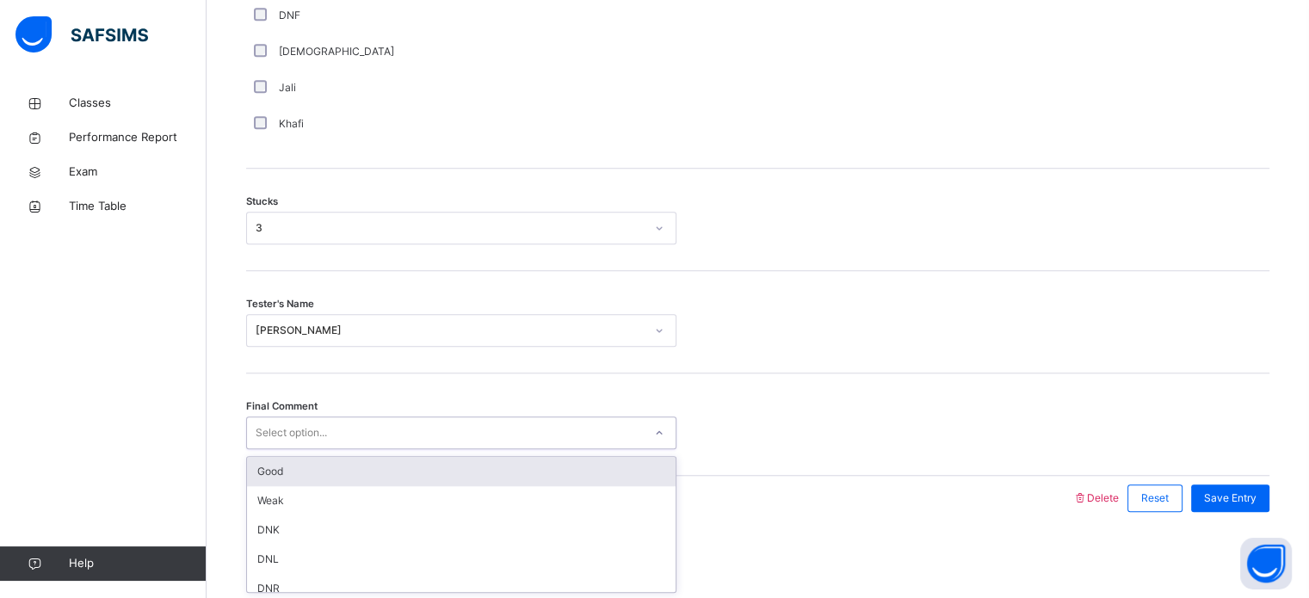
click at [482, 443] on div "Select option..." at bounding box center [445, 433] width 396 height 27
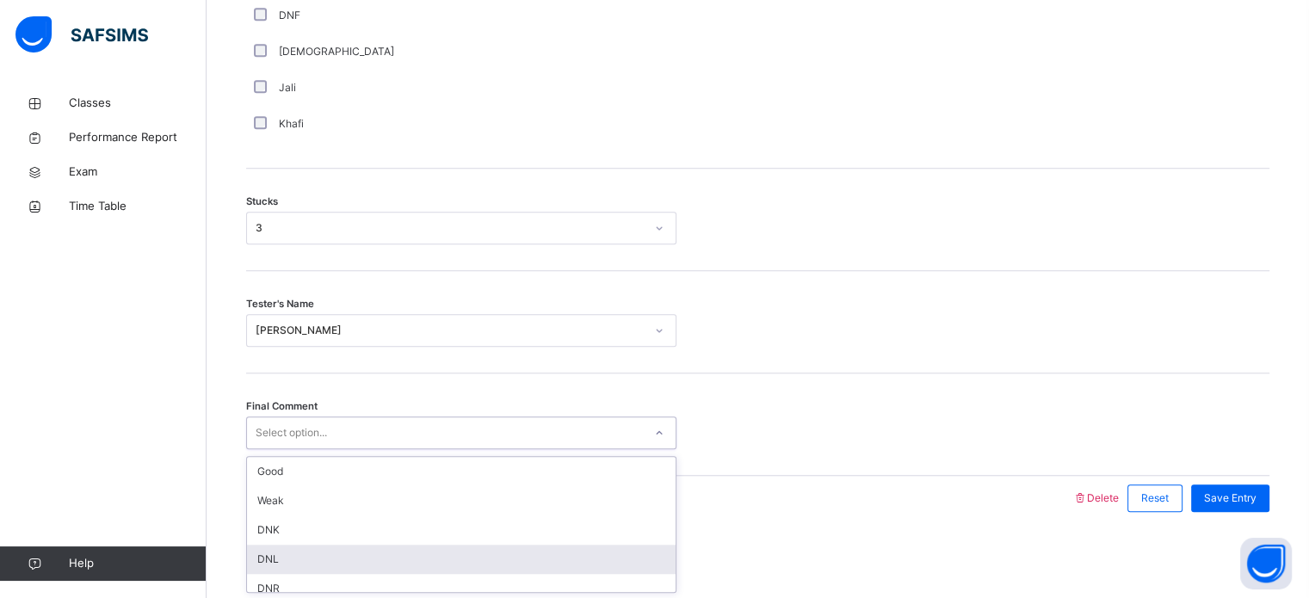
click at [367, 560] on div "DNL" at bounding box center [461, 559] width 429 height 29
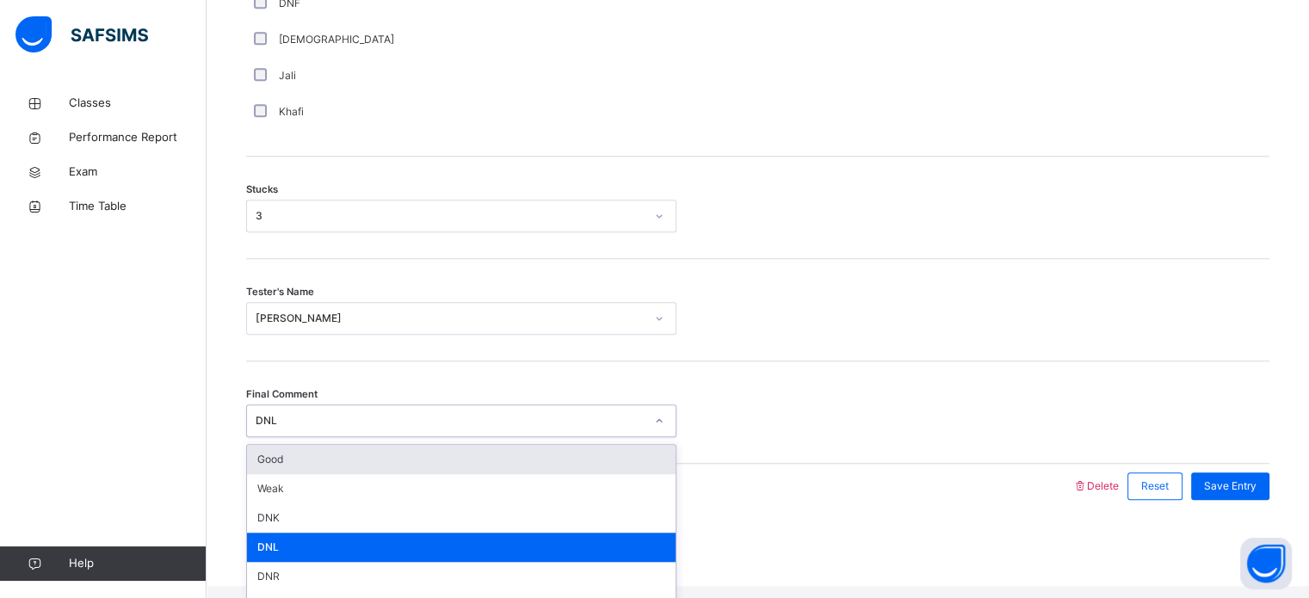
click at [370, 435] on div "DNL" at bounding box center [445, 421] width 396 height 27
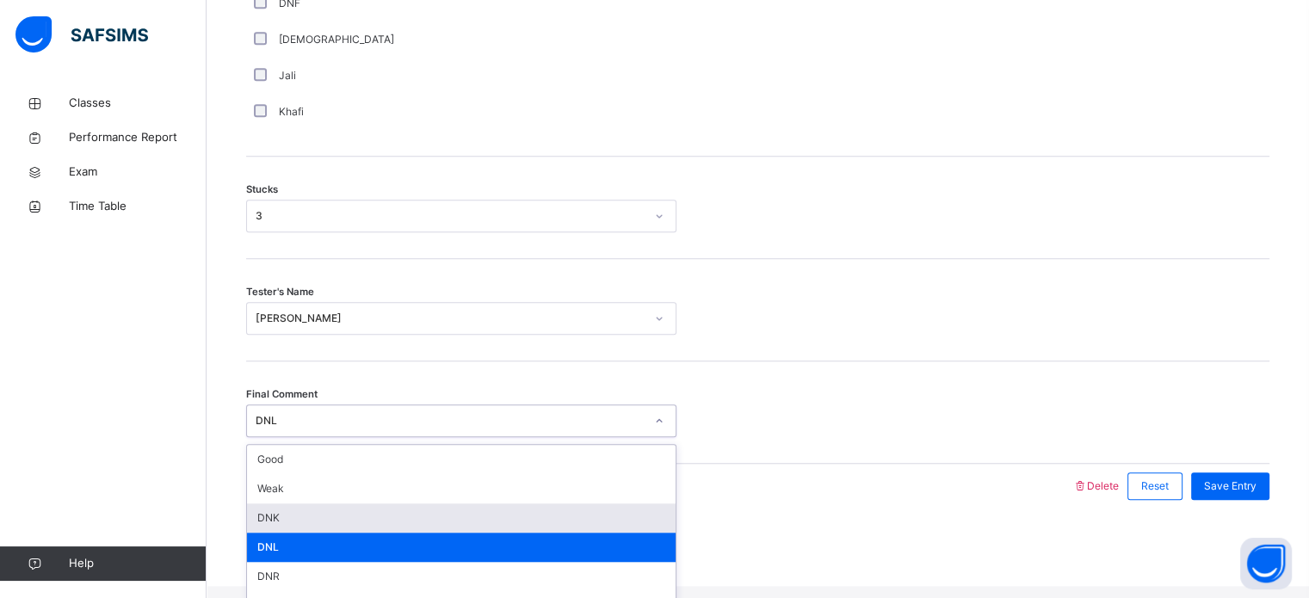
click at [296, 532] on div "DNK" at bounding box center [461, 518] width 429 height 29
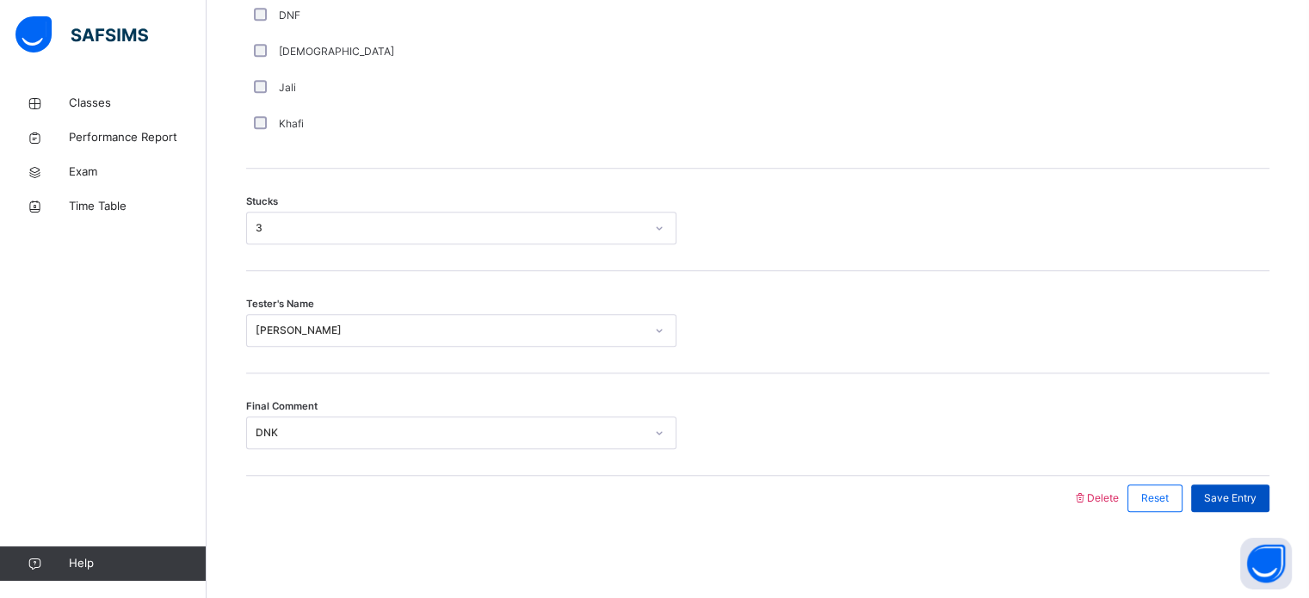
click at [1234, 500] on span "Save Entry" at bounding box center [1230, 498] width 53 height 15
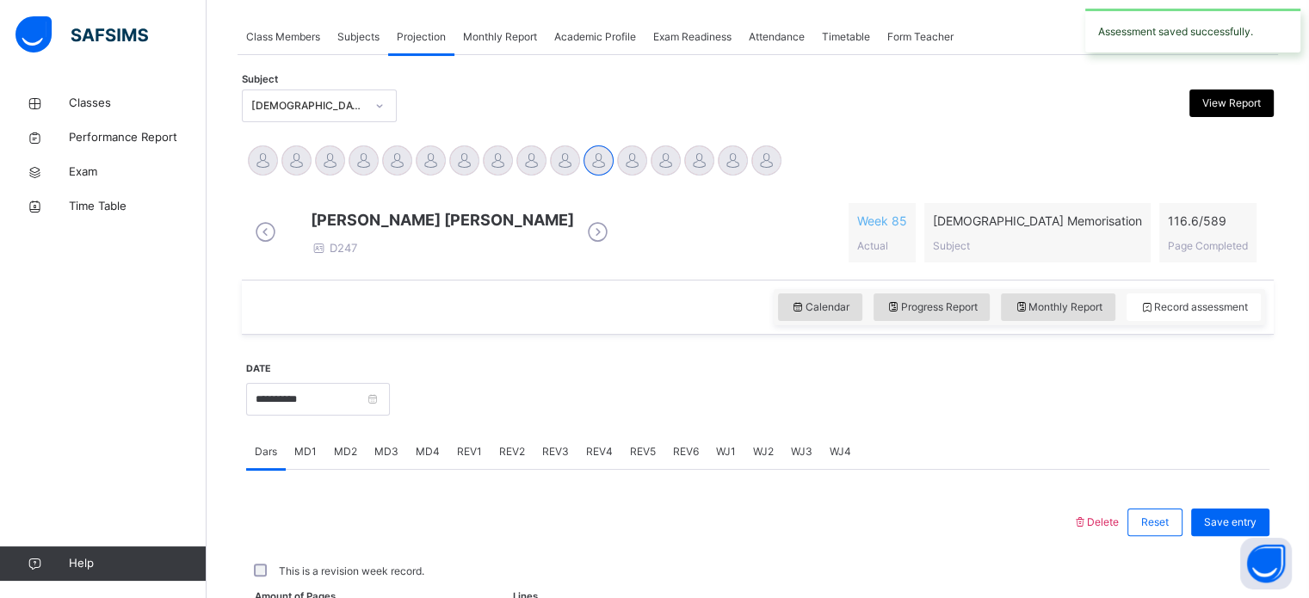
scroll to position [694, 0]
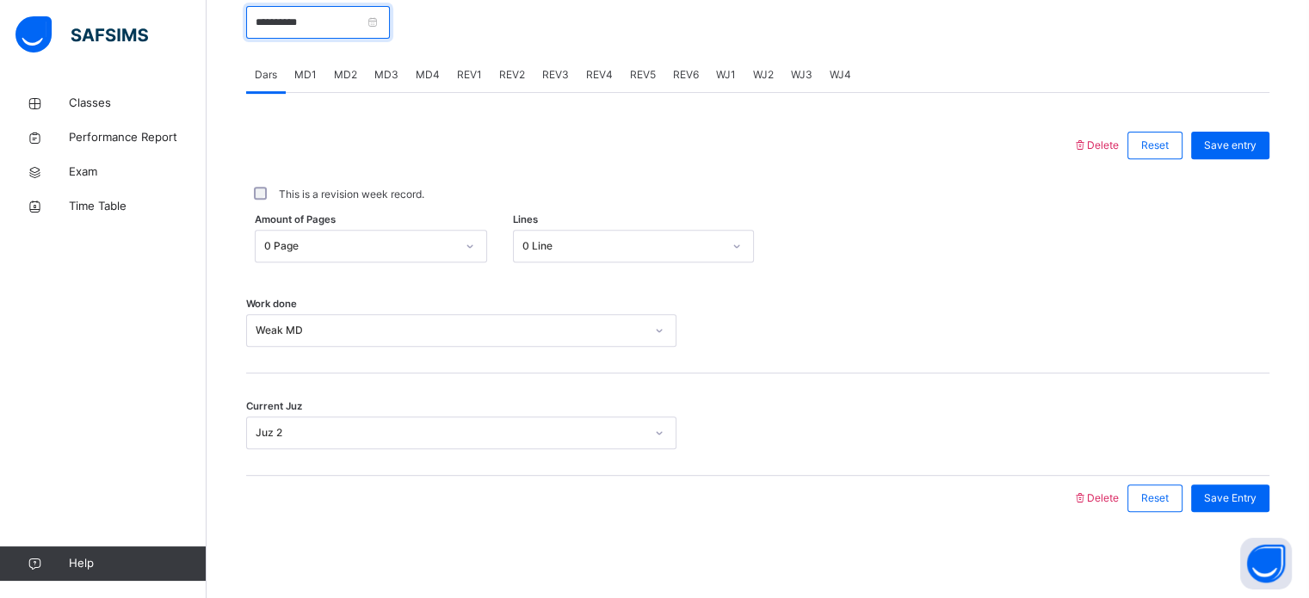
click at [390, 19] on input "**********" at bounding box center [318, 22] width 144 height 33
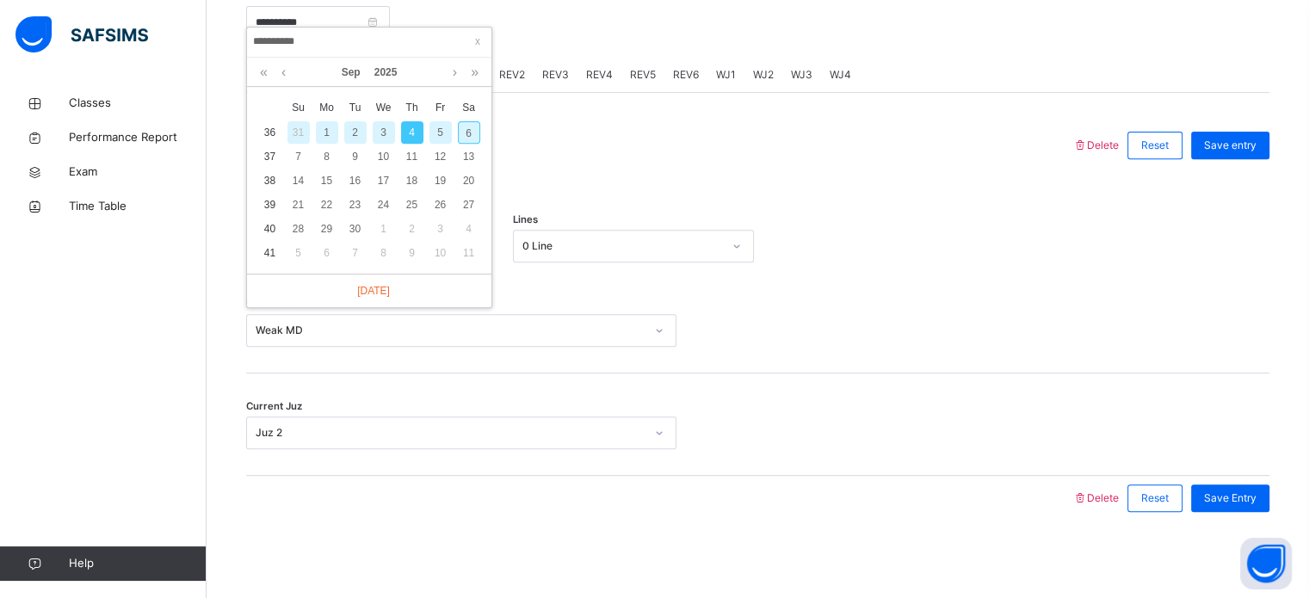
click at [461, 121] on div "6" at bounding box center [469, 132] width 22 height 22
type input "**********"
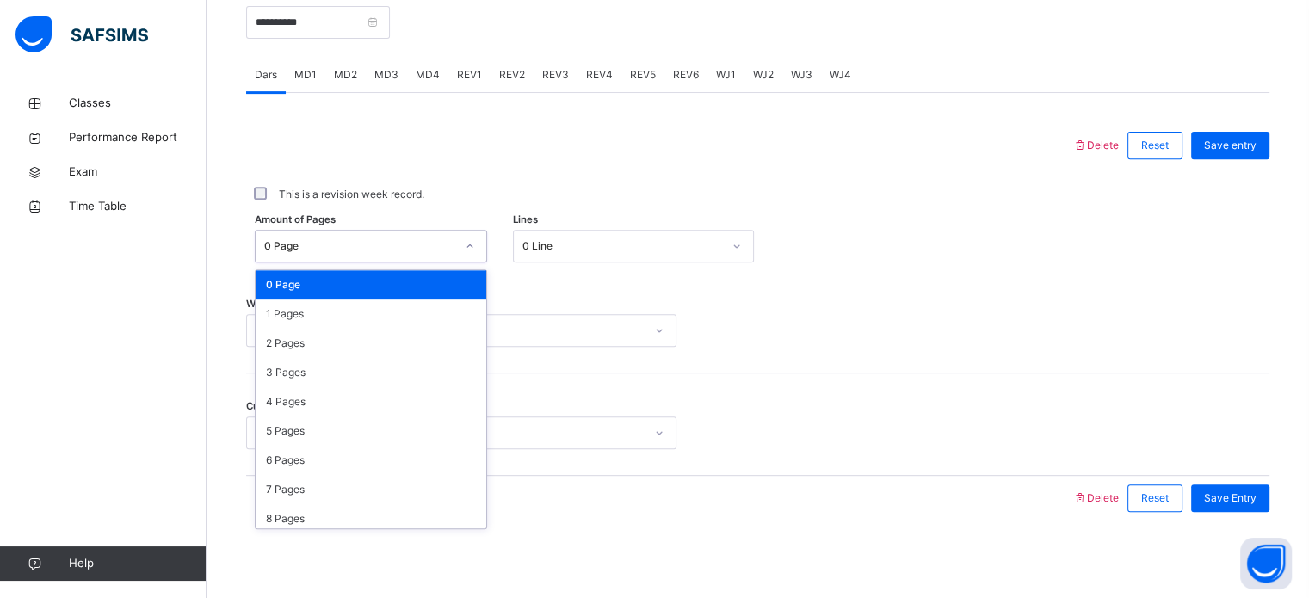
click at [334, 244] on div "0 Page" at bounding box center [359, 245] width 191 height 15
click at [300, 325] on div "1 Pages" at bounding box center [371, 314] width 231 height 29
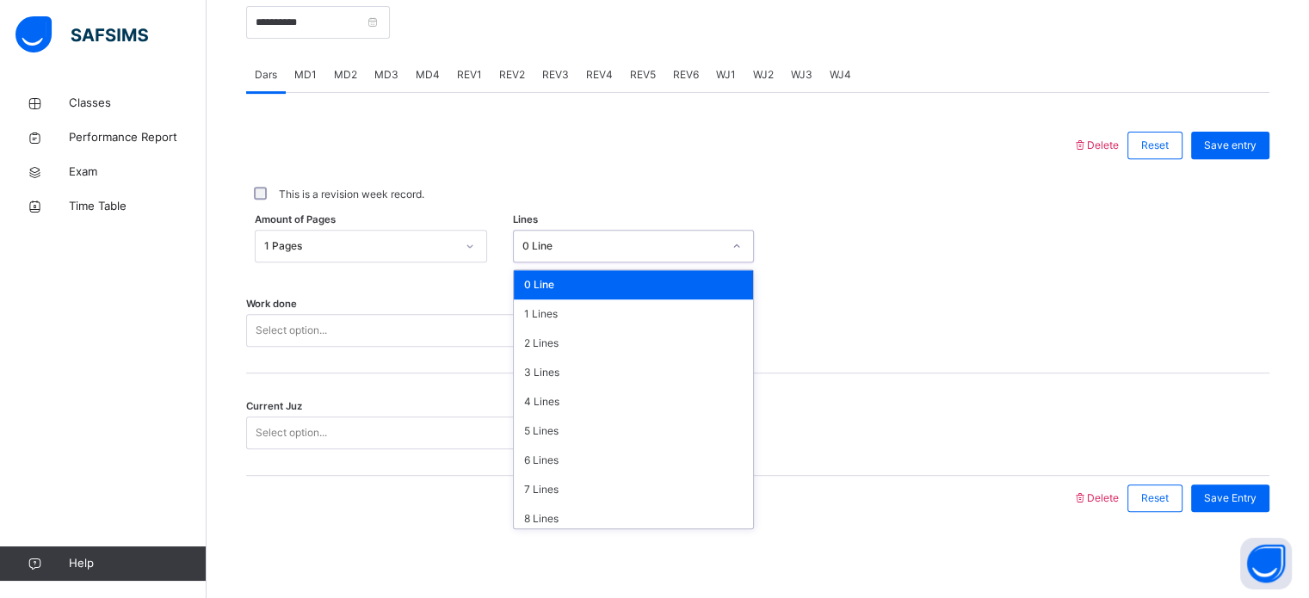
click at [558, 251] on div "0 Line" at bounding box center [622, 245] width 200 height 15
click at [550, 498] on div "7 Lines" at bounding box center [633, 489] width 239 height 29
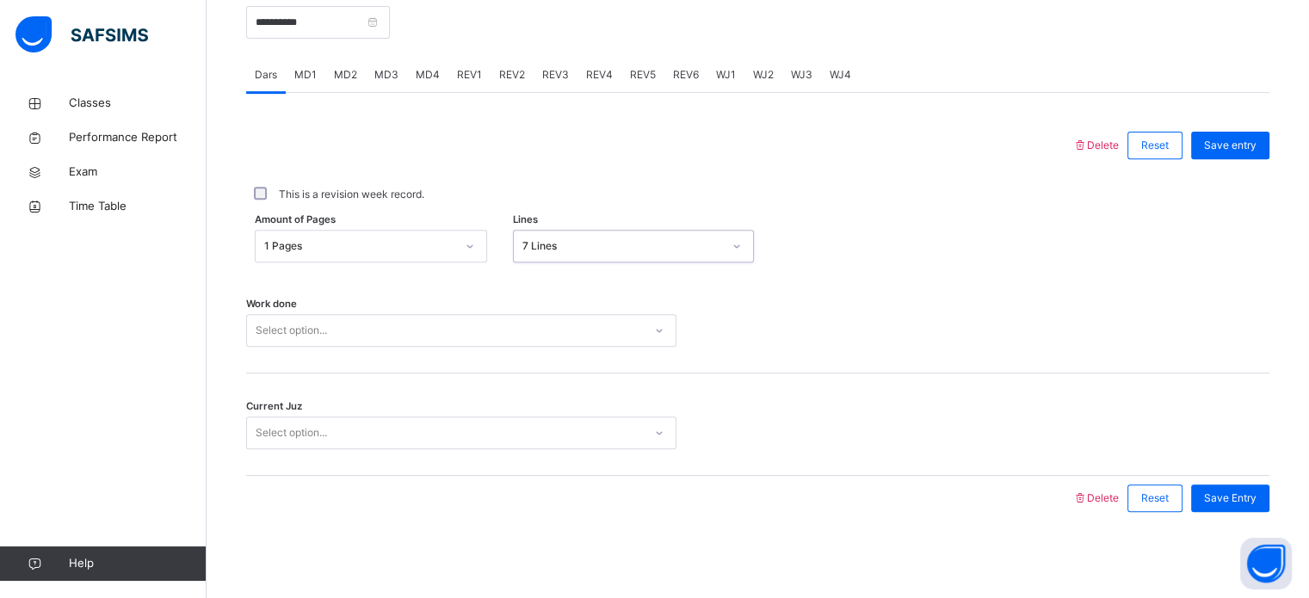
scroll to position [682, 0]
click at [5, 547] on link "Help" at bounding box center [103, 564] width 206 height 34
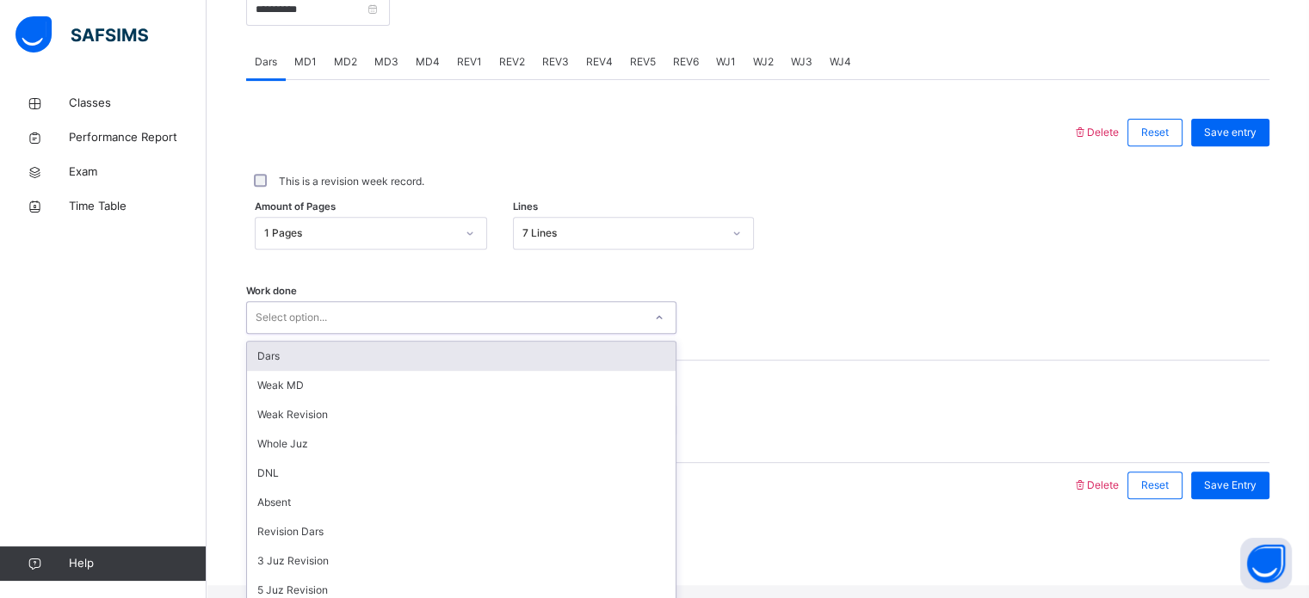
click at [365, 347] on div "Work done option Dars focused, 1 of 14. 14 results available. Use Up and Down t…" at bounding box center [757, 309] width 1023 height 102
click at [358, 368] on div "Dars" at bounding box center [461, 356] width 429 height 29
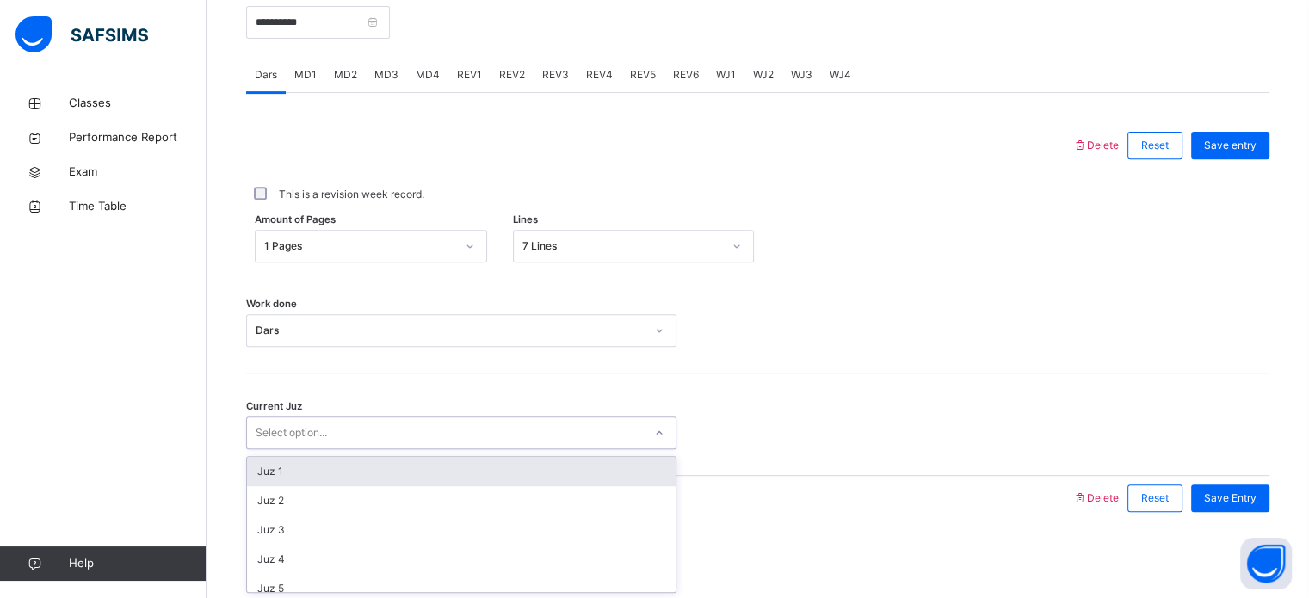
click at [346, 431] on div "Select option..." at bounding box center [445, 433] width 396 height 27
click at [339, 471] on div "Juz 1" at bounding box center [461, 471] width 429 height 29
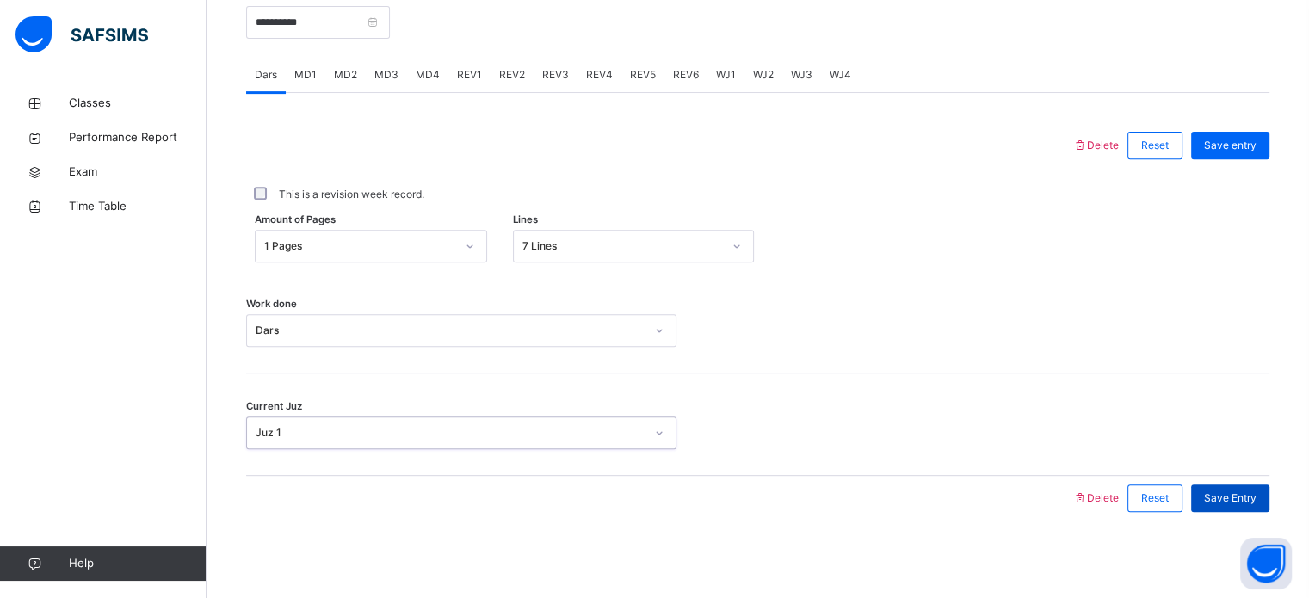
click at [1232, 502] on span "Save Entry" at bounding box center [1230, 498] width 53 height 15
click at [351, 78] on span "MD2" at bounding box center [345, 74] width 23 height 15
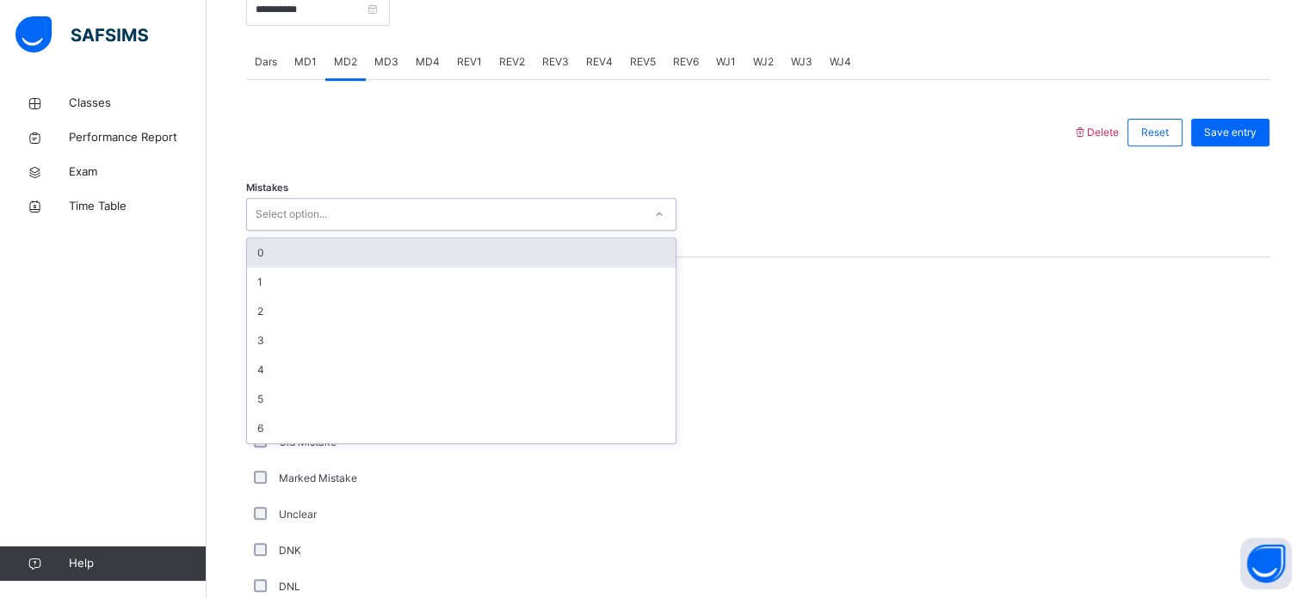
click at [374, 221] on div "Select option..." at bounding box center [445, 214] width 396 height 27
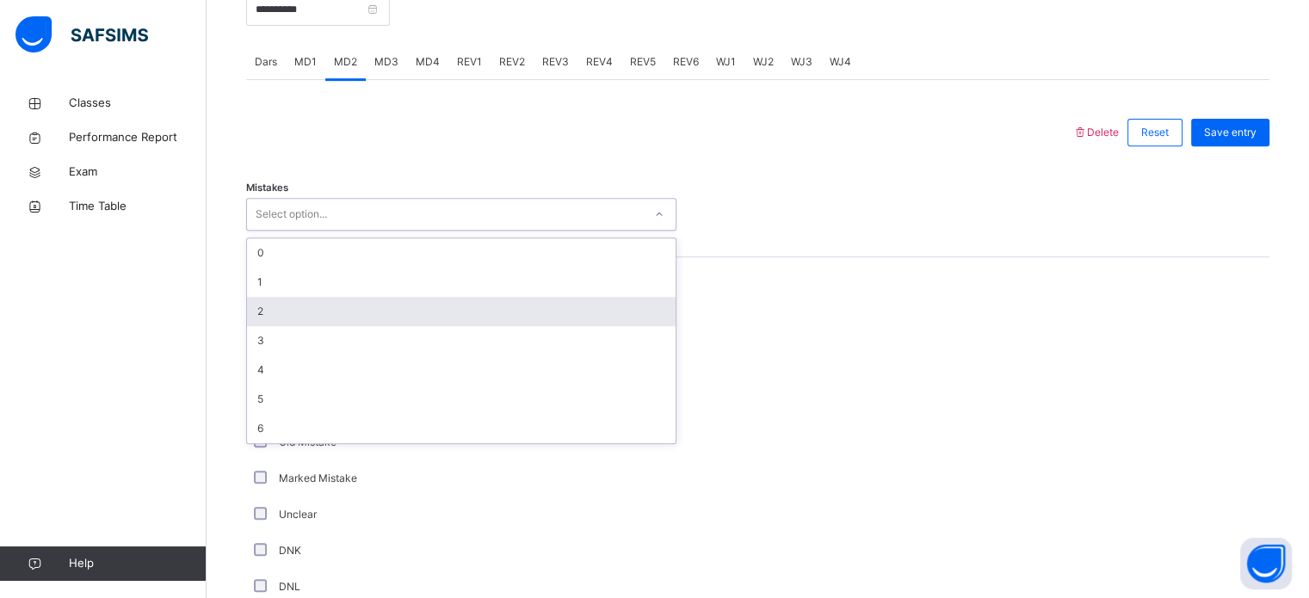
click at [348, 324] on div "2" at bounding box center [461, 311] width 429 height 29
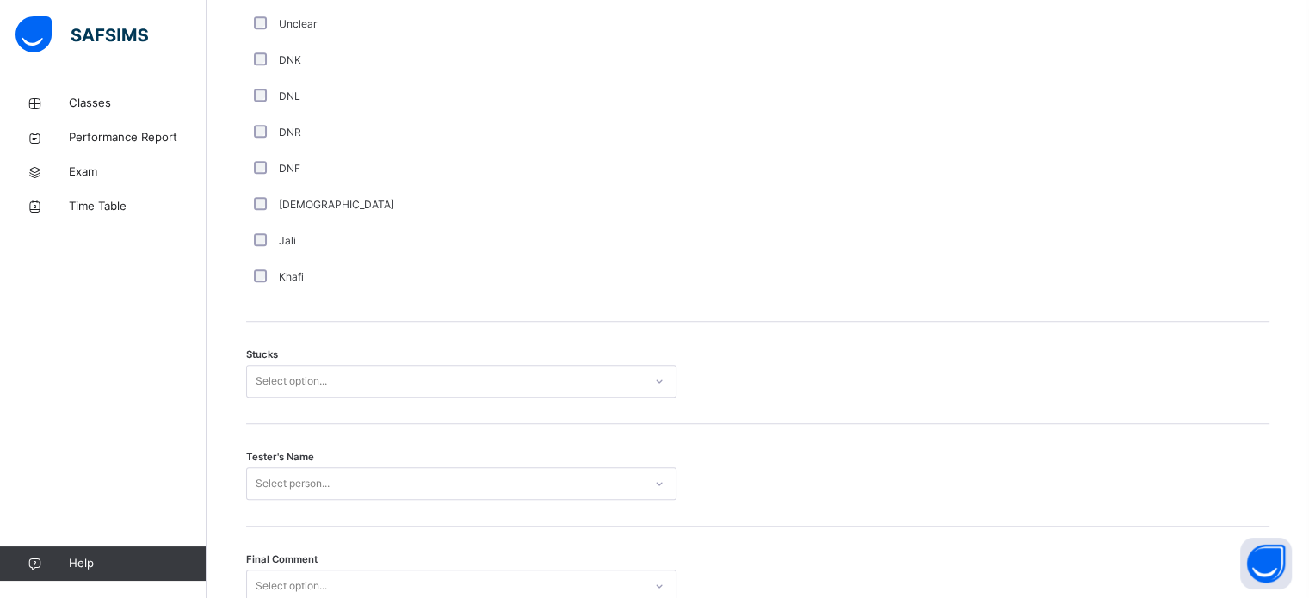
scroll to position [1184, 0]
click at [327, 398] on div "Select option..." at bounding box center [291, 381] width 71 height 33
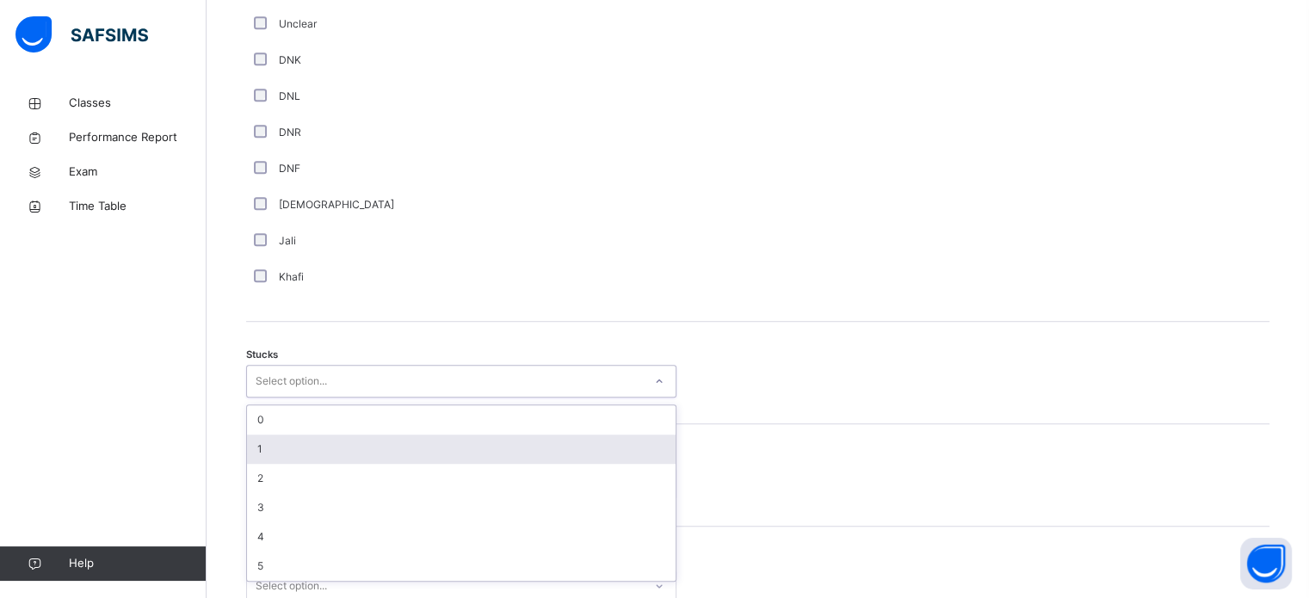
click at [294, 464] on div "1" at bounding box center [461, 449] width 429 height 29
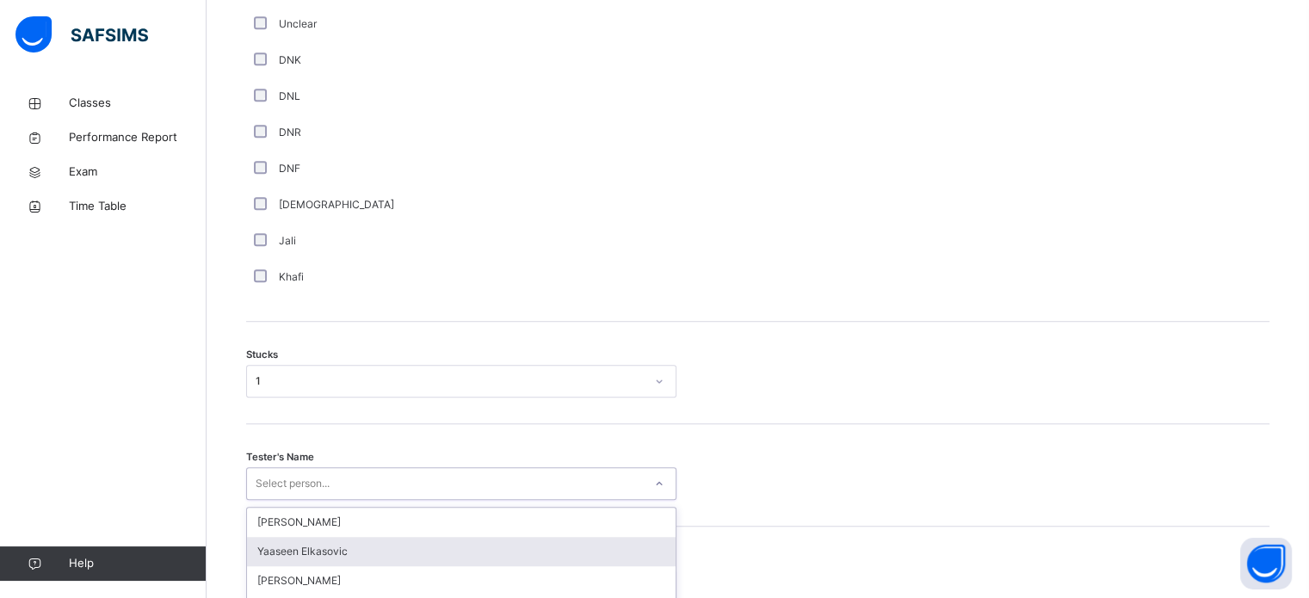
scroll to position [1350, 0]
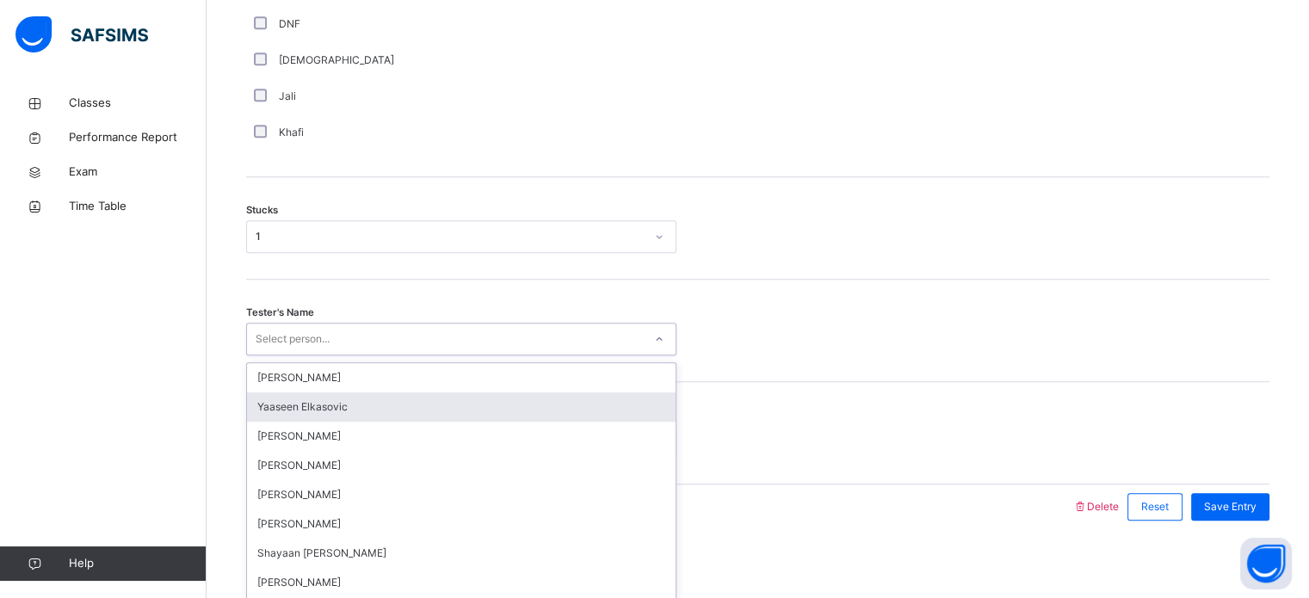
click at [296, 355] on div "option [PERSON_NAME] focused, 2 of 90. 90 results available. Use Up and Down to…" at bounding box center [461, 339] width 430 height 33
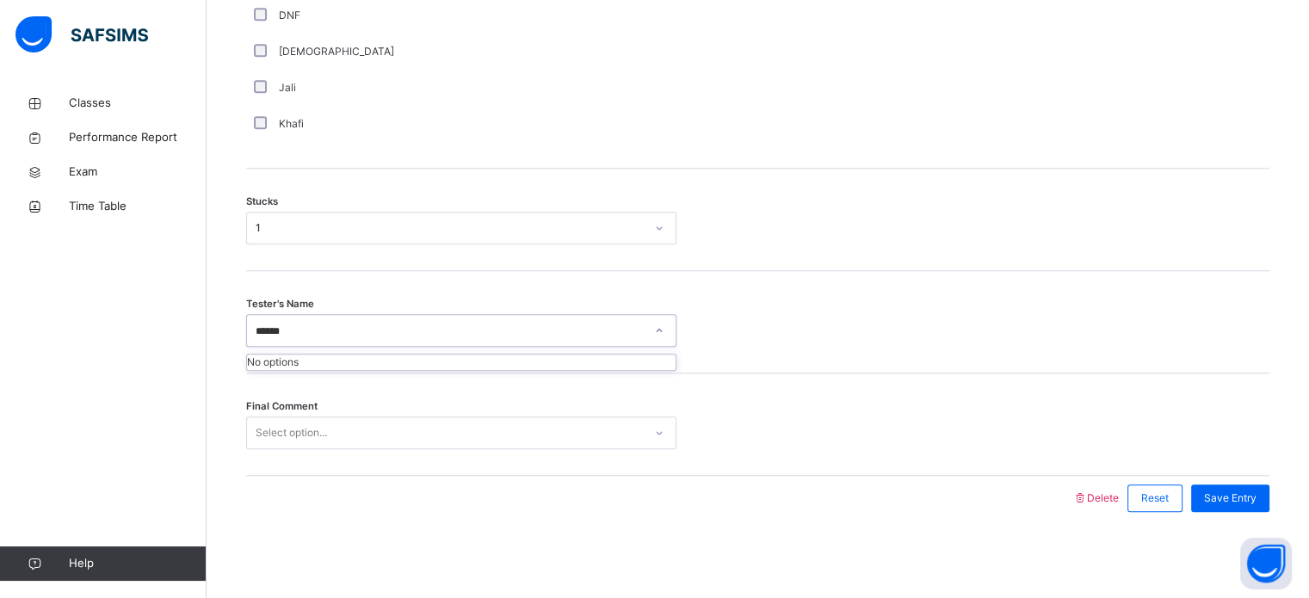
type input "*****"
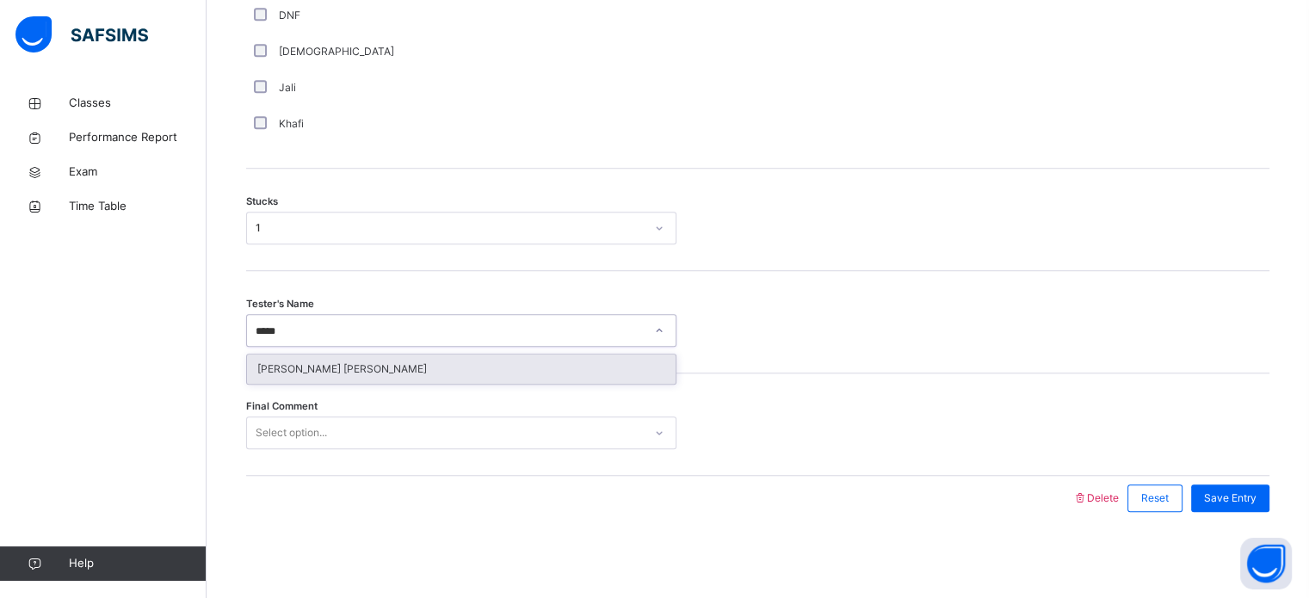
click at [439, 373] on div "[PERSON_NAME] [PERSON_NAME]" at bounding box center [461, 369] width 429 height 29
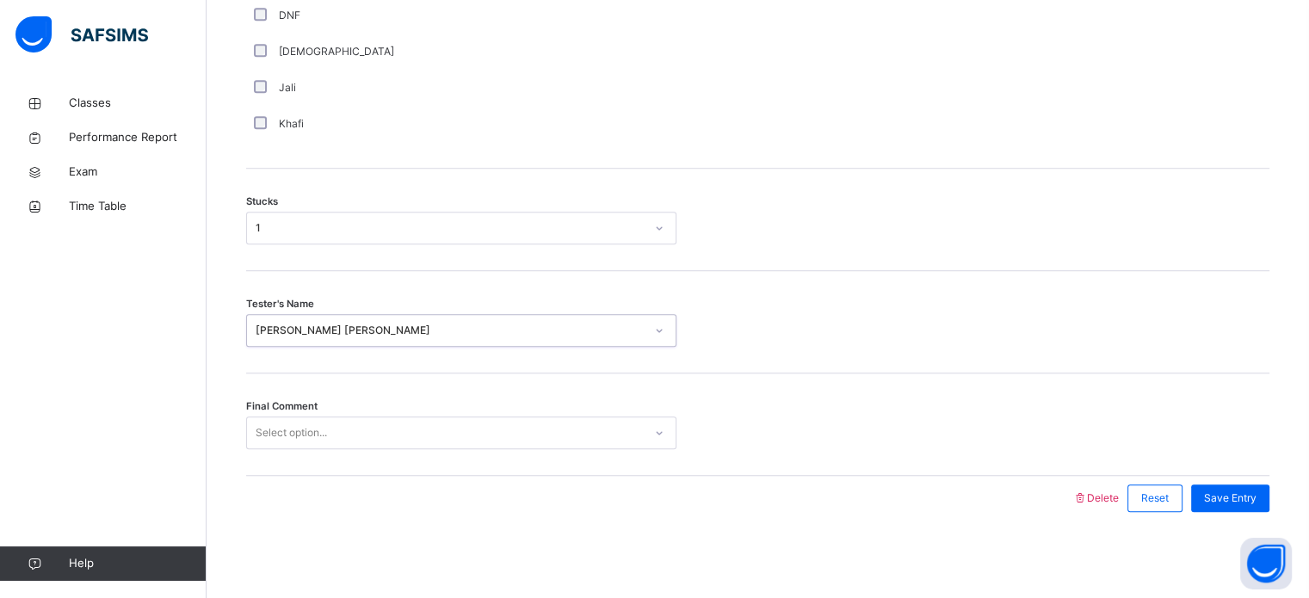
click at [381, 425] on div "Select option..." at bounding box center [445, 433] width 396 height 27
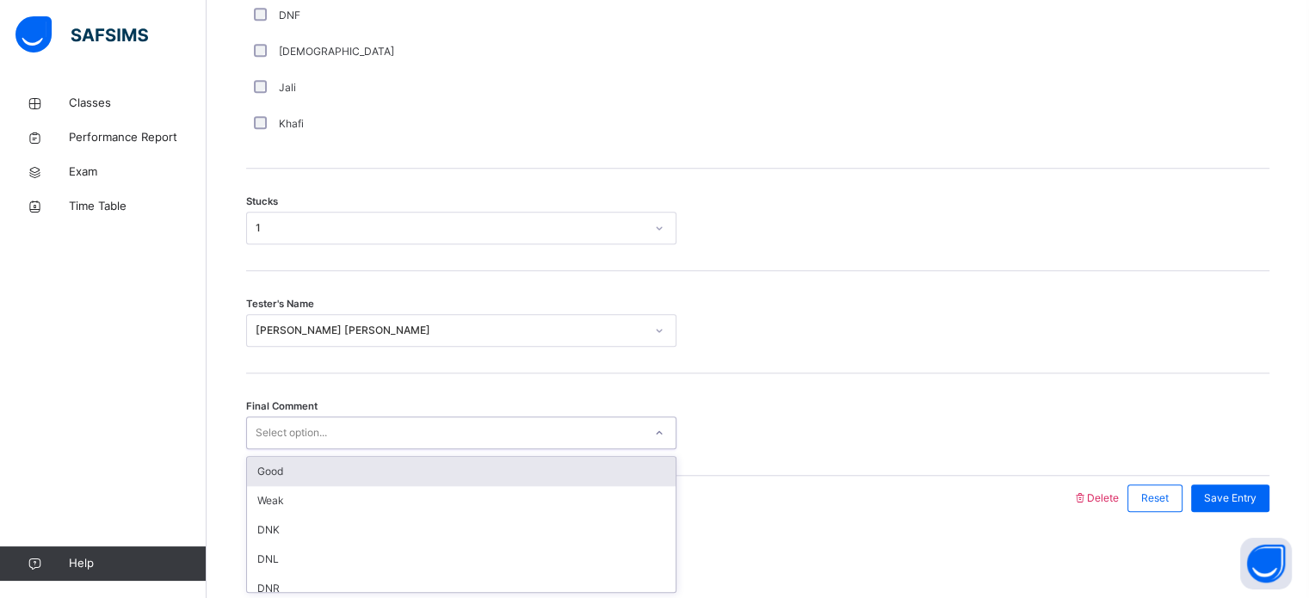
click at [363, 474] on div "Good" at bounding box center [461, 471] width 429 height 29
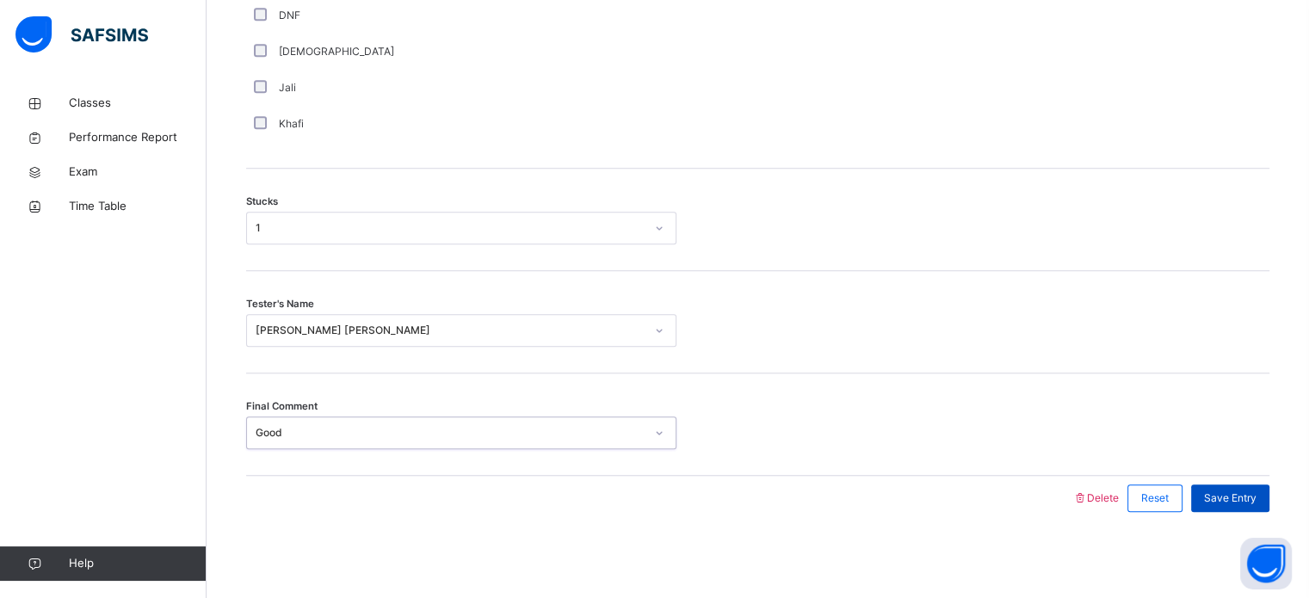
click at [1241, 504] on span "Save Entry" at bounding box center [1230, 498] width 53 height 15
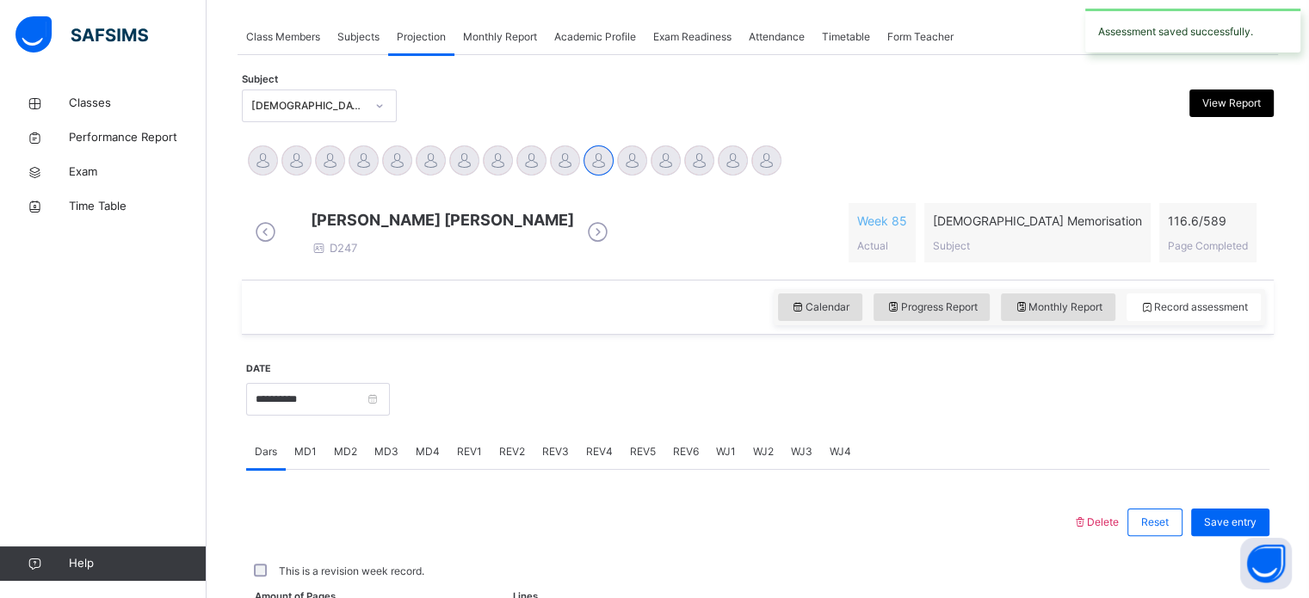
scroll to position [694, 0]
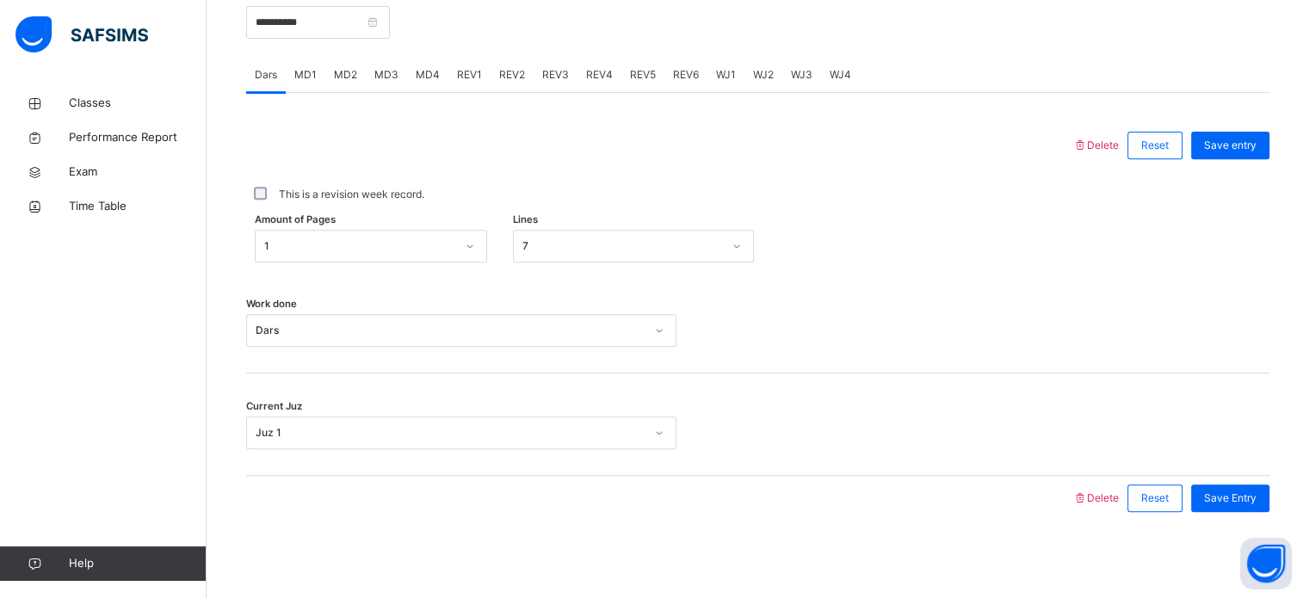
click at [423, 79] on span "MD4" at bounding box center [428, 74] width 24 height 15
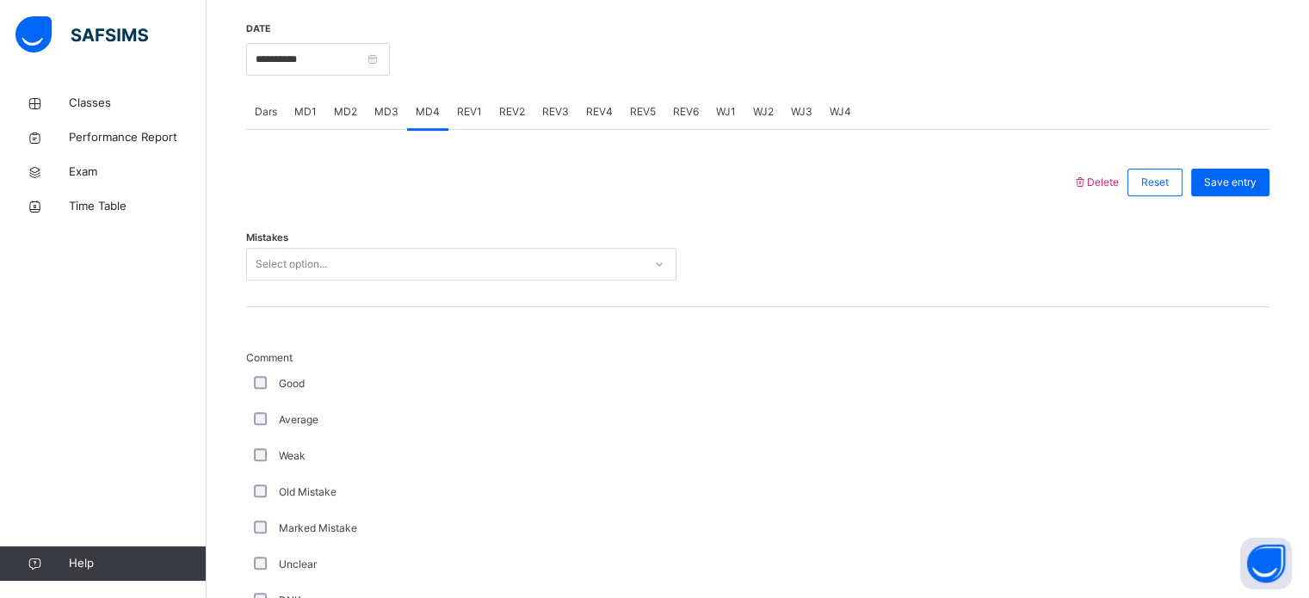
scroll to position [644, 0]
click at [393, 268] on div "Select option..." at bounding box center [445, 264] width 396 height 27
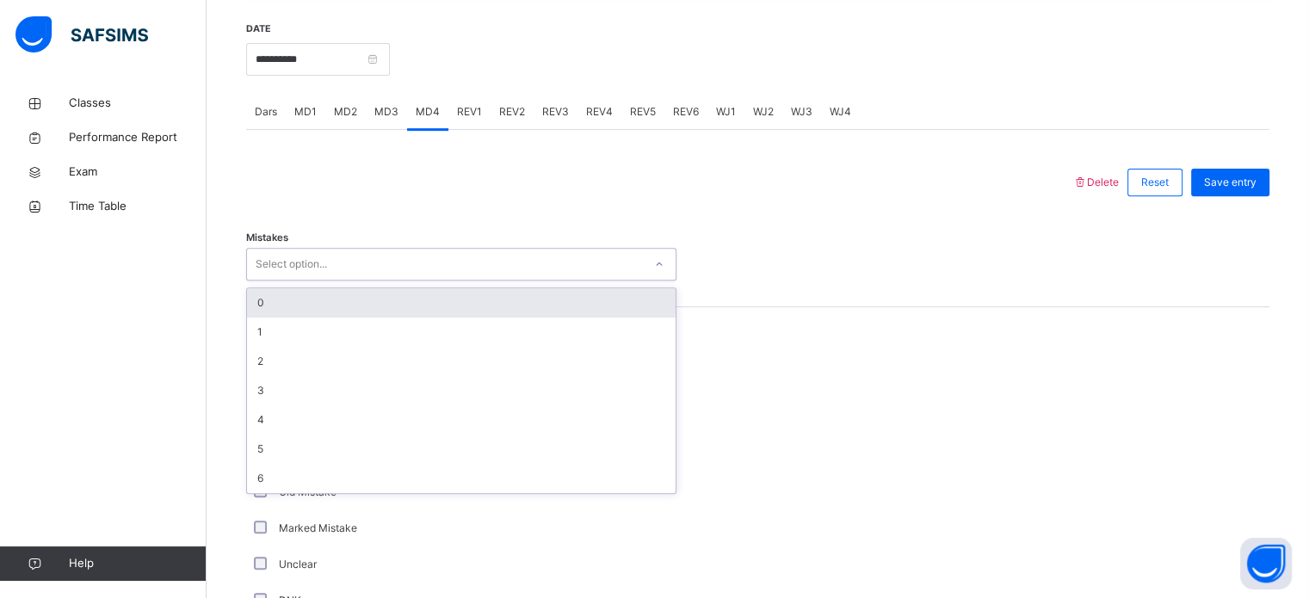
type input "*"
click at [547, 318] on div "0" at bounding box center [461, 302] width 429 height 29
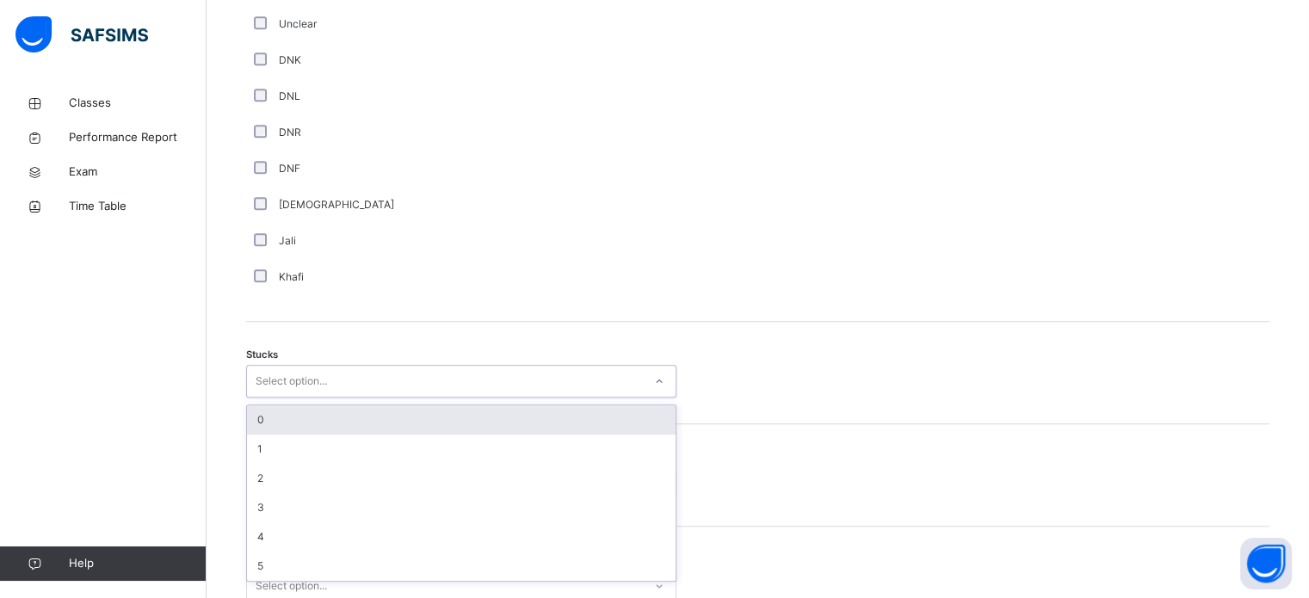
scroll to position [1188, 0]
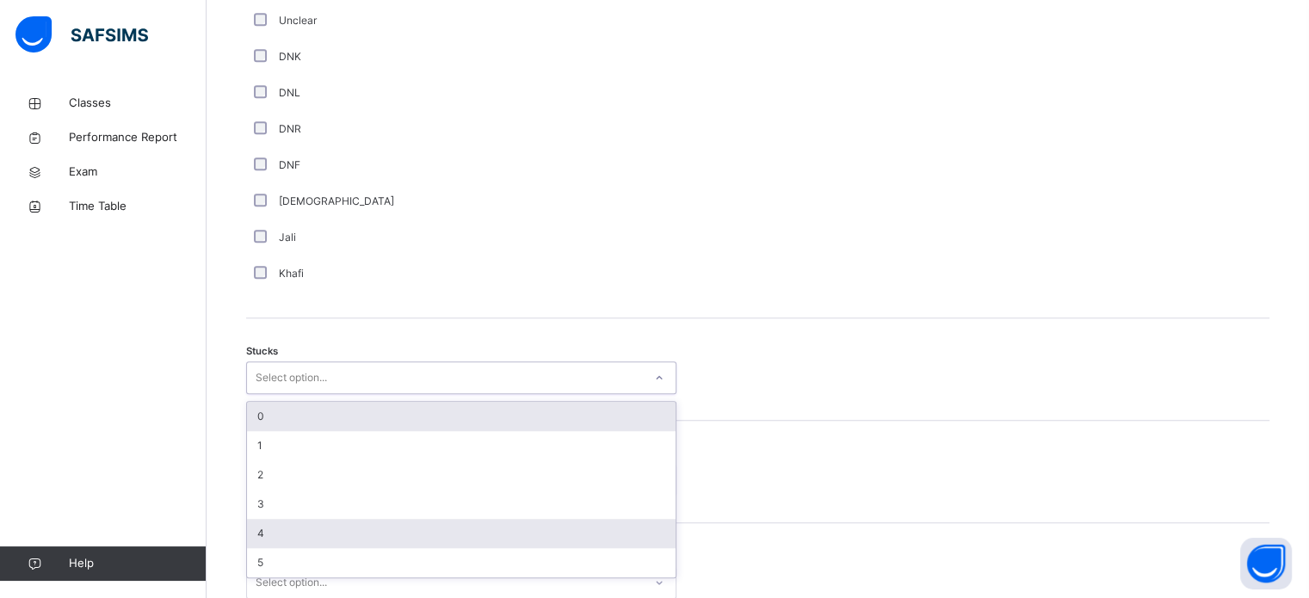
click at [257, 548] on div "4" at bounding box center [461, 533] width 429 height 29
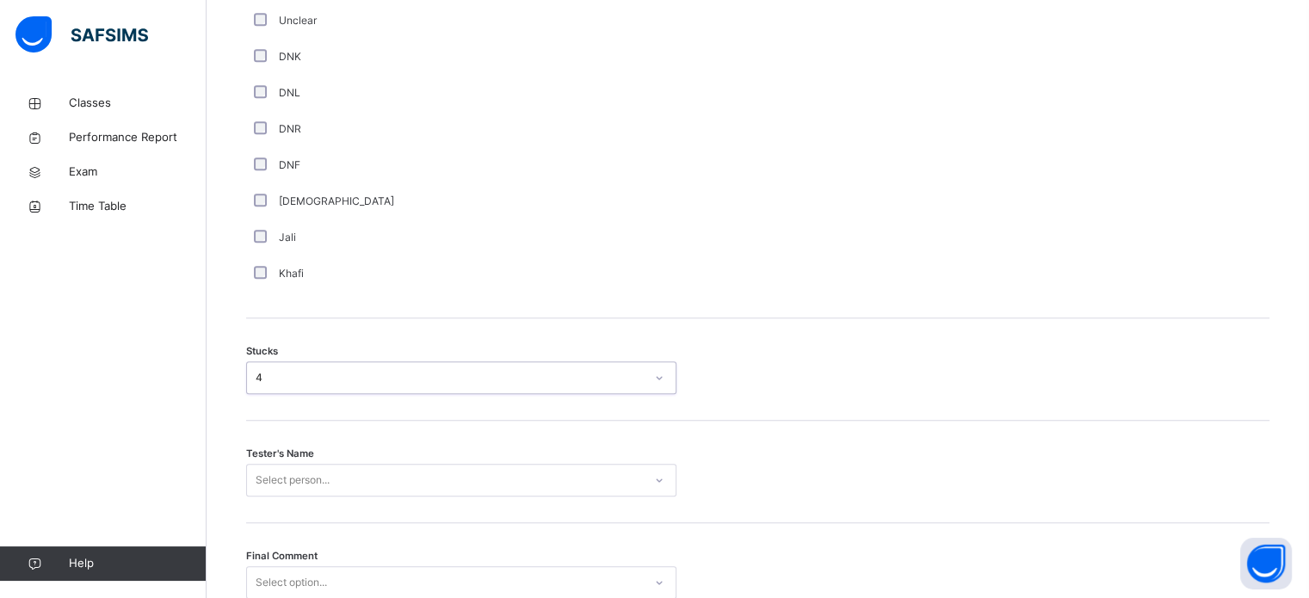
click at [257, 292] on div "Khafi" at bounding box center [461, 274] width 430 height 36
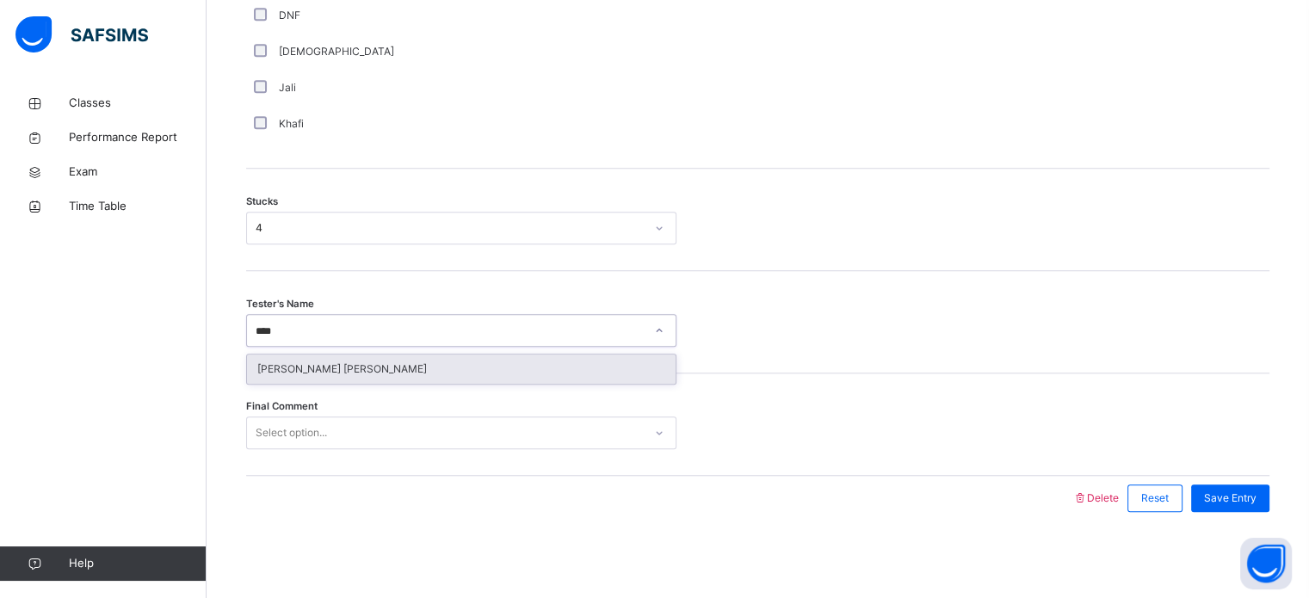
type input "*****"
click at [289, 368] on div "[PERSON_NAME] [PERSON_NAME]" at bounding box center [461, 369] width 429 height 29
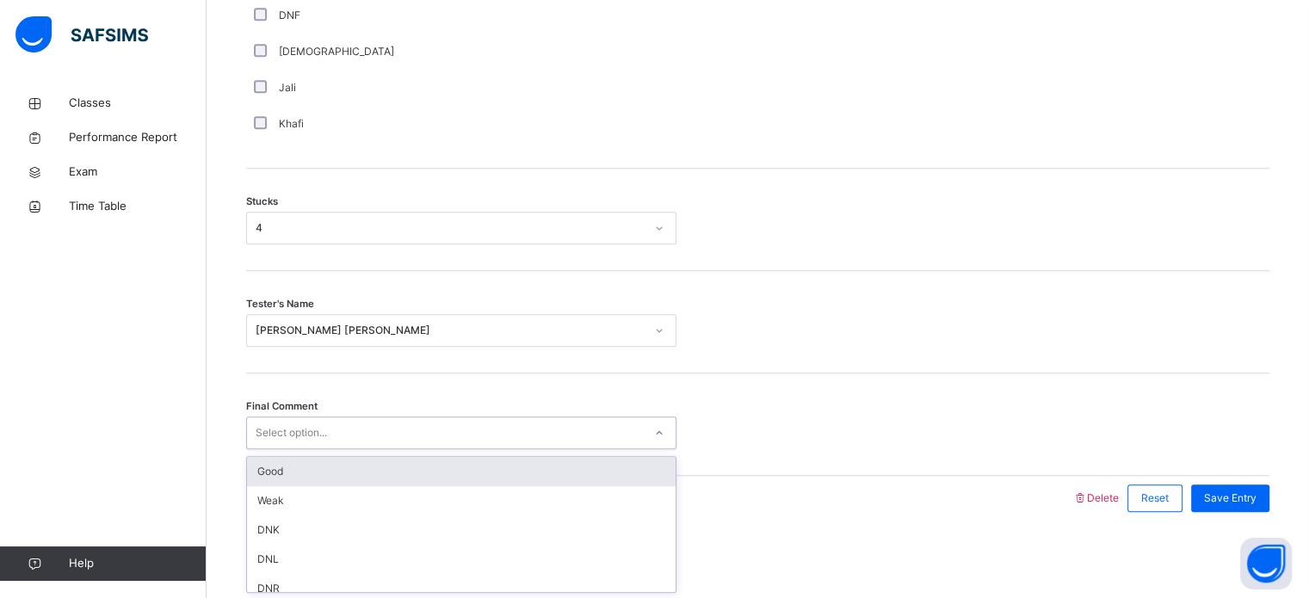
click at [262, 475] on div "Good" at bounding box center [461, 471] width 429 height 29
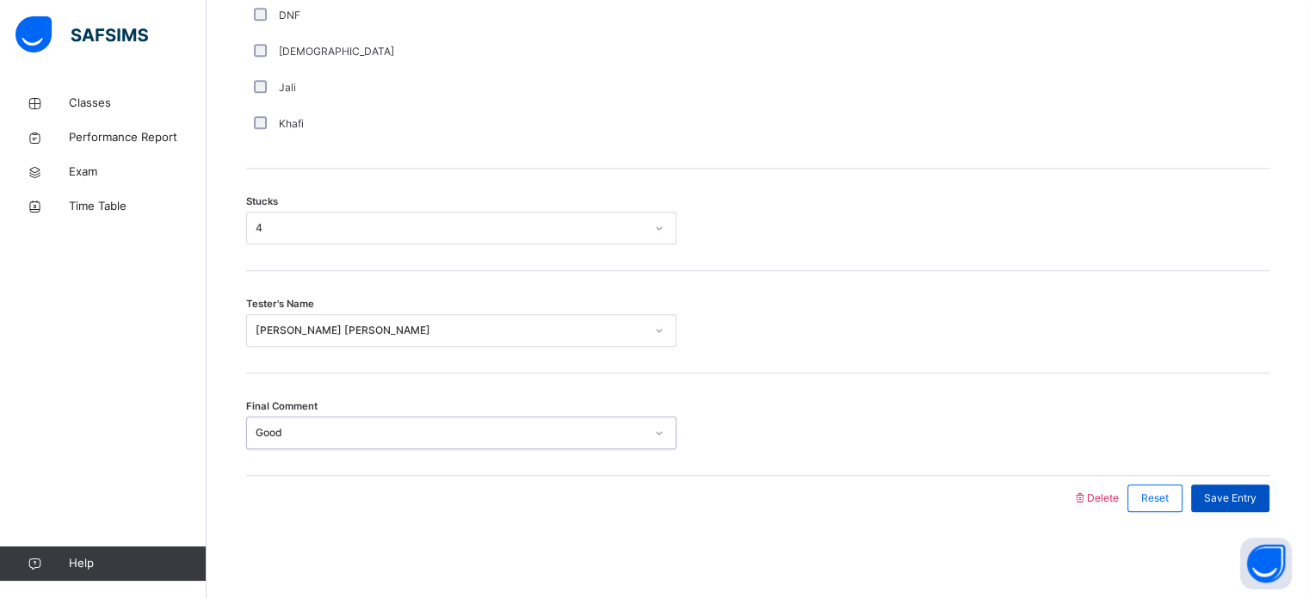
click at [1233, 502] on span "Save Entry" at bounding box center [1230, 498] width 53 height 15
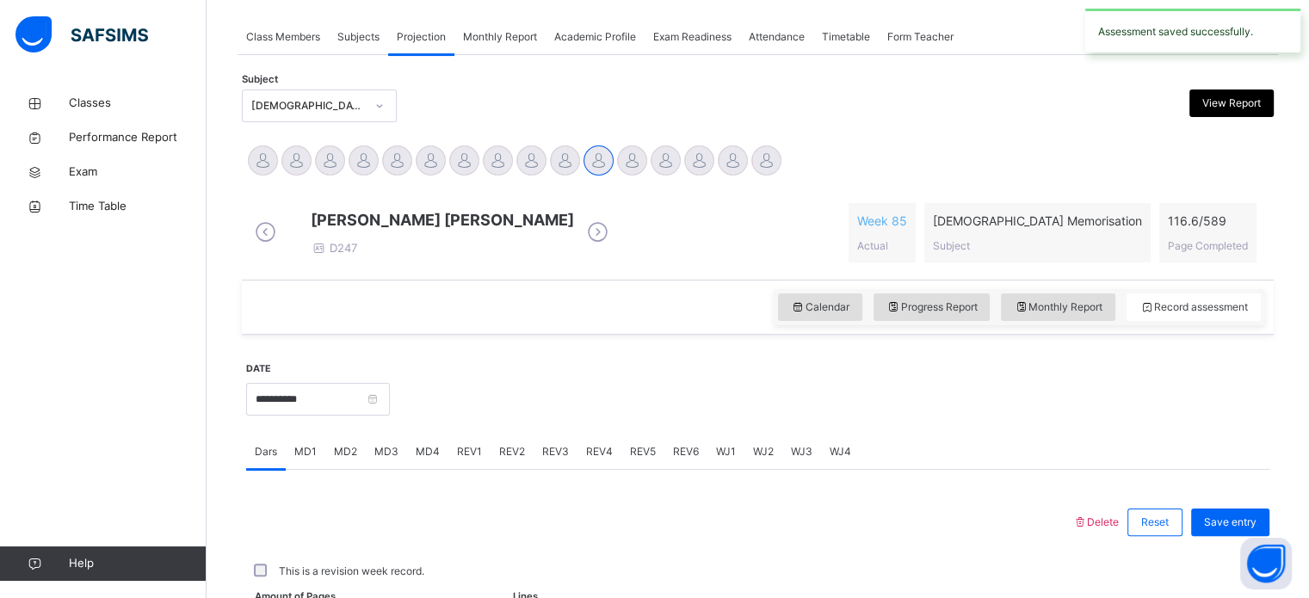
scroll to position [694, 0]
